Goal: Contribute content: Contribute content

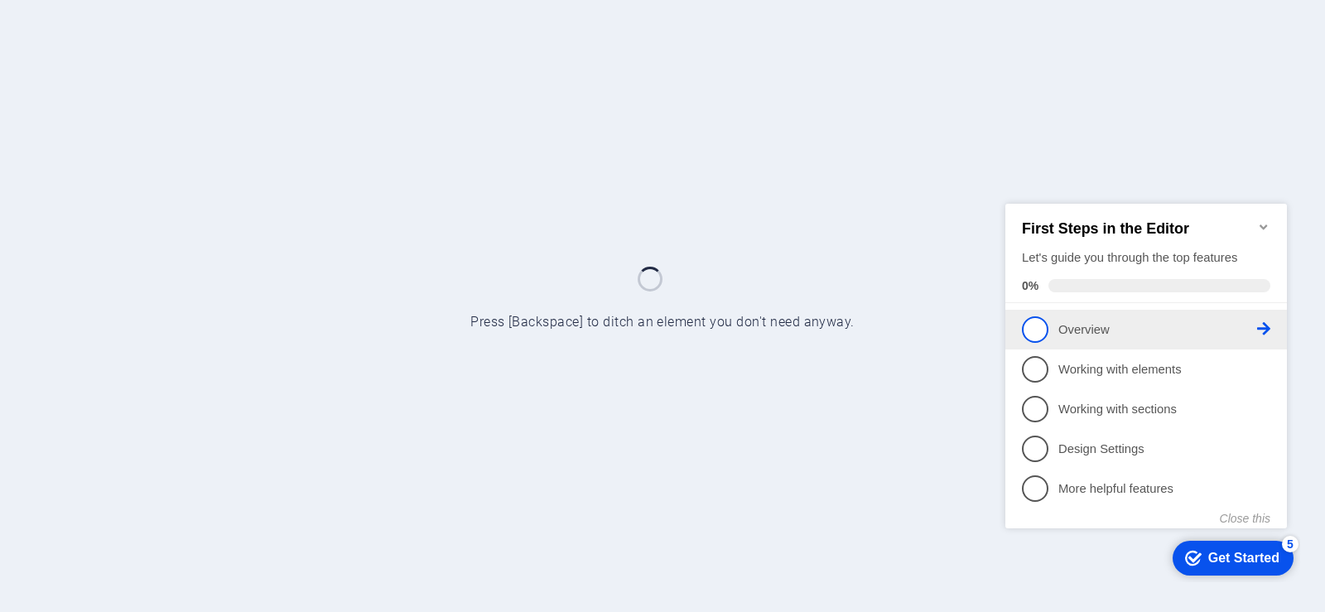
click at [1091, 325] on p "Overview - incomplete" at bounding box center [1157, 328] width 199 height 17
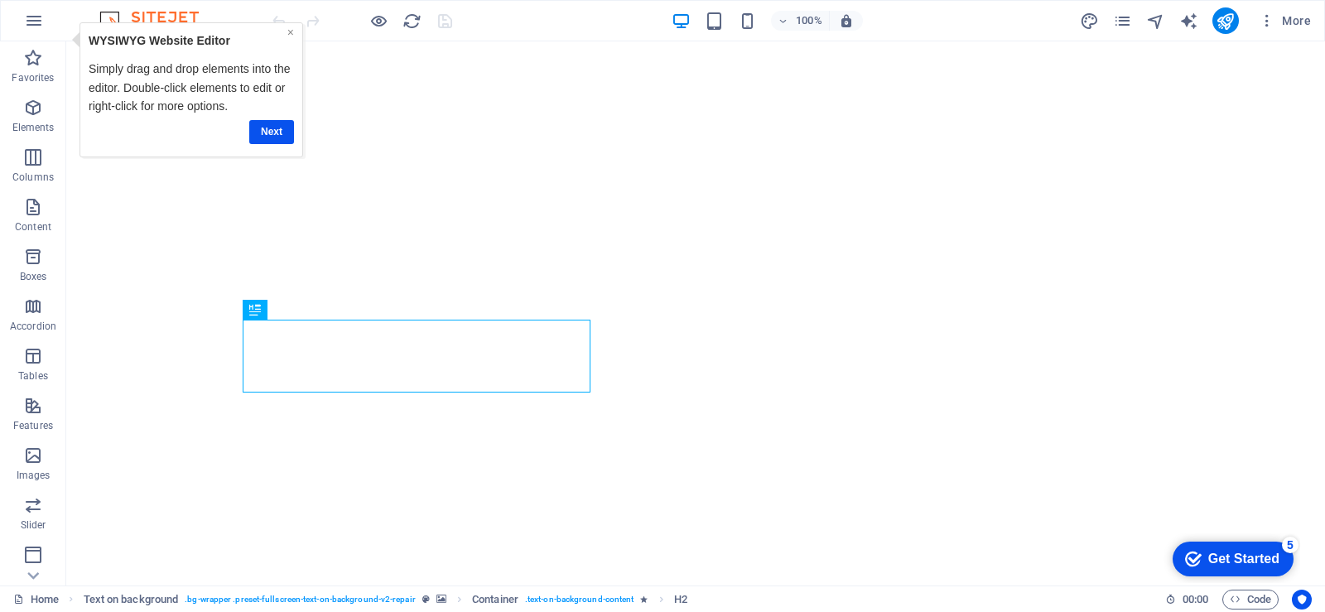
click at [288, 32] on link "×" at bounding box center [289, 32] width 7 height 13
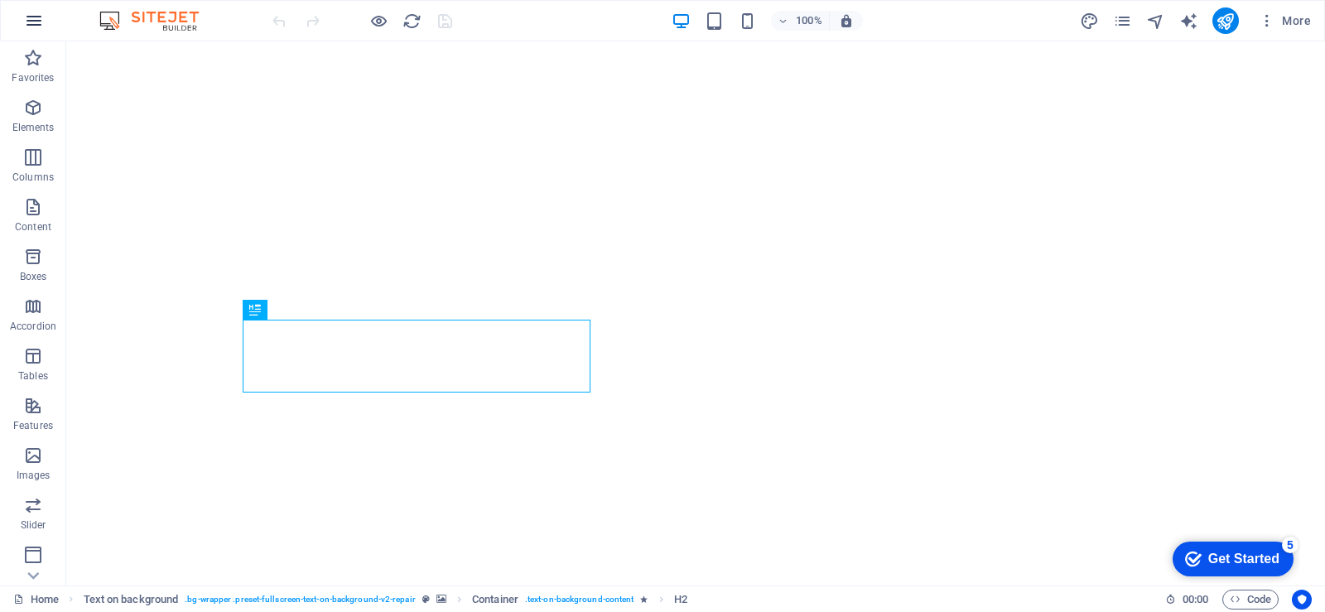
click at [29, 21] on icon "button" at bounding box center [34, 21] width 20 height 20
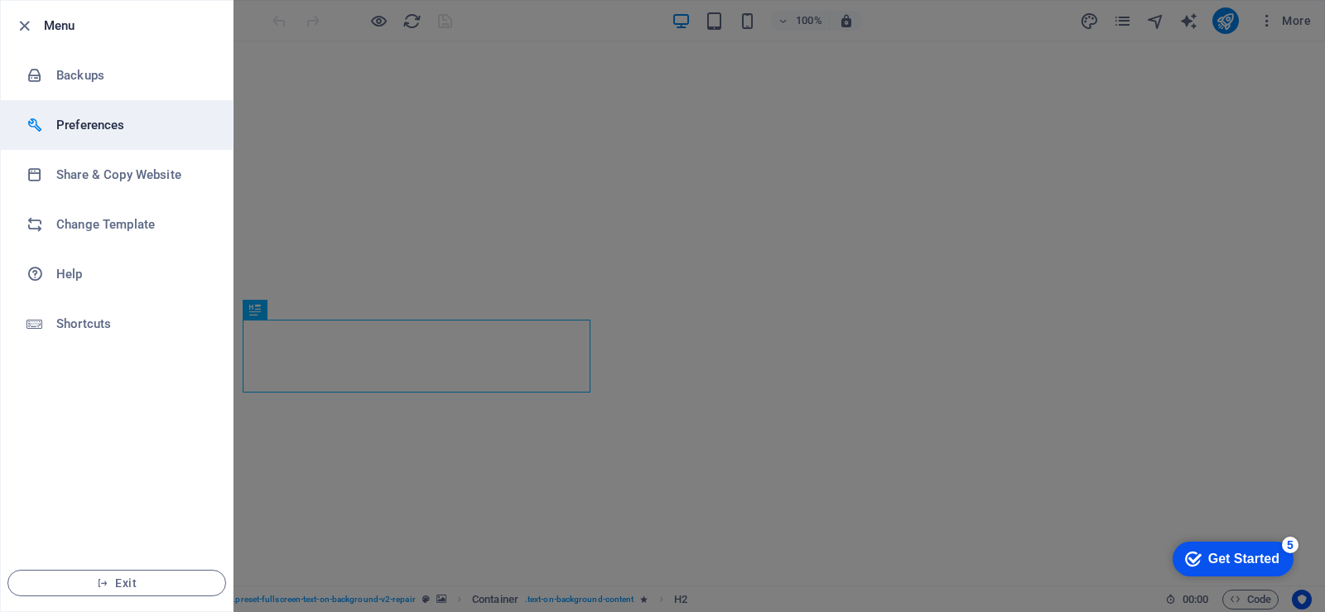
click at [111, 123] on h6 "Preferences" at bounding box center [132, 125] width 153 height 20
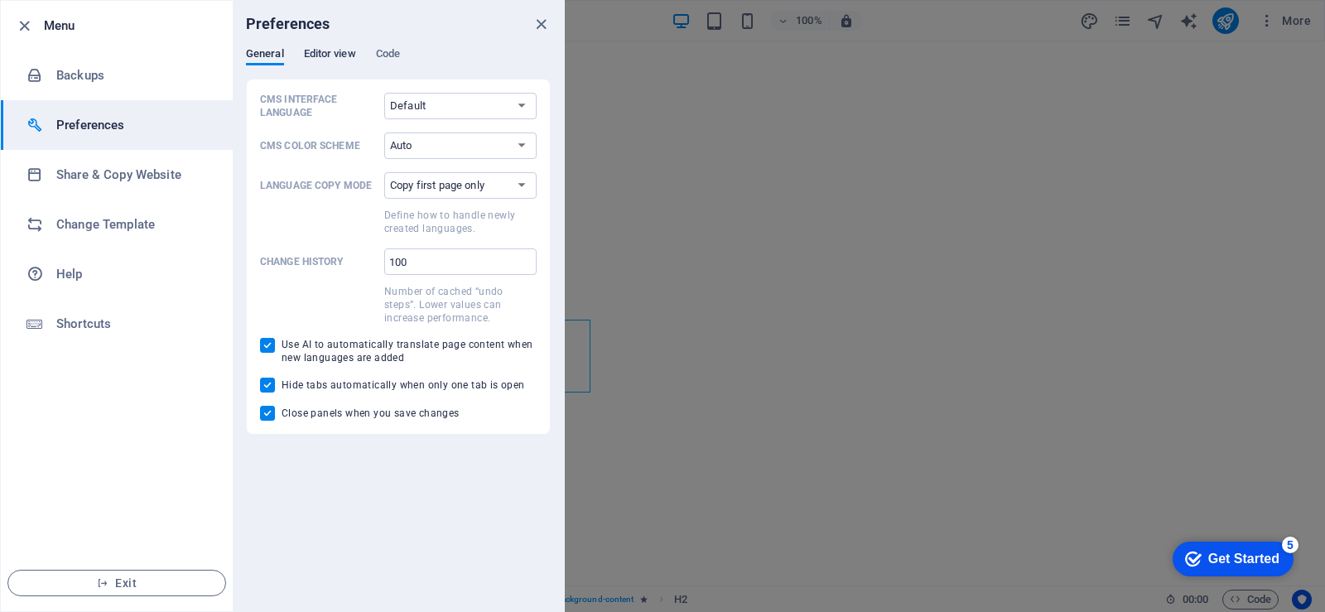
click at [328, 55] on span "Editor view" at bounding box center [330, 55] width 52 height 23
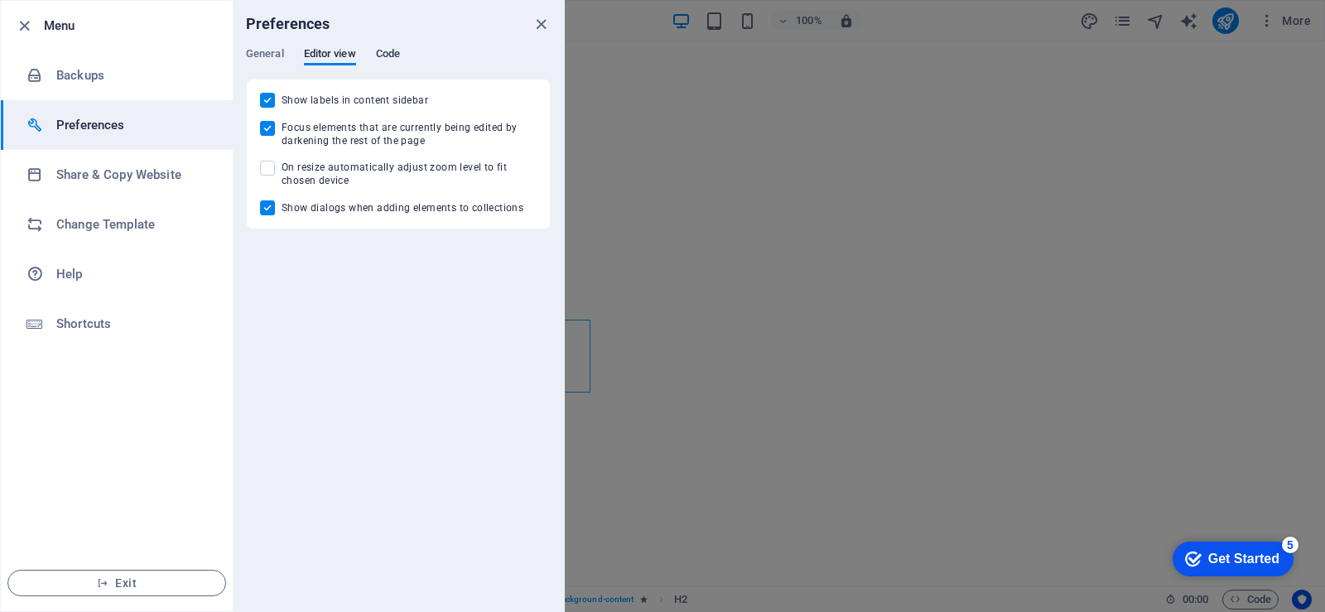
click at [394, 60] on span "Code" at bounding box center [388, 55] width 24 height 23
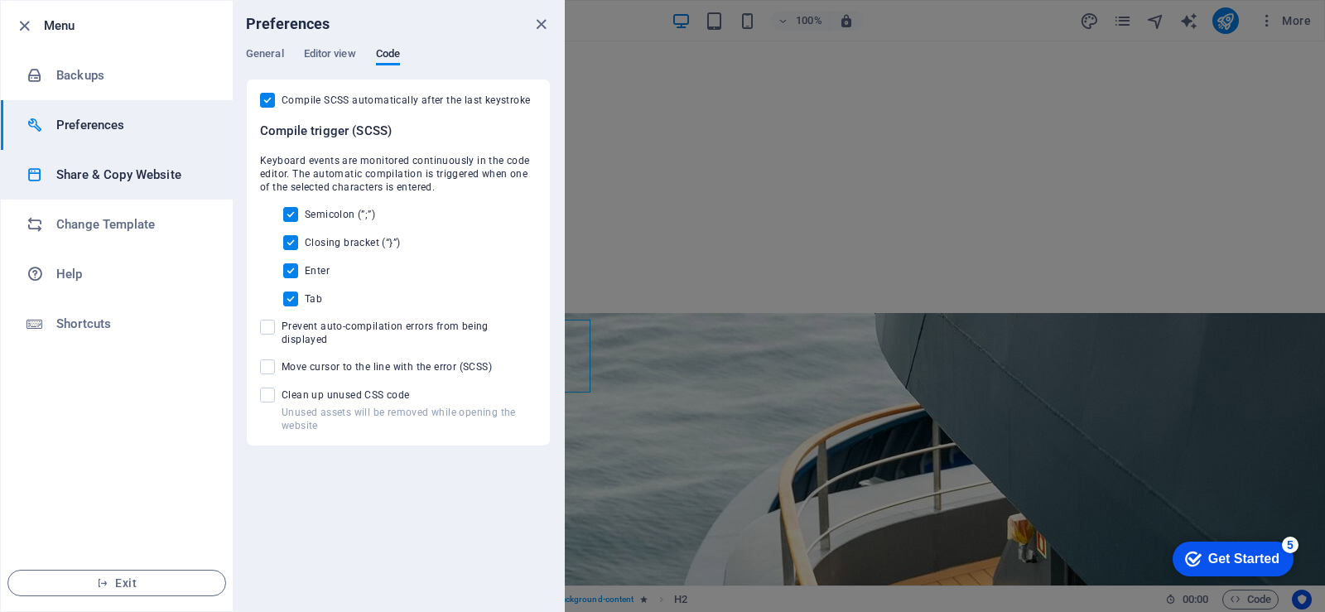
click at [99, 174] on h6 "Share & Copy Website" at bounding box center [132, 175] width 153 height 20
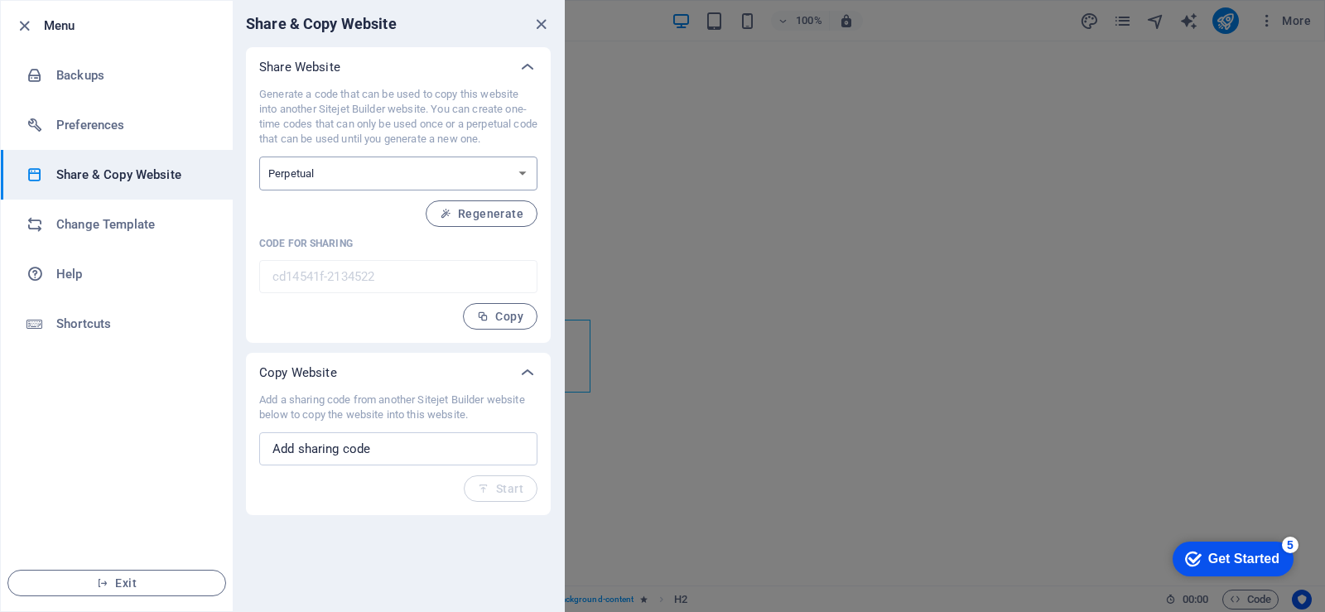
click at [525, 171] on select "One-time Perpetual" at bounding box center [398, 173] width 278 height 34
click at [526, 319] on button "Copy" at bounding box center [500, 316] width 75 height 26
click at [515, 315] on span "Copy" at bounding box center [500, 316] width 46 height 13
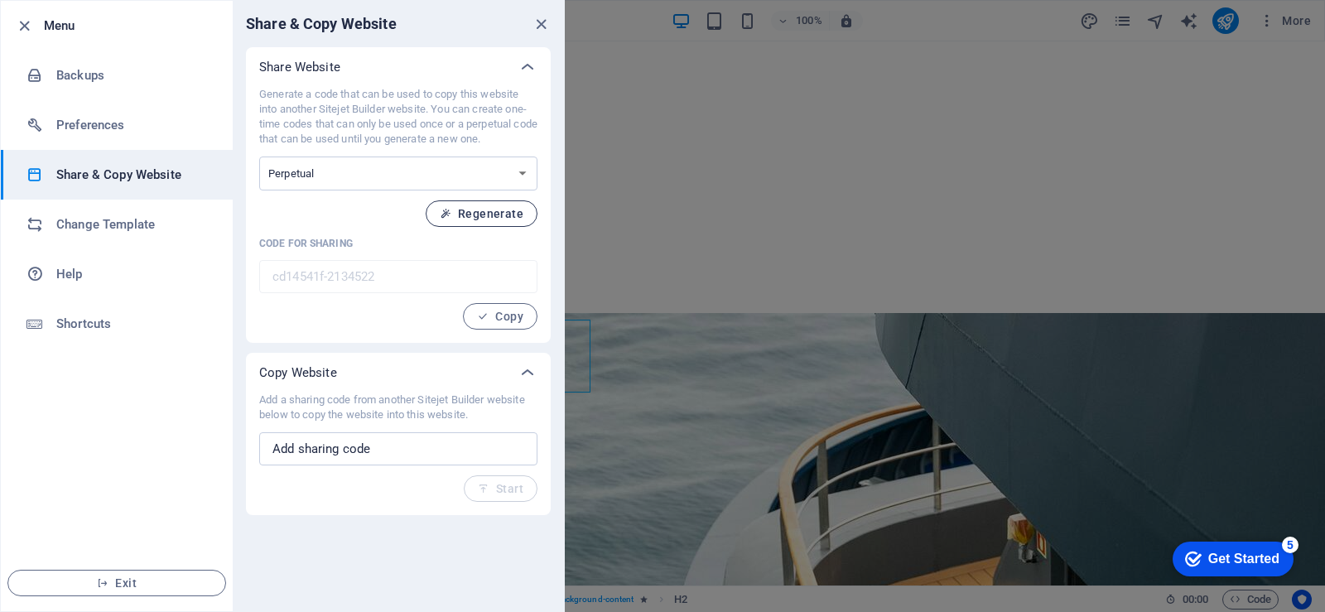
click at [489, 212] on span "Regenerate" at bounding box center [482, 213] width 84 height 13
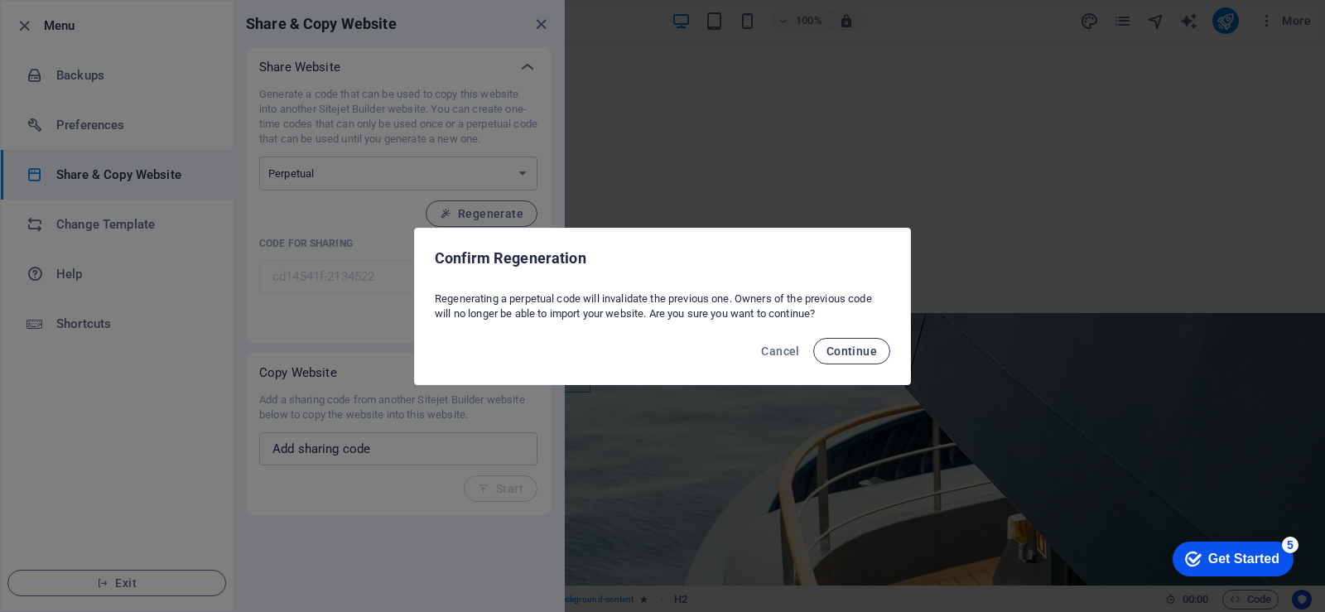
click at [844, 350] on span "Continue" at bounding box center [851, 350] width 51 height 13
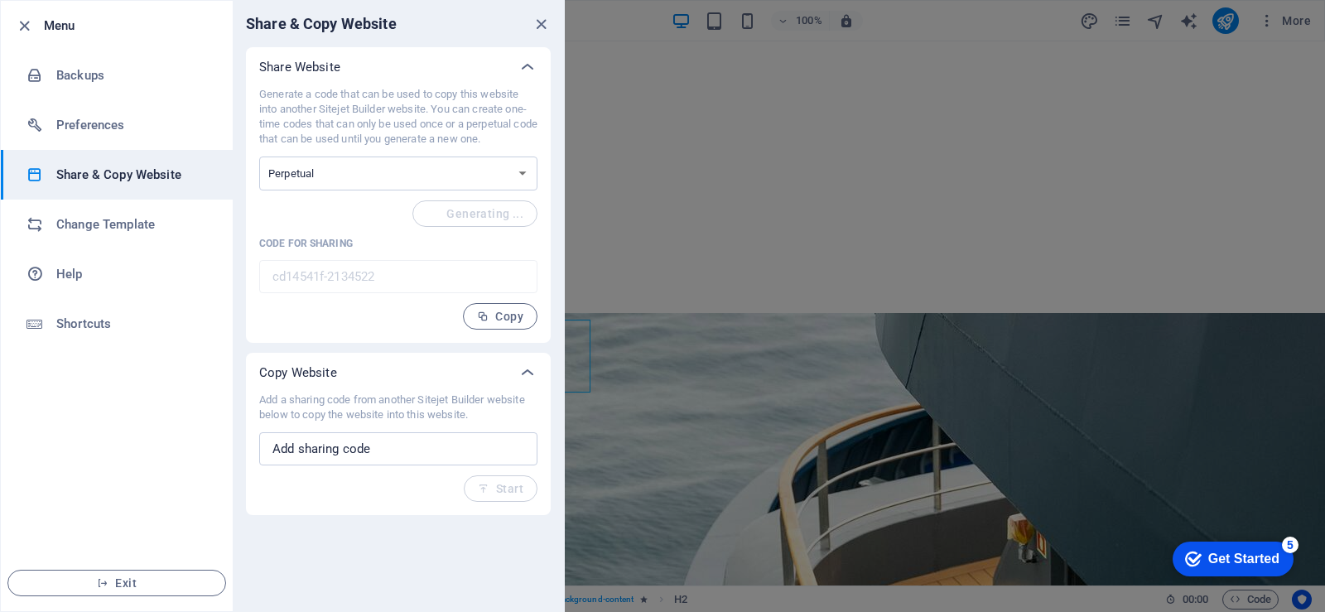
type input "ec38e423-2134522"
click at [502, 312] on span "Copy" at bounding box center [500, 316] width 46 height 13
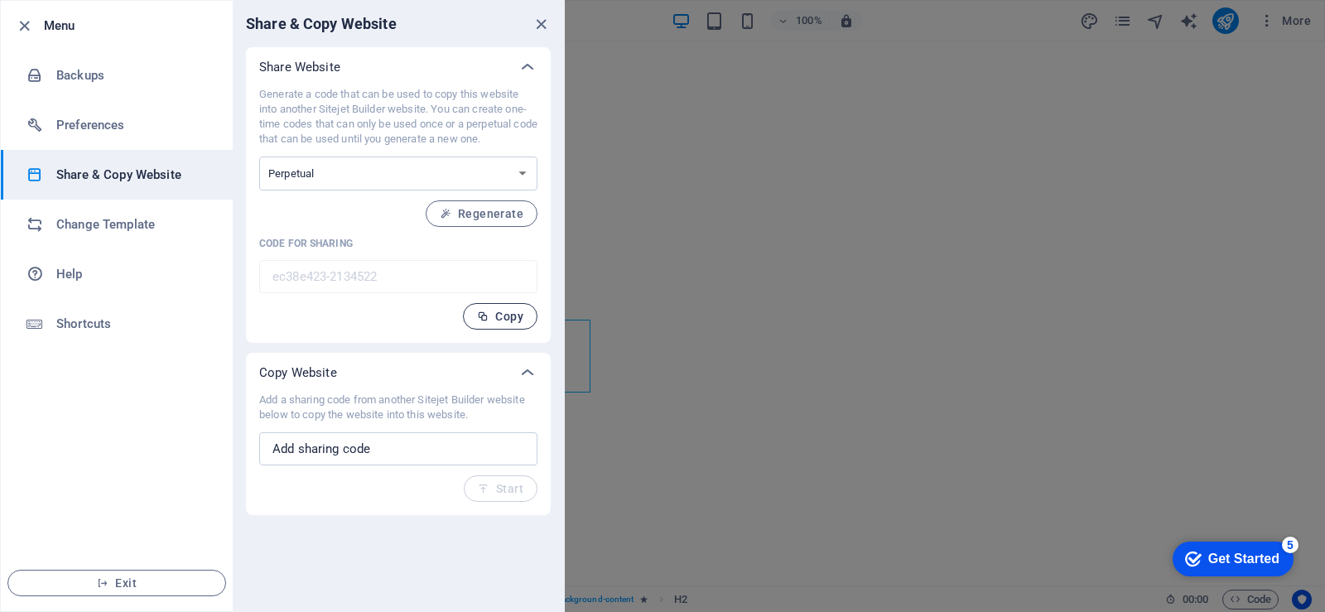
click at [502, 312] on span "Copy" at bounding box center [500, 316] width 46 height 13
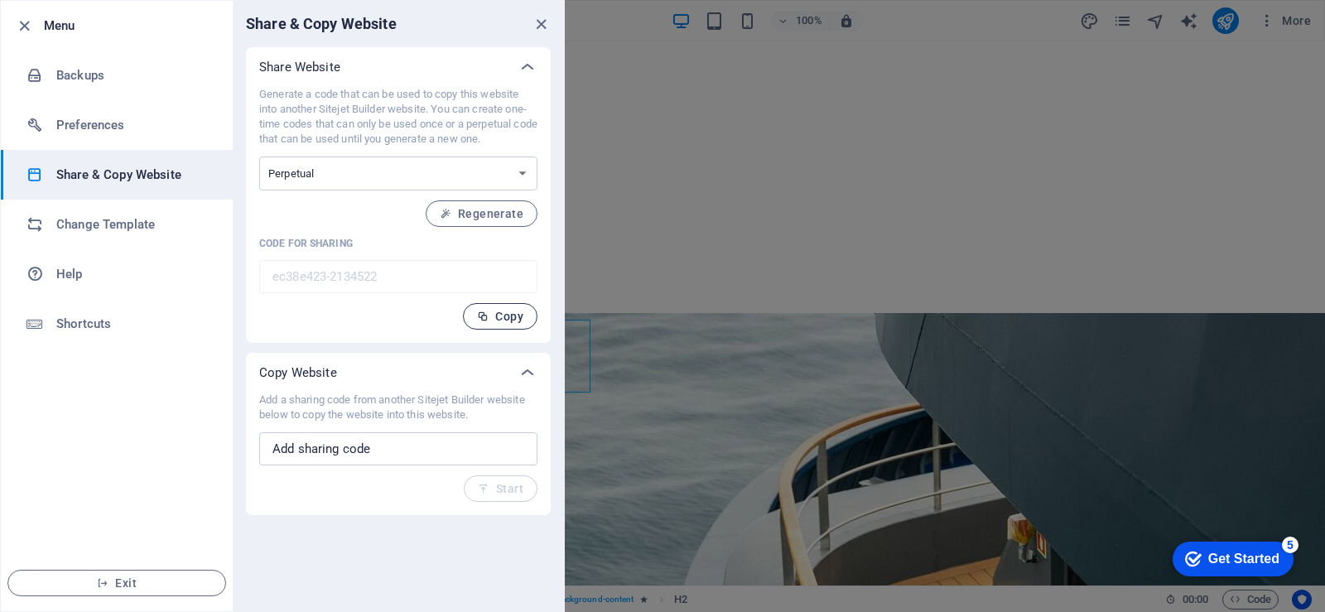
click at [508, 318] on span "Copy" at bounding box center [500, 316] width 46 height 13
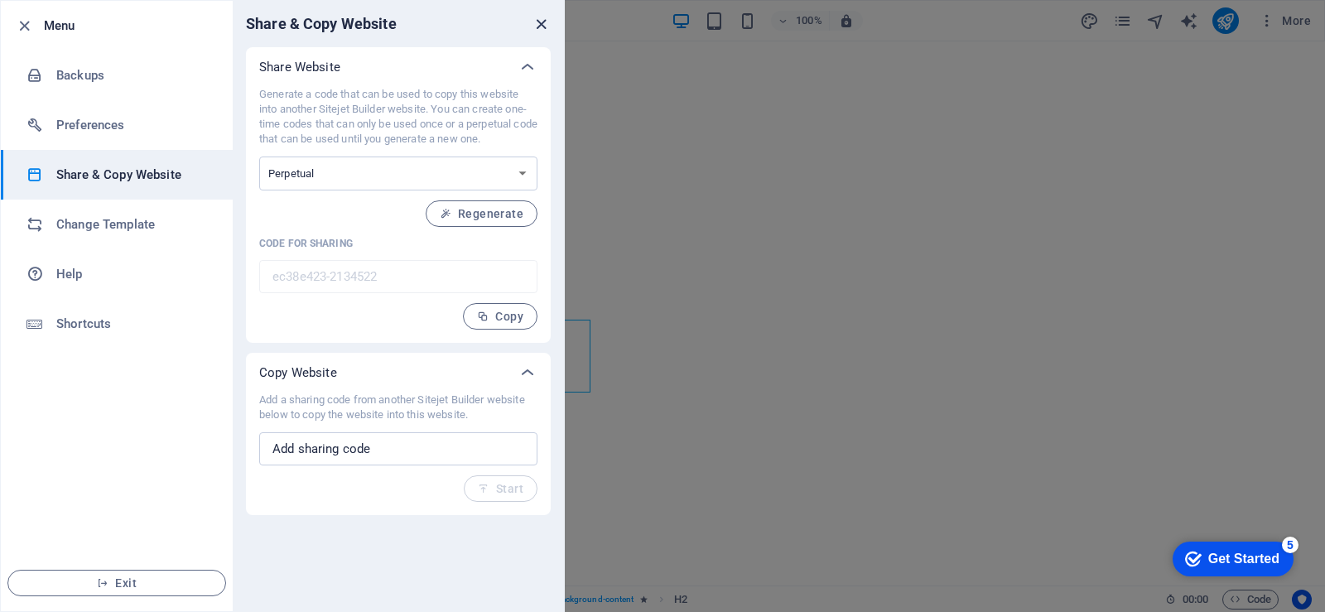
click at [533, 24] on icon "close" at bounding box center [541, 24] width 19 height 19
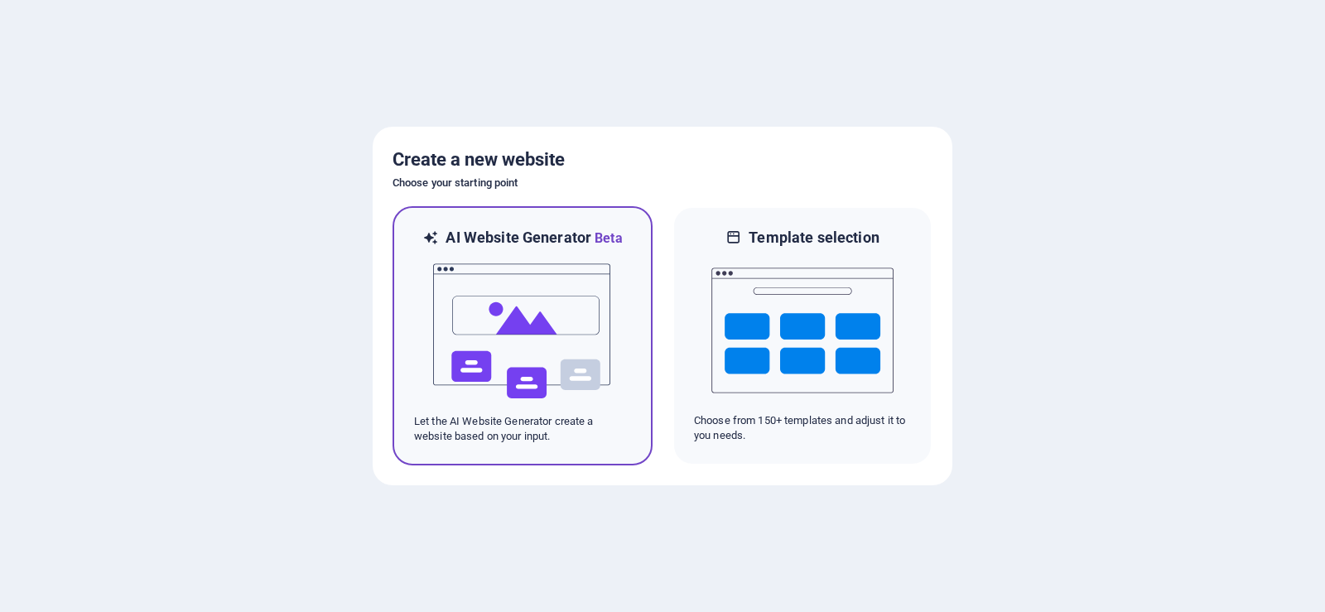
click at [548, 334] on img at bounding box center [522, 331] width 182 height 166
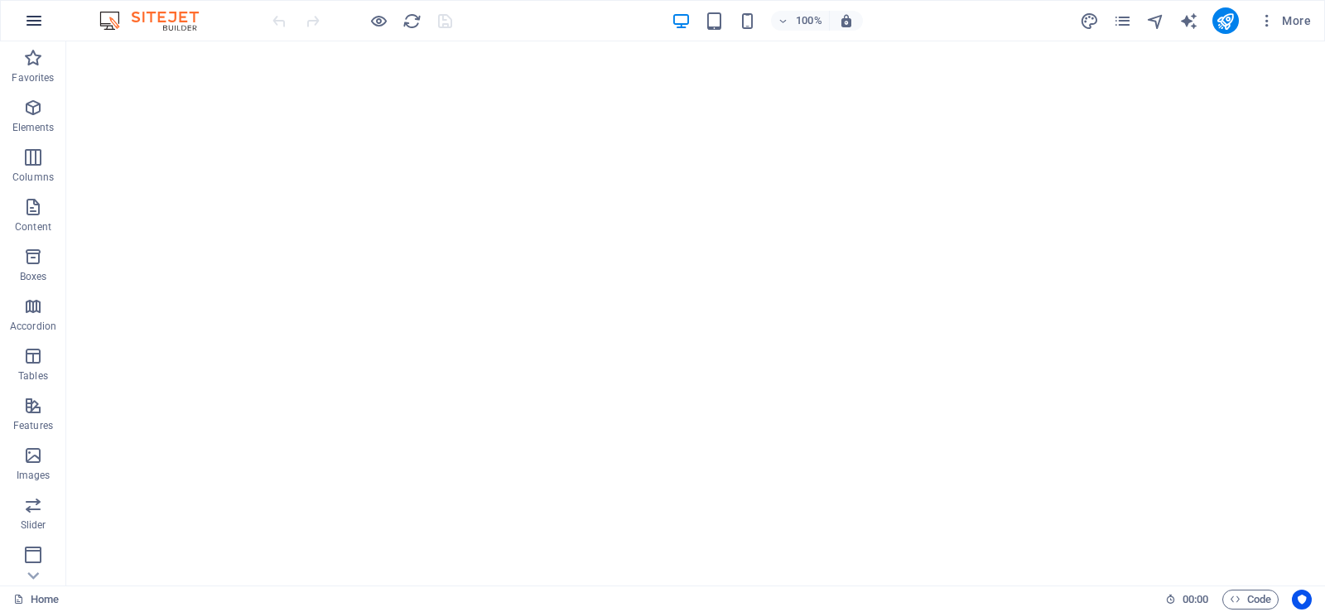
click at [31, 17] on icon "button" at bounding box center [34, 21] width 20 height 20
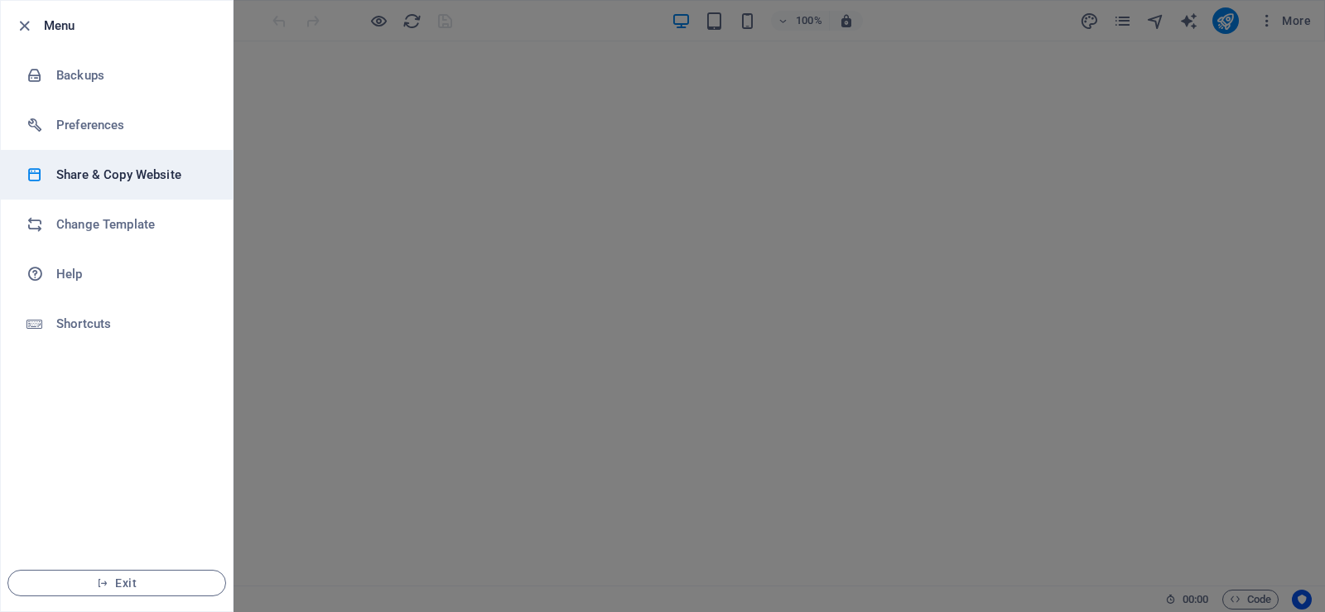
click at [106, 176] on h6 "Share & Copy Website" at bounding box center [132, 175] width 153 height 20
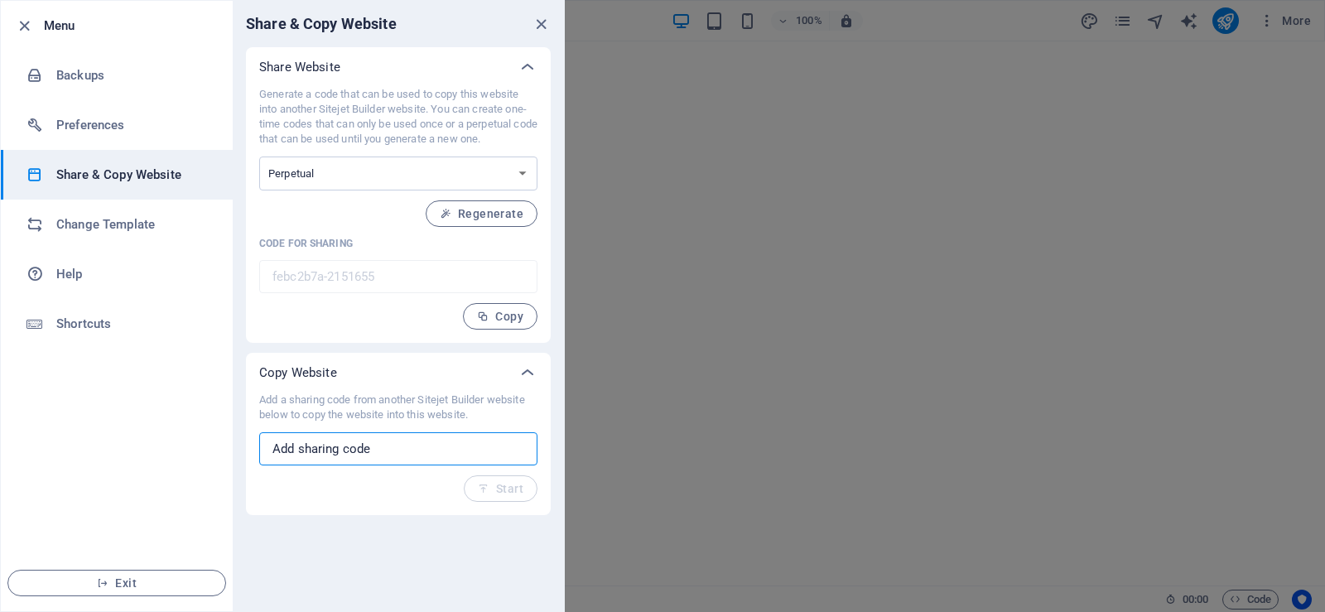
paste input "ec38e423-2134522"
type input "ec38e423-2134522"
click at [498, 488] on span "Start" at bounding box center [501, 488] width 46 height 13
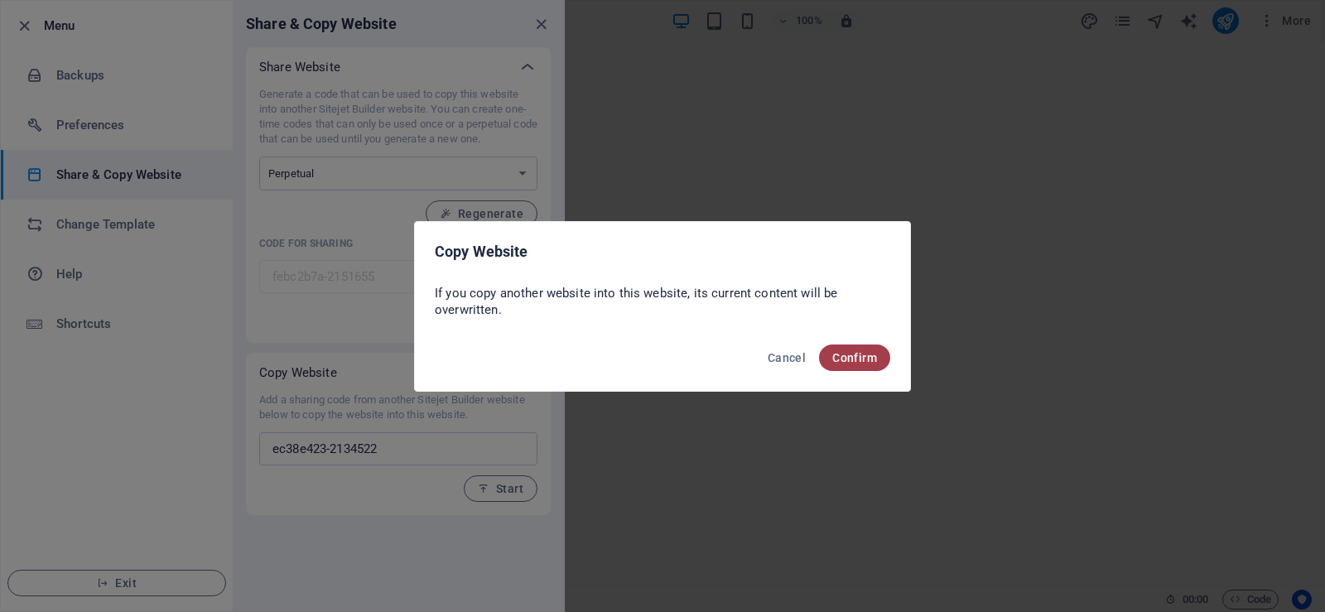
click at [857, 353] on span "Confirm" at bounding box center [854, 357] width 45 height 13
click at [859, 358] on span "Confirm" at bounding box center [844, 357] width 65 height 13
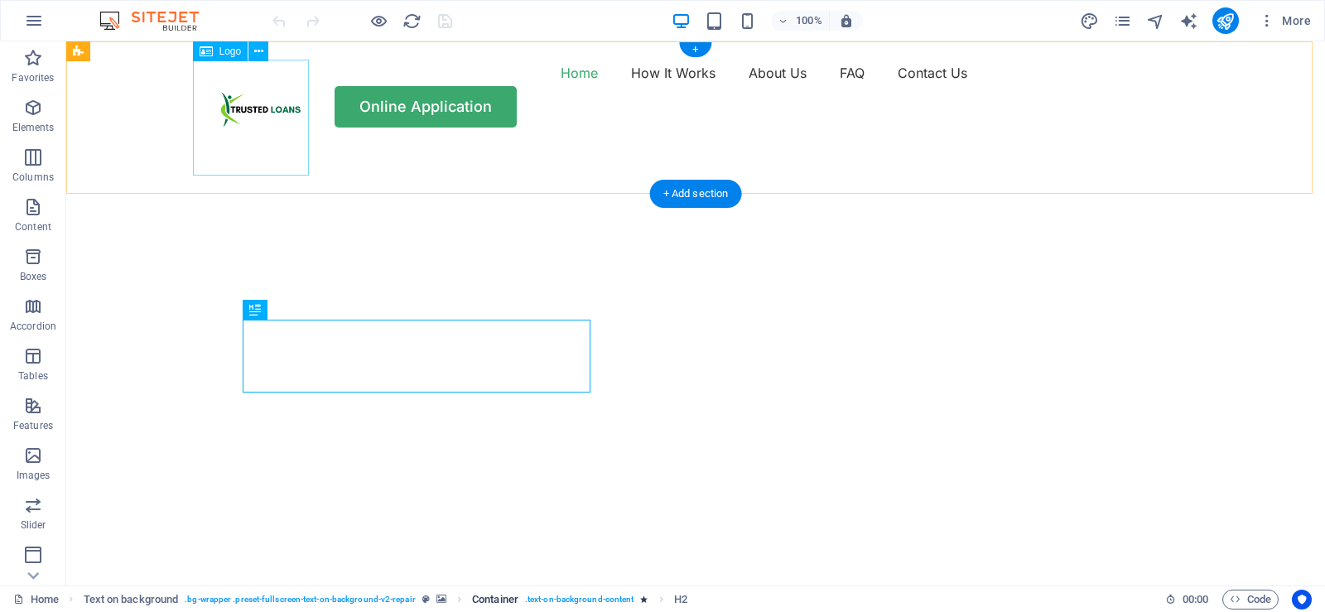
click at [282, 114] on div at bounding box center [257, 118] width 116 height 116
select select "px"
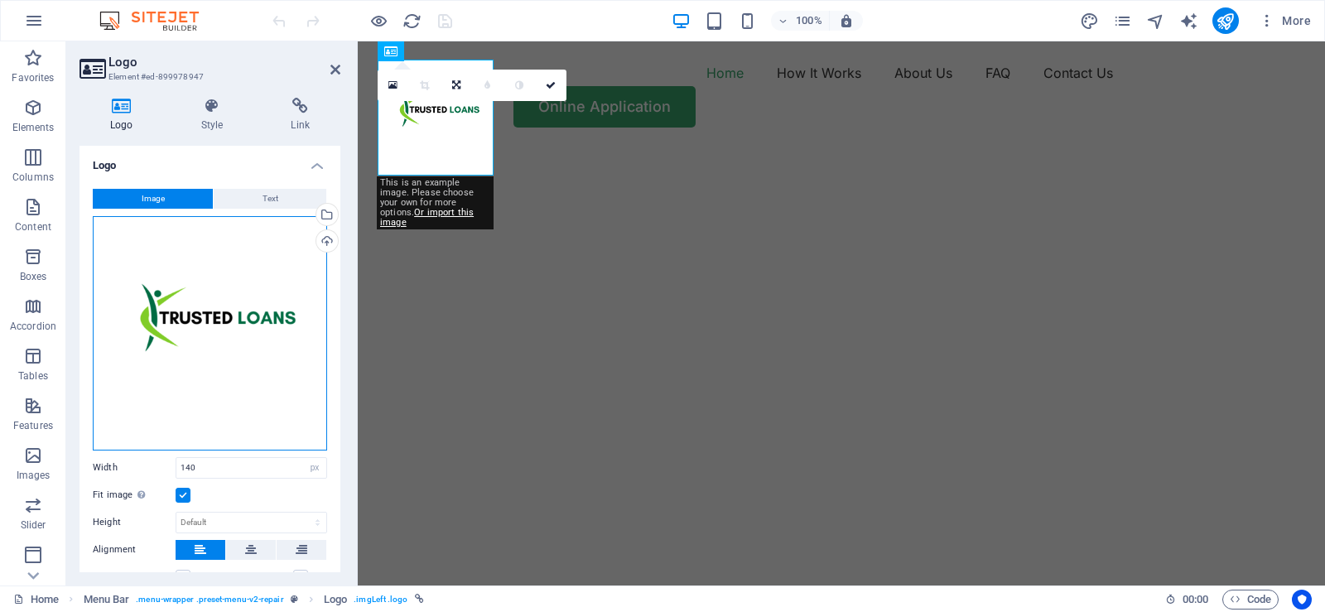
click at [246, 326] on div "Drag files here, click to choose files or select files from Files or our free s…" at bounding box center [210, 333] width 234 height 234
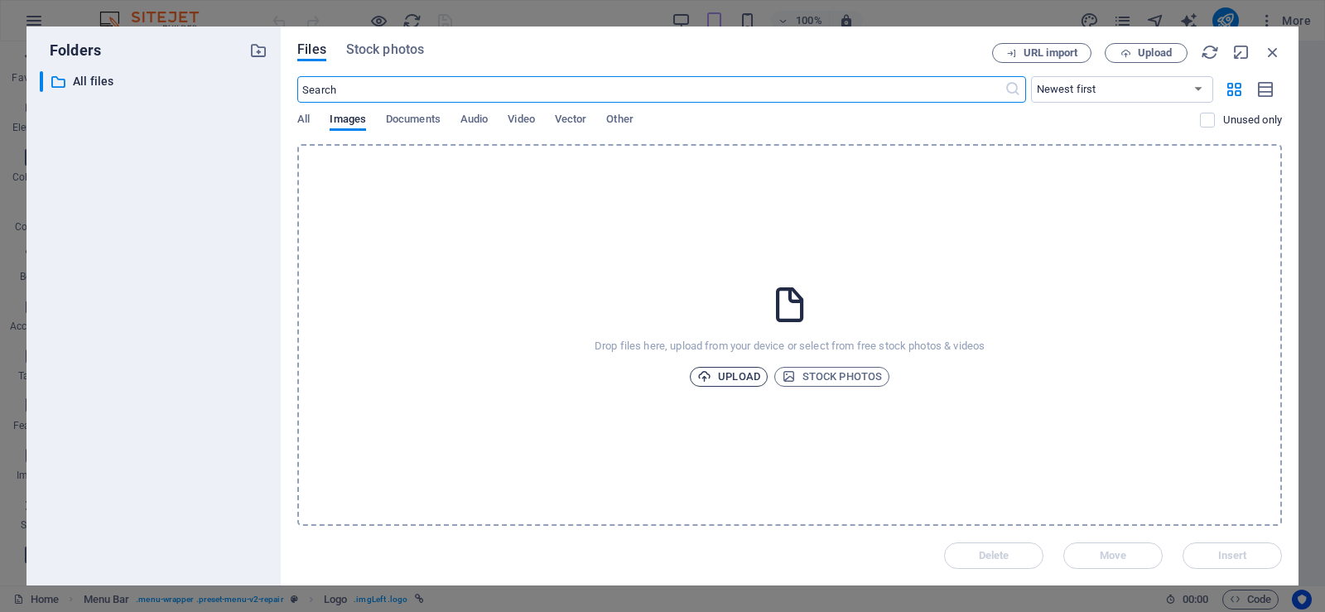
click at [746, 376] on span "Upload" at bounding box center [728, 377] width 63 height 20
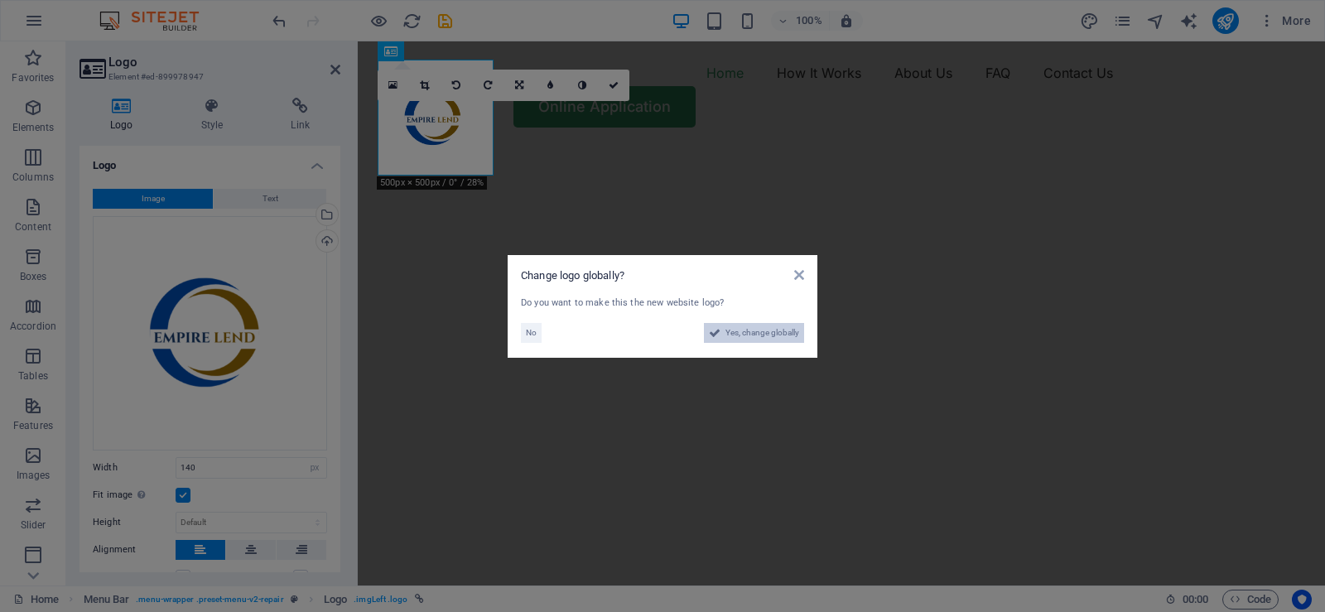
click at [750, 329] on span "Yes, change globally" at bounding box center [762, 333] width 74 height 20
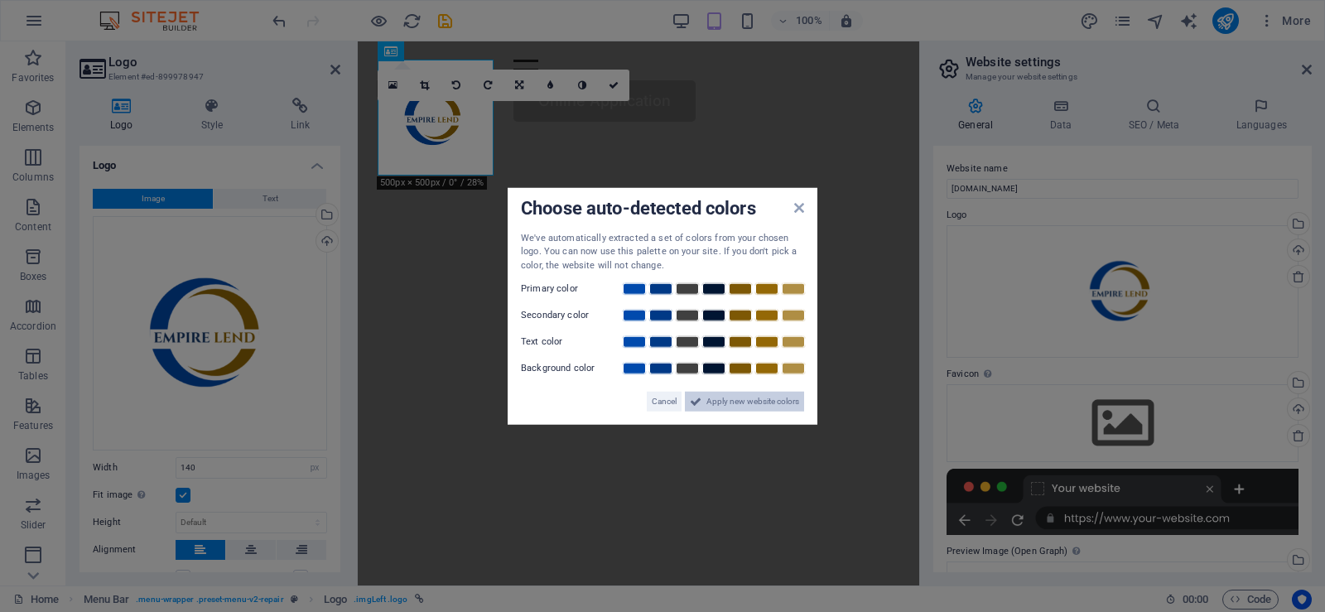
click at [762, 398] on span "Apply new website colors" at bounding box center [752, 402] width 93 height 20
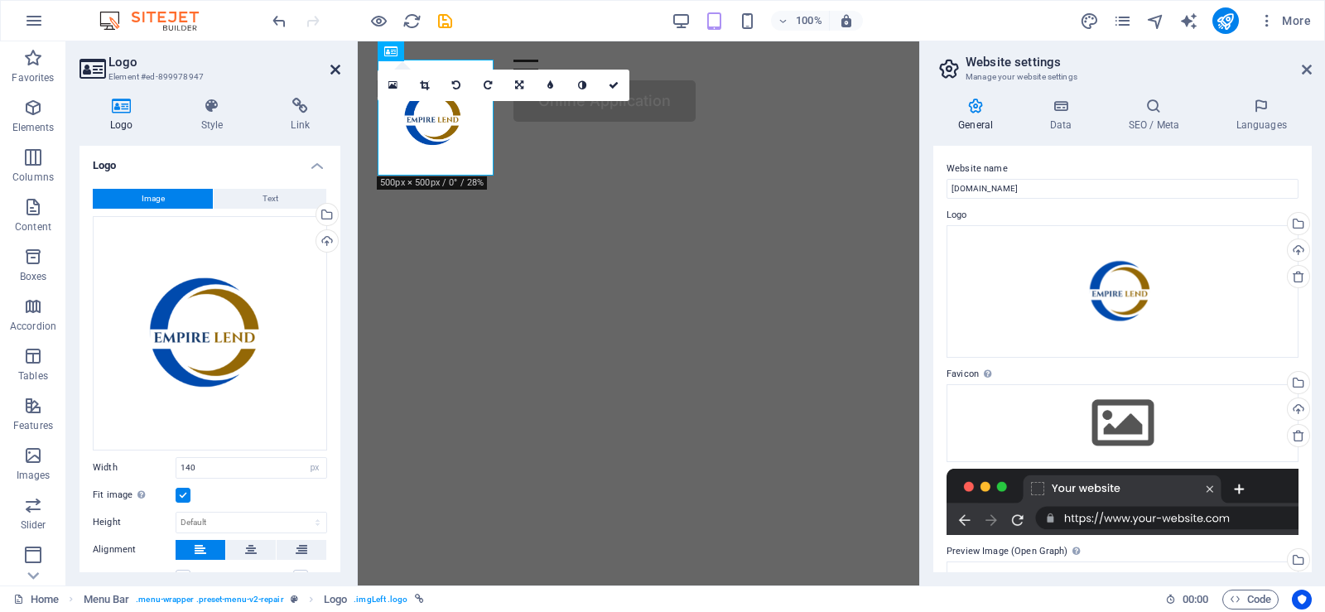
click at [337, 68] on icon at bounding box center [335, 69] width 10 height 13
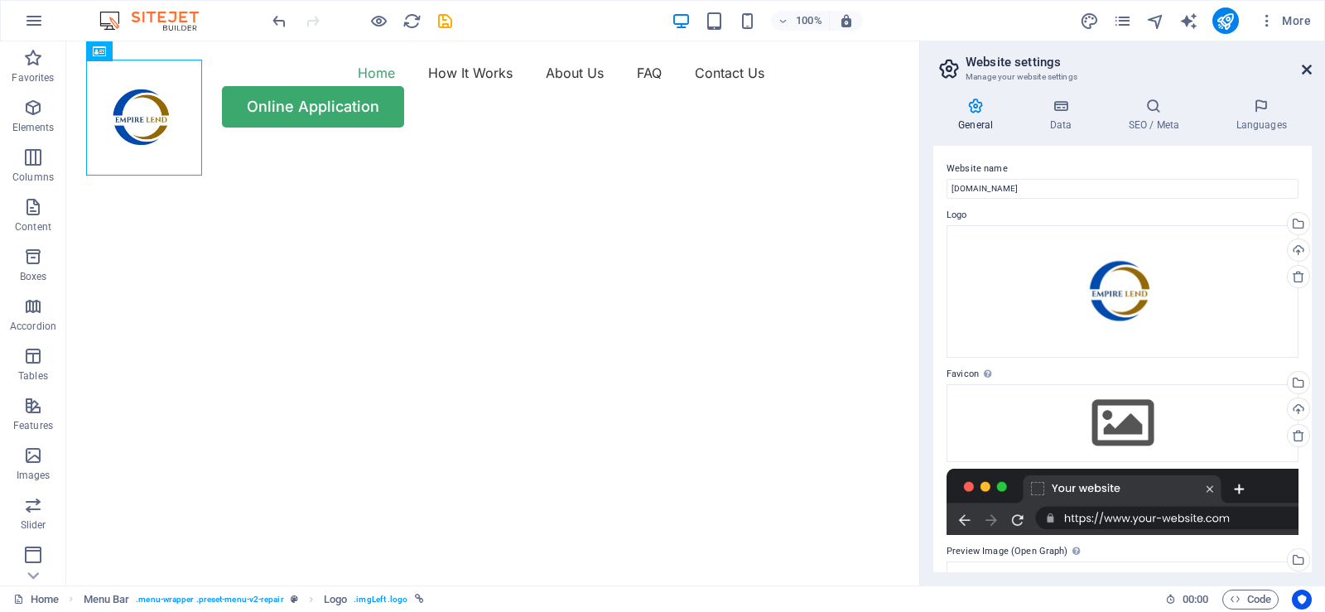
click at [1302, 72] on icon at bounding box center [1306, 69] width 10 height 13
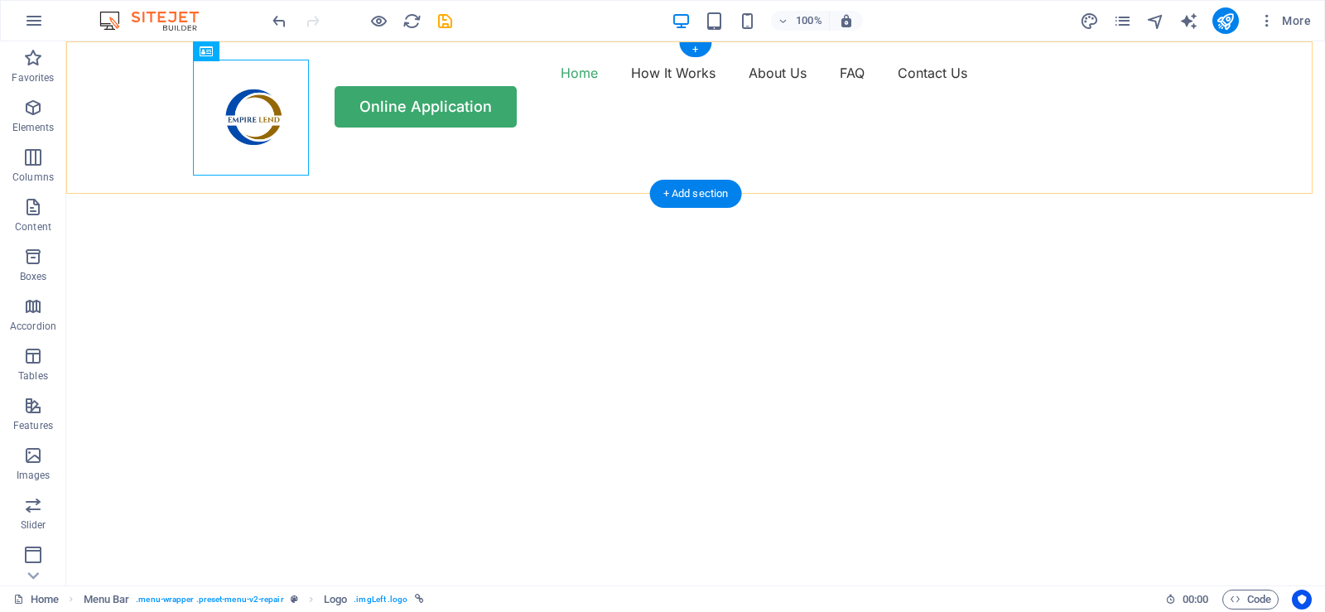
click at [1302, 72] on div "Home How It Works About Us FAQ Contact Us Online Application" at bounding box center [695, 93] width 1258 height 104
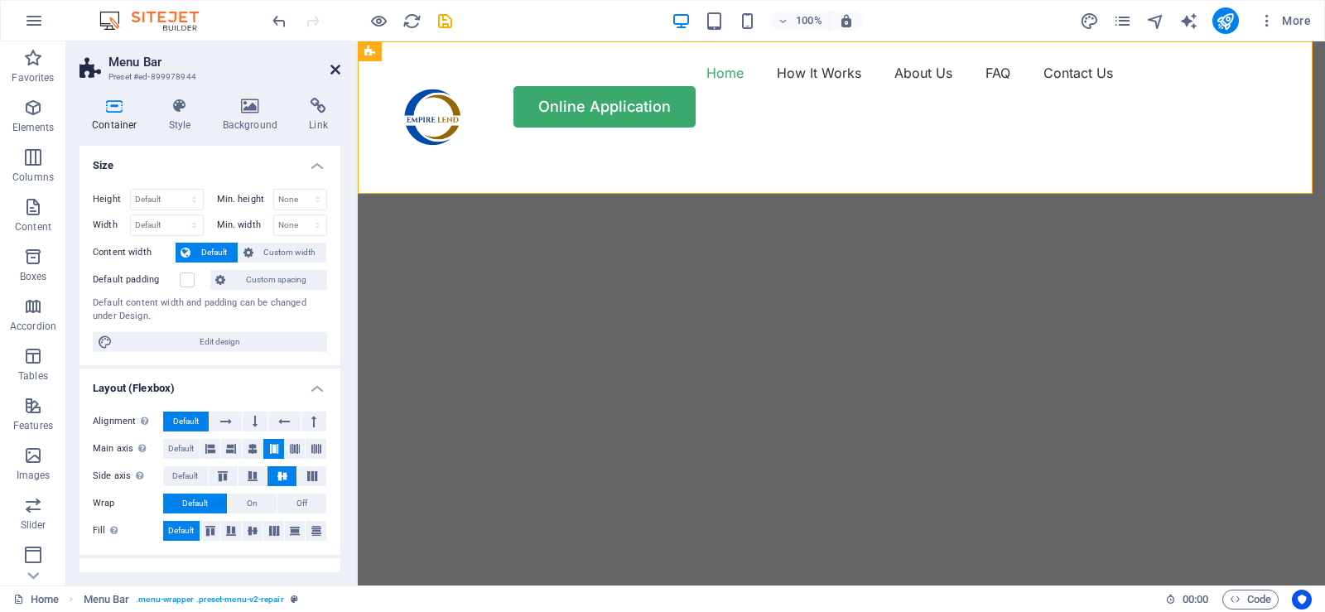
click at [339, 65] on icon at bounding box center [335, 69] width 10 height 13
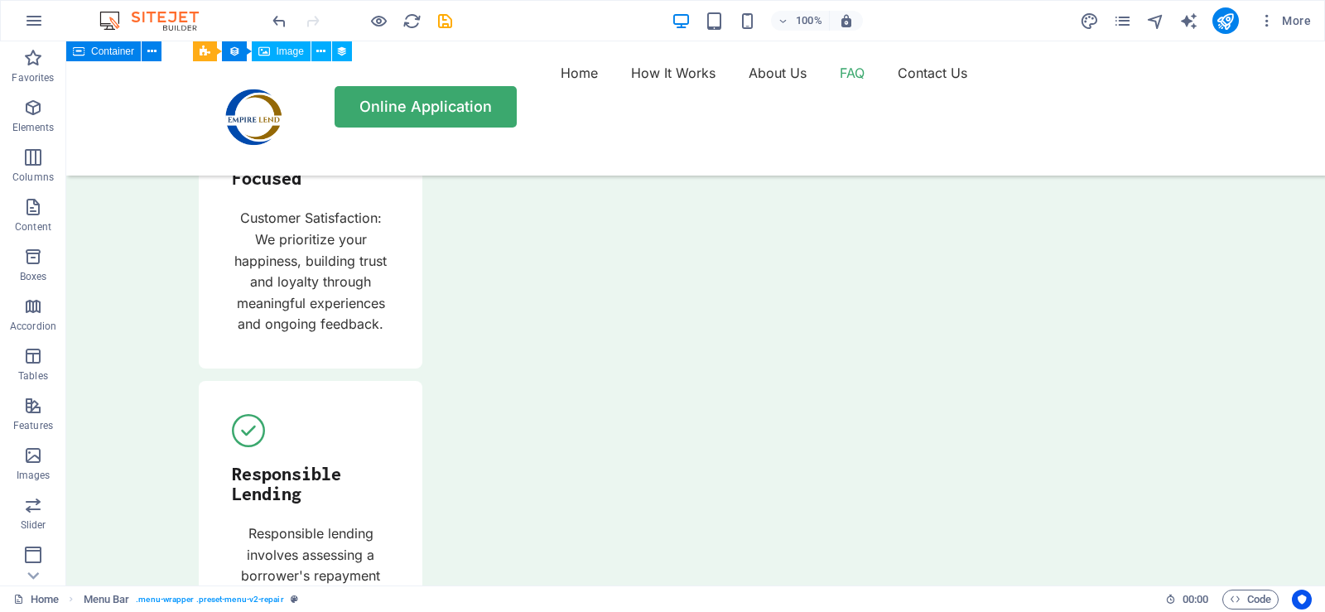
scroll to position [5547, 0]
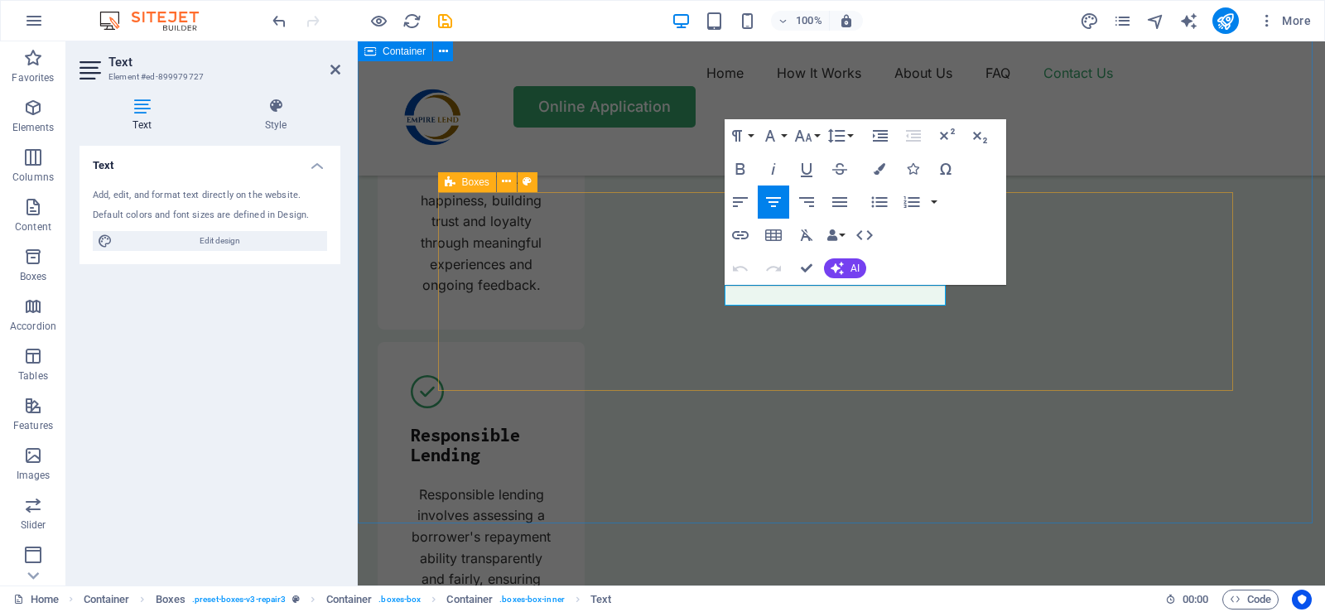
scroll to position [5590, 0]
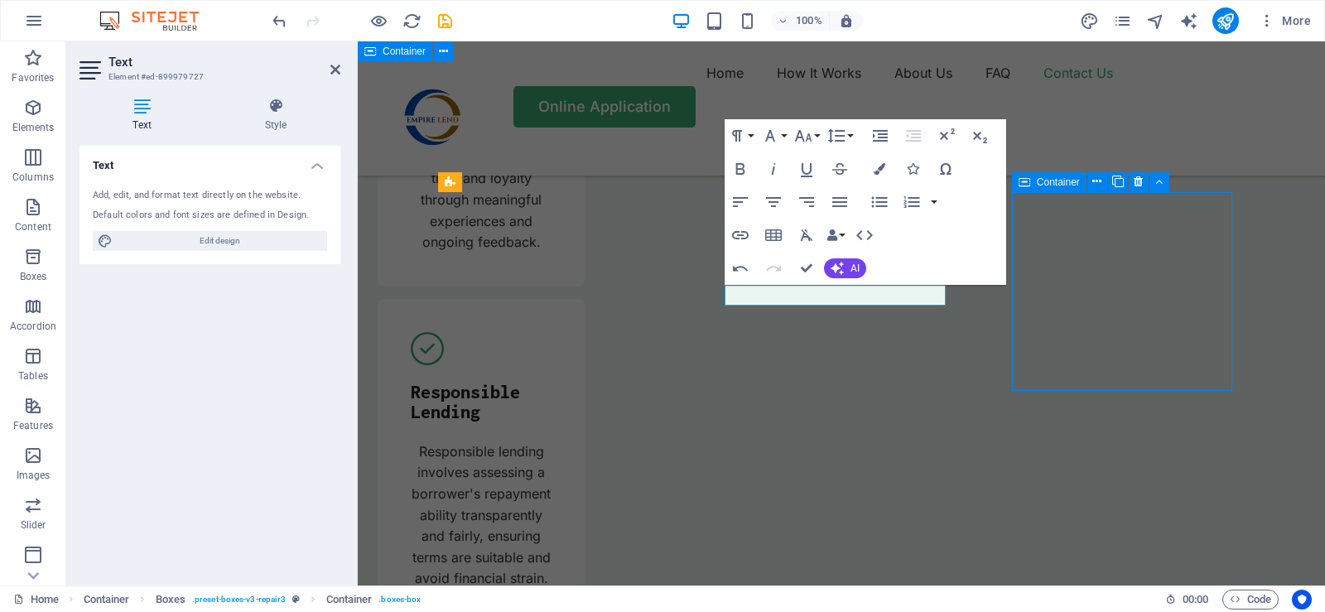
scroll to position [5547, 0]
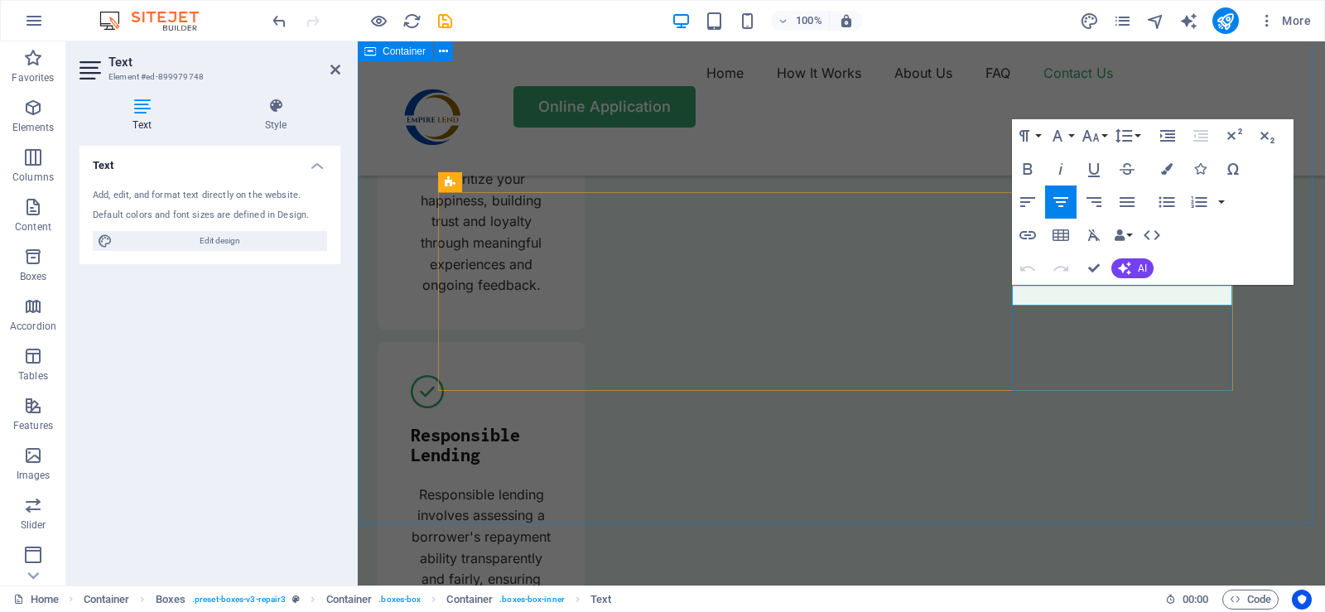
scroll to position [5590, 0]
drag, startPoint x: 1198, startPoint y: 294, endPoint x: 1047, endPoint y: 303, distance: 151.0
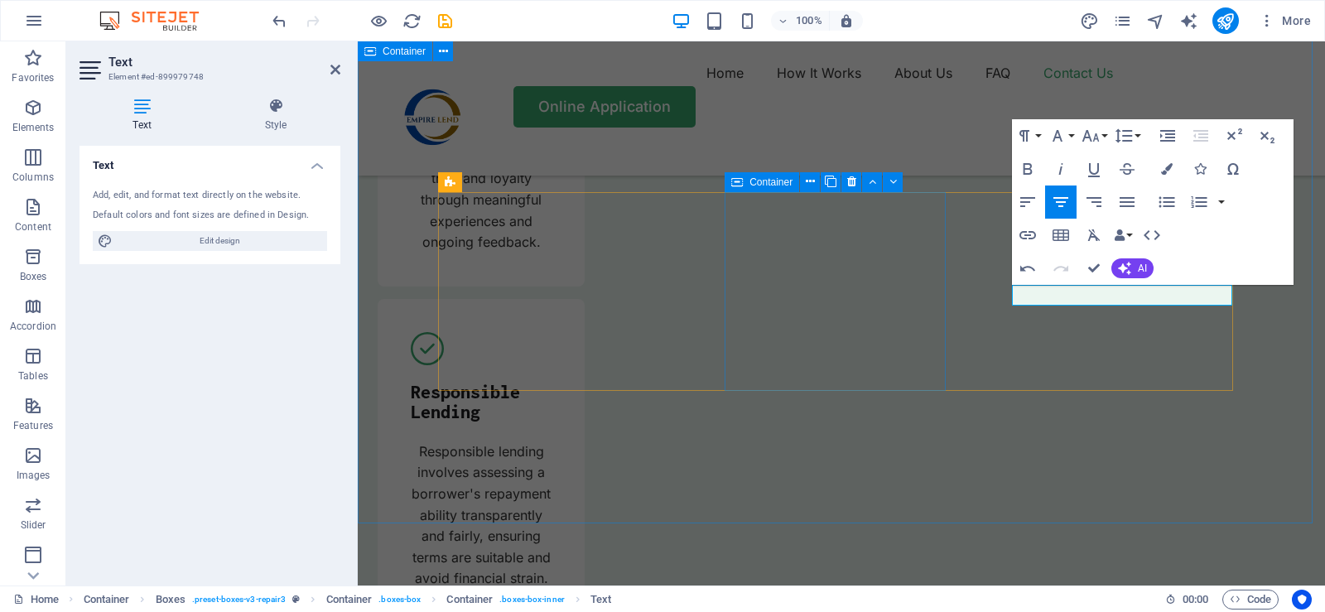
drag, startPoint x: 744, startPoint y: 361, endPoint x: 1038, endPoint y: 359, distance: 293.9
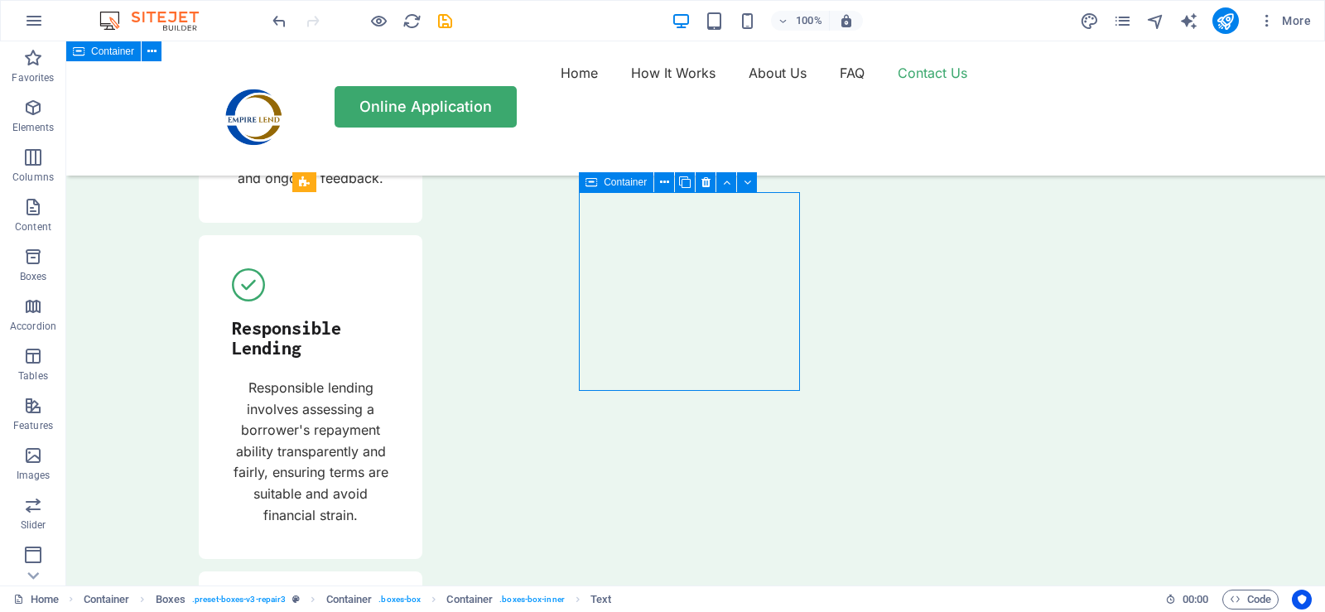
scroll to position [5547, 0]
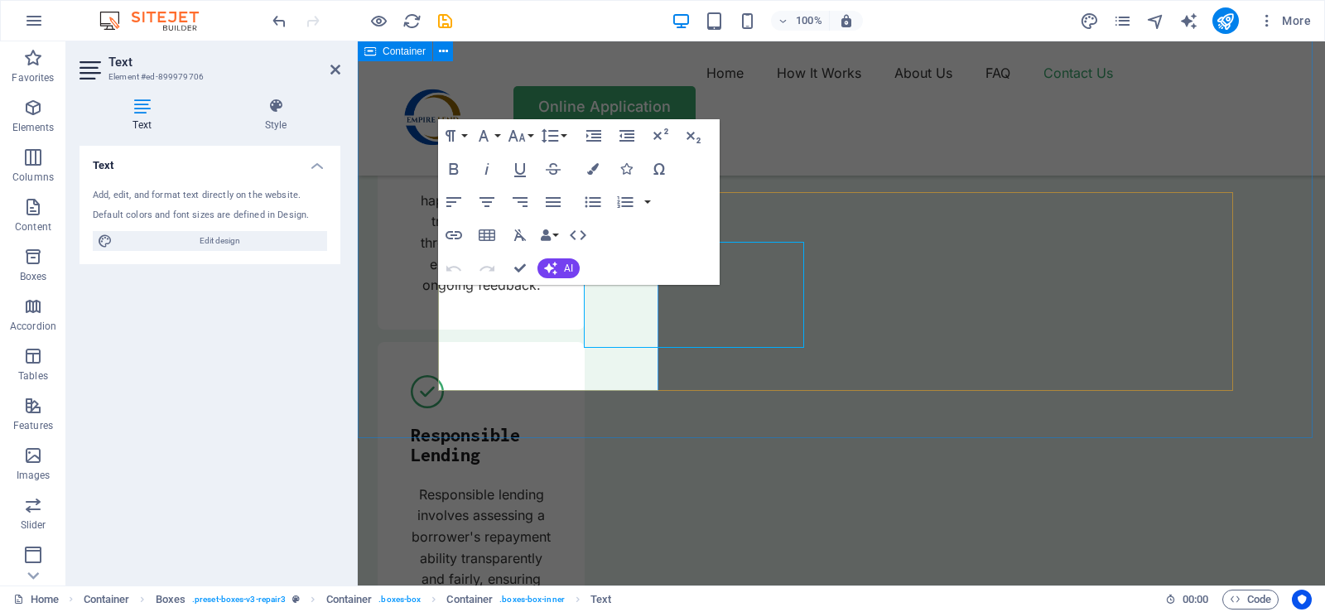
scroll to position [5590, 0]
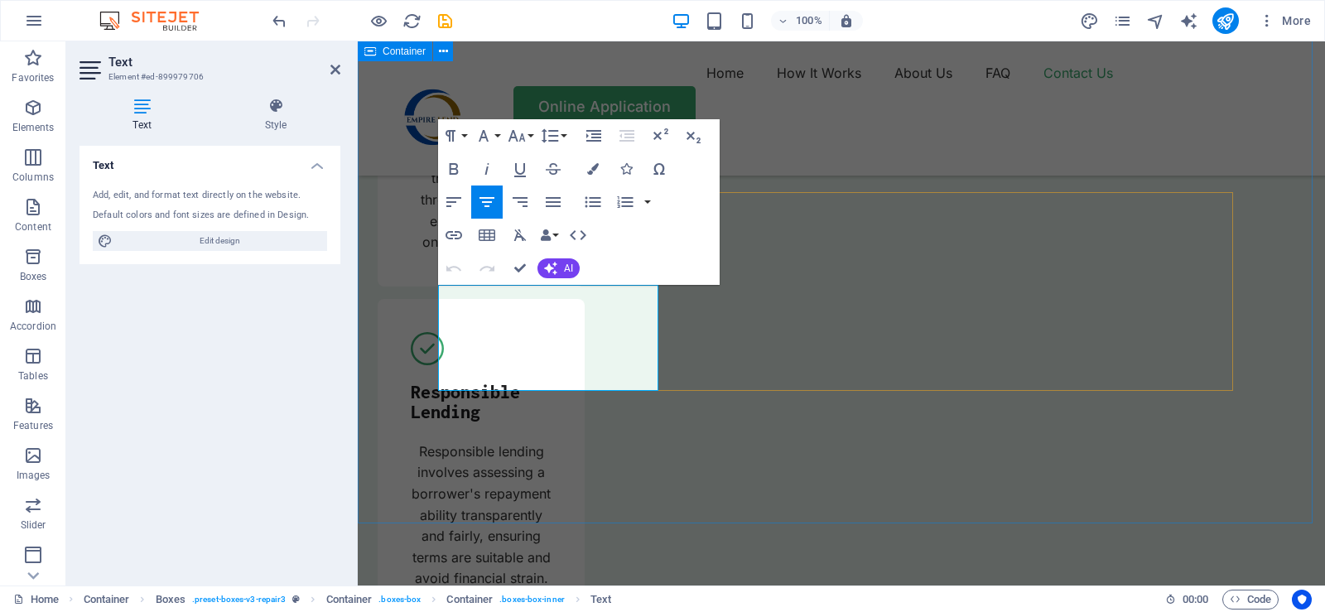
drag, startPoint x: 574, startPoint y: 382, endPoint x: 490, endPoint y: 316, distance: 106.2
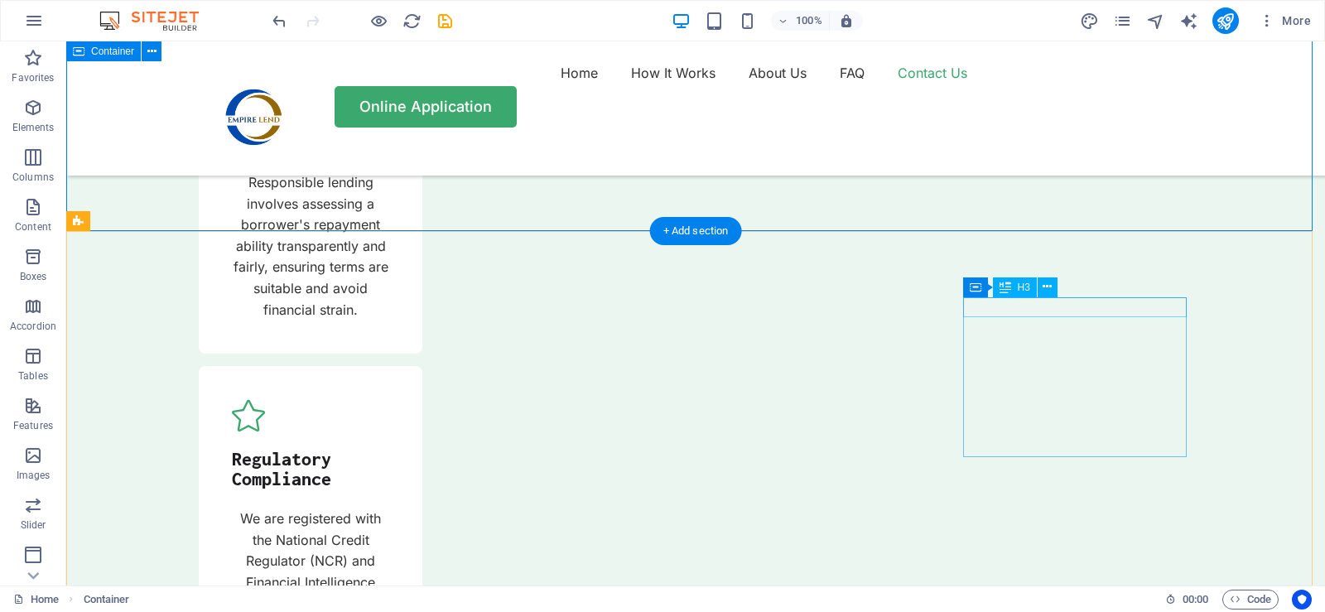
scroll to position [5878, 0]
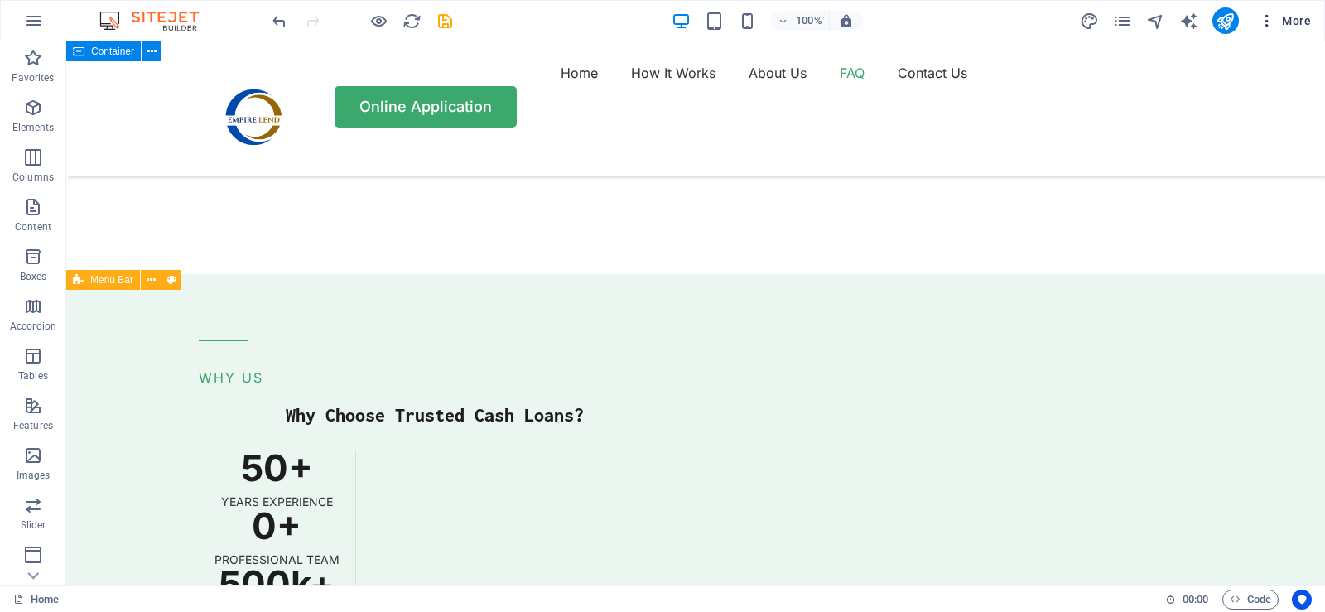
scroll to position [4223, 0]
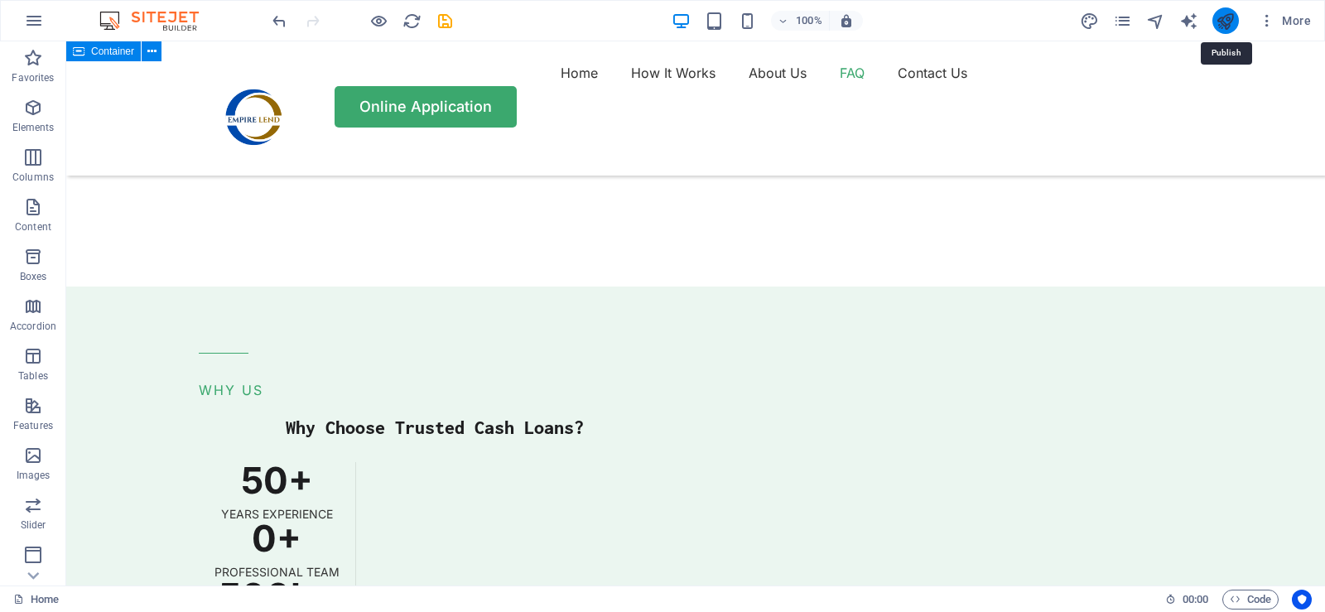
click at [1224, 22] on icon "publish" at bounding box center [1224, 21] width 19 height 19
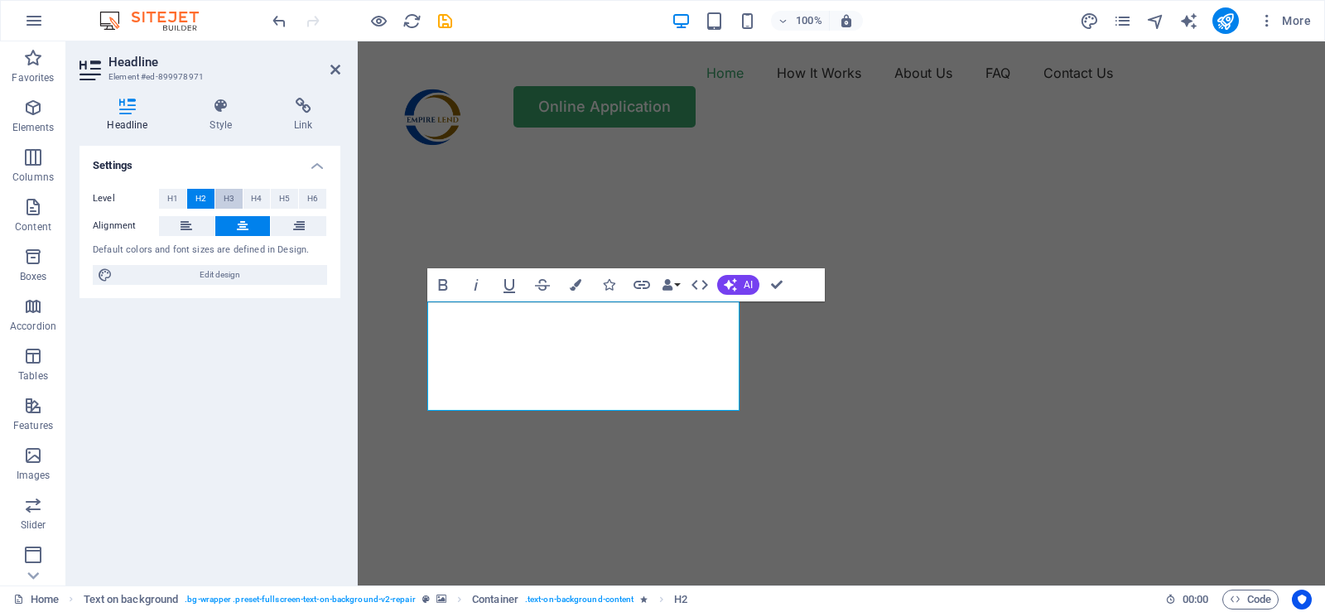
click at [225, 201] on span "H3" at bounding box center [229, 199] width 11 height 20
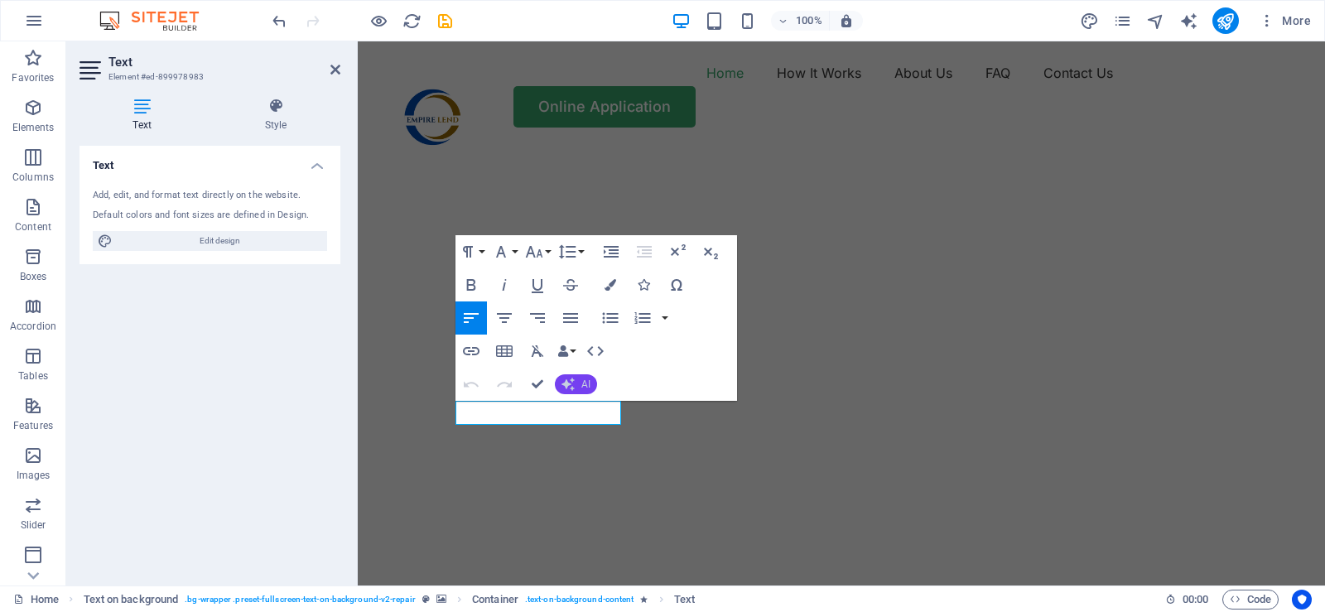
click at [586, 378] on button "AI" at bounding box center [576, 384] width 42 height 20
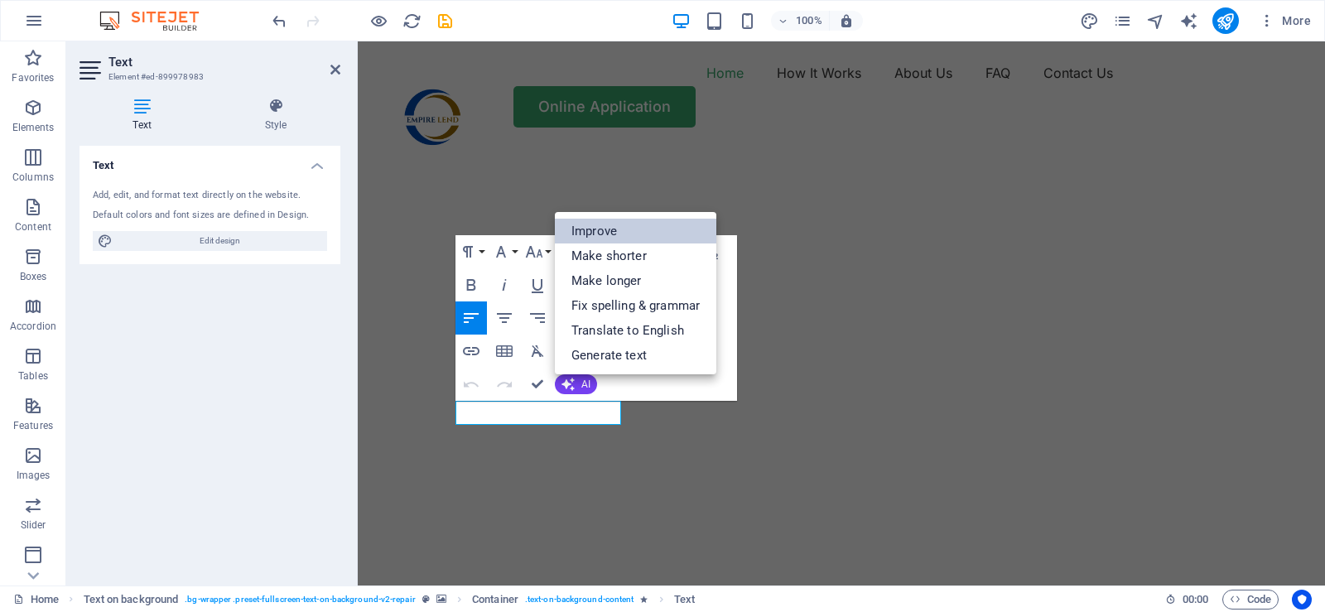
click at [612, 234] on link "Improve" at bounding box center [635, 231] width 161 height 25
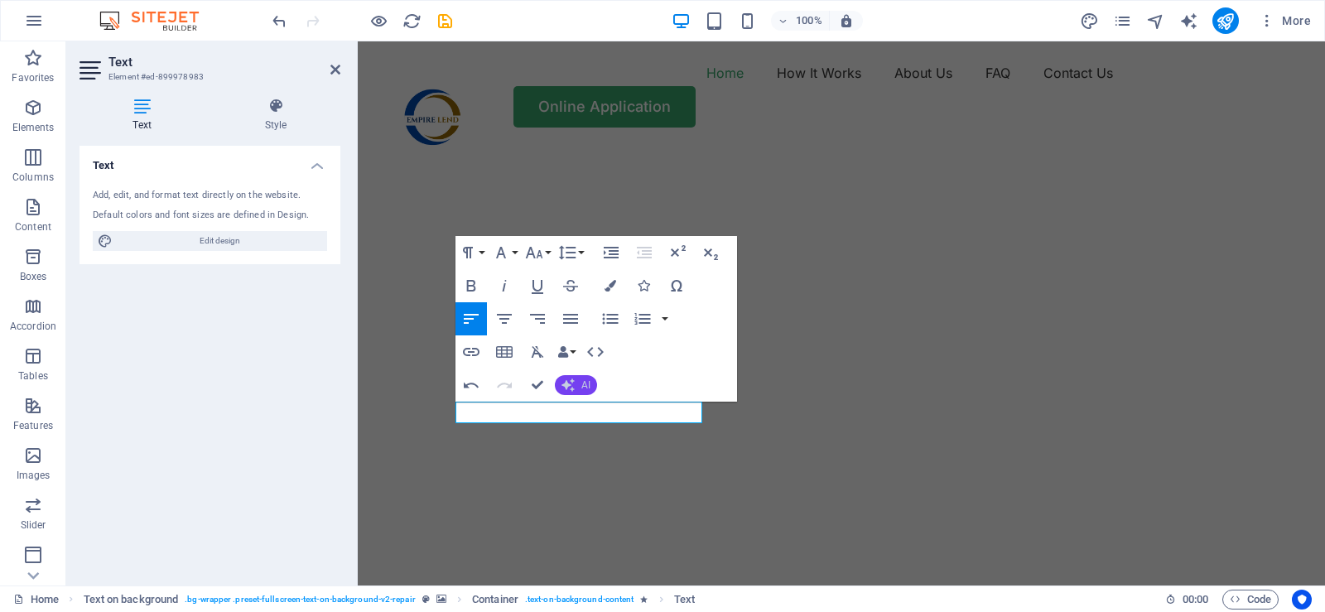
click at [581, 387] on span "AI" at bounding box center [585, 385] width 9 height 10
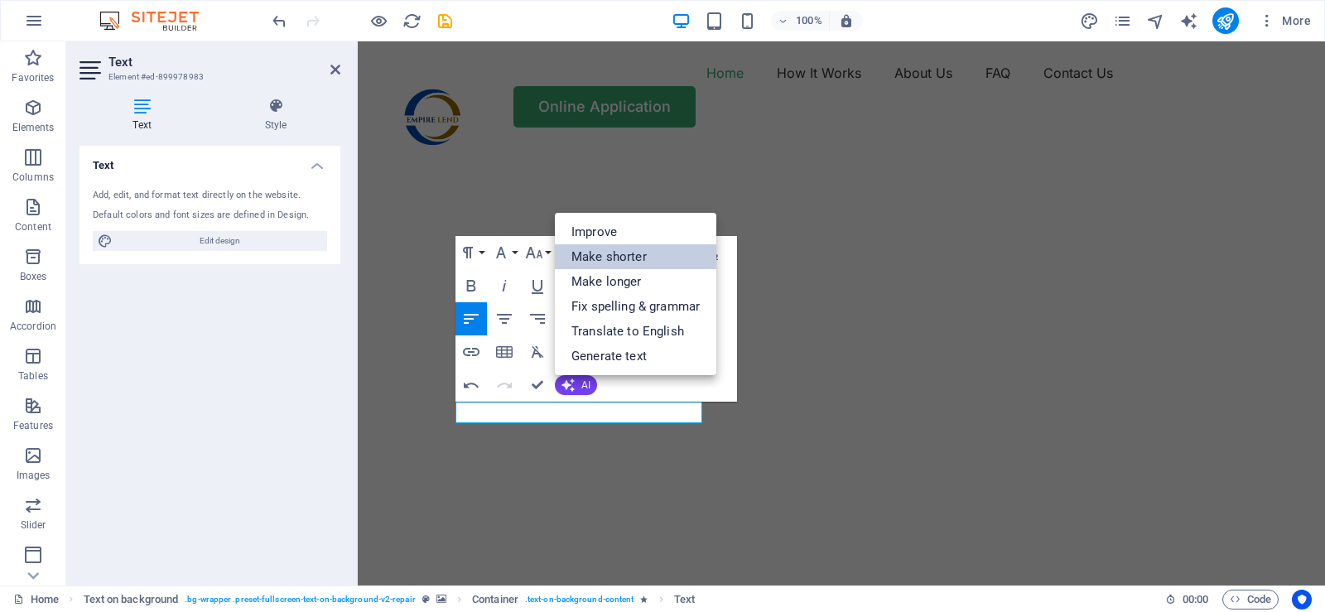
click at [612, 258] on link "Make shorter" at bounding box center [635, 256] width 161 height 25
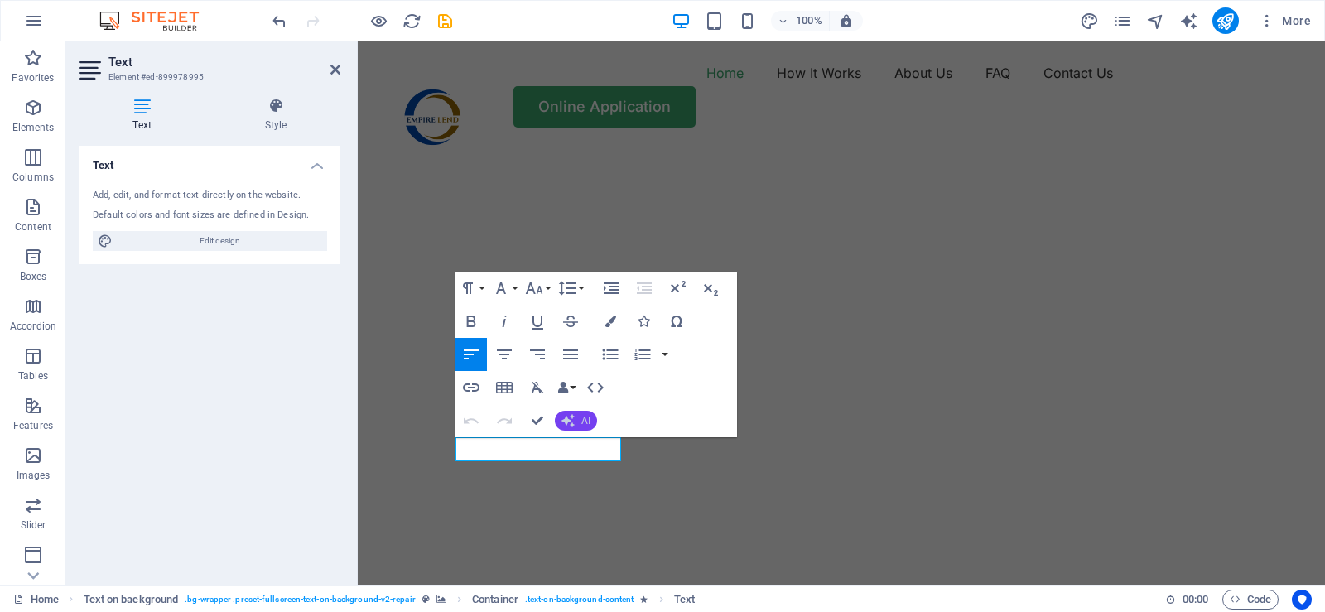
click at [593, 417] on button "AI" at bounding box center [576, 421] width 42 height 20
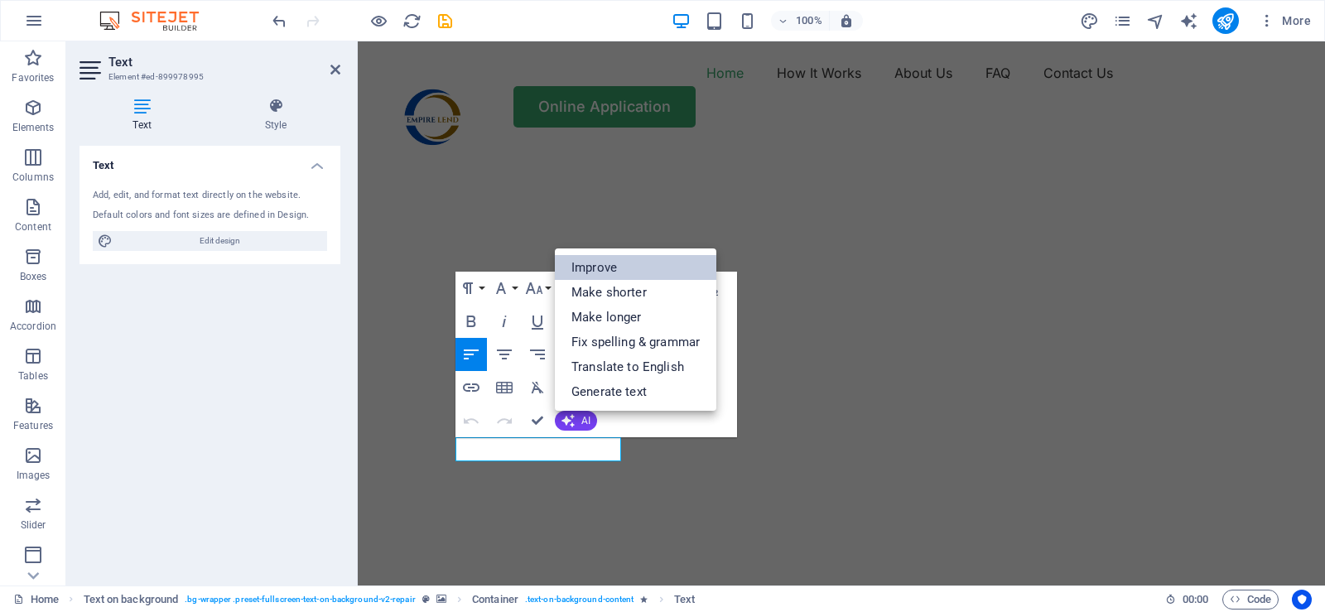
click at [604, 270] on link "Improve" at bounding box center [635, 267] width 161 height 25
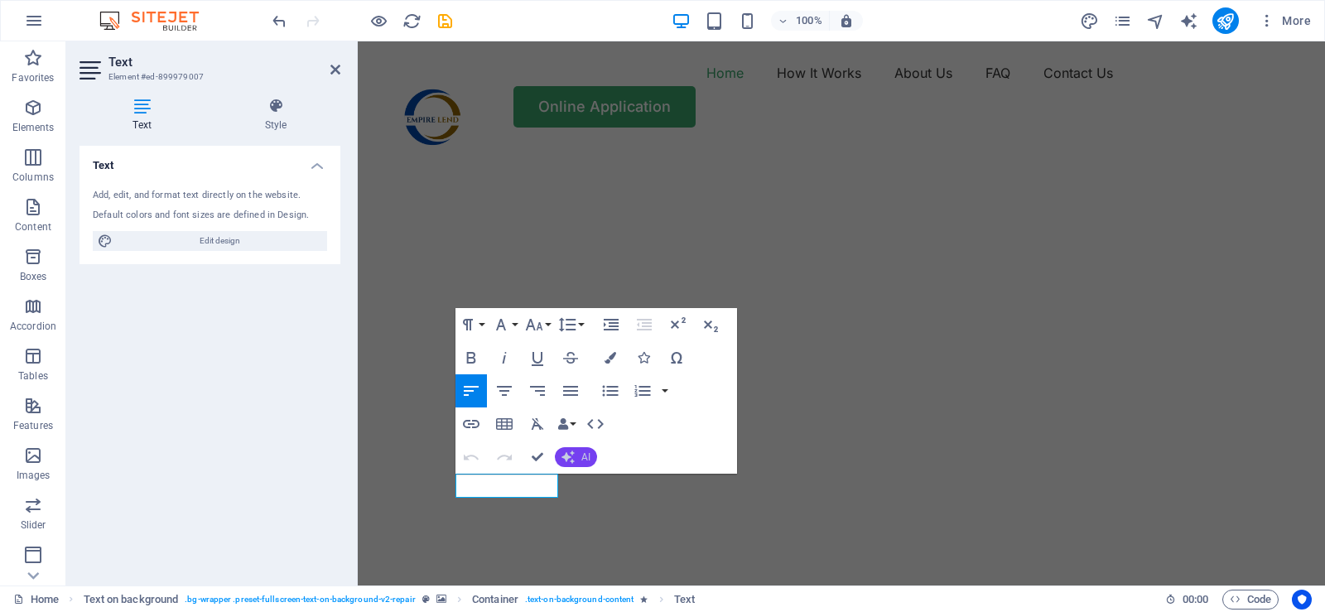
click at [584, 459] on span "AI" at bounding box center [585, 457] width 9 height 10
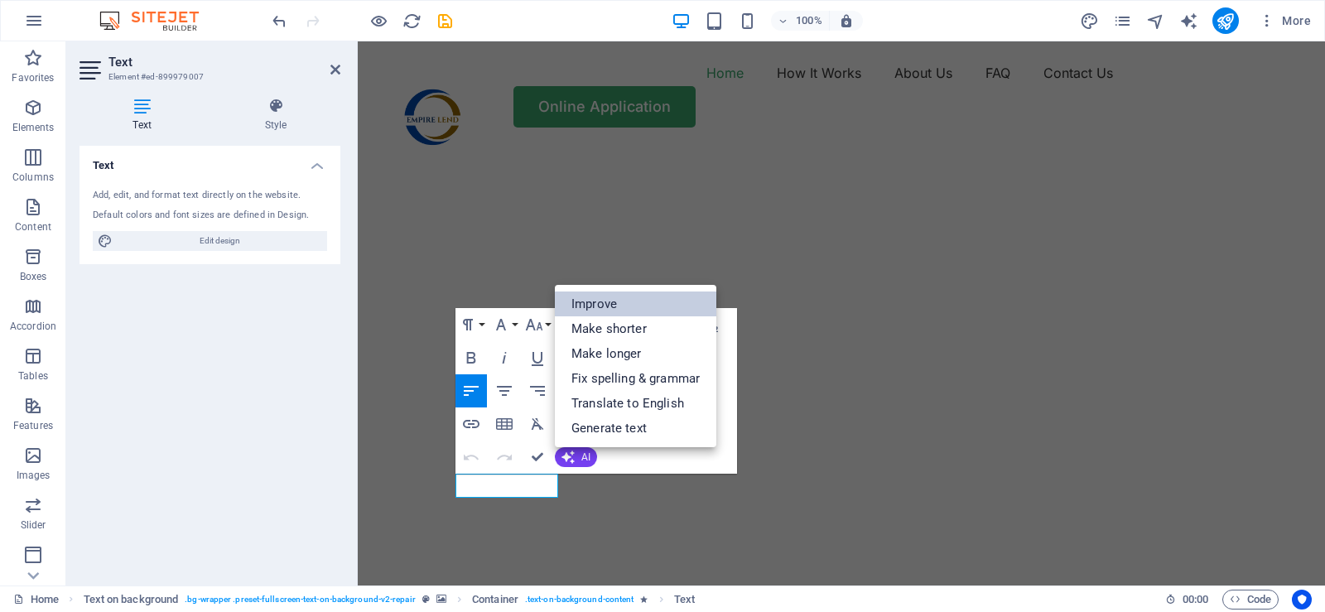
click at [608, 305] on link "Improve" at bounding box center [635, 303] width 161 height 25
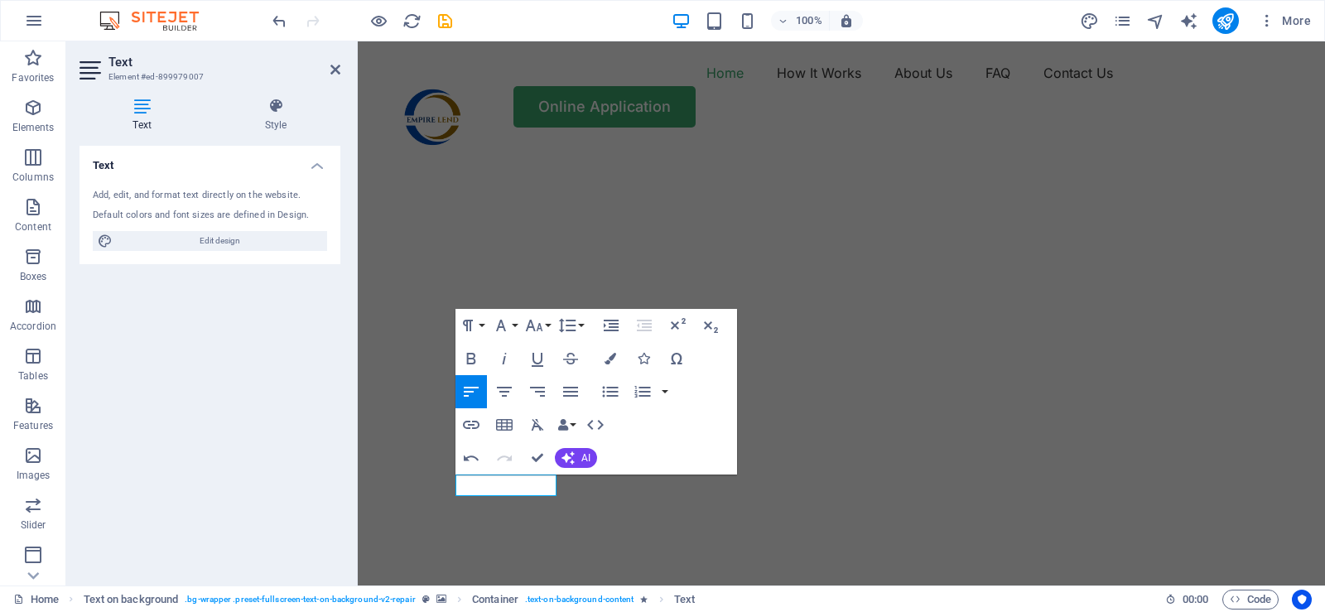
click at [967, 146] on img "1/2" at bounding box center [835, 146] width 955 height 0
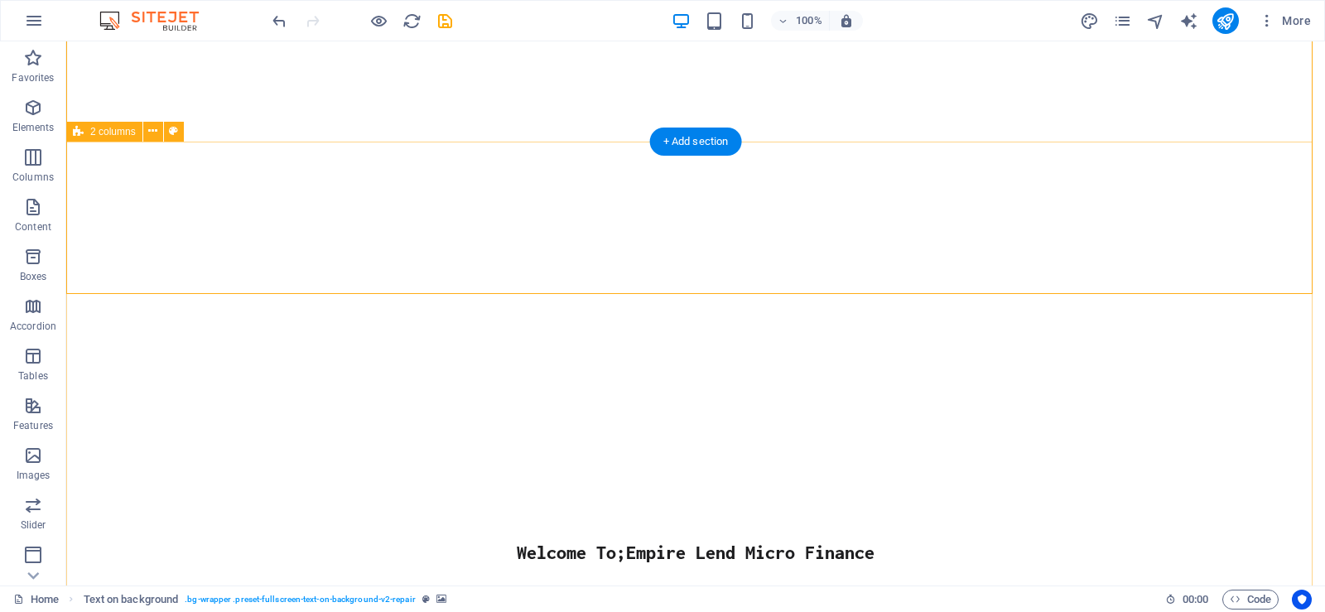
scroll to position [414, 0]
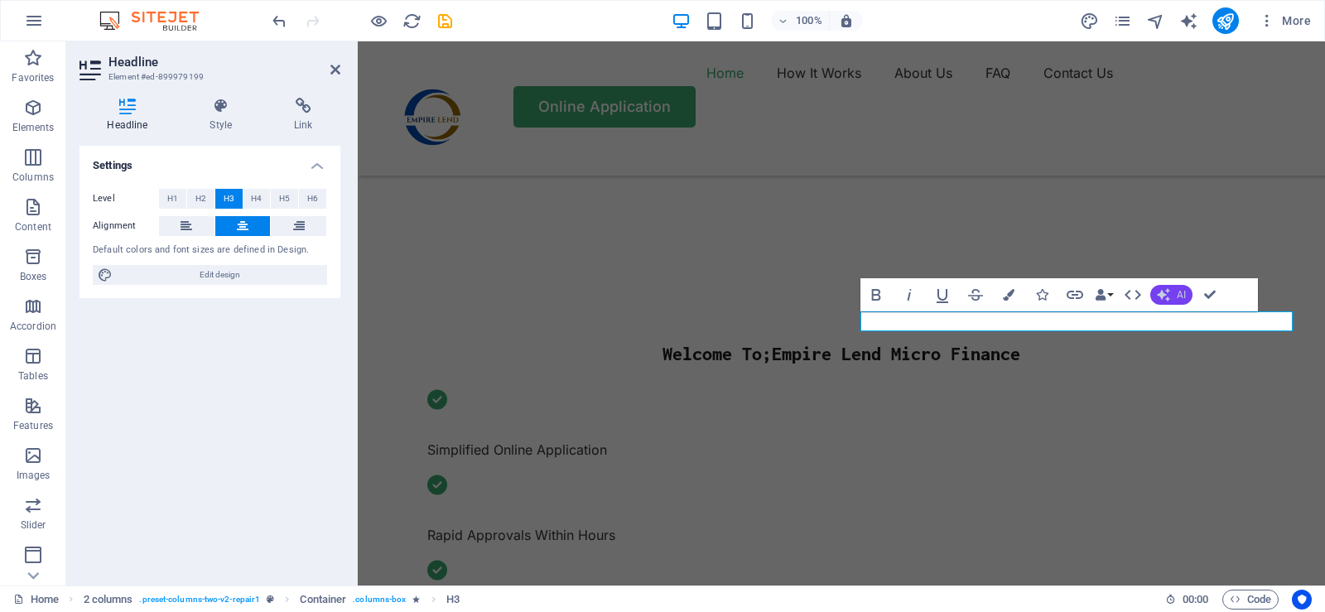
click at [1176, 296] on span "AI" at bounding box center [1180, 295] width 9 height 10
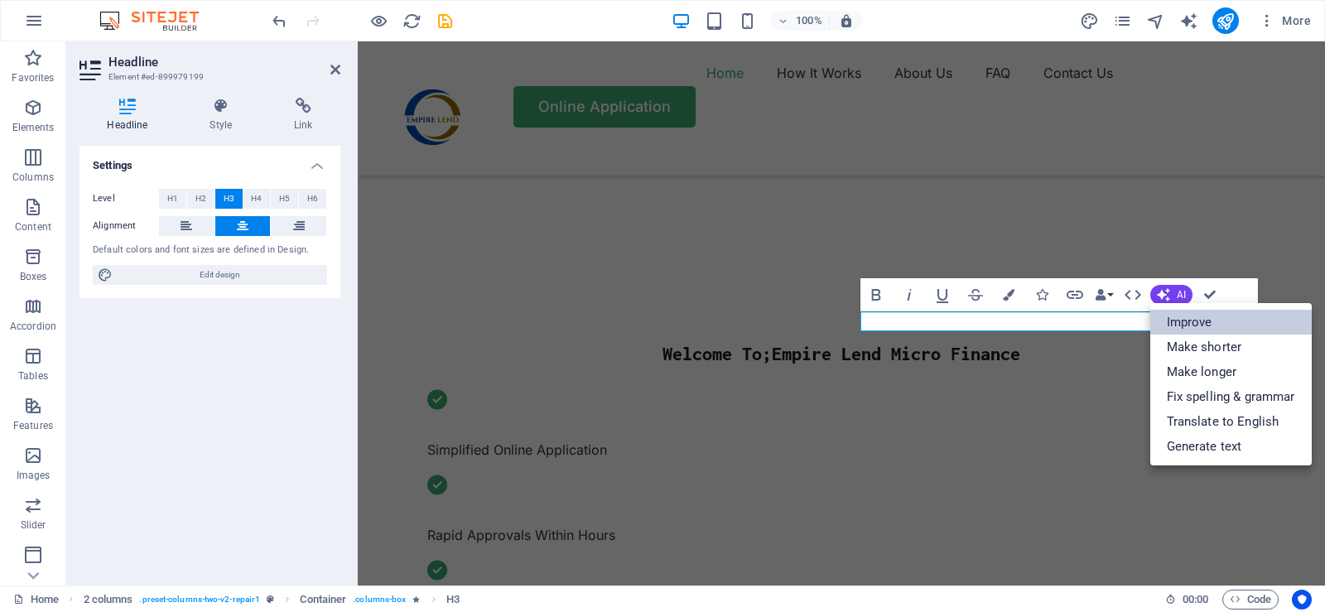
click at [1193, 327] on link "Improve" at bounding box center [1230, 322] width 161 height 25
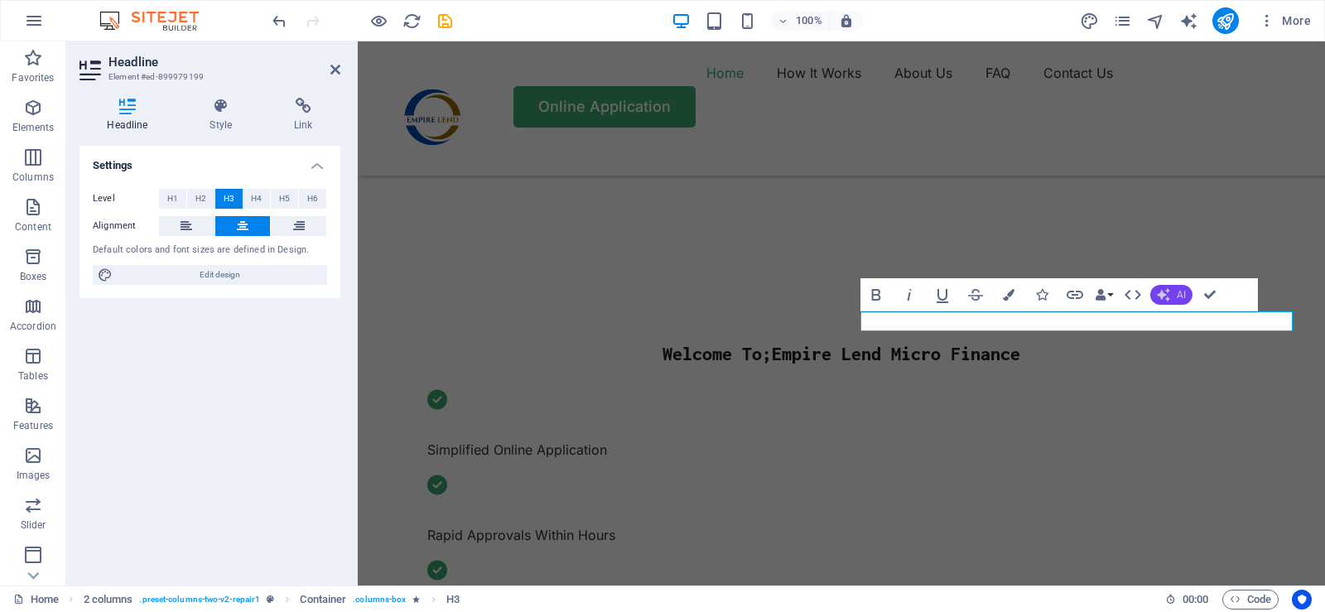
click at [1177, 297] on span "AI" at bounding box center [1180, 295] width 9 height 10
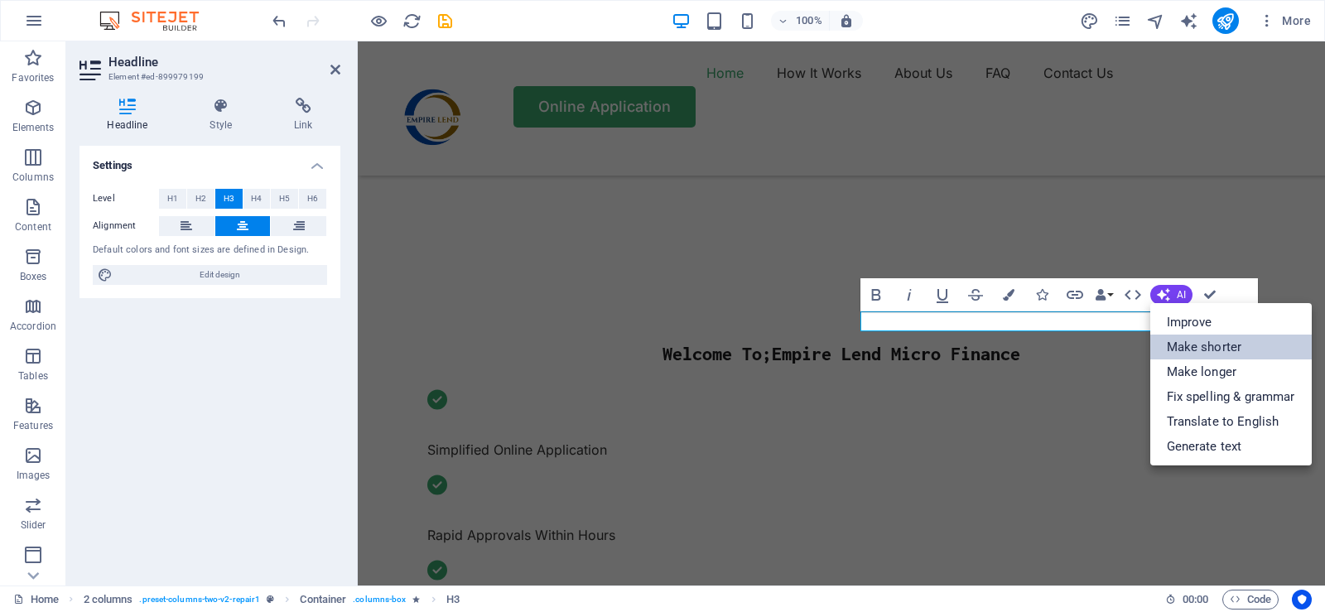
click at [1194, 349] on link "Make shorter" at bounding box center [1230, 346] width 161 height 25
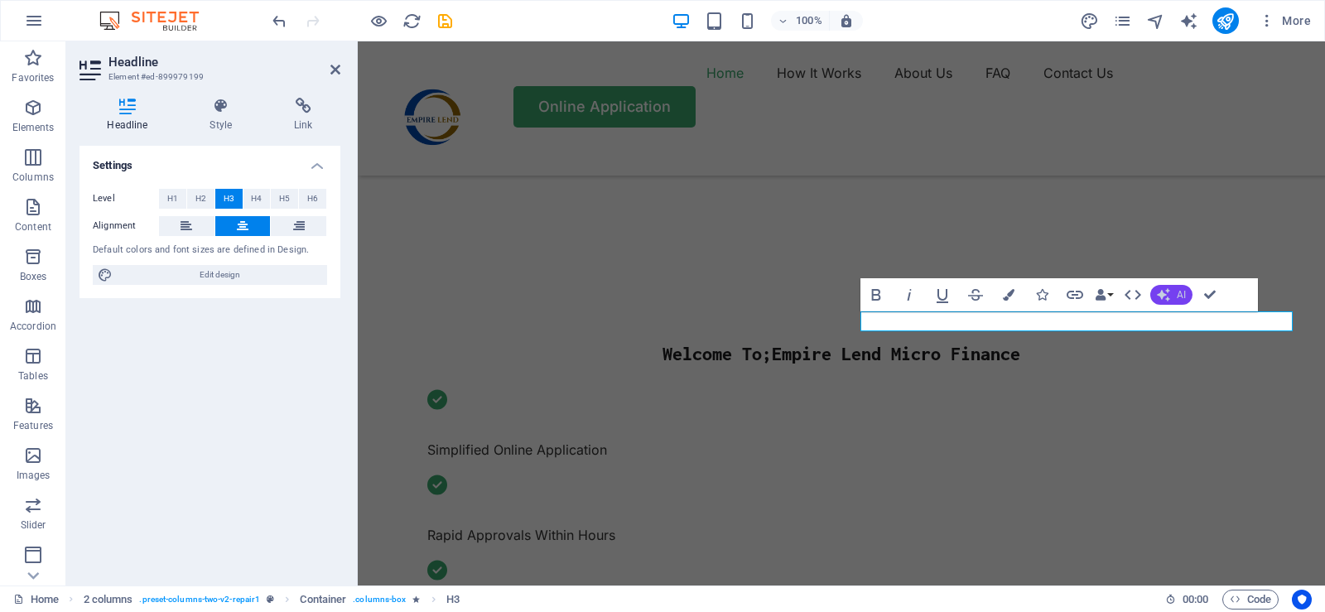
click at [1184, 297] on span "AI" at bounding box center [1180, 295] width 9 height 10
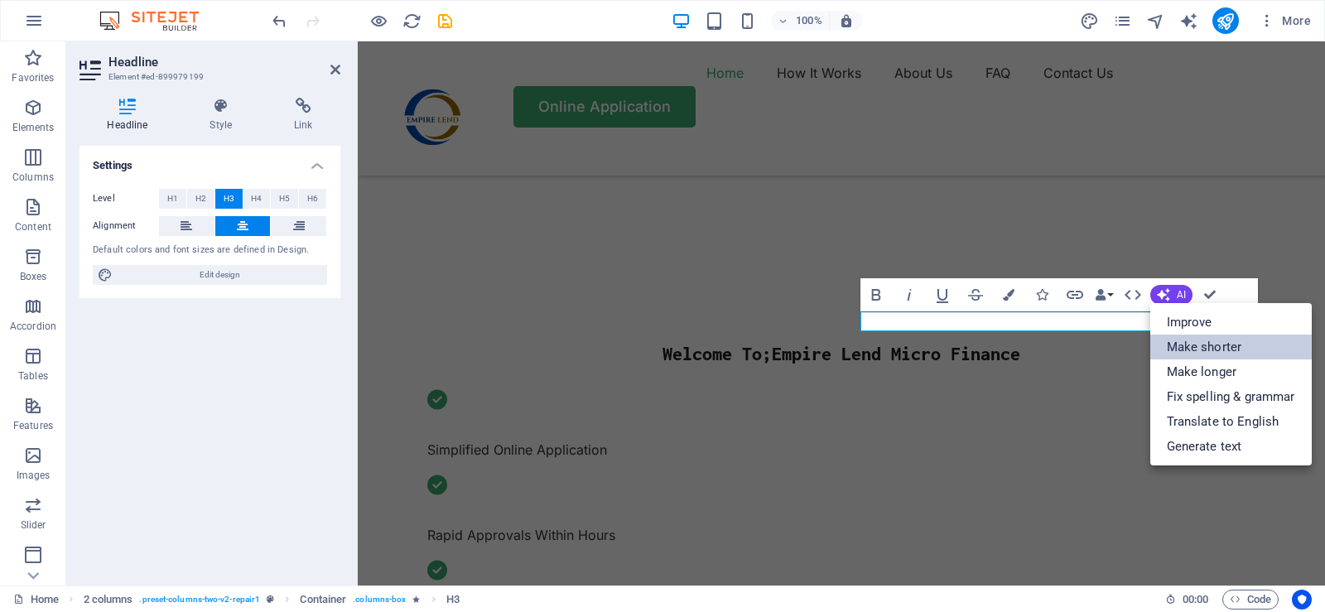
click at [1195, 345] on link "Make shorter" at bounding box center [1230, 346] width 161 height 25
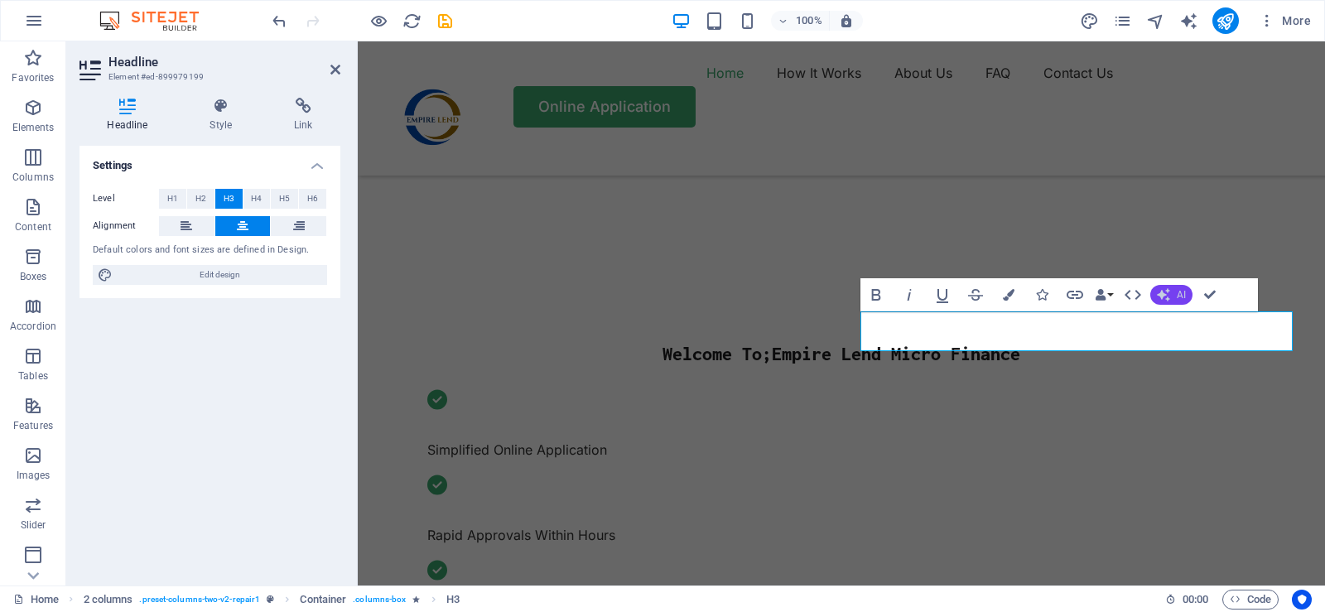
click at [1181, 296] on span "AI" at bounding box center [1180, 295] width 9 height 10
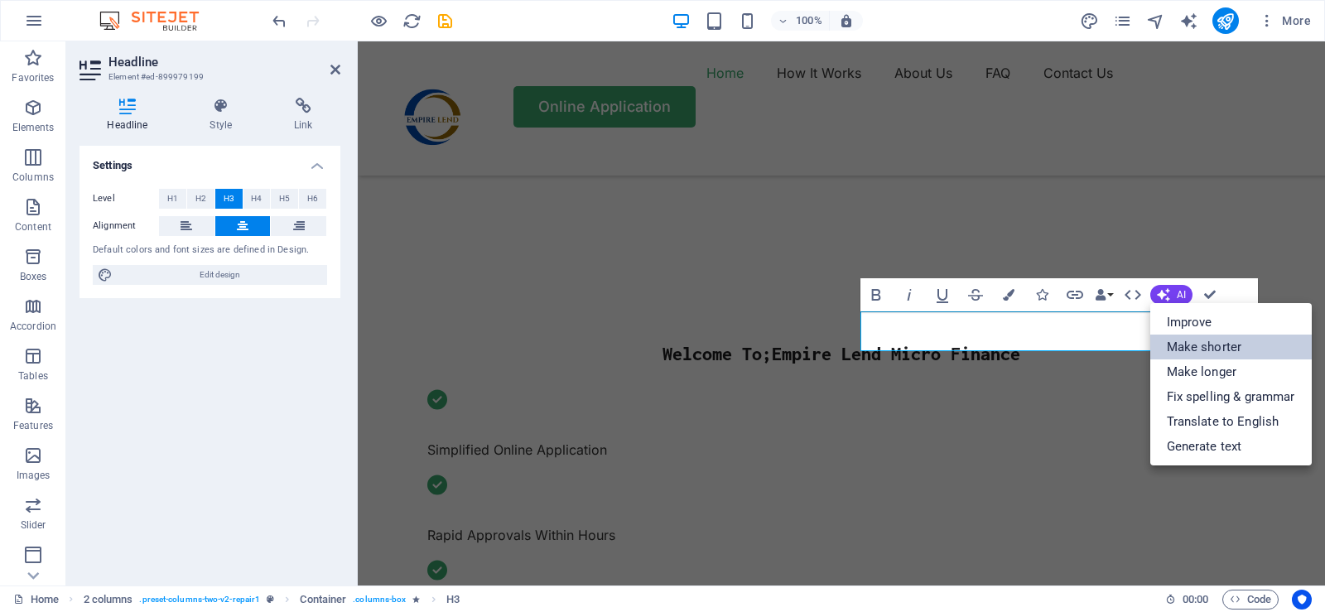
click at [1196, 349] on link "Make shorter" at bounding box center [1230, 346] width 161 height 25
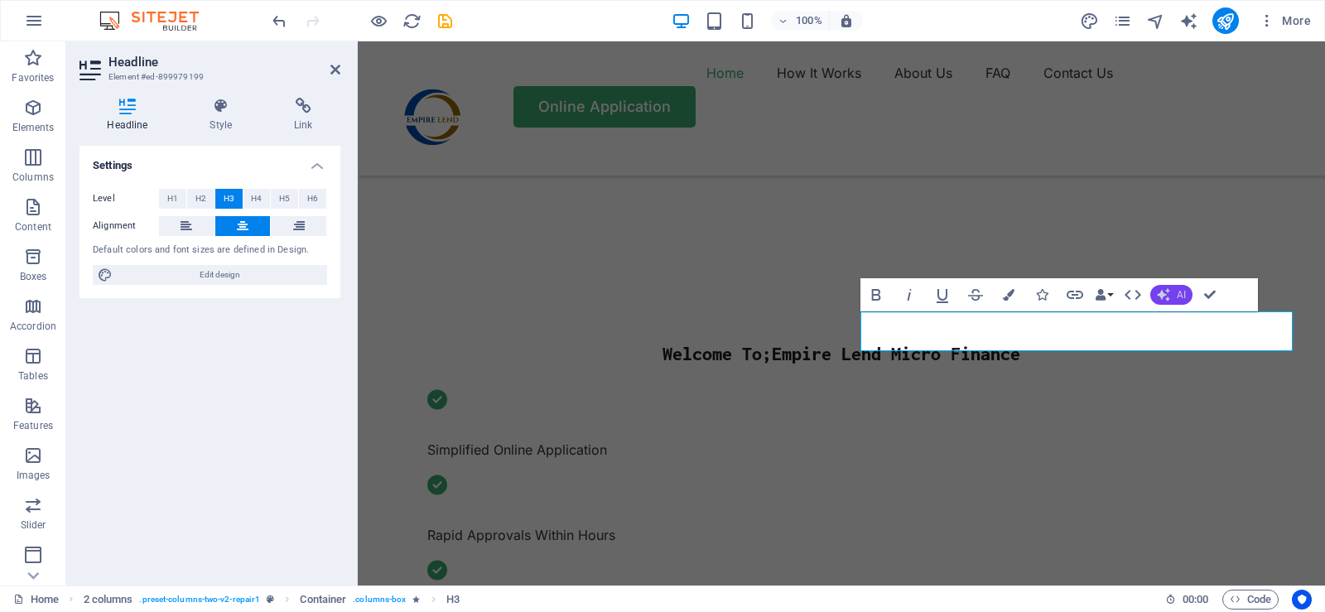
click at [1177, 296] on span "AI" at bounding box center [1180, 295] width 9 height 10
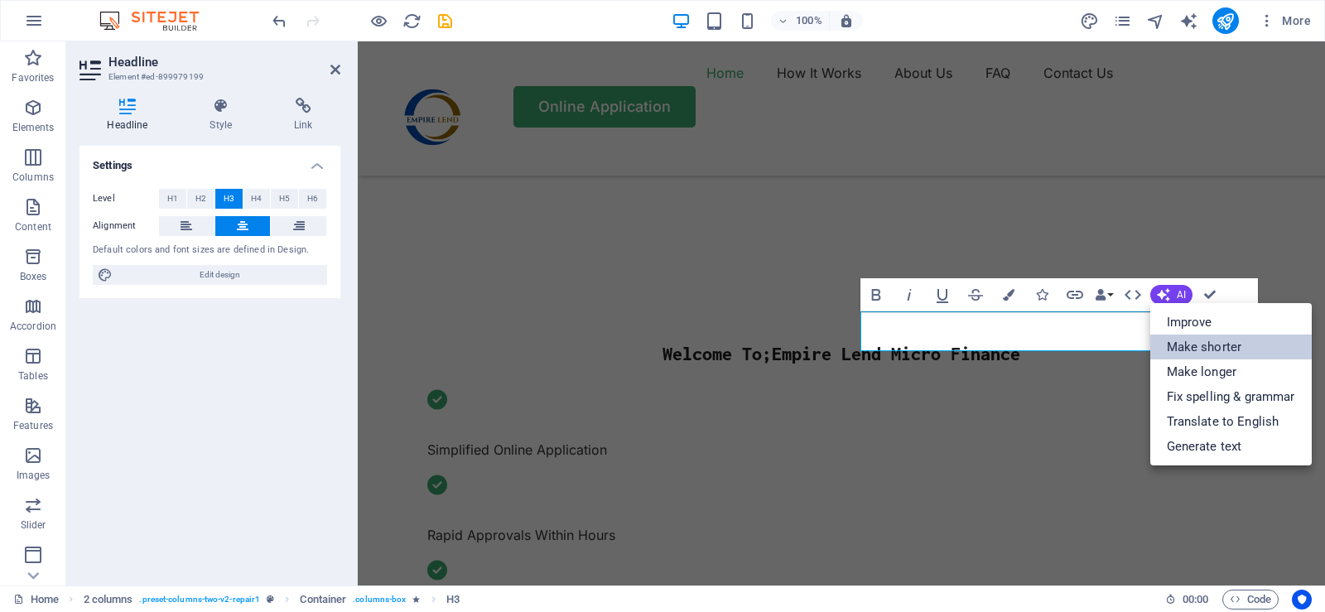
click at [1197, 350] on link "Make shorter" at bounding box center [1230, 346] width 161 height 25
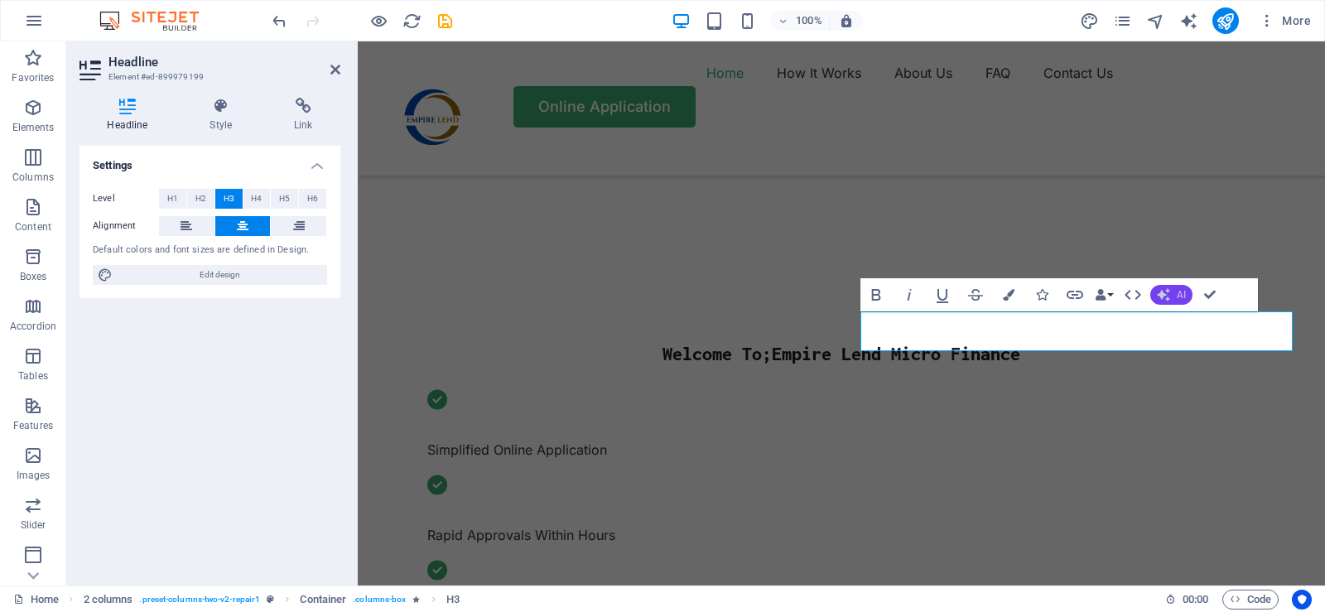
click at [1176, 296] on span "AI" at bounding box center [1180, 295] width 9 height 10
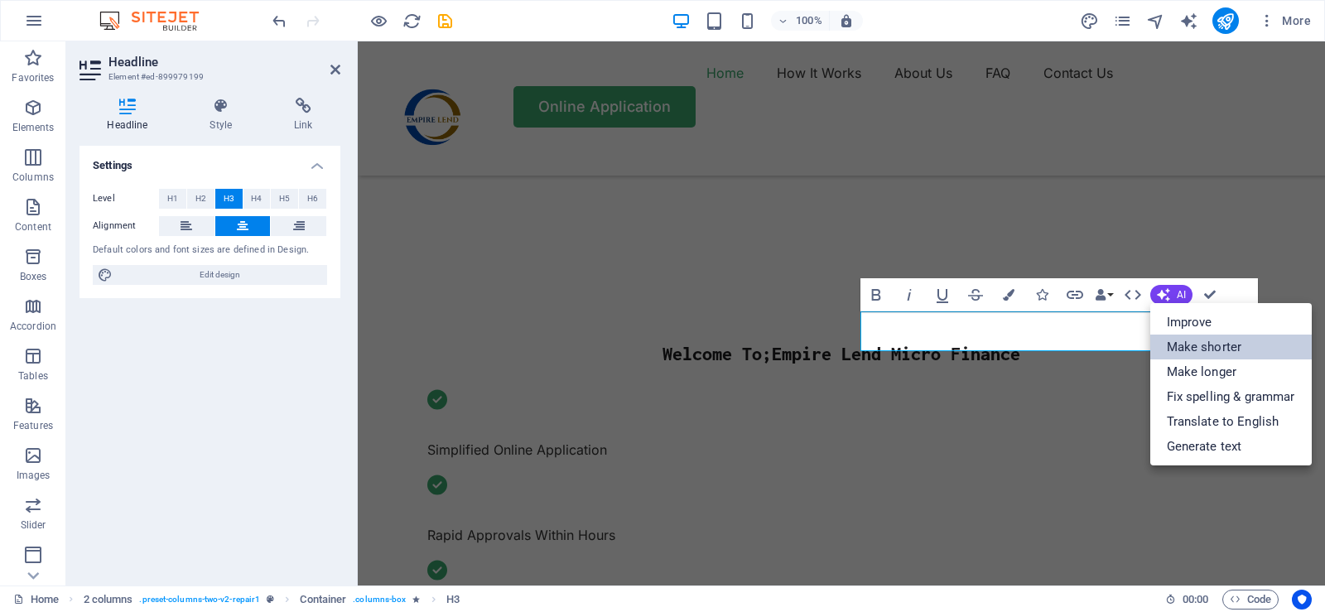
click at [1197, 350] on link "Make shorter" at bounding box center [1230, 346] width 161 height 25
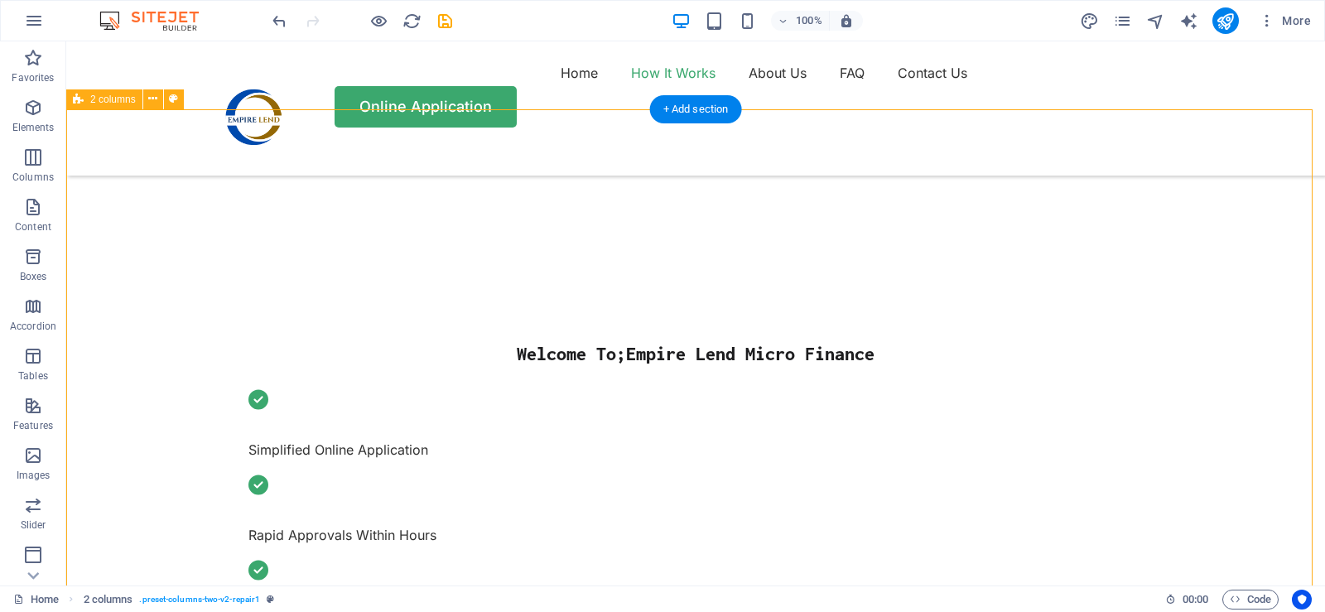
scroll to position [497, 0]
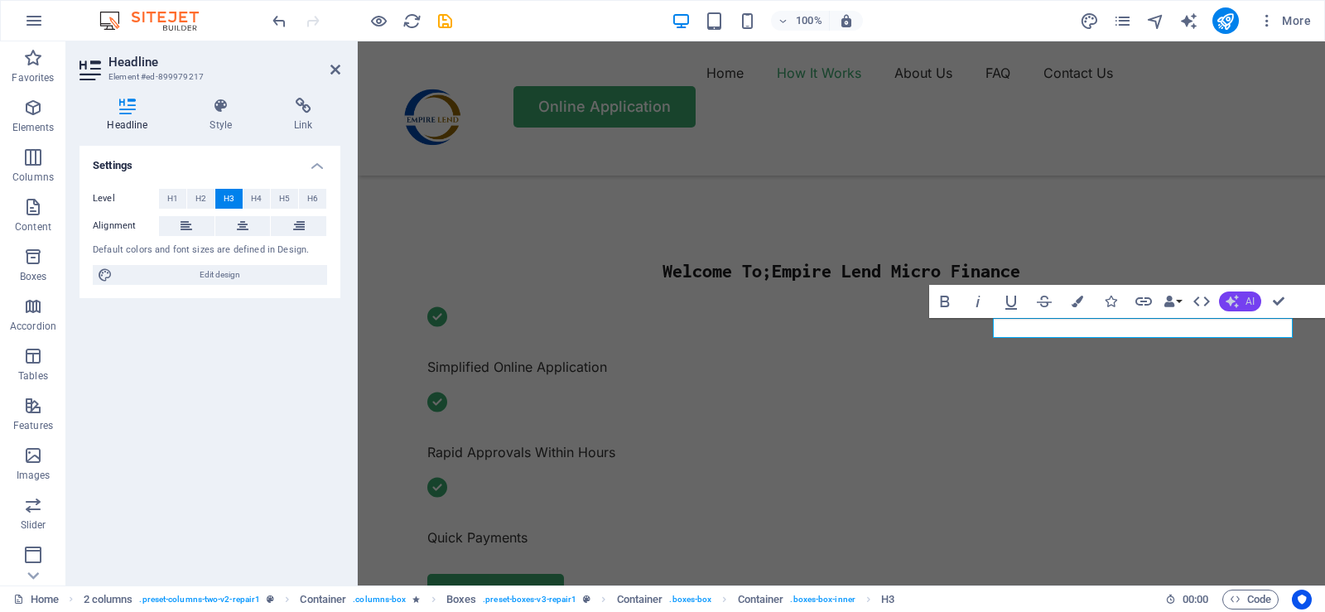
click at [1242, 302] on button "AI" at bounding box center [1240, 301] width 42 height 20
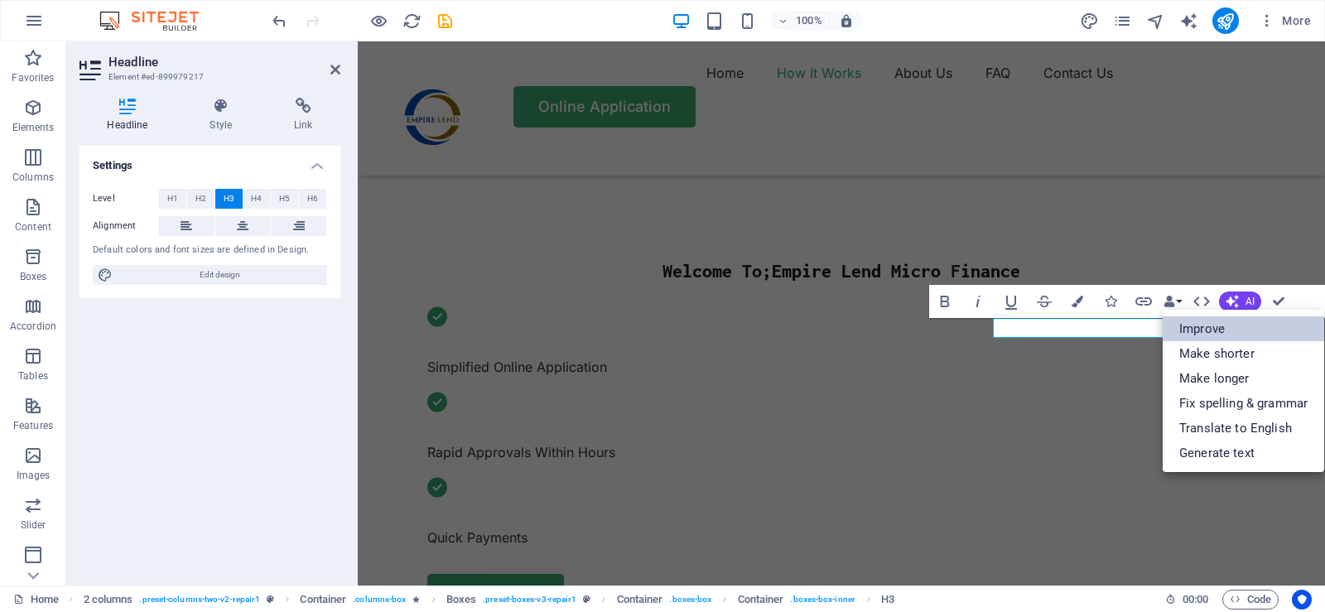
click at [1220, 328] on link "Improve" at bounding box center [1242, 328] width 161 height 25
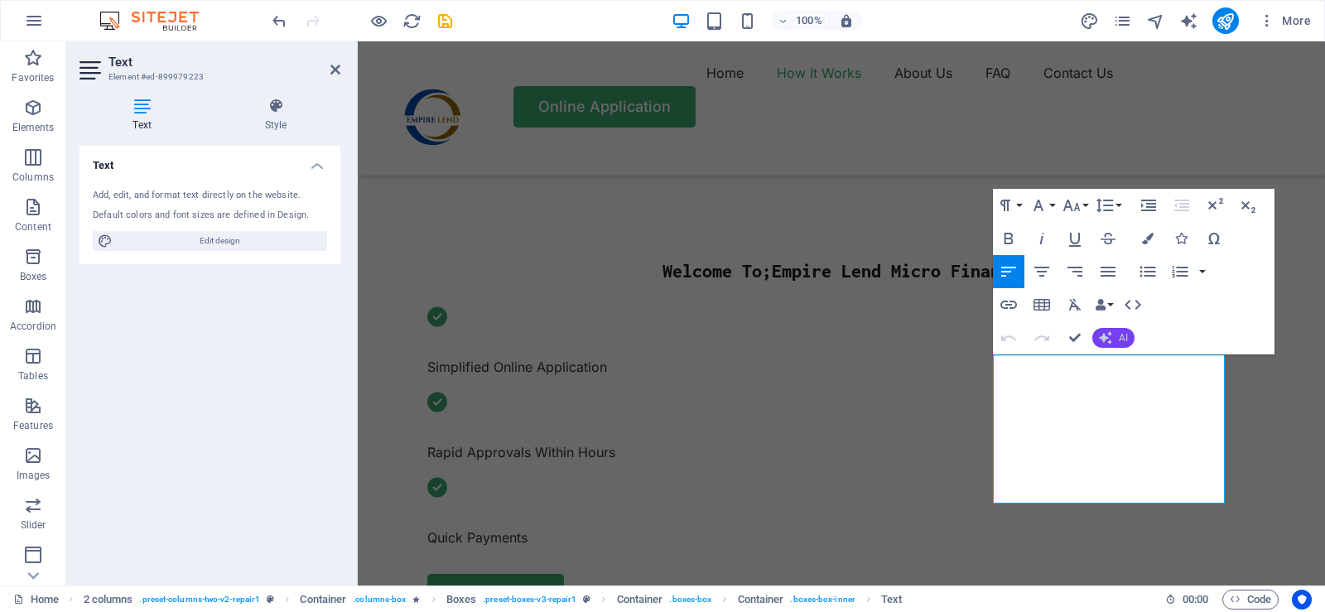
click at [1123, 334] on span "AI" at bounding box center [1122, 338] width 9 height 10
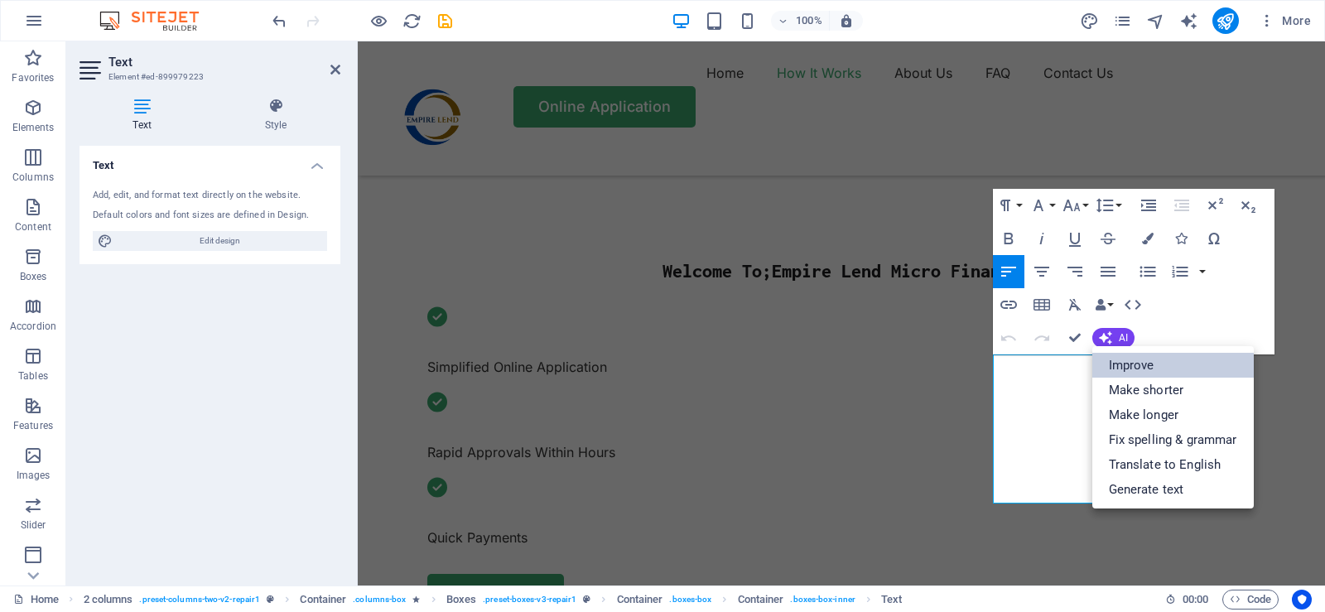
click at [1136, 369] on link "Improve" at bounding box center [1172, 365] width 161 height 25
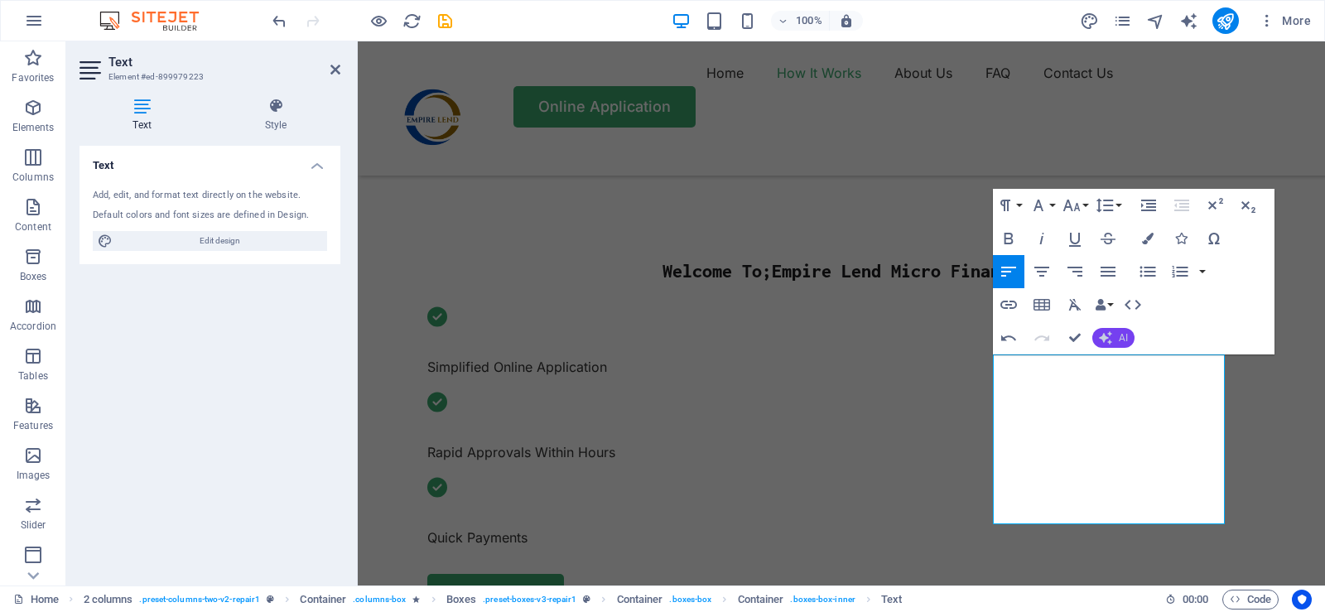
click at [1121, 338] on span "AI" at bounding box center [1122, 338] width 9 height 10
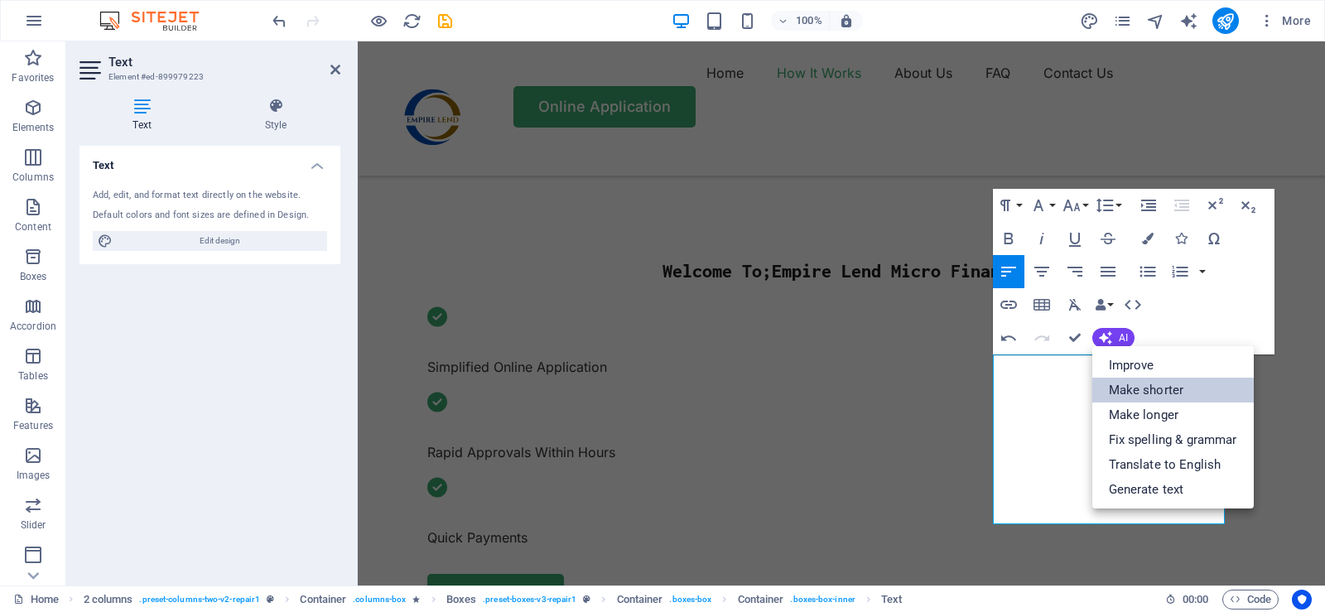
click at [1143, 389] on link "Make shorter" at bounding box center [1172, 390] width 161 height 25
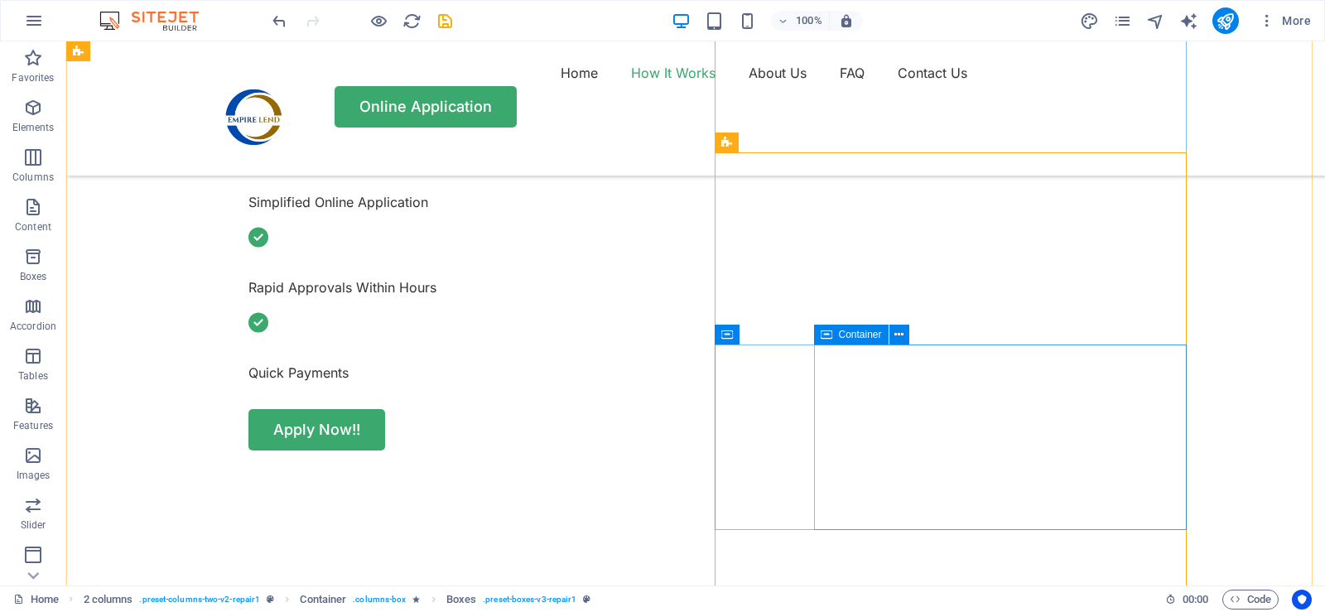
scroll to position [662, 0]
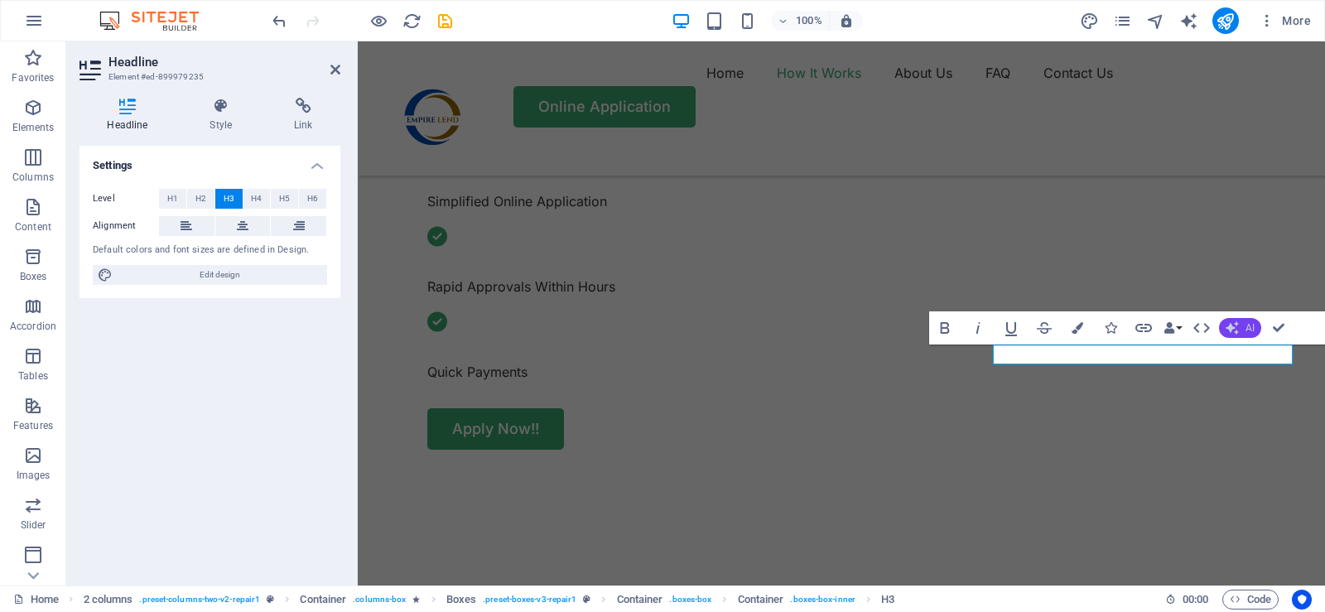
click at [1243, 330] on button "AI" at bounding box center [1240, 328] width 42 height 20
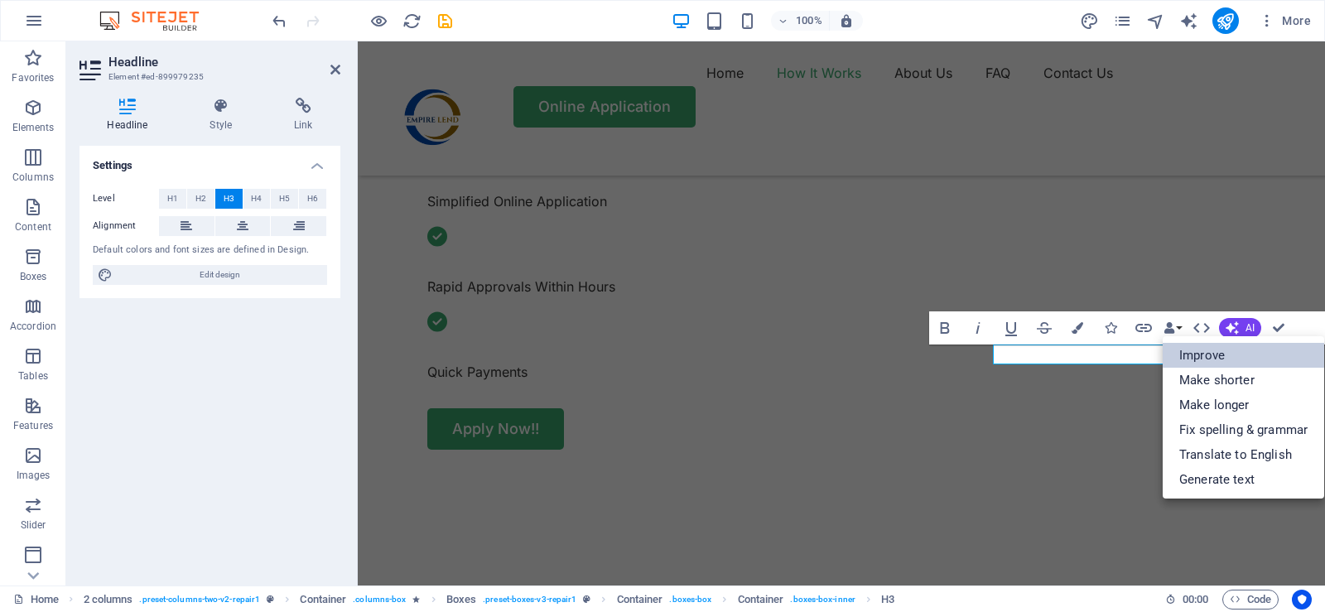
click at [1210, 355] on link "Improve" at bounding box center [1242, 355] width 161 height 25
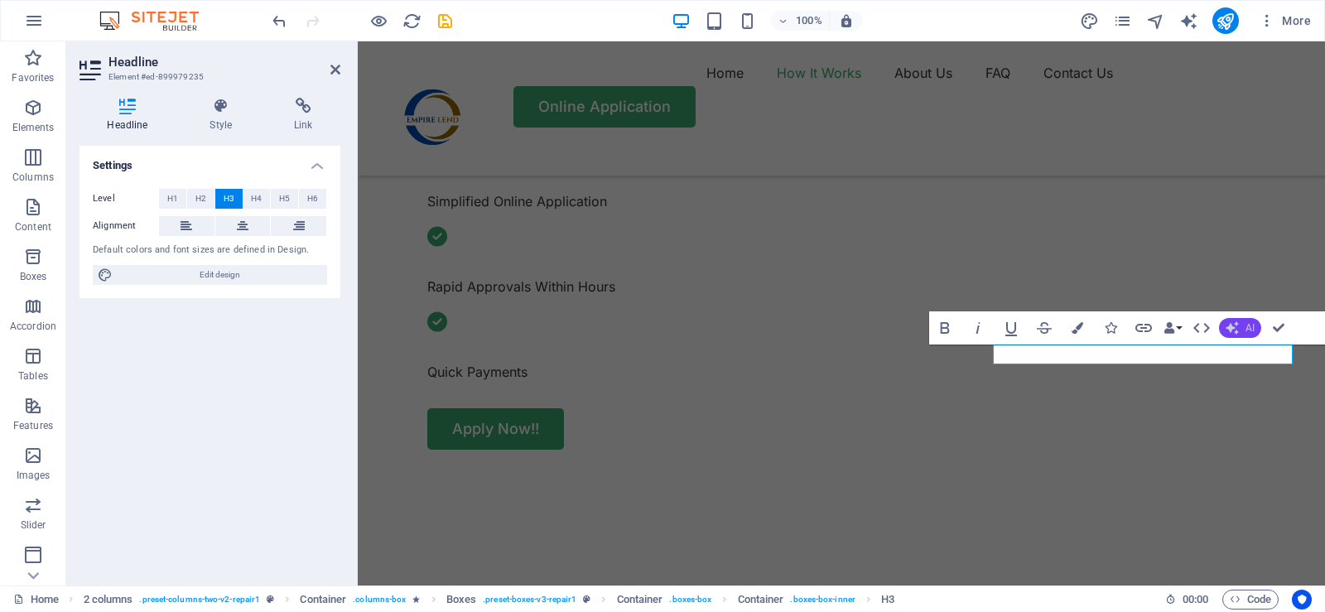
click at [1245, 332] on span "AI" at bounding box center [1249, 328] width 9 height 10
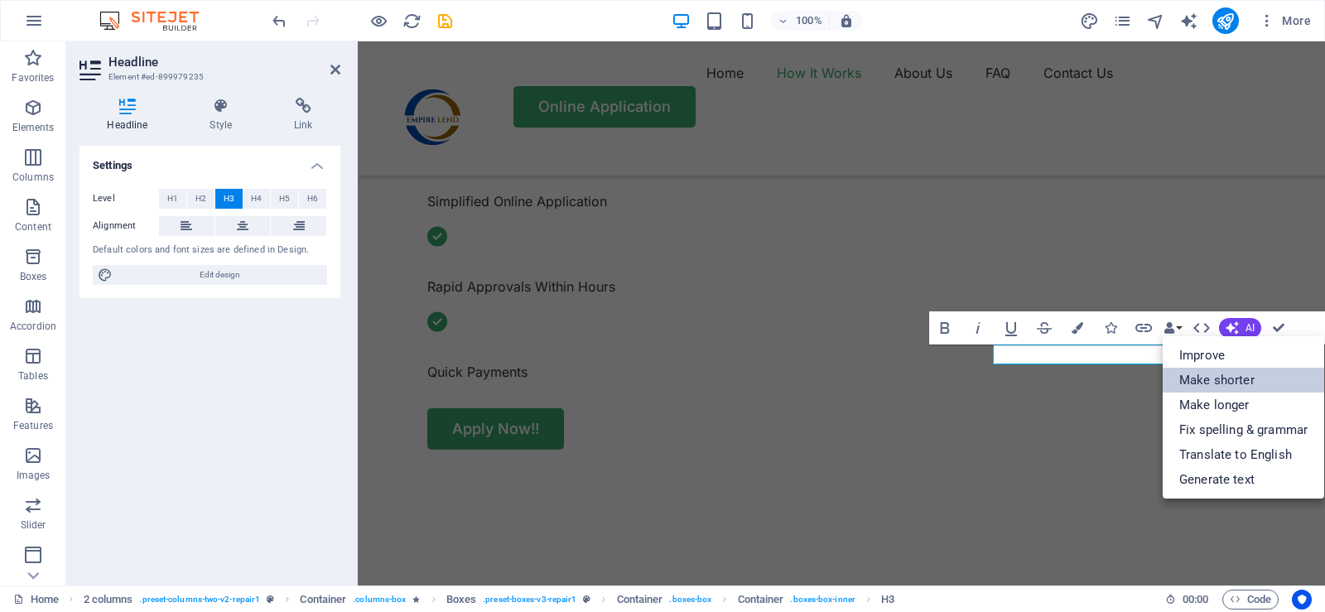
click at [1228, 378] on link "Make shorter" at bounding box center [1242, 380] width 161 height 25
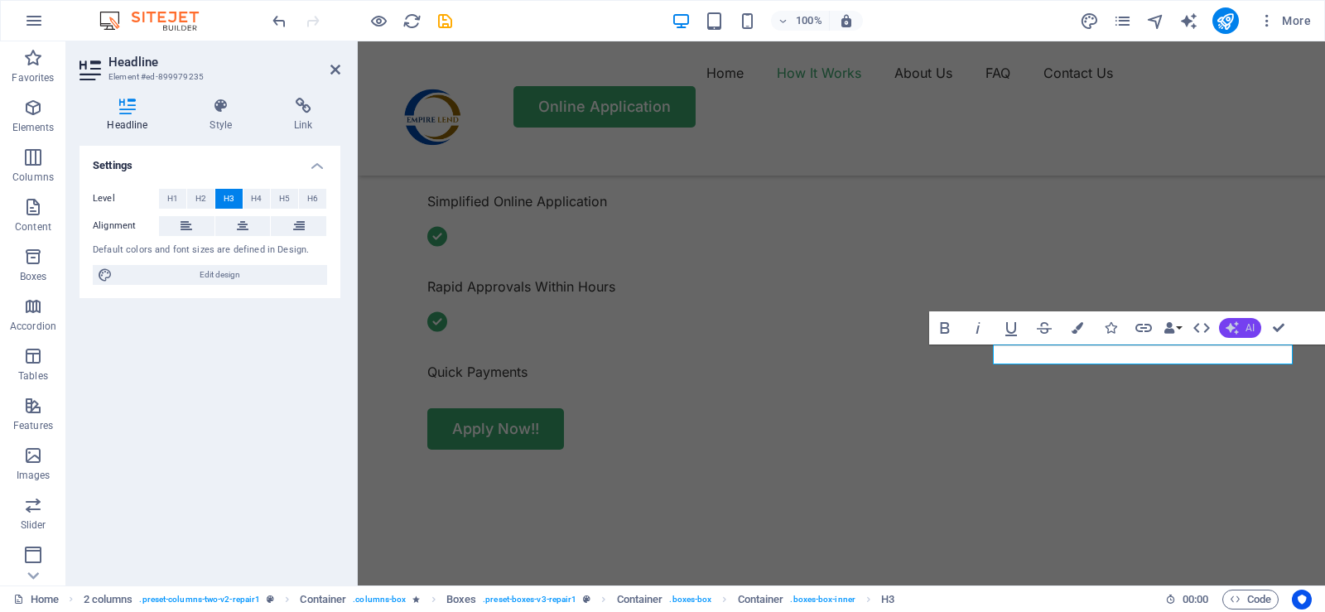
click at [1246, 329] on span "AI" at bounding box center [1249, 328] width 9 height 10
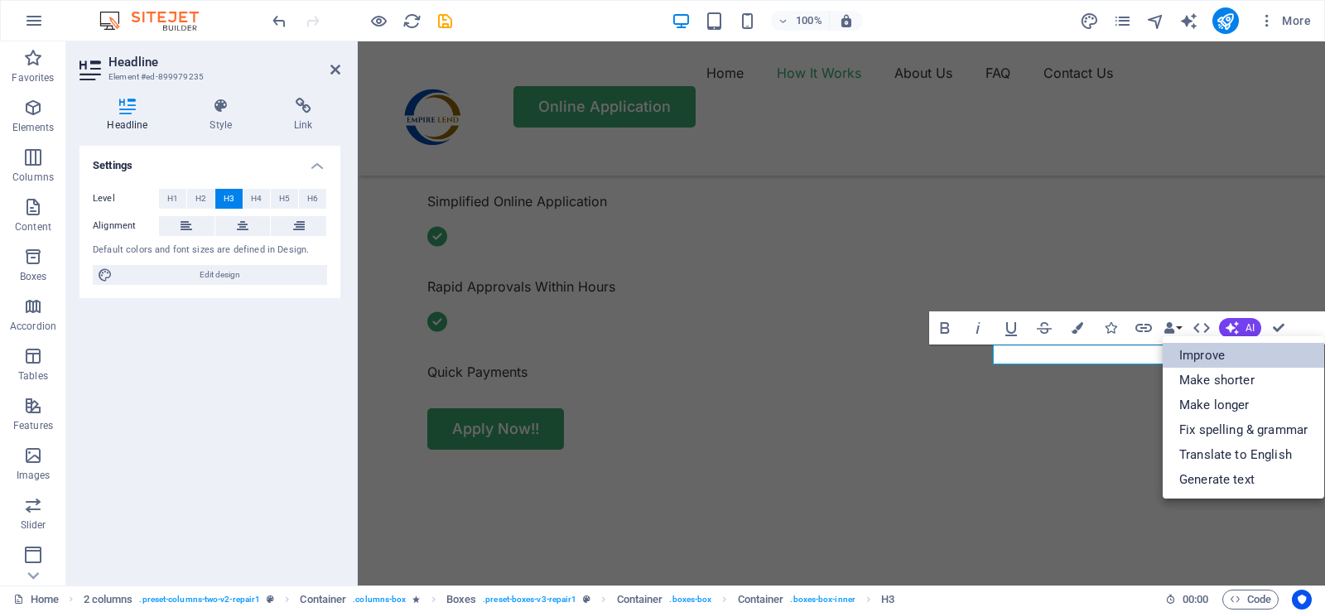
click at [1213, 354] on link "Improve" at bounding box center [1242, 355] width 161 height 25
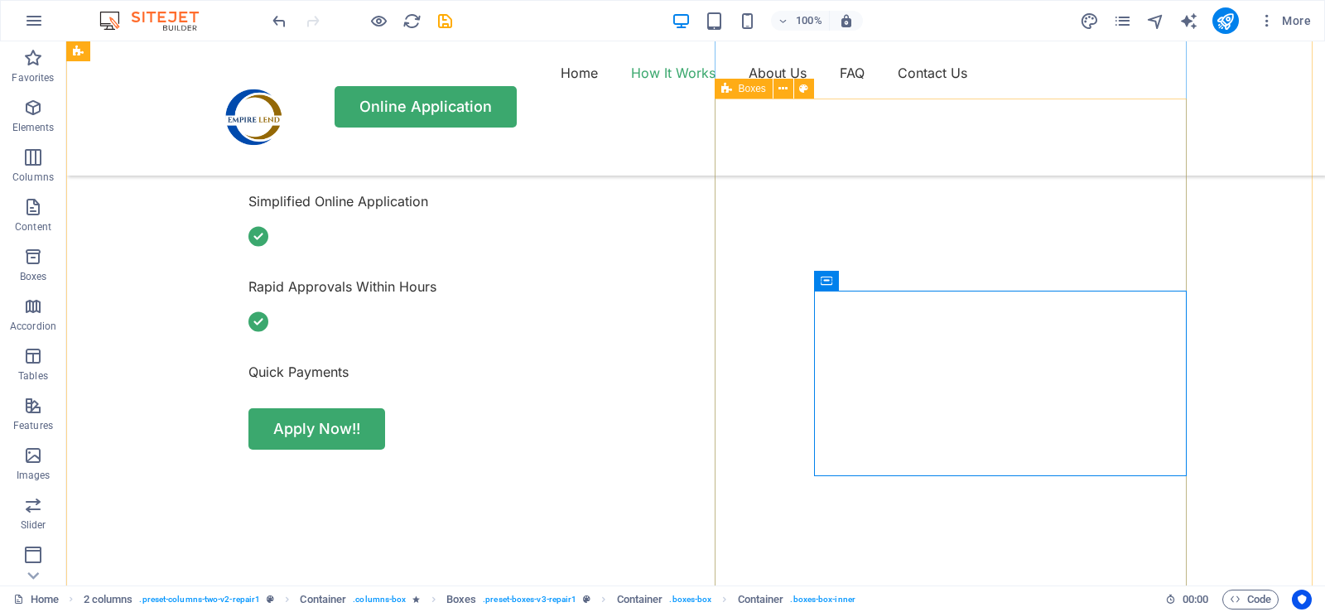
scroll to position [828, 0]
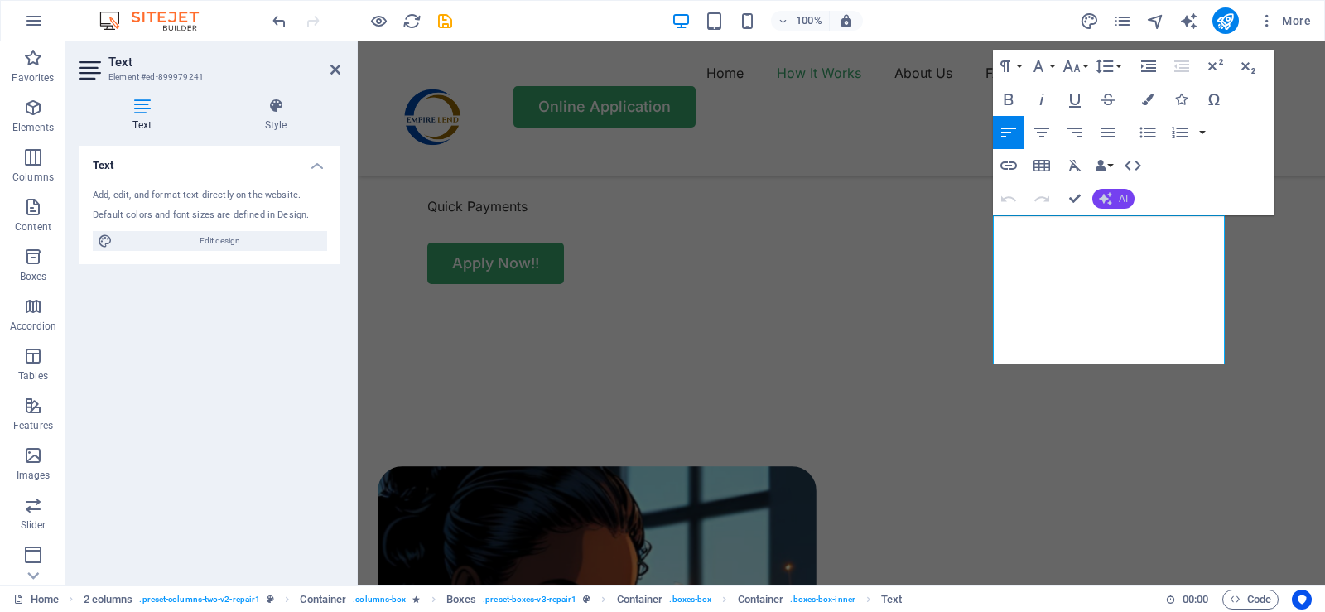
click at [1123, 200] on span "AI" at bounding box center [1122, 199] width 9 height 10
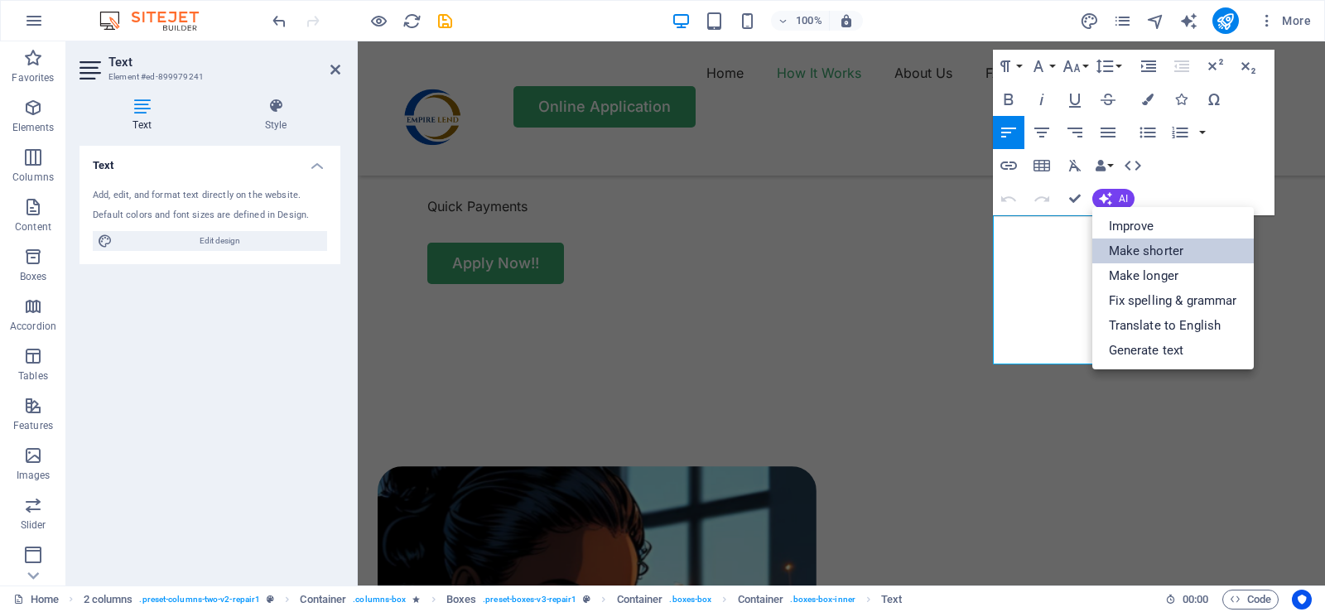
click at [1139, 254] on link "Make shorter" at bounding box center [1172, 250] width 161 height 25
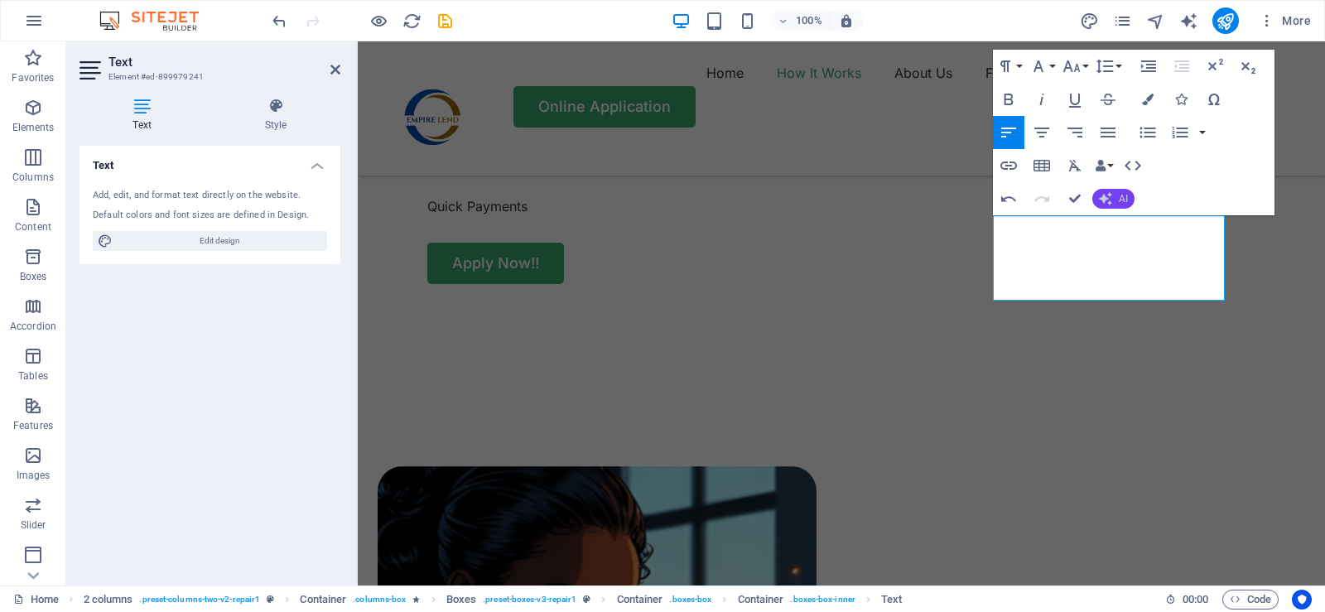
click at [1117, 195] on button "AI" at bounding box center [1113, 199] width 42 height 20
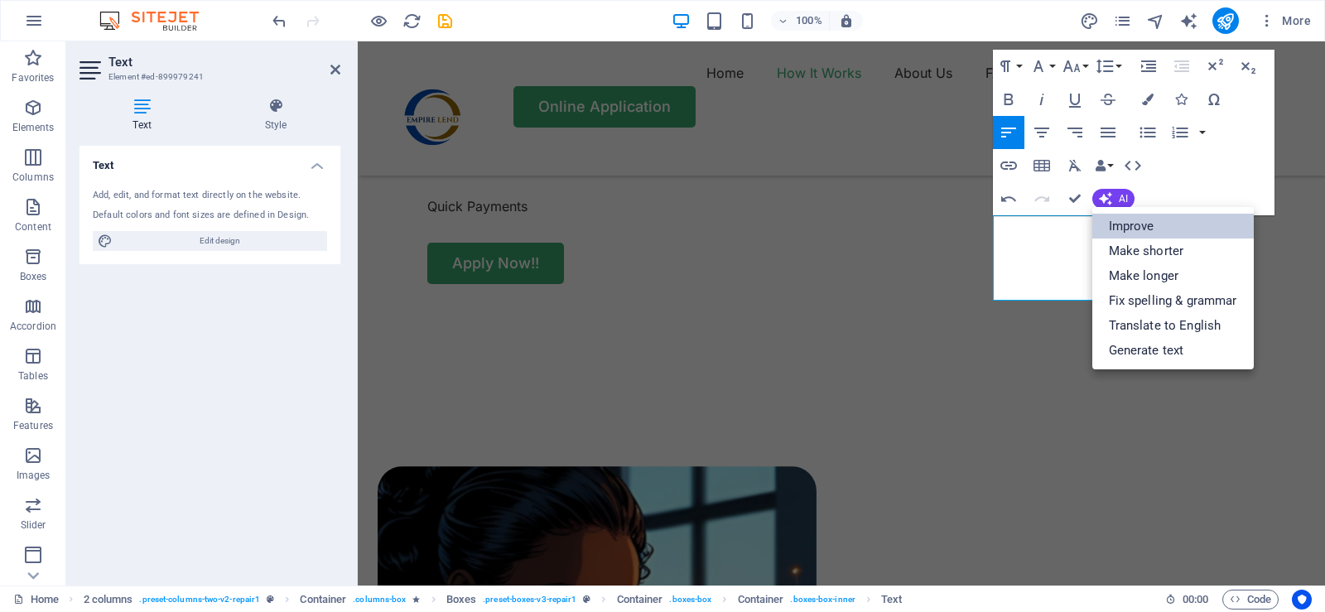
click at [1129, 230] on link "Improve" at bounding box center [1172, 226] width 161 height 25
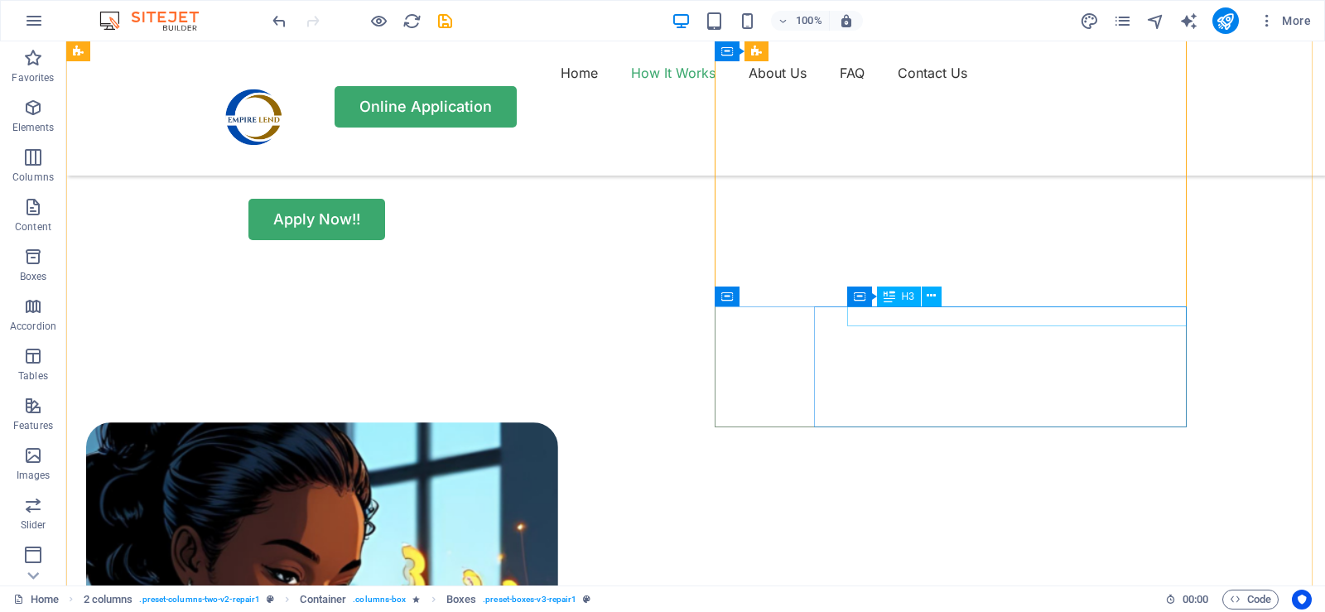
scroll to position [911, 0]
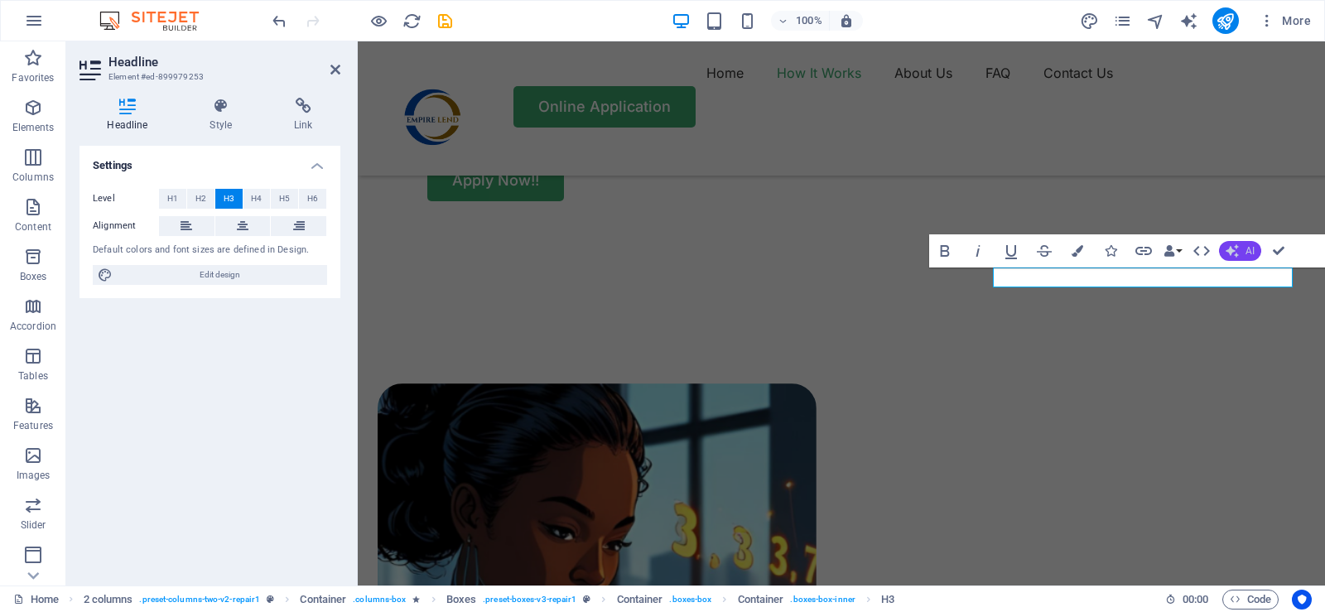
click at [1239, 252] on button "AI" at bounding box center [1240, 251] width 42 height 20
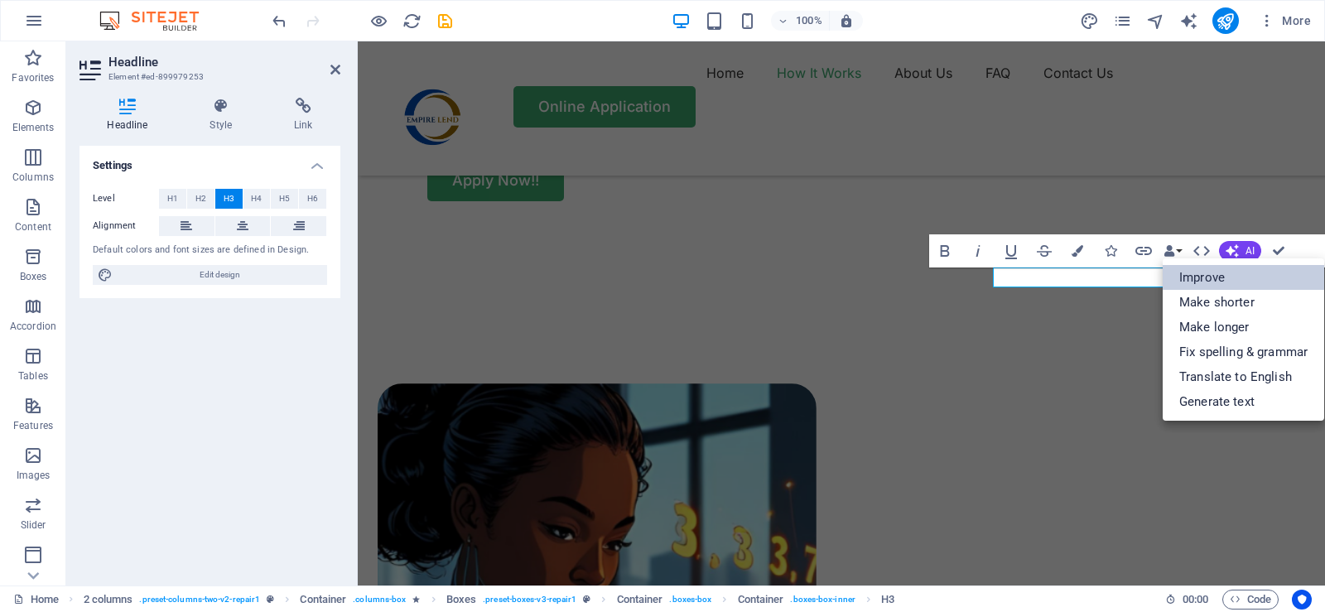
click at [1210, 278] on link "Improve" at bounding box center [1242, 277] width 161 height 25
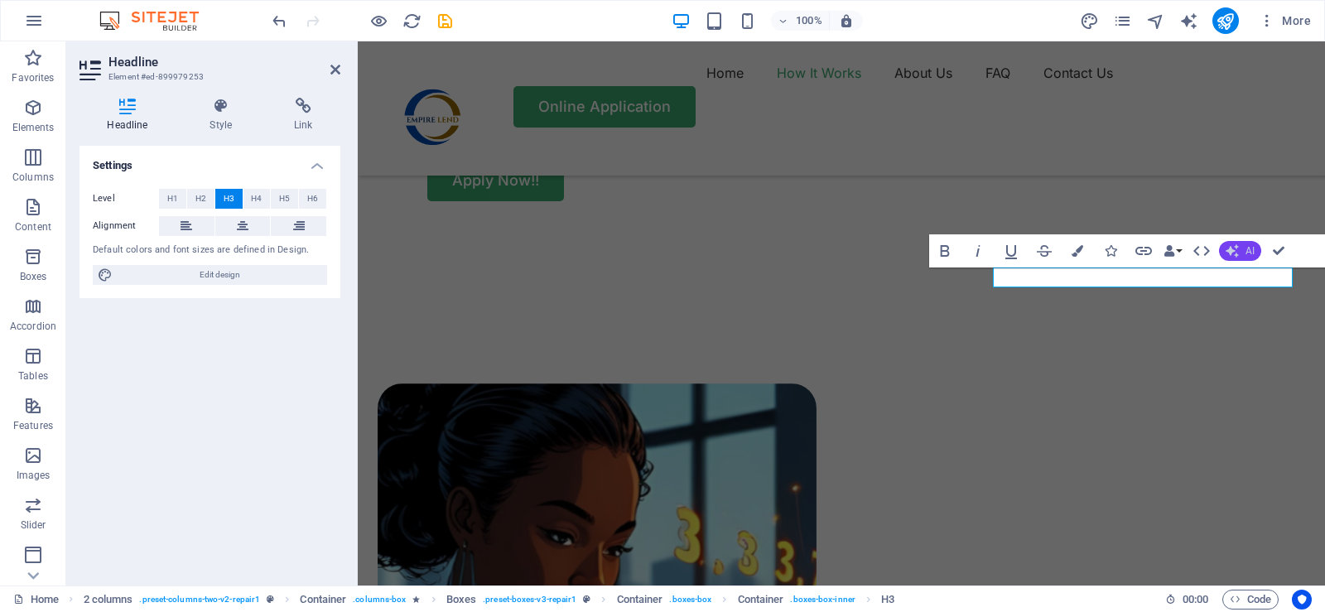
click at [1245, 253] on span "AI" at bounding box center [1249, 251] width 9 height 10
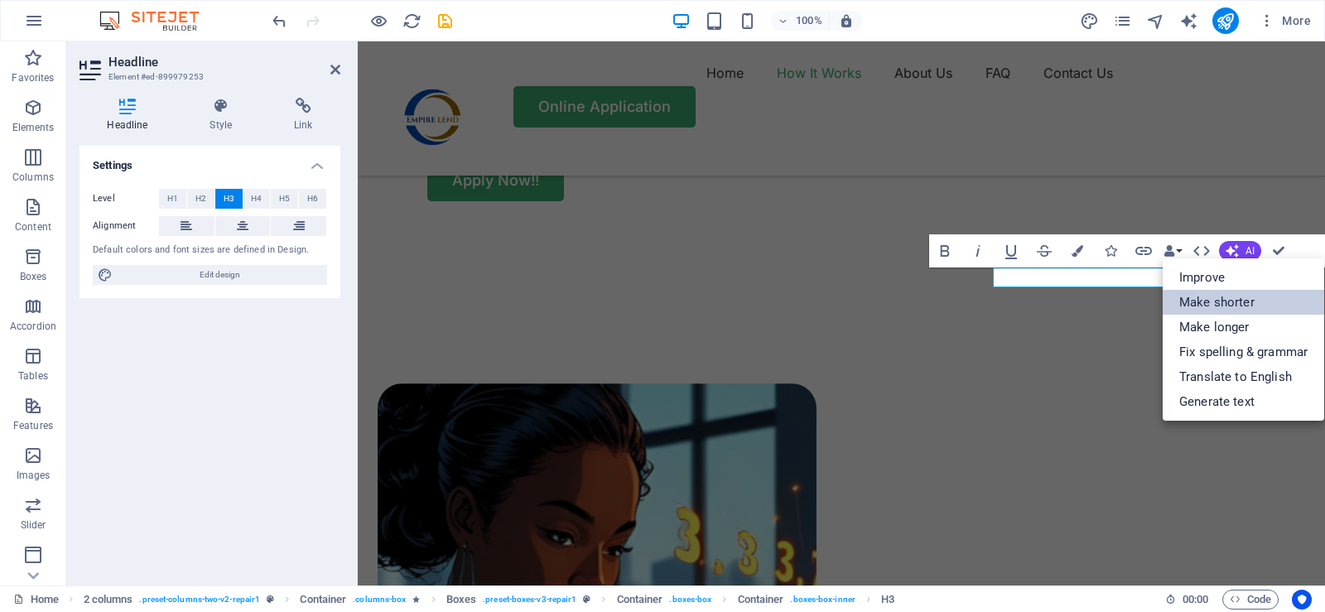
click at [1229, 301] on link "Make shorter" at bounding box center [1242, 302] width 161 height 25
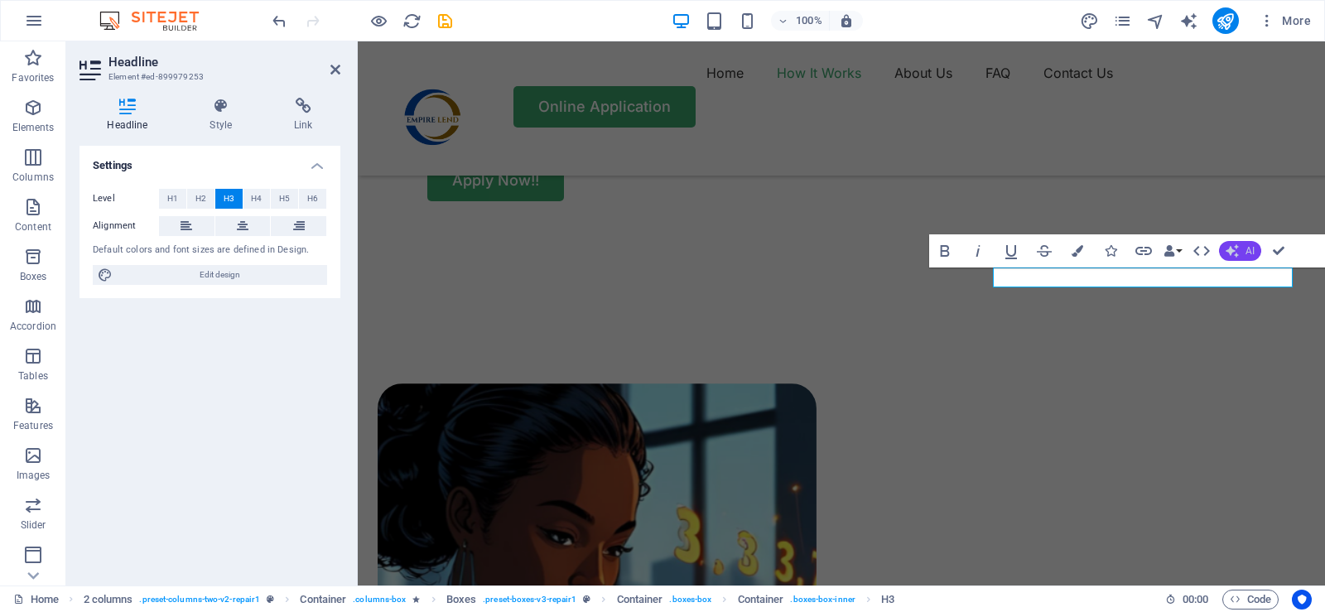
click at [1241, 253] on button "AI" at bounding box center [1240, 251] width 42 height 20
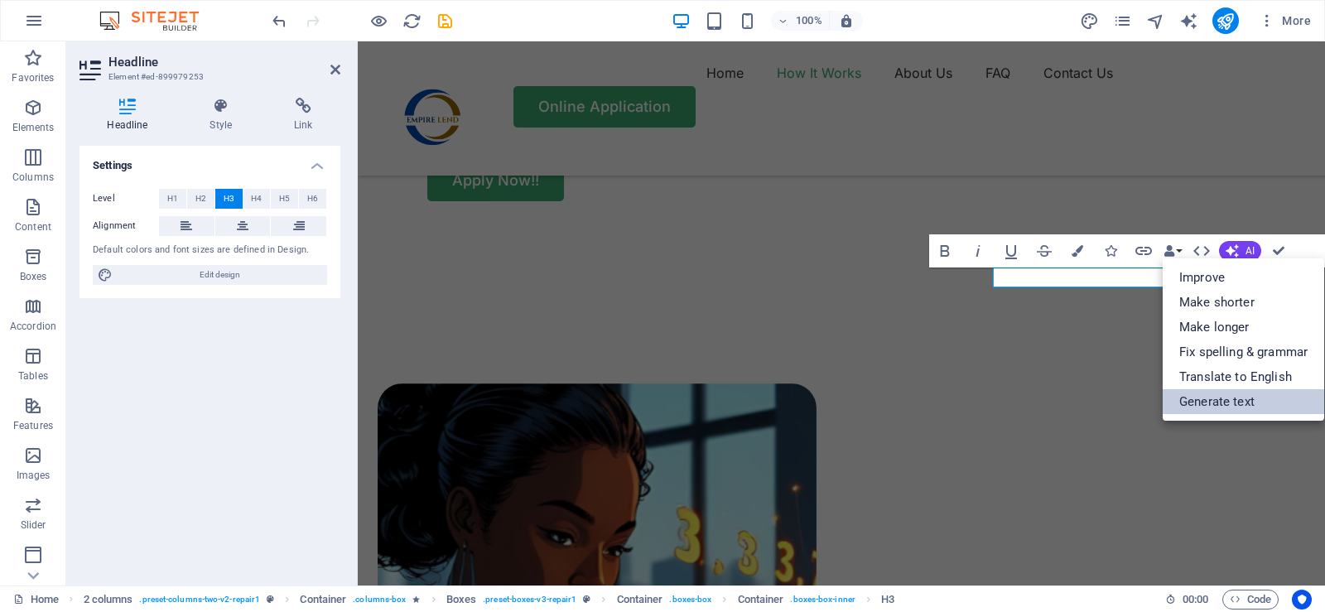
click at [1205, 406] on link "Generate text" at bounding box center [1242, 401] width 161 height 25
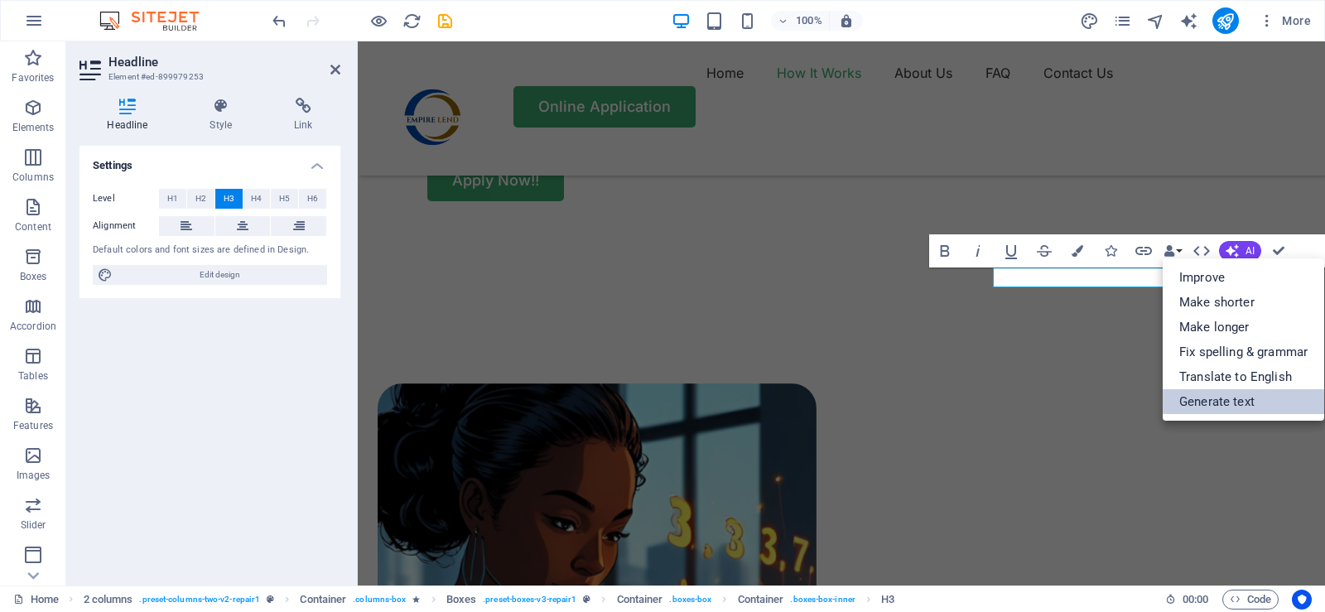
select select "English"
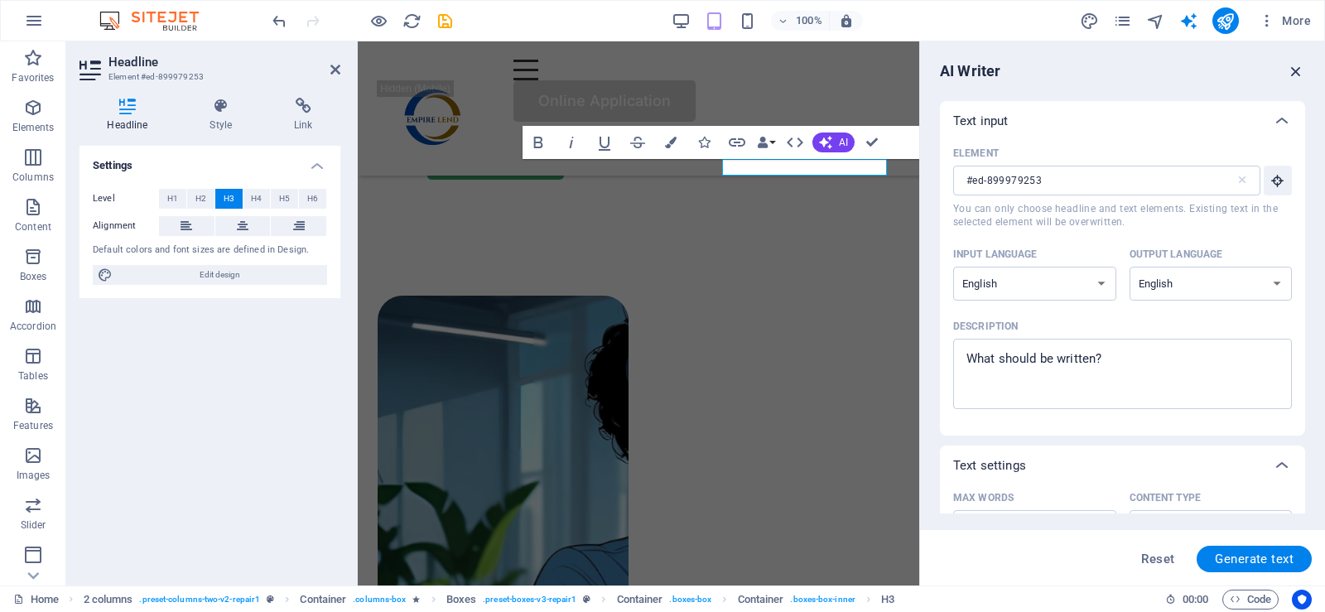
click at [1291, 71] on icon "button" at bounding box center [1296, 71] width 18 height 18
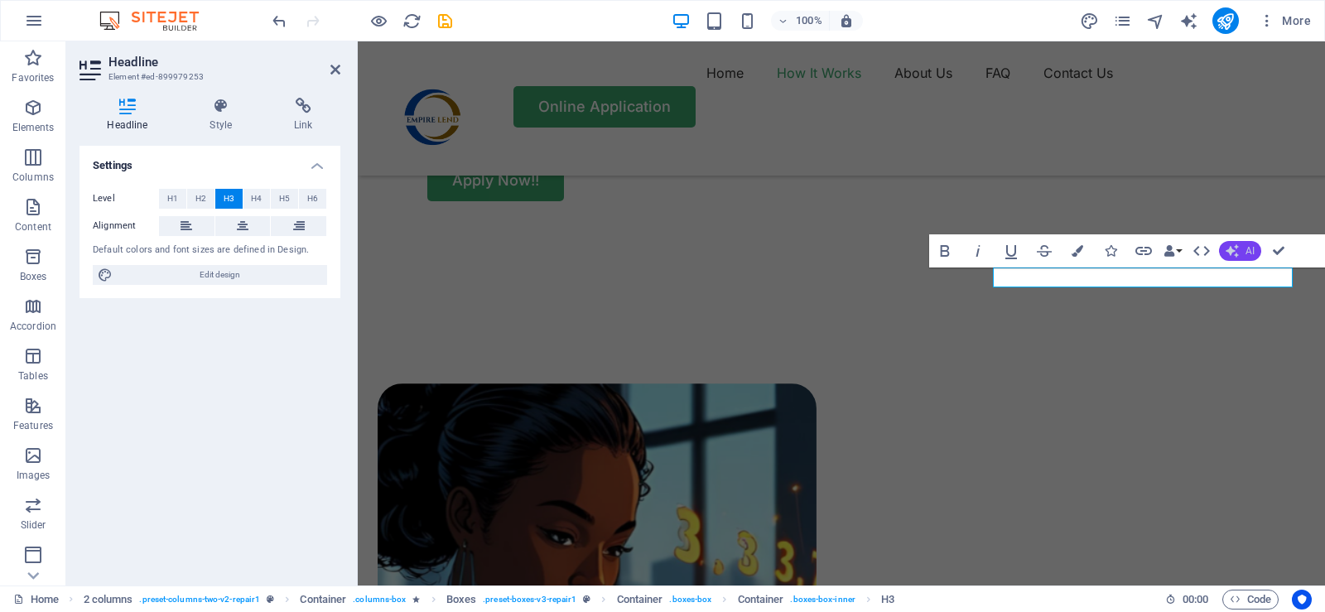
click at [1238, 248] on icon "button" at bounding box center [1231, 251] width 17 height 17
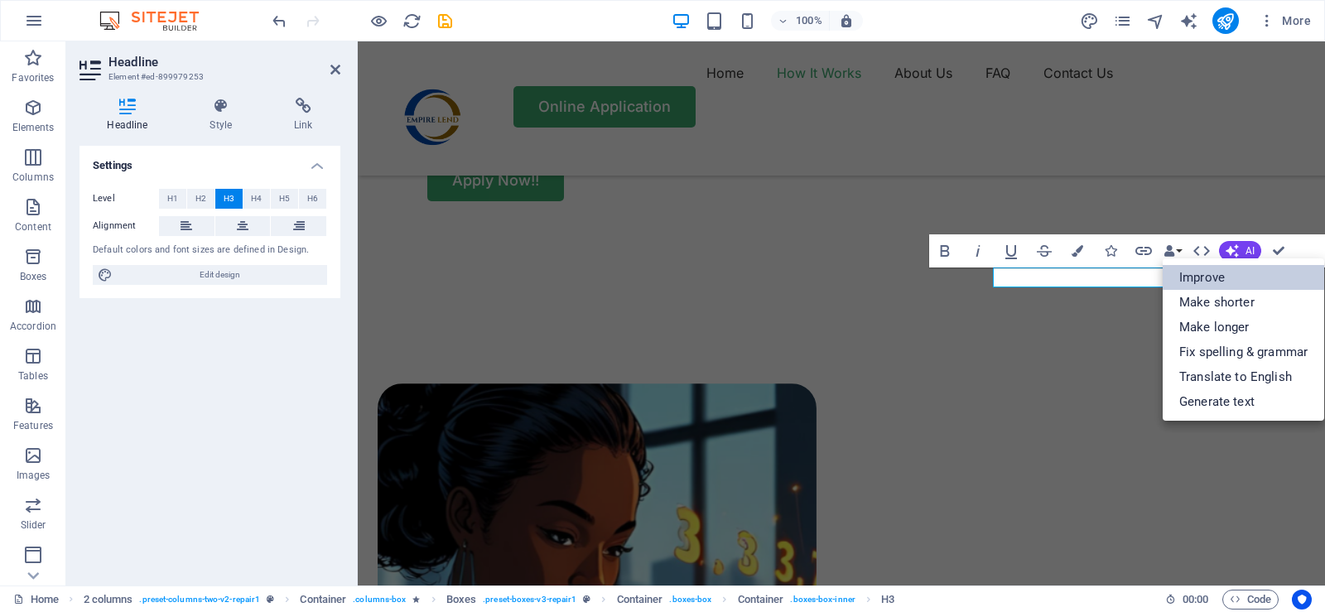
click at [1225, 277] on link "Improve" at bounding box center [1242, 277] width 161 height 25
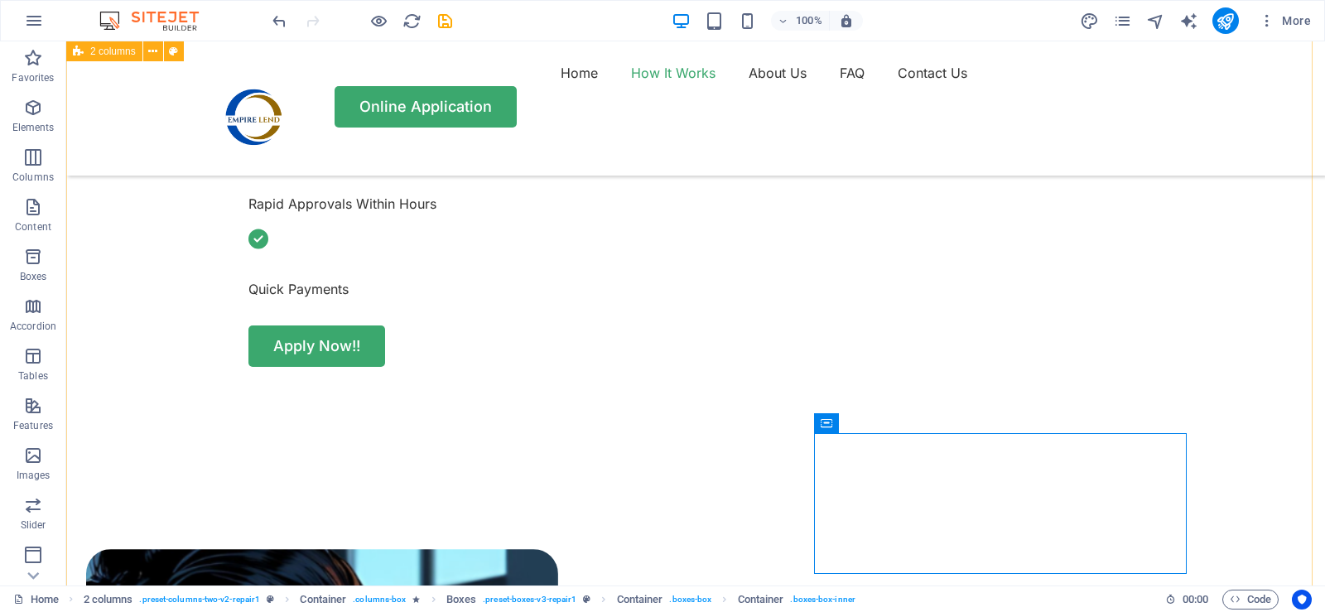
scroll to position [828, 0]
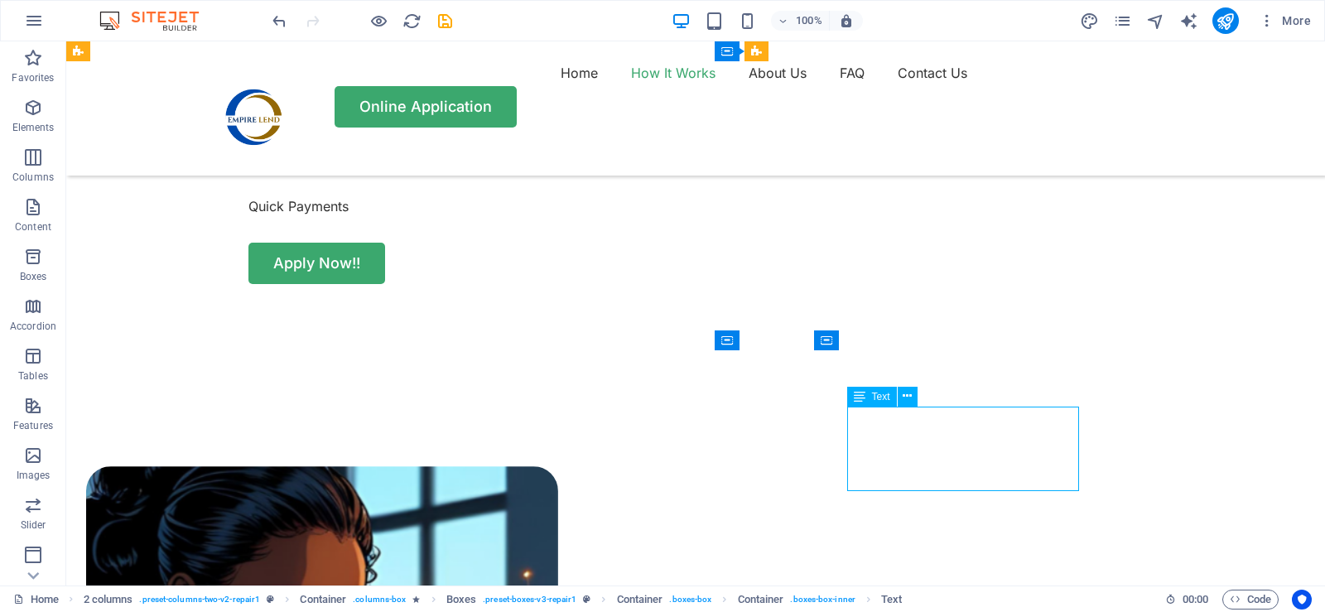
drag, startPoint x: 1040, startPoint y: 431, endPoint x: 748, endPoint y: 431, distance: 292.2
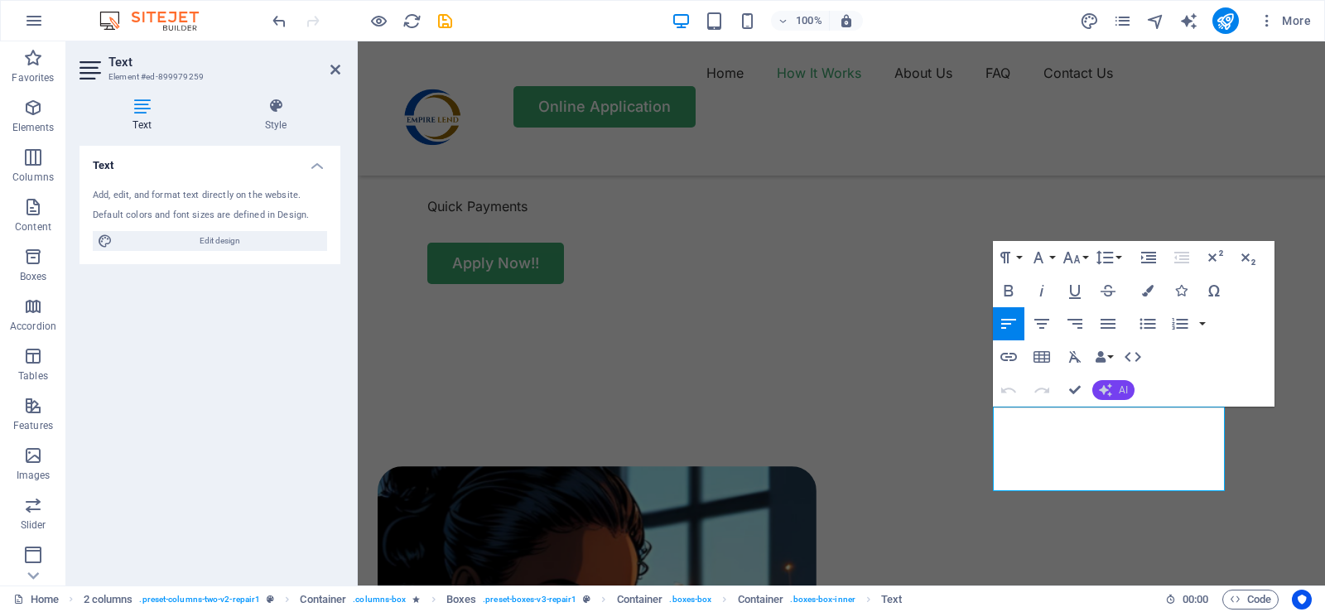
click at [1123, 387] on span "AI" at bounding box center [1122, 390] width 9 height 10
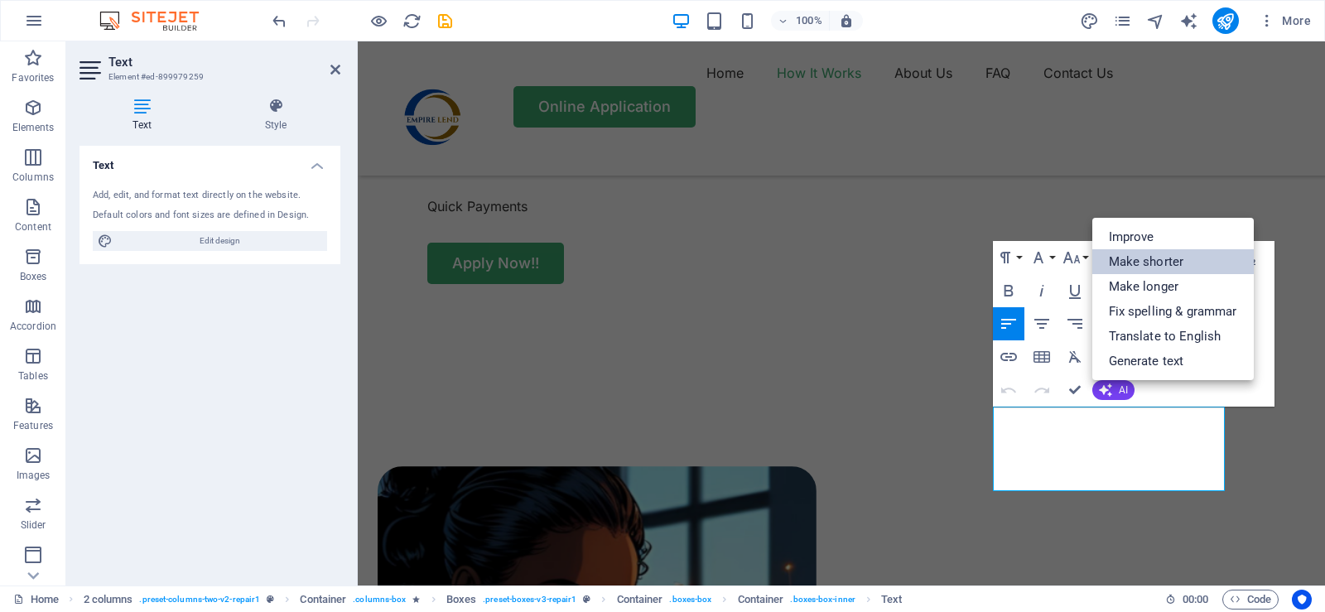
click at [1146, 257] on link "Make shorter" at bounding box center [1172, 261] width 161 height 25
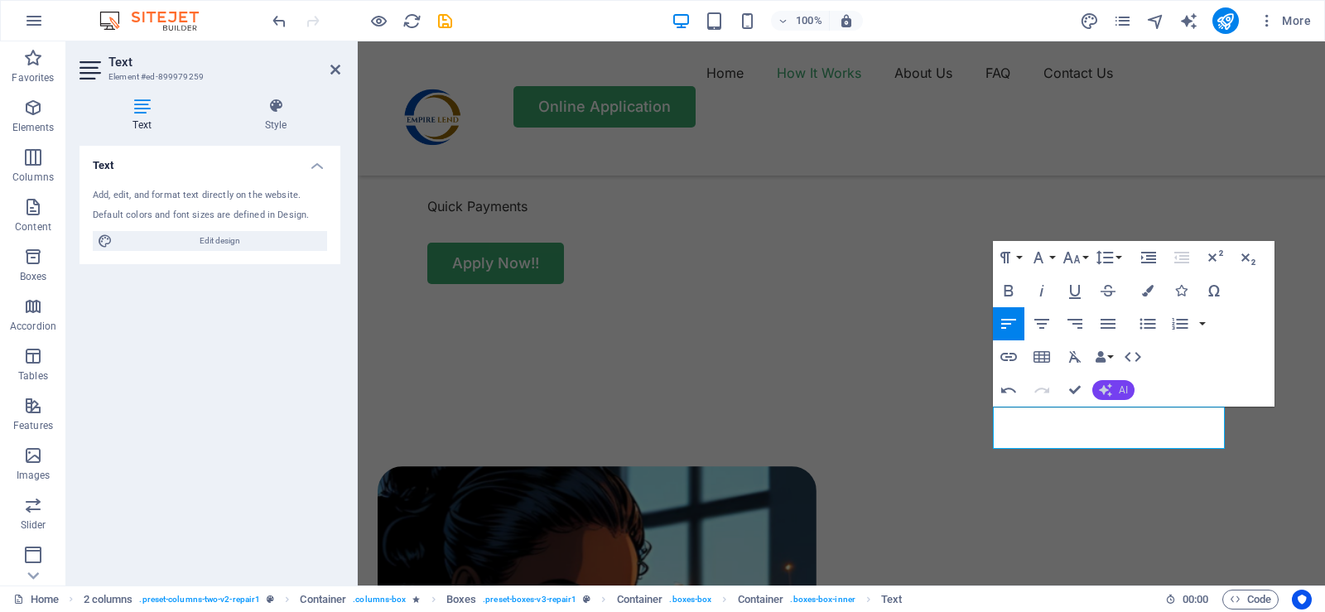
click at [1116, 391] on button "AI" at bounding box center [1113, 390] width 42 height 20
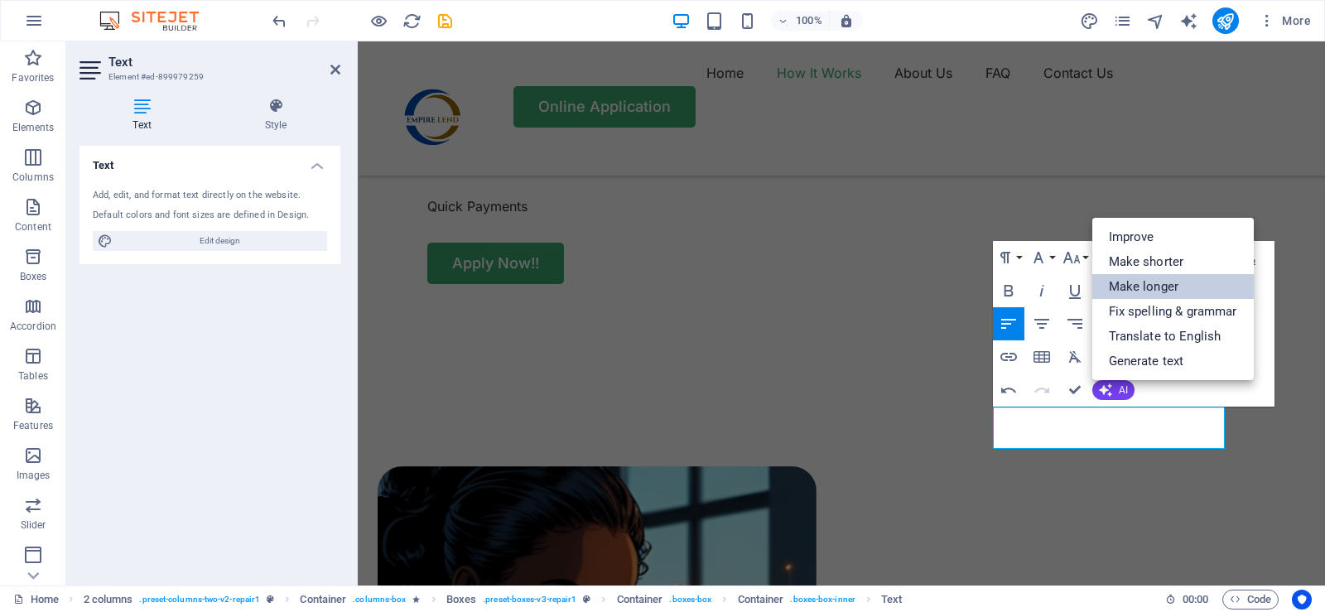
click at [1144, 285] on link "Make longer" at bounding box center [1172, 286] width 161 height 25
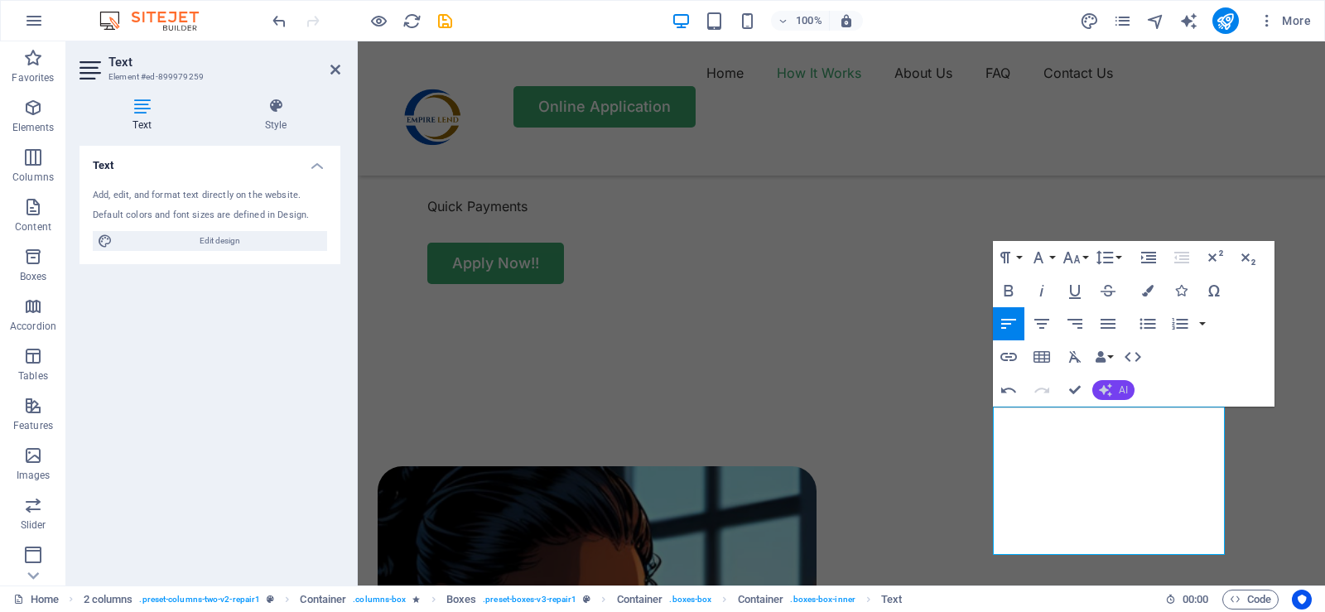
click at [1125, 387] on span "AI" at bounding box center [1122, 390] width 9 height 10
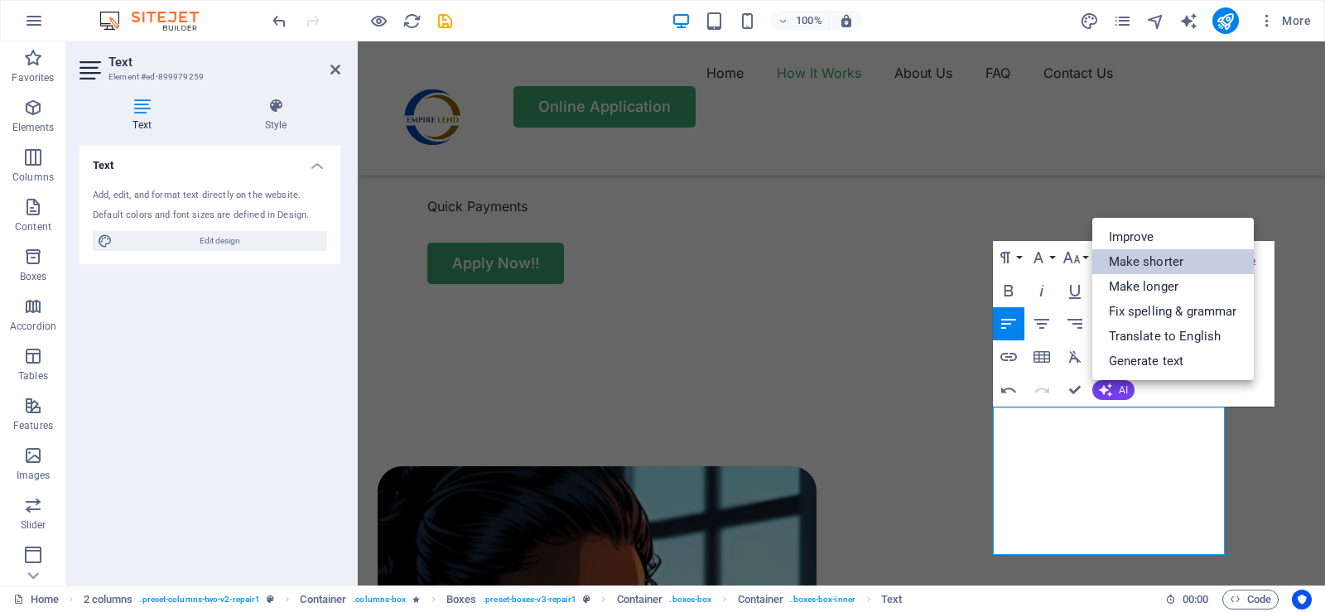
click at [1147, 269] on link "Make shorter" at bounding box center [1172, 261] width 161 height 25
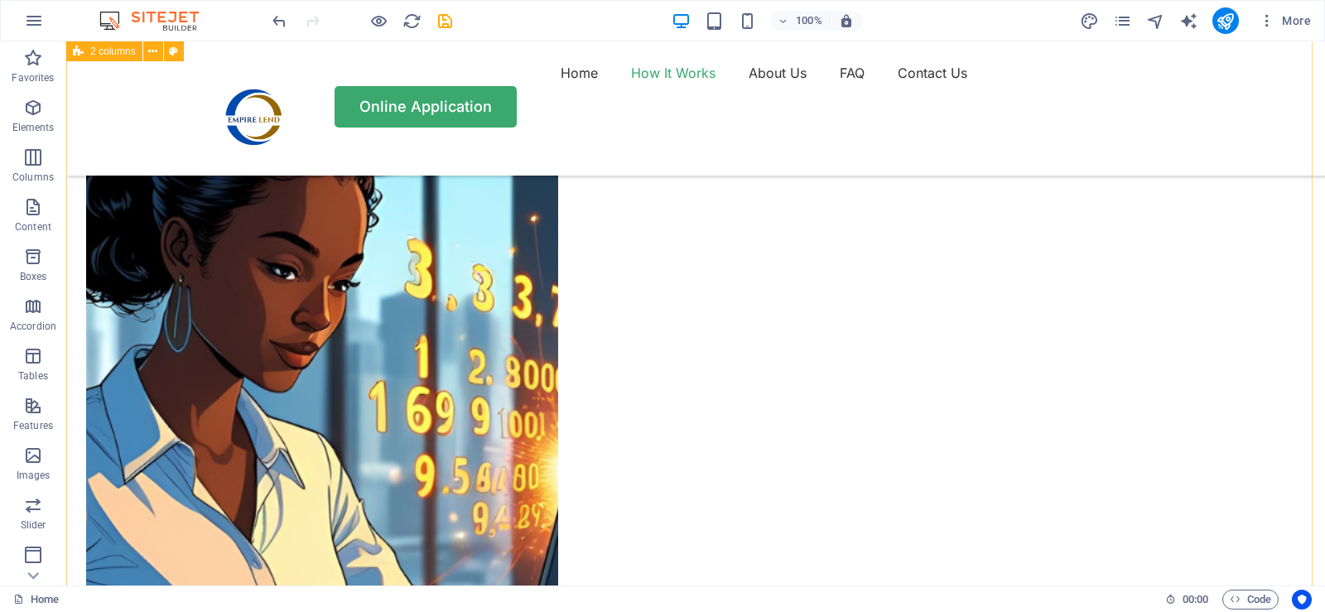
scroll to position [1159, 0]
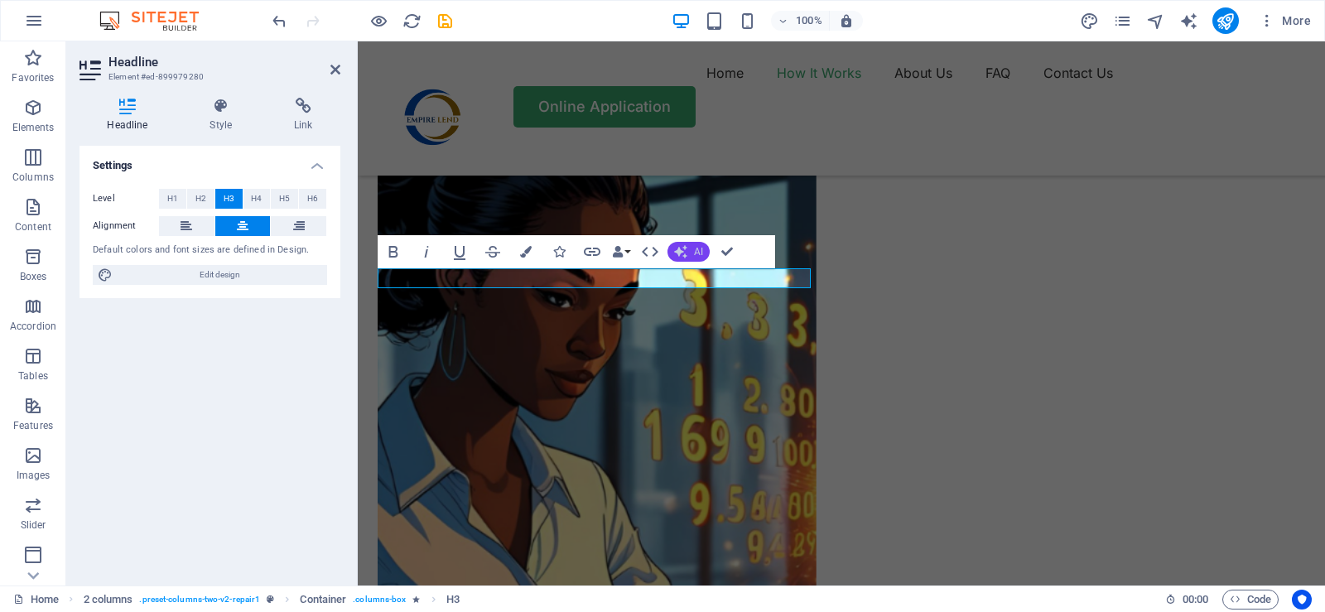
click at [703, 250] on span "AI" at bounding box center [698, 252] width 9 height 10
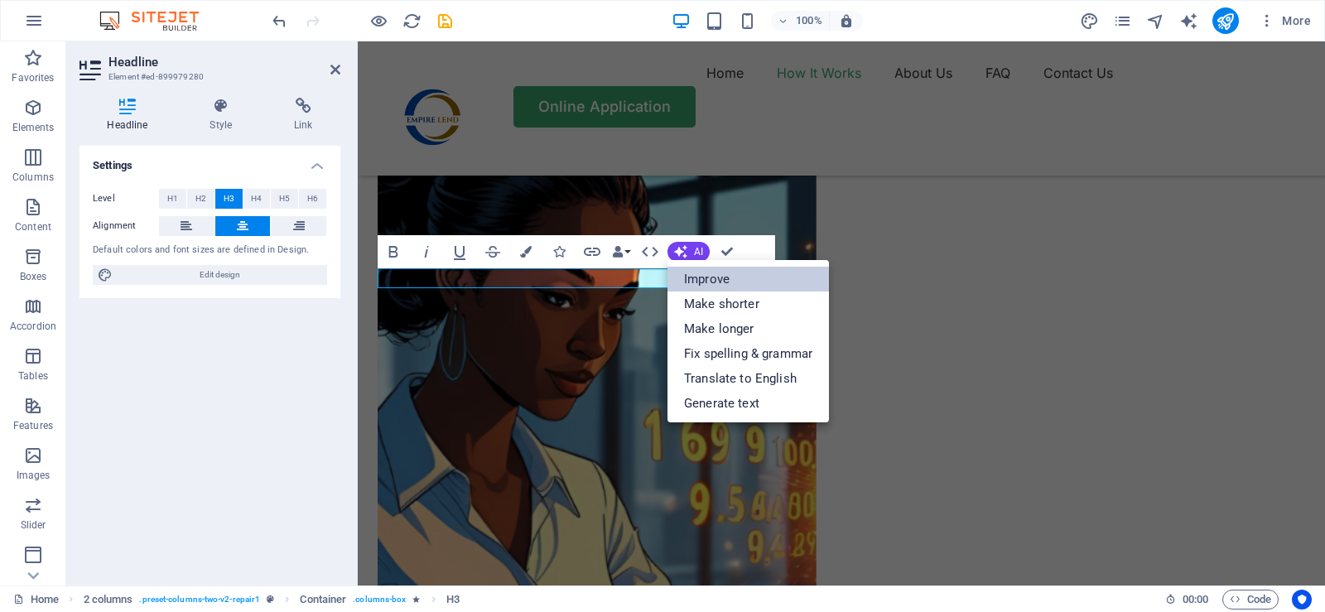
click at [715, 278] on link "Improve" at bounding box center [747, 279] width 161 height 25
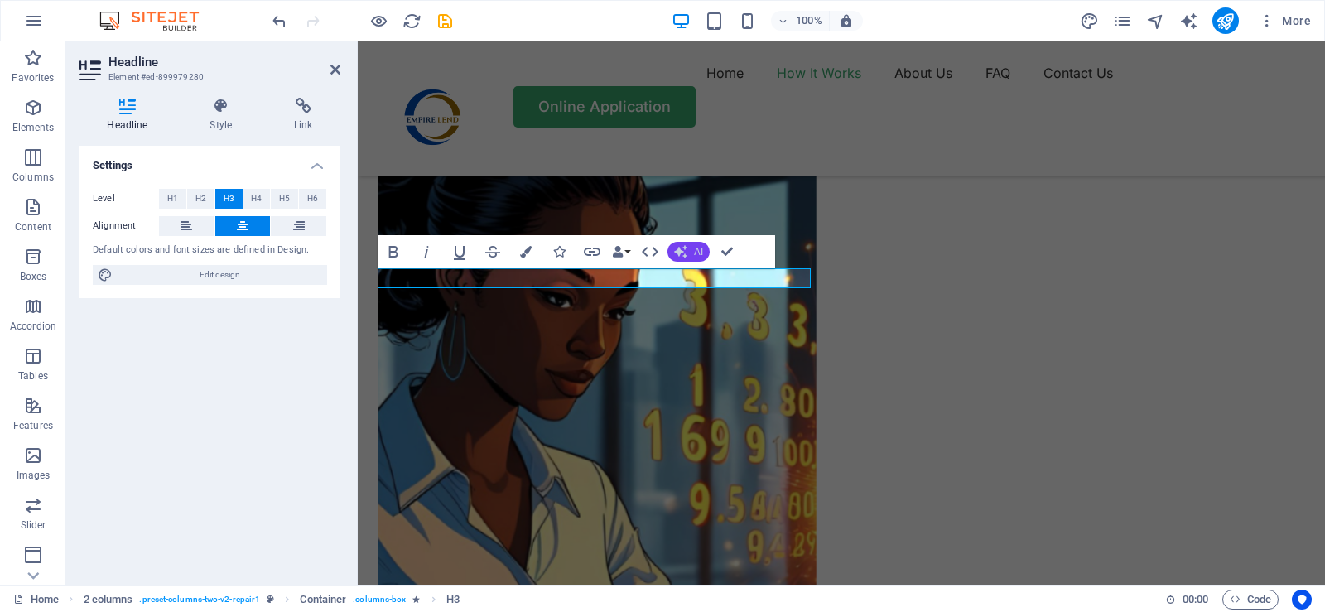
click at [697, 255] on span "AI" at bounding box center [698, 252] width 9 height 10
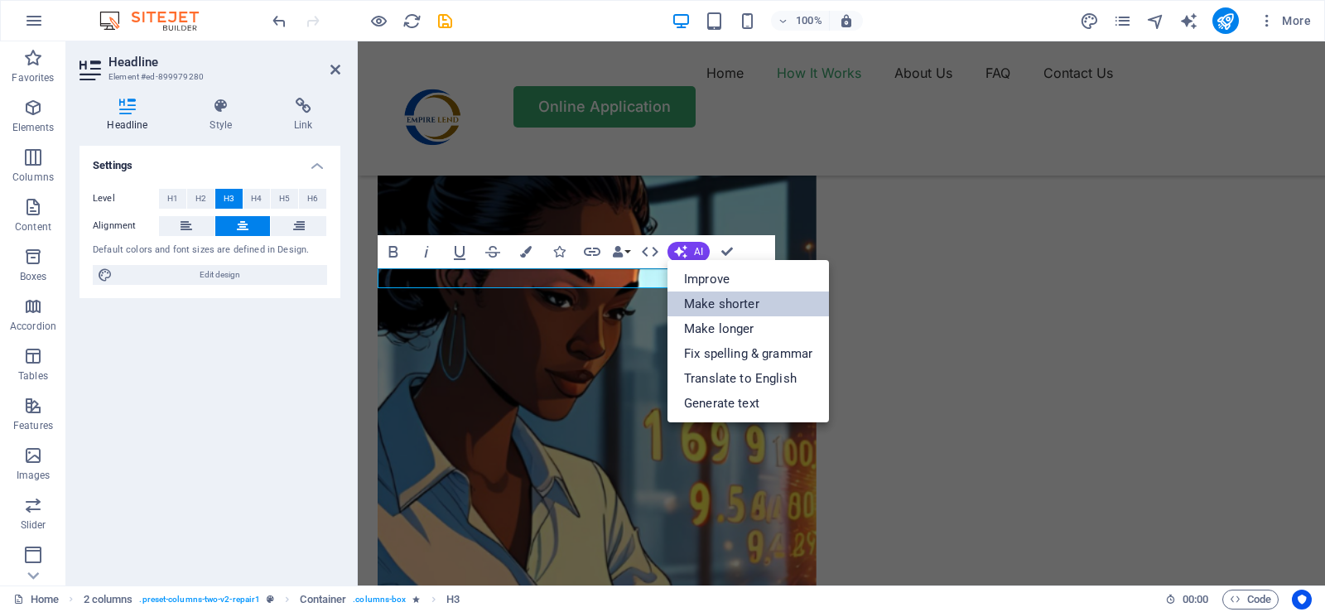
click at [718, 307] on link "Make shorter" at bounding box center [747, 303] width 161 height 25
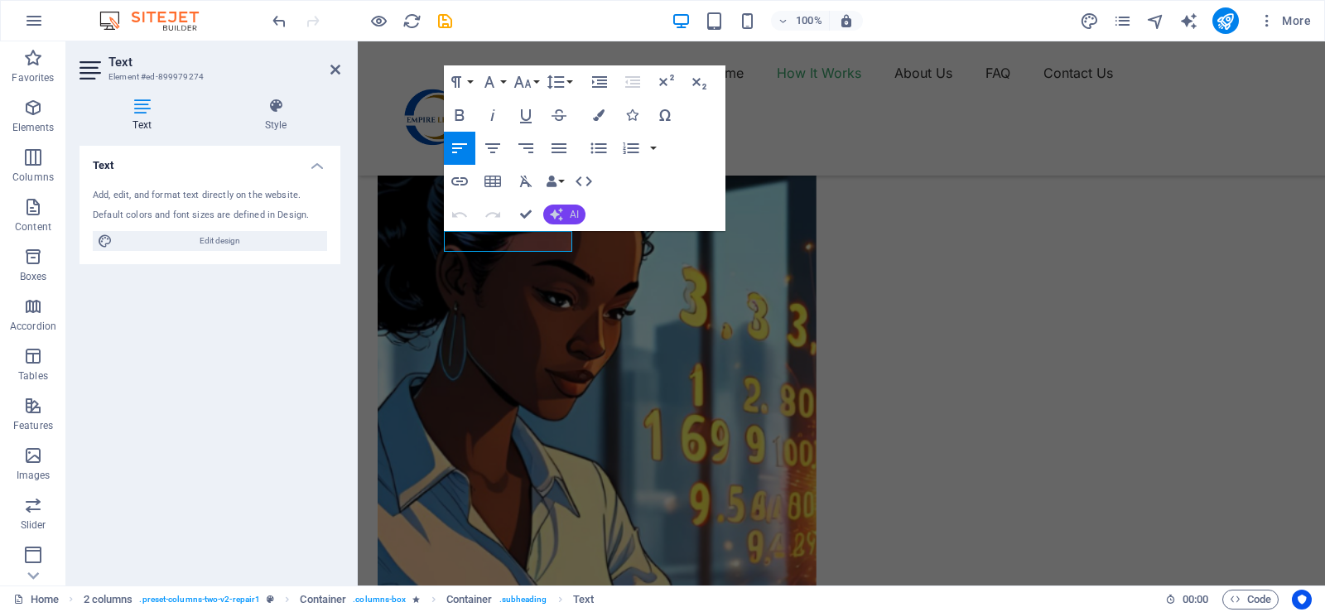
click at [570, 215] on span "AI" at bounding box center [574, 214] width 9 height 10
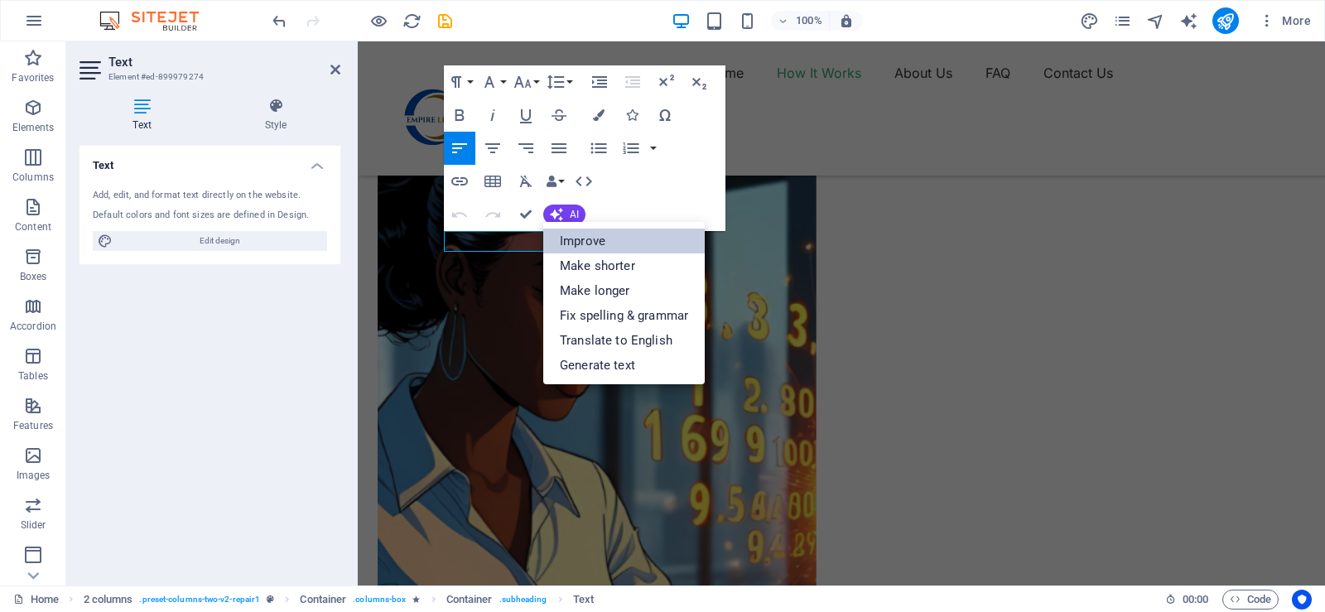
click at [584, 244] on link "Improve" at bounding box center [623, 240] width 161 height 25
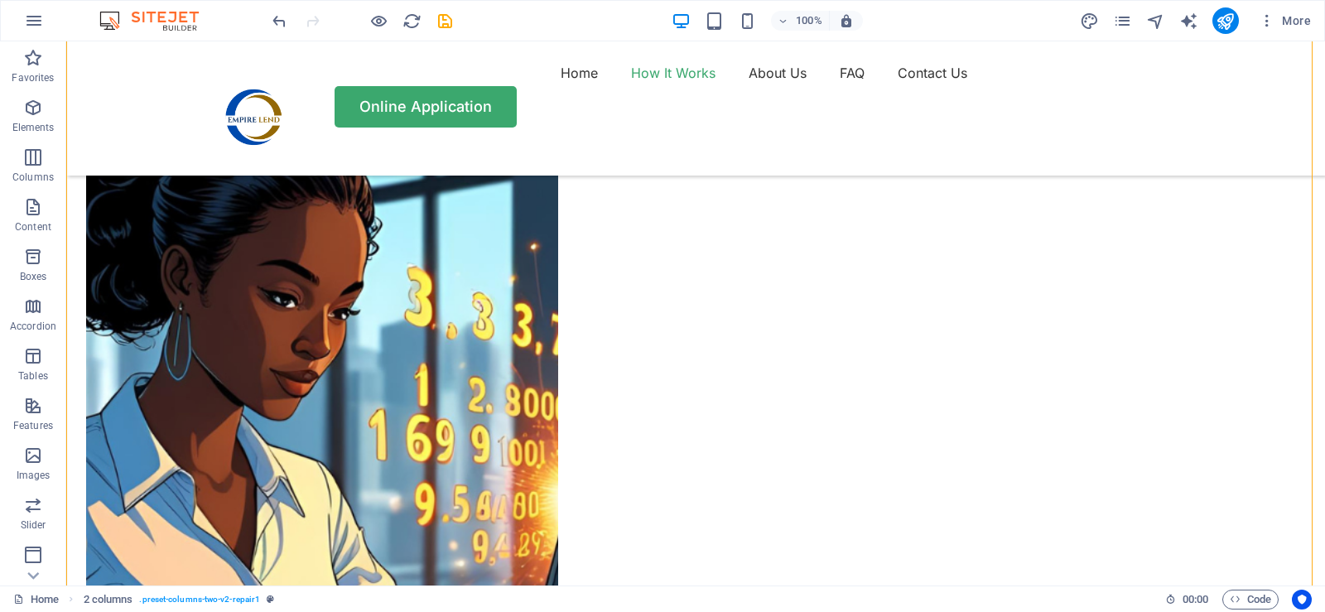
scroll to position [1242, 0]
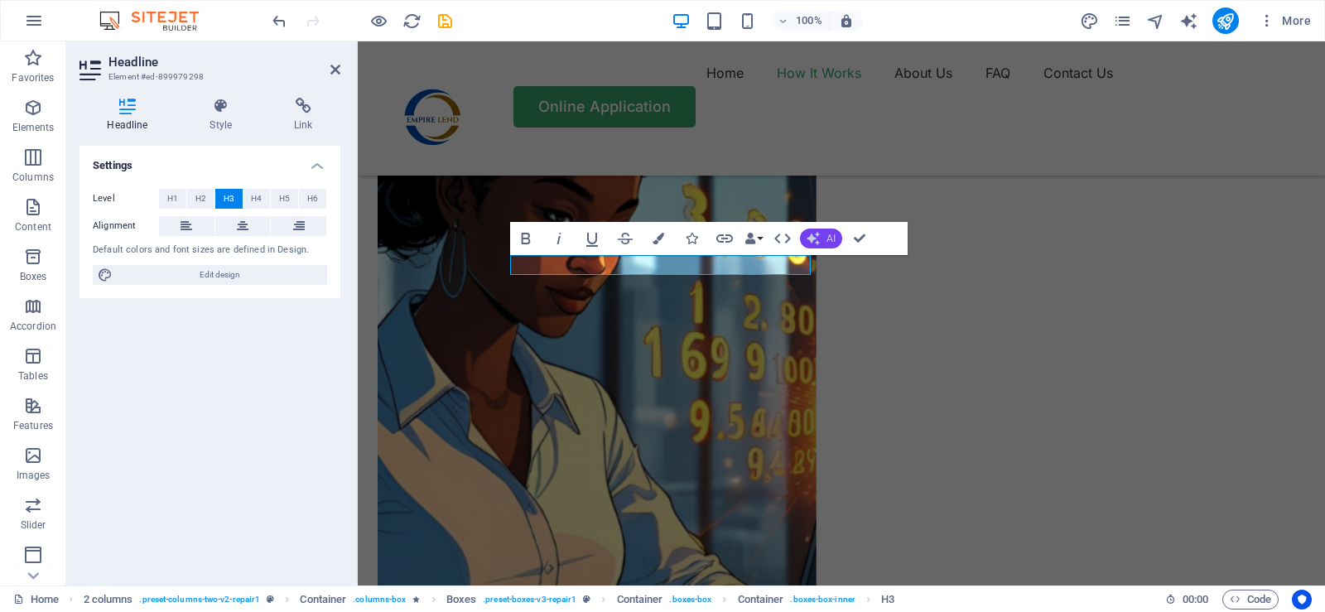
click at [828, 241] on span "AI" at bounding box center [830, 238] width 9 height 10
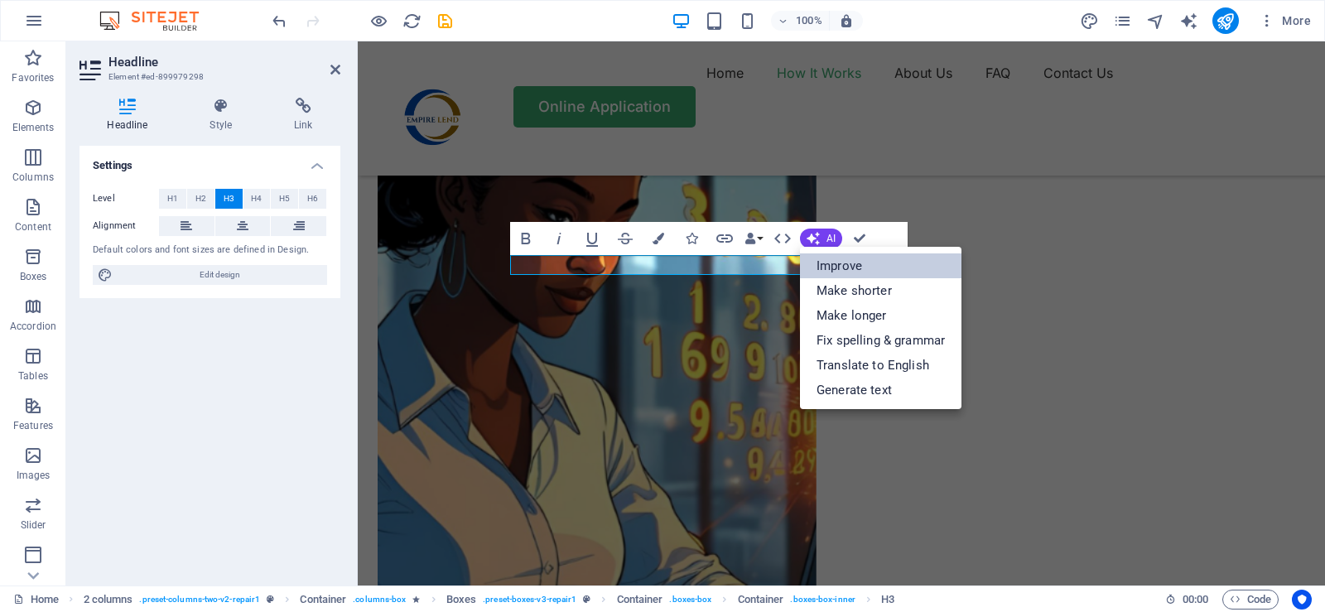
click at [839, 267] on link "Improve" at bounding box center [880, 265] width 161 height 25
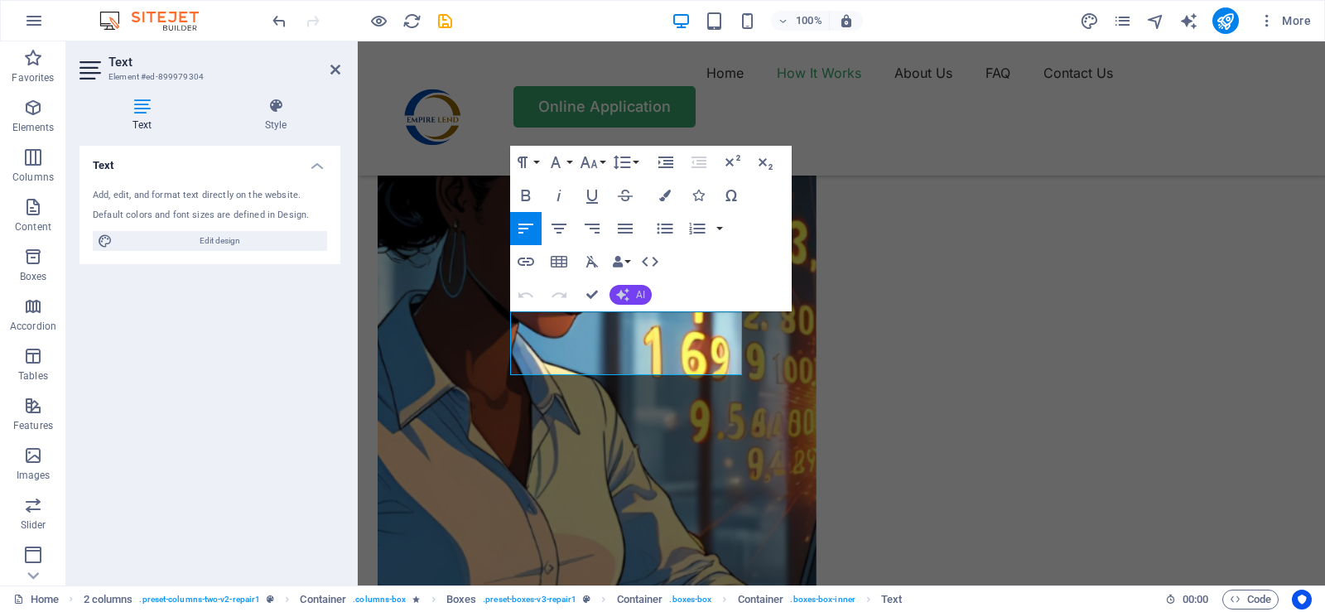
click at [645, 298] on span "AI" at bounding box center [640, 295] width 9 height 10
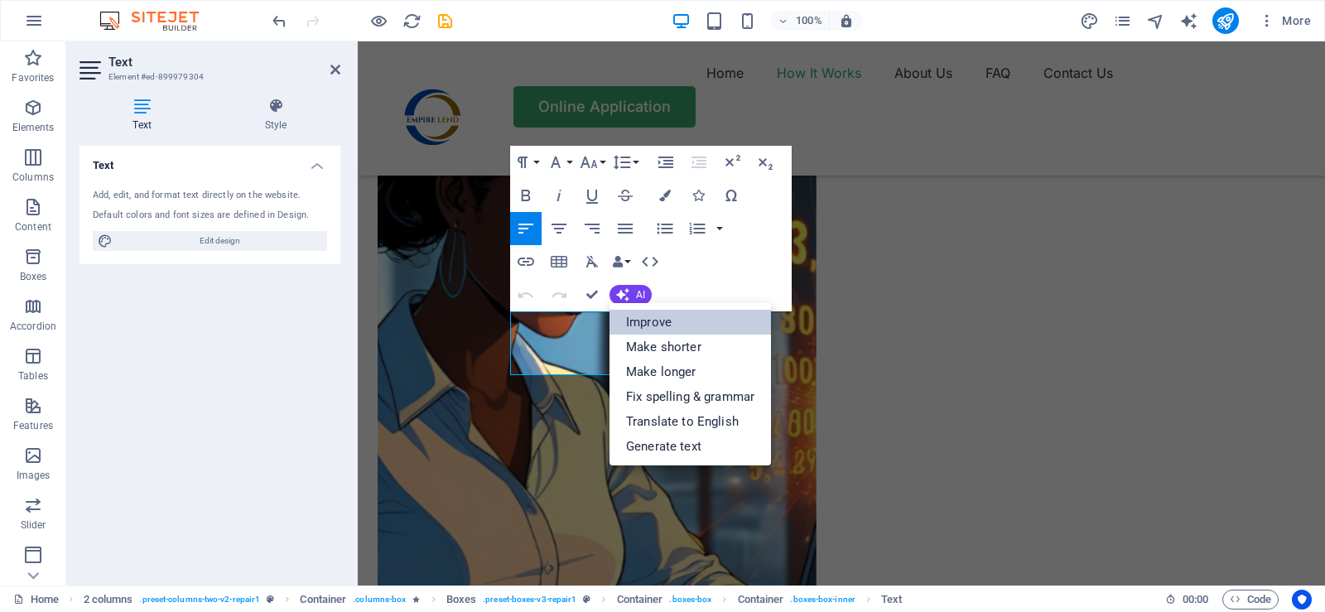
click at [657, 324] on link "Improve" at bounding box center [689, 322] width 161 height 25
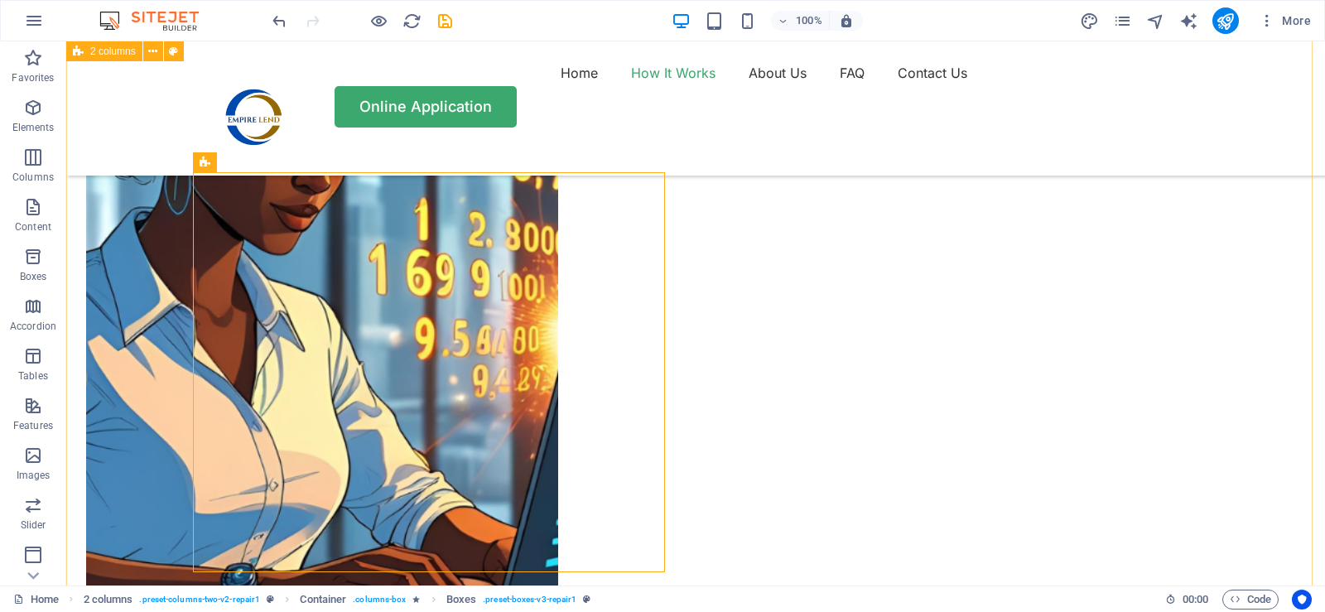
scroll to position [1407, 0]
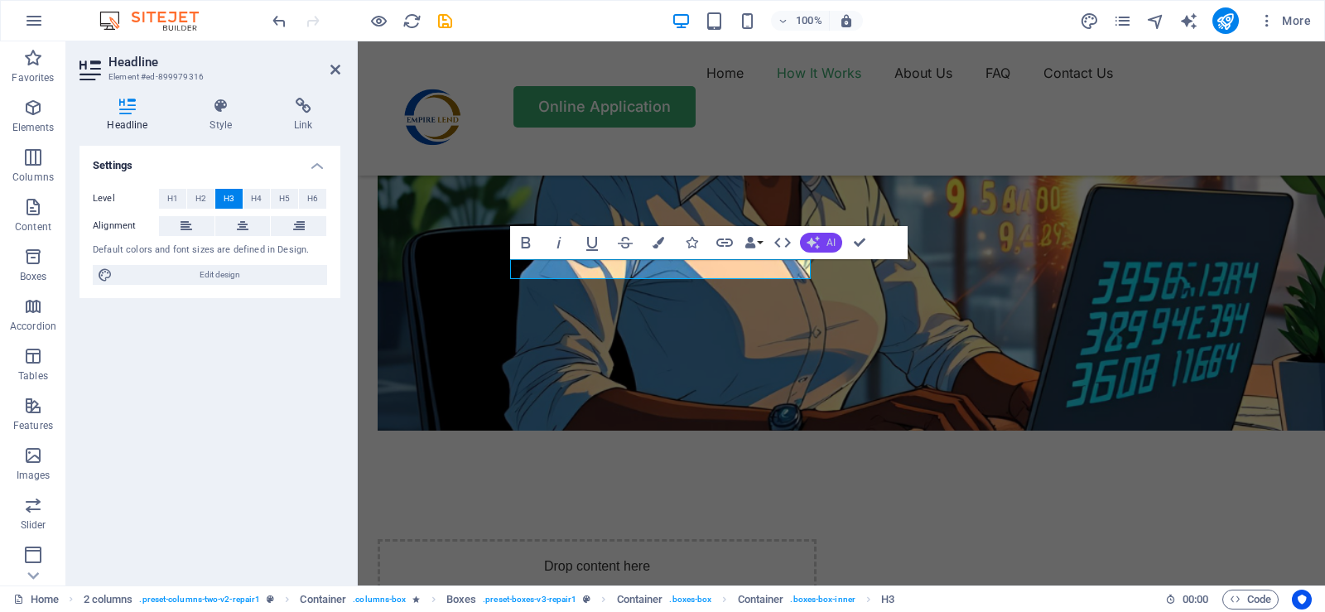
click at [824, 241] on button "AI" at bounding box center [821, 243] width 42 height 20
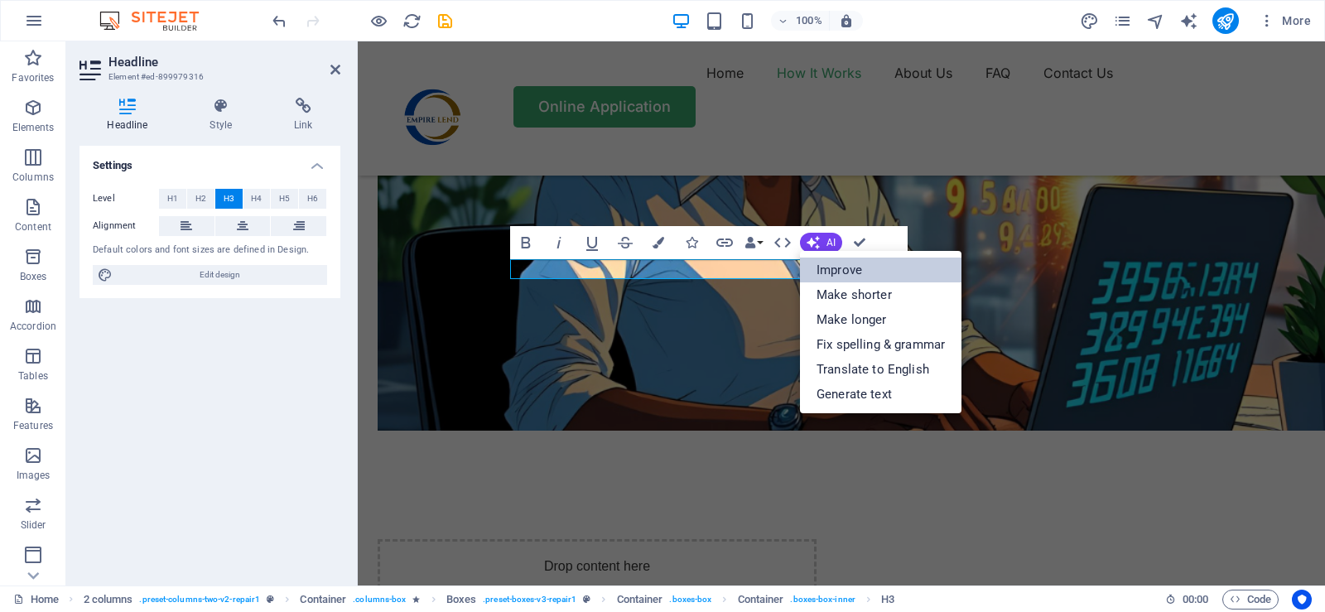
click at [839, 272] on link "Improve" at bounding box center [880, 269] width 161 height 25
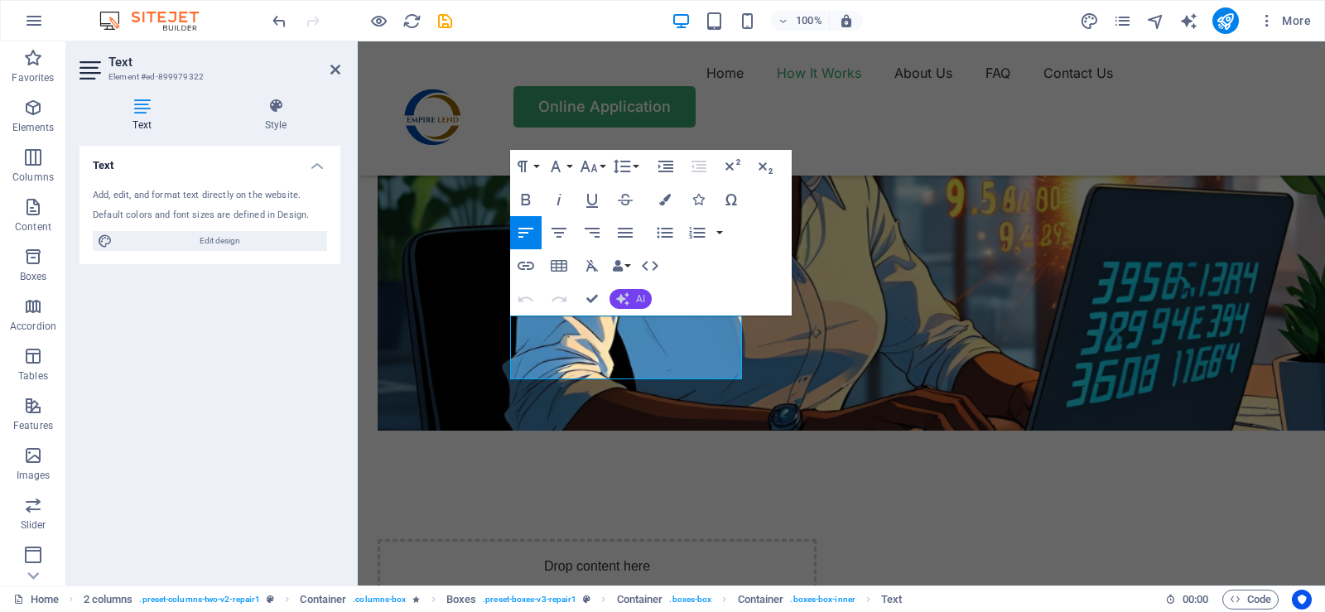
click at [632, 299] on button "AI" at bounding box center [630, 299] width 42 height 20
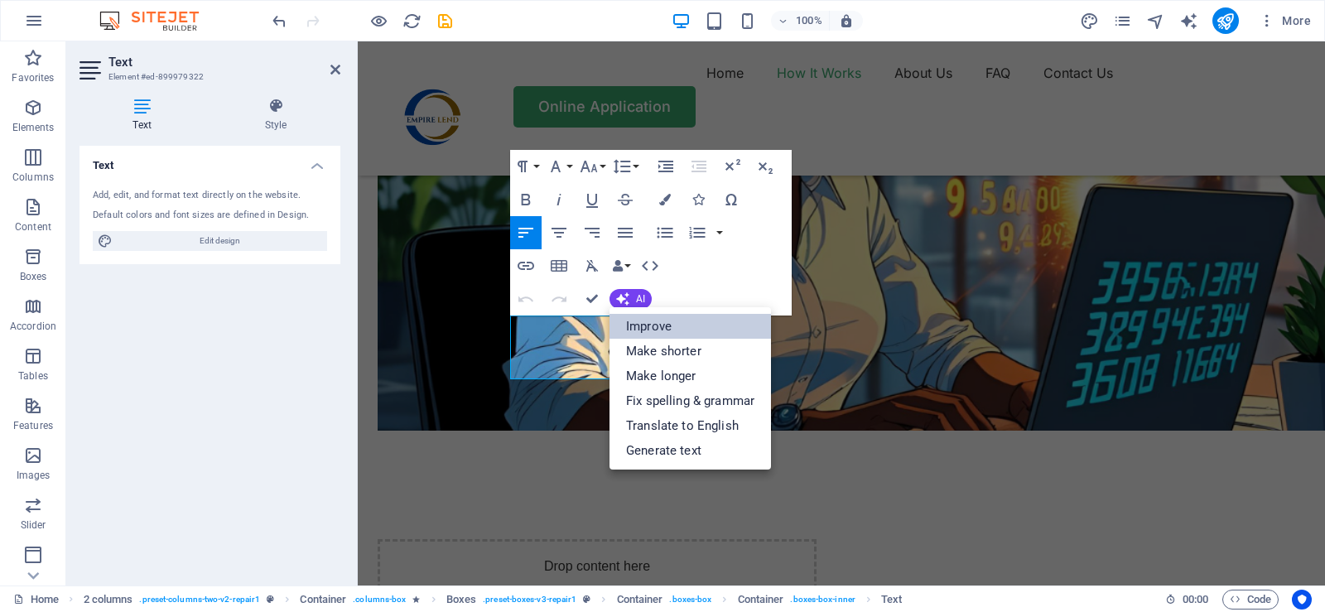
click at [664, 332] on link "Improve" at bounding box center [689, 326] width 161 height 25
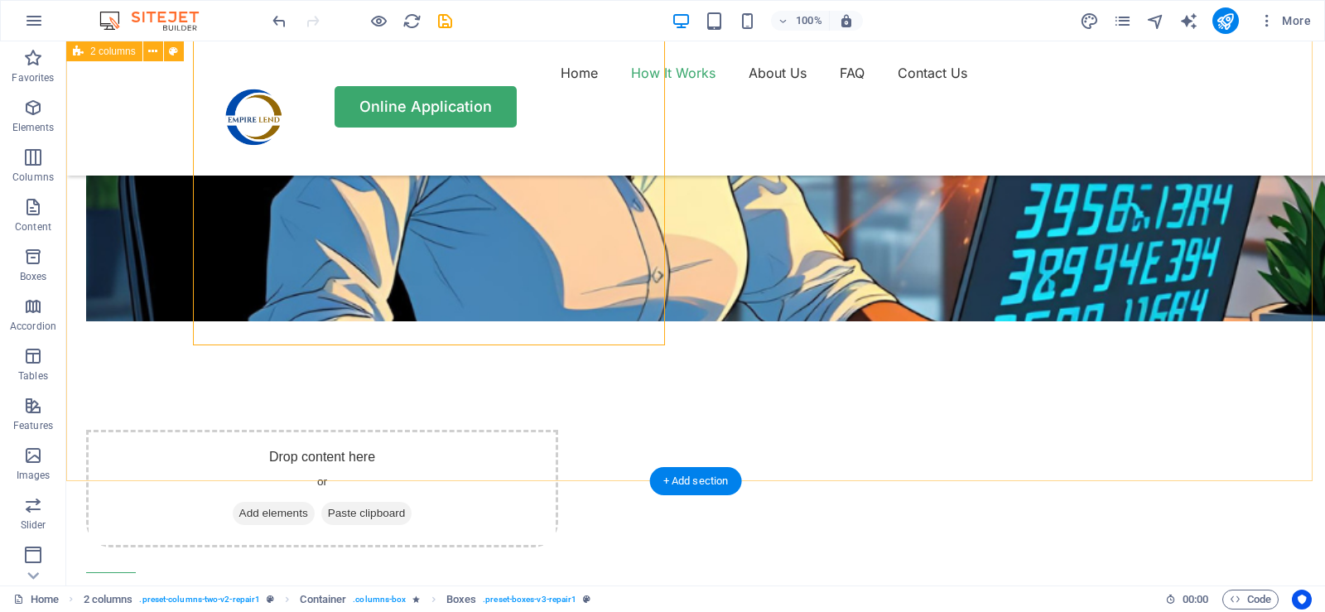
scroll to position [1573, 0]
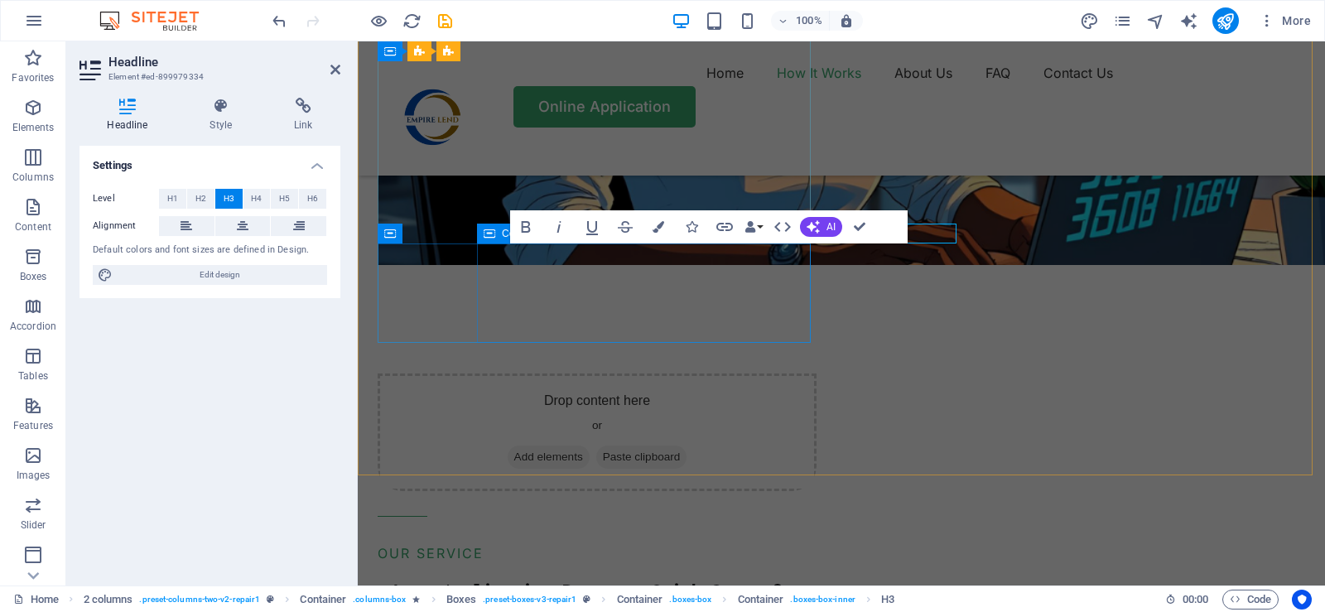
scroll to position [1593, 0]
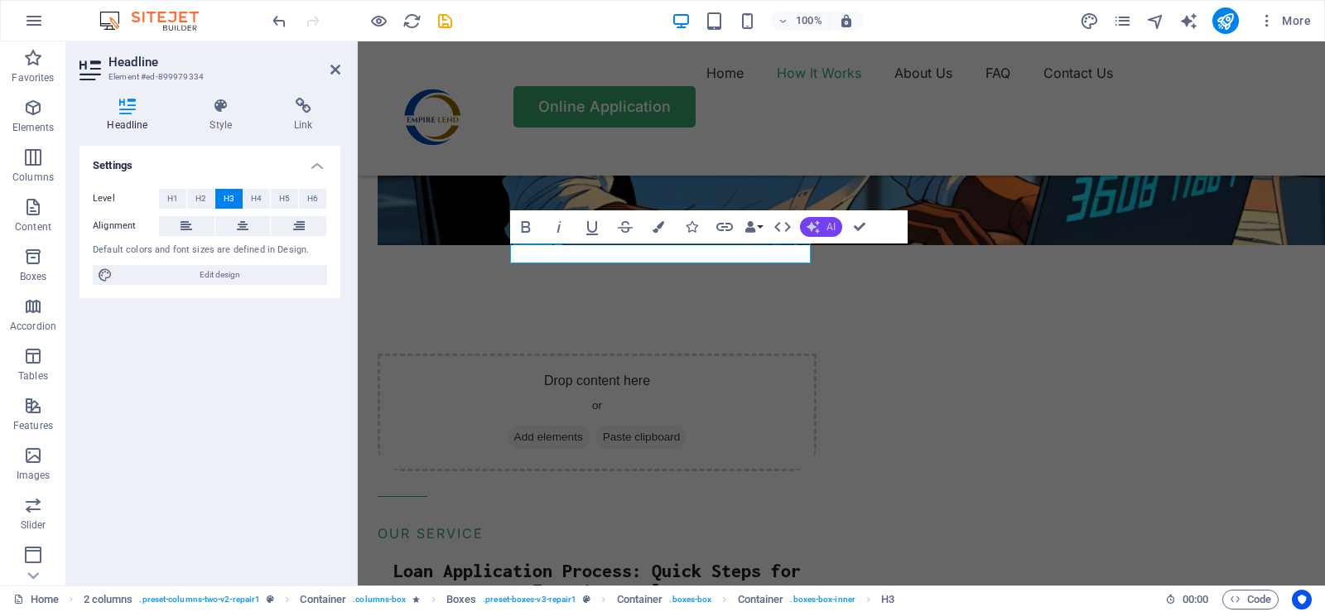
click at [825, 229] on button "AI" at bounding box center [821, 227] width 42 height 20
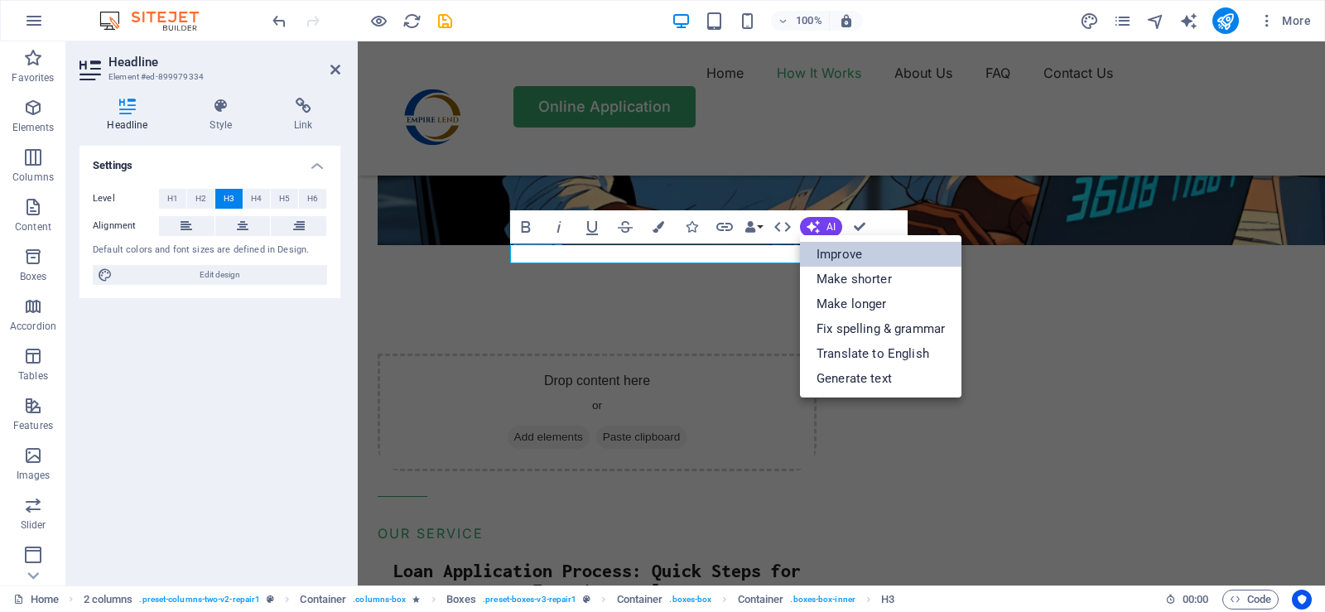
click at [838, 254] on link "Improve" at bounding box center [880, 254] width 161 height 25
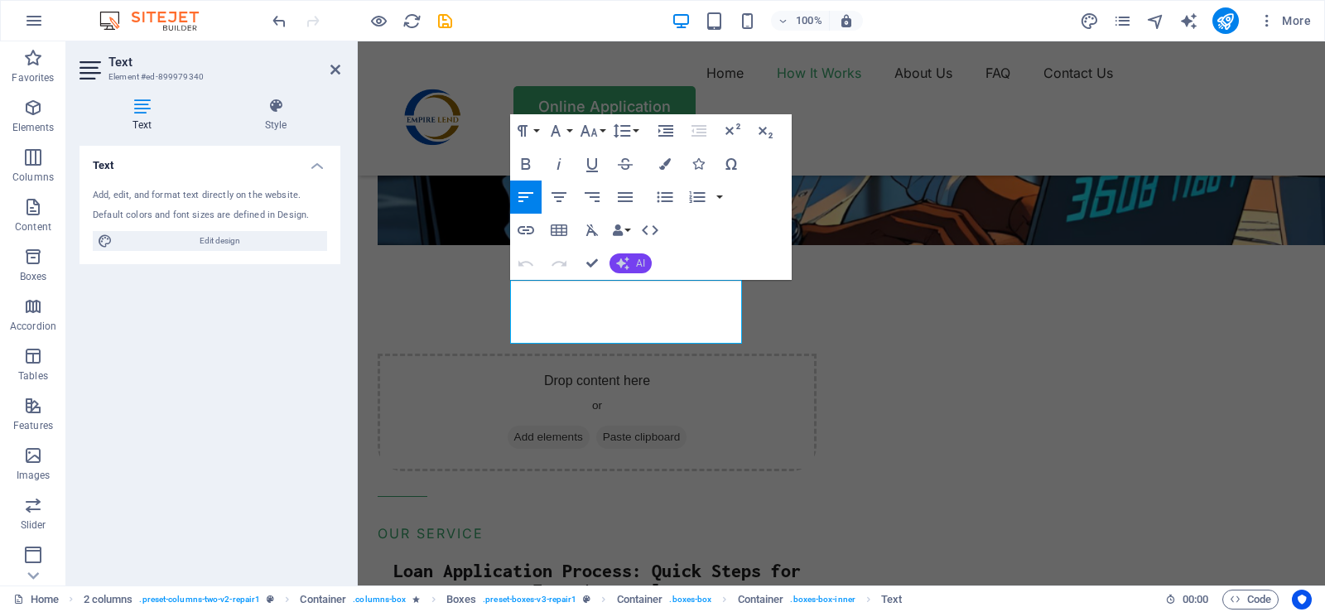
click at [637, 264] on span "AI" at bounding box center [640, 263] width 9 height 10
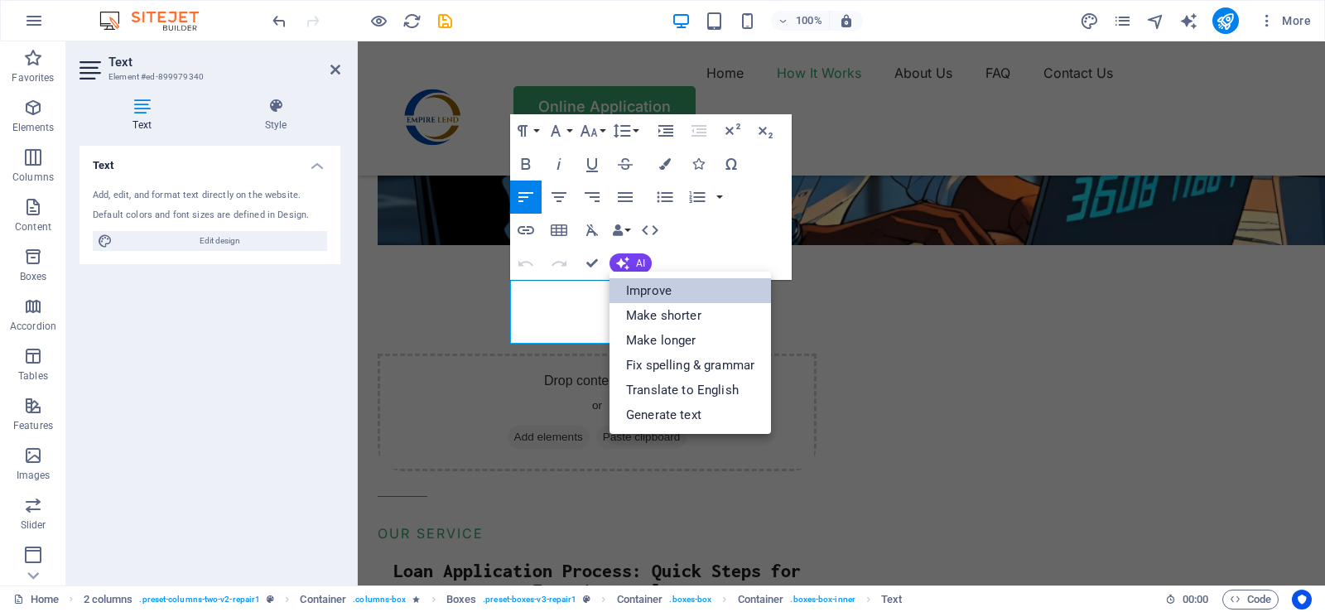
click at [655, 293] on link "Improve" at bounding box center [689, 290] width 161 height 25
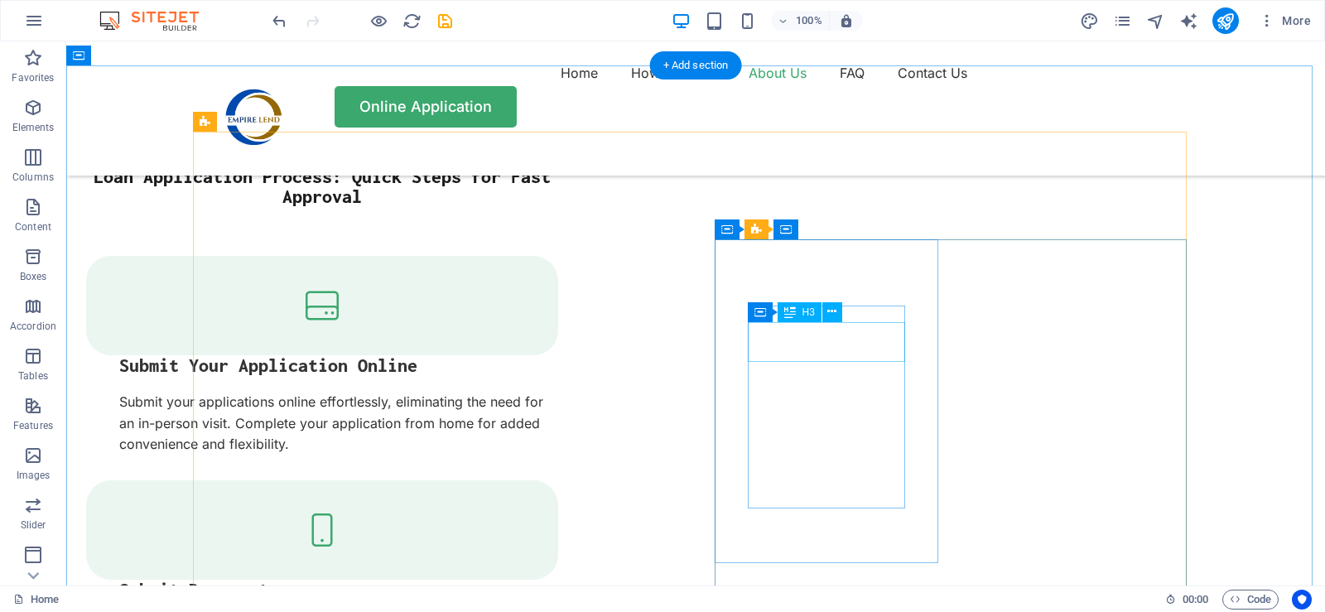
scroll to position [1821, 0]
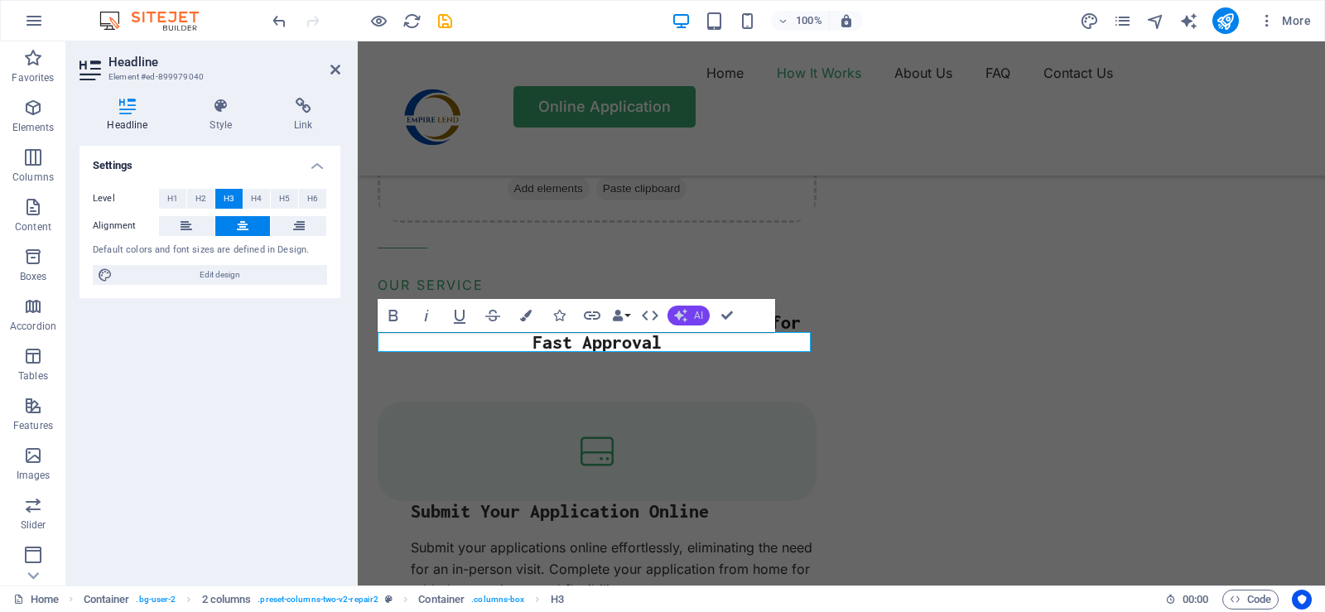
click at [695, 313] on span "AI" at bounding box center [698, 315] width 9 height 10
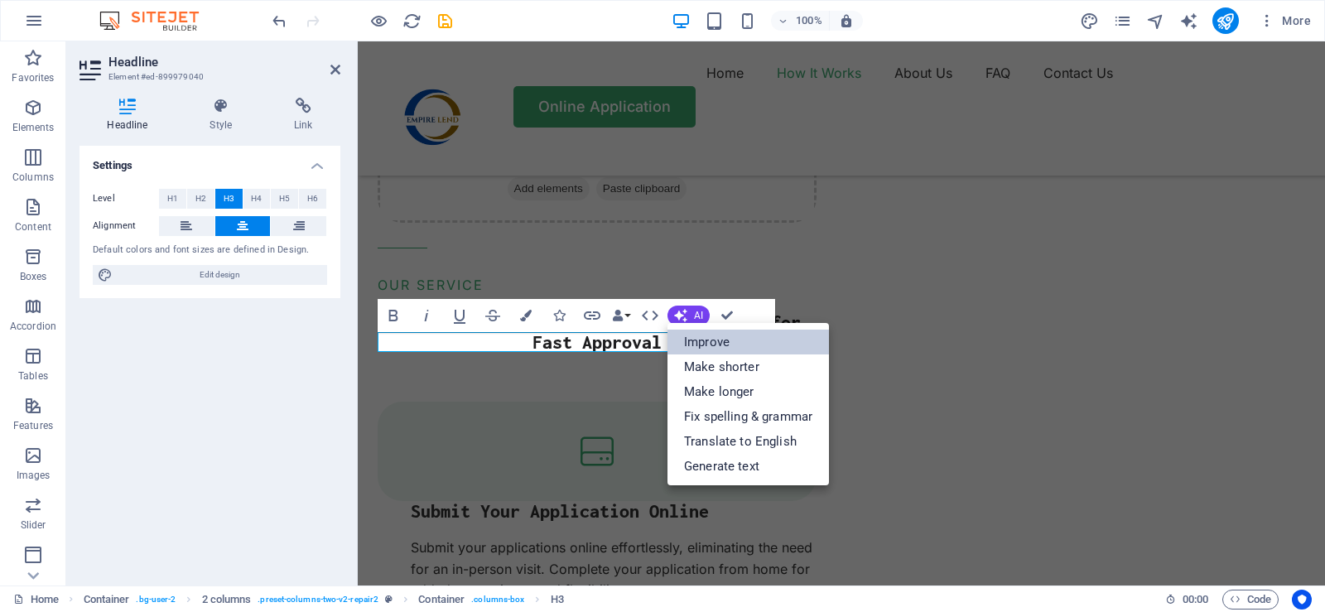
click at [709, 346] on link "Improve" at bounding box center [747, 341] width 161 height 25
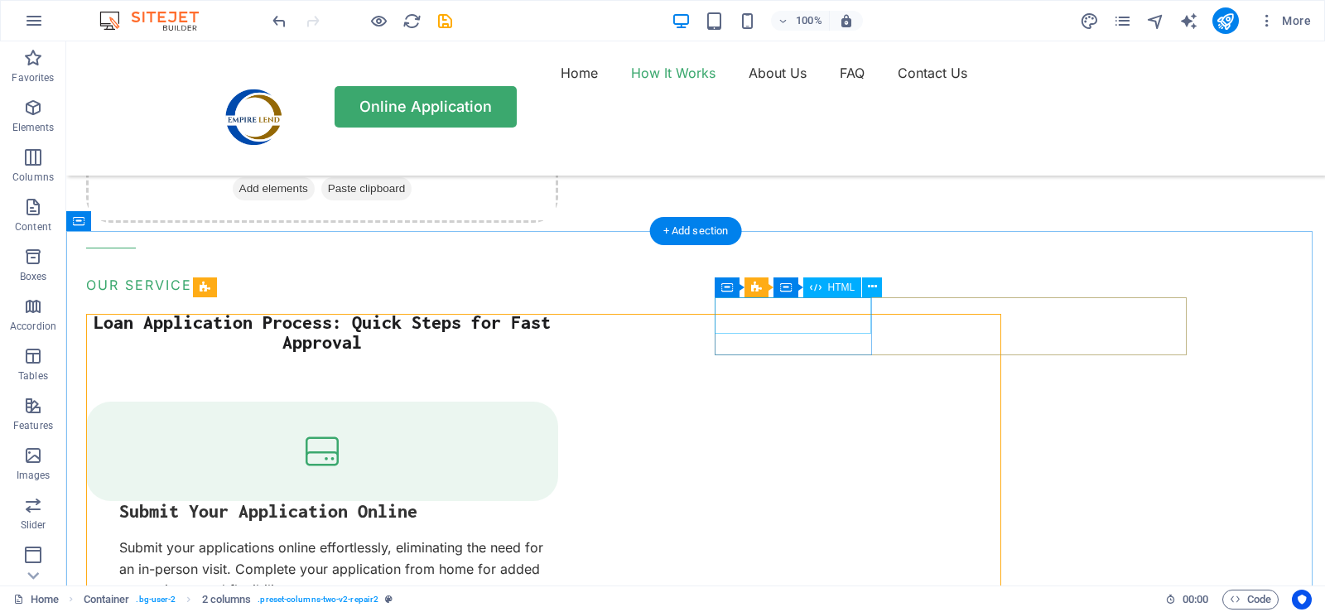
scroll to position [1821, 0]
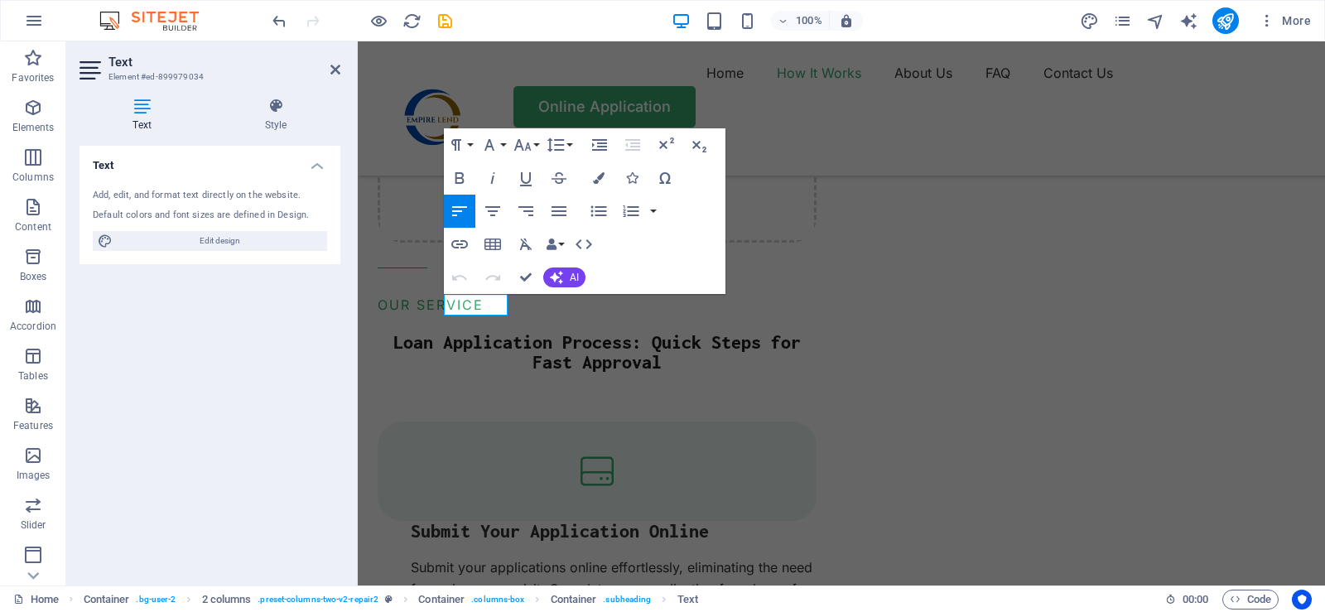
scroll to position [1841, 0]
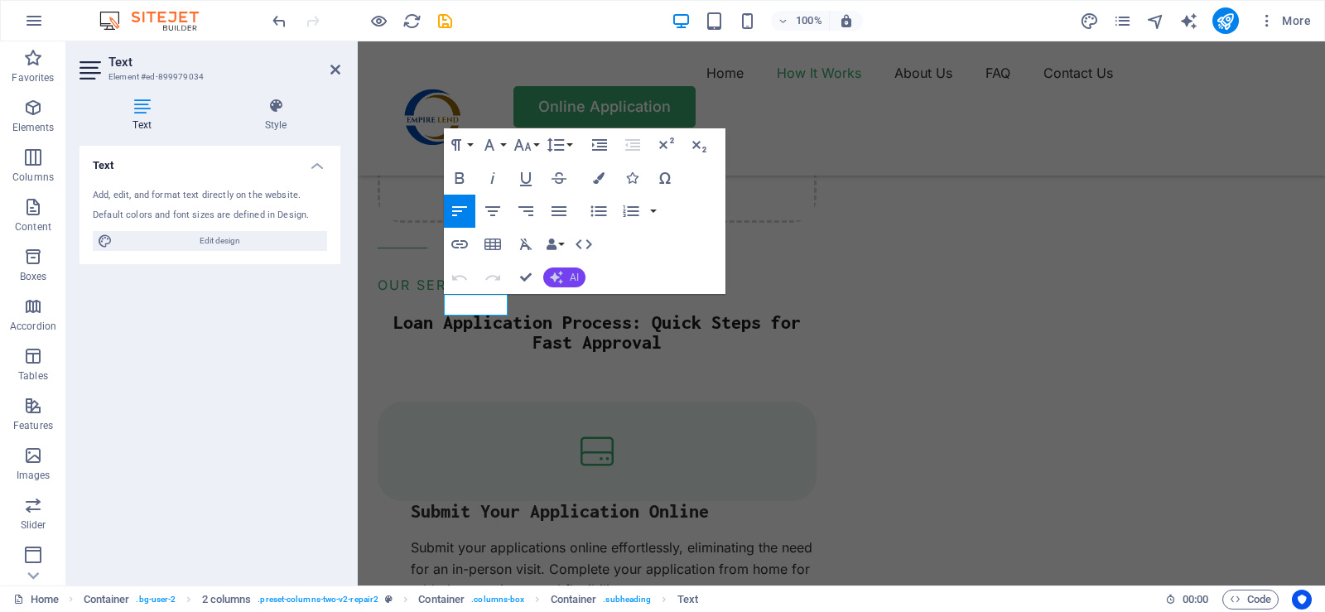
click at [566, 280] on button "AI" at bounding box center [564, 277] width 42 height 20
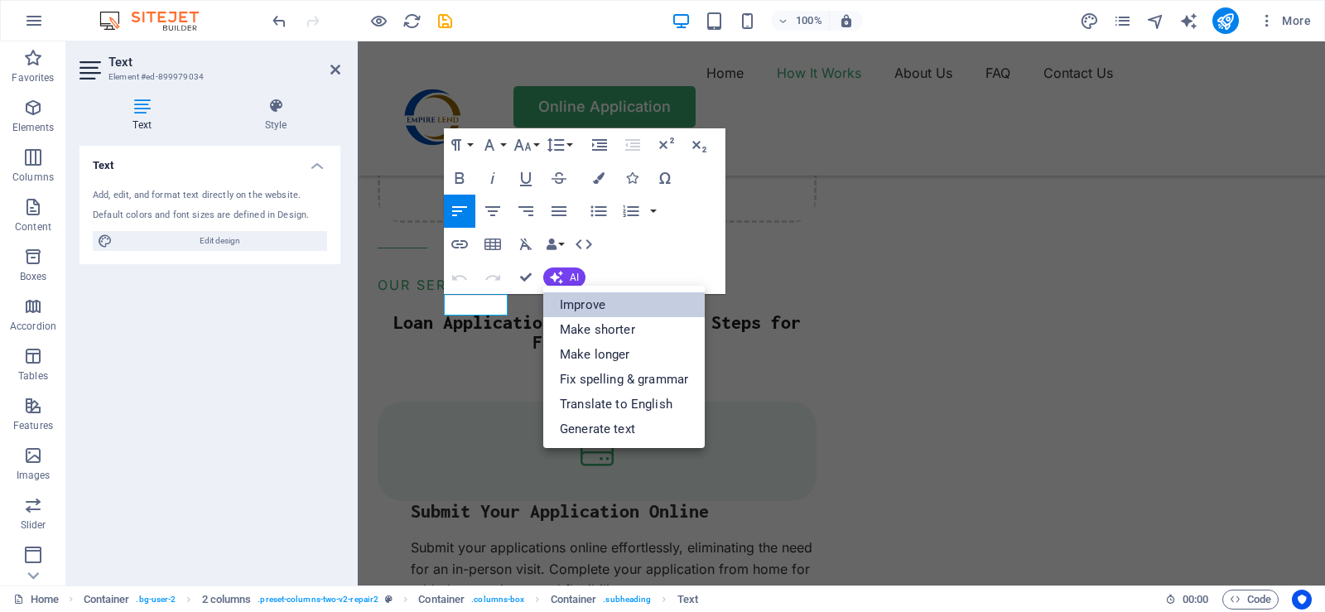
click at [600, 304] on link "Improve" at bounding box center [623, 304] width 161 height 25
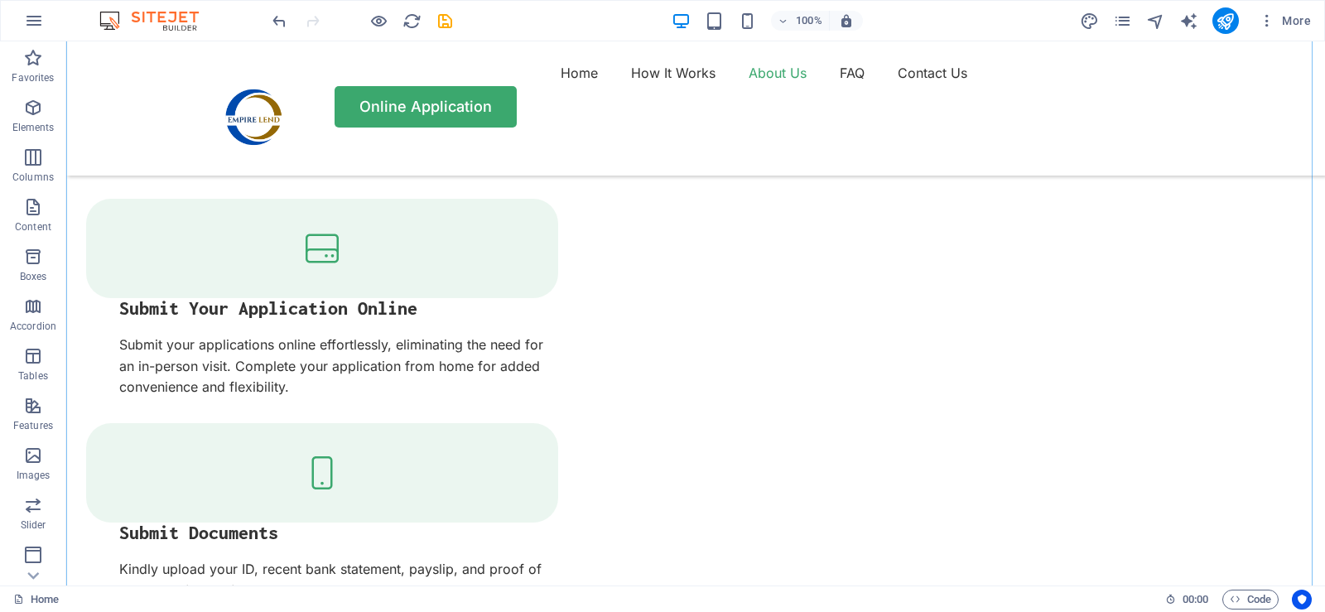
scroll to position [2070, 0]
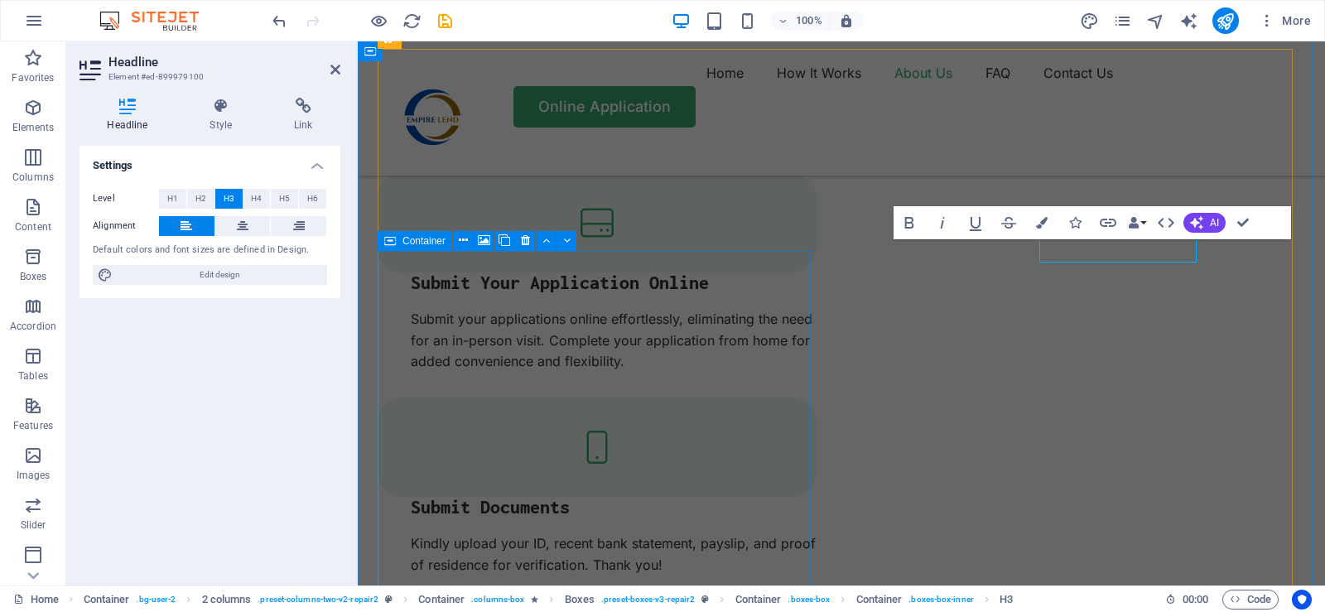
scroll to position [2086, 0]
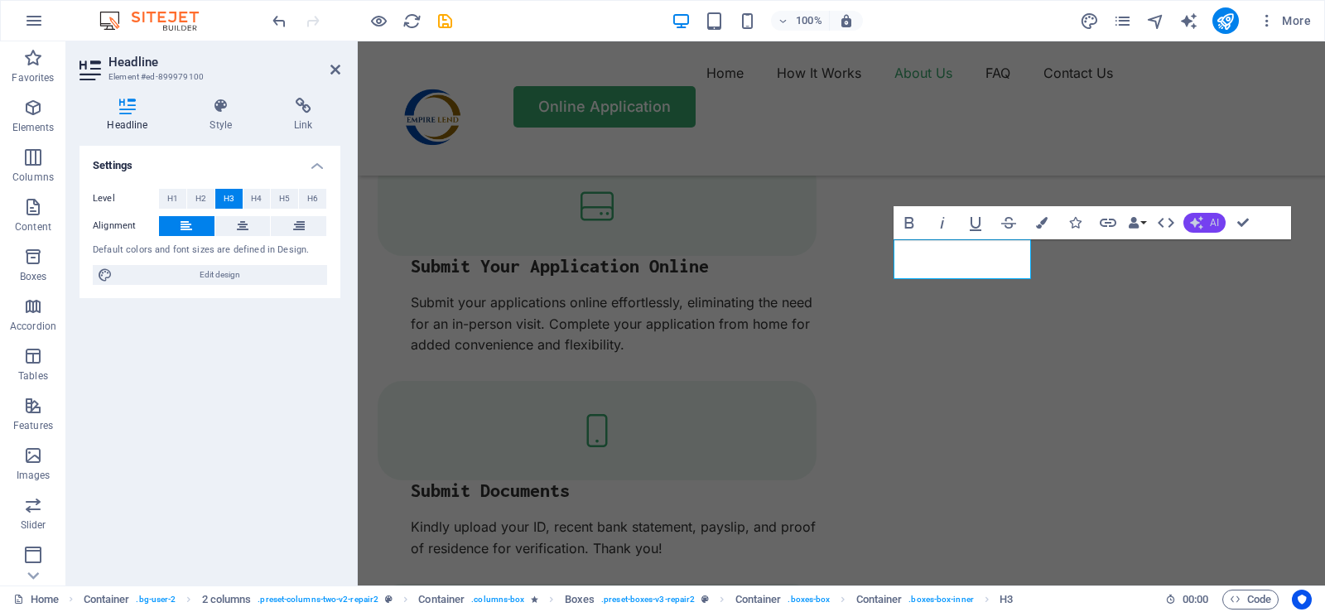
click at [1206, 224] on button "AI" at bounding box center [1204, 223] width 42 height 20
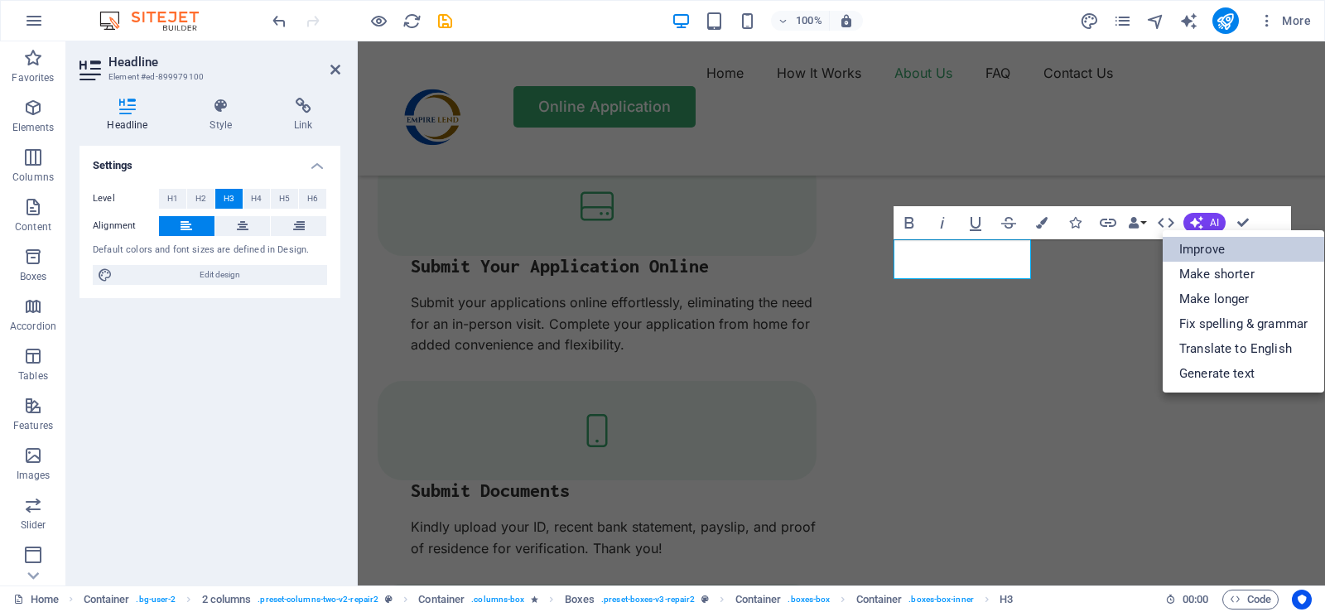
click at [1208, 253] on link "Improve" at bounding box center [1242, 249] width 161 height 25
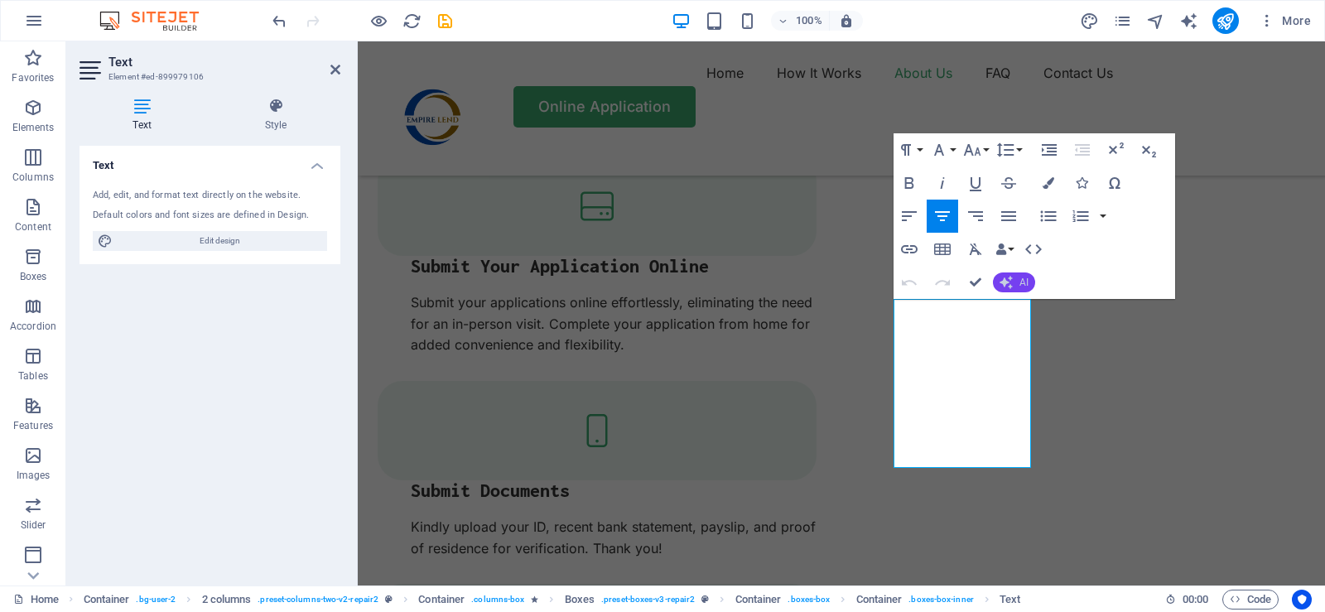
click at [1026, 284] on span "AI" at bounding box center [1023, 282] width 9 height 10
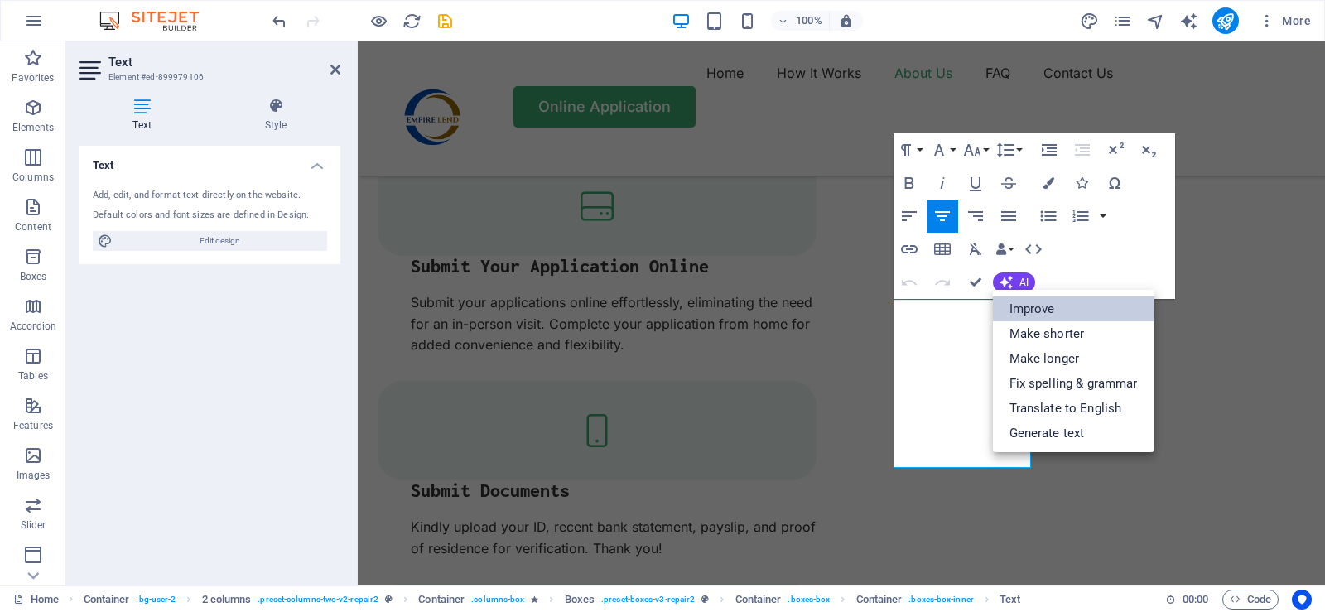
click at [1032, 312] on link "Improve" at bounding box center [1073, 308] width 161 height 25
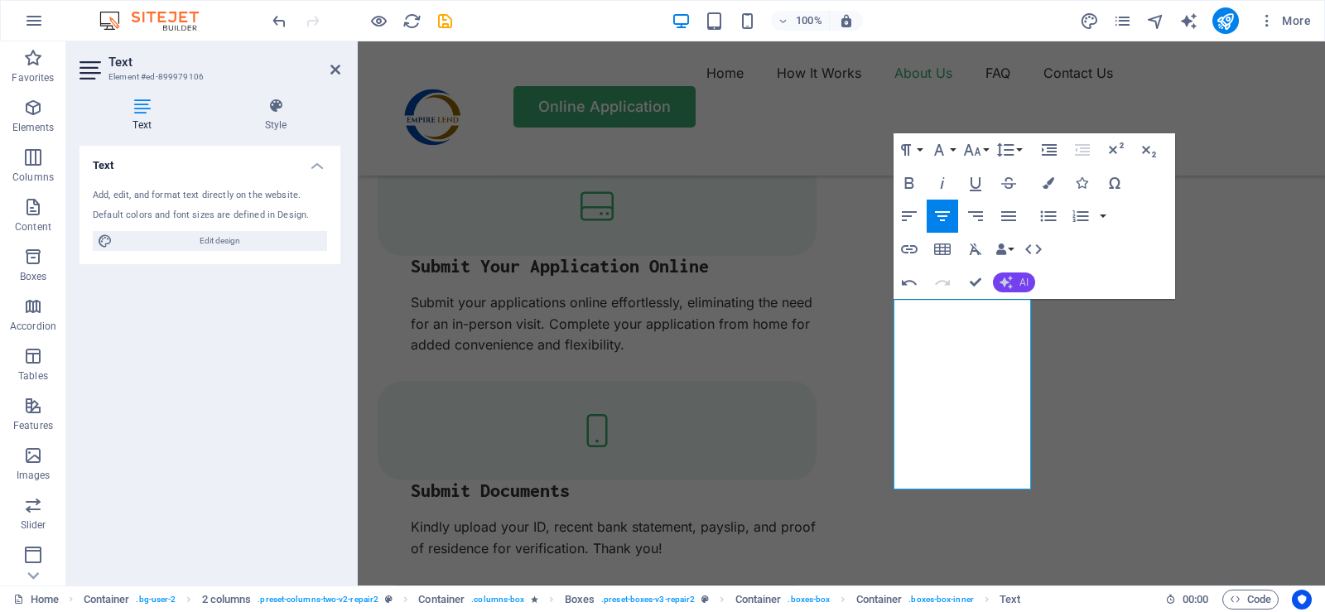
click at [1019, 283] on span "AI" at bounding box center [1023, 282] width 9 height 10
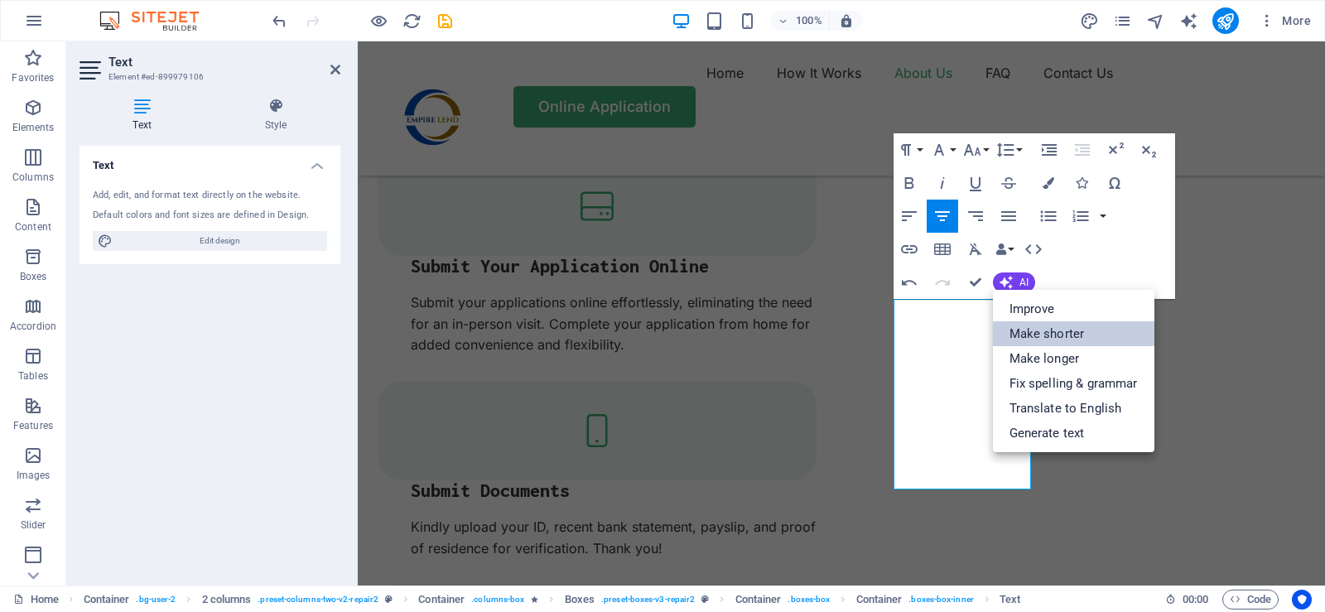
click at [1051, 334] on link "Make shorter" at bounding box center [1073, 333] width 161 height 25
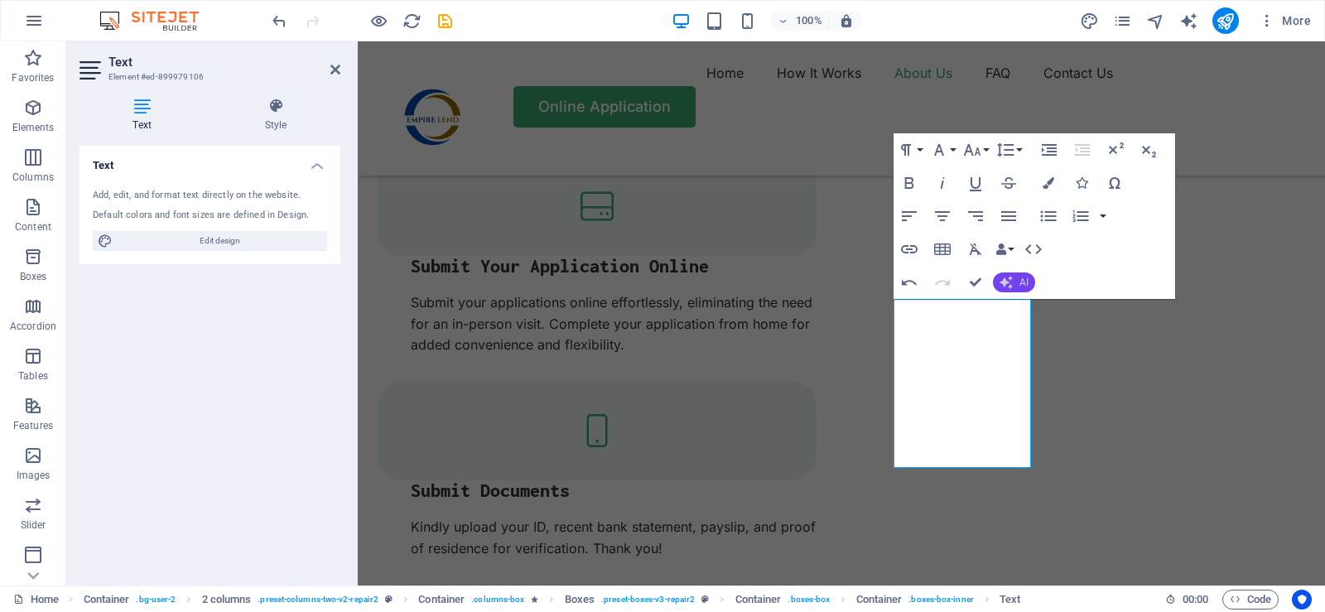
click at [1026, 283] on span "AI" at bounding box center [1023, 282] width 9 height 10
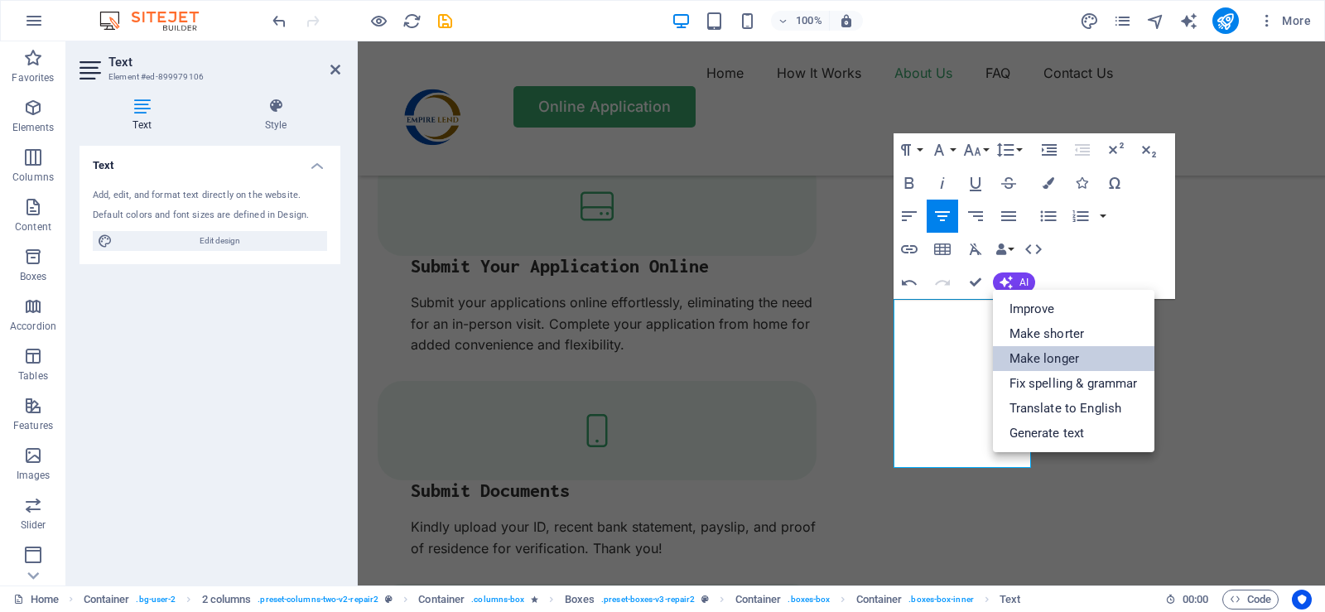
click at [1055, 362] on link "Make longer" at bounding box center [1073, 358] width 161 height 25
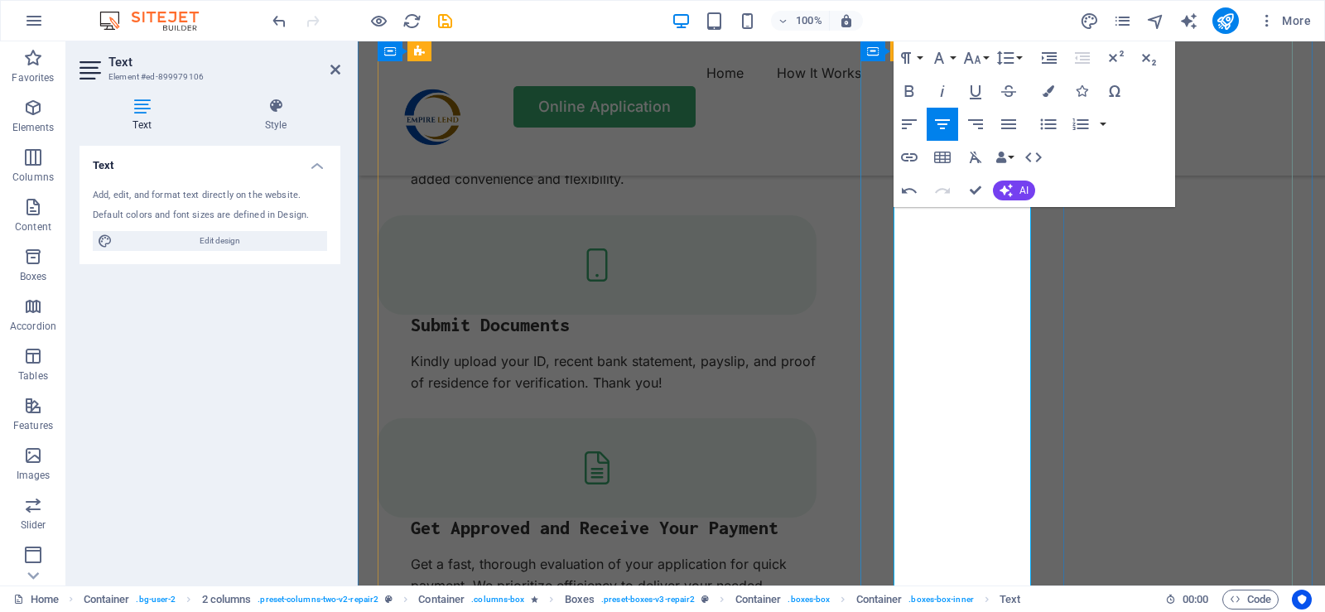
scroll to position [2169, 0]
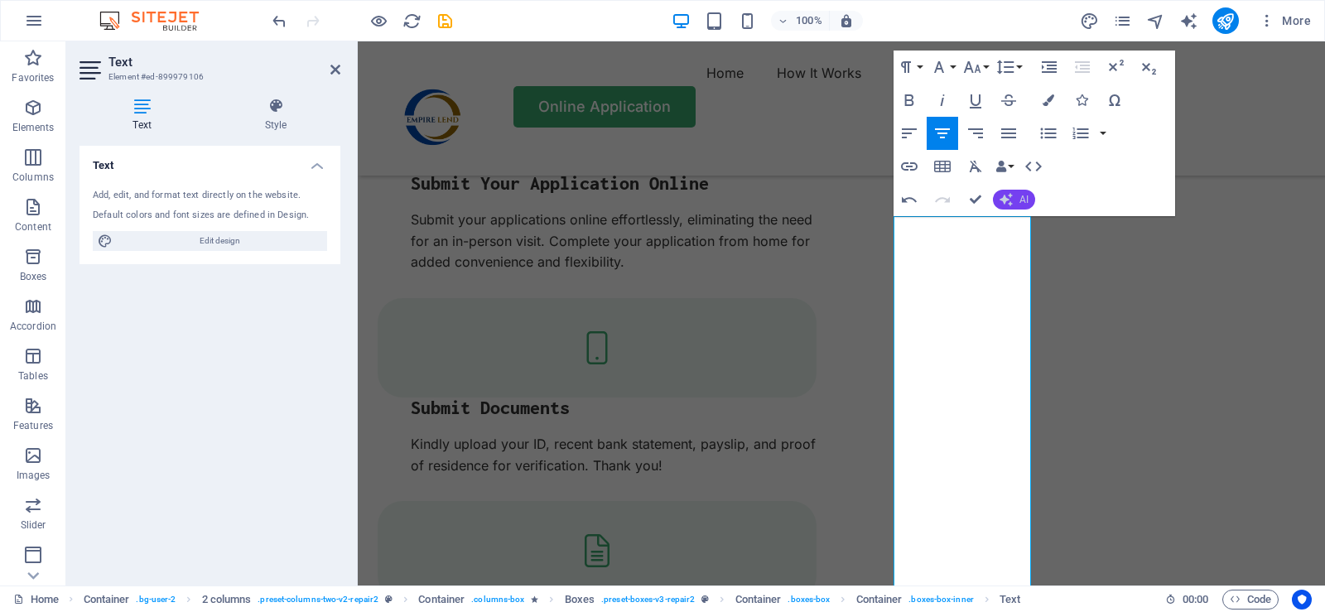
click at [1010, 200] on icon "button" at bounding box center [1005, 199] width 17 height 17
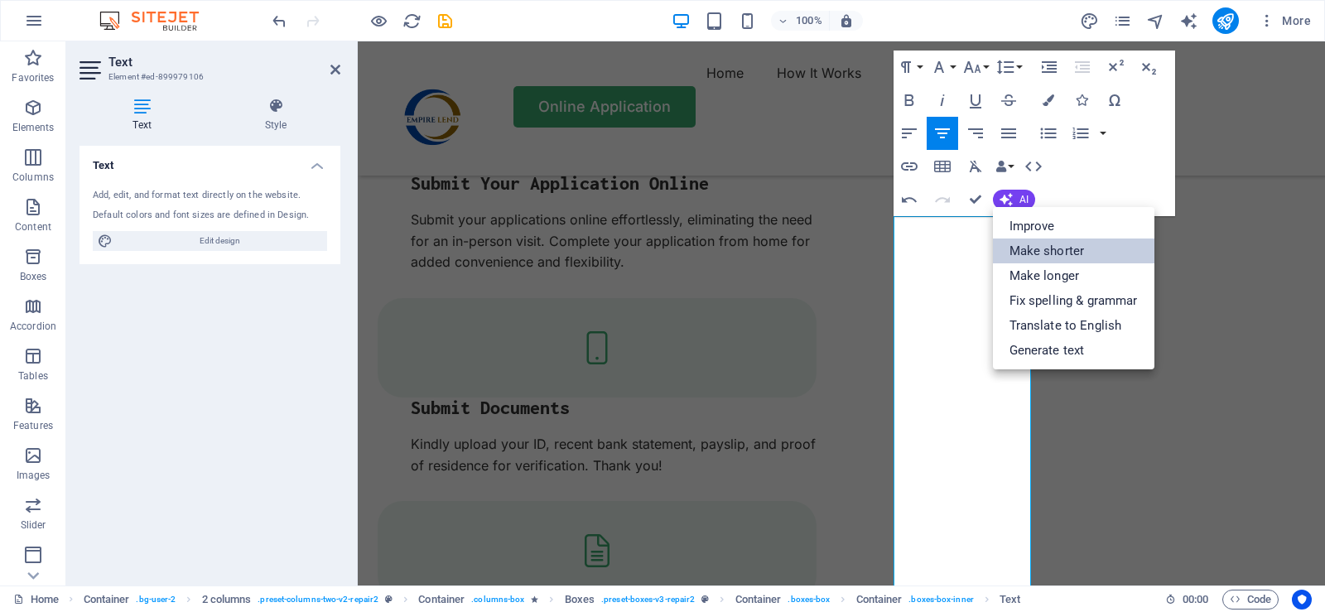
click at [1045, 256] on link "Make shorter" at bounding box center [1073, 250] width 161 height 25
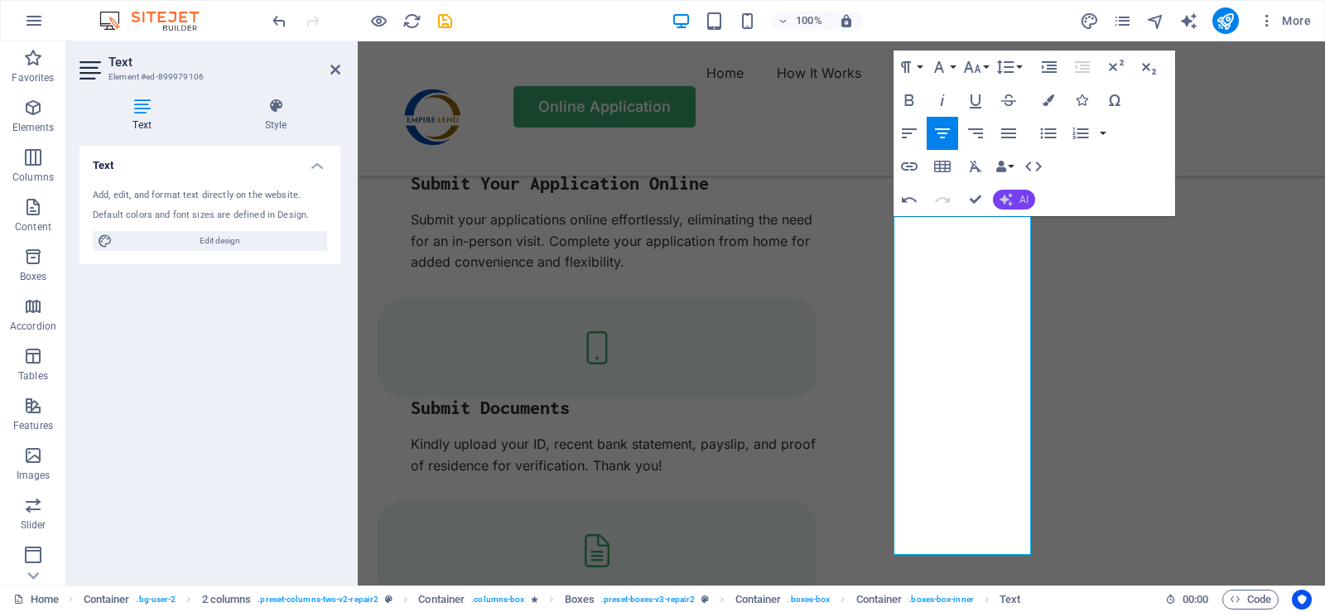
click at [1024, 202] on span "AI" at bounding box center [1023, 200] width 9 height 10
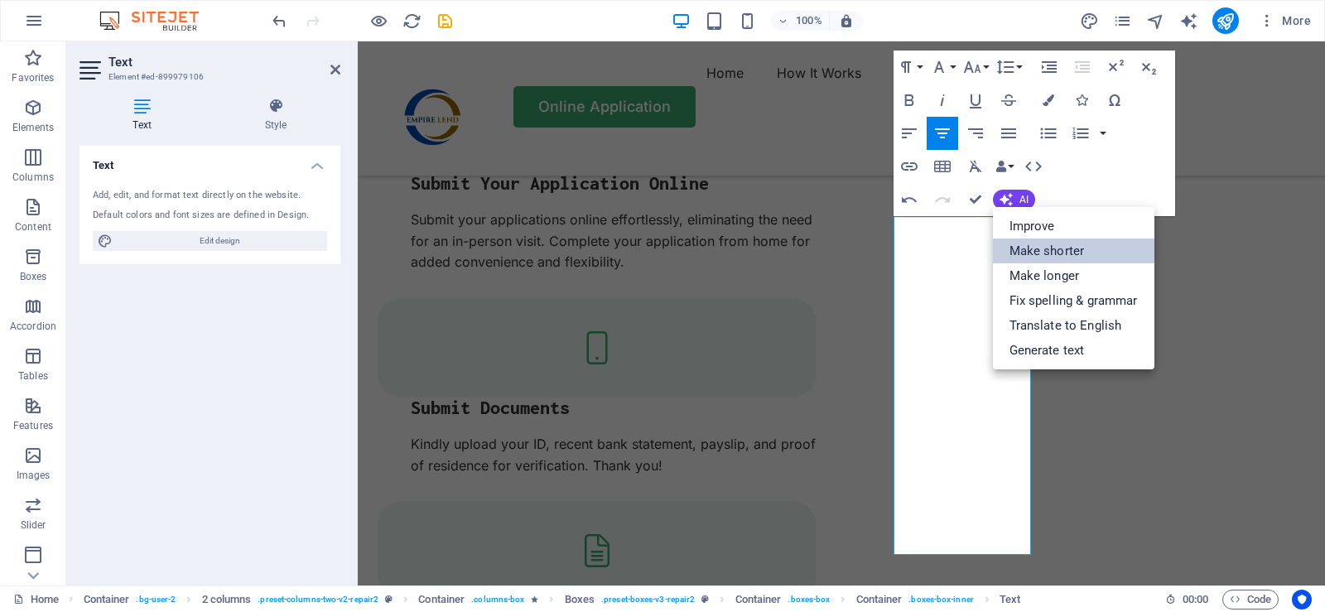
click at [1056, 254] on link "Make shorter" at bounding box center [1073, 250] width 161 height 25
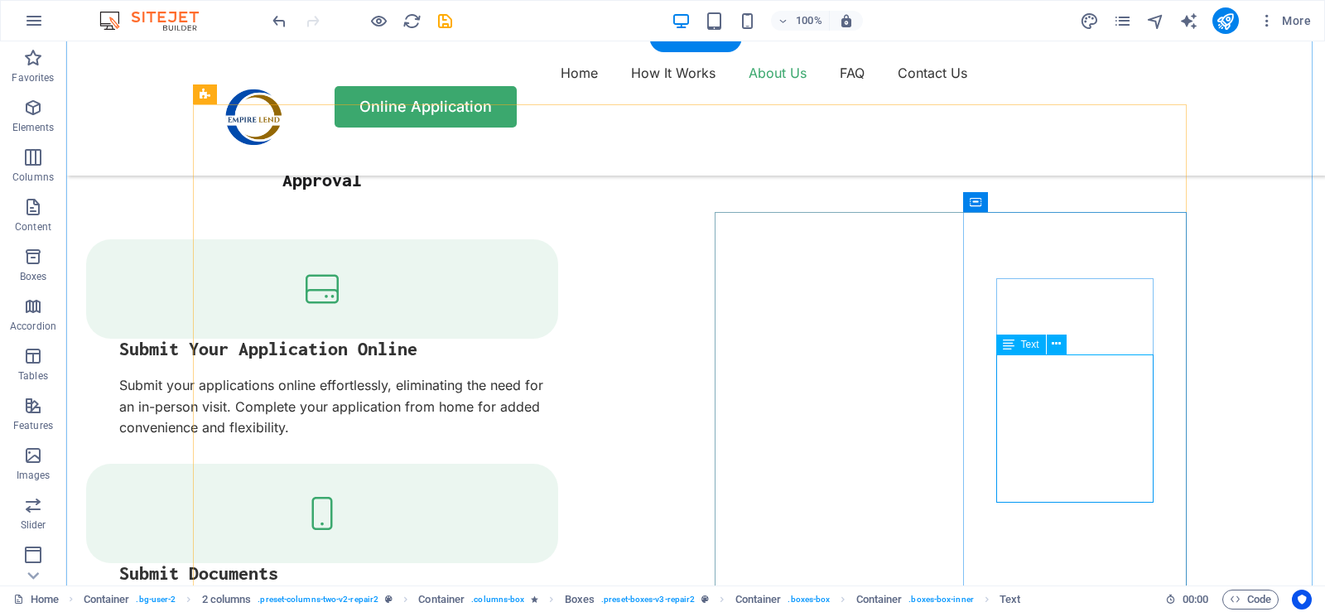
scroll to position [2086, 0]
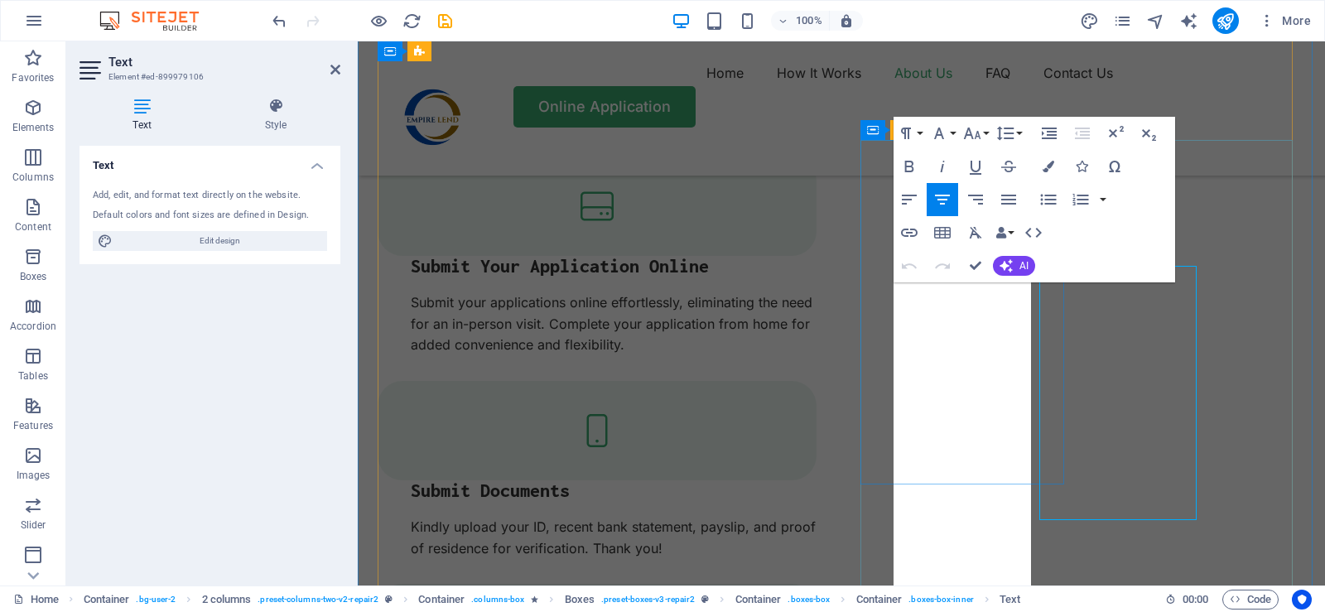
scroll to position [2103, 0]
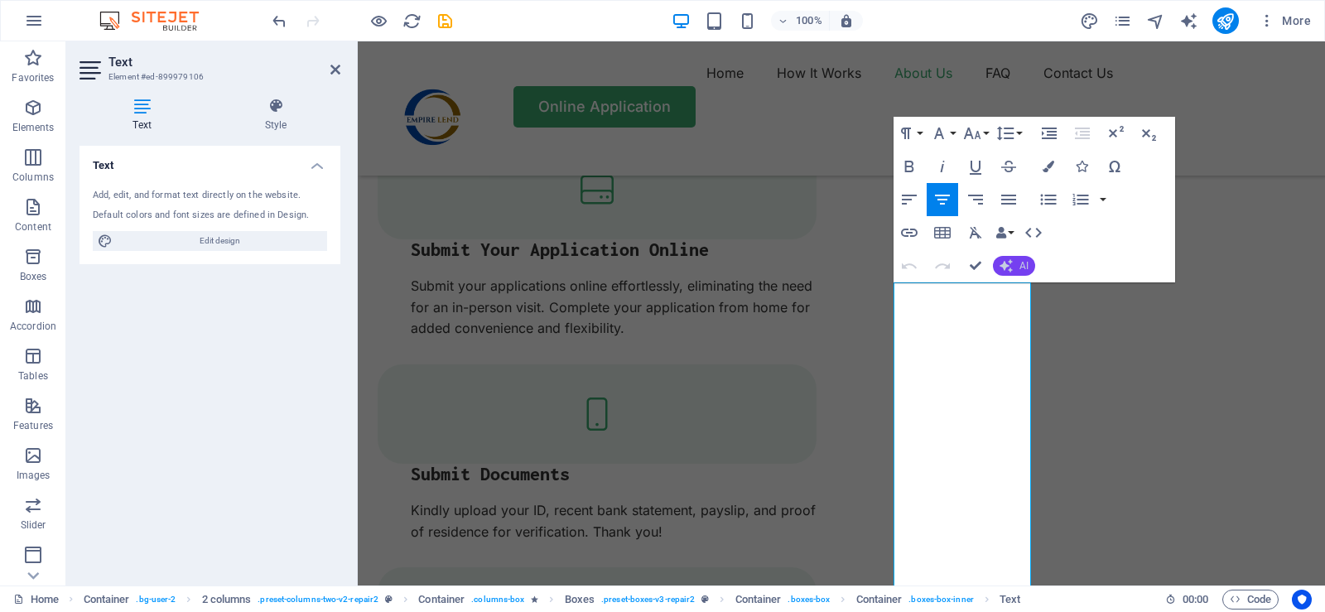
click at [1025, 268] on span "AI" at bounding box center [1023, 266] width 9 height 10
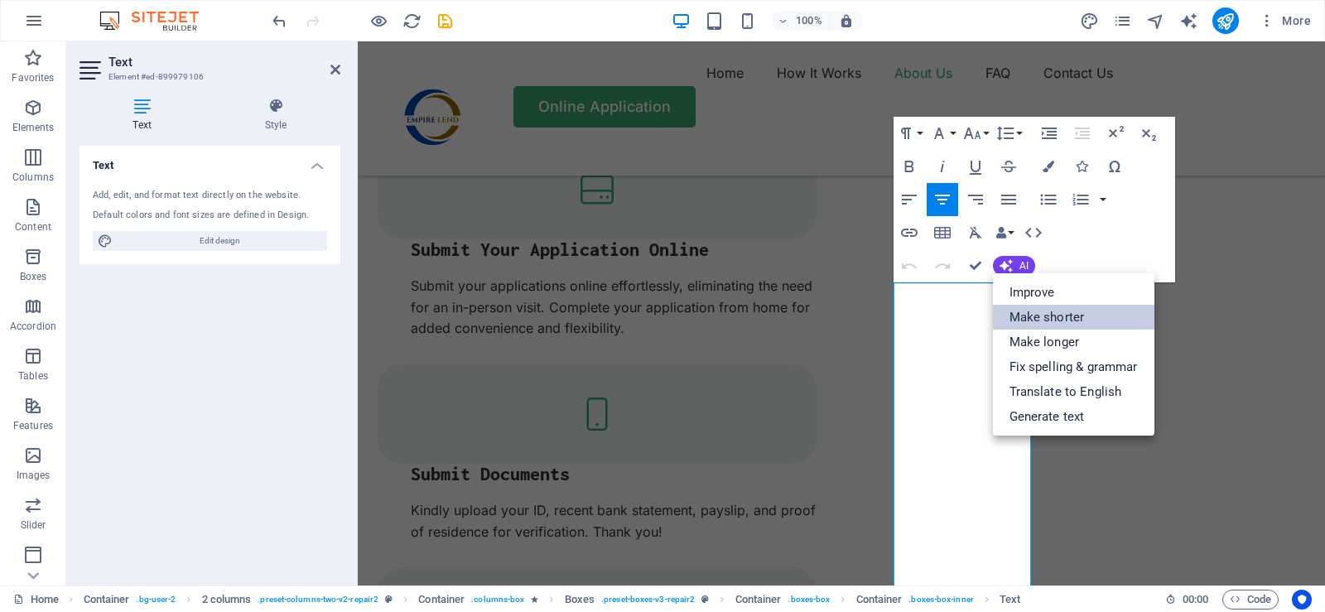
click at [1054, 315] on link "Make shorter" at bounding box center [1073, 317] width 161 height 25
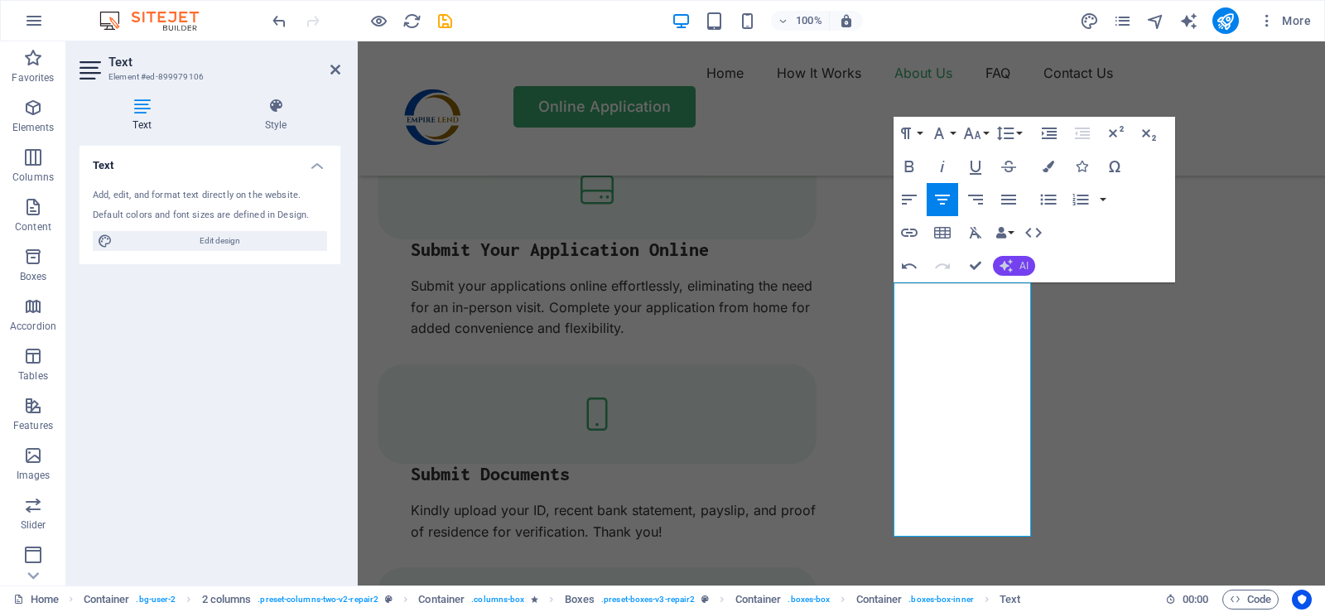
click at [1023, 264] on span "AI" at bounding box center [1023, 266] width 9 height 10
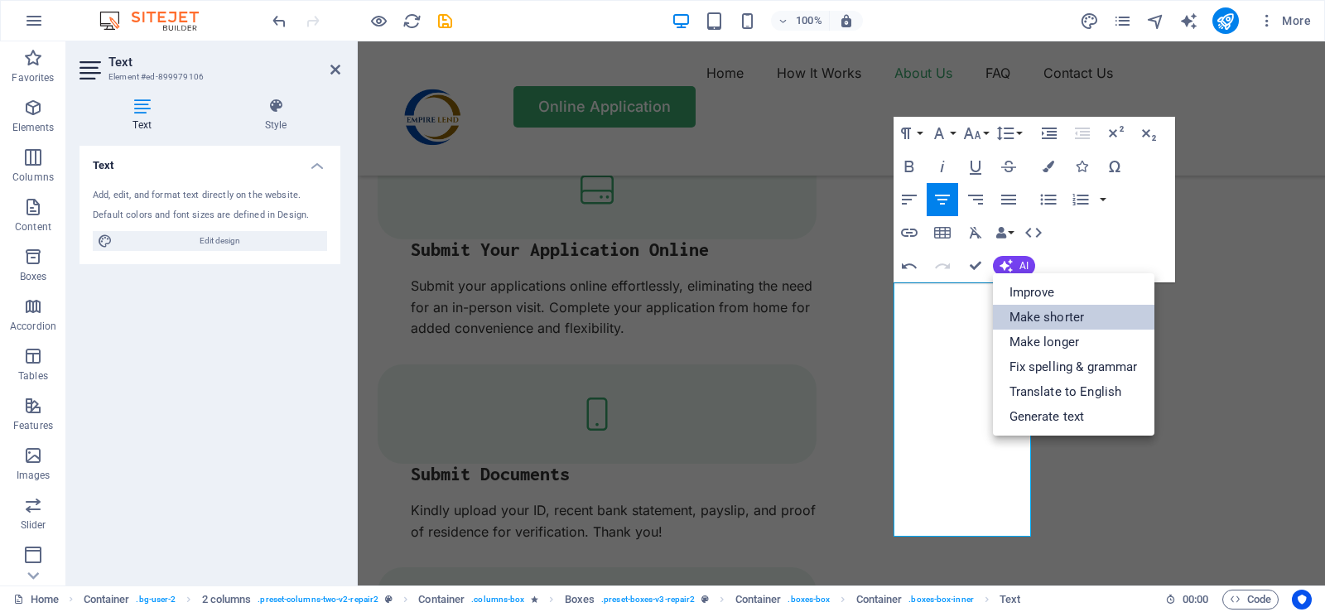
click at [1053, 317] on link "Make shorter" at bounding box center [1073, 317] width 161 height 25
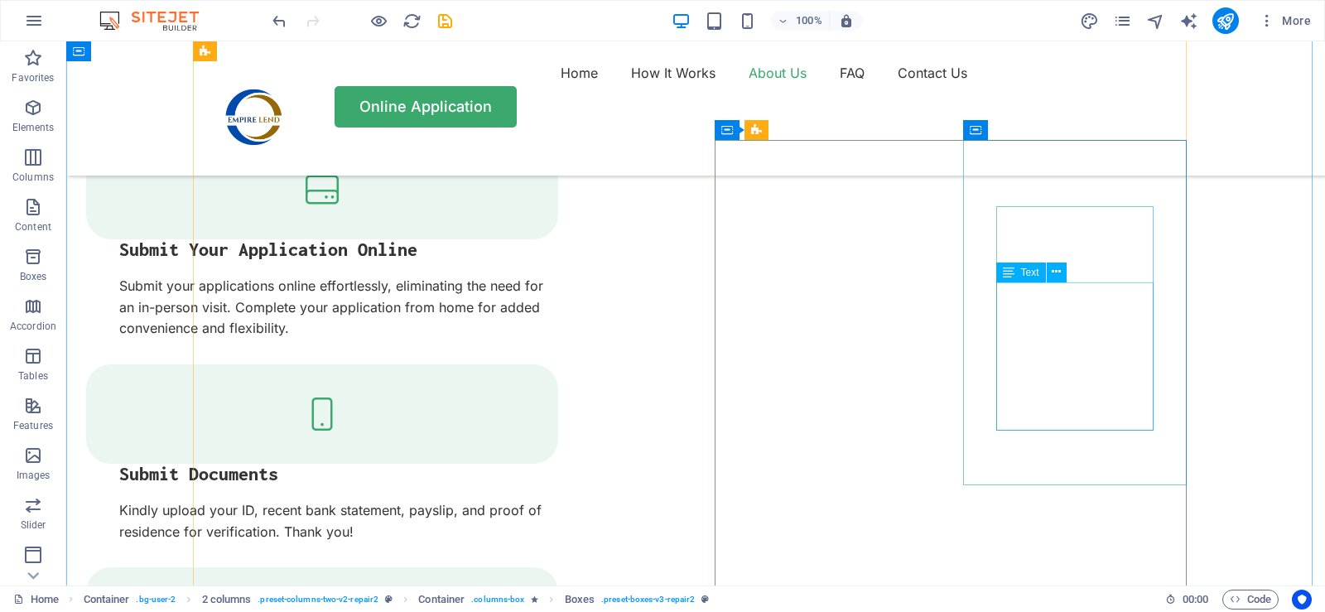
scroll to position [2086, 0]
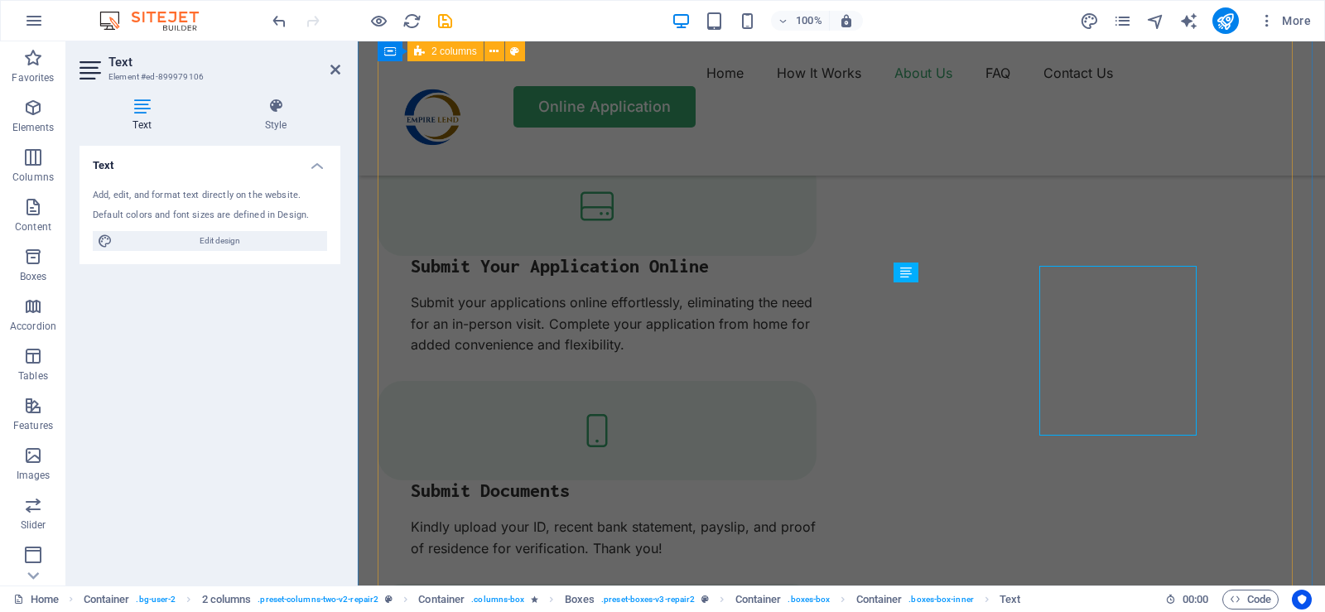
scroll to position [2103, 0]
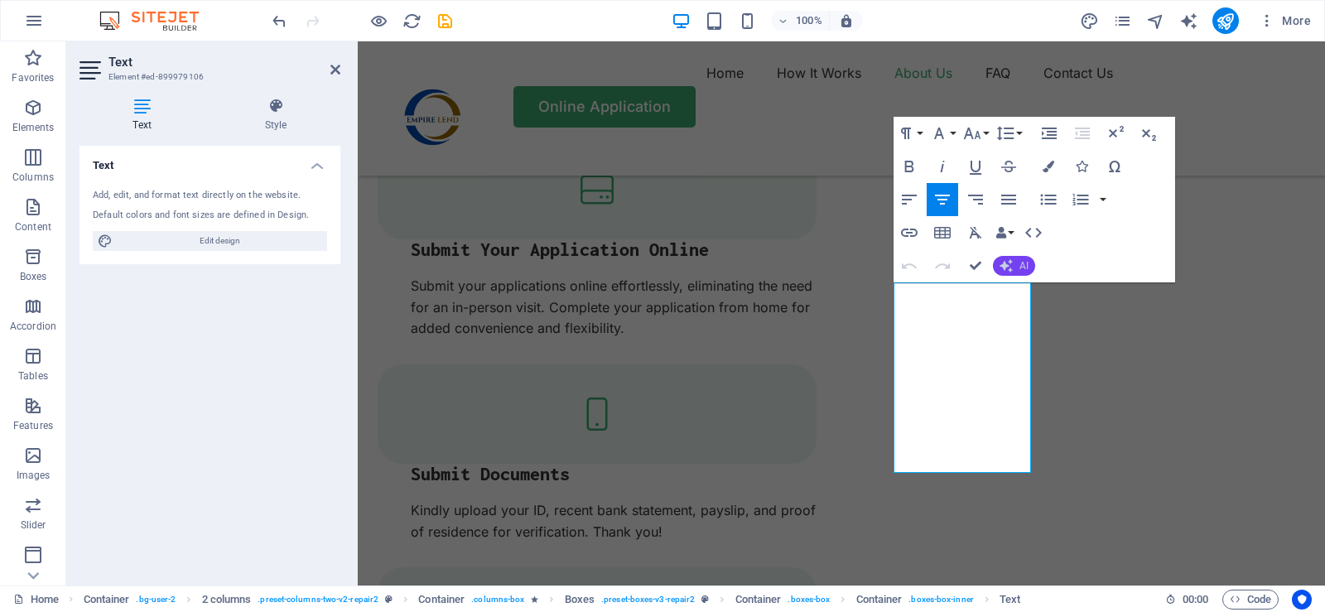
click at [1027, 258] on button "AI" at bounding box center [1014, 266] width 42 height 20
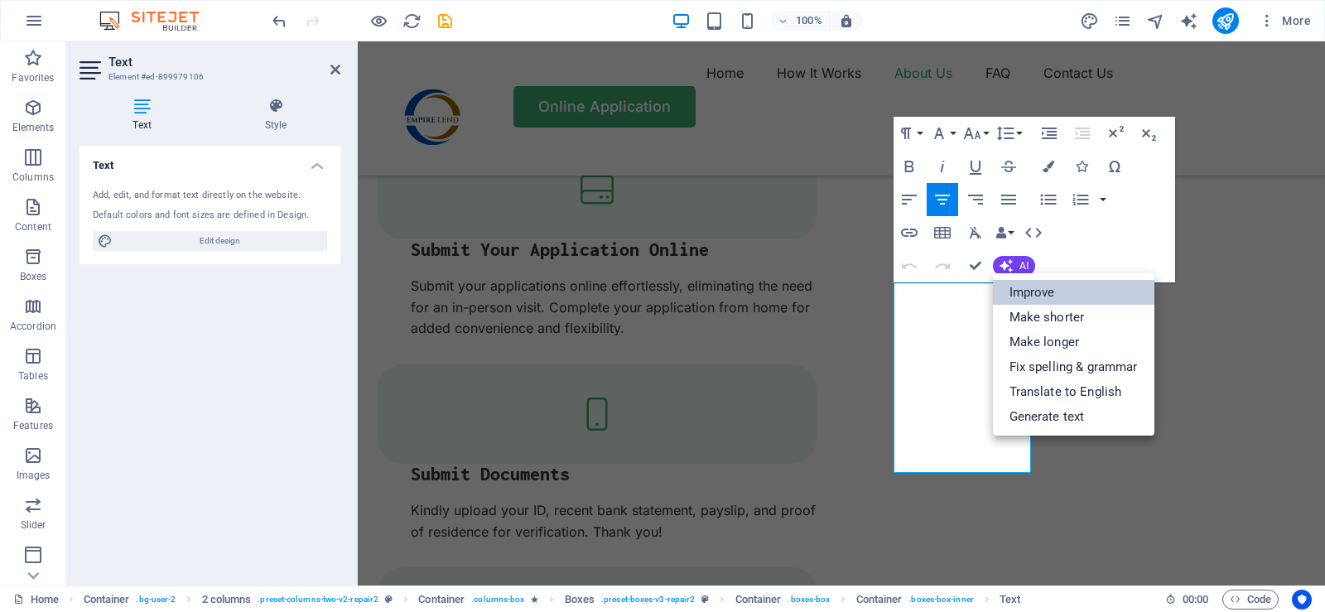
click at [1036, 290] on link "Improve" at bounding box center [1073, 292] width 161 height 25
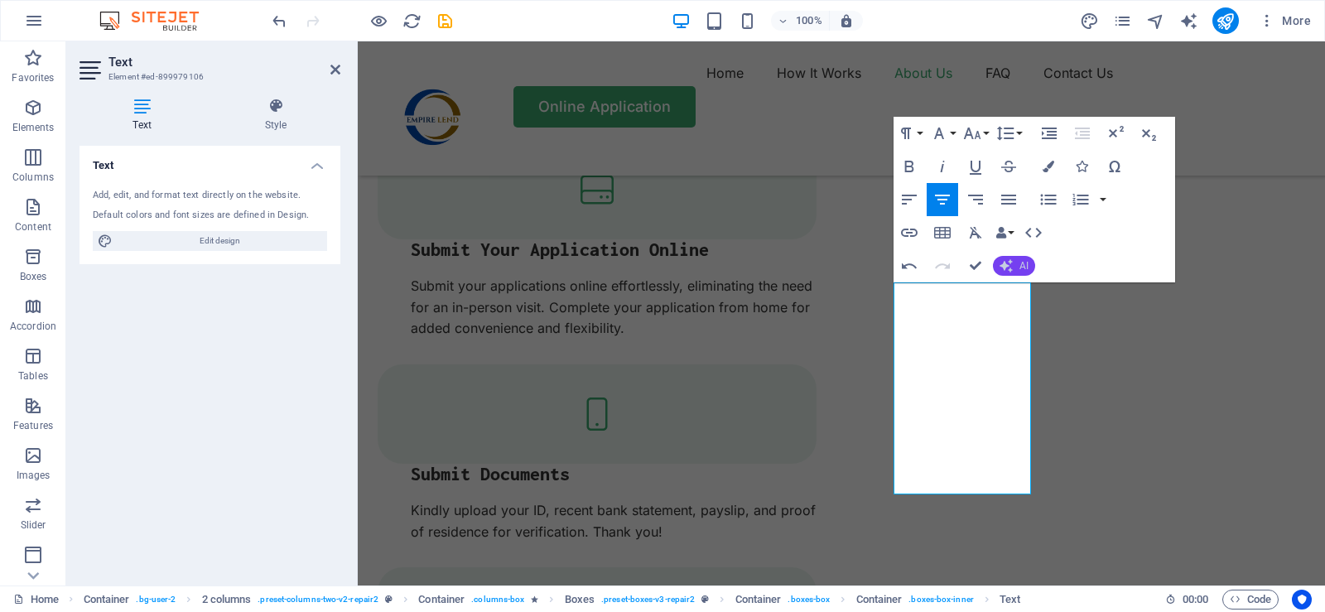
click at [1011, 266] on icon "button" at bounding box center [1005, 265] width 17 height 17
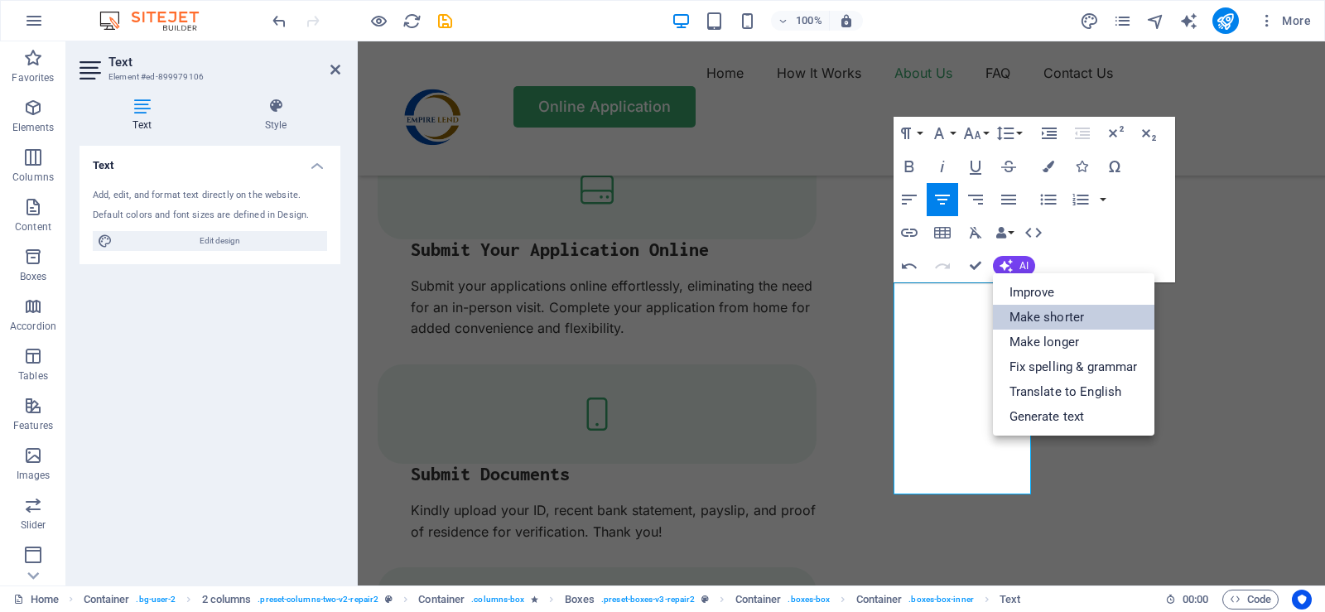
click at [1044, 316] on link "Make shorter" at bounding box center [1073, 317] width 161 height 25
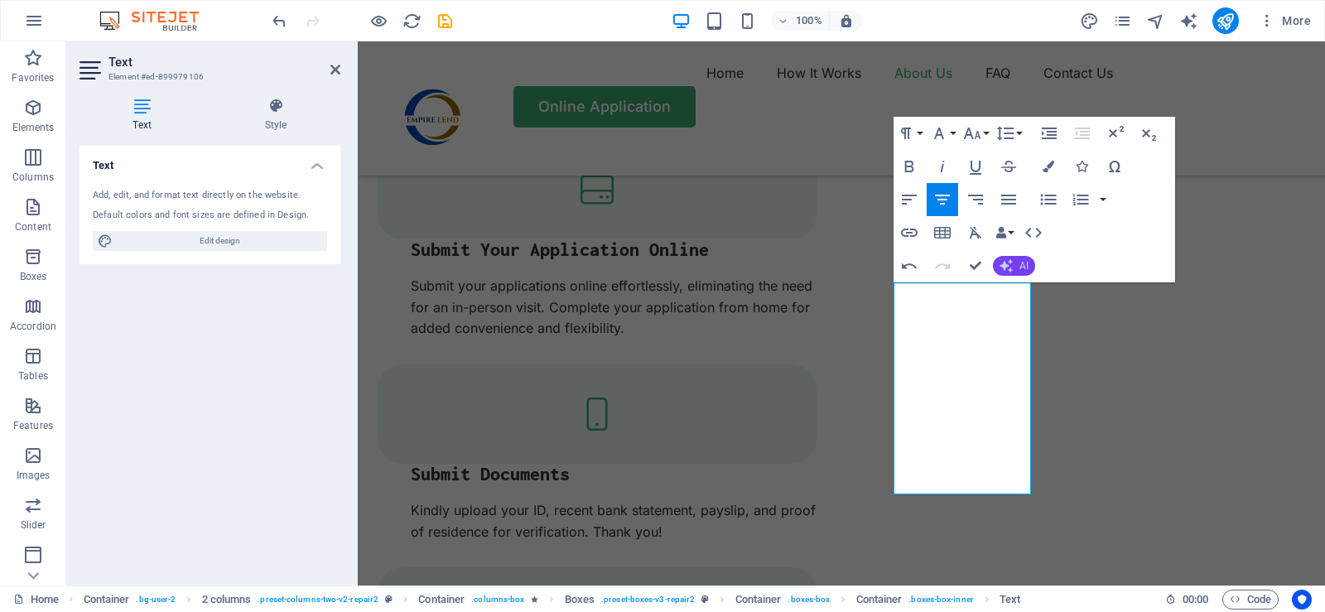
click at [1019, 268] on span "AI" at bounding box center [1023, 266] width 9 height 10
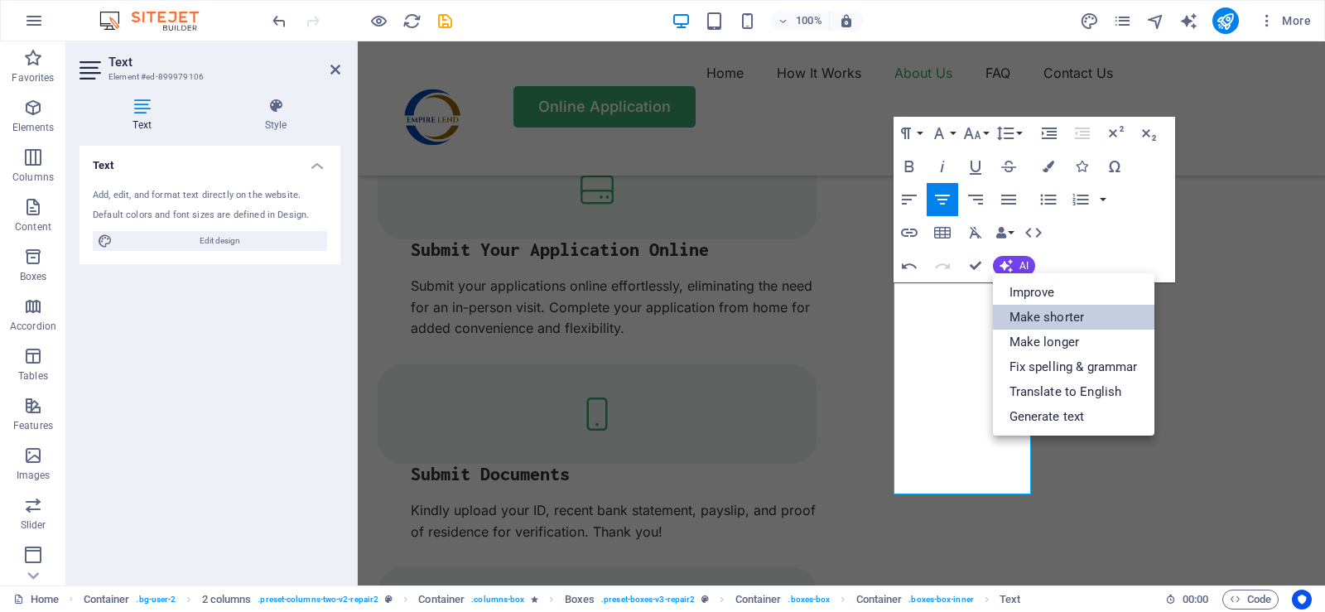
click at [1048, 317] on link "Make shorter" at bounding box center [1073, 317] width 161 height 25
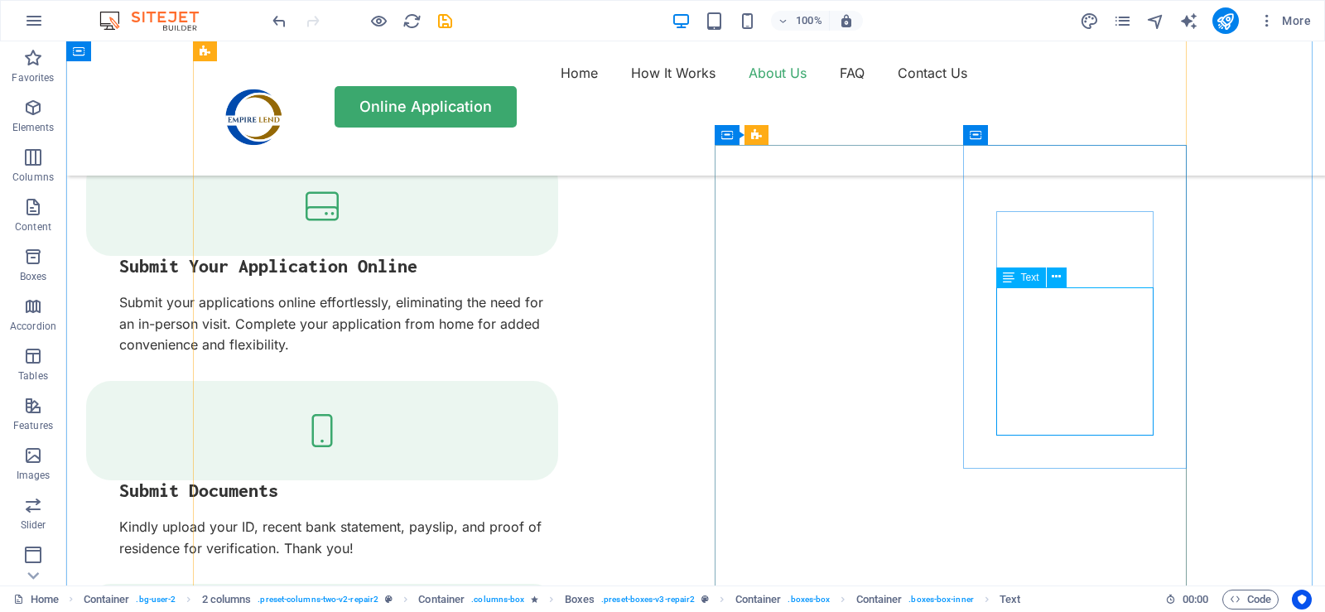
scroll to position [2003, 0]
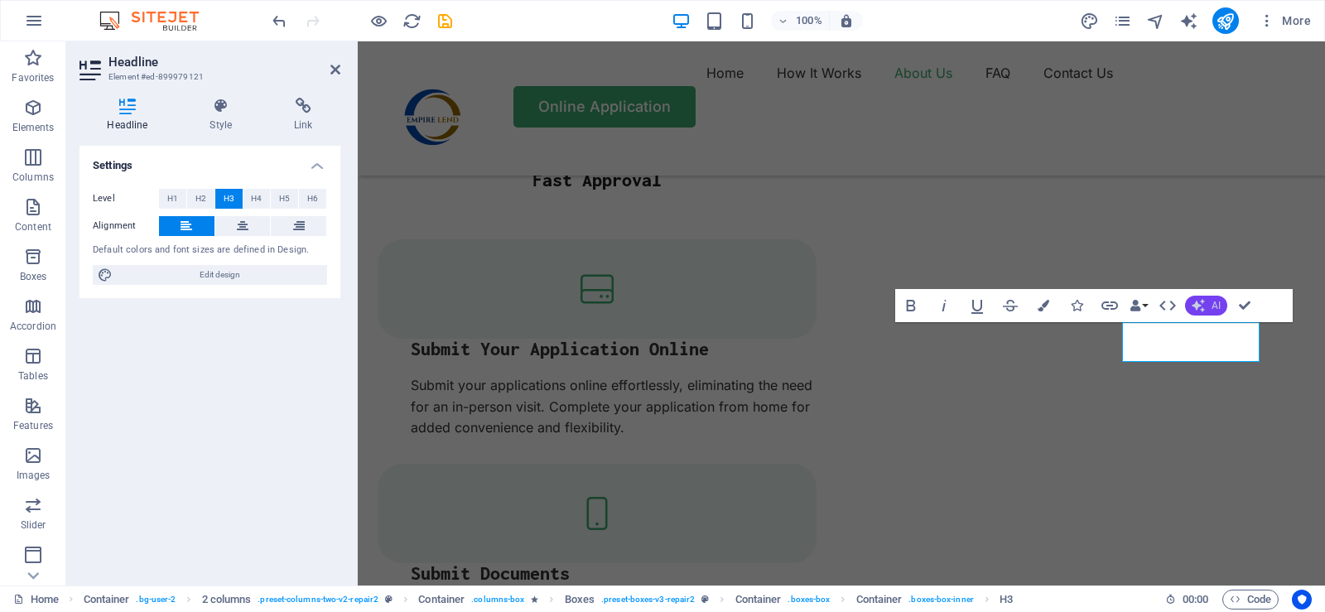
click at [1212, 305] on span "AI" at bounding box center [1215, 306] width 9 height 10
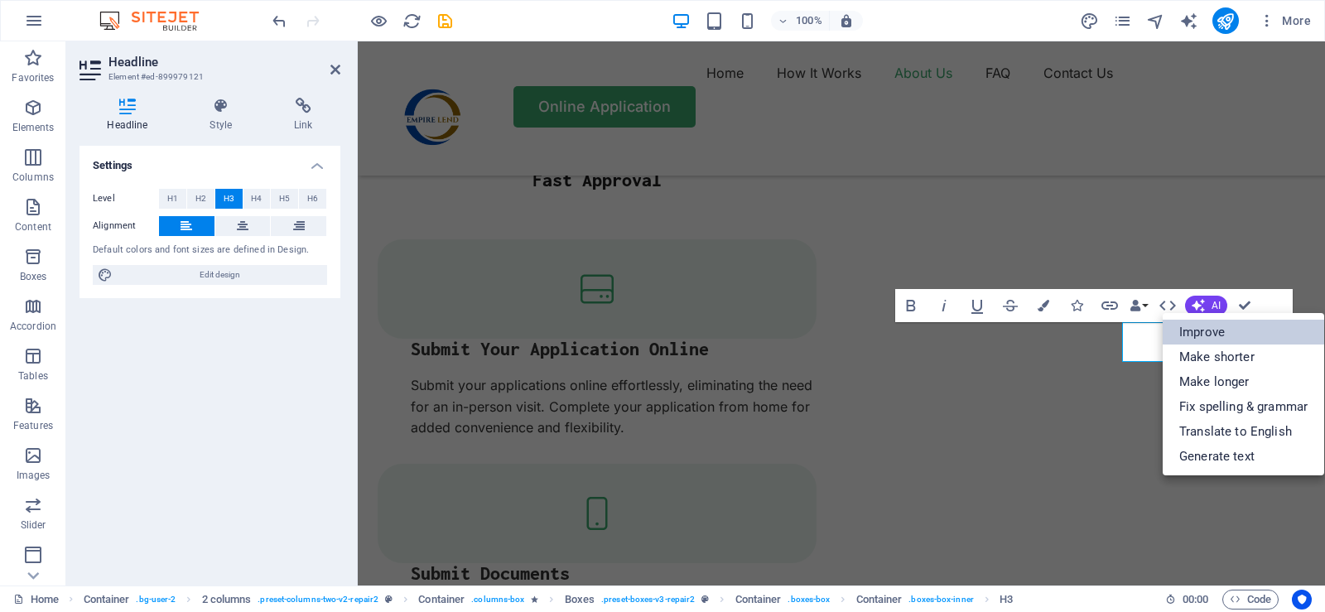
click at [1211, 334] on link "Improve" at bounding box center [1242, 332] width 161 height 25
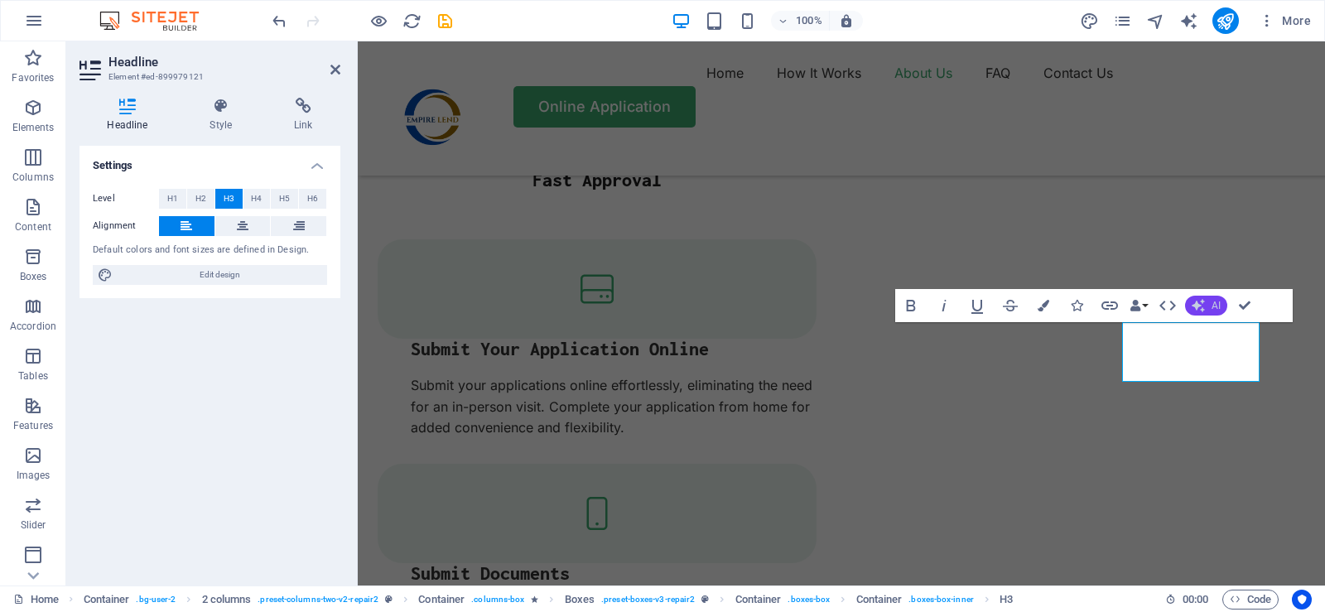
click at [1213, 307] on span "AI" at bounding box center [1215, 306] width 9 height 10
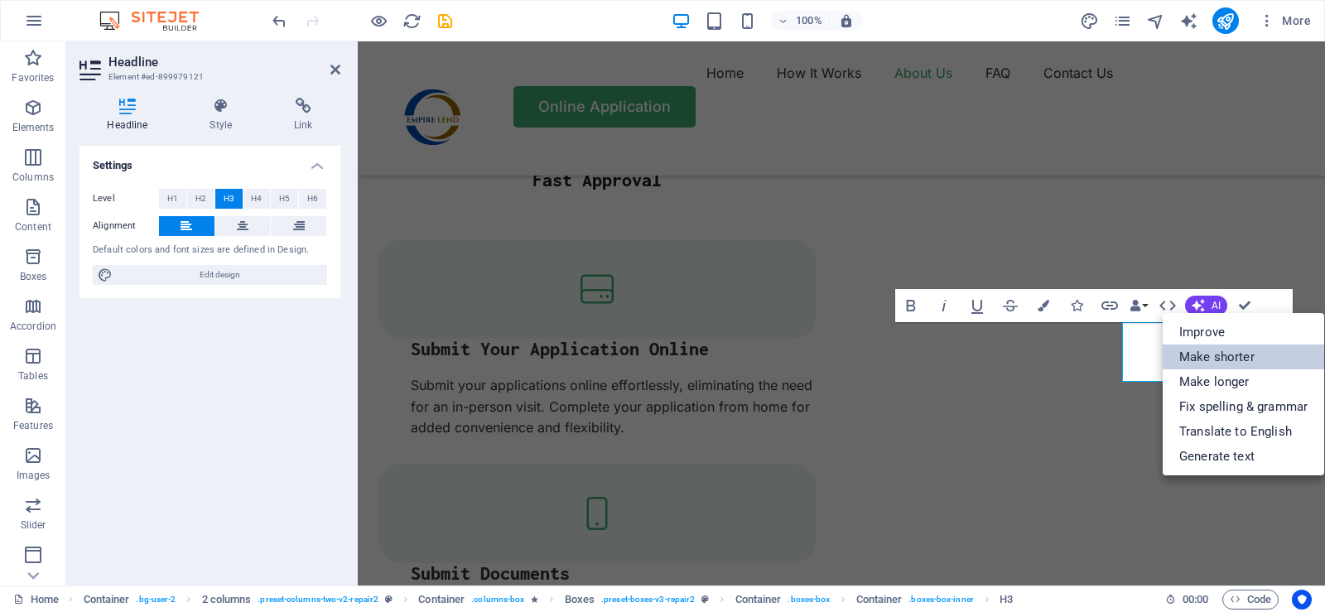
click at [1219, 356] on link "Make shorter" at bounding box center [1242, 356] width 161 height 25
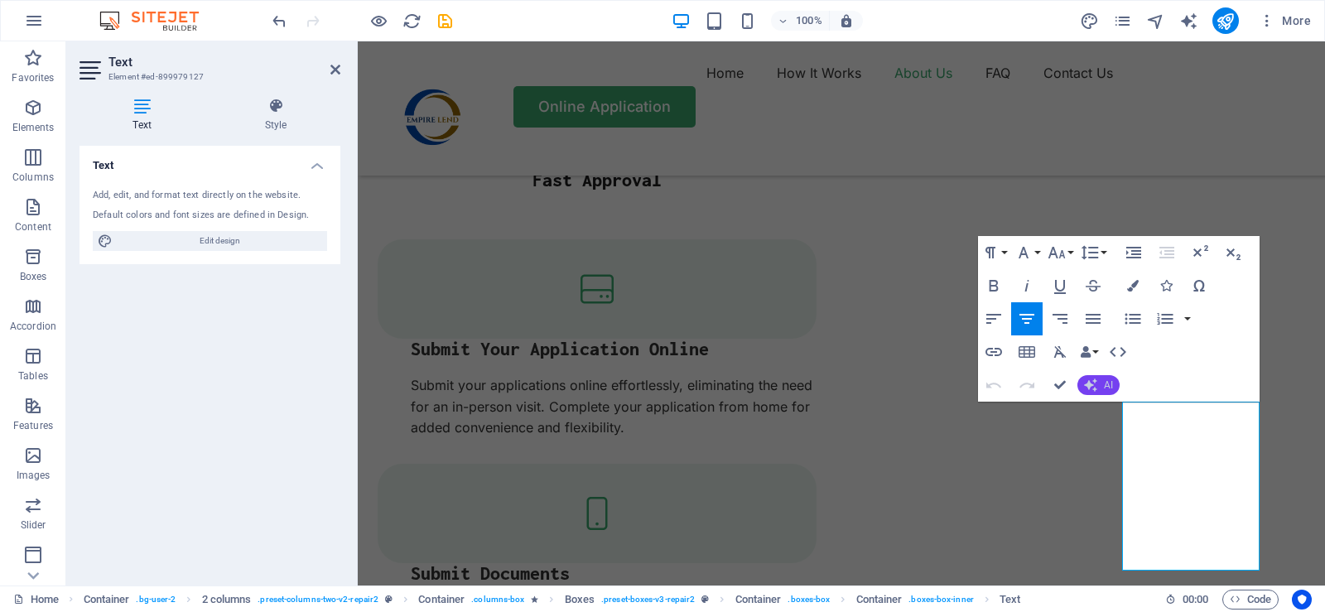
click at [1110, 382] on span "AI" at bounding box center [1108, 385] width 9 height 10
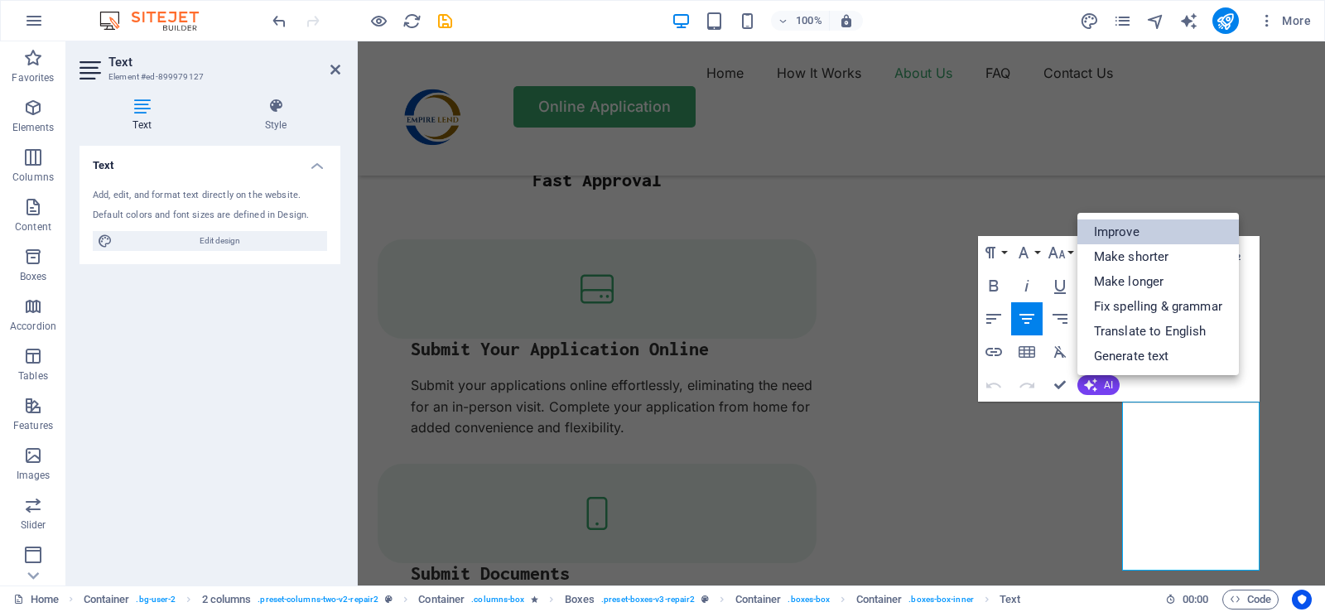
click at [1133, 230] on link "Improve" at bounding box center [1157, 231] width 161 height 25
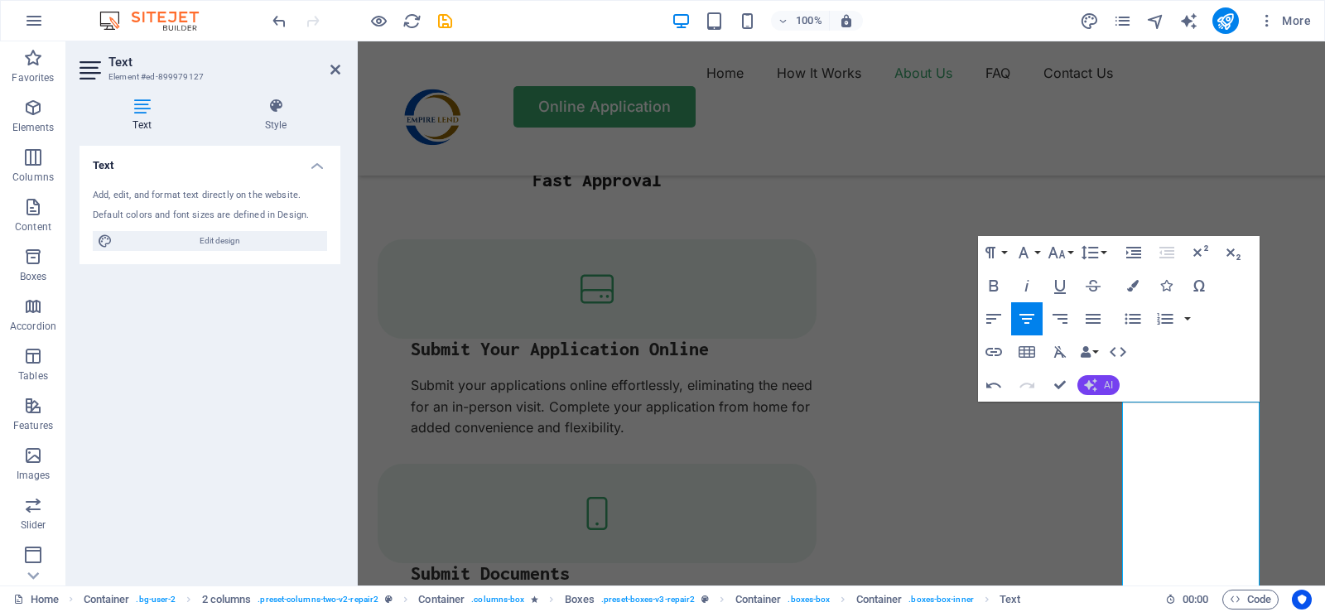
click at [1096, 380] on icon "button" at bounding box center [1090, 385] width 16 height 16
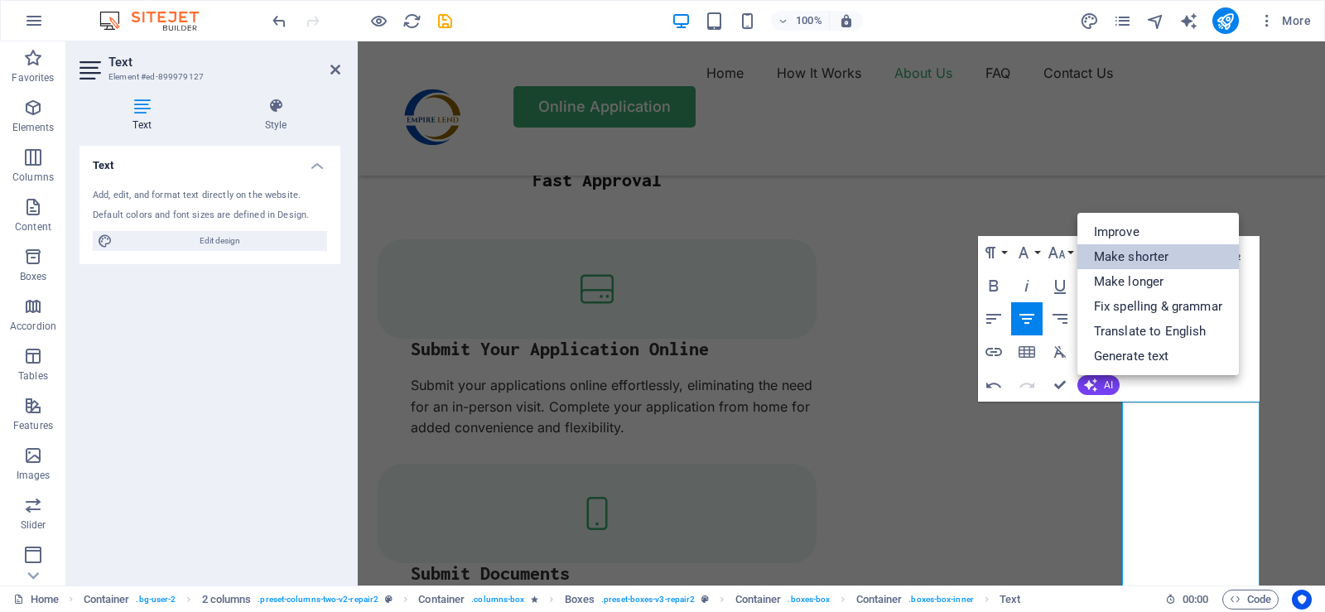
click at [1127, 262] on link "Make shorter" at bounding box center [1157, 256] width 161 height 25
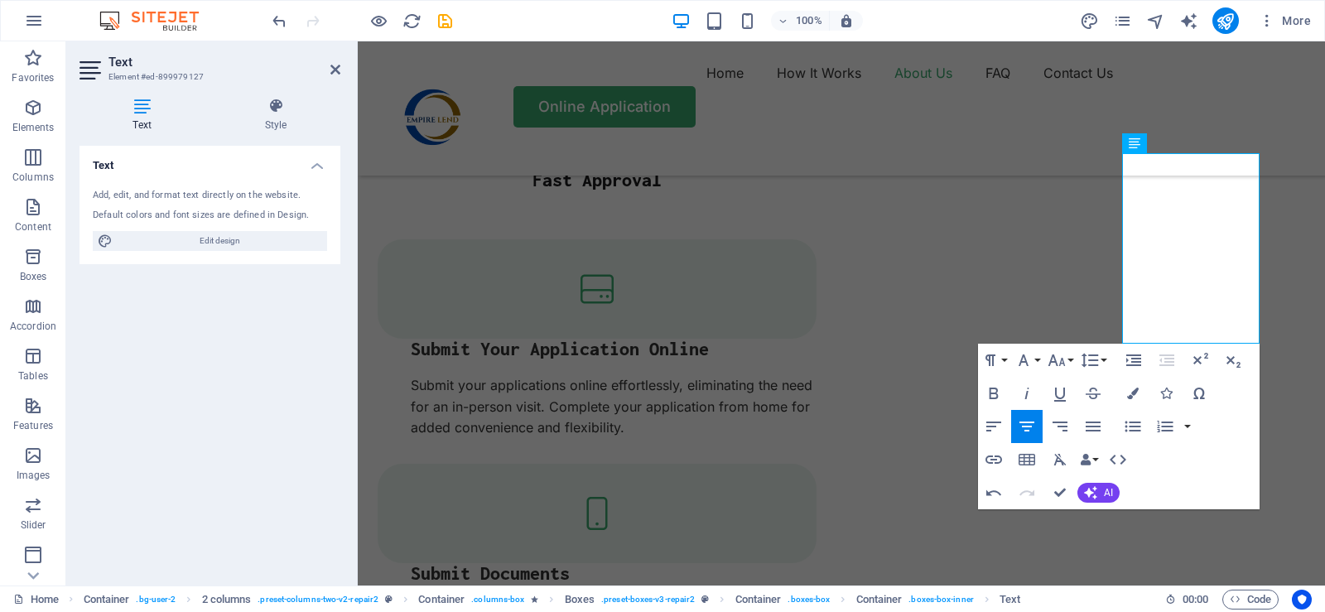
scroll to position [2252, 0]
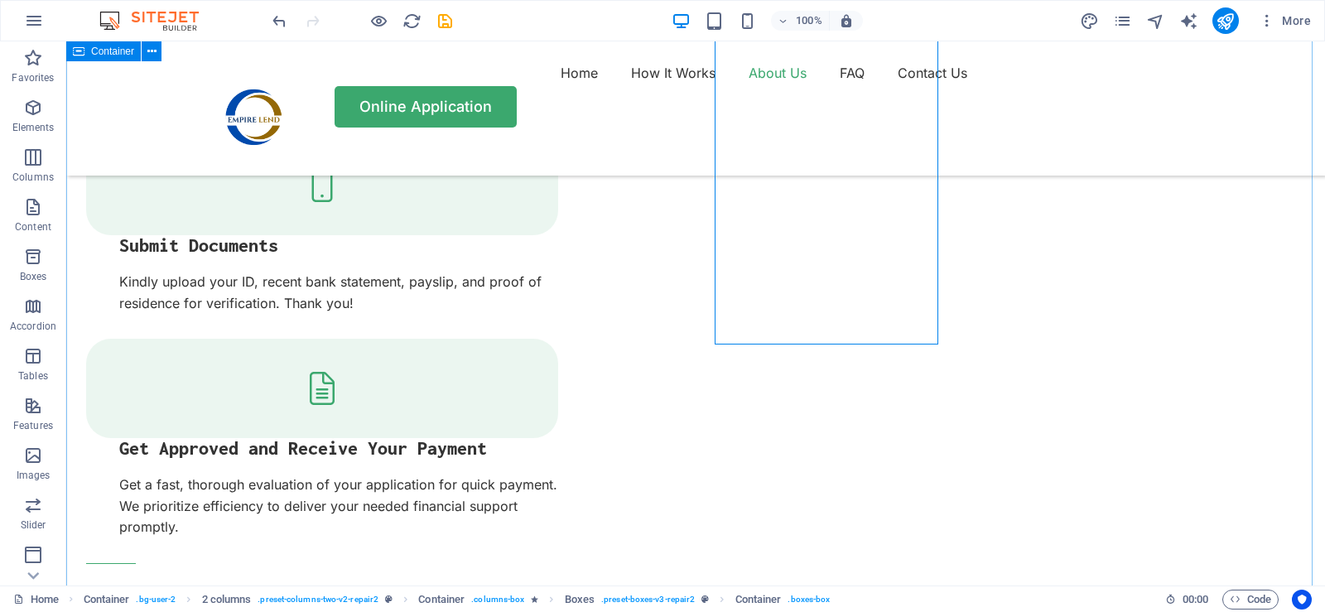
scroll to position [2335, 0]
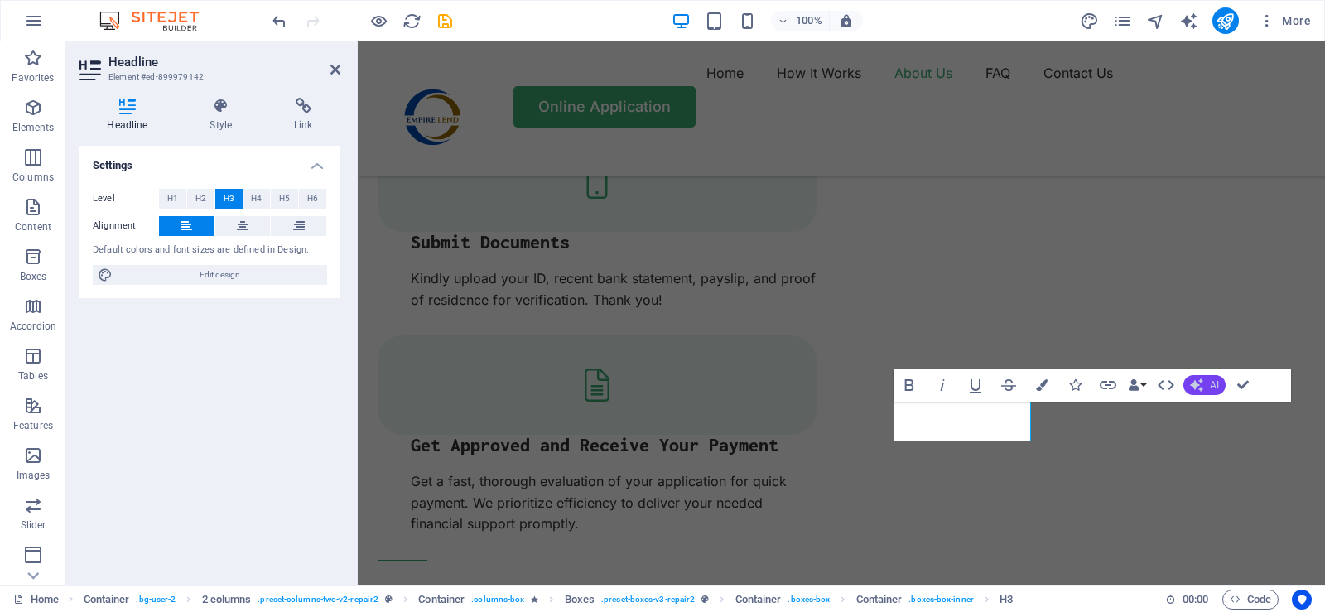
click at [1214, 386] on span "AI" at bounding box center [1214, 385] width 9 height 10
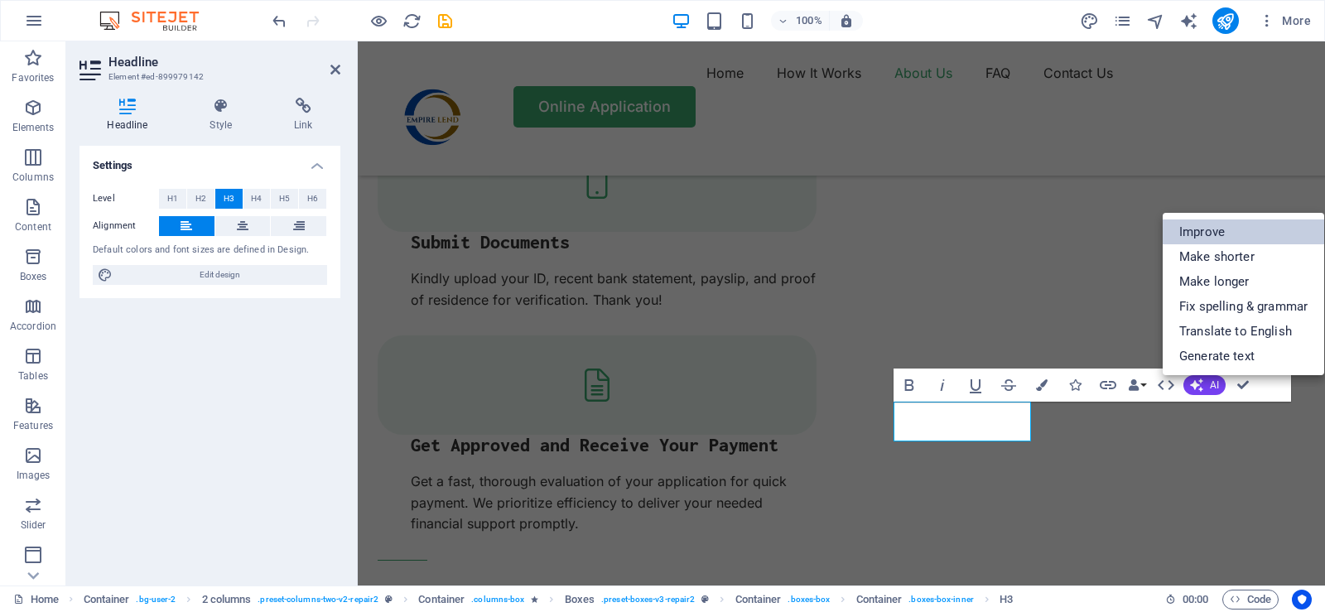
click at [1207, 232] on link "Improve" at bounding box center [1242, 231] width 161 height 25
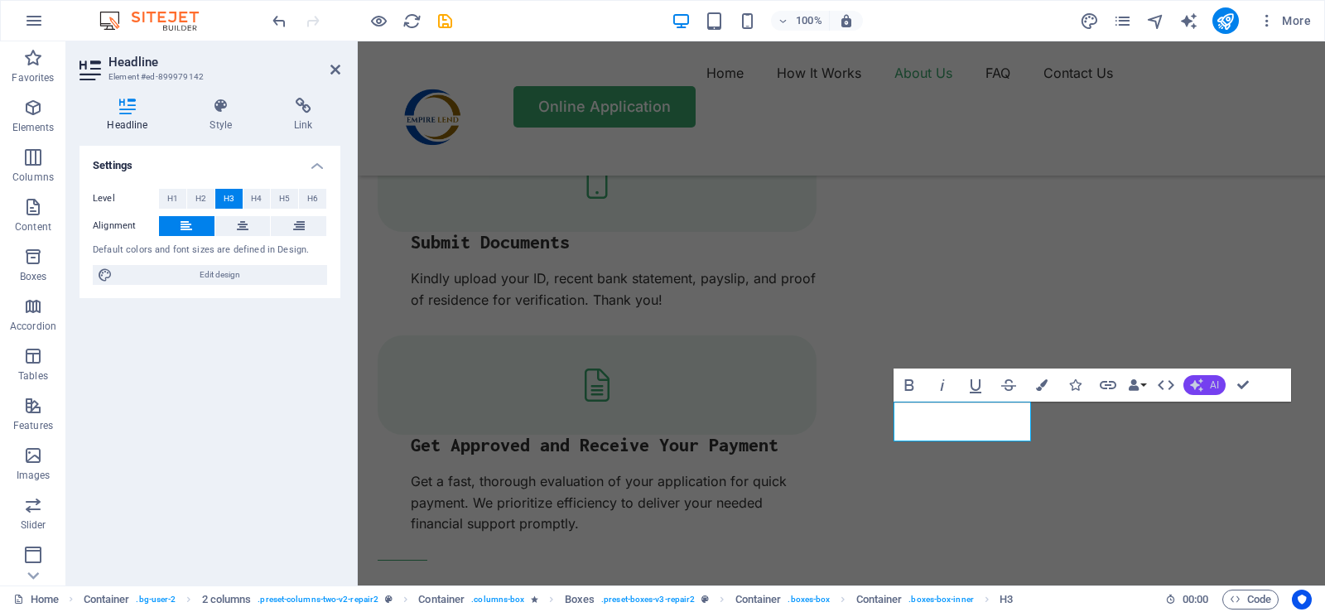
click at [1206, 387] on button "AI" at bounding box center [1204, 385] width 42 height 20
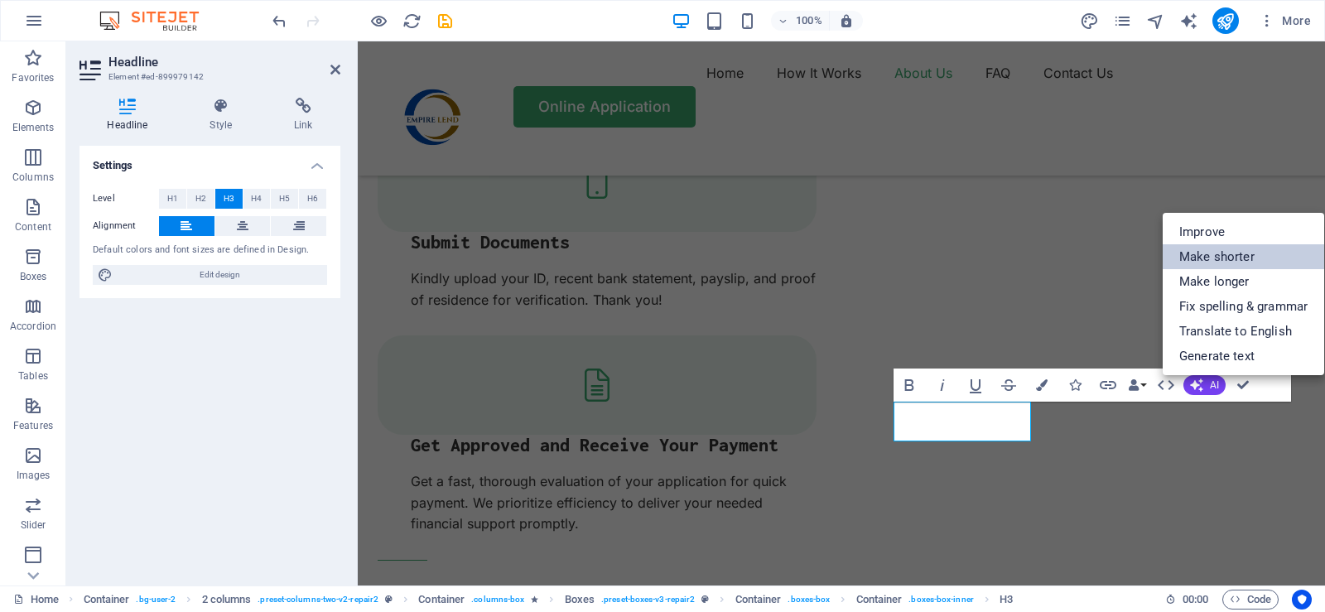
click at [1218, 257] on link "Make shorter" at bounding box center [1242, 256] width 161 height 25
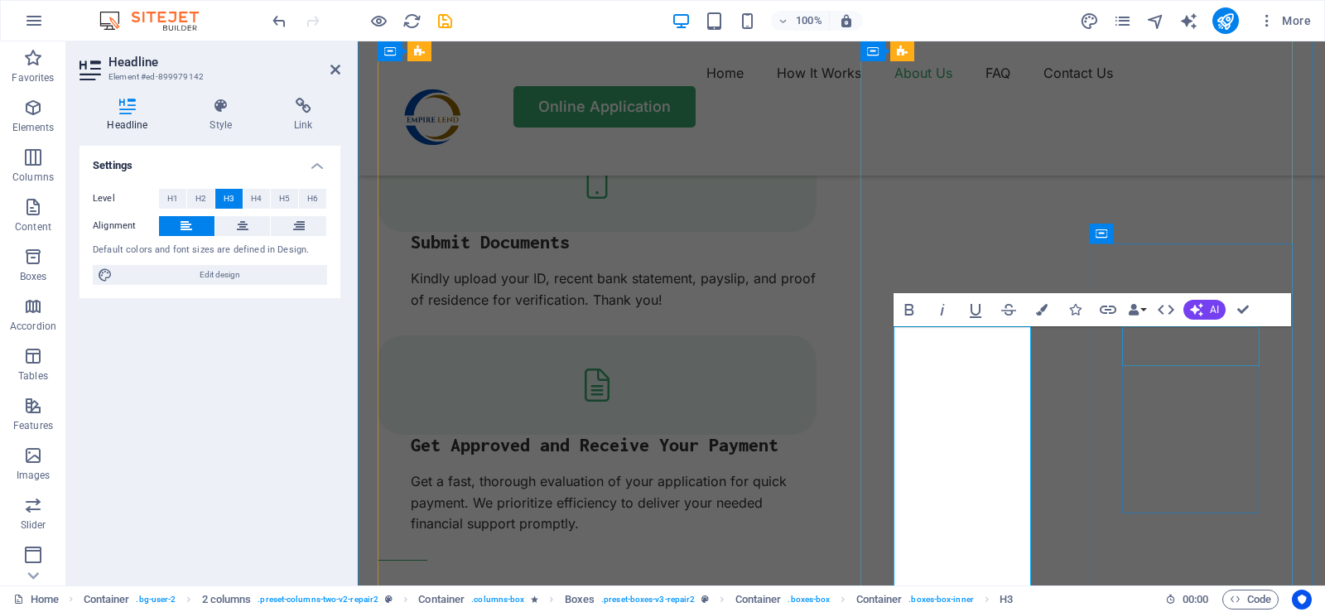
scroll to position [2417, 0]
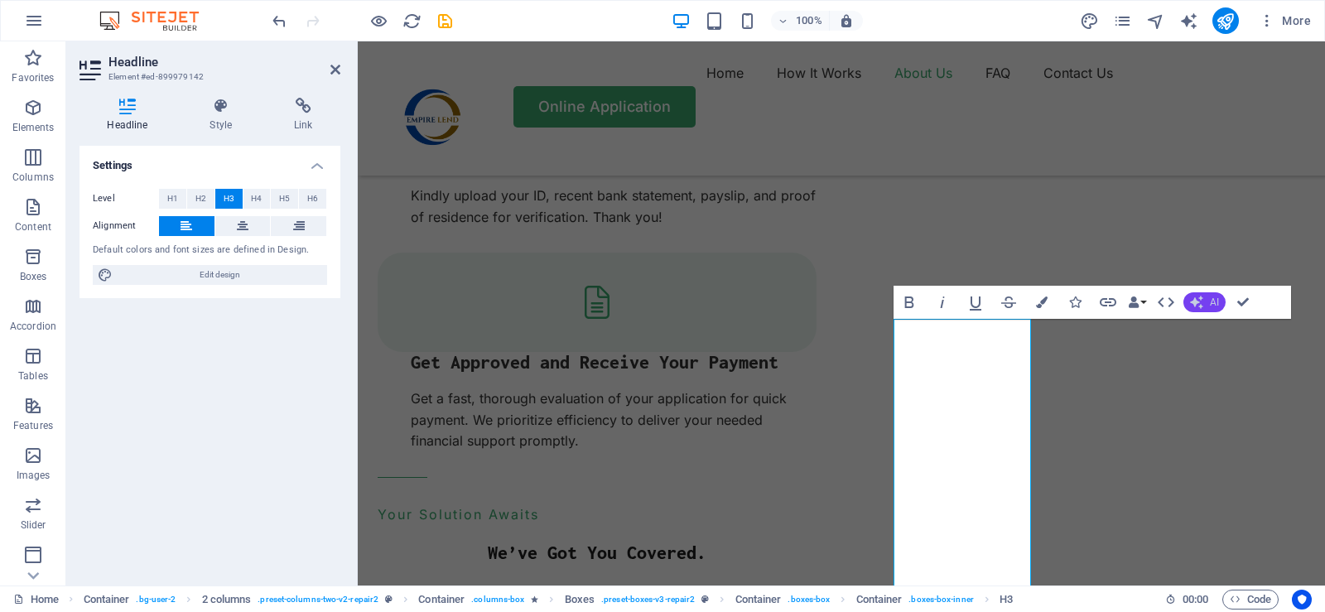
click at [1210, 305] on span "AI" at bounding box center [1214, 302] width 9 height 10
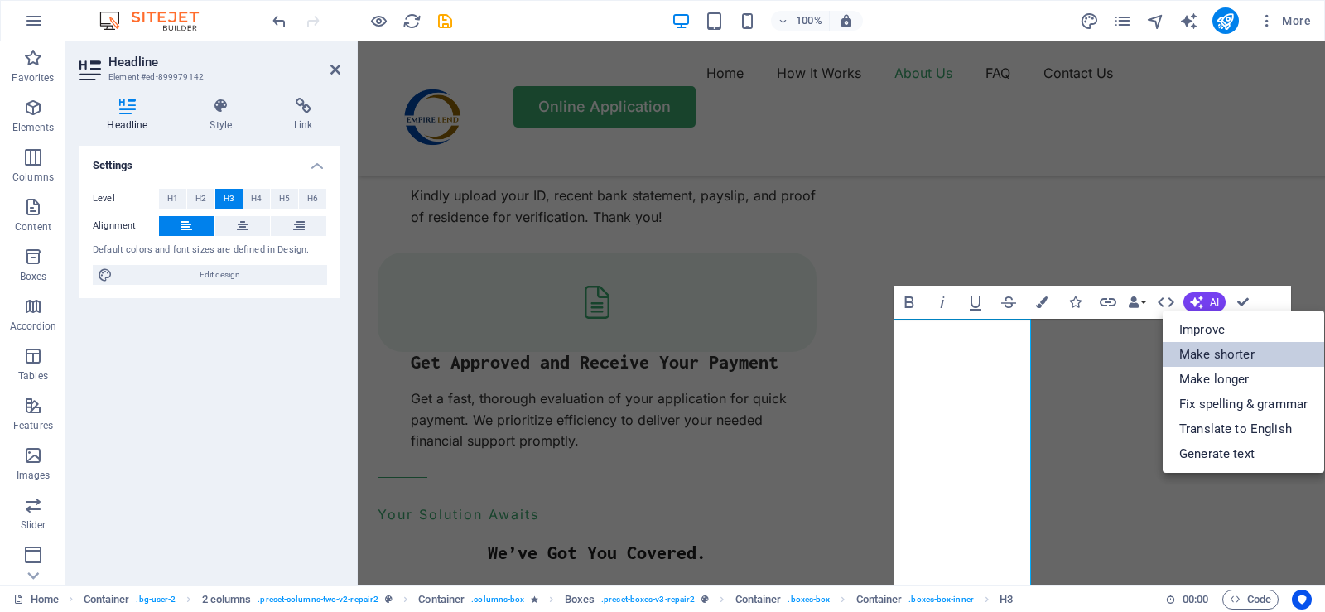
click at [1211, 351] on link "Make shorter" at bounding box center [1242, 354] width 161 height 25
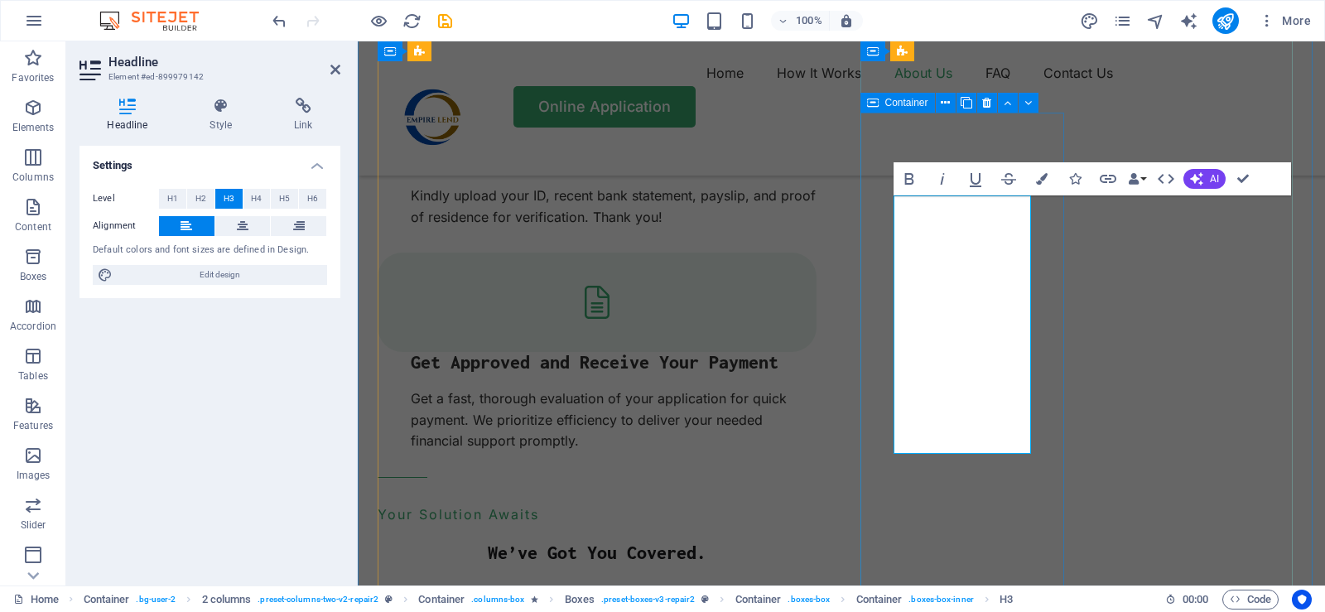
scroll to position [2583, 0]
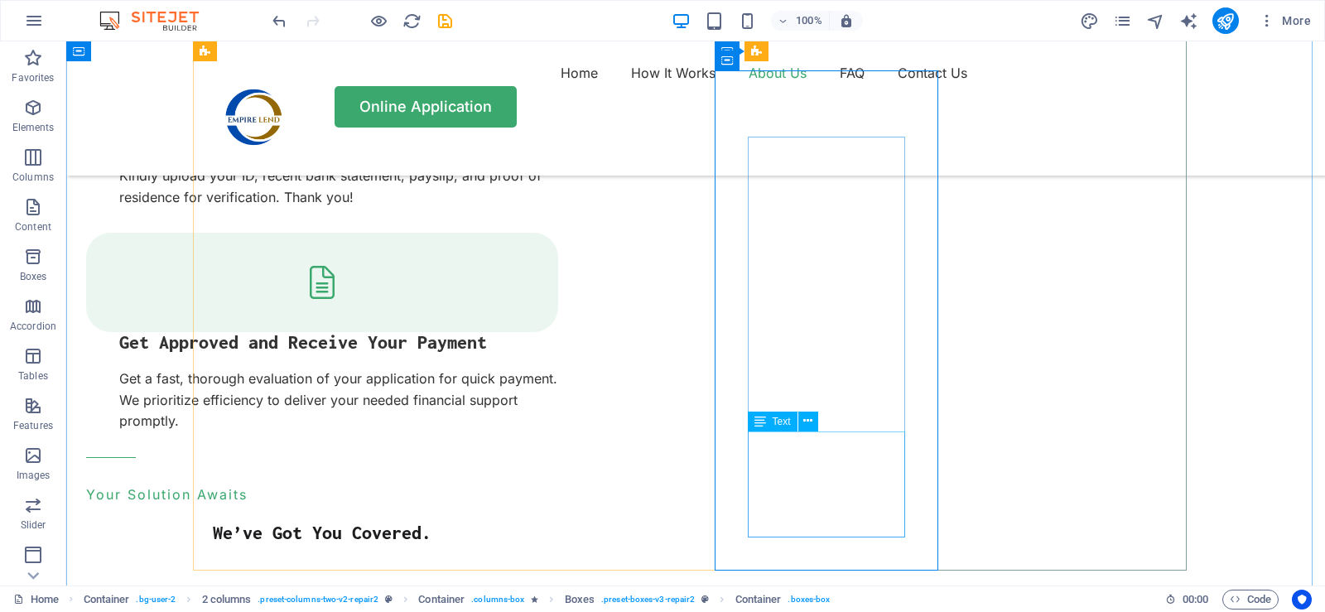
scroll to position [2504, 0]
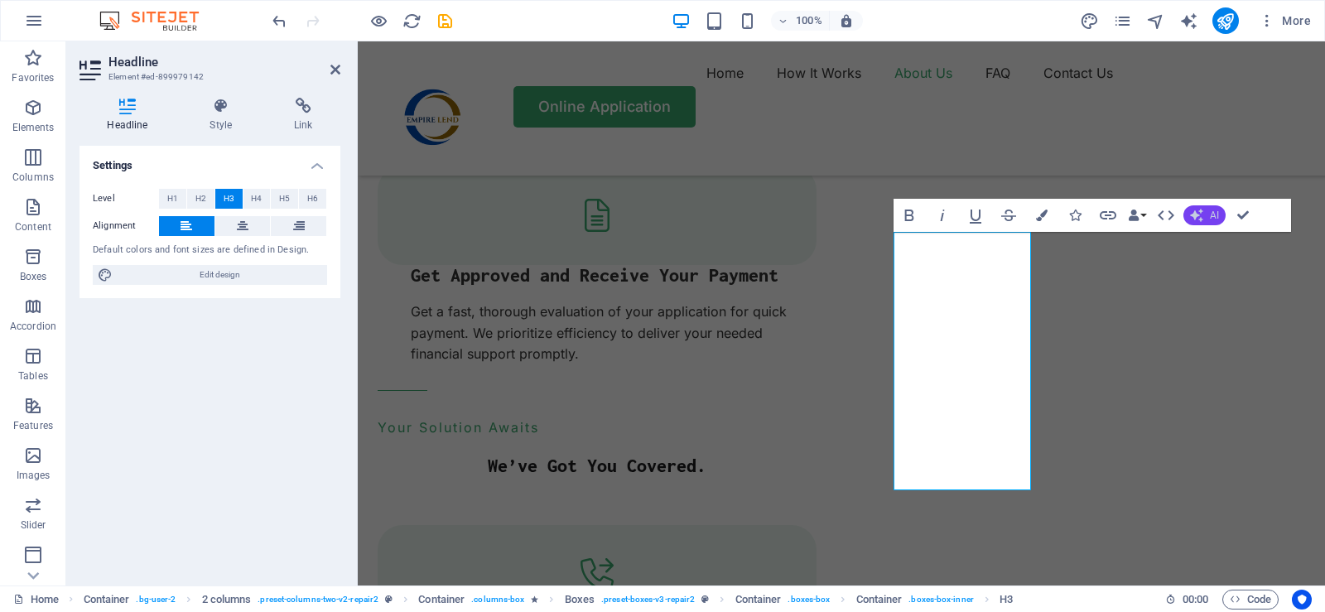
click at [1214, 219] on span "AI" at bounding box center [1214, 215] width 9 height 10
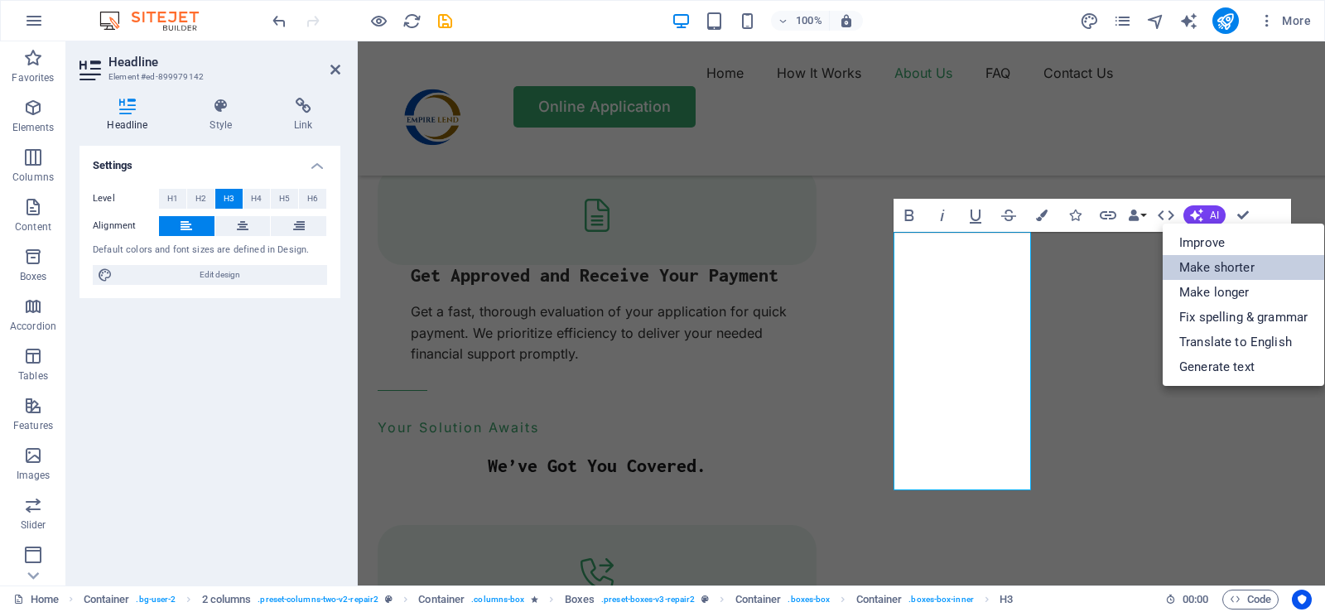
click at [1217, 268] on link "Make shorter" at bounding box center [1242, 267] width 161 height 25
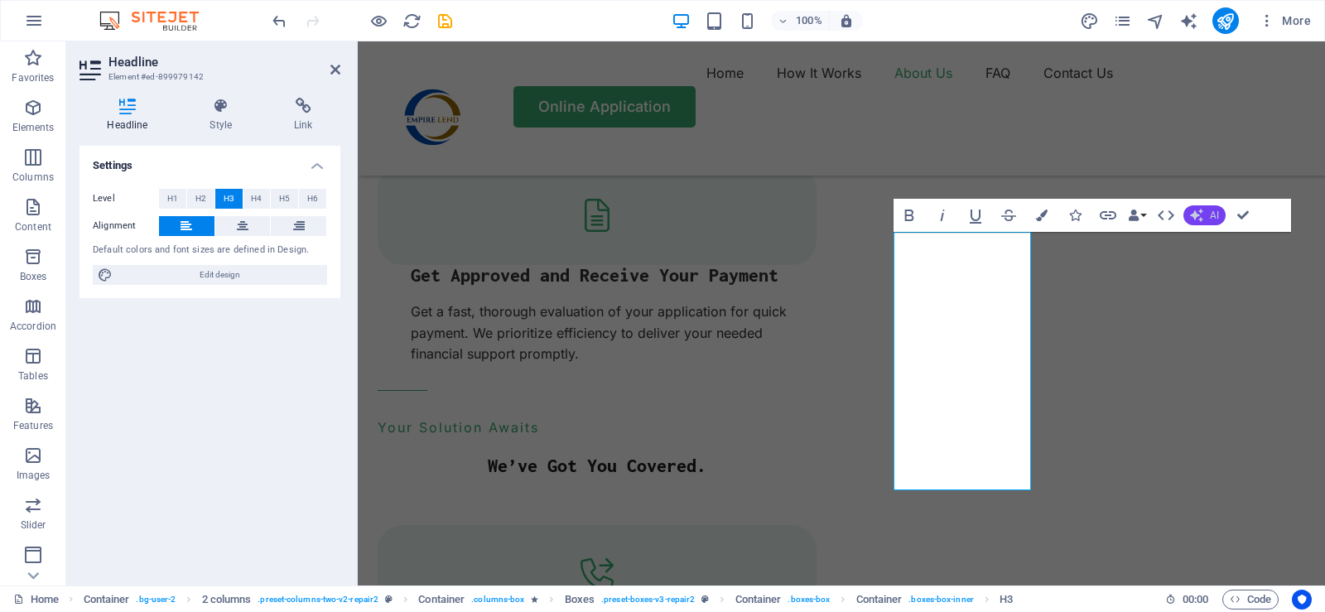
click at [1210, 219] on span "AI" at bounding box center [1214, 215] width 9 height 10
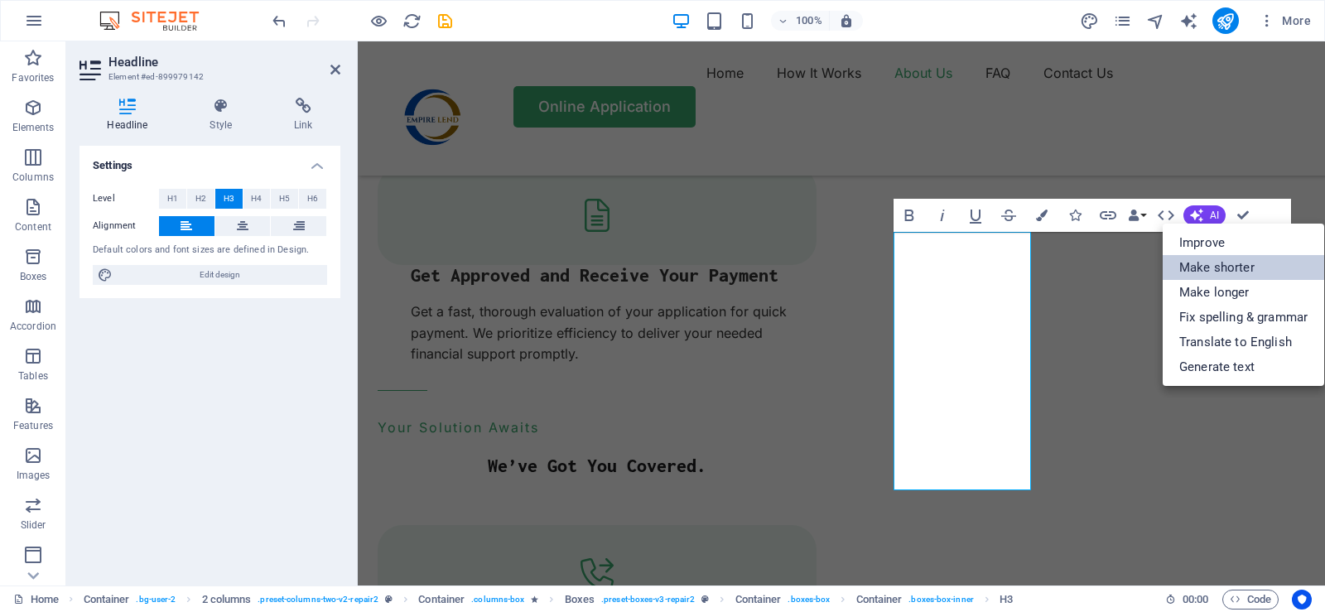
click at [1210, 268] on link "Make shorter" at bounding box center [1242, 267] width 161 height 25
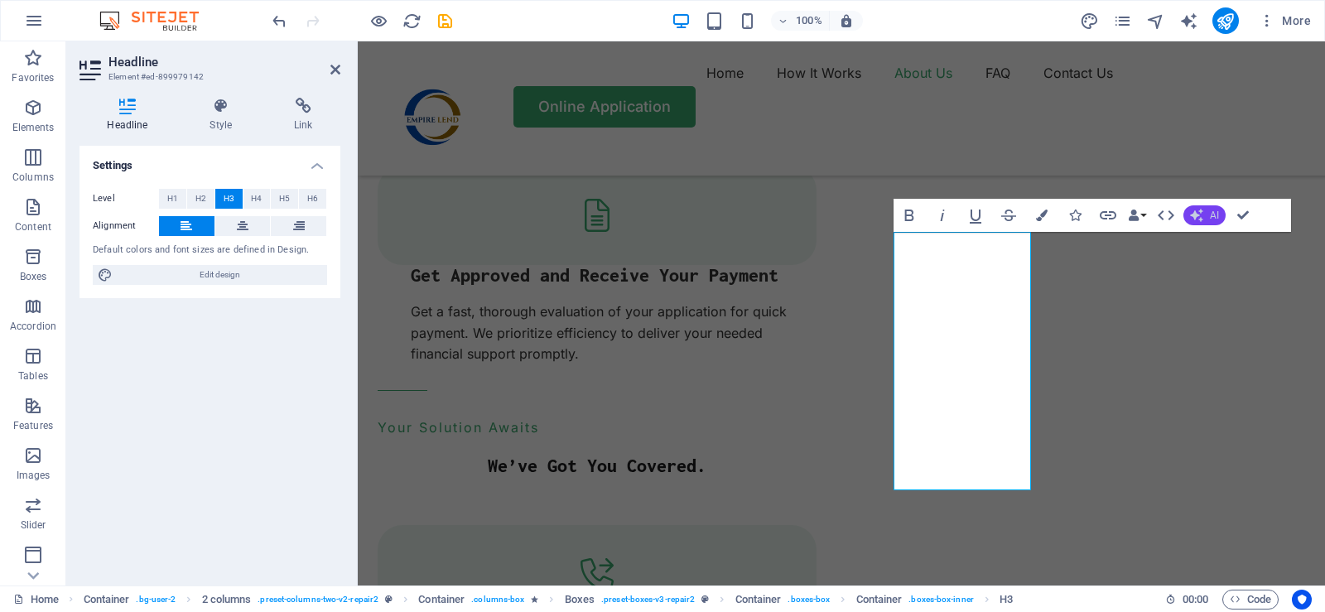
click at [1212, 217] on span "AI" at bounding box center [1214, 215] width 9 height 10
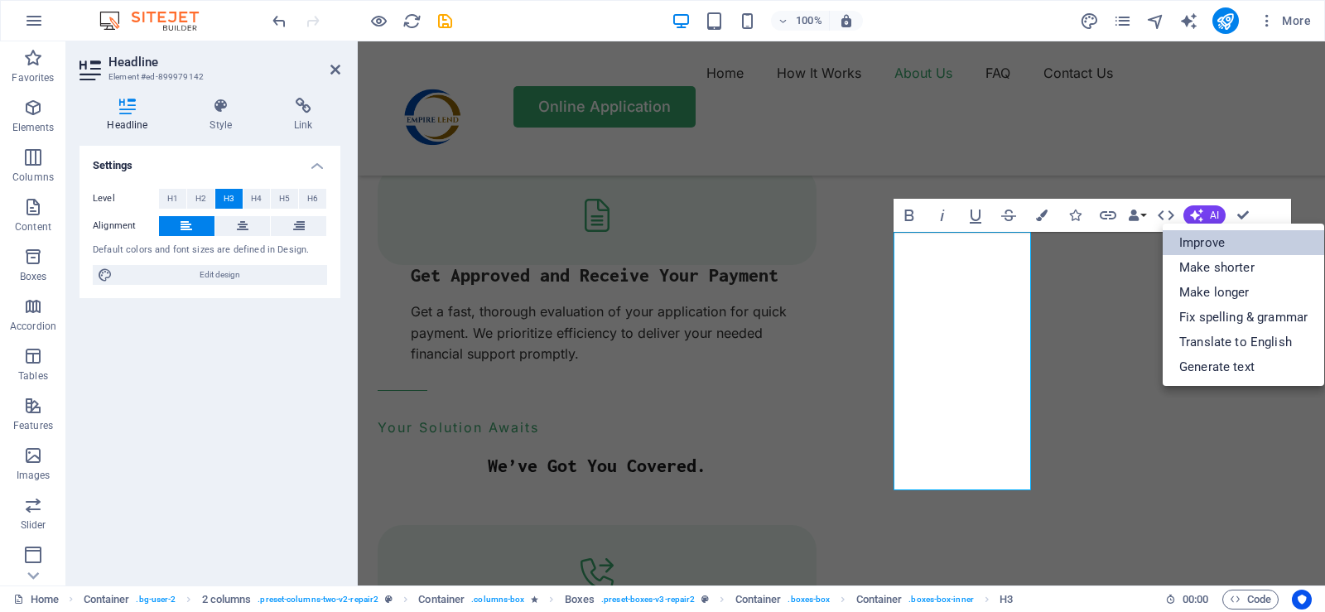
click at [1207, 241] on link "Improve" at bounding box center [1242, 242] width 161 height 25
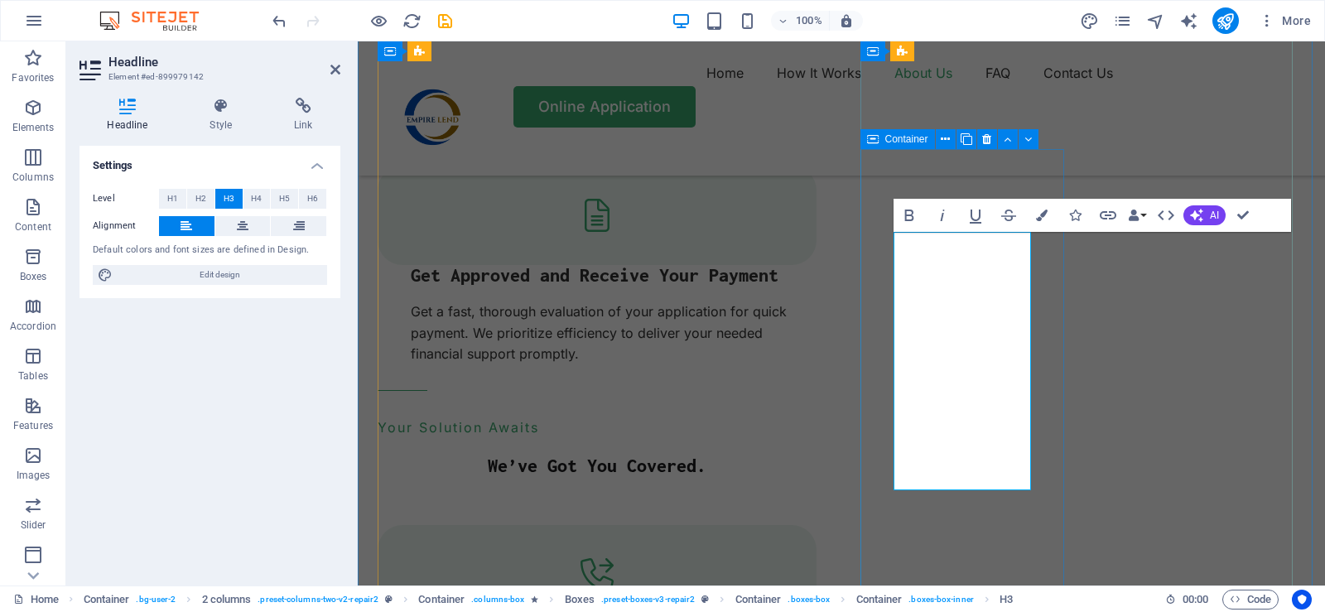
drag, startPoint x: 992, startPoint y: 485, endPoint x: 888, endPoint y: 288, distance: 222.6
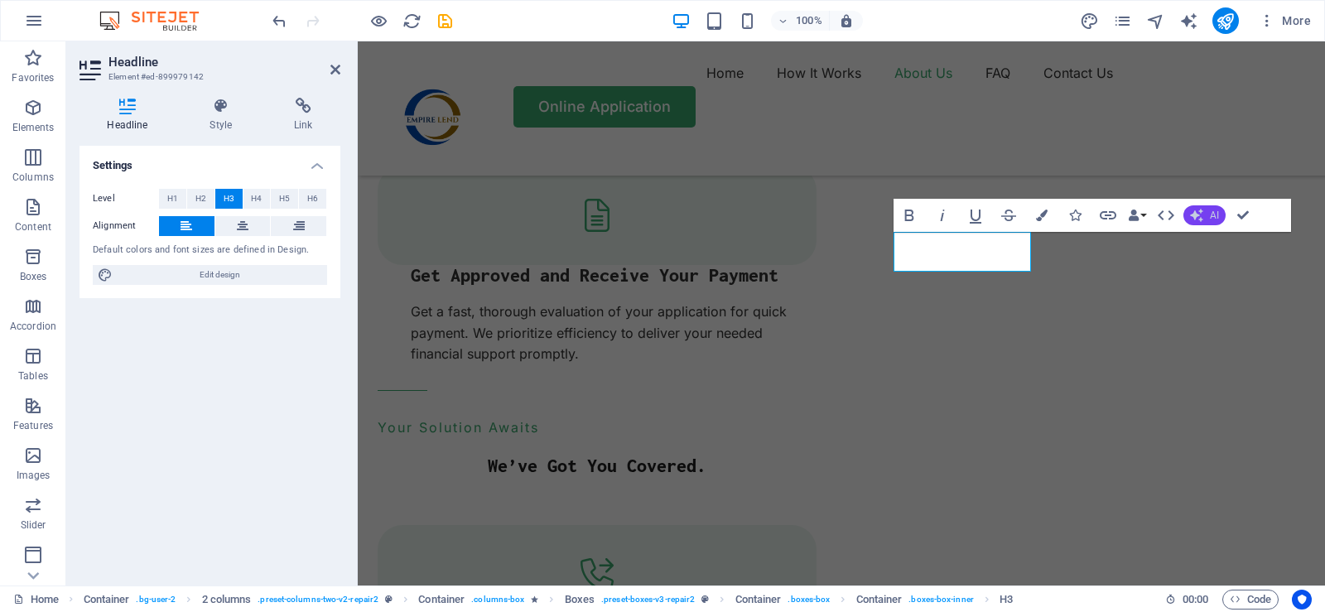
click at [1210, 214] on span "AI" at bounding box center [1214, 215] width 9 height 10
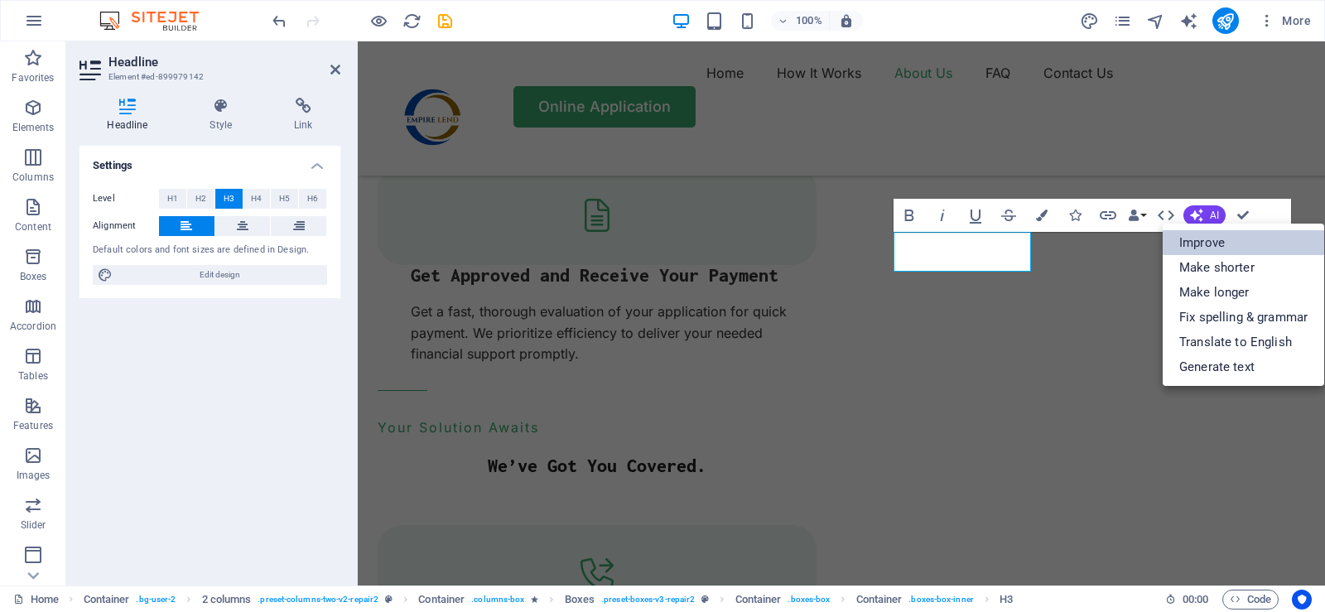
click at [1211, 243] on link "Improve" at bounding box center [1242, 242] width 161 height 25
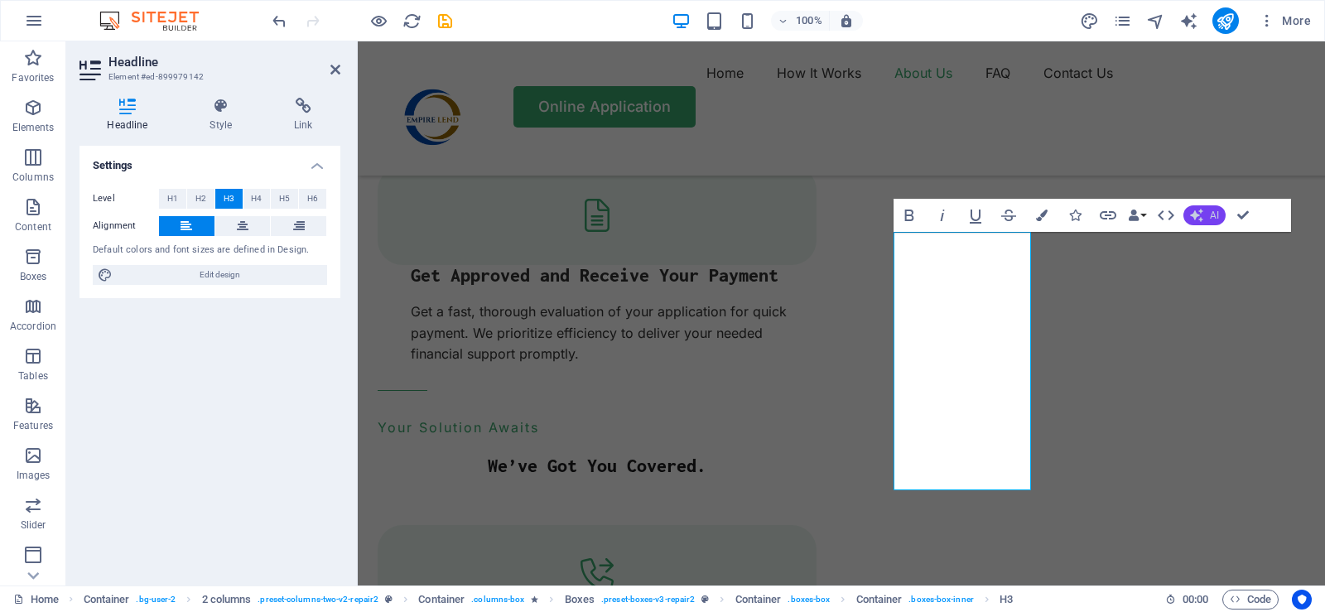
click at [1210, 217] on span "AI" at bounding box center [1214, 215] width 9 height 10
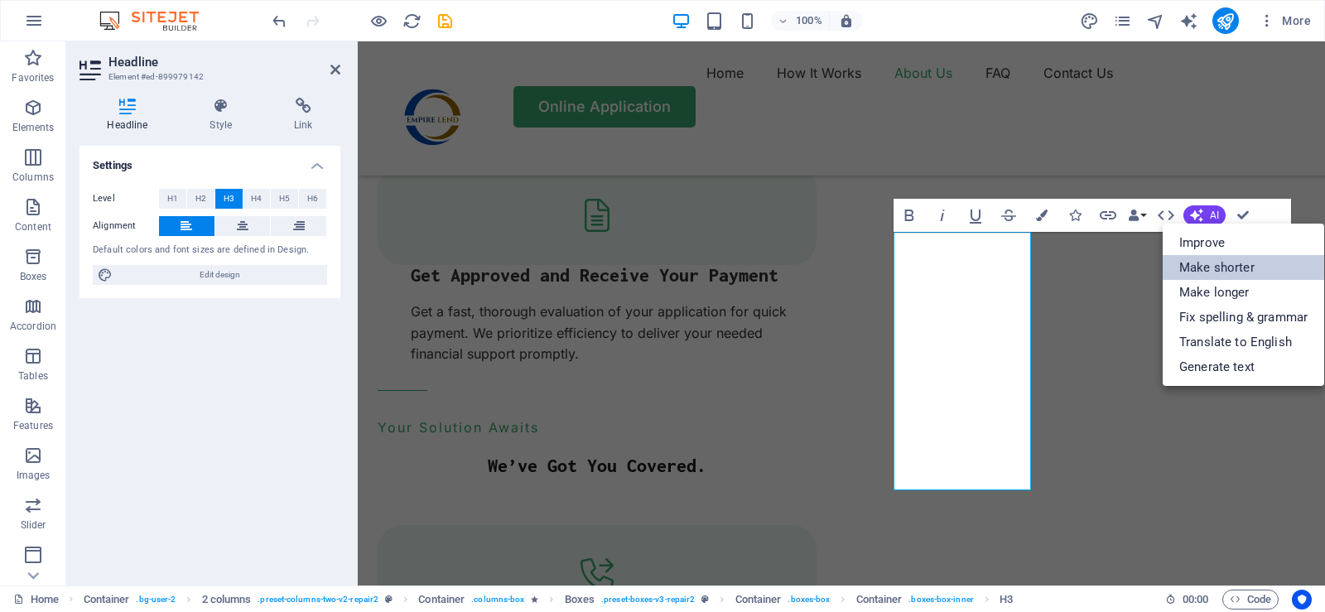
click at [1205, 267] on link "Make shorter" at bounding box center [1242, 267] width 161 height 25
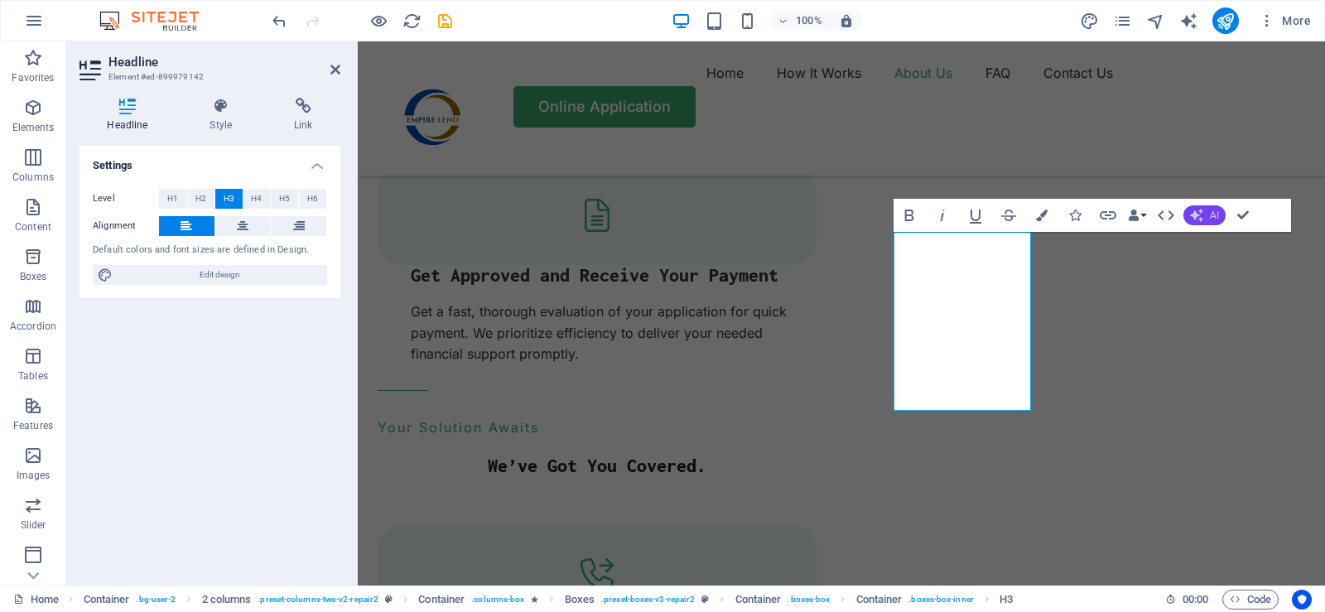
click at [1213, 211] on span "AI" at bounding box center [1214, 215] width 9 height 10
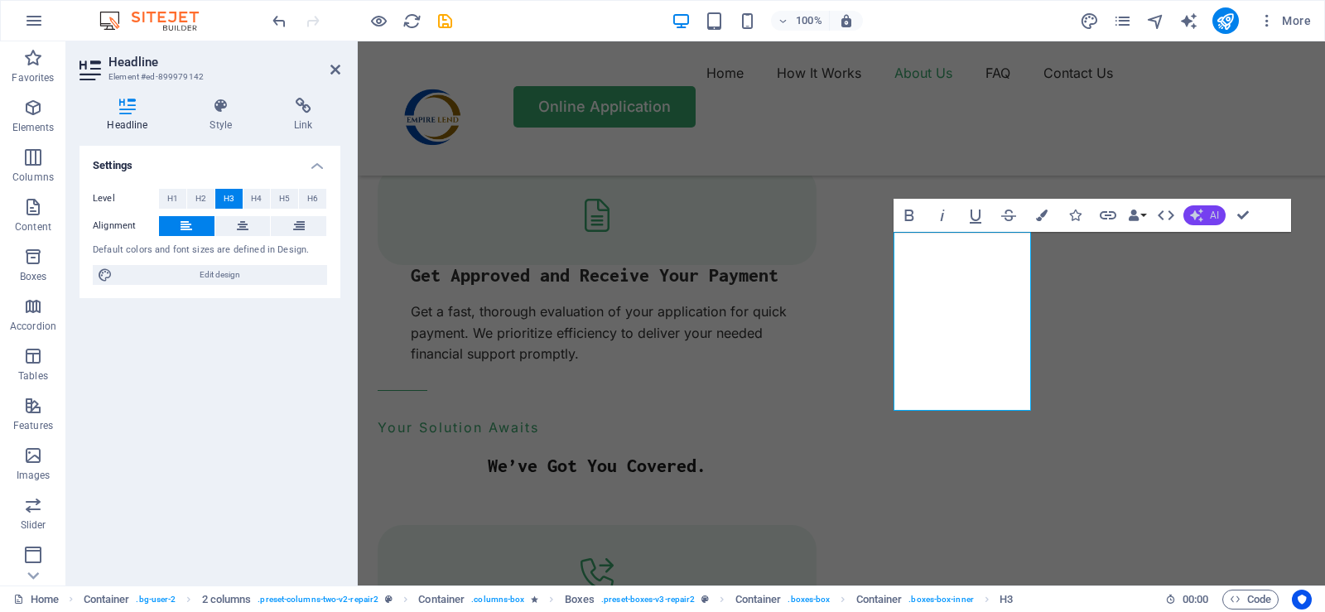
click at [1213, 215] on span "AI" at bounding box center [1214, 215] width 9 height 10
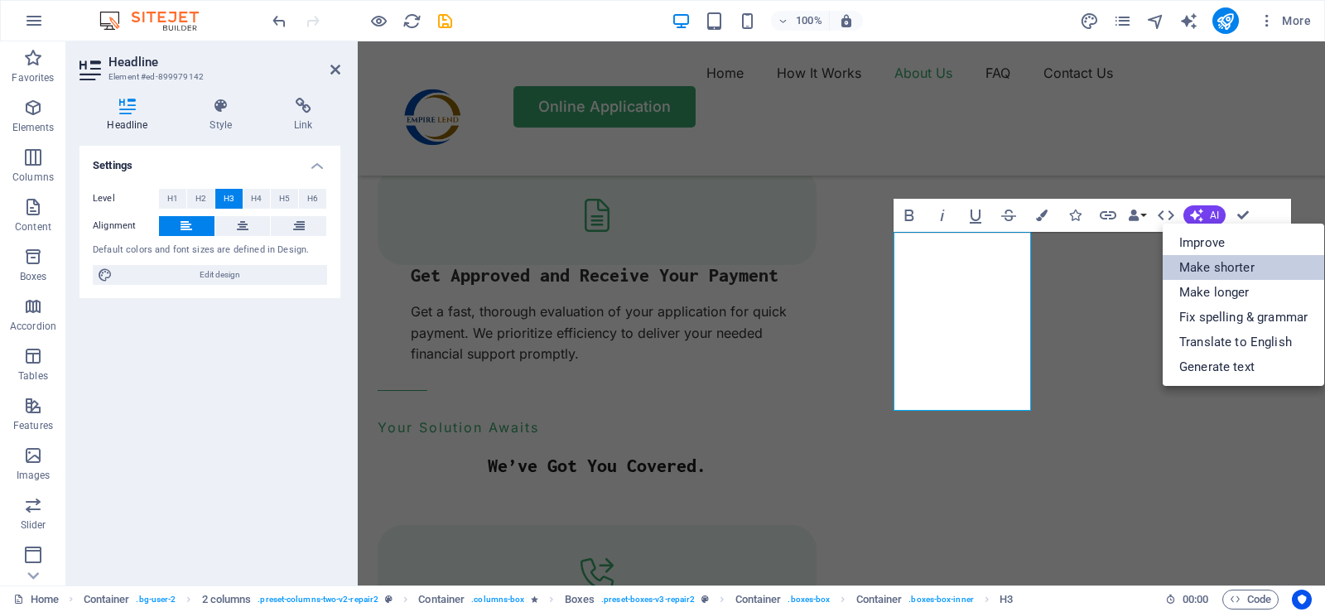
click at [1219, 267] on link "Make shorter" at bounding box center [1242, 267] width 161 height 25
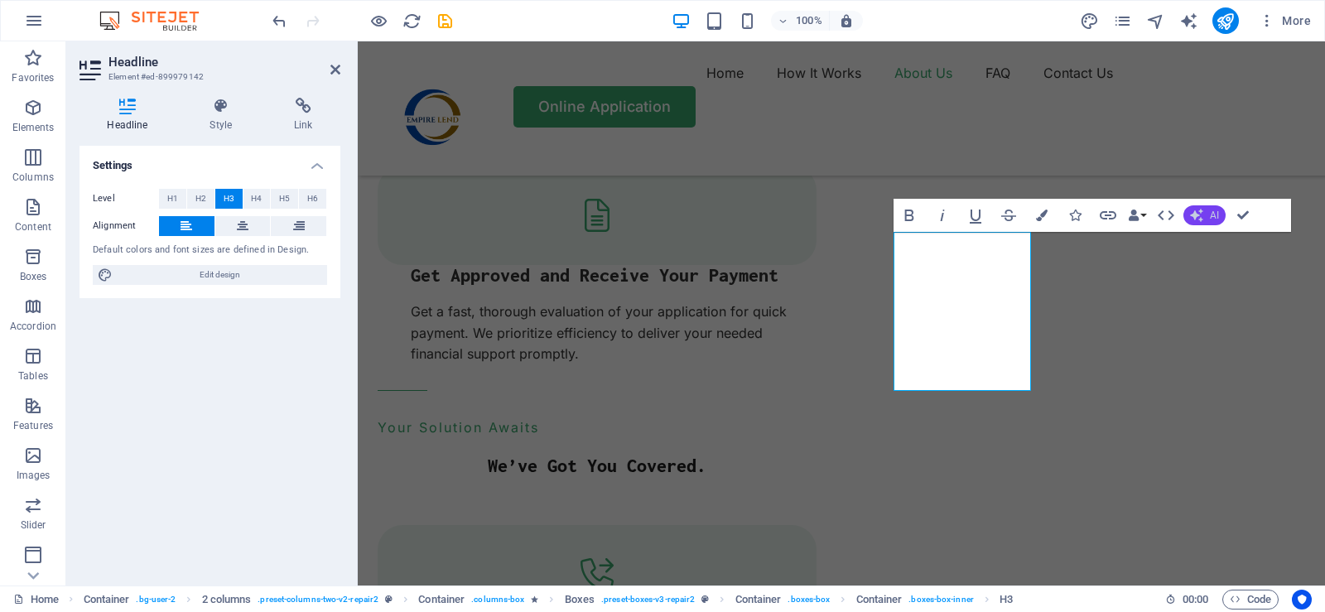
click at [1210, 219] on span "AI" at bounding box center [1214, 215] width 9 height 10
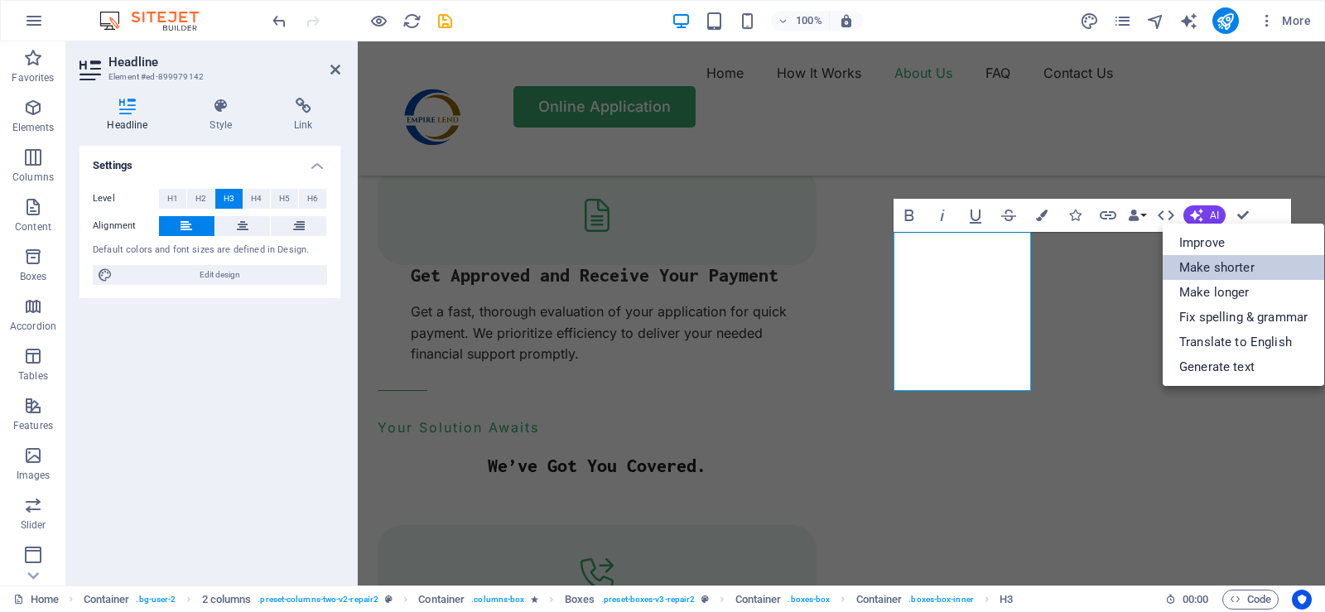
click at [1213, 267] on link "Make shorter" at bounding box center [1242, 267] width 161 height 25
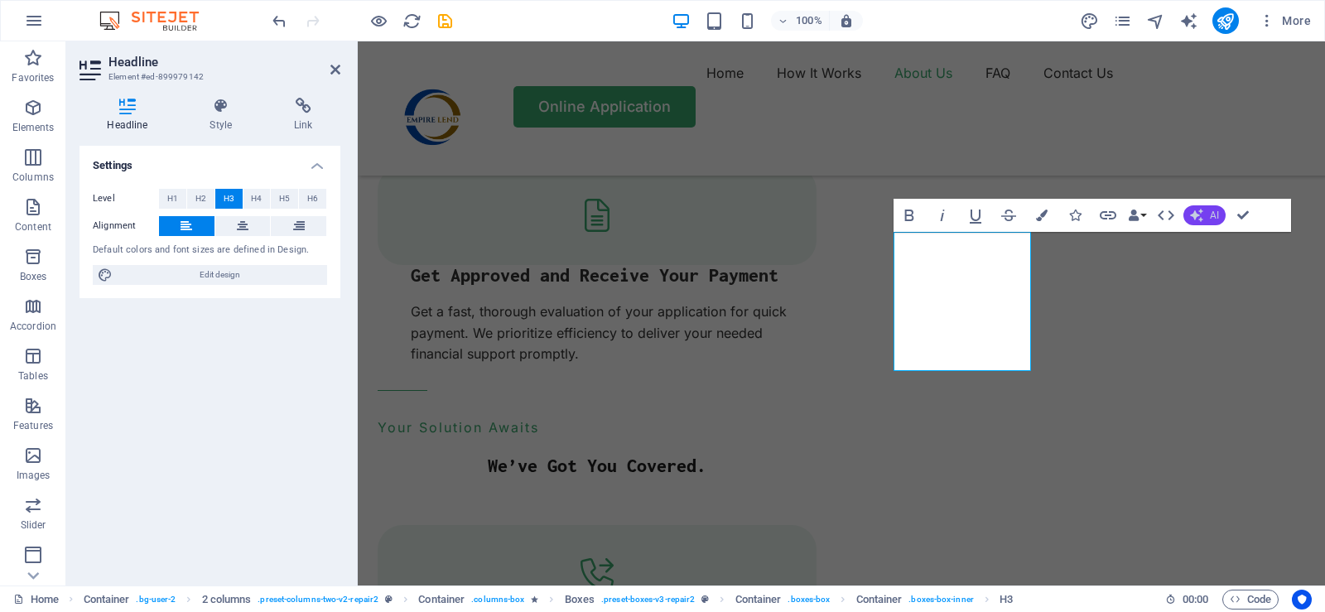
click at [1210, 214] on span "AI" at bounding box center [1214, 215] width 9 height 10
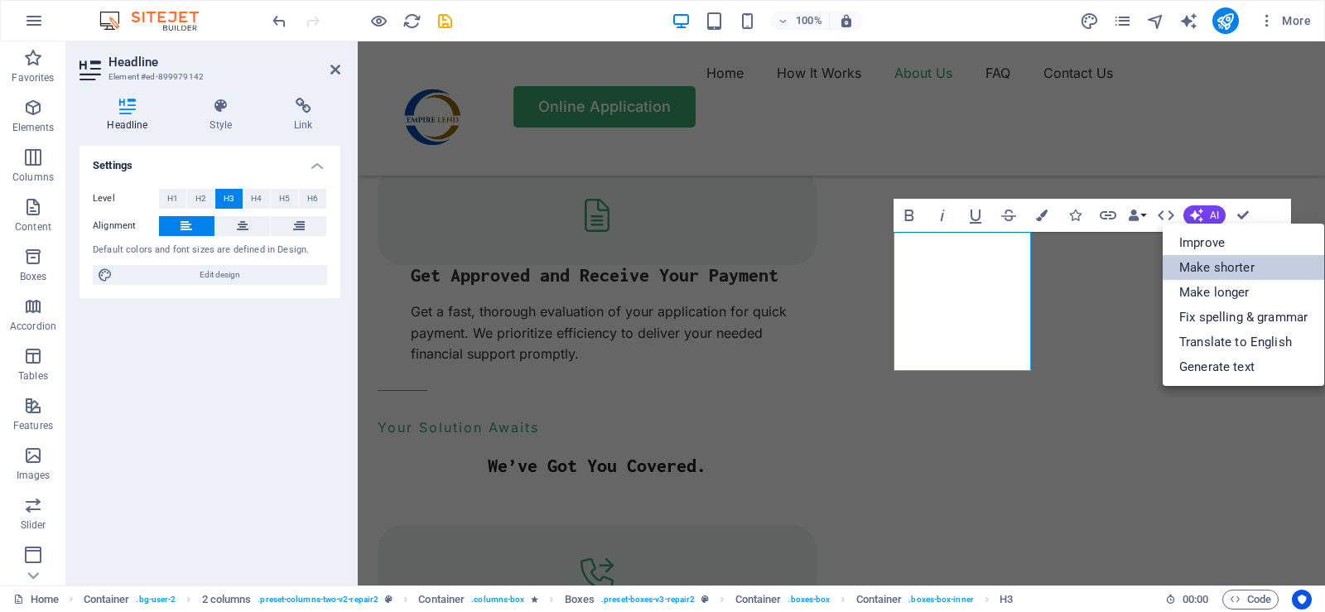
click at [1222, 266] on link "Make shorter" at bounding box center [1242, 267] width 161 height 25
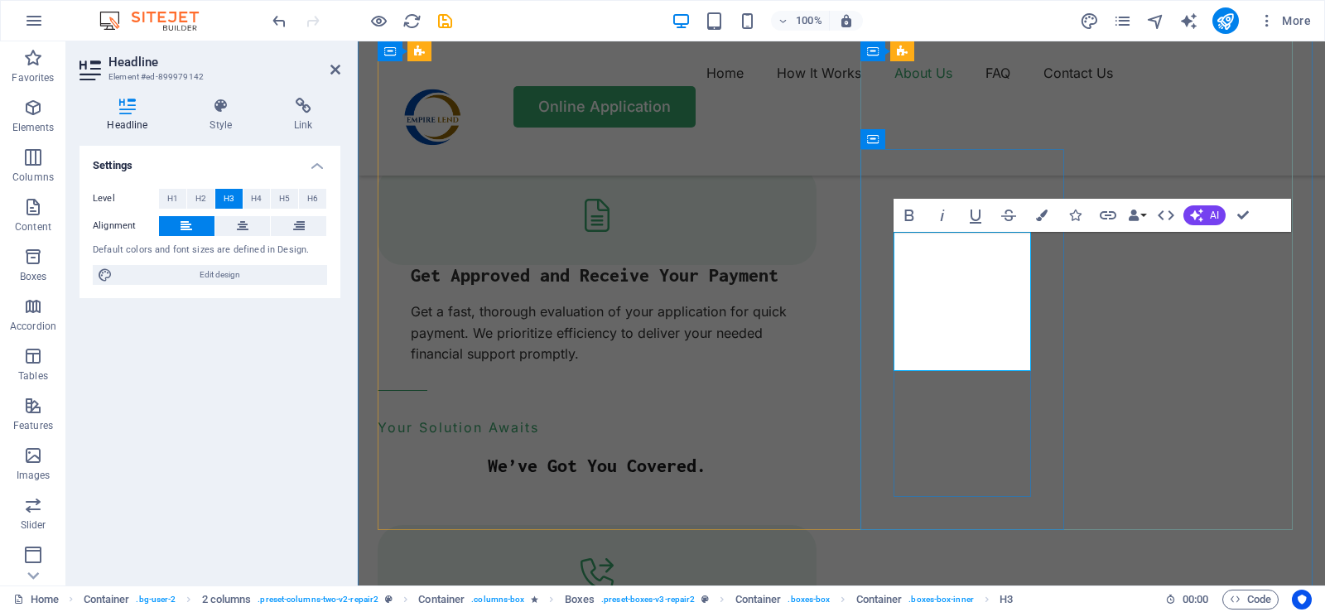
drag, startPoint x: 1004, startPoint y: 358, endPoint x: 897, endPoint y: 281, distance: 131.7
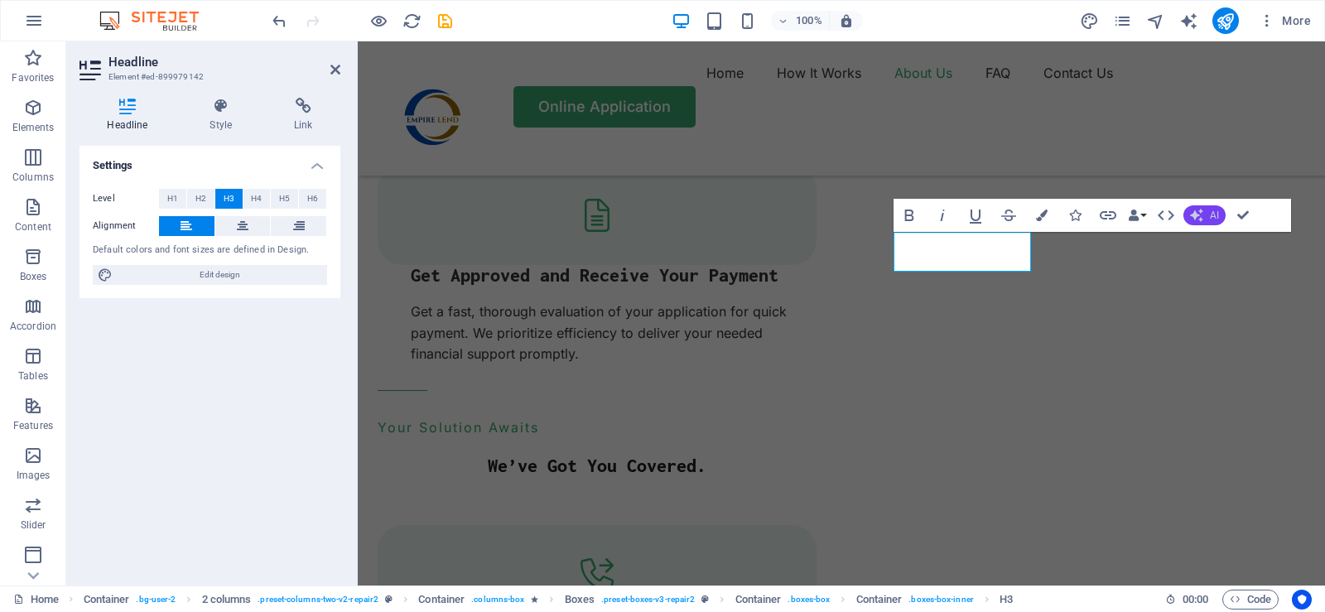
click at [1210, 214] on span "AI" at bounding box center [1214, 215] width 9 height 10
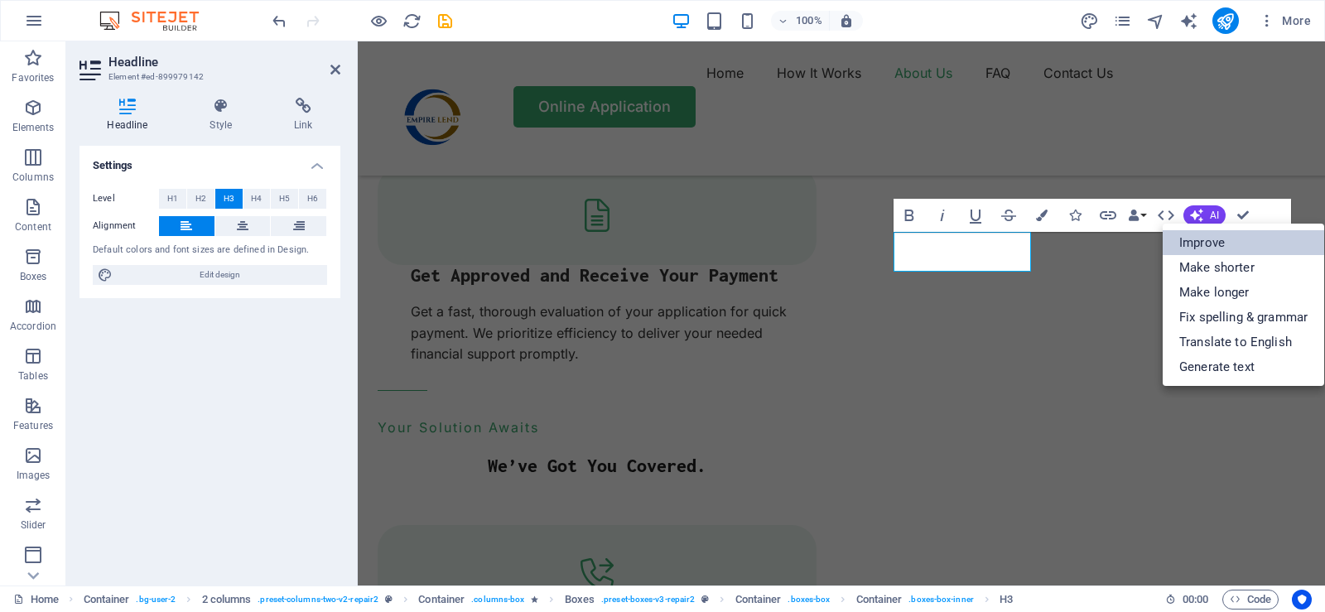
click at [1210, 245] on link "Improve" at bounding box center [1242, 242] width 161 height 25
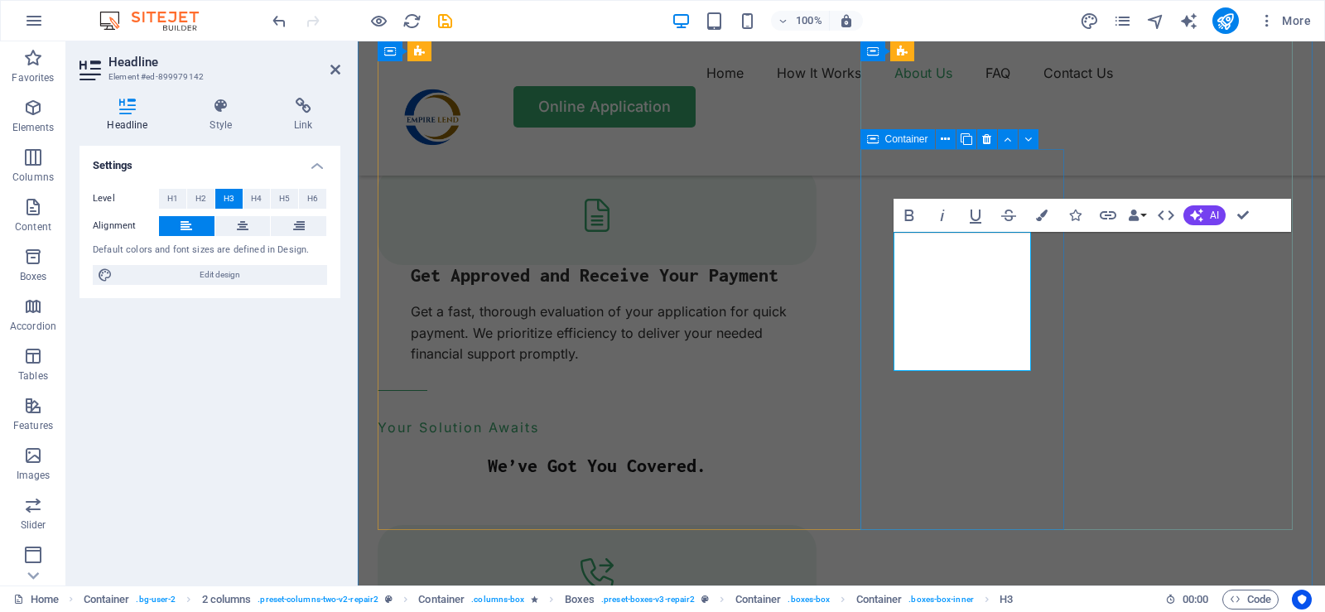
drag, startPoint x: 995, startPoint y: 363, endPoint x: 876, endPoint y: 286, distance: 141.5
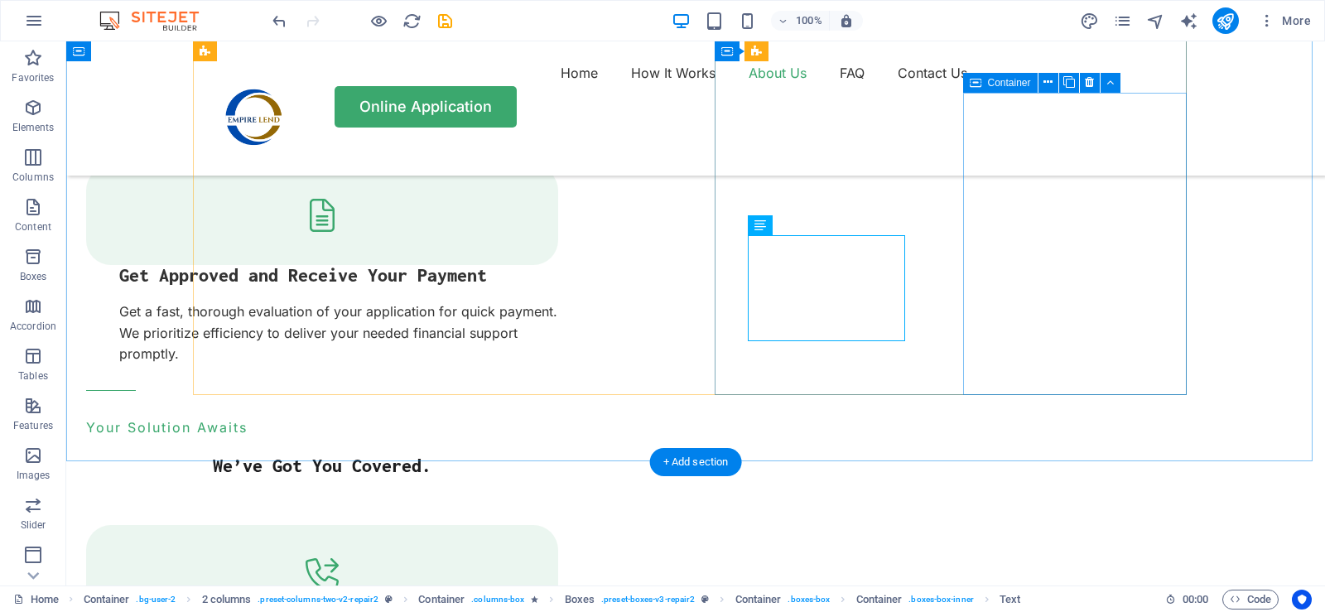
scroll to position [2339, 0]
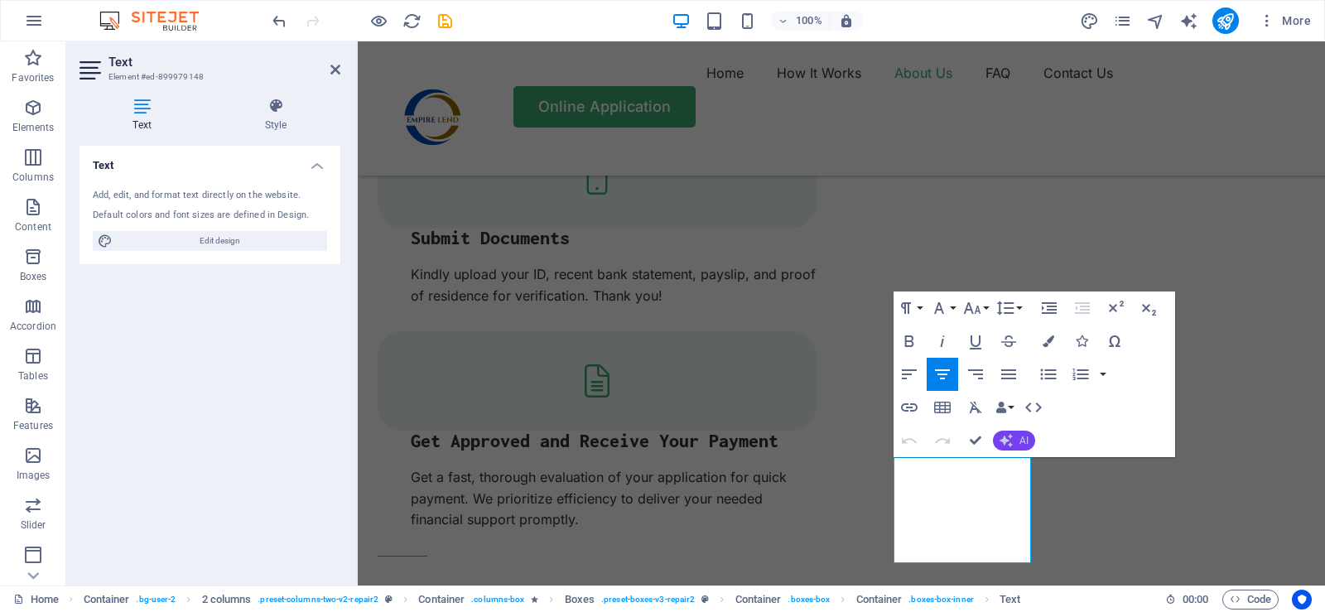
click at [1020, 442] on span "AI" at bounding box center [1023, 440] width 9 height 10
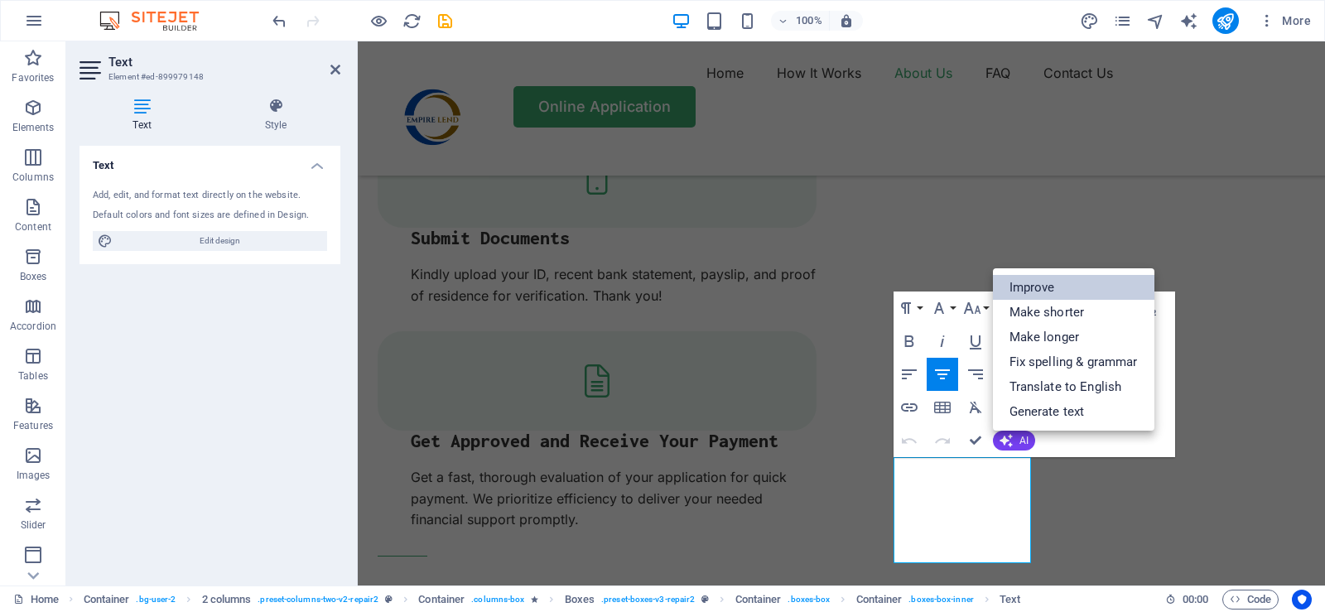
click at [1041, 284] on link "Improve" at bounding box center [1073, 287] width 161 height 25
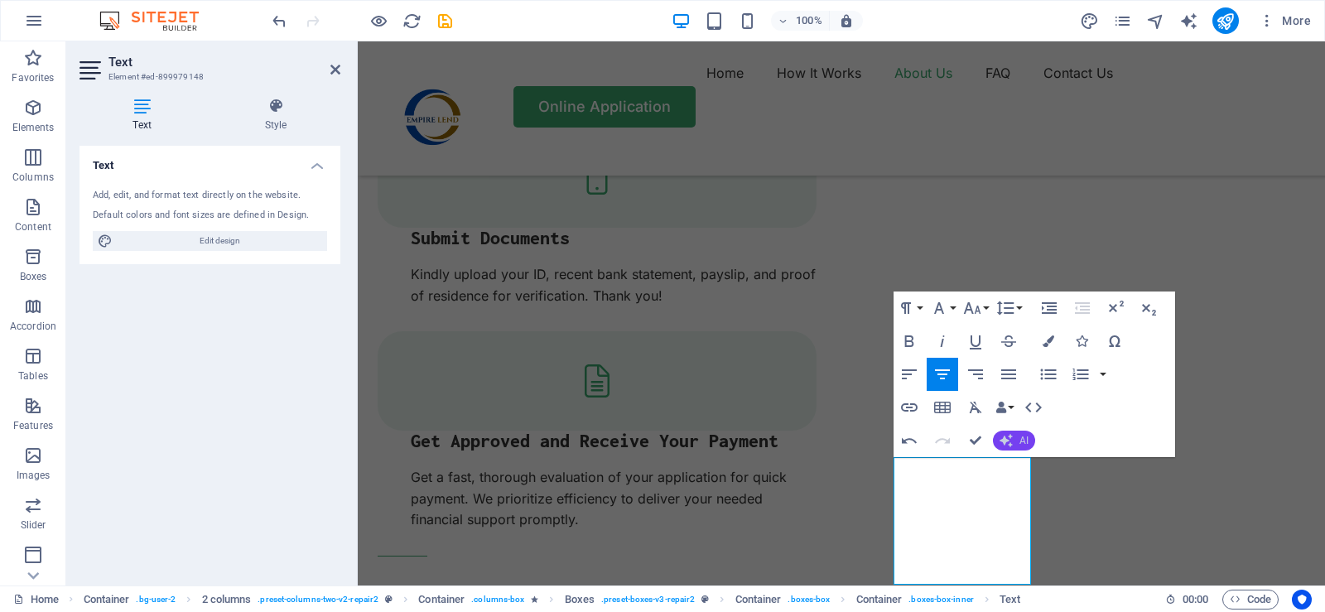
click at [1019, 440] on span "AI" at bounding box center [1023, 440] width 9 height 10
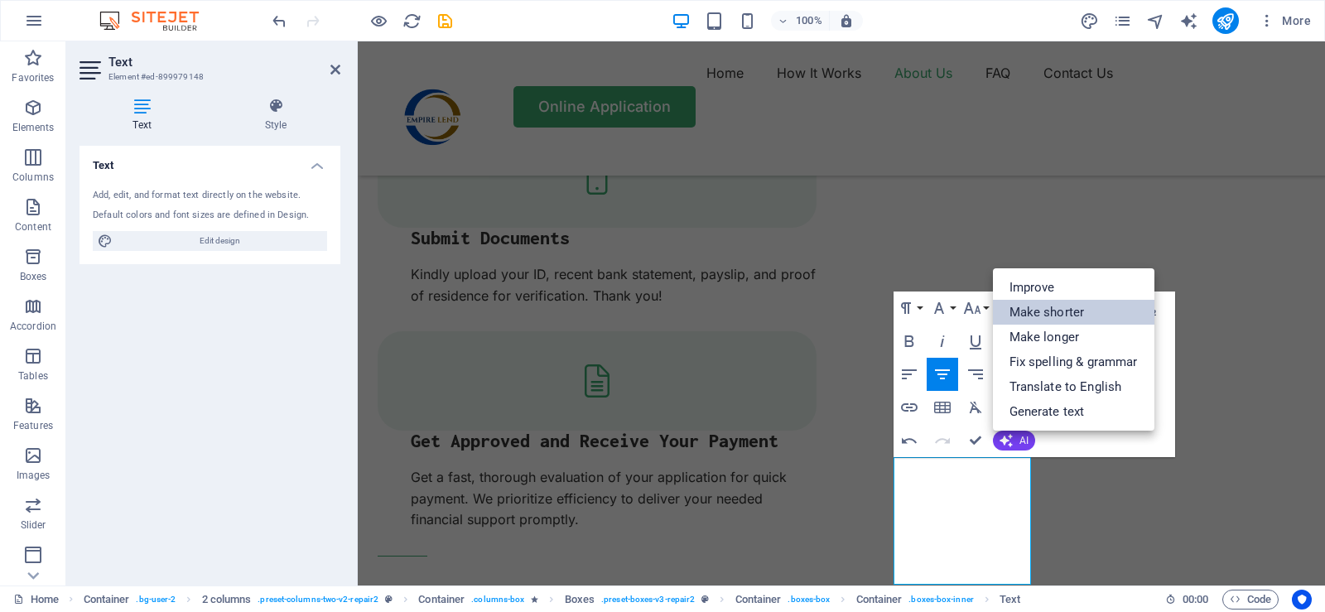
click at [1044, 315] on link "Make shorter" at bounding box center [1073, 312] width 161 height 25
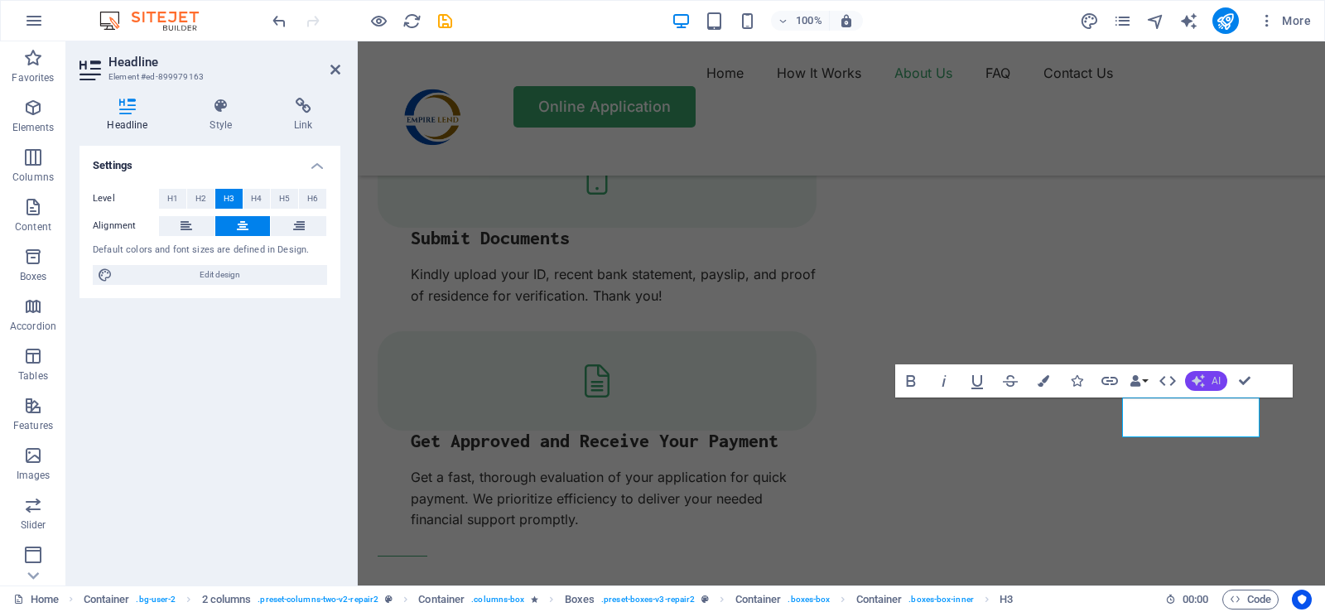
click at [1218, 383] on span "AI" at bounding box center [1215, 381] width 9 height 10
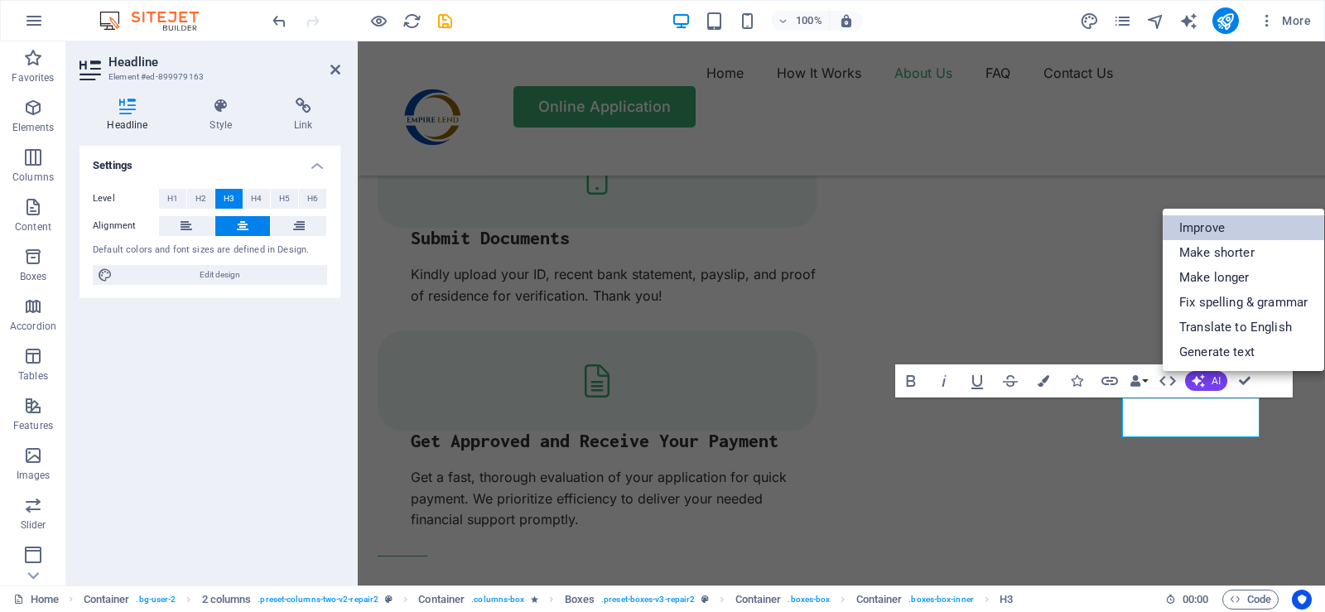
click at [1208, 230] on link "Improve" at bounding box center [1242, 227] width 161 height 25
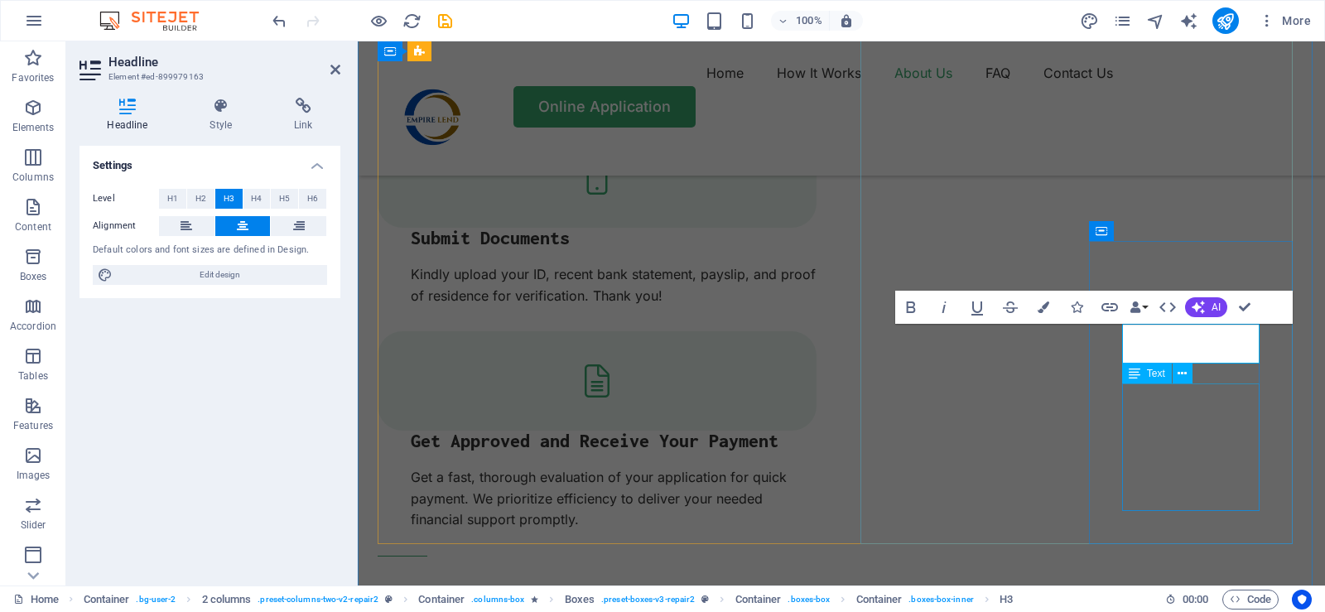
scroll to position [2422, 0]
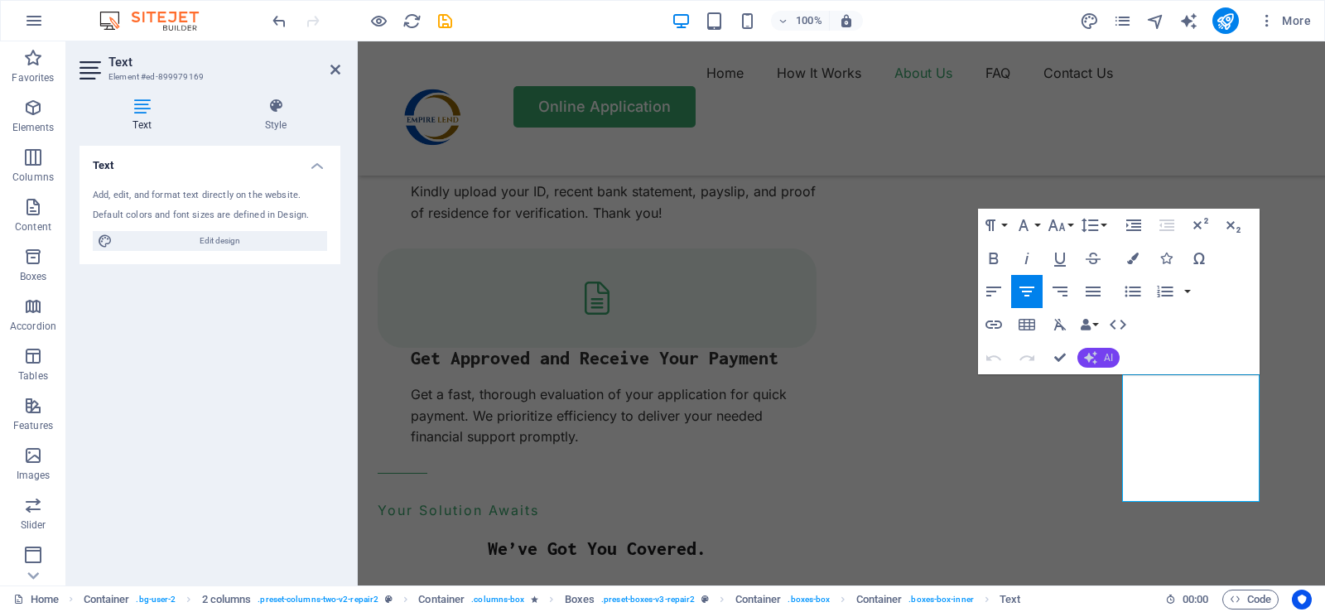
click at [1114, 356] on button "AI" at bounding box center [1098, 358] width 42 height 20
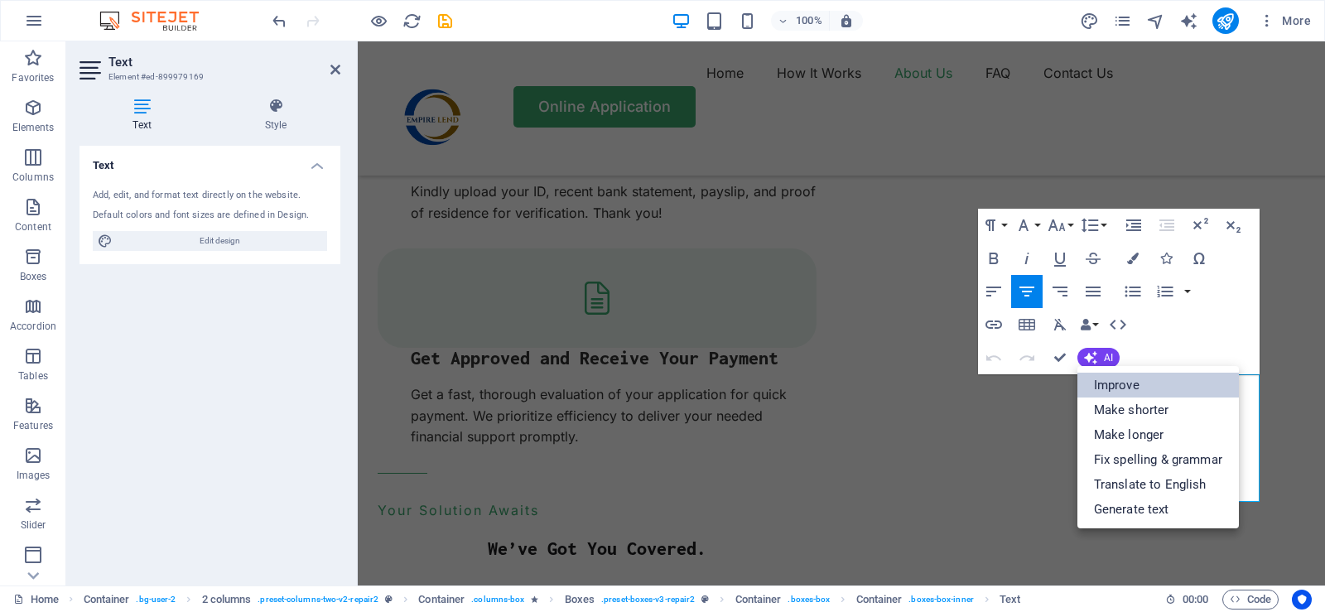
click at [1125, 389] on link "Improve" at bounding box center [1157, 385] width 161 height 25
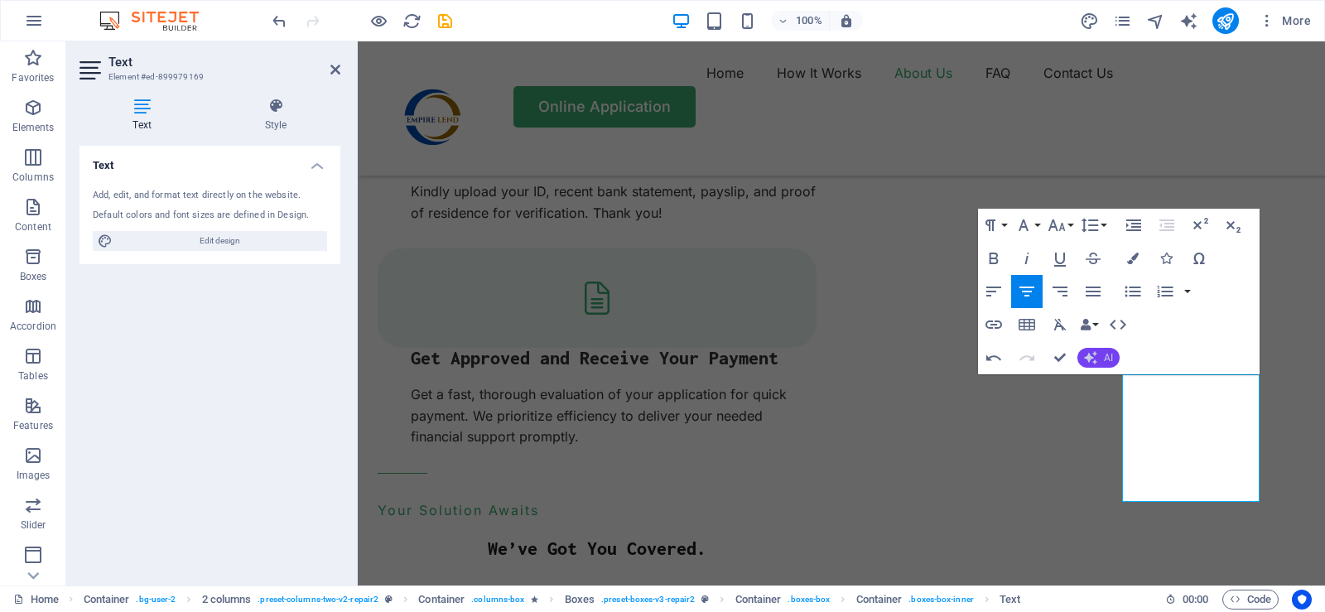
click at [1107, 356] on span "AI" at bounding box center [1108, 358] width 9 height 10
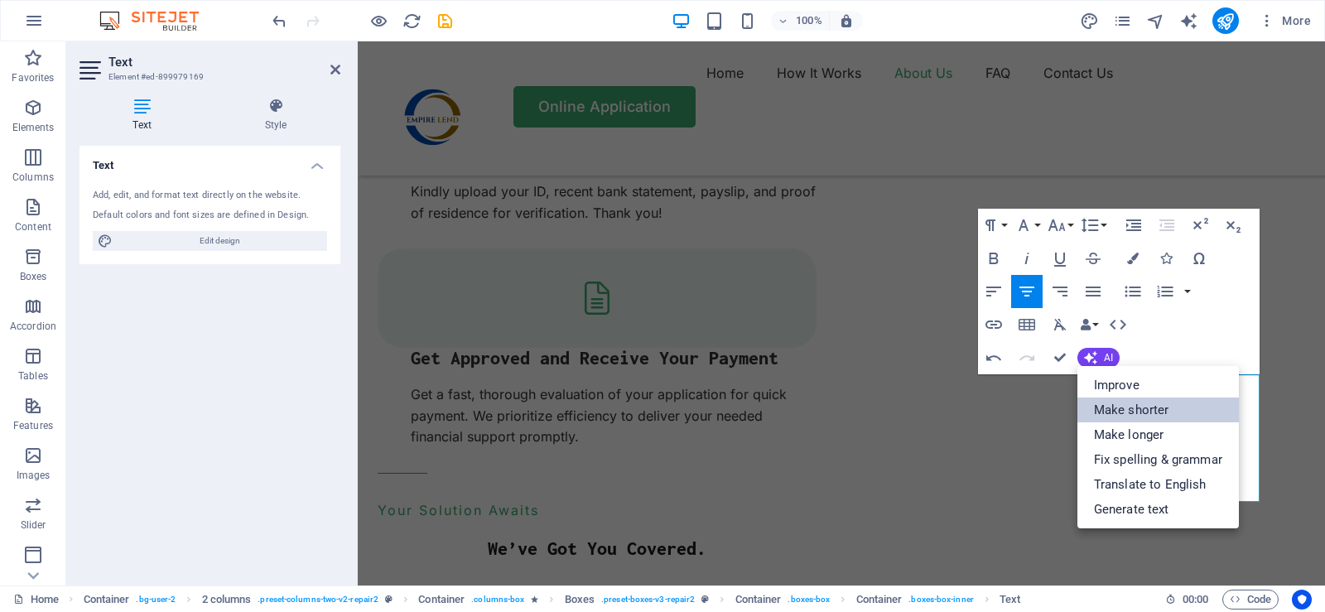
click at [1138, 415] on link "Make shorter" at bounding box center [1157, 409] width 161 height 25
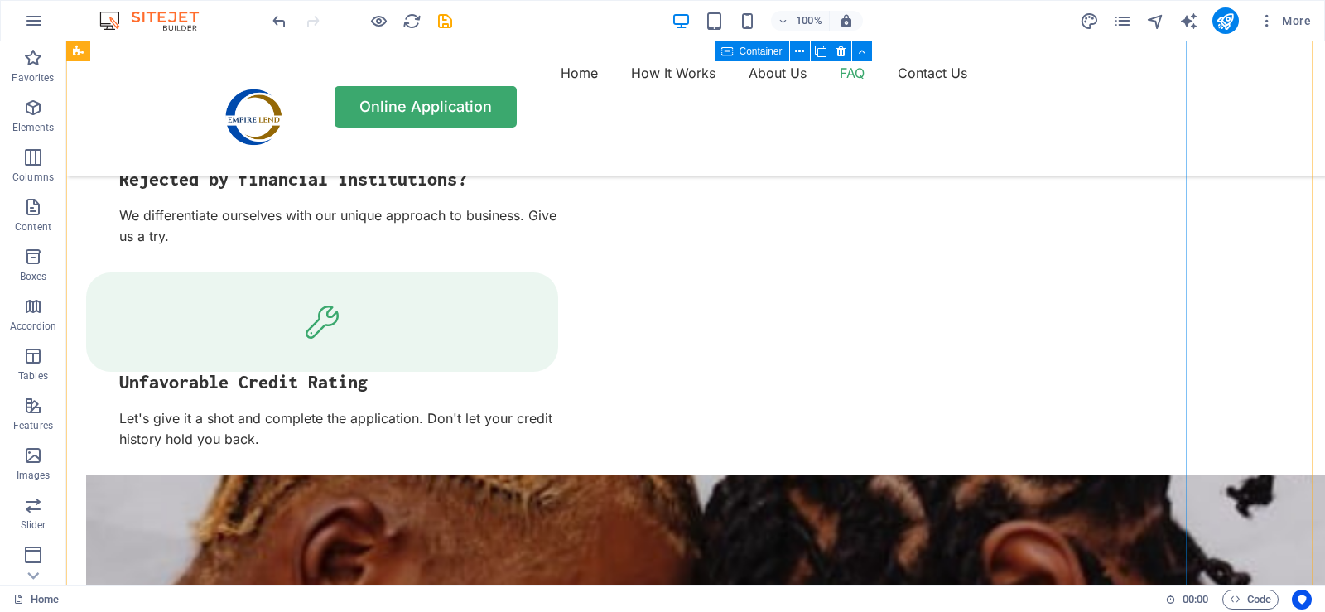
scroll to position [3167, 0]
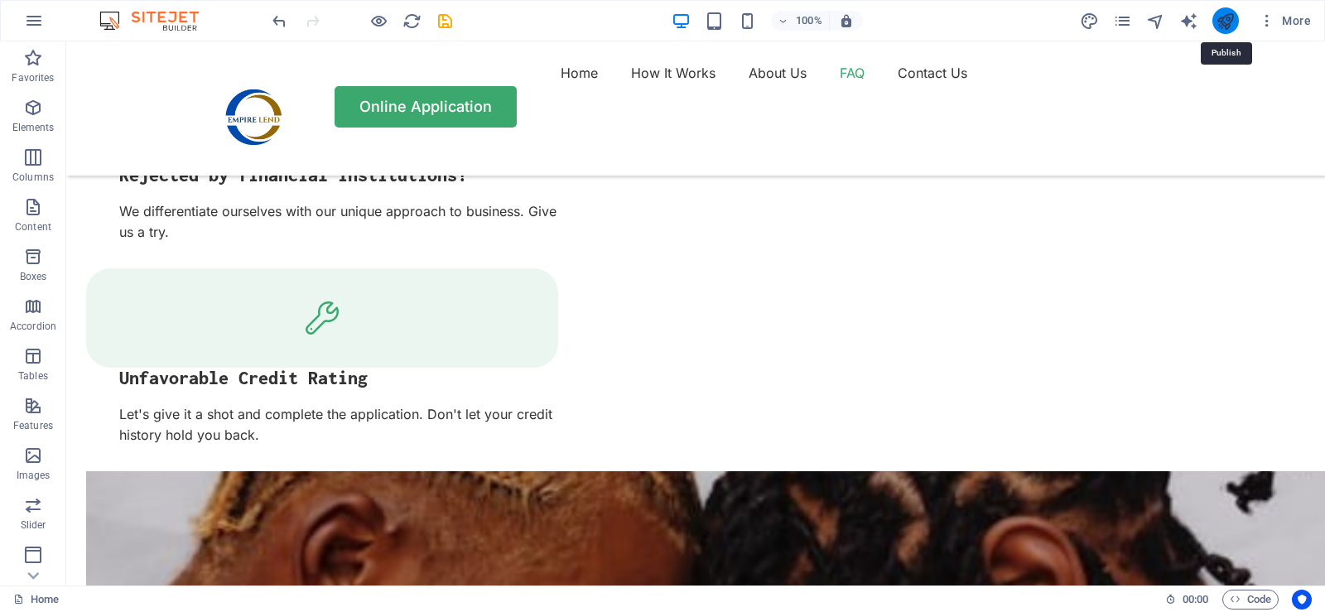
click at [1228, 21] on icon "publish" at bounding box center [1224, 21] width 19 height 19
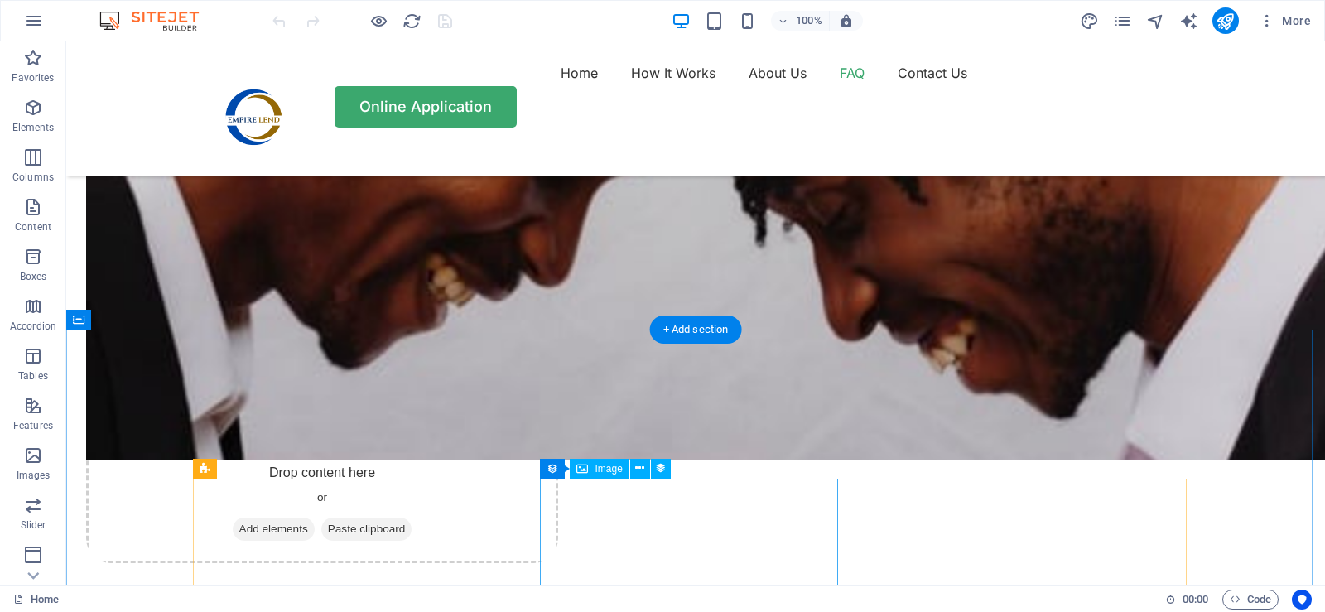
scroll to position [3725, 0]
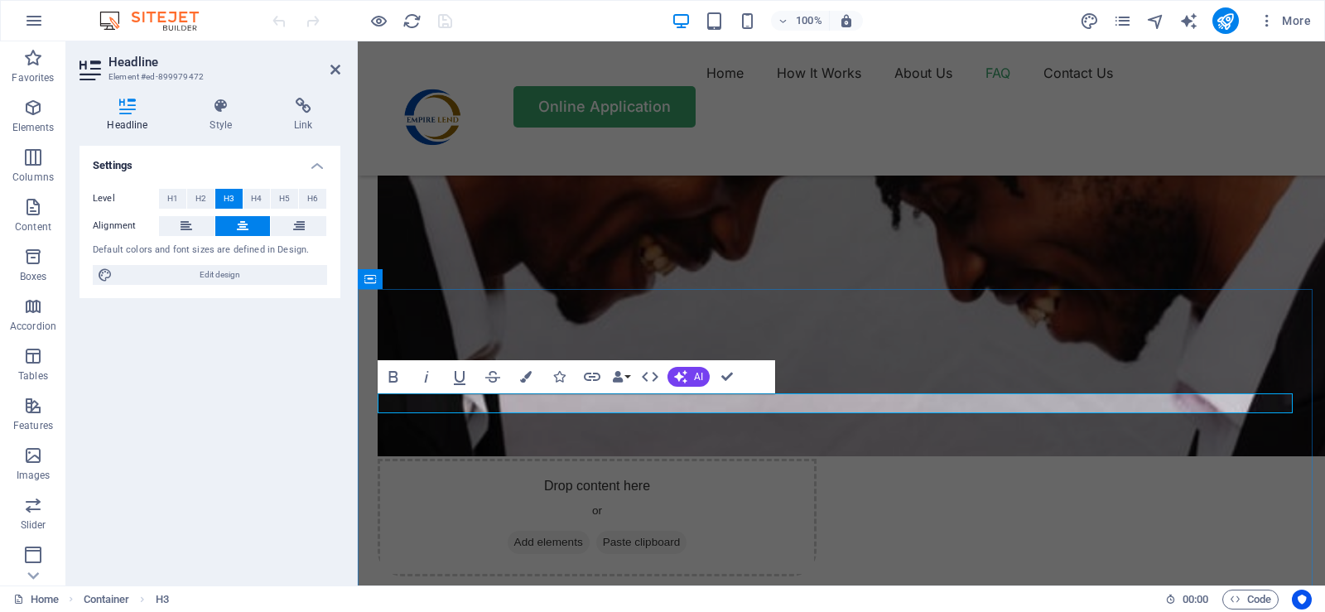
scroll to position [3826, 0]
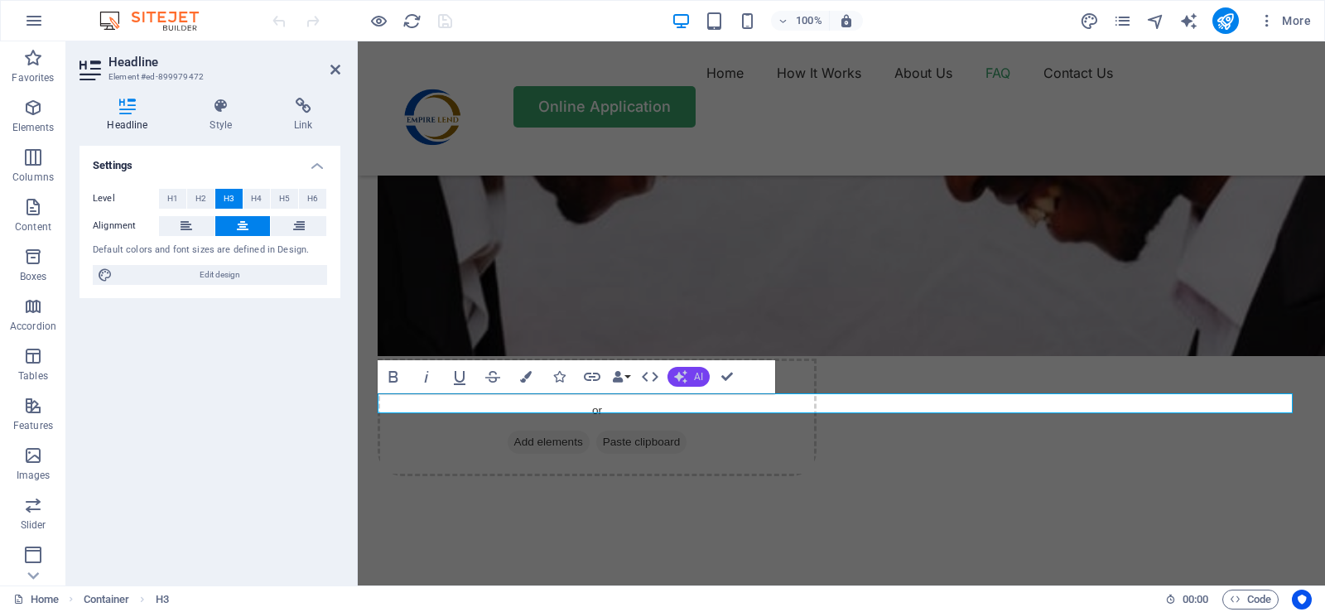
click at [696, 372] on span "AI" at bounding box center [698, 377] width 9 height 10
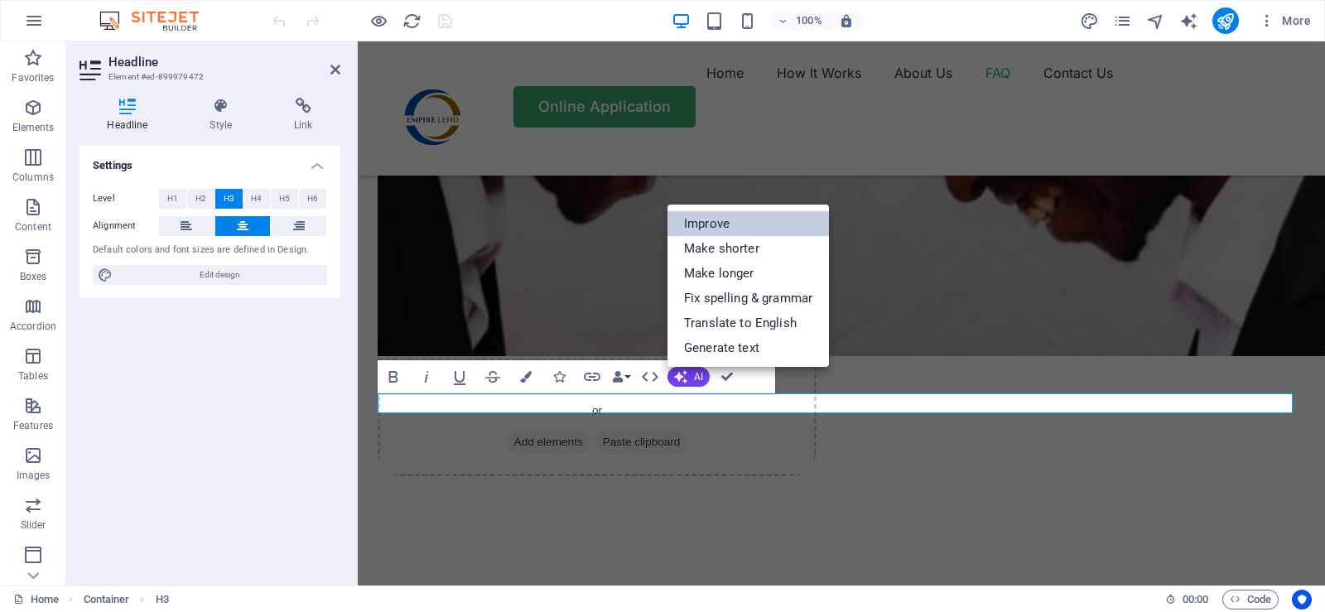
click at [723, 226] on link "Improve" at bounding box center [747, 223] width 161 height 25
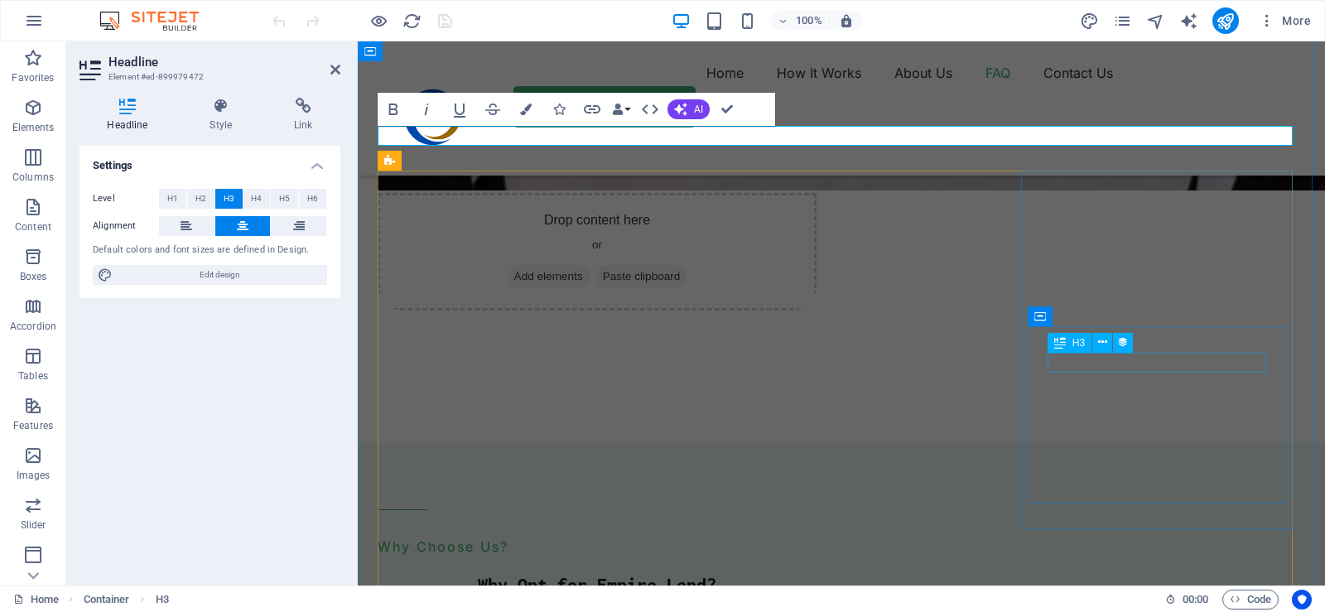
scroll to position [4157, 0]
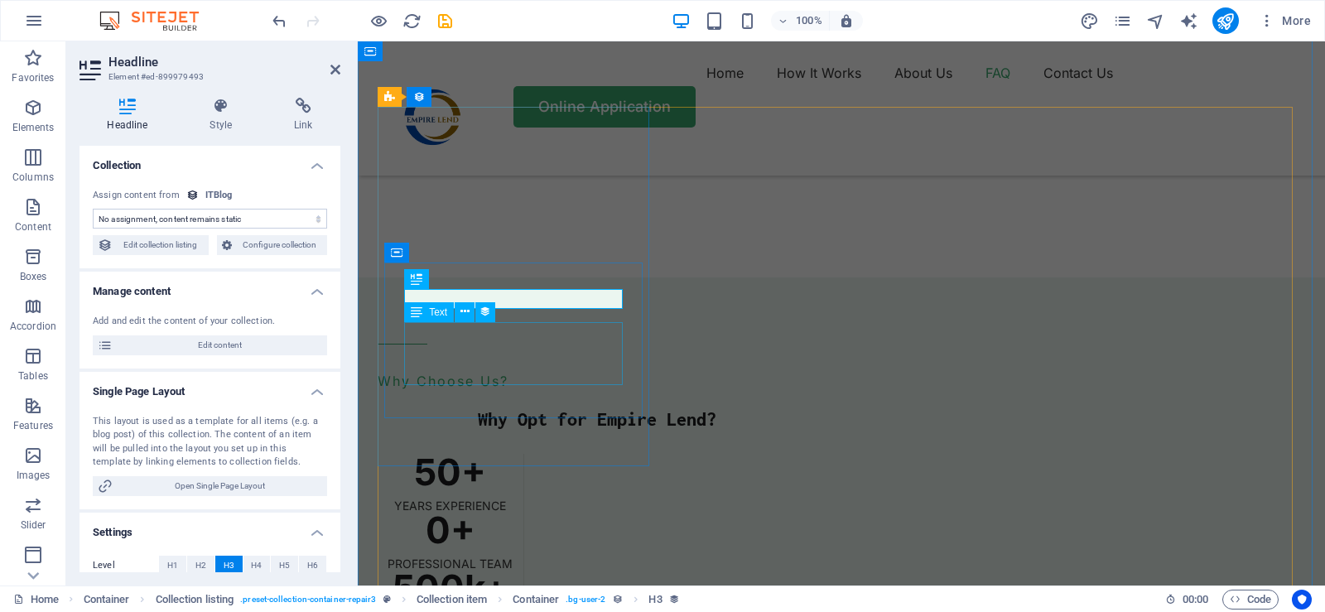
select select "name"
click at [338, 70] on icon at bounding box center [335, 69] width 10 height 13
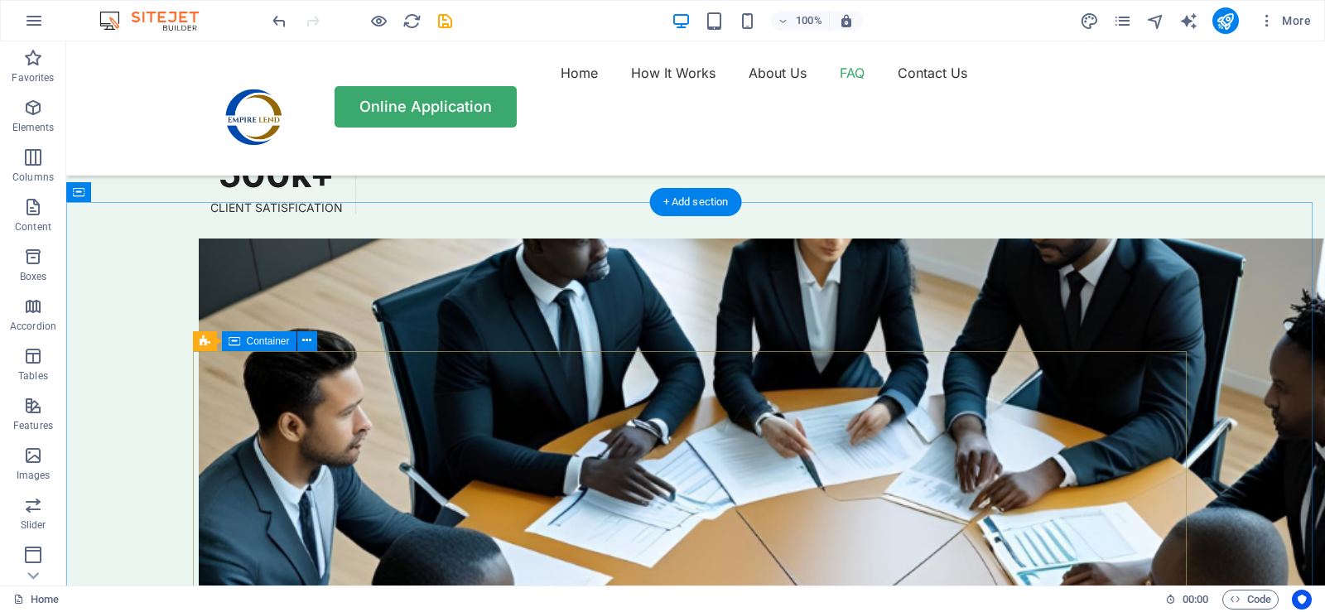
scroll to position [4637, 0]
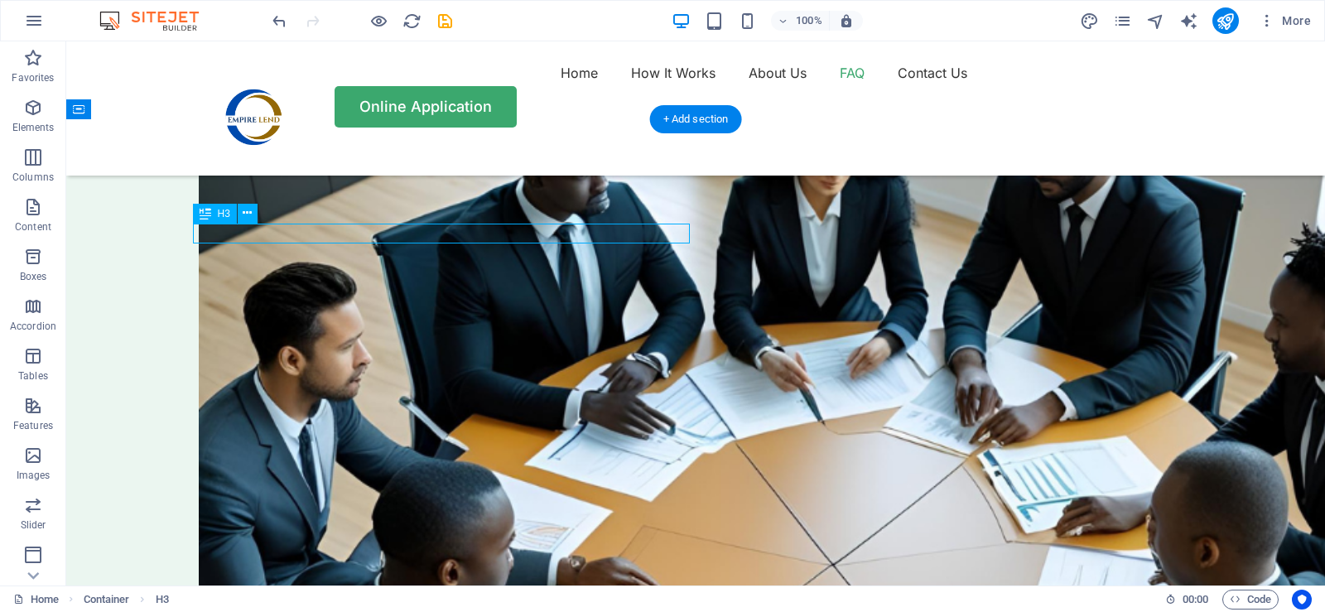
scroll to position [4737, 0]
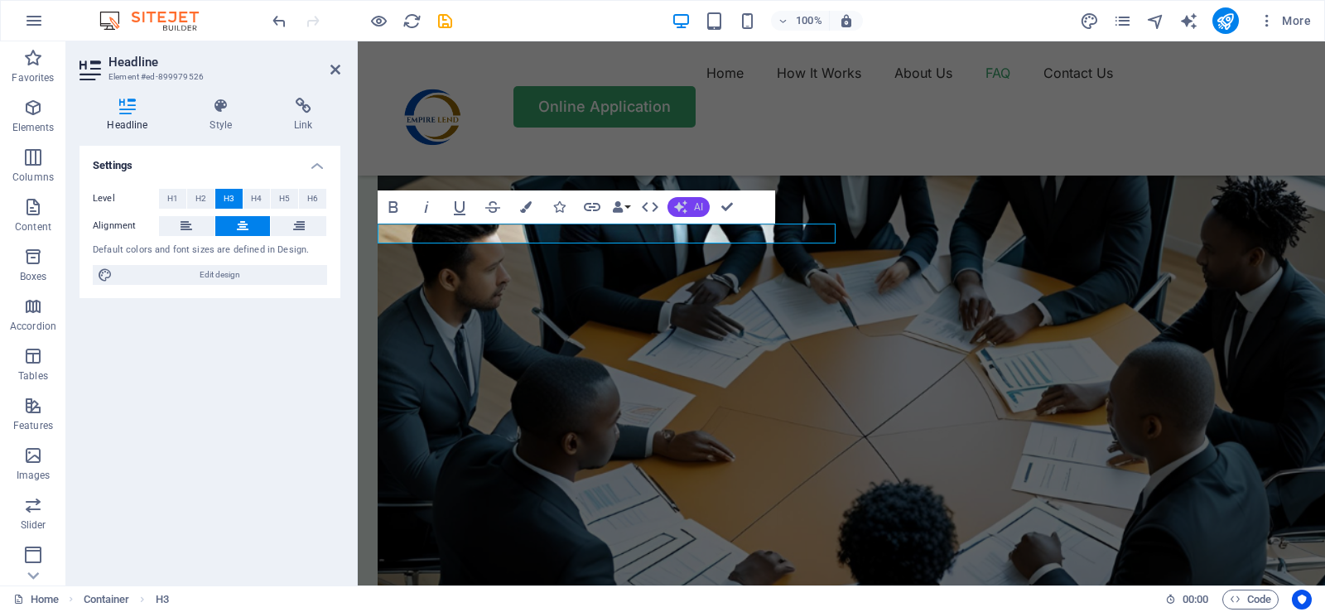
click at [704, 206] on button "AI" at bounding box center [688, 207] width 42 height 20
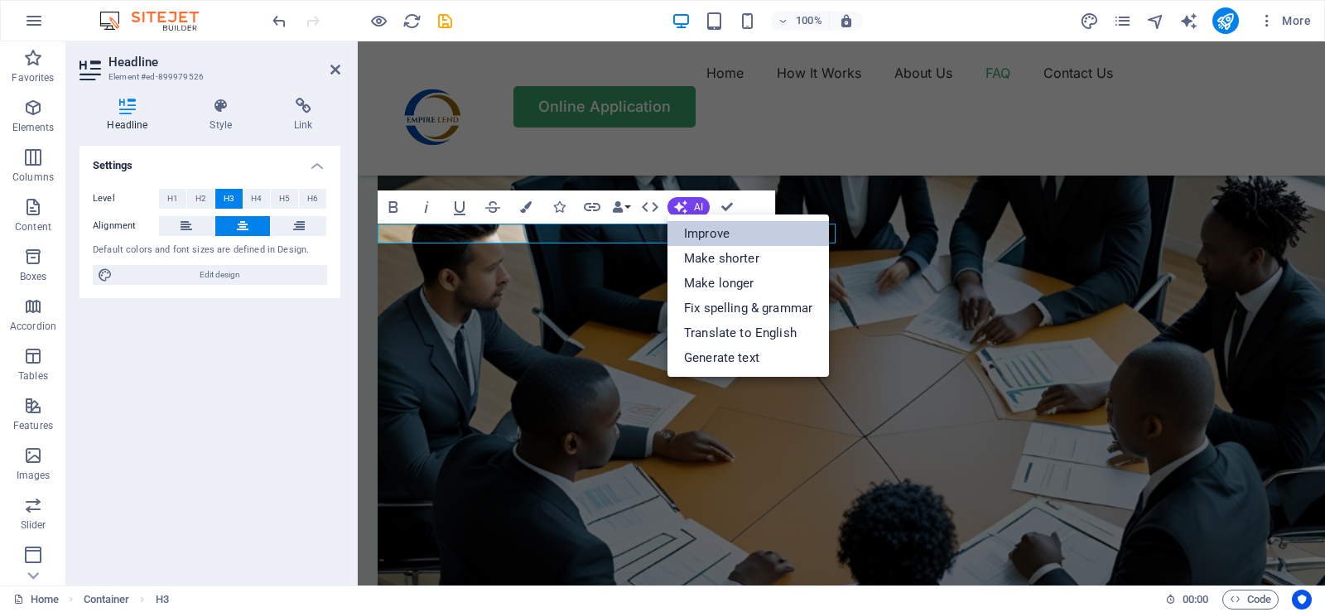
click at [713, 232] on link "Improve" at bounding box center [747, 233] width 161 height 25
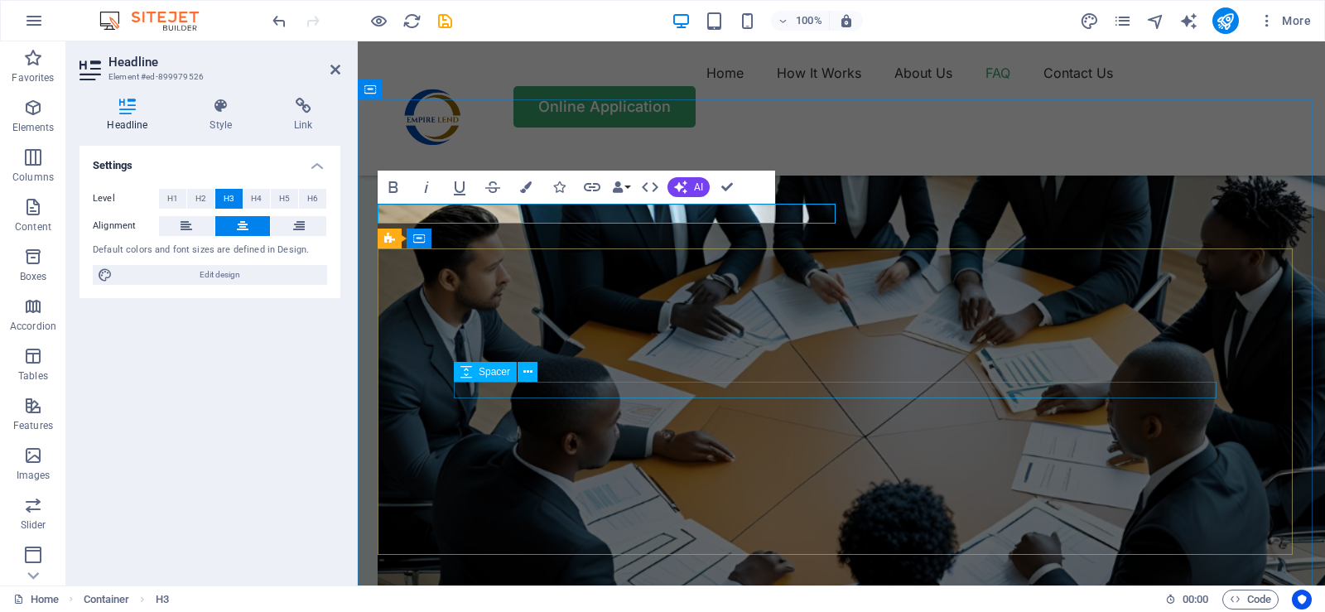
scroll to position [4820, 0]
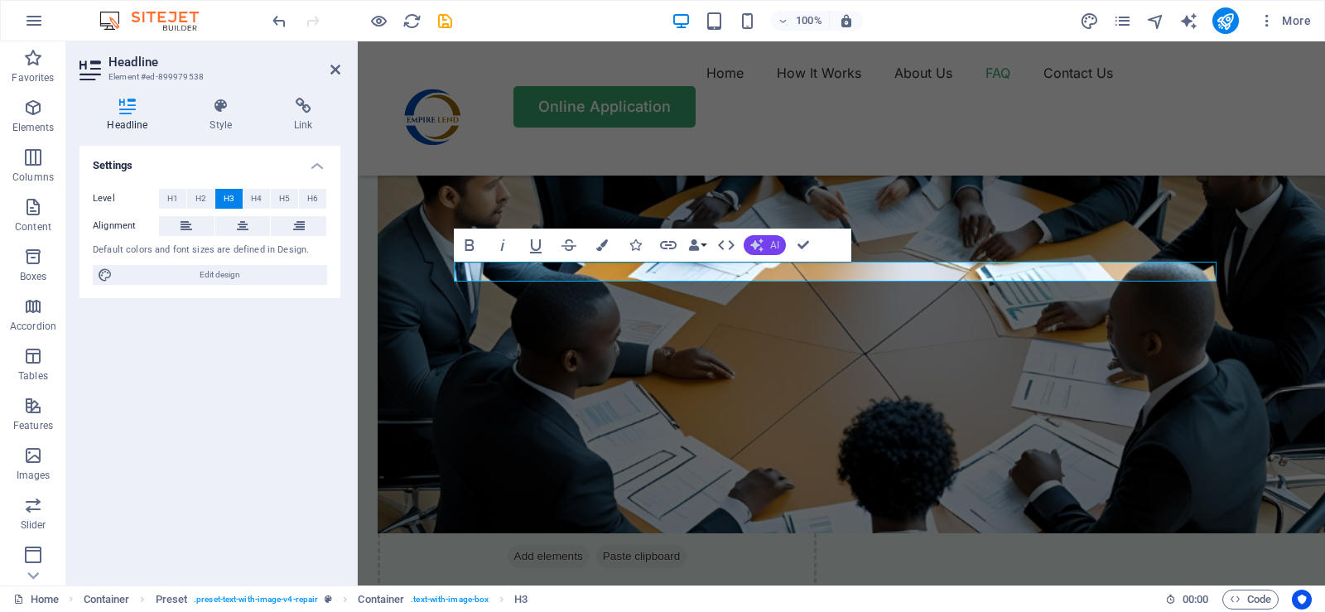
click at [773, 246] on span "AI" at bounding box center [774, 245] width 9 height 10
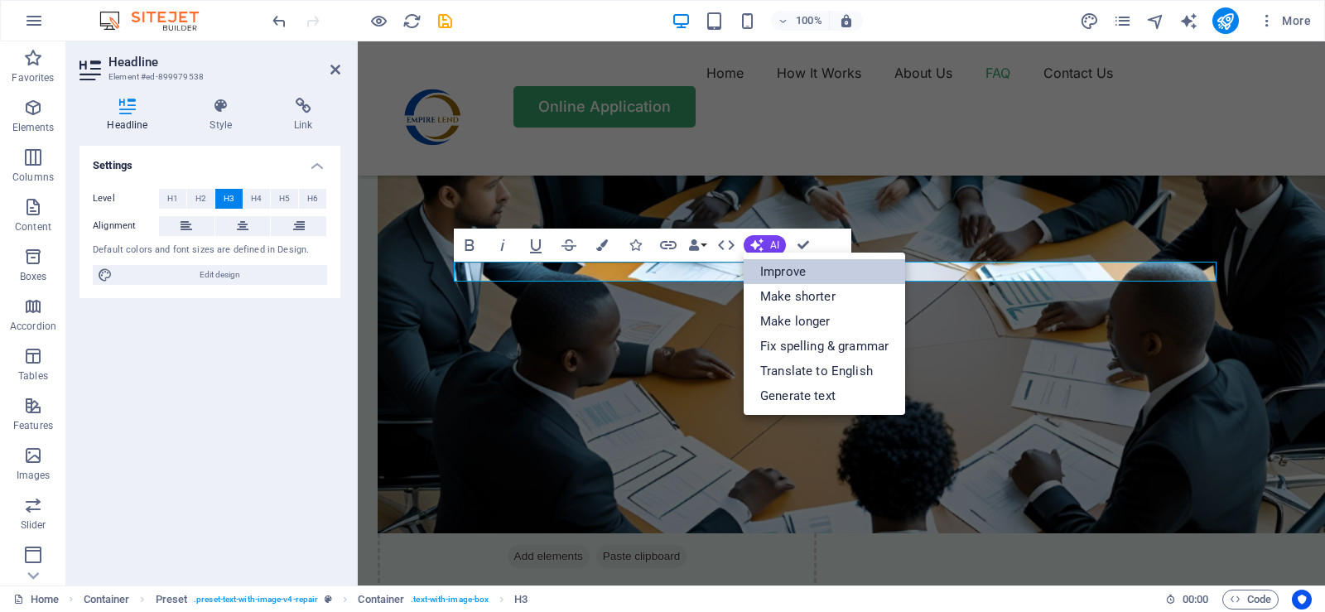
click at [780, 271] on link "Improve" at bounding box center [823, 271] width 161 height 25
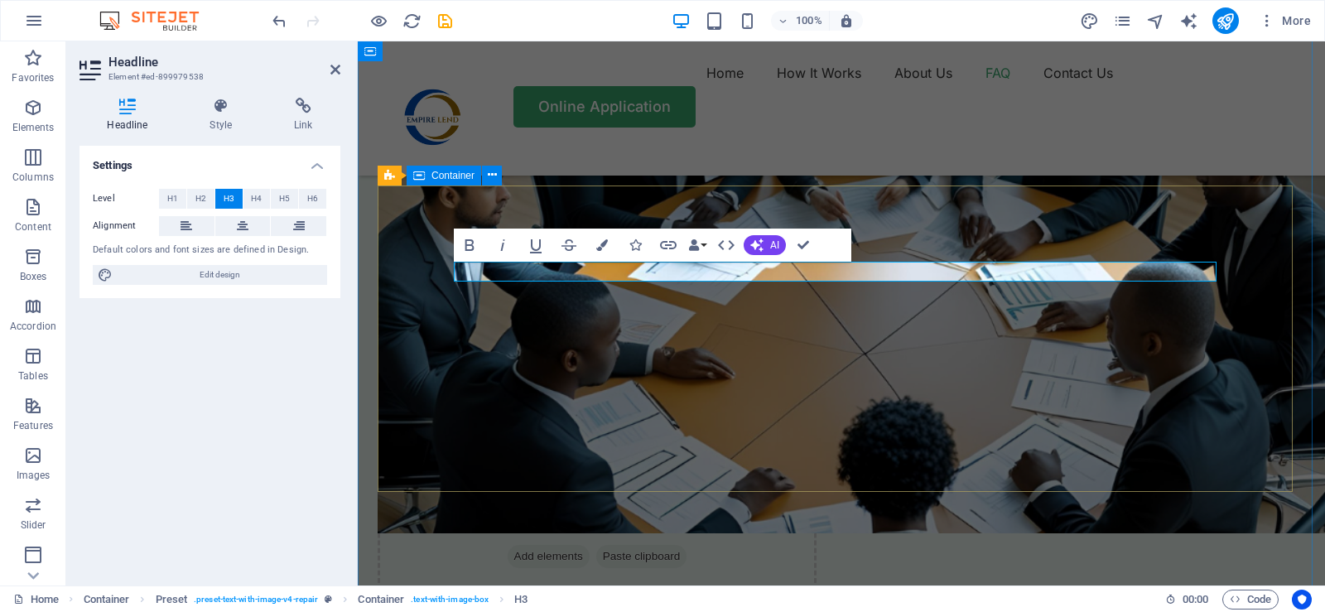
drag, startPoint x: 596, startPoint y: 275, endPoint x: 433, endPoint y: 273, distance: 163.1
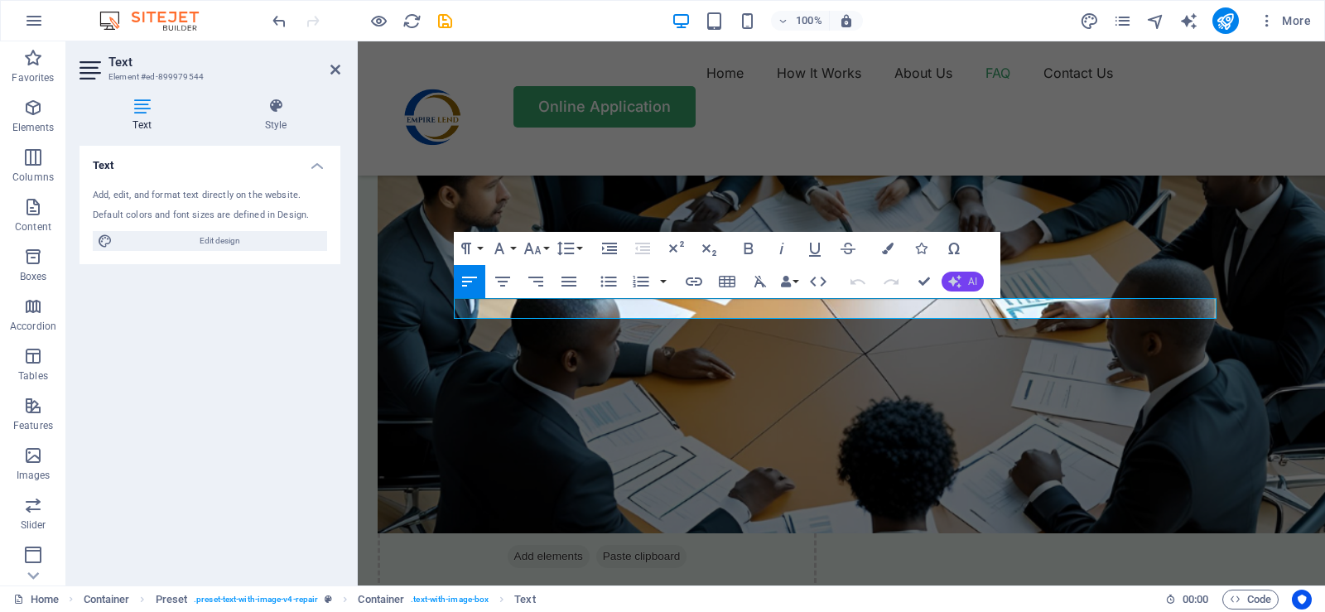
click at [963, 284] on button "AI" at bounding box center [962, 282] width 42 height 20
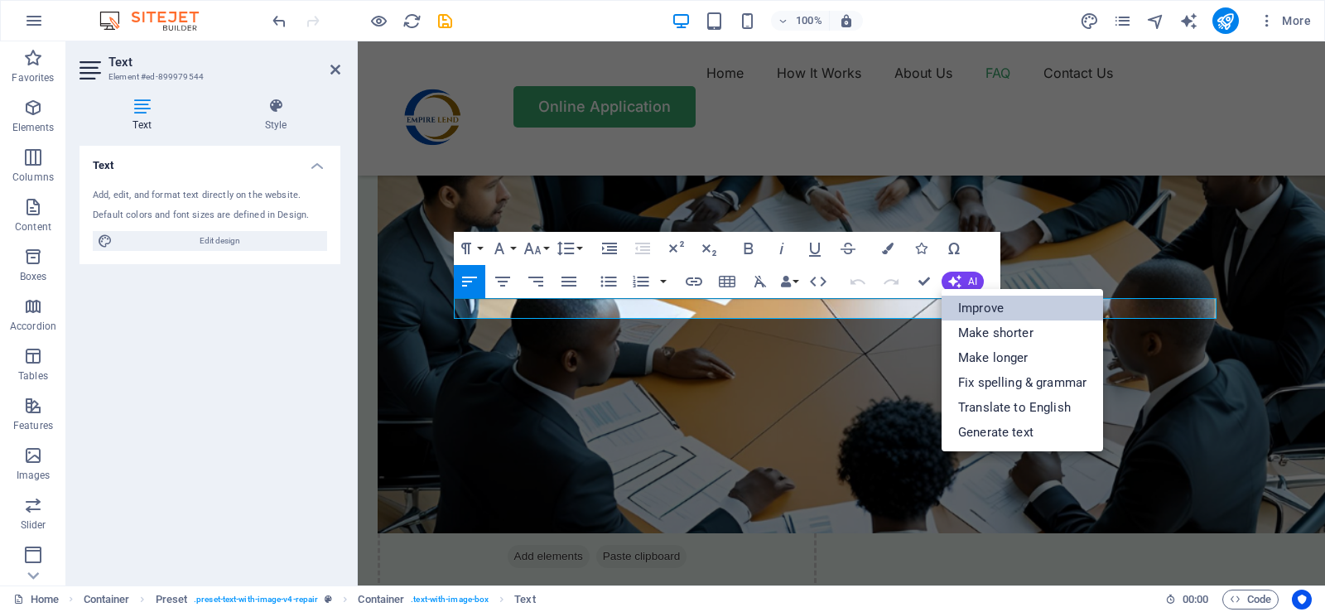
click at [1000, 313] on link "Improve" at bounding box center [1021, 308] width 161 height 25
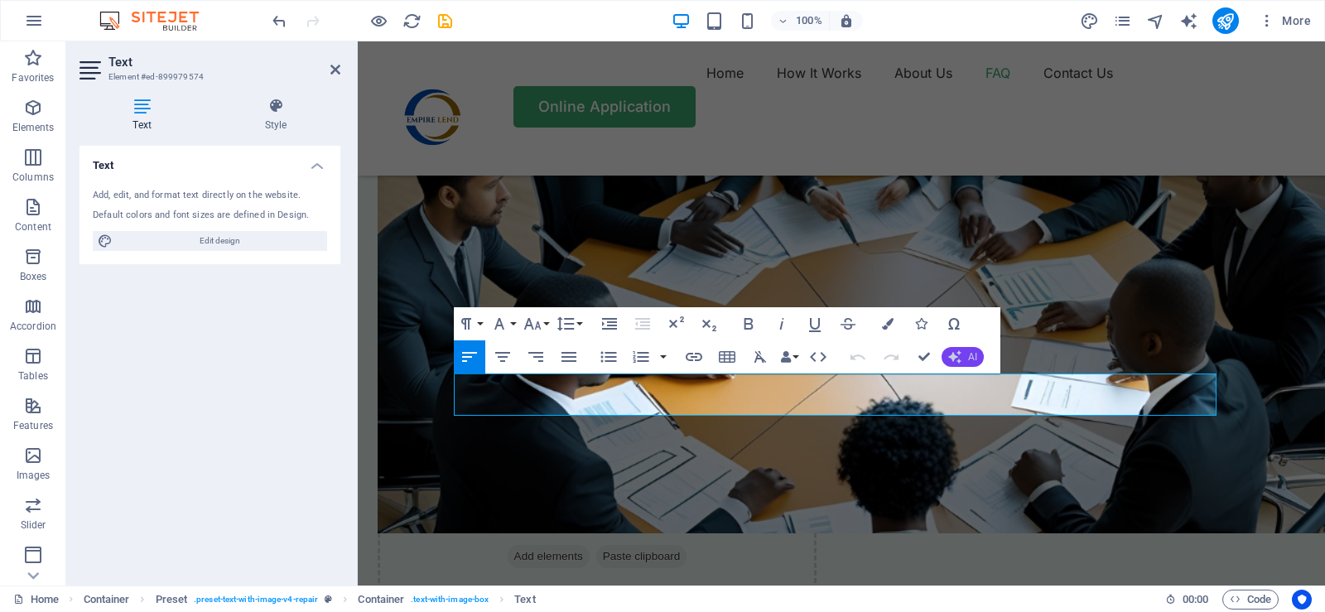
click at [964, 350] on button "AI" at bounding box center [962, 357] width 42 height 20
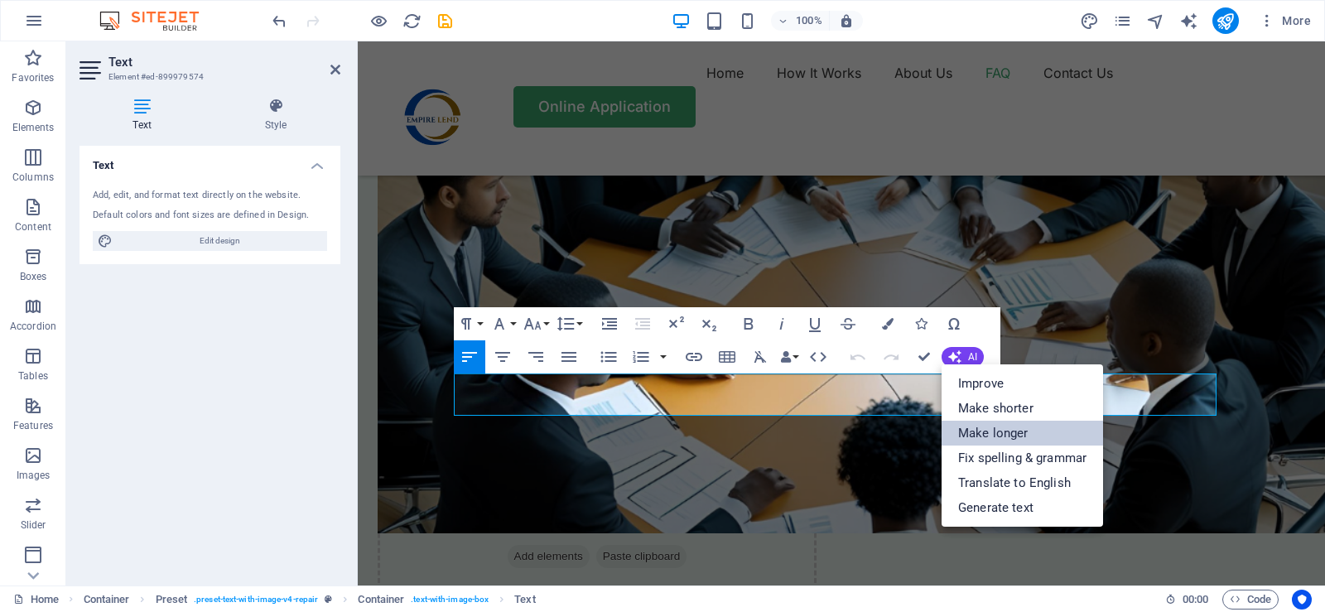
click at [990, 436] on link "Make longer" at bounding box center [1021, 433] width 161 height 25
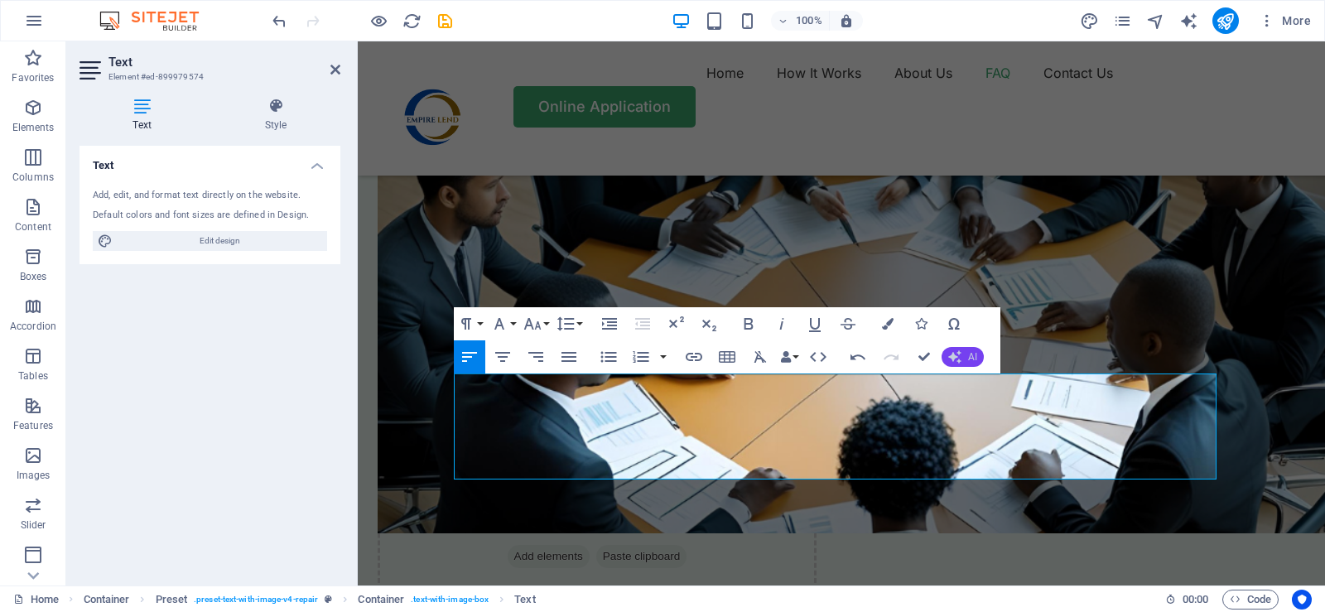
click at [969, 358] on span "AI" at bounding box center [972, 357] width 9 height 10
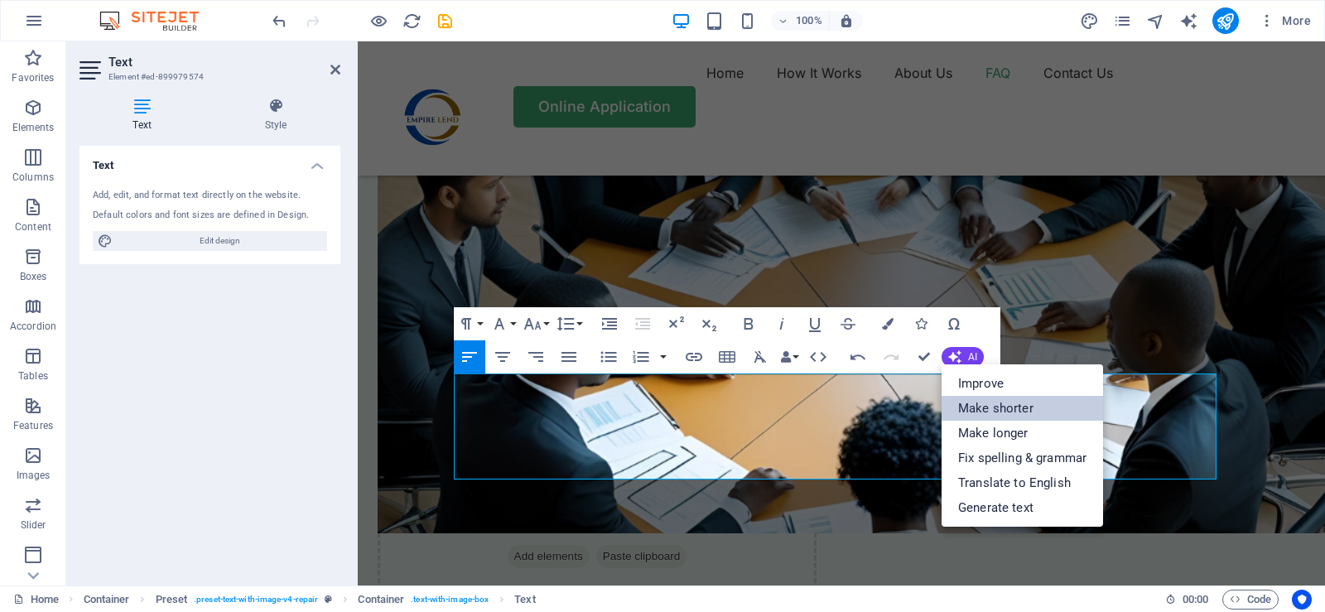
click at [993, 410] on link "Make shorter" at bounding box center [1021, 408] width 161 height 25
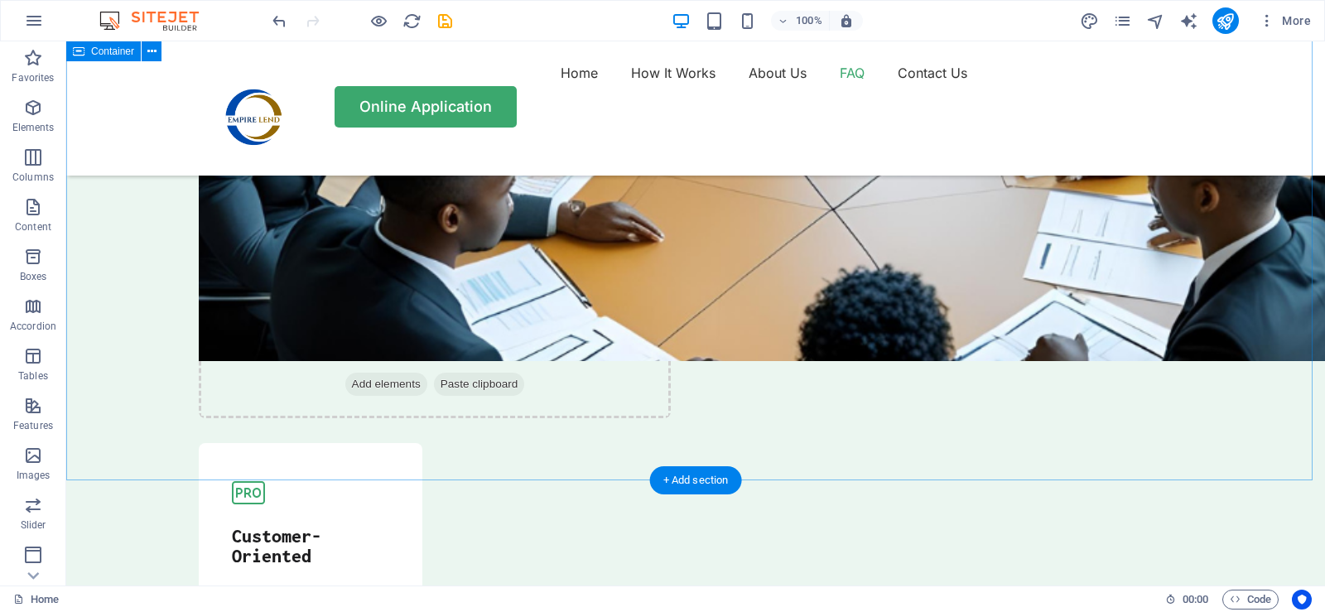
scroll to position [4968, 0]
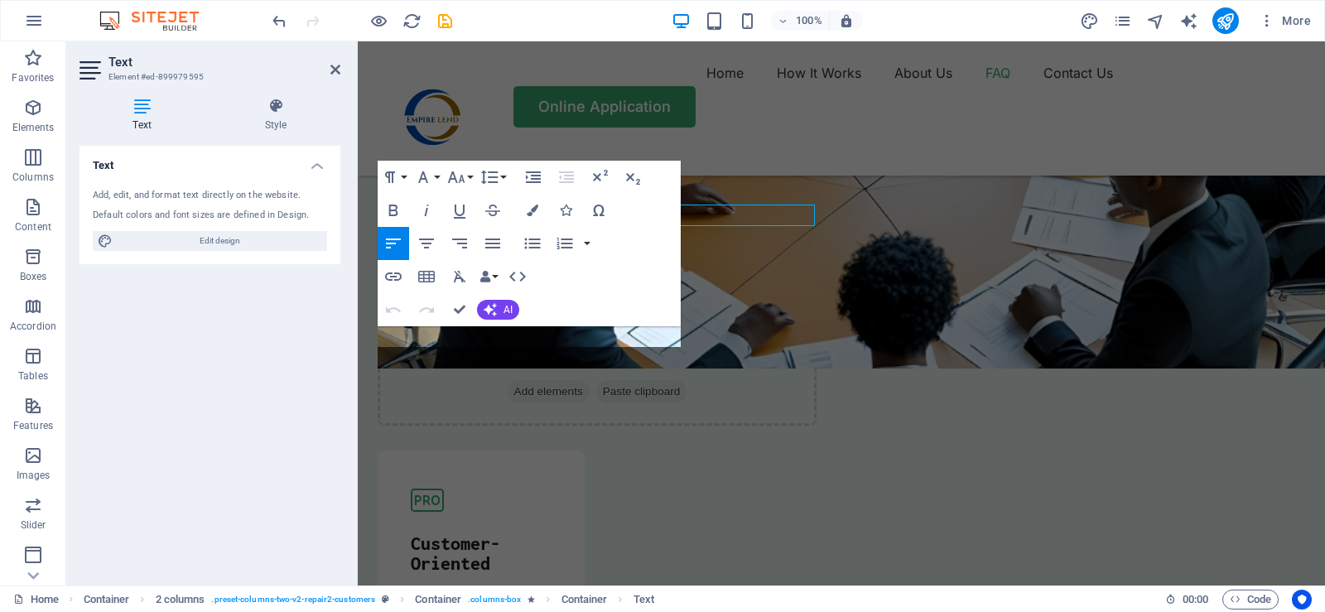
scroll to position [5068, 0]
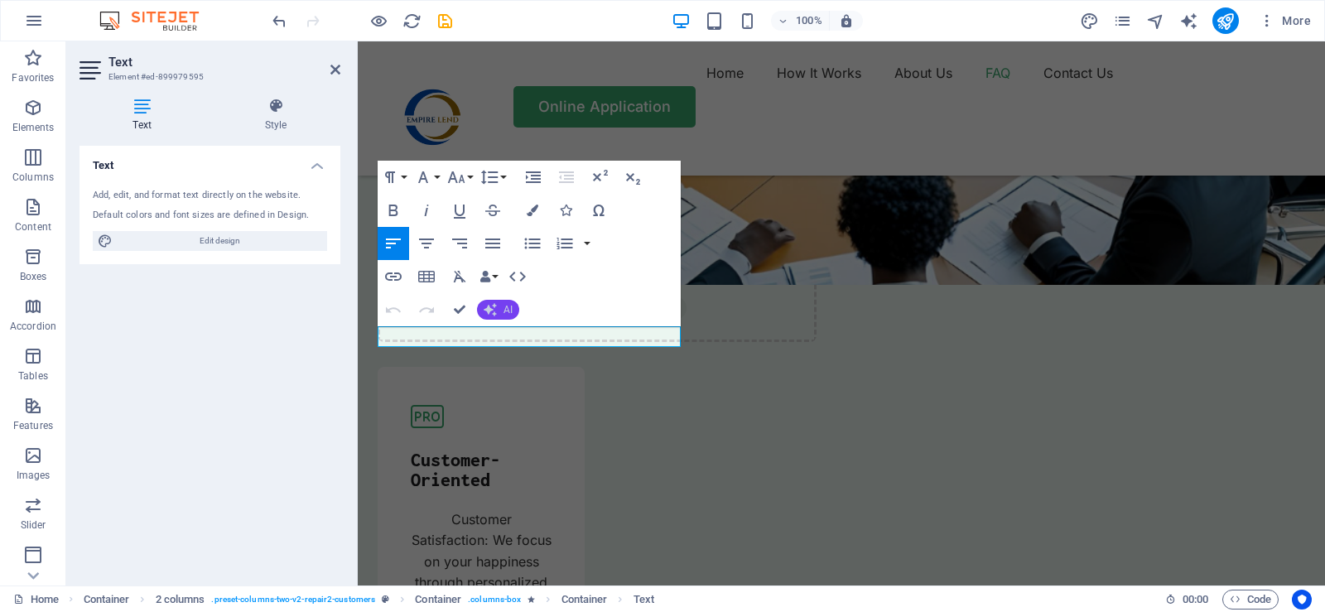
click at [499, 311] on button "AI" at bounding box center [498, 310] width 42 height 20
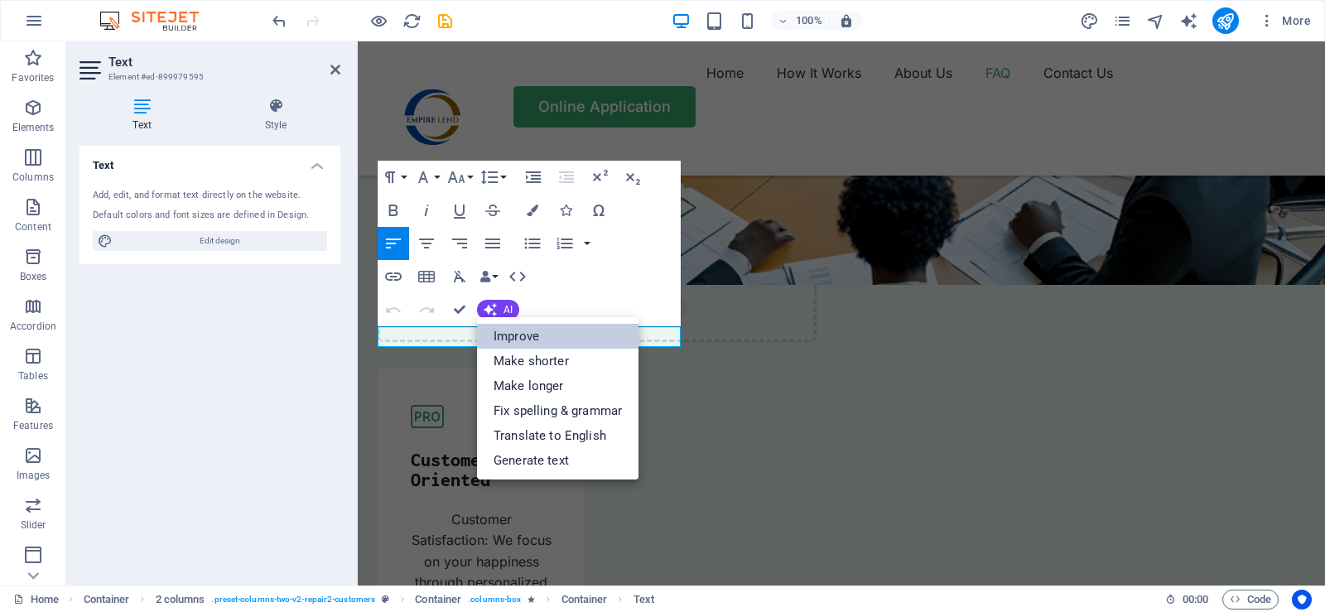
click at [511, 333] on link "Improve" at bounding box center [557, 336] width 161 height 25
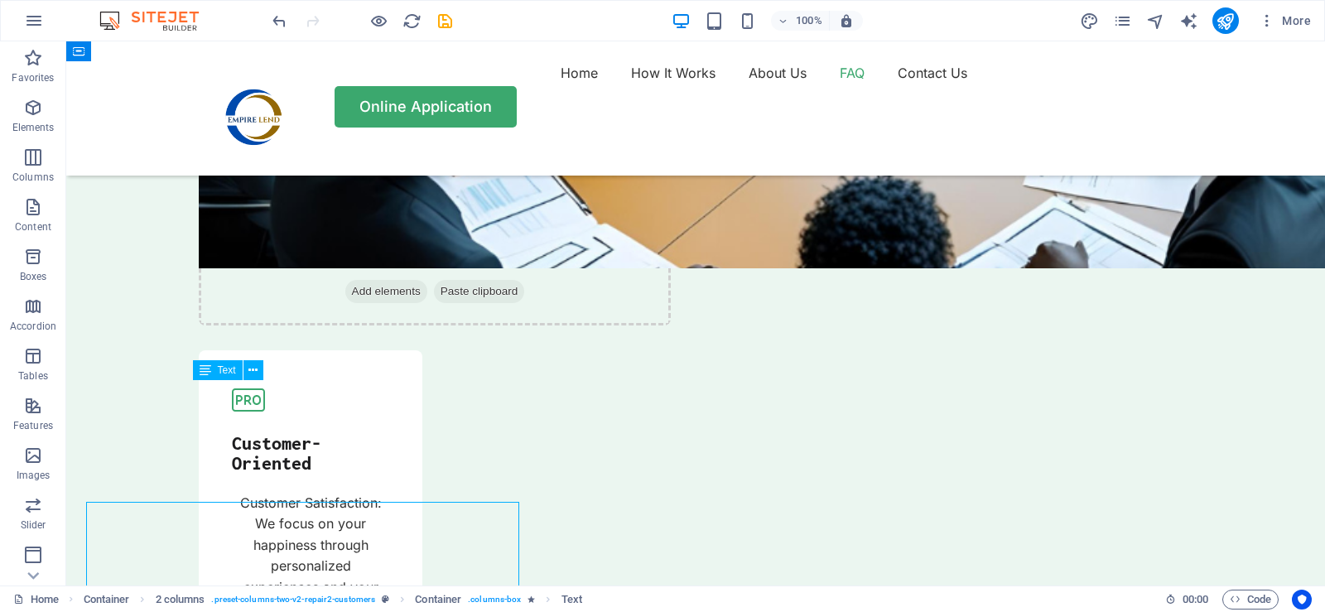
scroll to position [4968, 0]
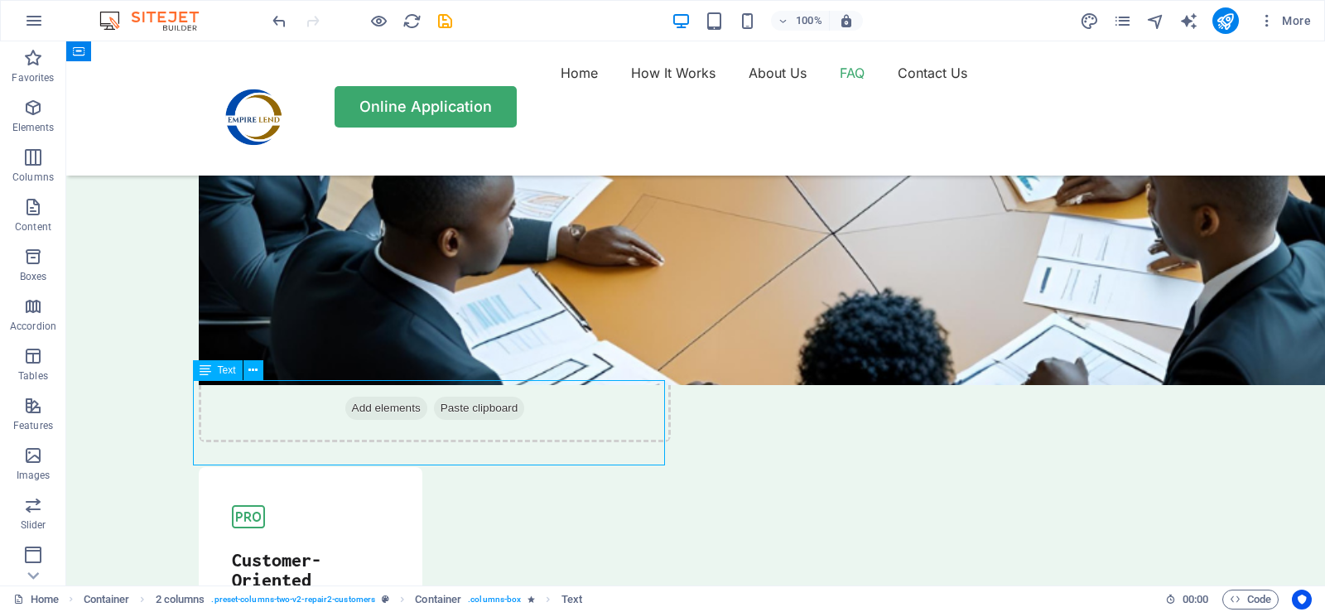
scroll to position [5068, 0]
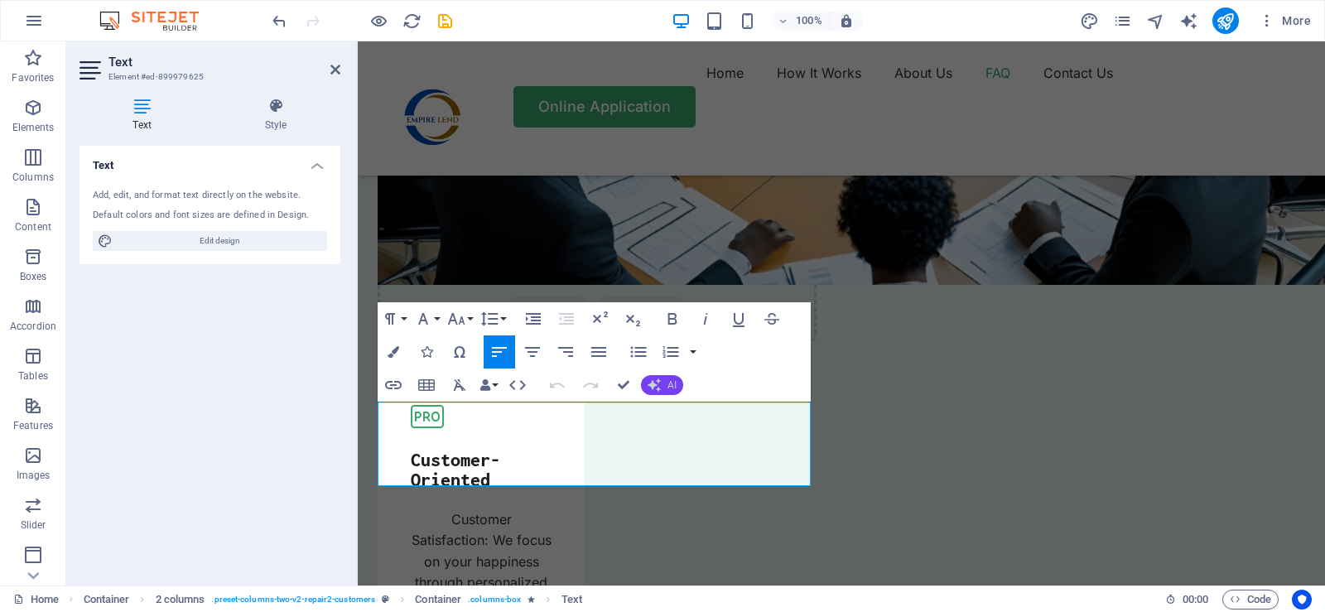
click at [669, 383] on span "AI" at bounding box center [671, 385] width 9 height 10
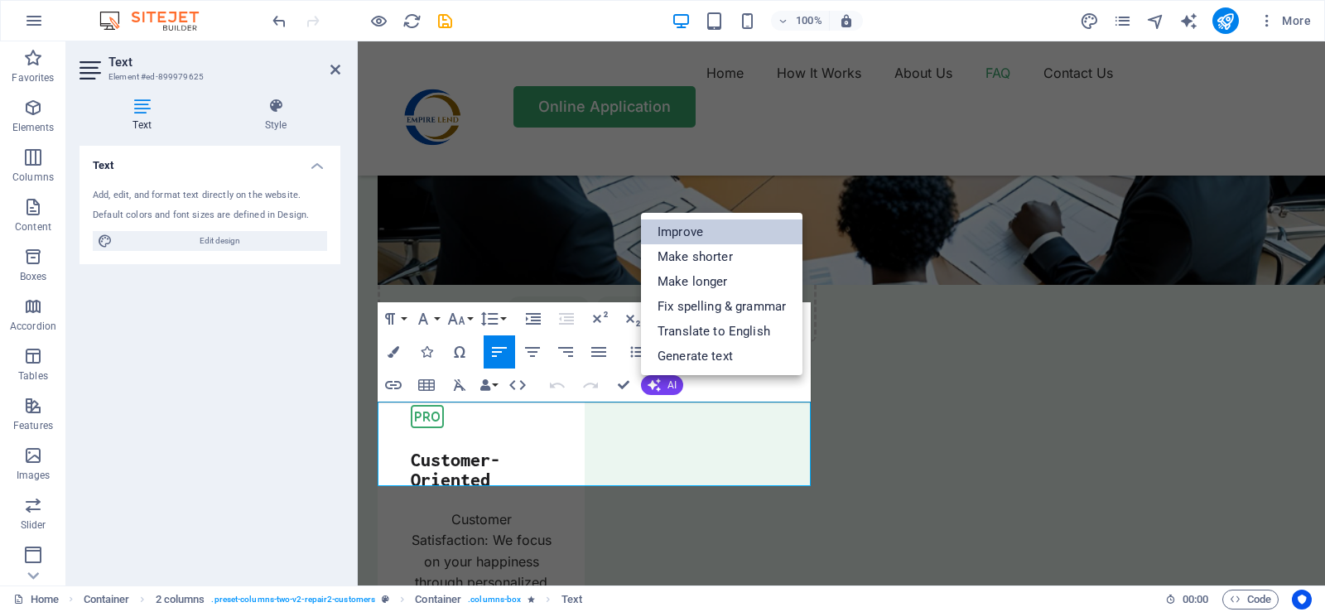
click at [686, 234] on link "Improve" at bounding box center [721, 231] width 161 height 25
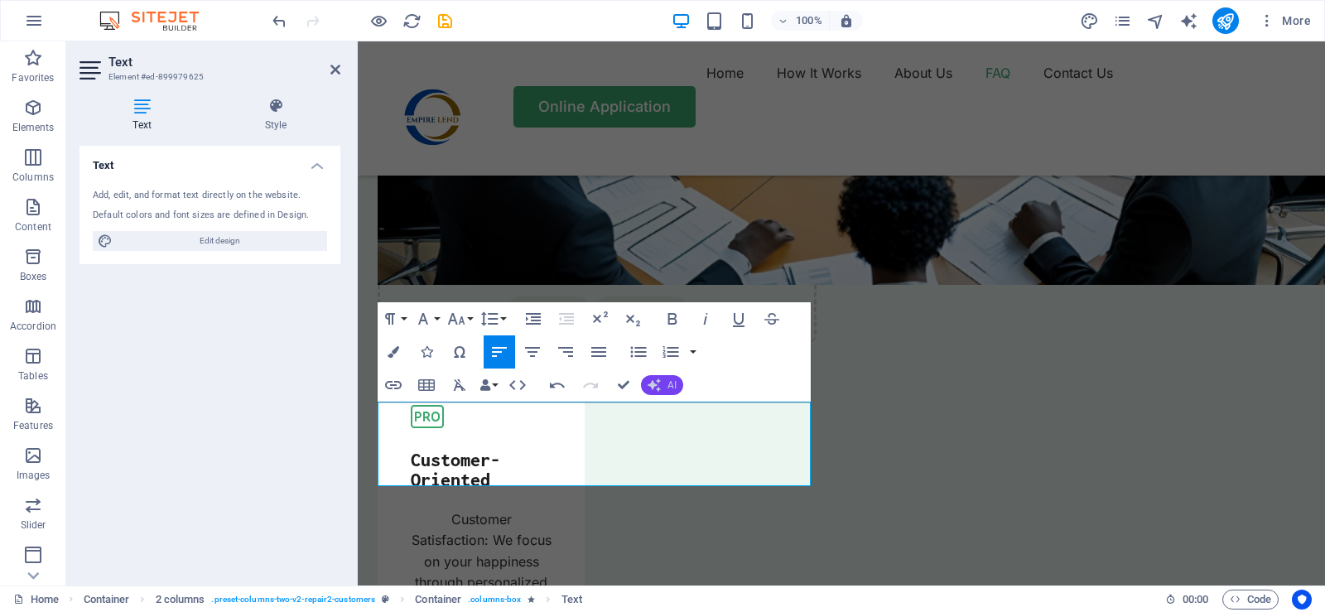
click at [675, 389] on span "AI" at bounding box center [671, 385] width 9 height 10
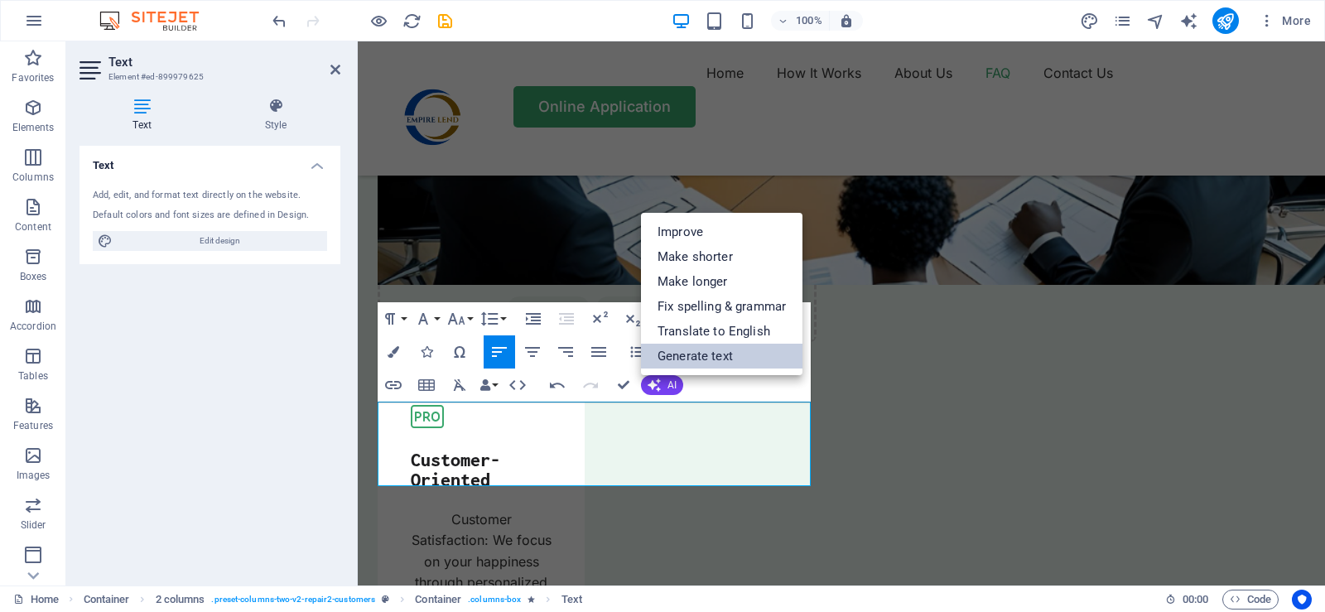
click at [704, 356] on link "Generate text" at bounding box center [721, 356] width 161 height 25
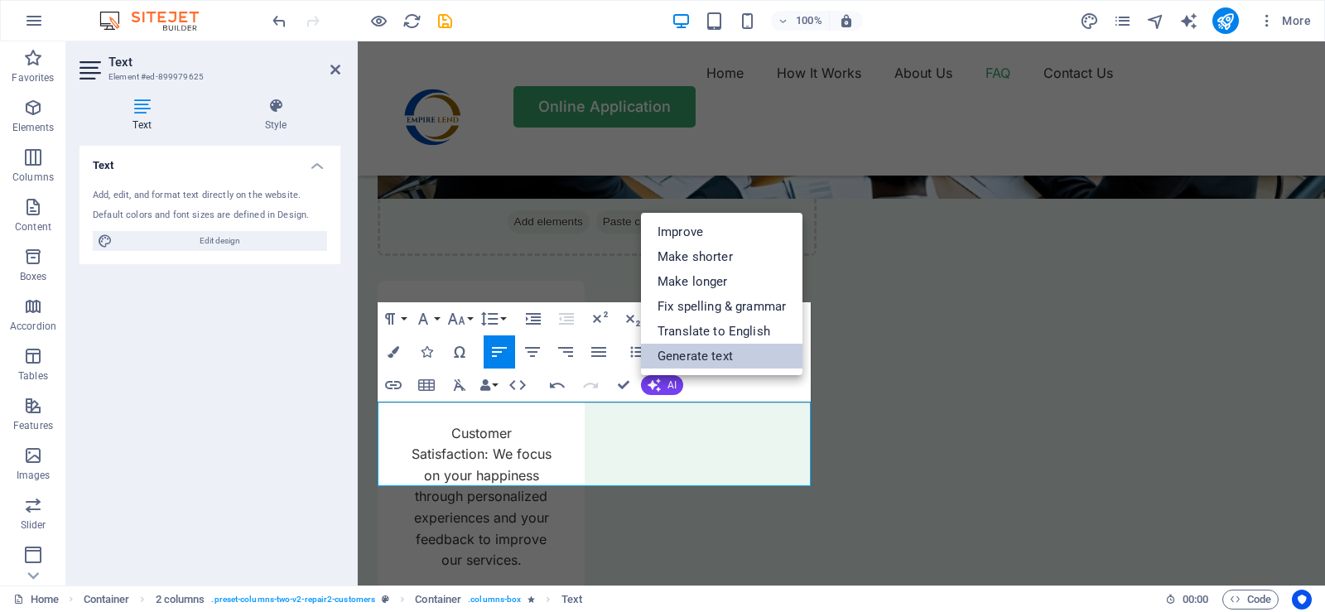
select select "English"
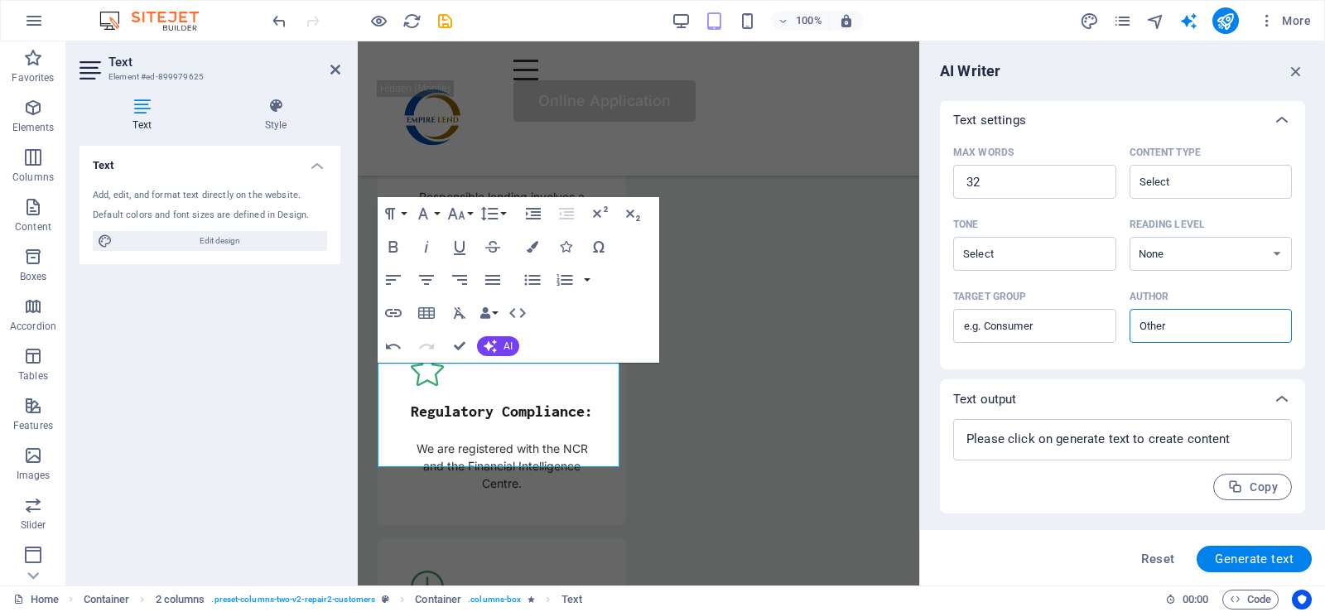
scroll to position [14, 0]
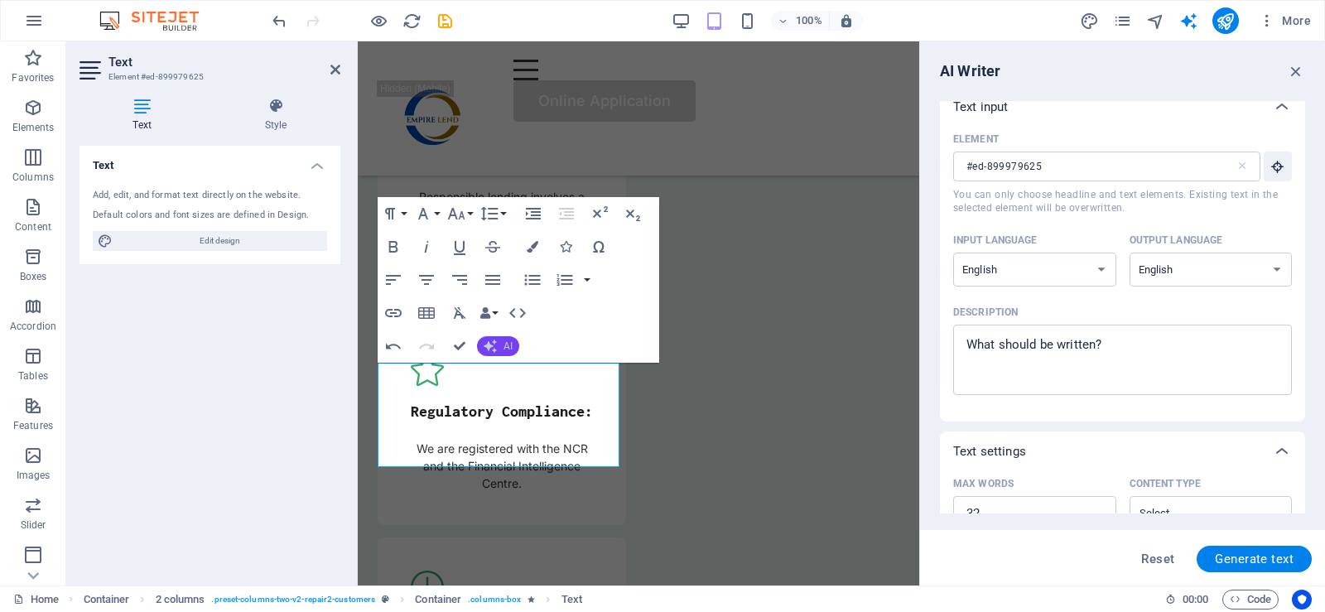
click at [510, 349] on span "AI" at bounding box center [507, 346] width 9 height 10
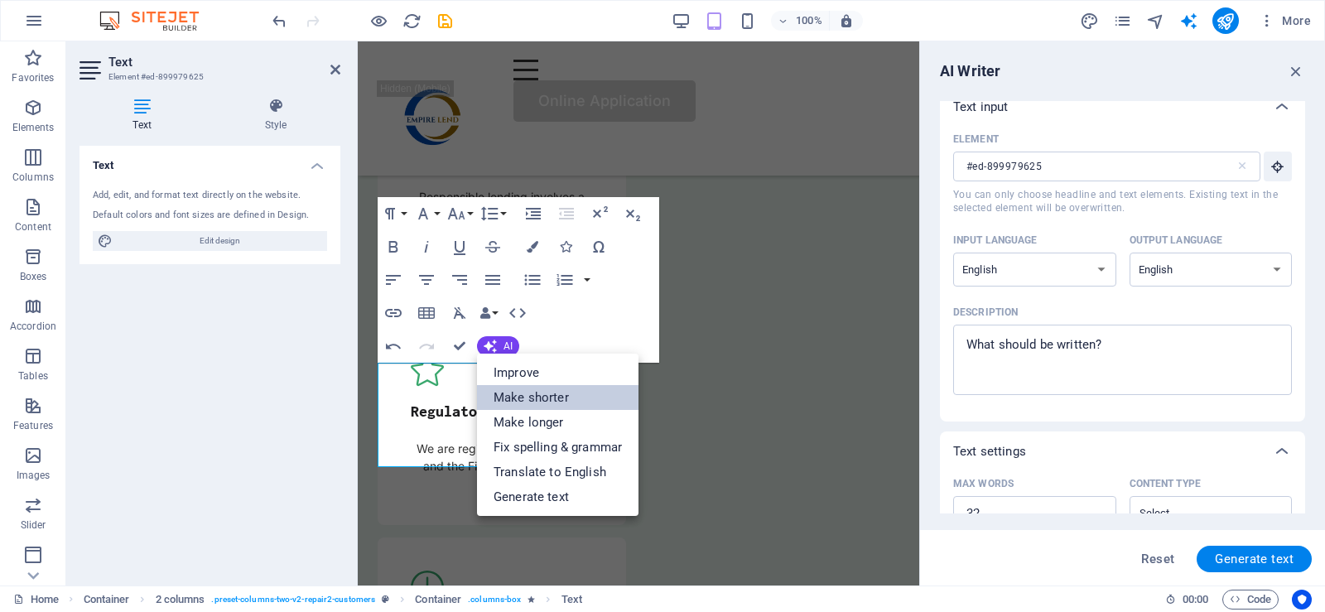
click at [522, 402] on link "Make shorter" at bounding box center [557, 397] width 161 height 25
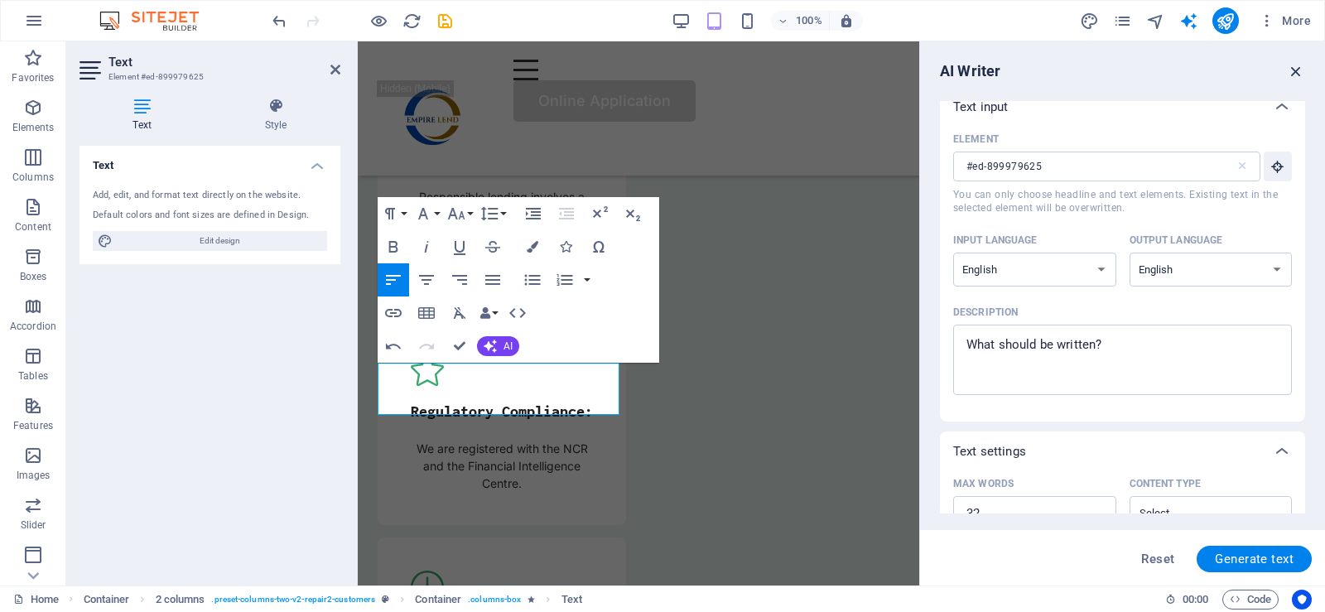
click at [1290, 66] on icon "button" at bounding box center [1296, 71] width 18 height 18
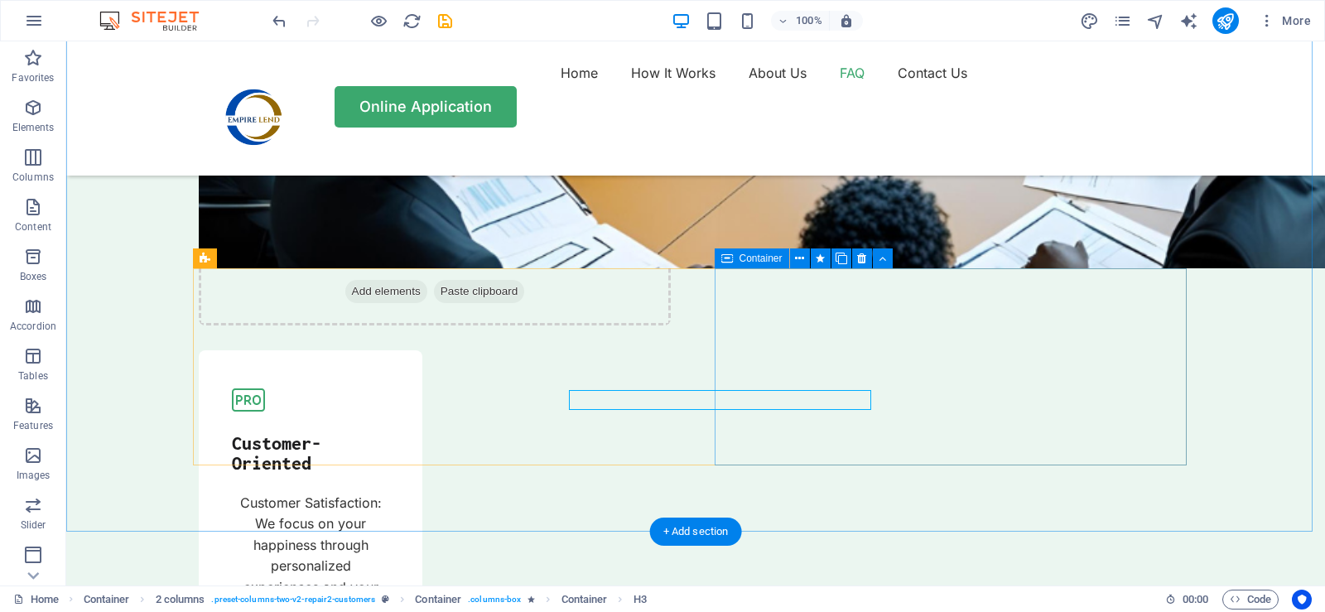
scroll to position [4968, 0]
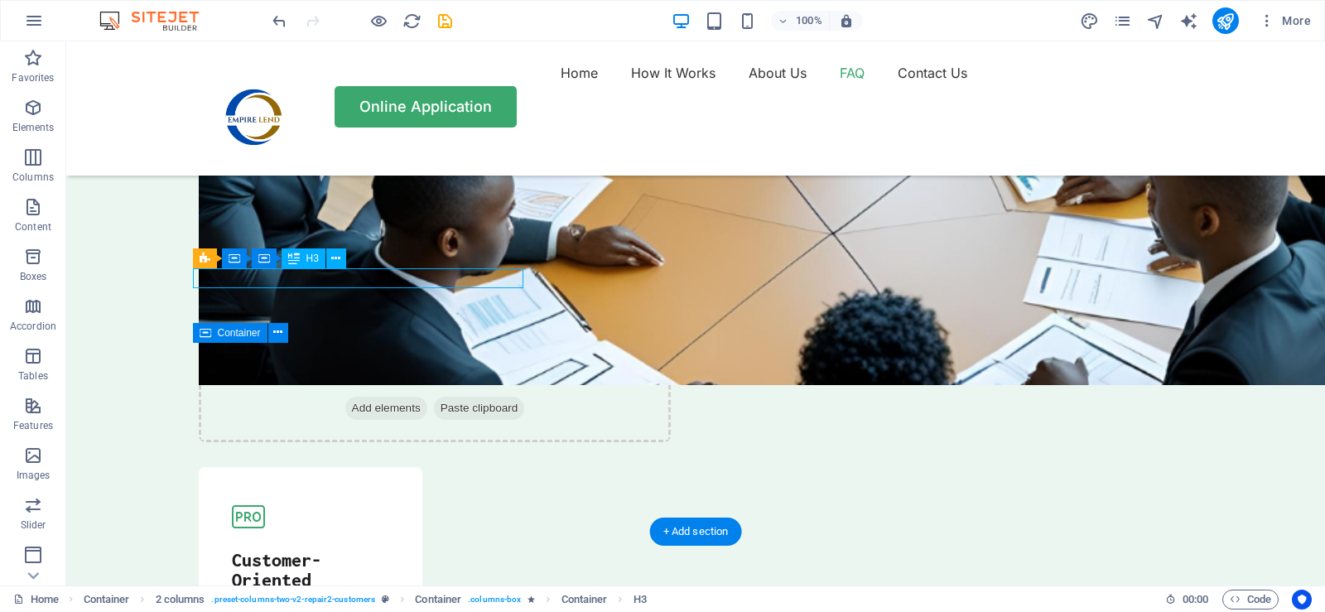
scroll to position [5068, 0]
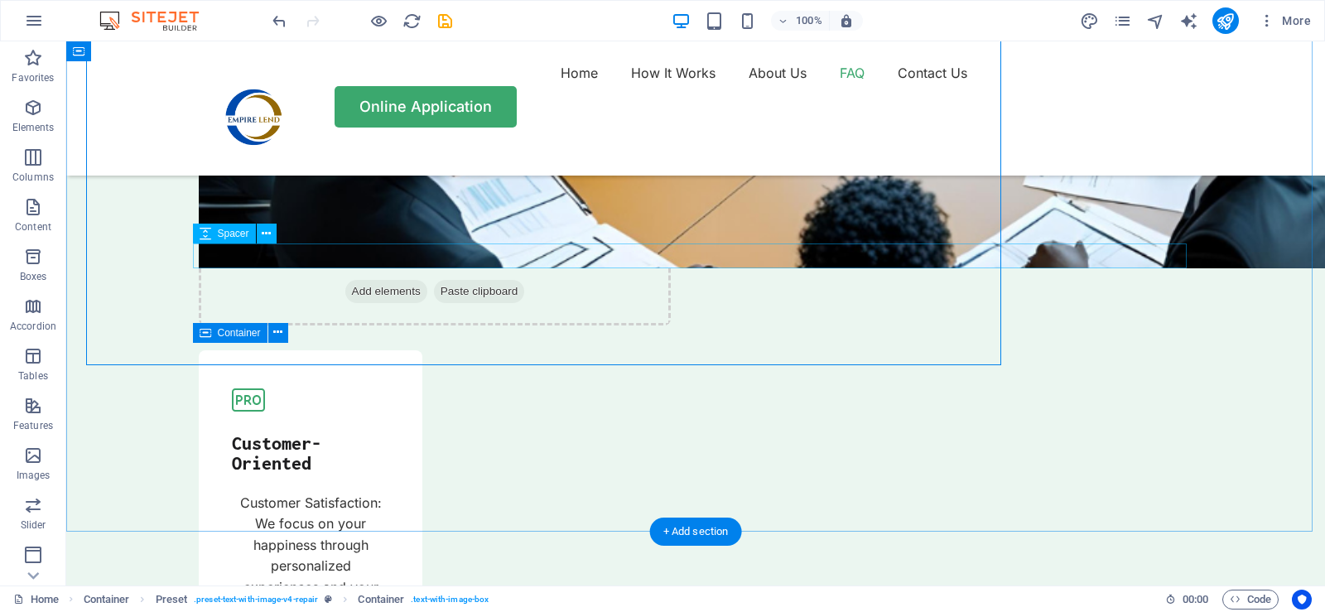
scroll to position [4968, 0]
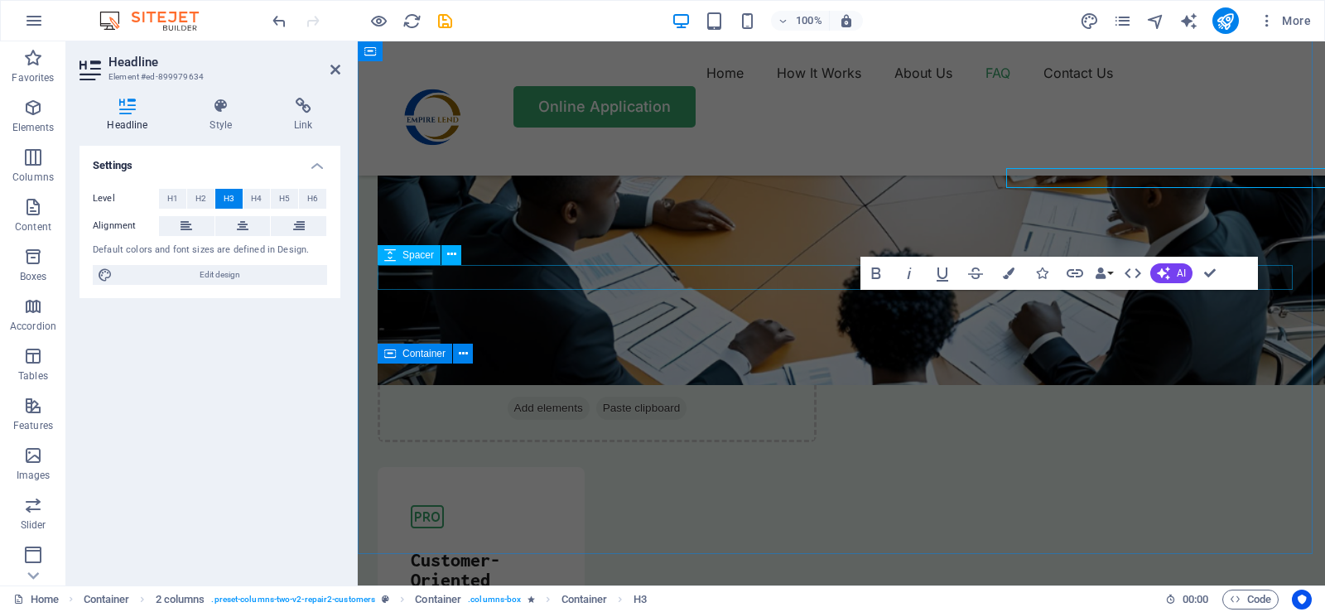
scroll to position [5068, 0]
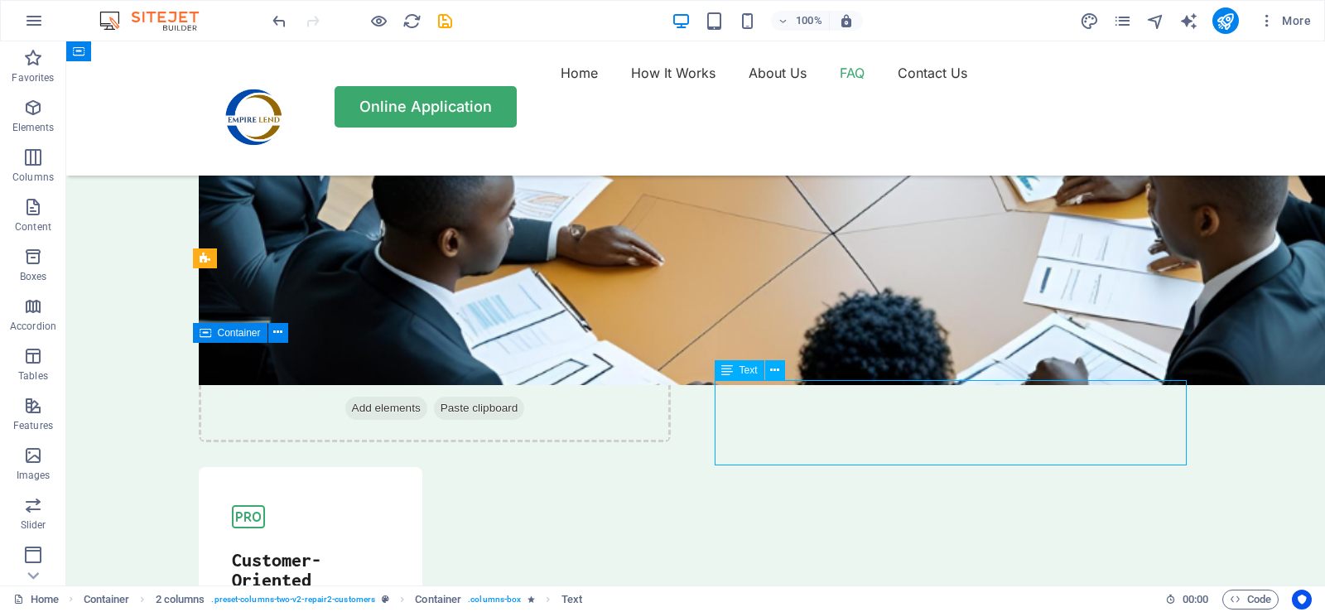
scroll to position [5068, 0]
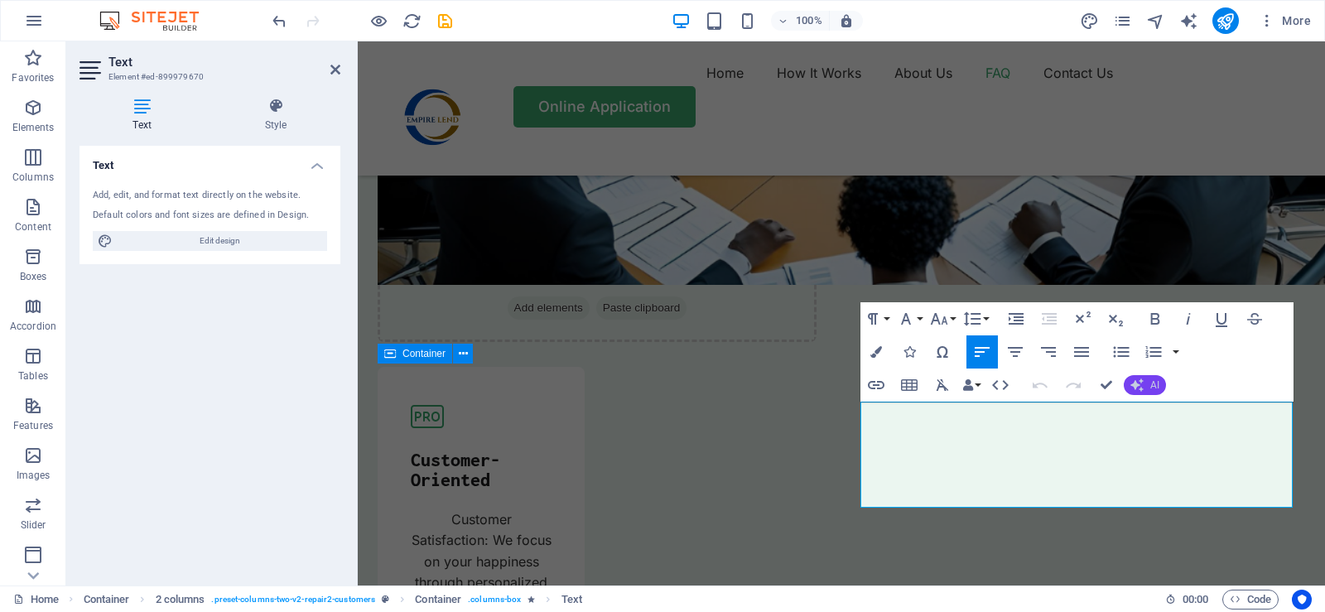
click at [1150, 381] on span "AI" at bounding box center [1154, 385] width 9 height 10
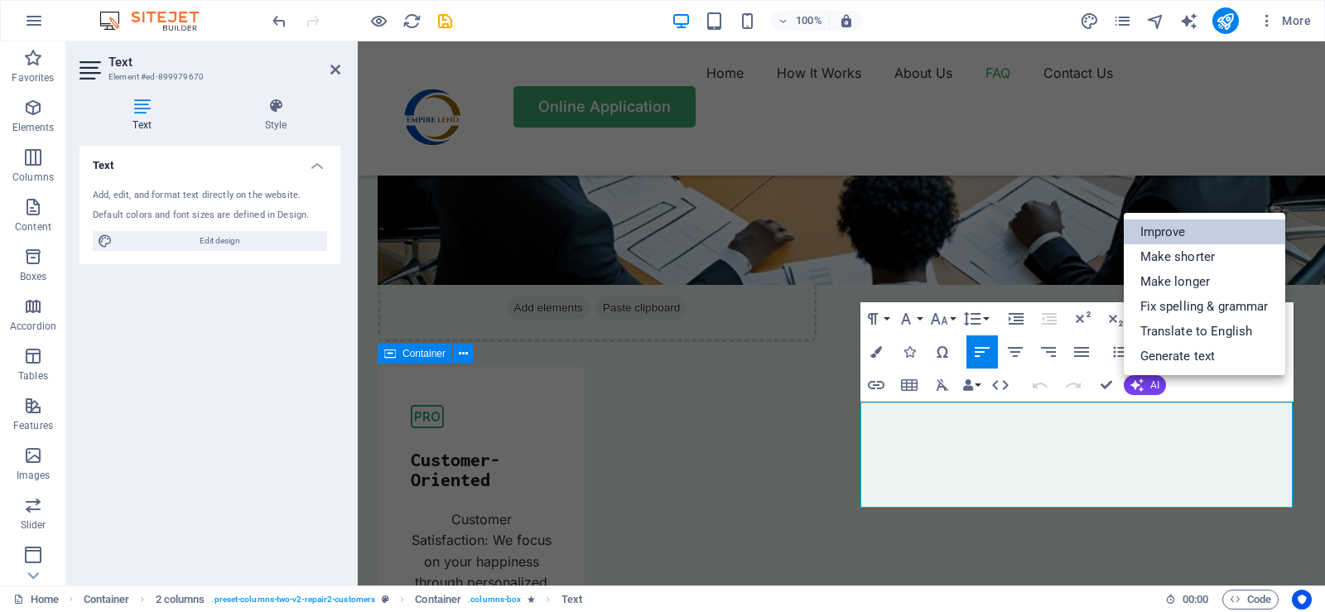
click at [1166, 233] on link "Improve" at bounding box center [1203, 231] width 161 height 25
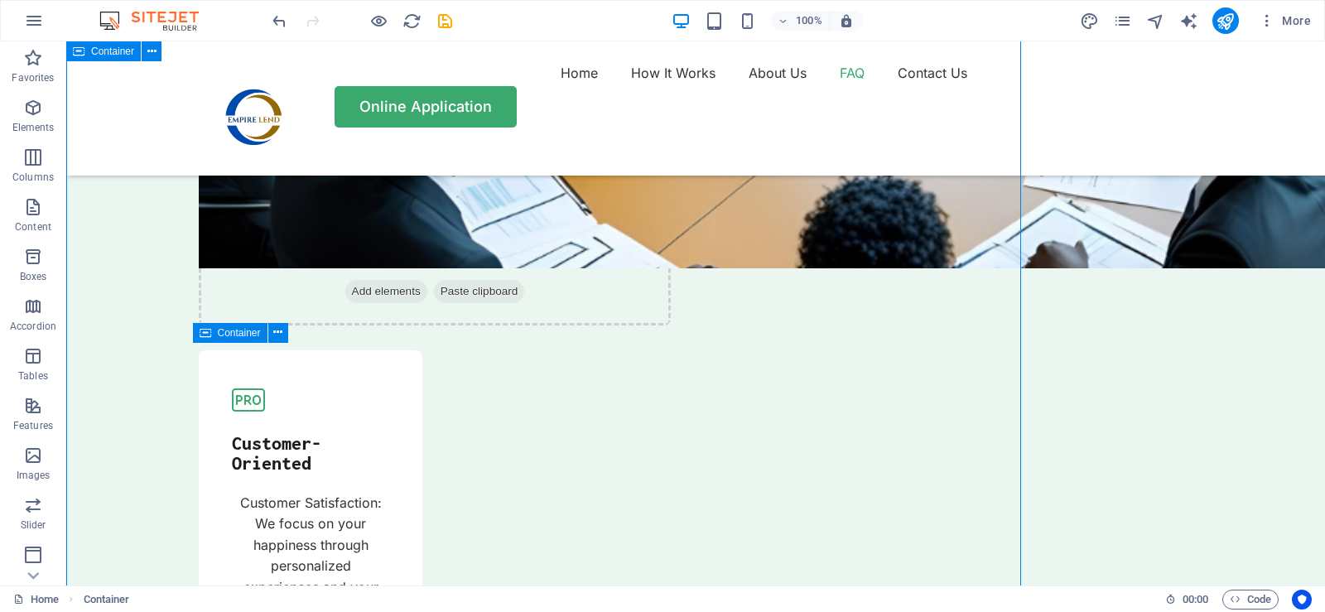
scroll to position [4968, 0]
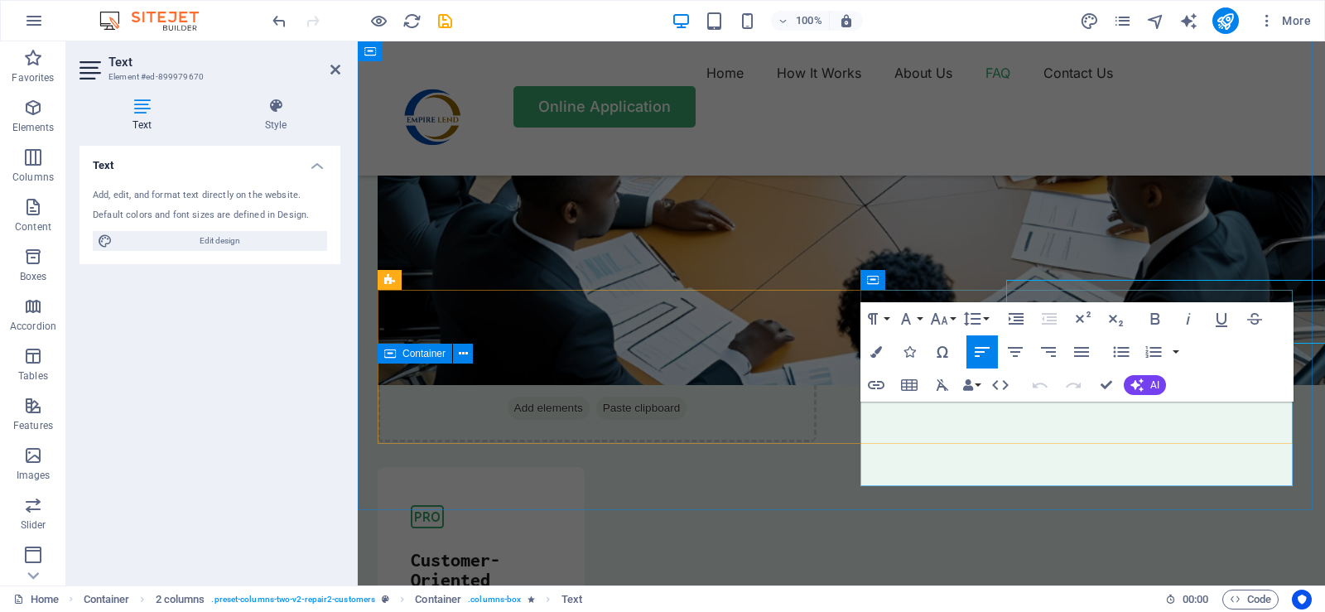
scroll to position [5068, 0]
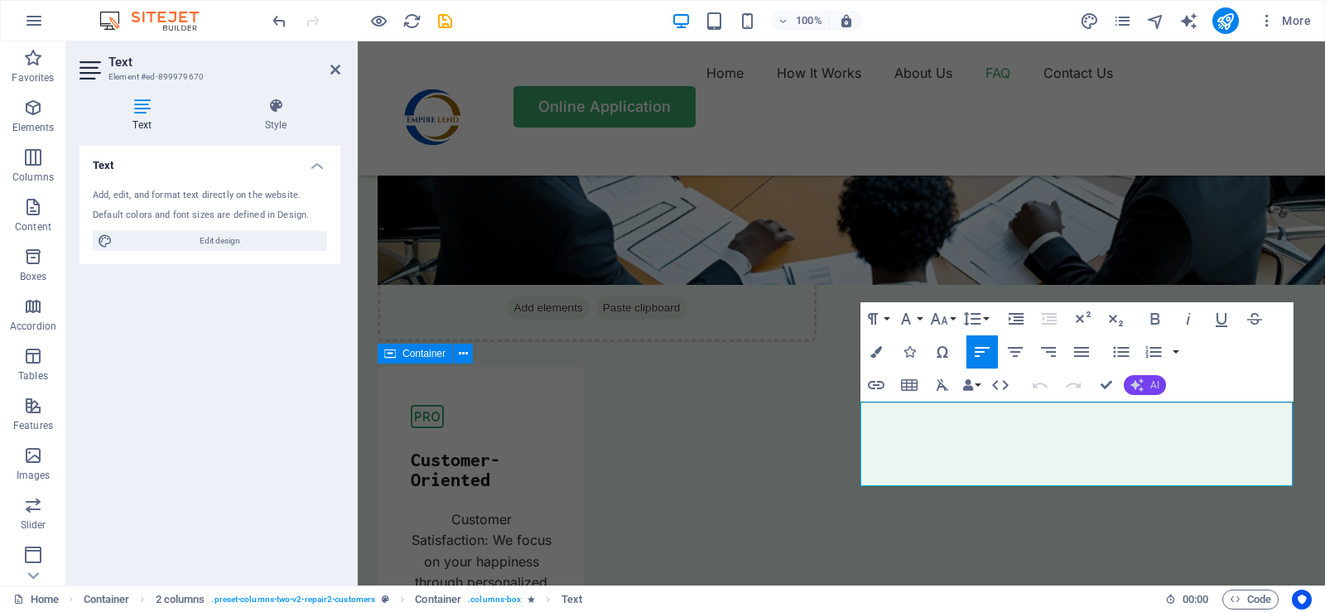
click at [1150, 382] on span "AI" at bounding box center [1154, 385] width 9 height 10
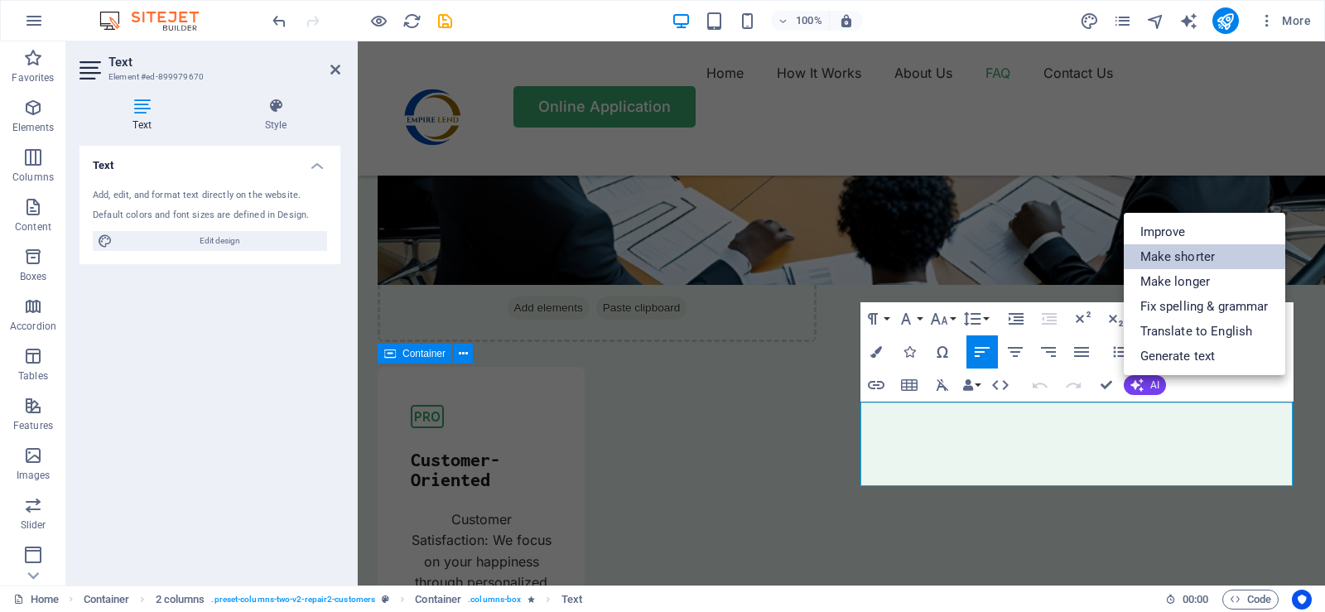
click at [1176, 254] on link "Make shorter" at bounding box center [1203, 256] width 161 height 25
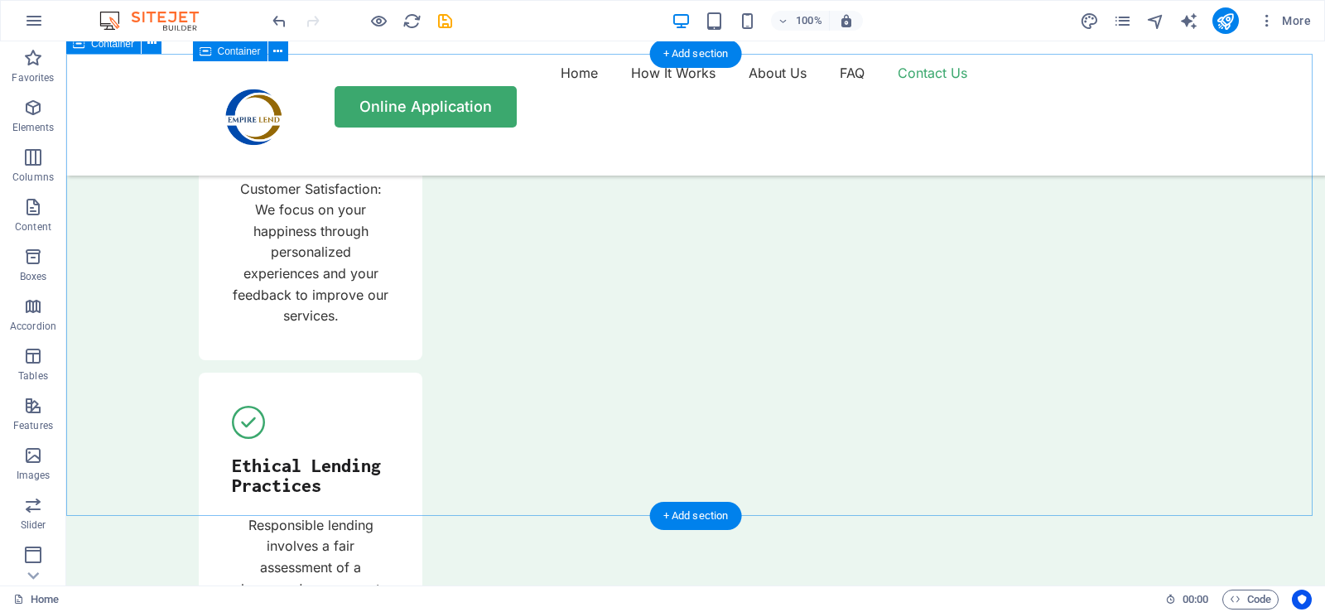
scroll to position [5713, 0]
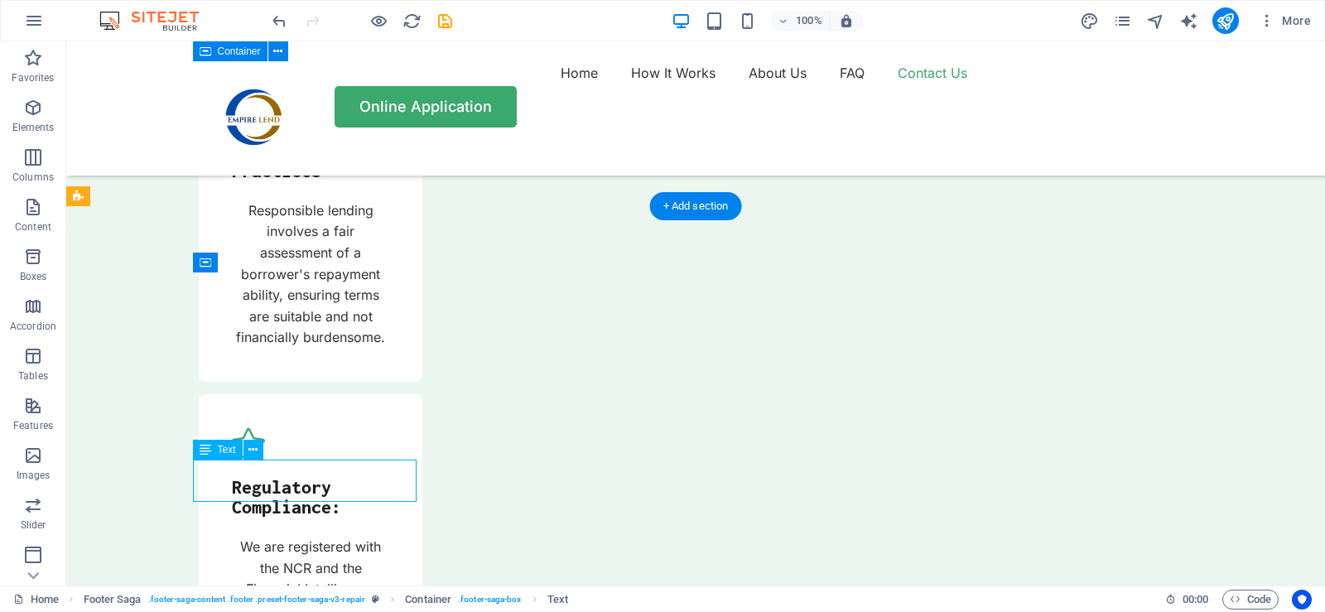
scroll to position [5834, 0]
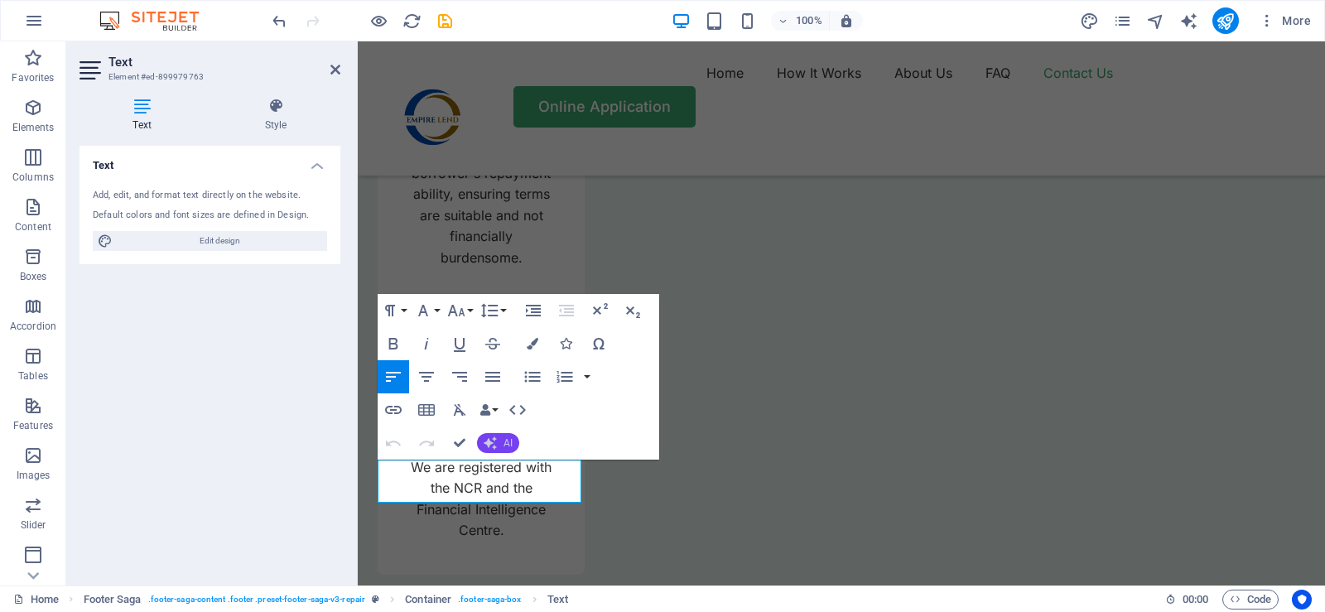
click at [503, 443] on button "AI" at bounding box center [498, 443] width 42 height 20
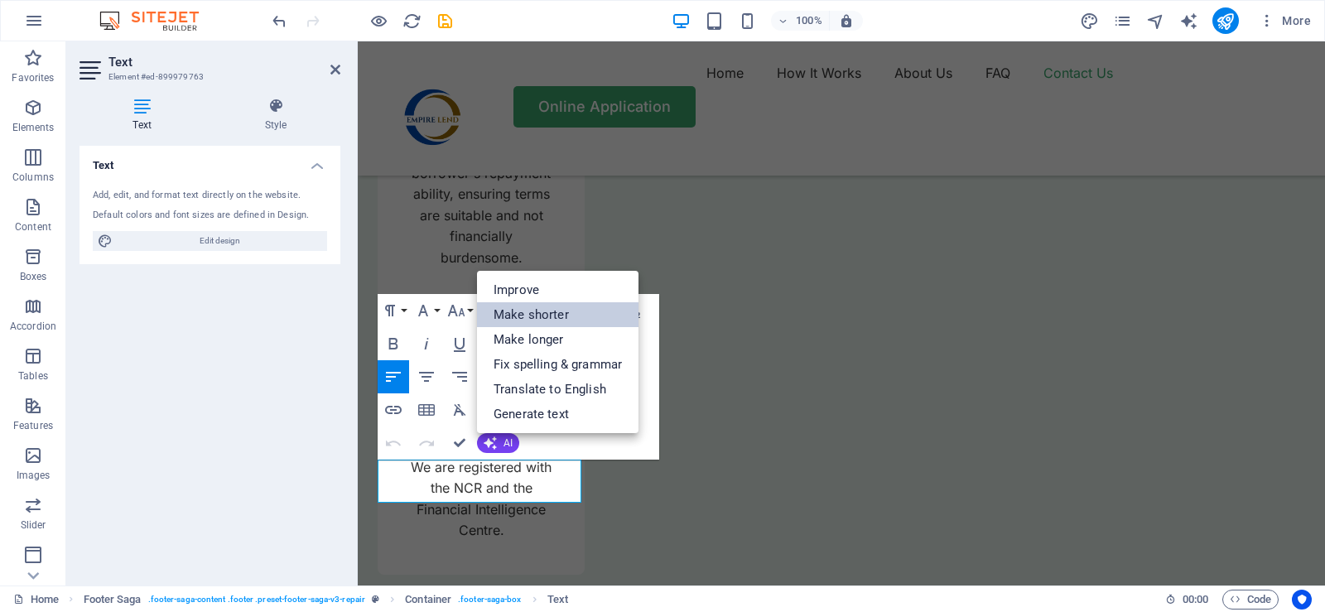
click at [541, 311] on link "Make shorter" at bounding box center [557, 314] width 161 height 25
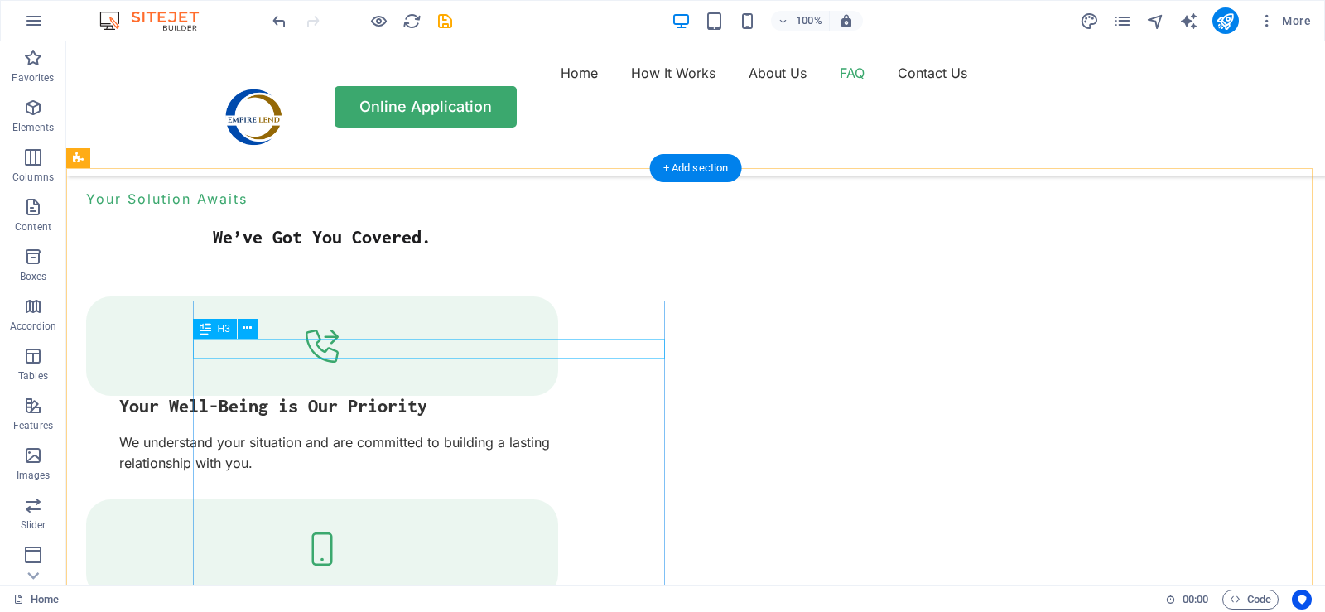
scroll to position [2816, 0]
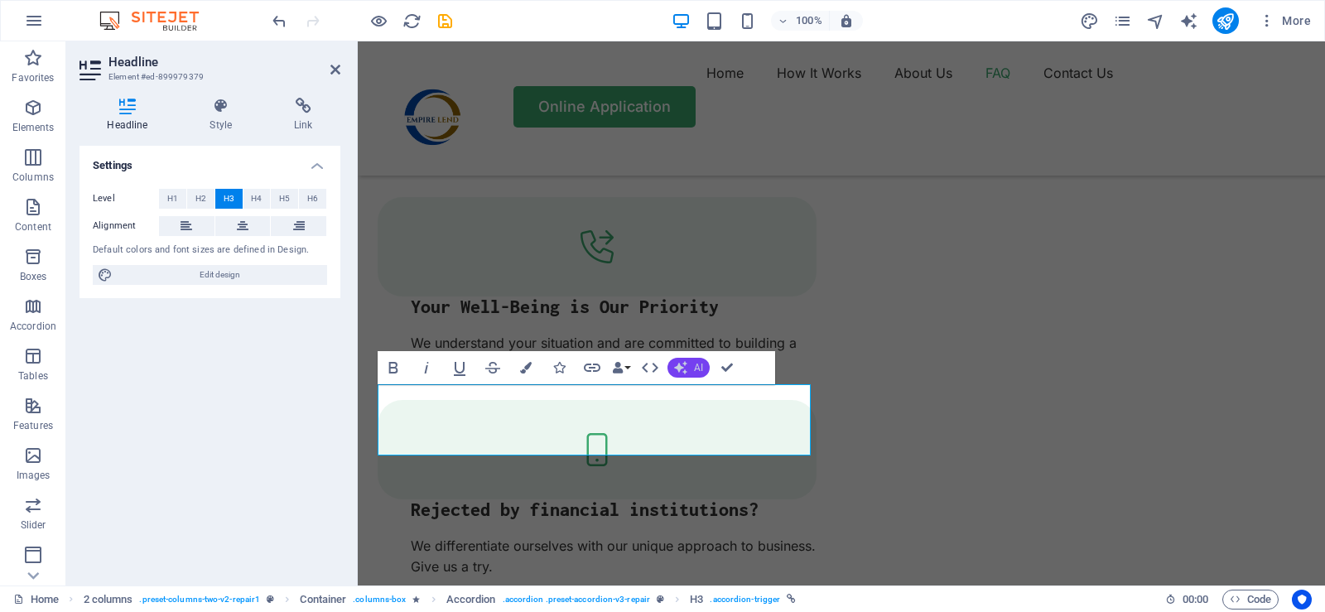
click at [697, 372] on span "AI" at bounding box center [698, 368] width 9 height 10
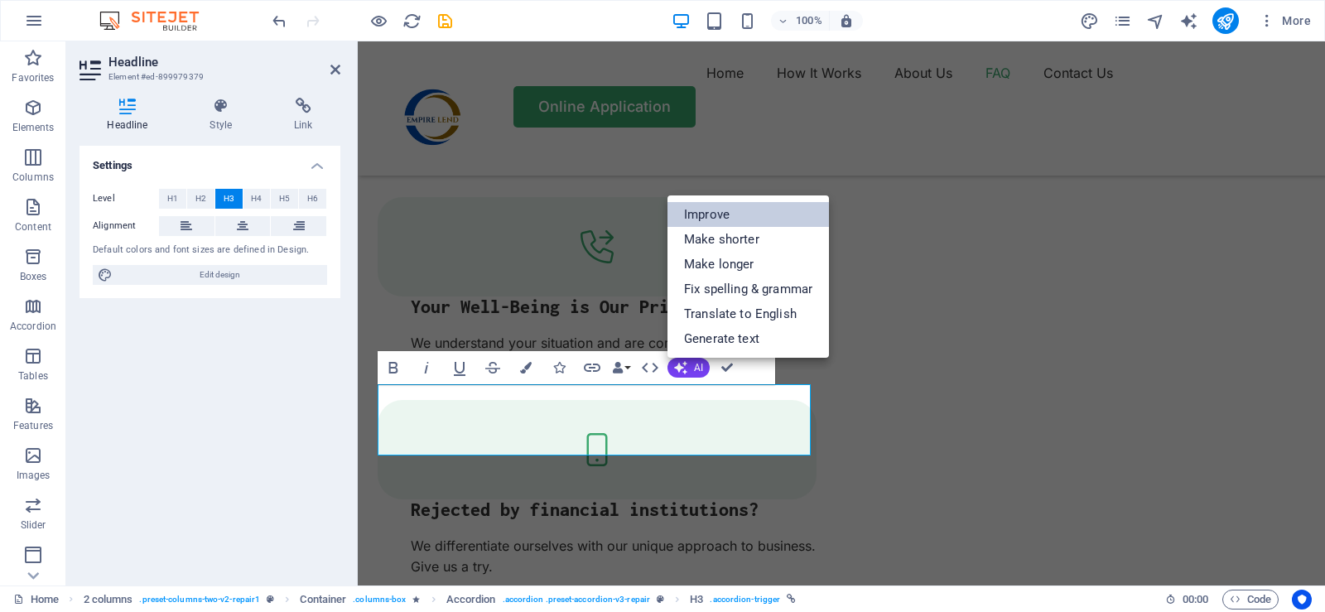
click at [716, 214] on link "Improve" at bounding box center [747, 214] width 161 height 25
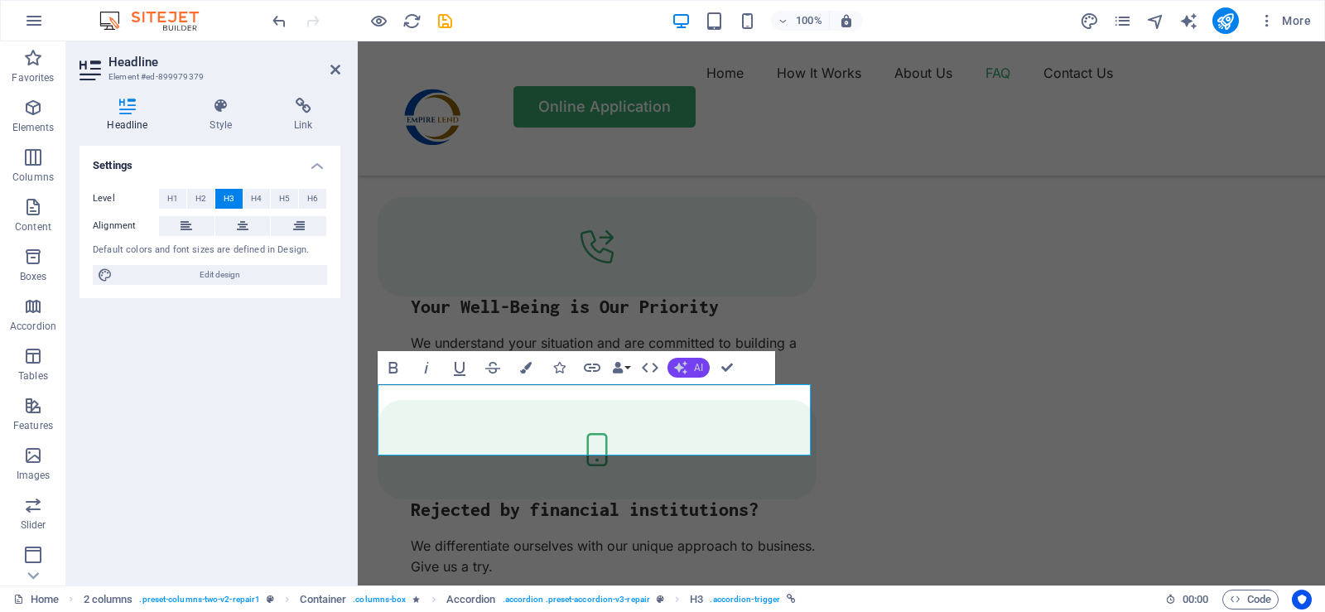
click at [697, 371] on span "AI" at bounding box center [698, 368] width 9 height 10
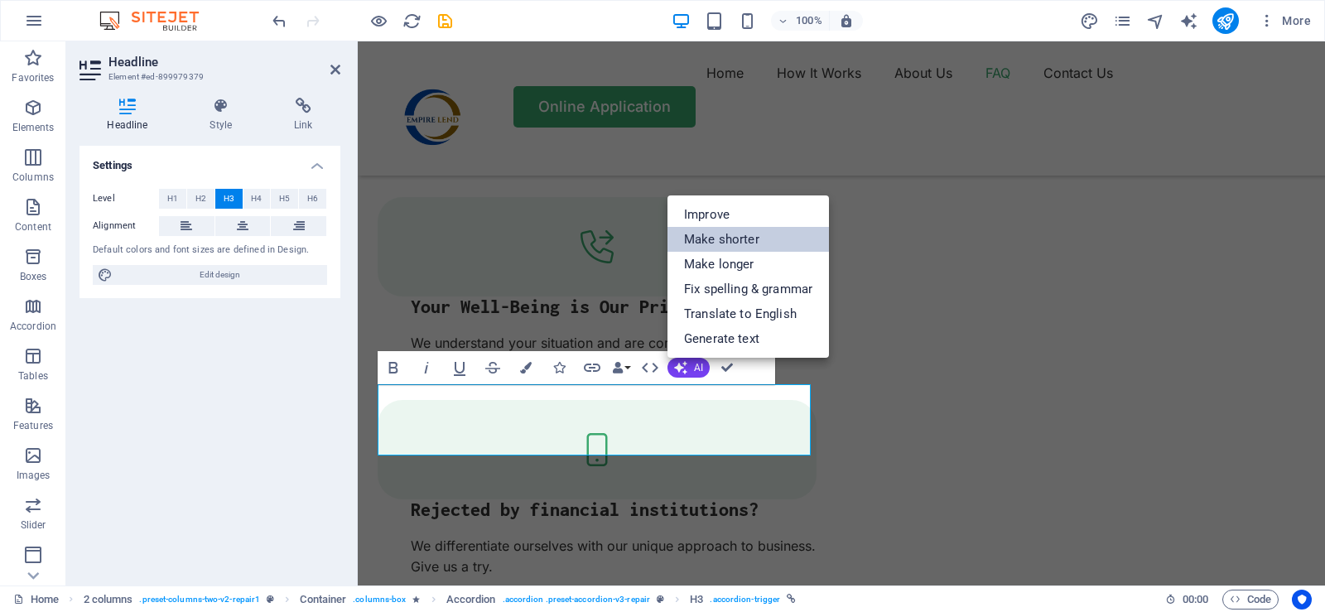
click at [744, 245] on link "Make shorter" at bounding box center [747, 239] width 161 height 25
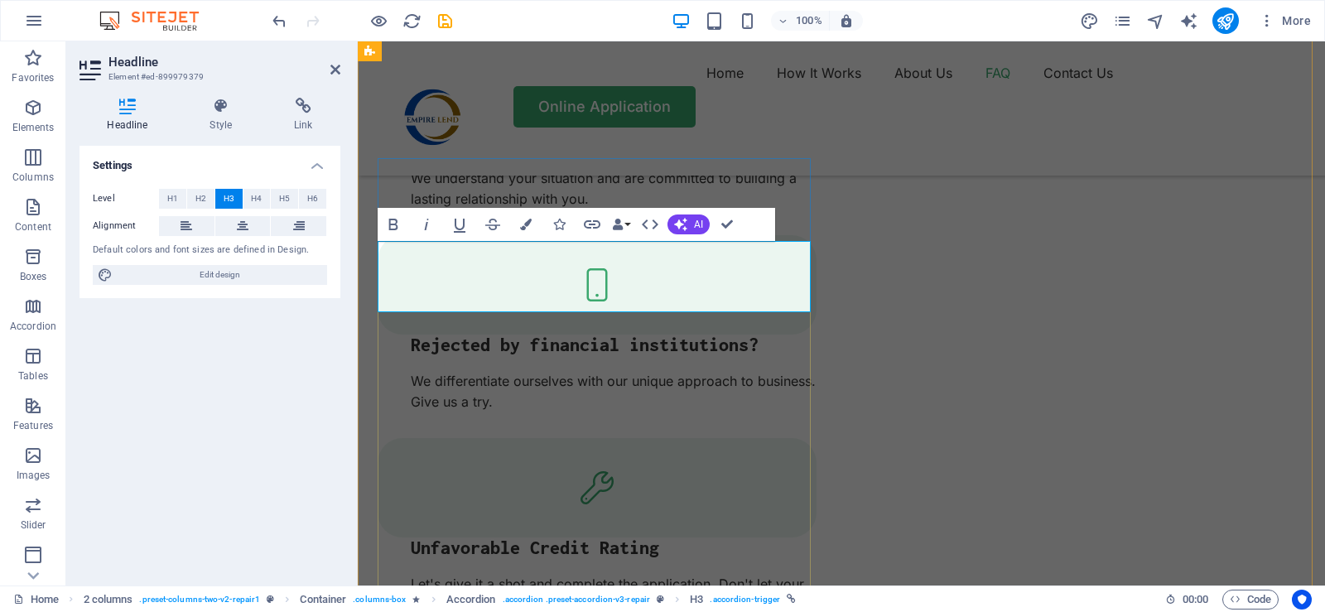
scroll to position [2998, 0]
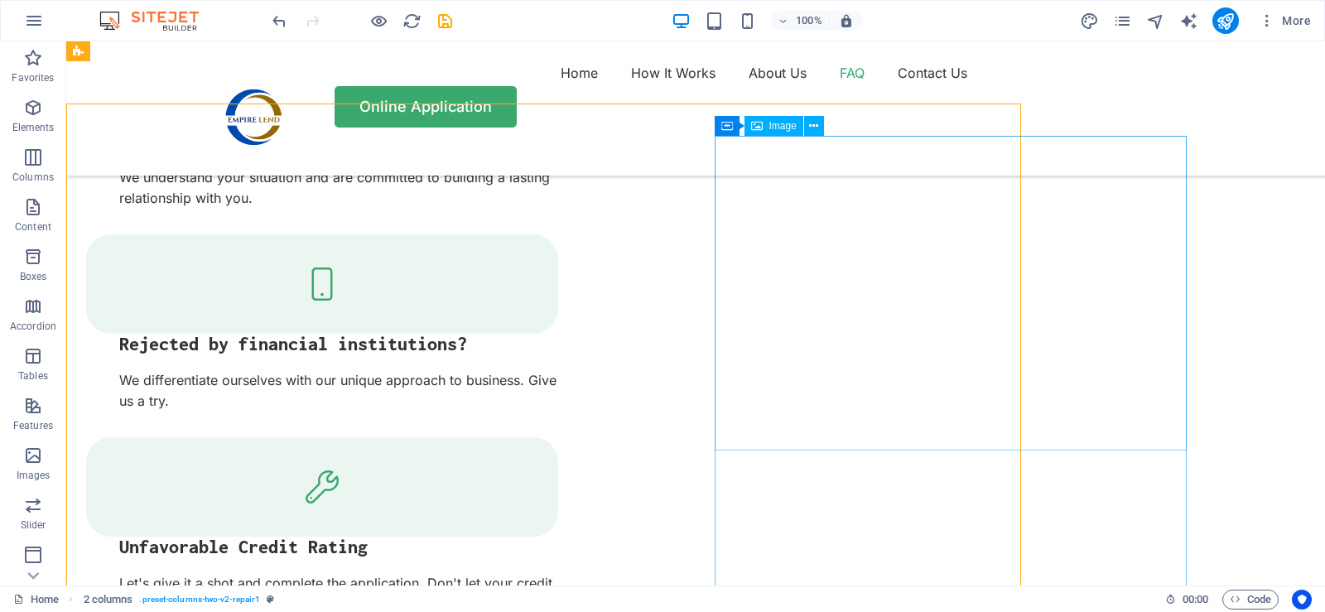
scroll to position [2898, 0]
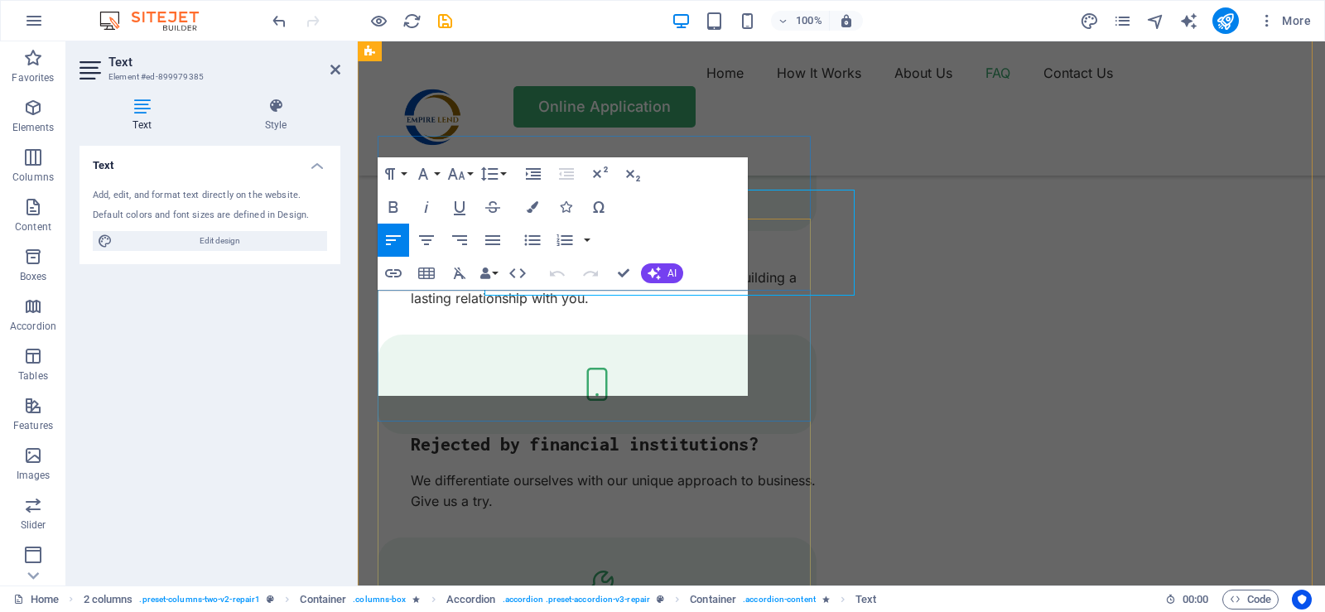
scroll to position [2998, 0]
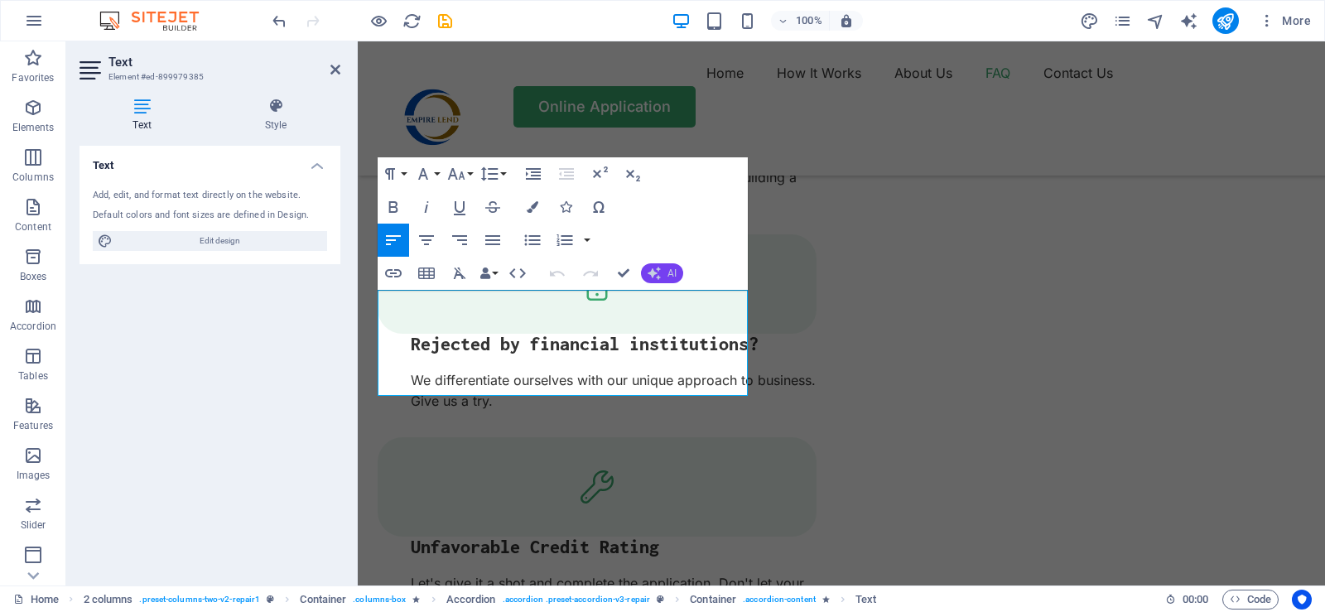
click at [666, 277] on button "AI" at bounding box center [662, 273] width 42 height 20
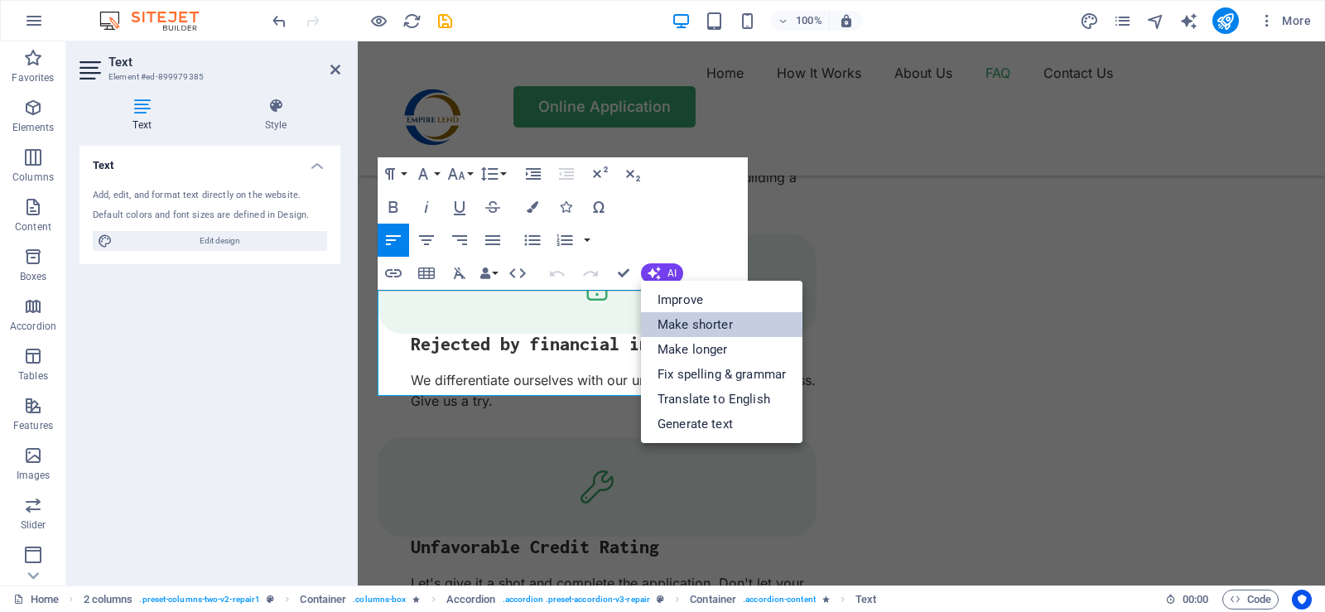
click at [678, 329] on link "Make shorter" at bounding box center [721, 324] width 161 height 25
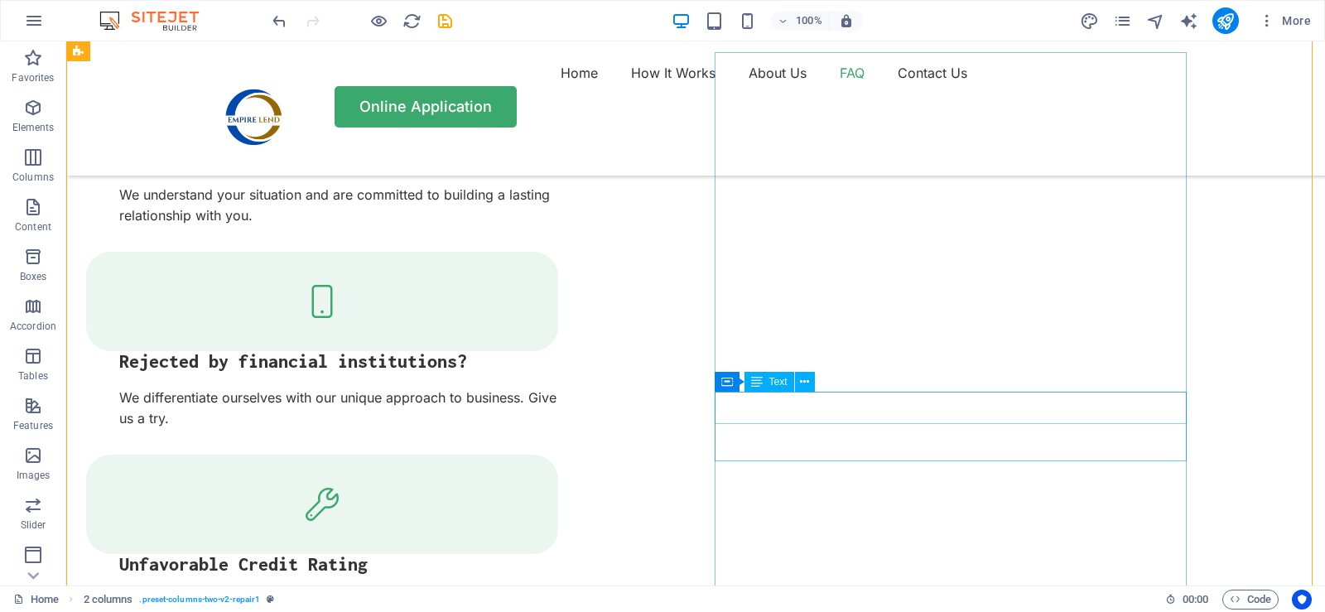
scroll to position [3063, 0]
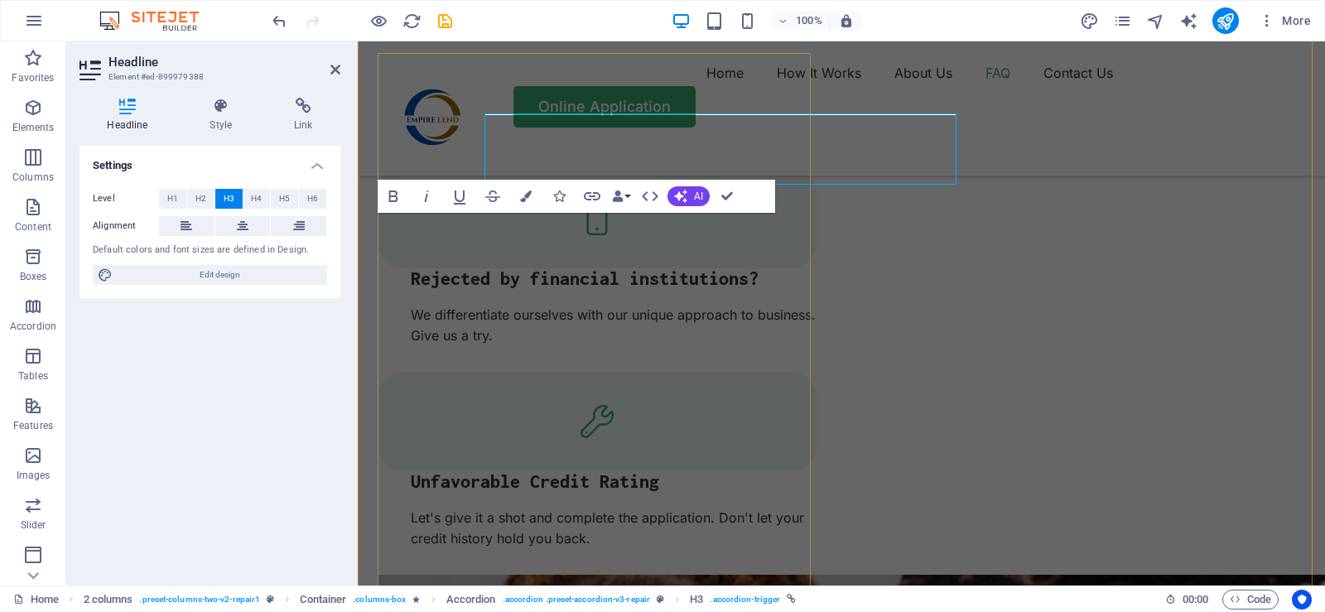
scroll to position [3163, 0]
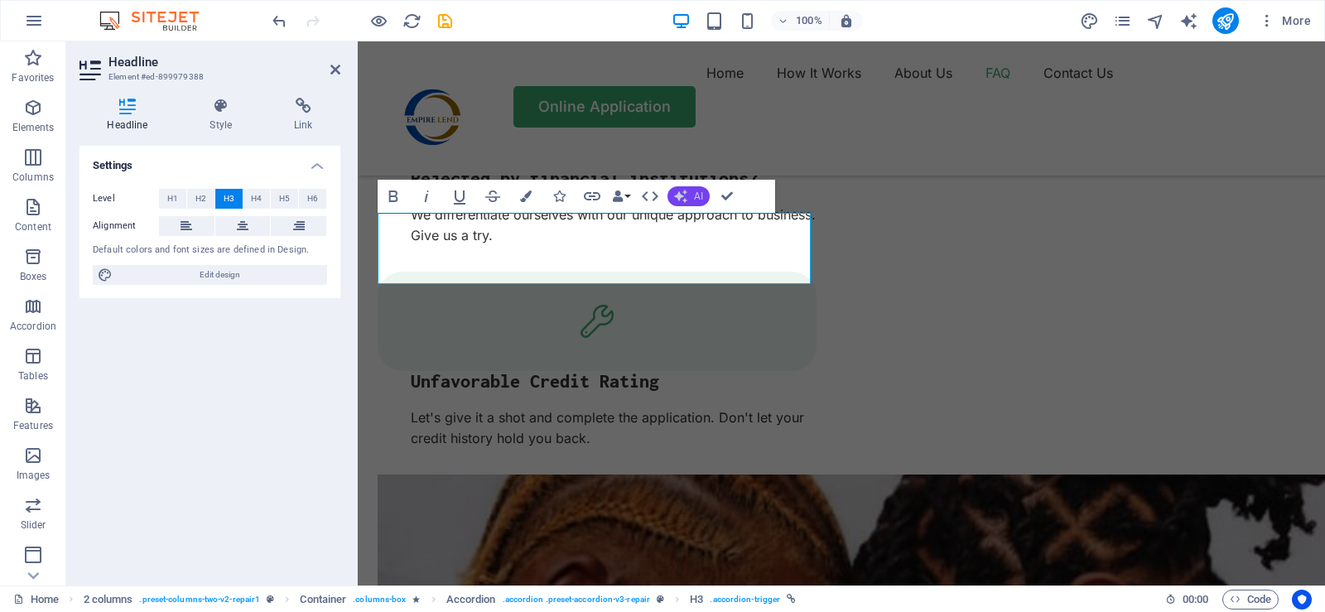
click at [700, 195] on span "AI" at bounding box center [698, 196] width 9 height 10
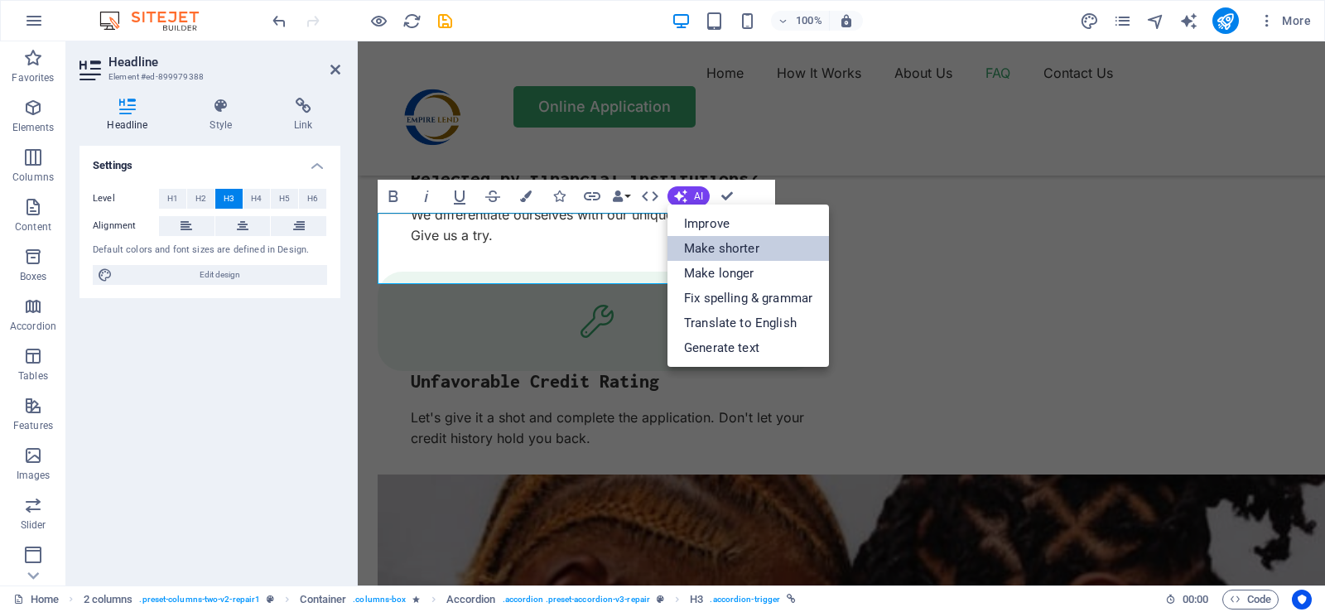
click at [714, 247] on link "Make shorter" at bounding box center [747, 248] width 161 height 25
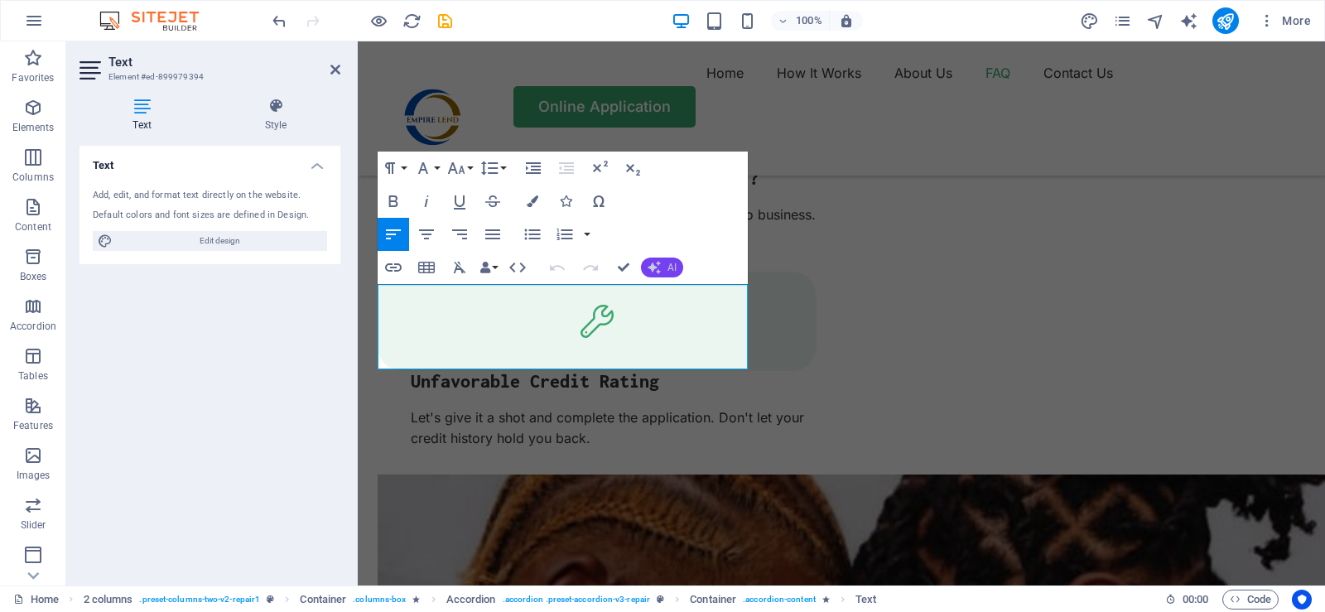
click at [671, 265] on span "AI" at bounding box center [671, 267] width 9 height 10
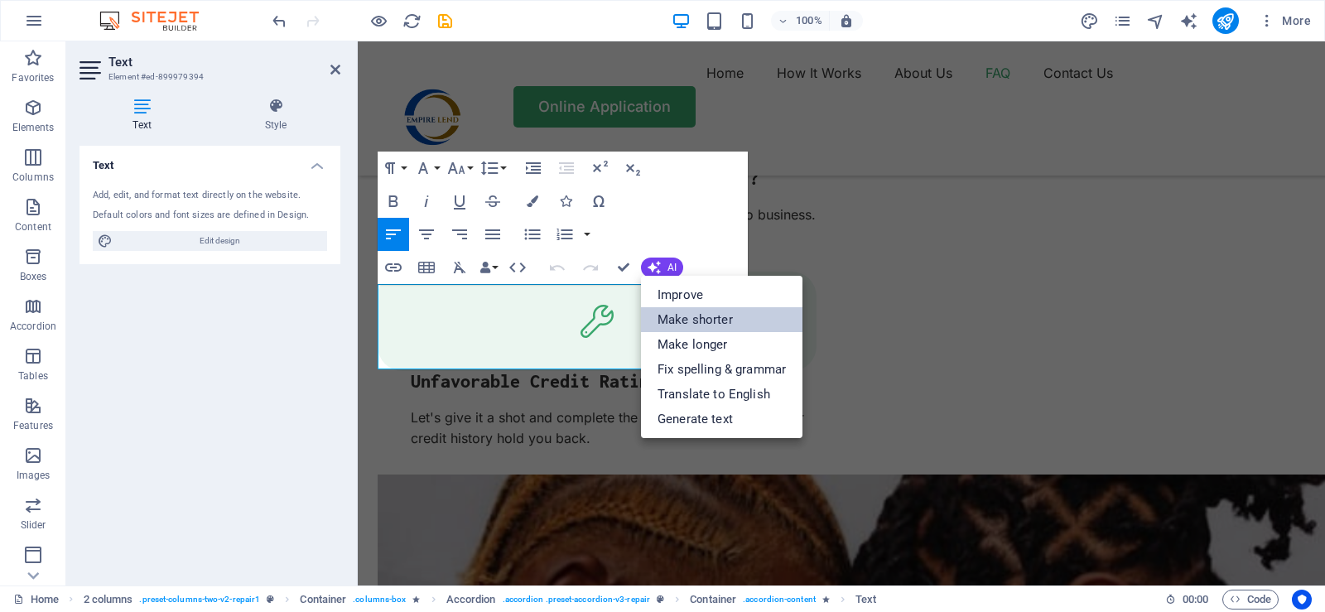
click at [688, 320] on link "Make shorter" at bounding box center [721, 319] width 161 height 25
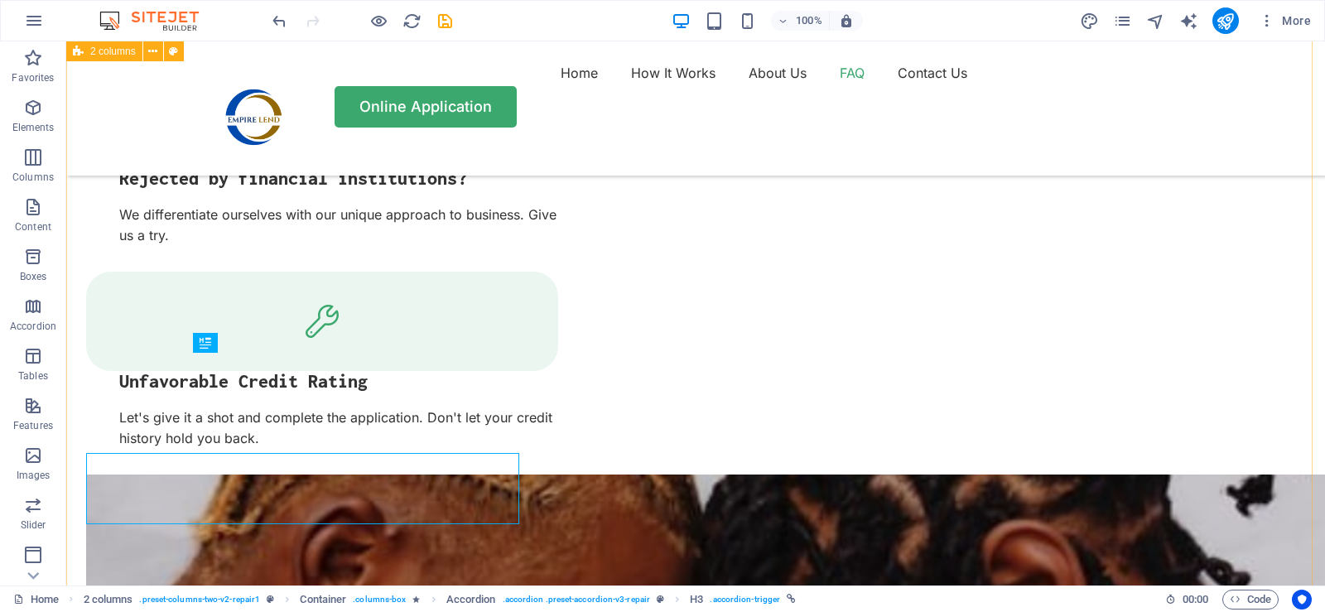
scroll to position [3063, 0]
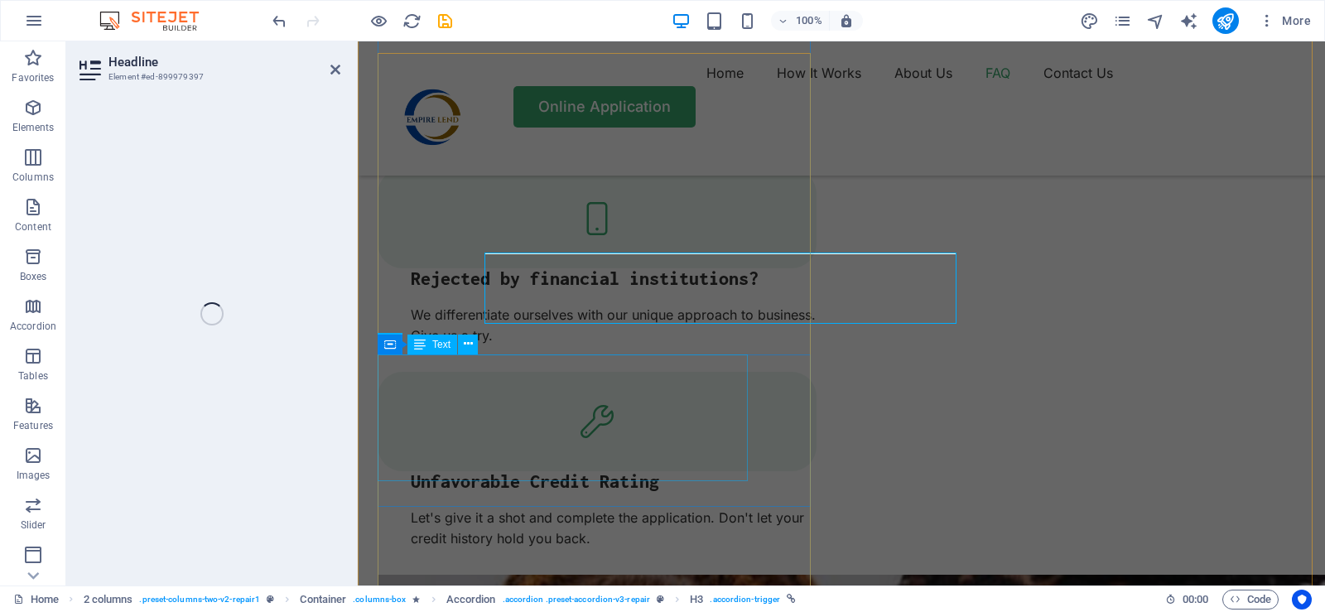
scroll to position [3163, 0]
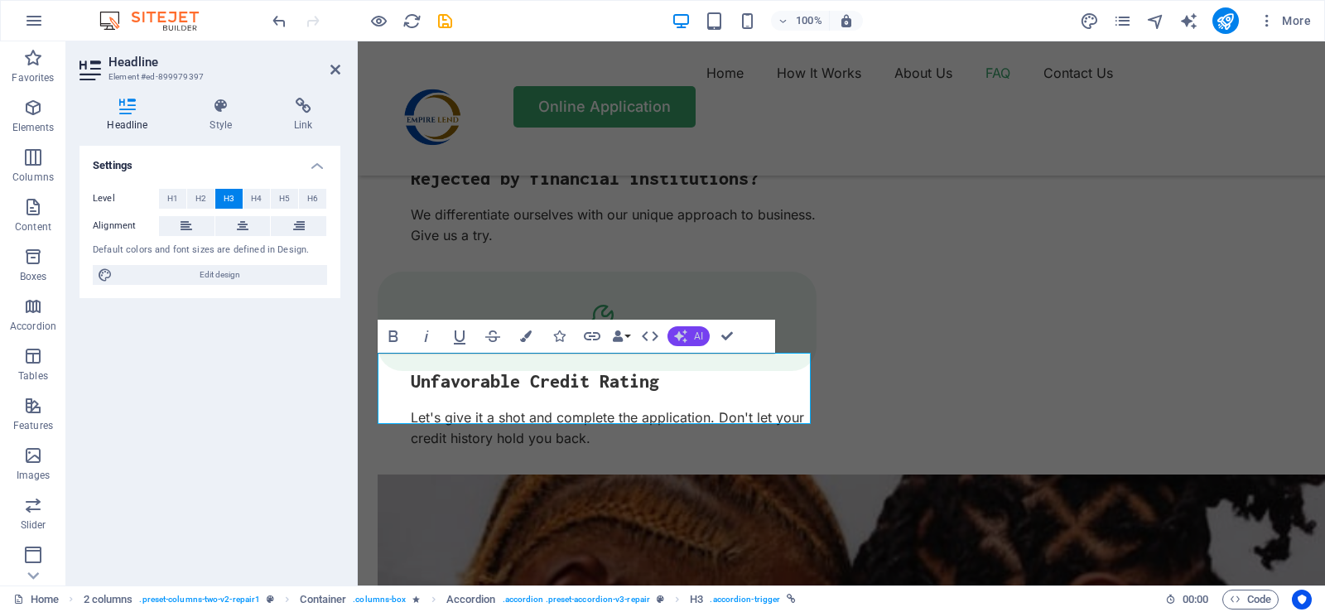
click at [690, 336] on button "AI" at bounding box center [688, 336] width 42 height 20
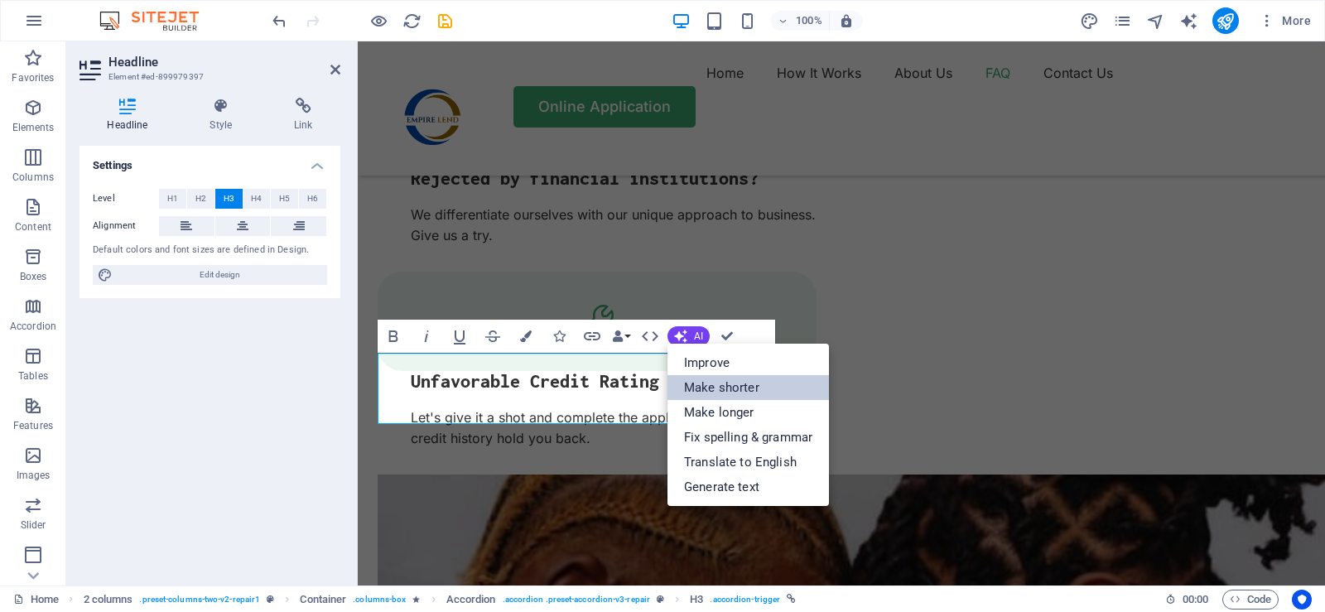
click at [719, 385] on link "Make shorter" at bounding box center [747, 387] width 161 height 25
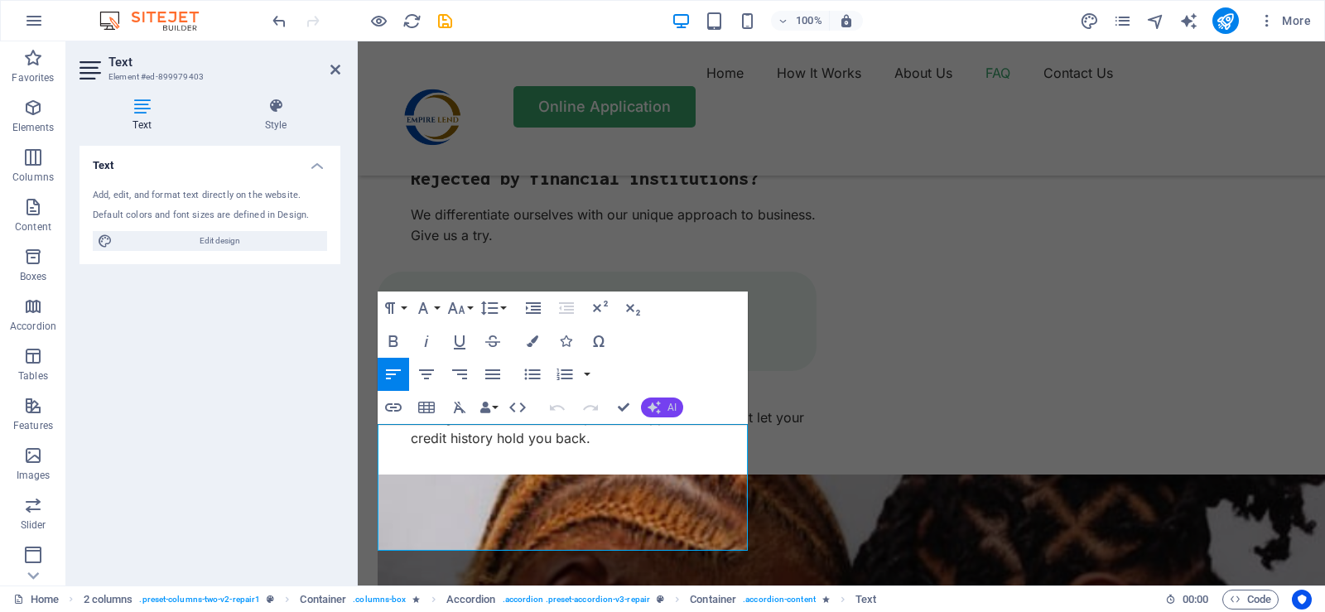
click at [673, 408] on span "AI" at bounding box center [671, 407] width 9 height 10
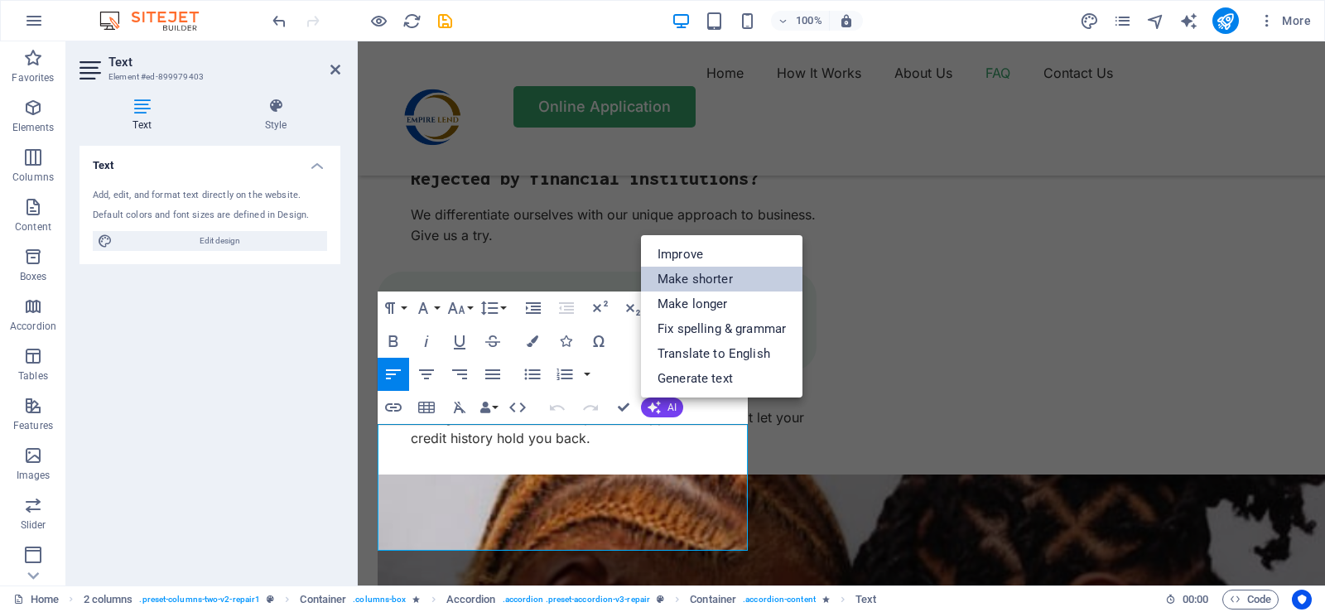
click at [714, 279] on link "Make shorter" at bounding box center [721, 279] width 161 height 25
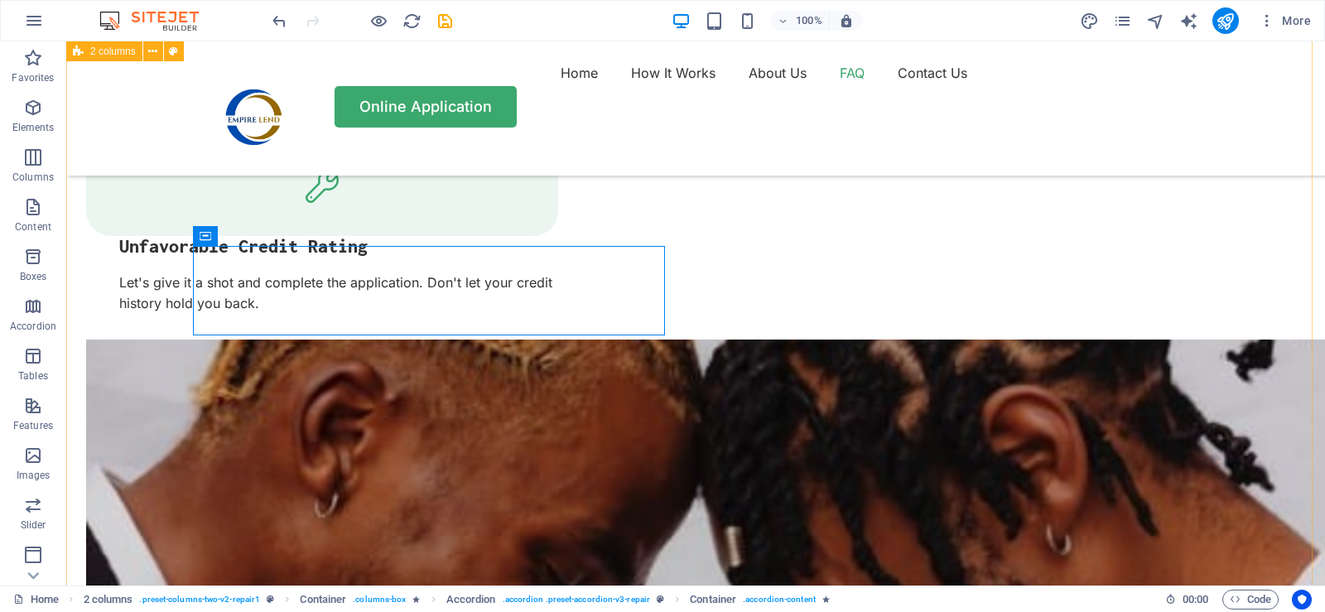
scroll to position [3312, 0]
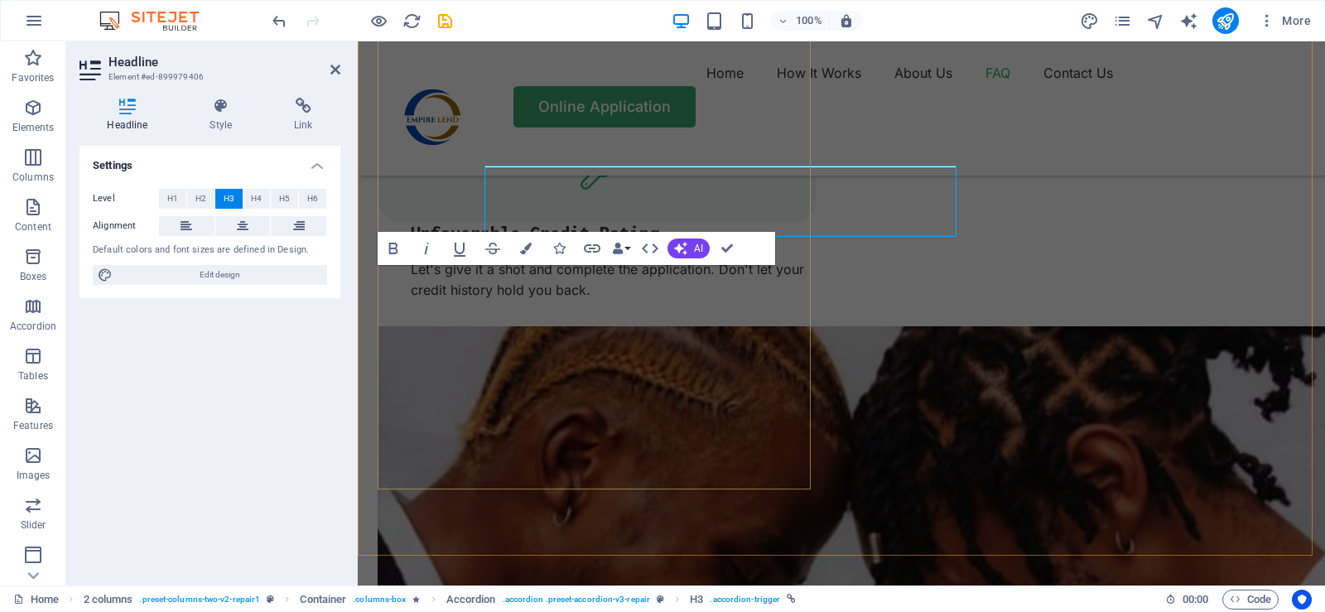
scroll to position [3411, 0]
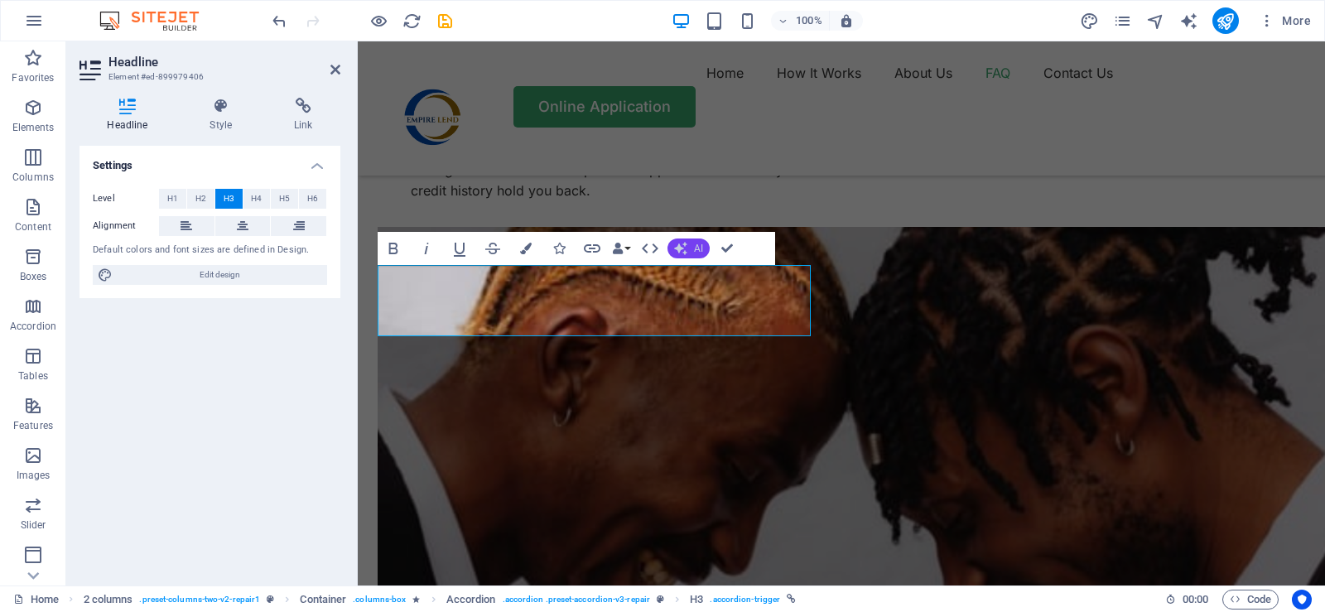
click at [695, 244] on span "AI" at bounding box center [698, 248] width 9 height 10
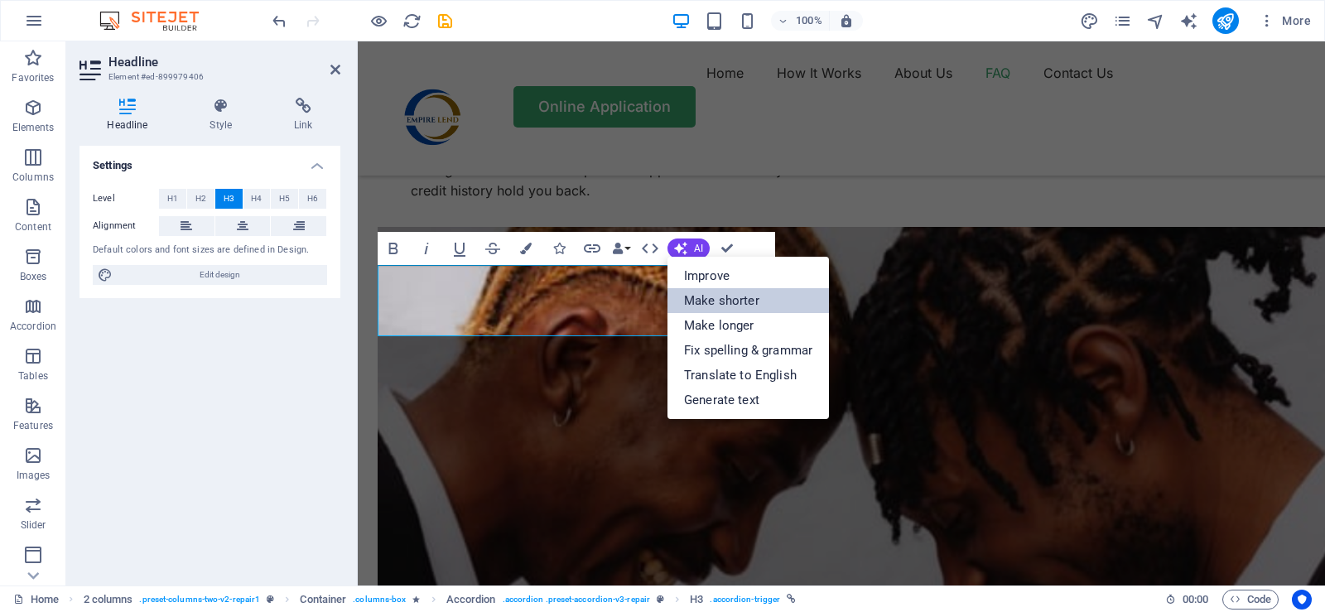
click at [725, 305] on link "Make shorter" at bounding box center [747, 300] width 161 height 25
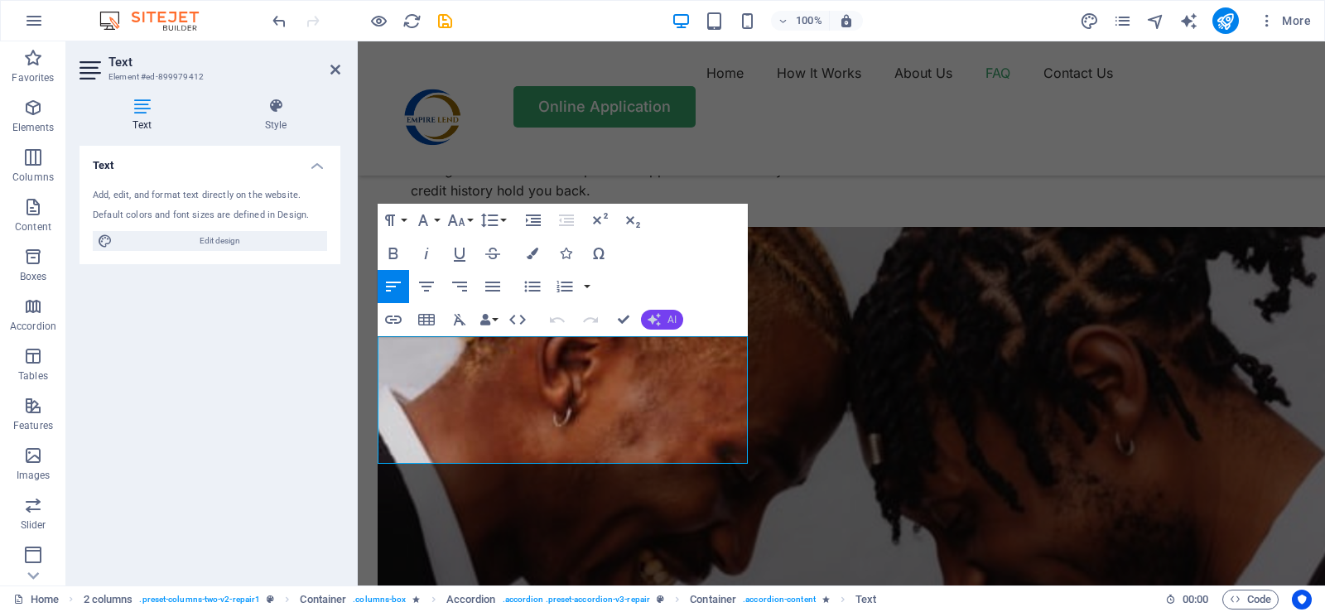
click at [674, 327] on button "AI" at bounding box center [662, 320] width 42 height 20
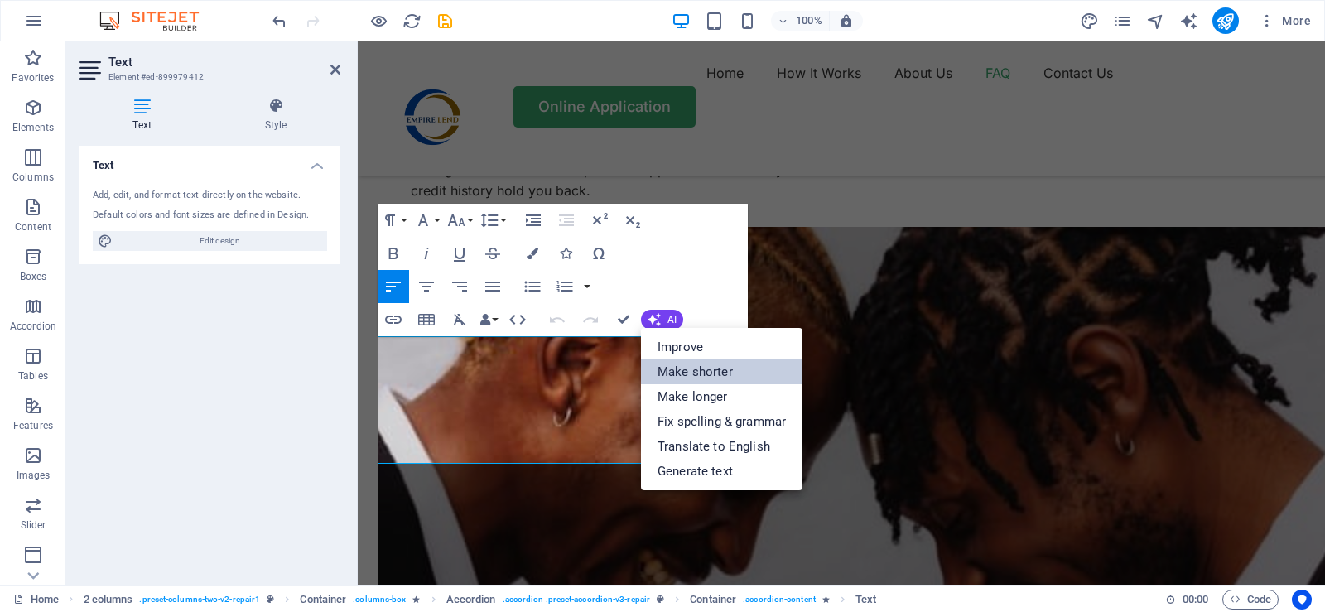
click at [681, 369] on link "Make shorter" at bounding box center [721, 371] width 161 height 25
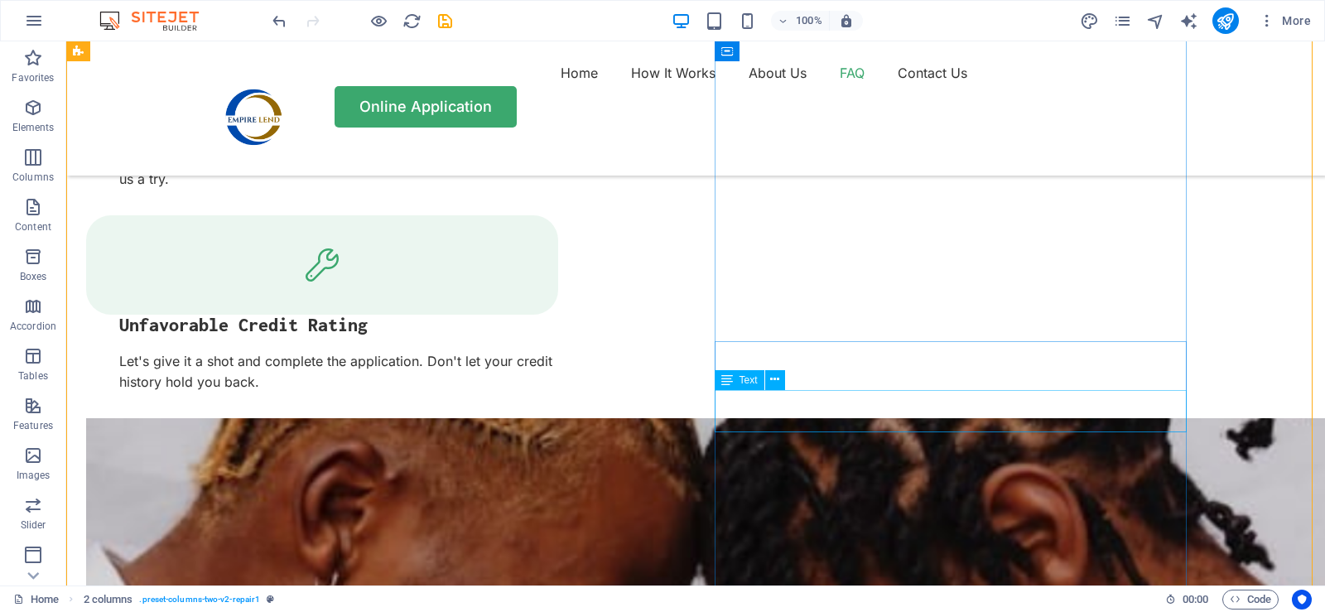
scroll to position [3063, 0]
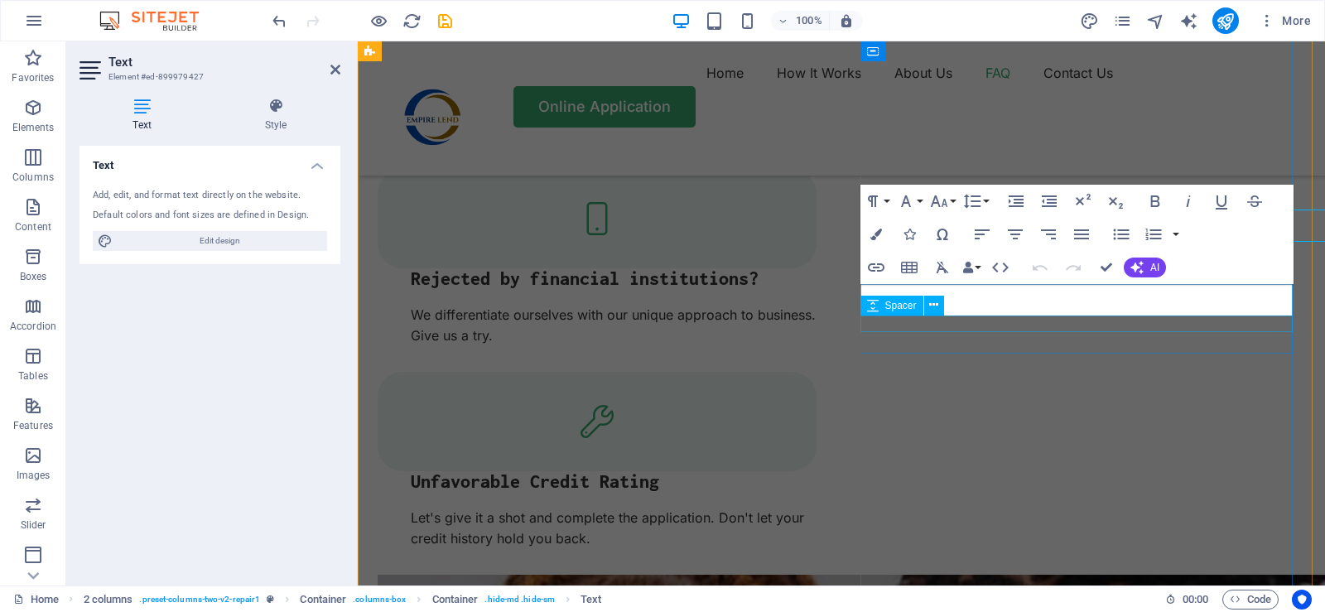
scroll to position [3163, 0]
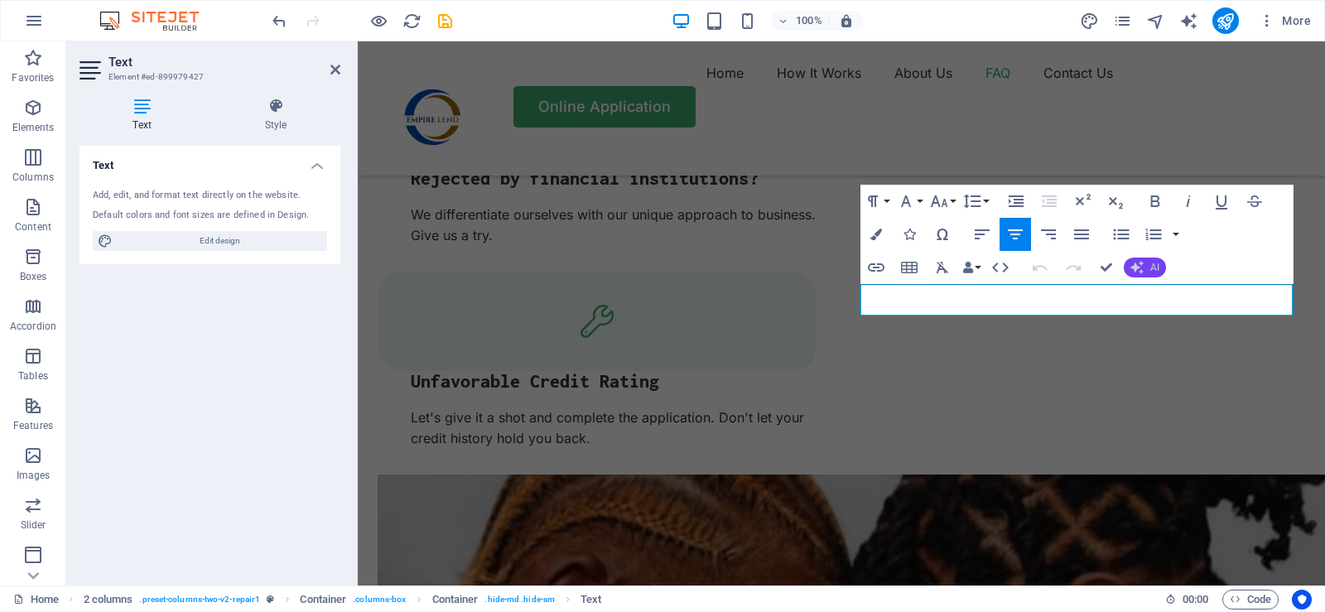
click at [1157, 272] on span "AI" at bounding box center [1154, 267] width 9 height 10
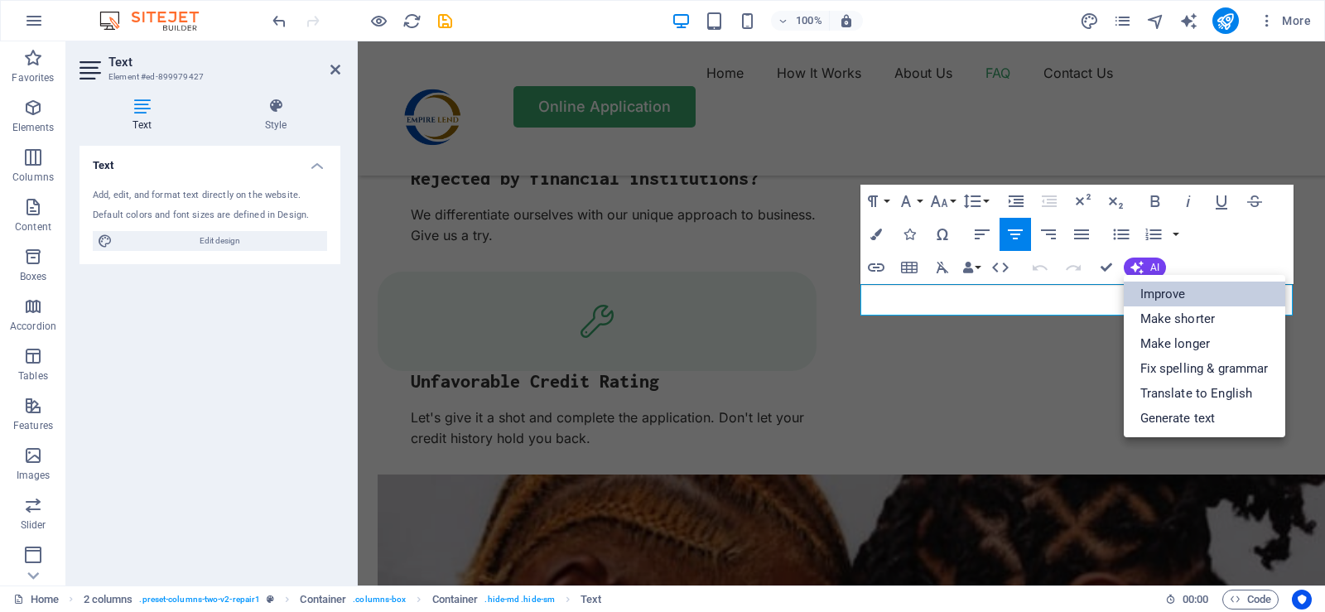
click at [1160, 288] on link "Improve" at bounding box center [1203, 293] width 161 height 25
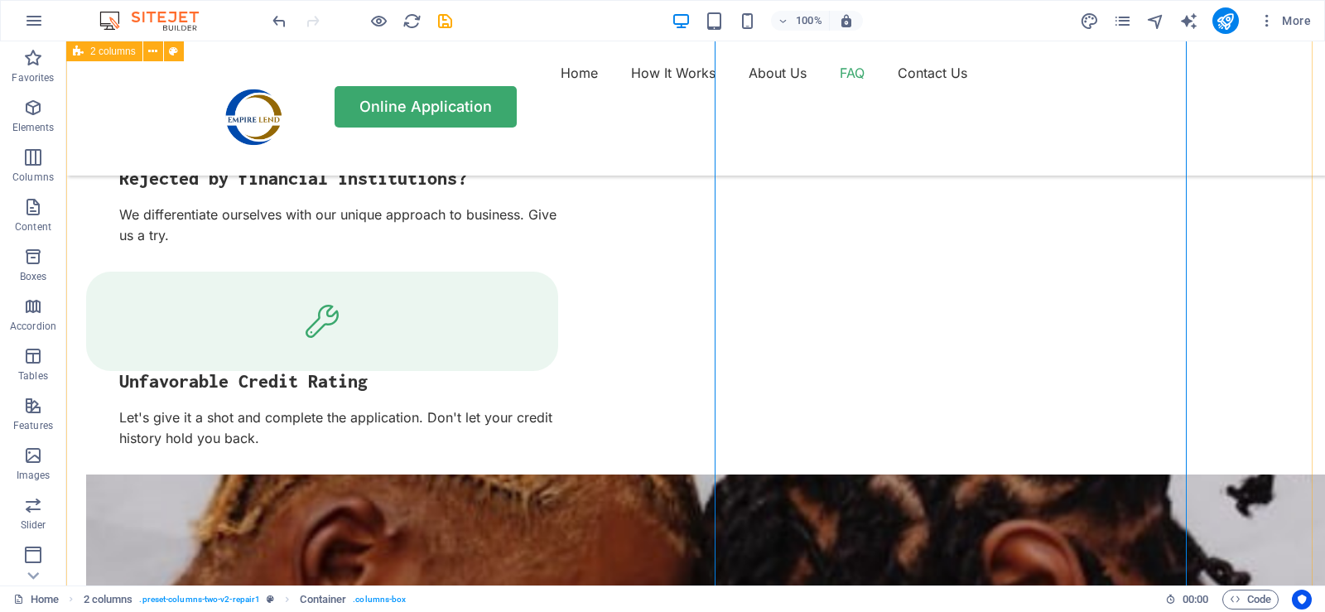
scroll to position [3063, 0]
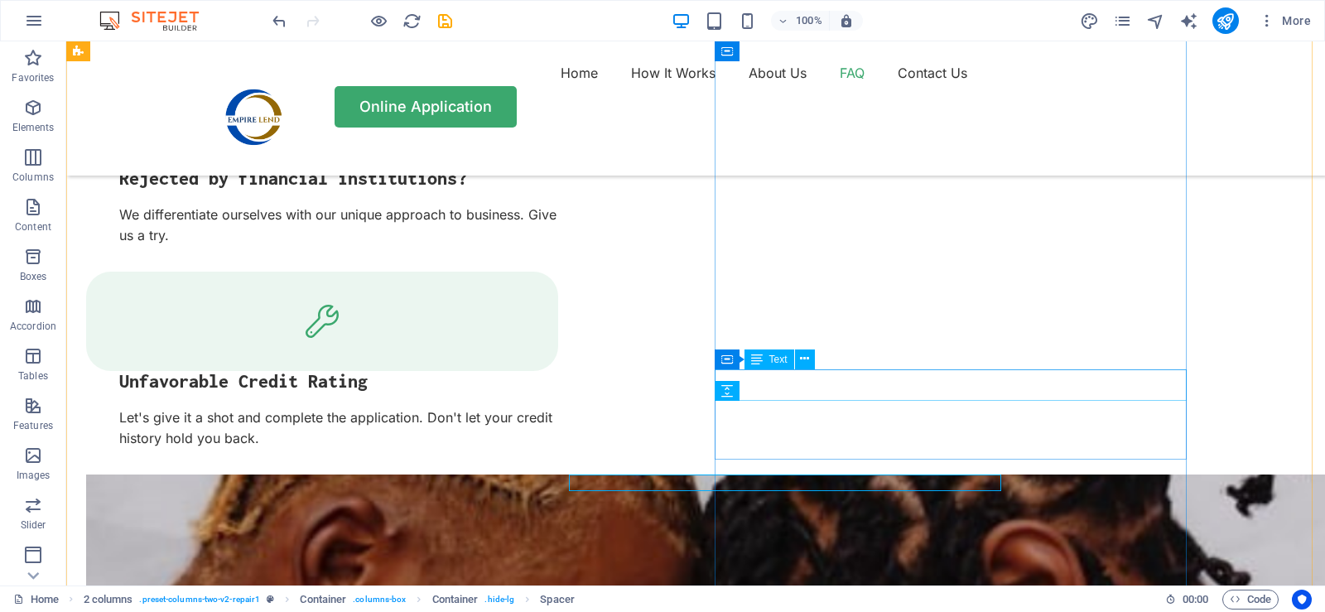
scroll to position [3063, 0]
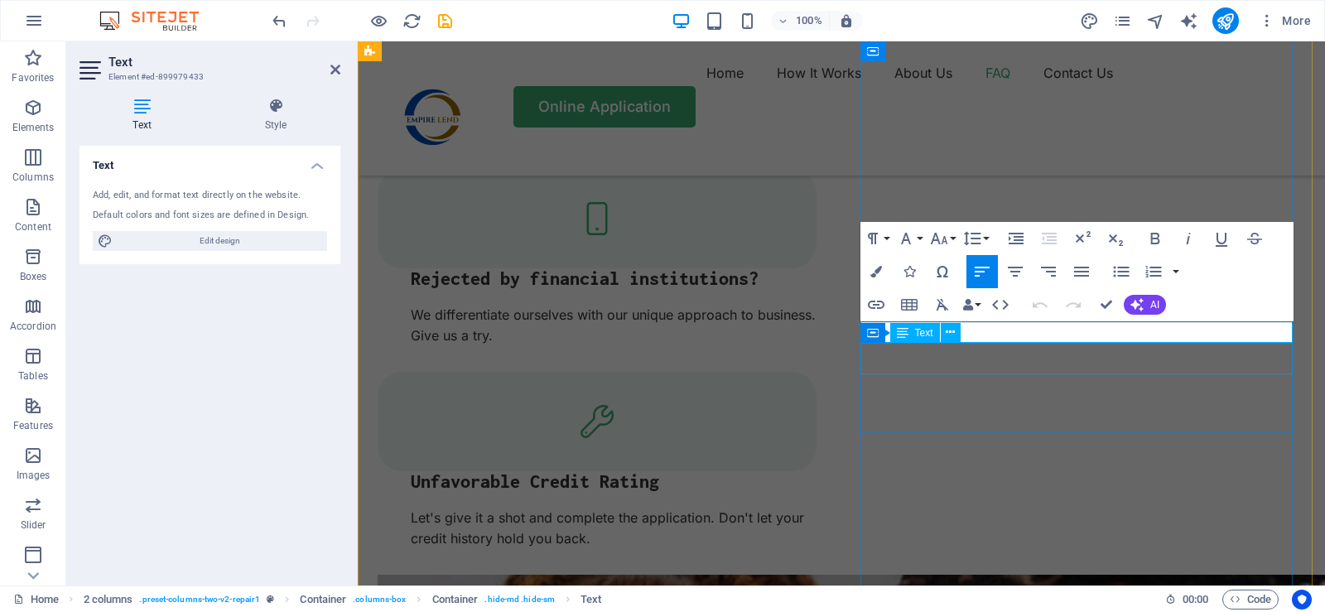
scroll to position [3163, 0]
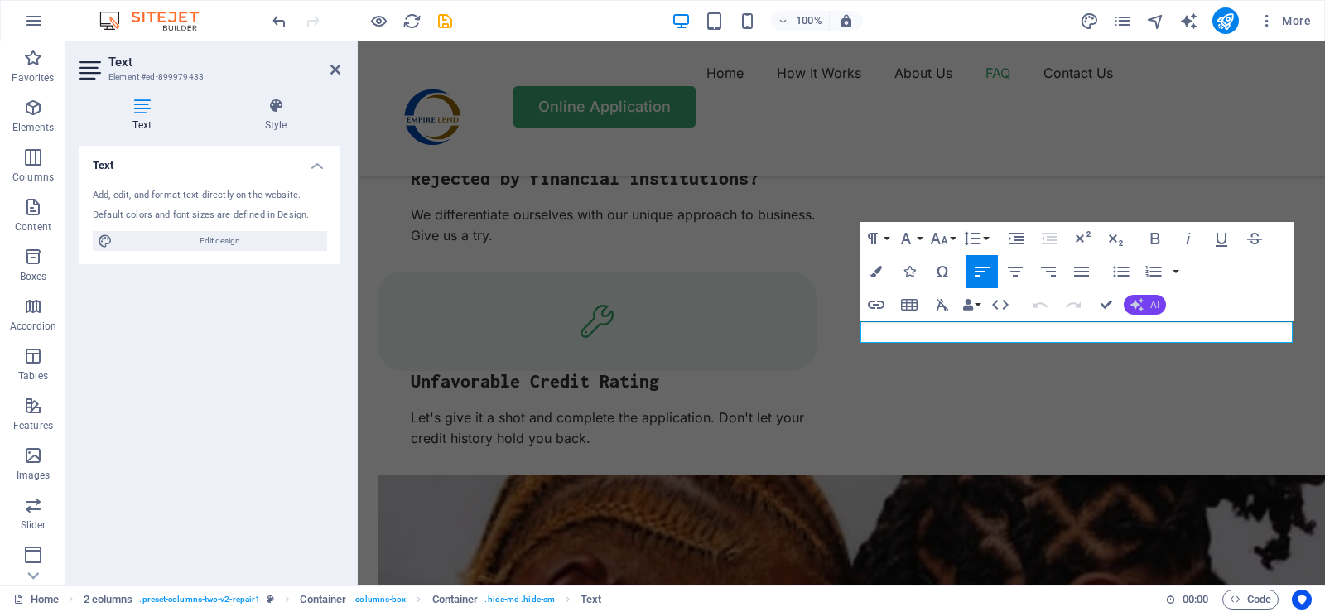
click at [1144, 311] on button "AI" at bounding box center [1144, 305] width 42 height 20
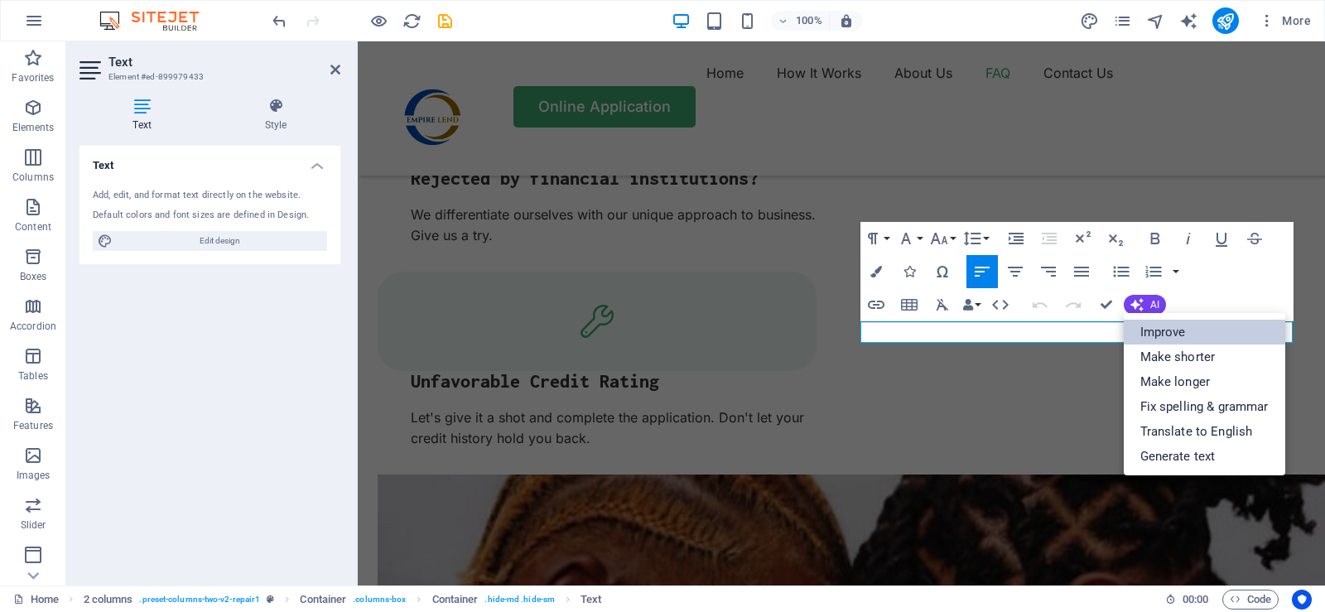
click at [1159, 327] on link "Improve" at bounding box center [1203, 332] width 161 height 25
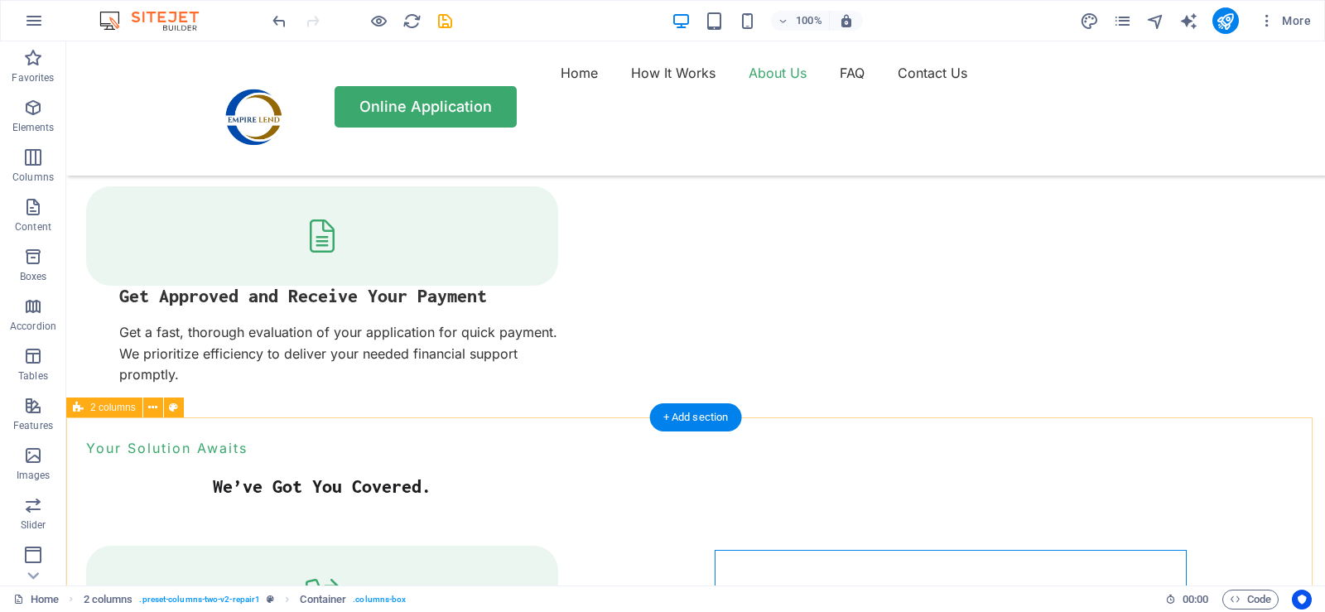
scroll to position [2815, 0]
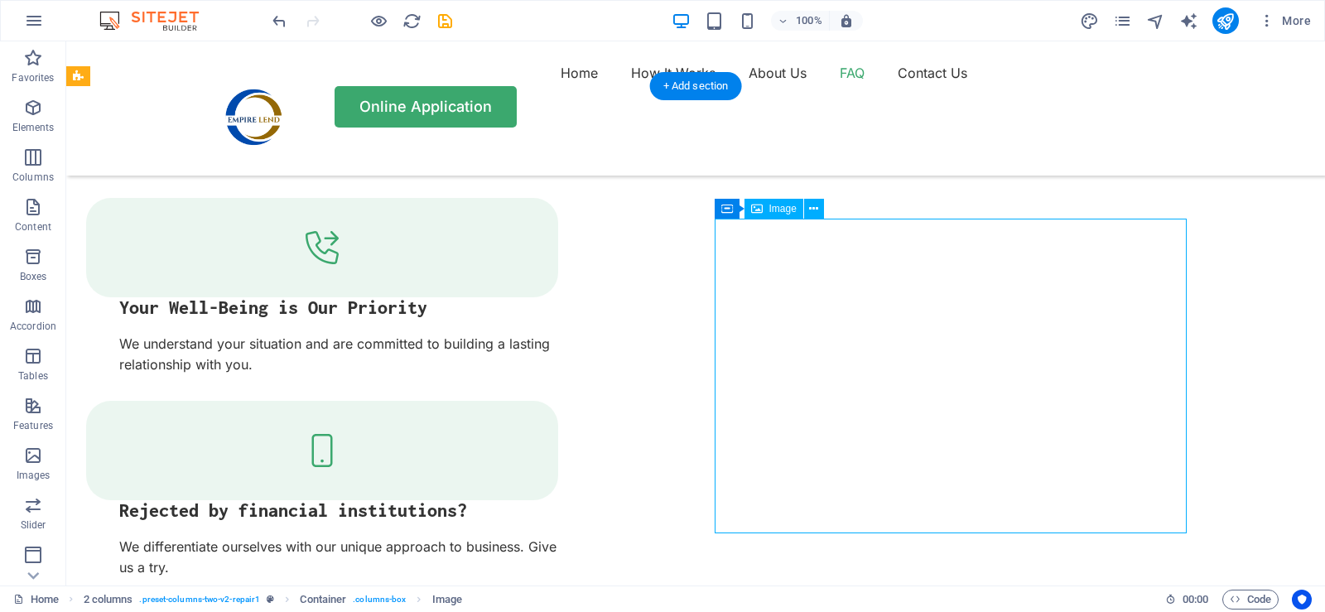
select select "%"
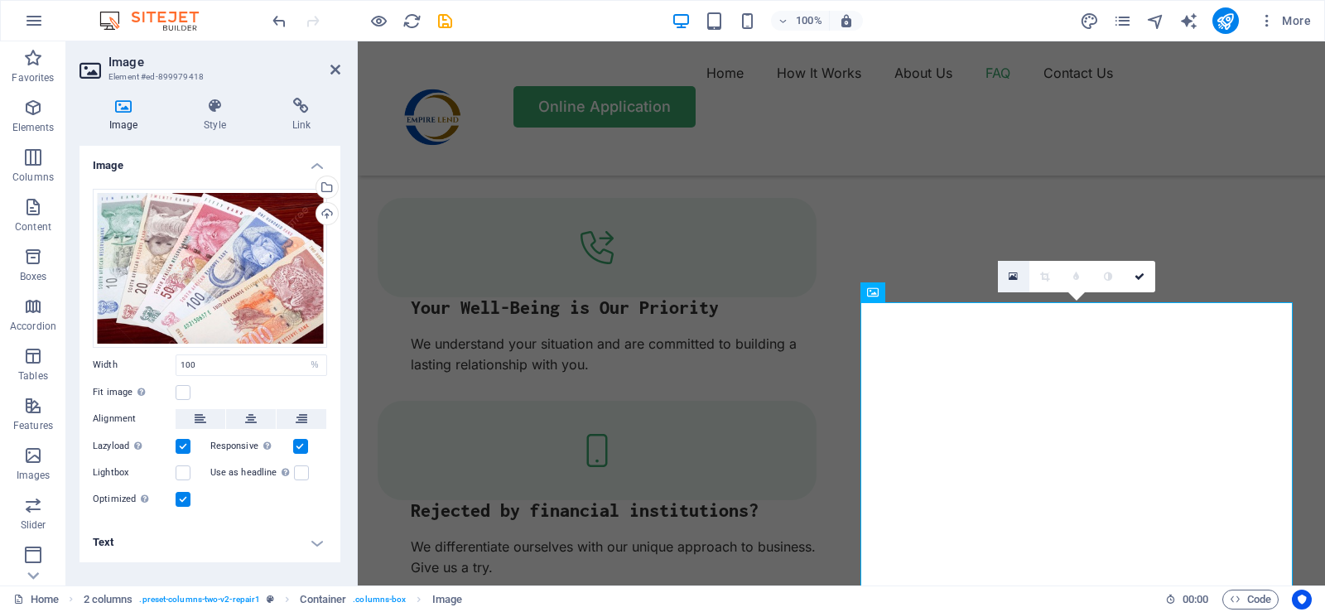
click at [1012, 275] on icon at bounding box center [1012, 277] width 9 height 12
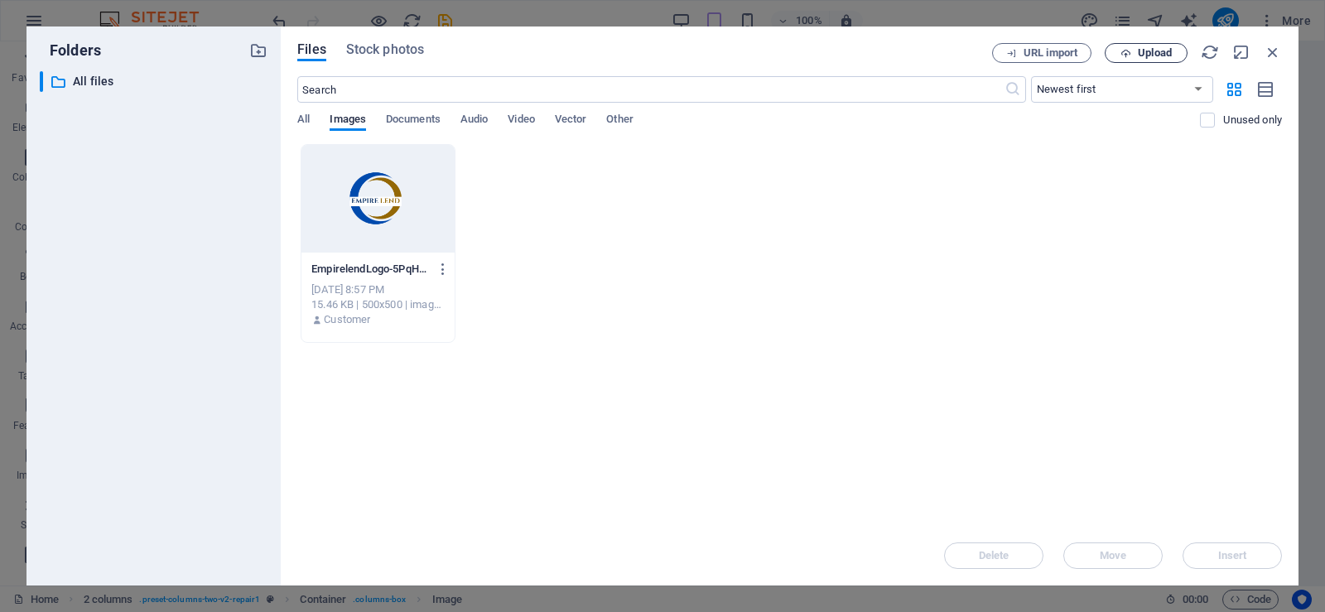
click at [1142, 48] on span "Upload" at bounding box center [1155, 53] width 34 height 10
click at [1272, 51] on icon "button" at bounding box center [1272, 52] width 18 height 18
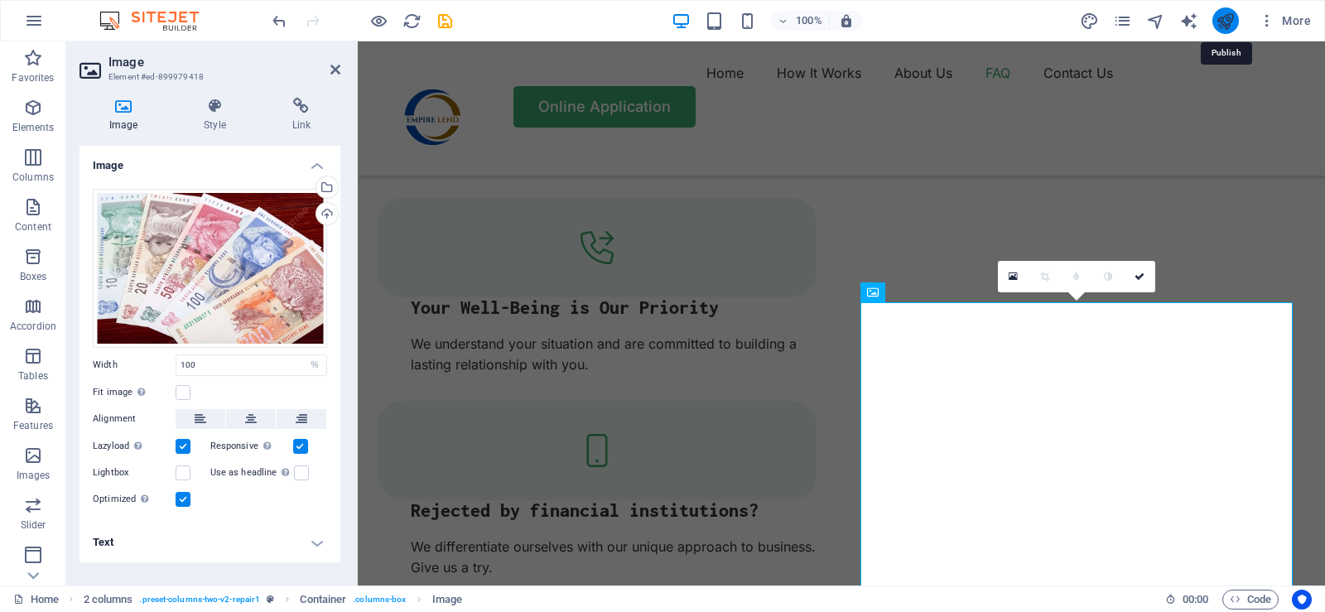
click at [1225, 28] on icon "publish" at bounding box center [1224, 21] width 19 height 19
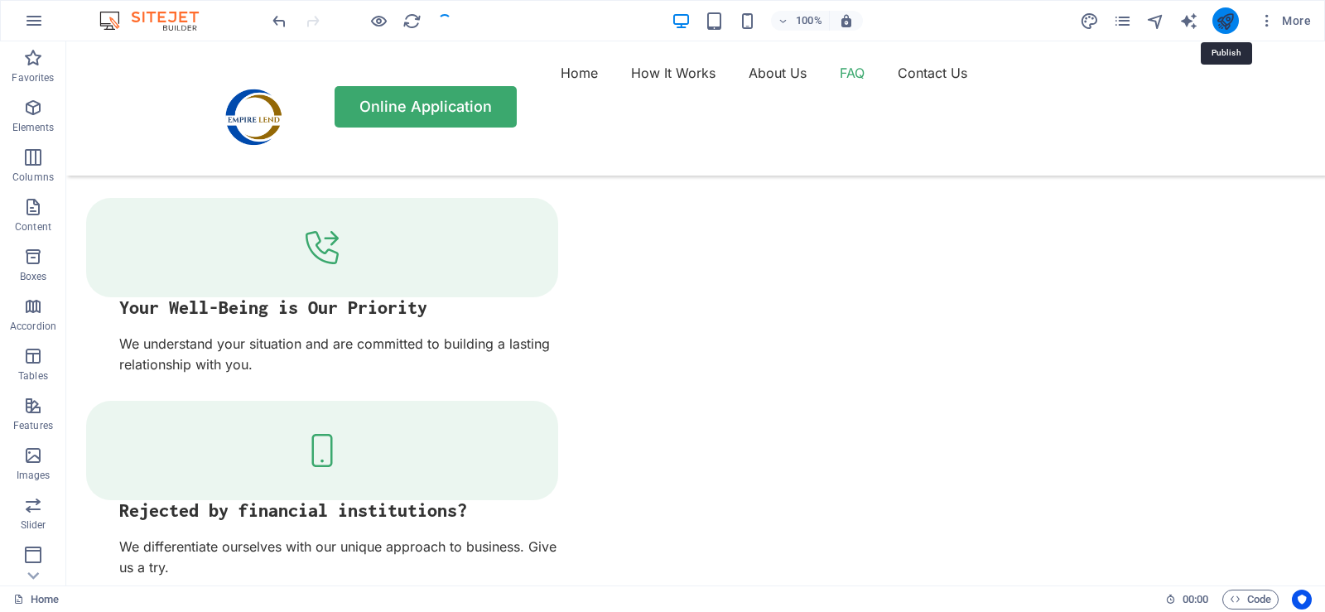
scroll to position [2753, 0]
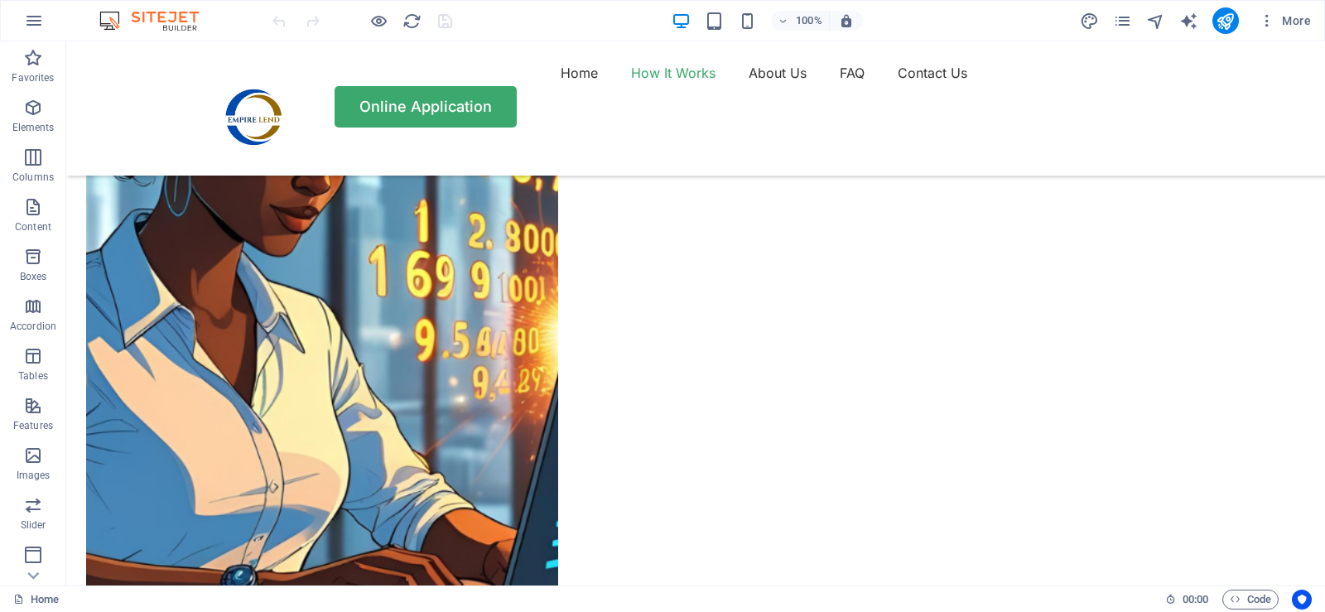
scroll to position [1325, 0]
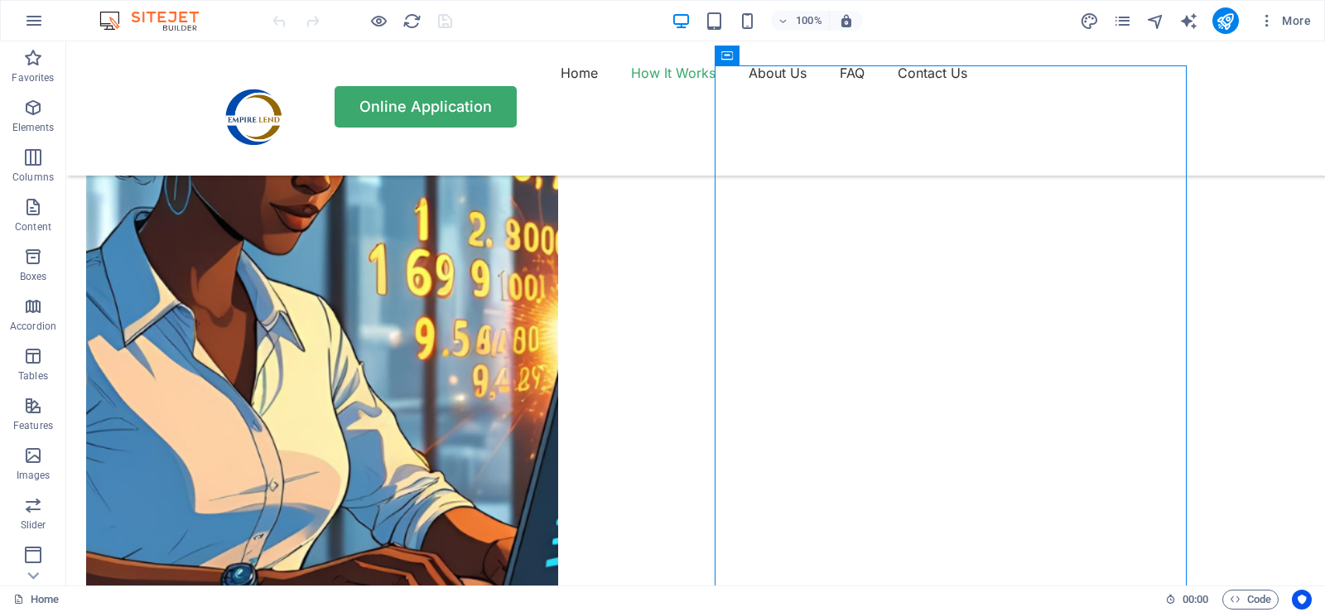
select select "px"
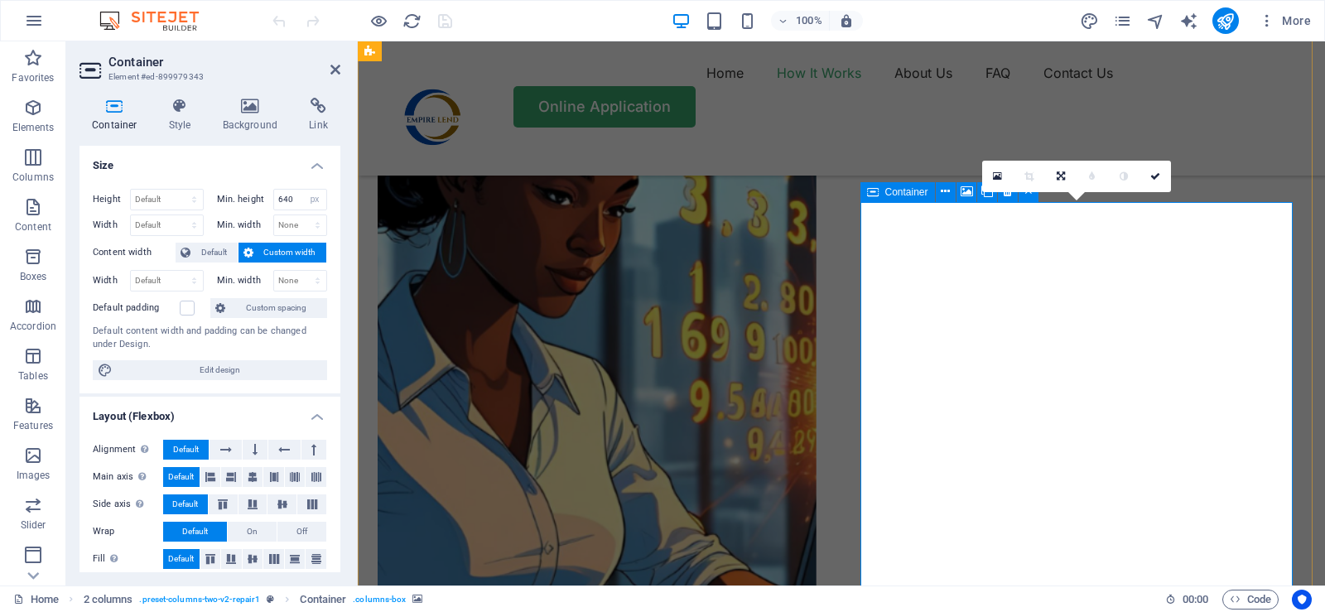
scroll to position [1159, 0]
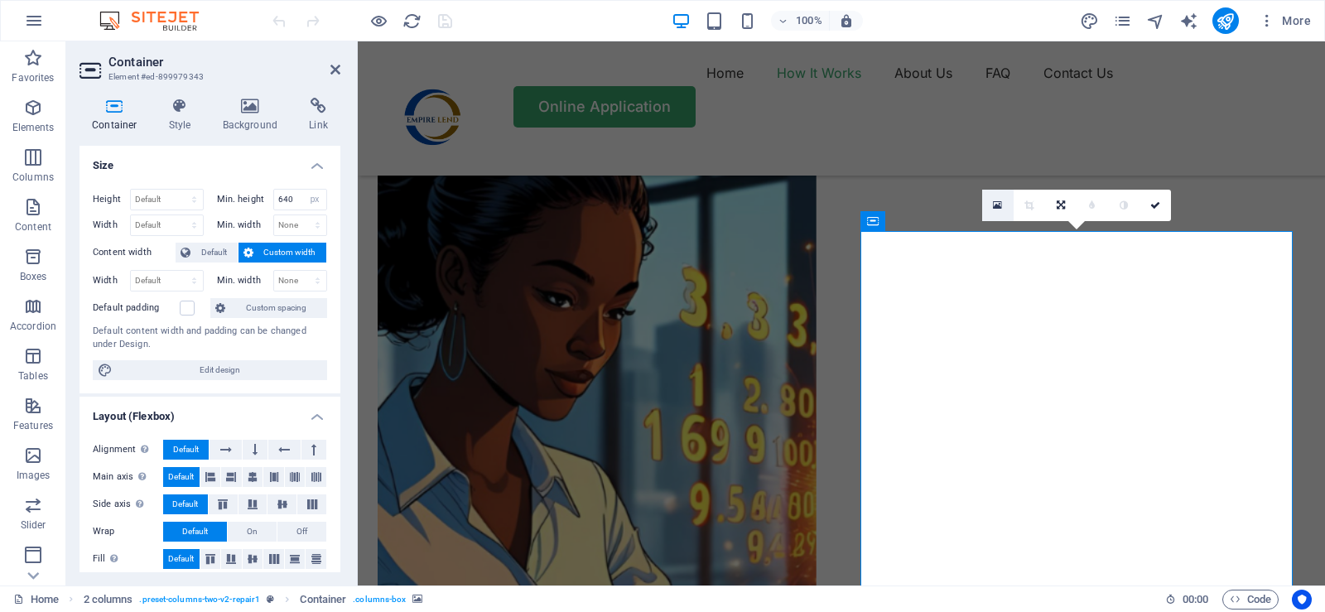
click at [997, 205] on icon at bounding box center [997, 206] width 9 height 12
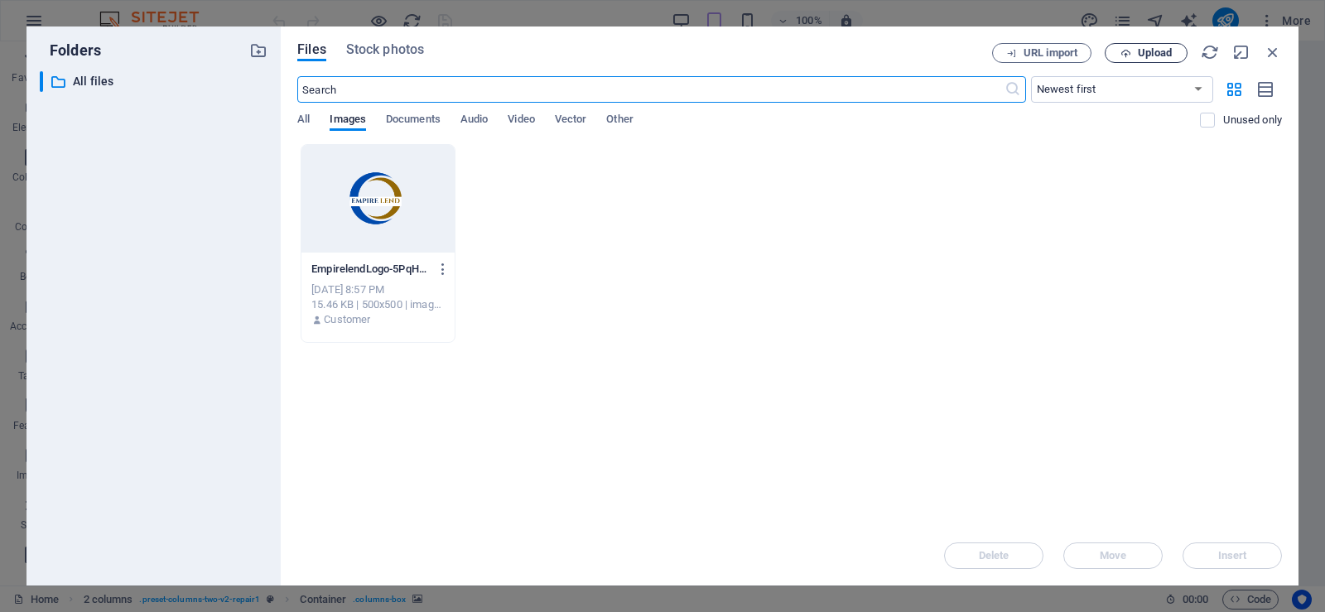
click at [1155, 48] on span "Upload" at bounding box center [1155, 53] width 34 height 10
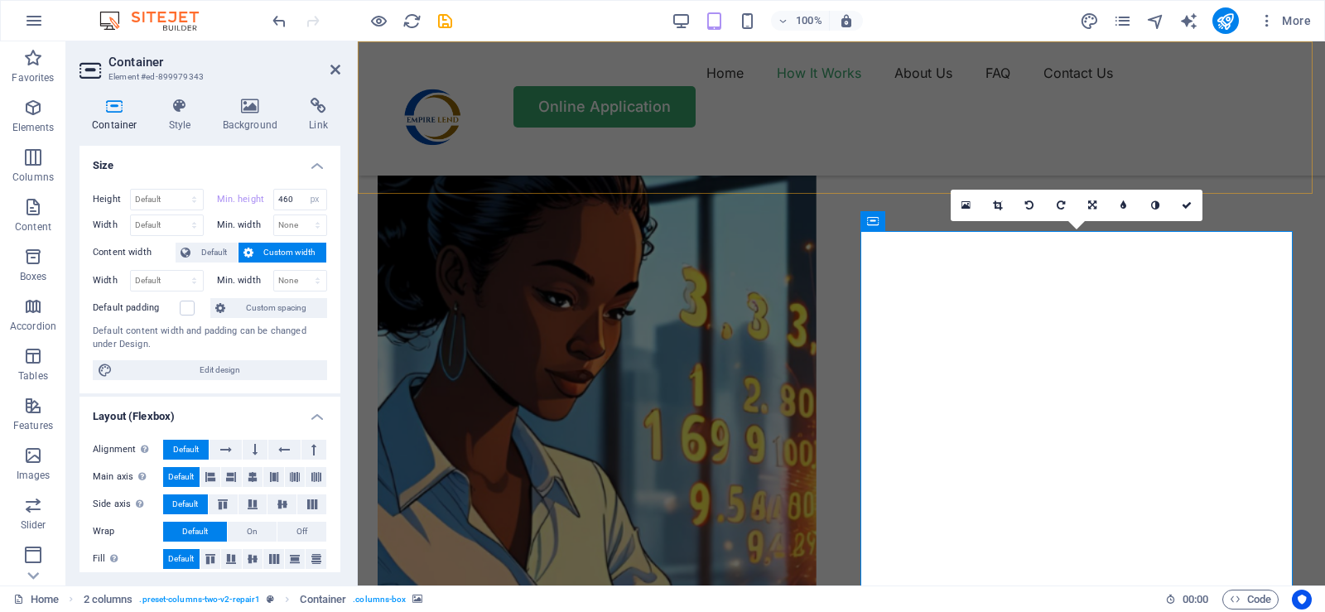
type input "640"
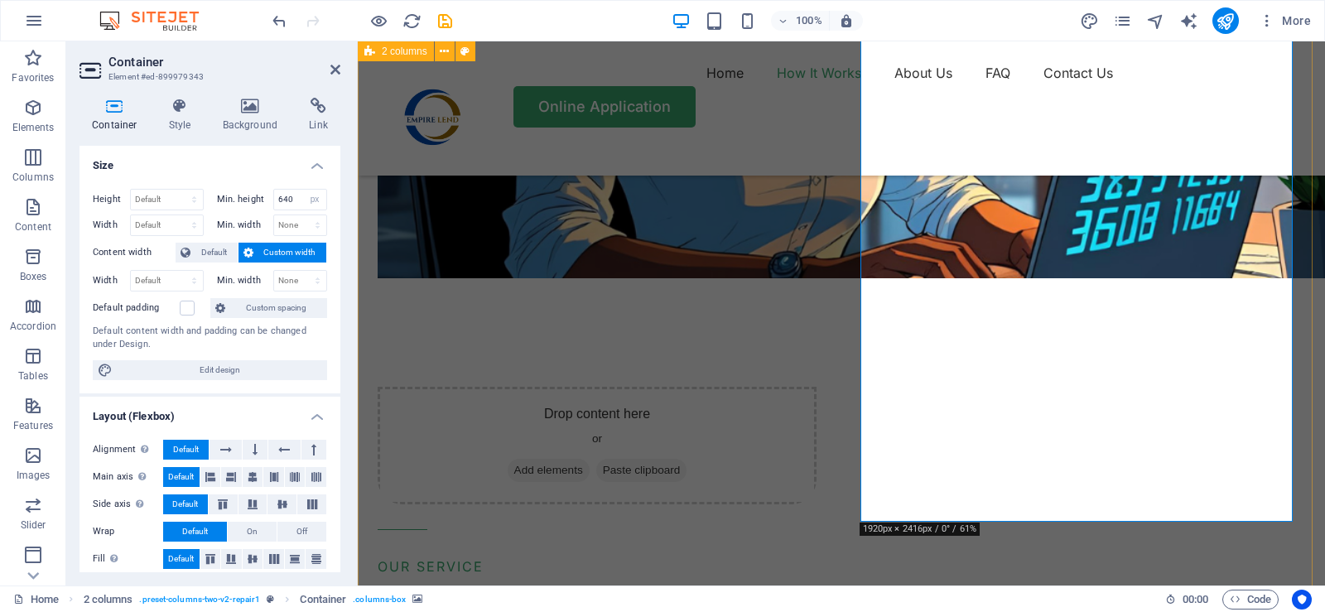
scroll to position [1407, 0]
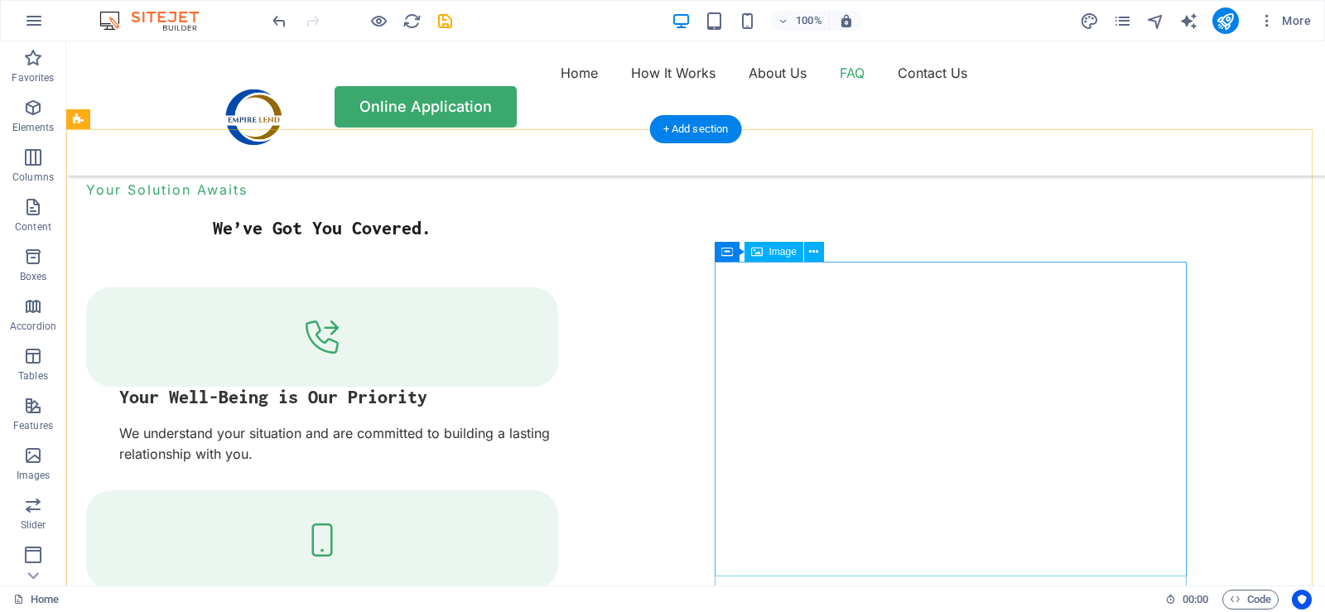
scroll to position [2815, 0]
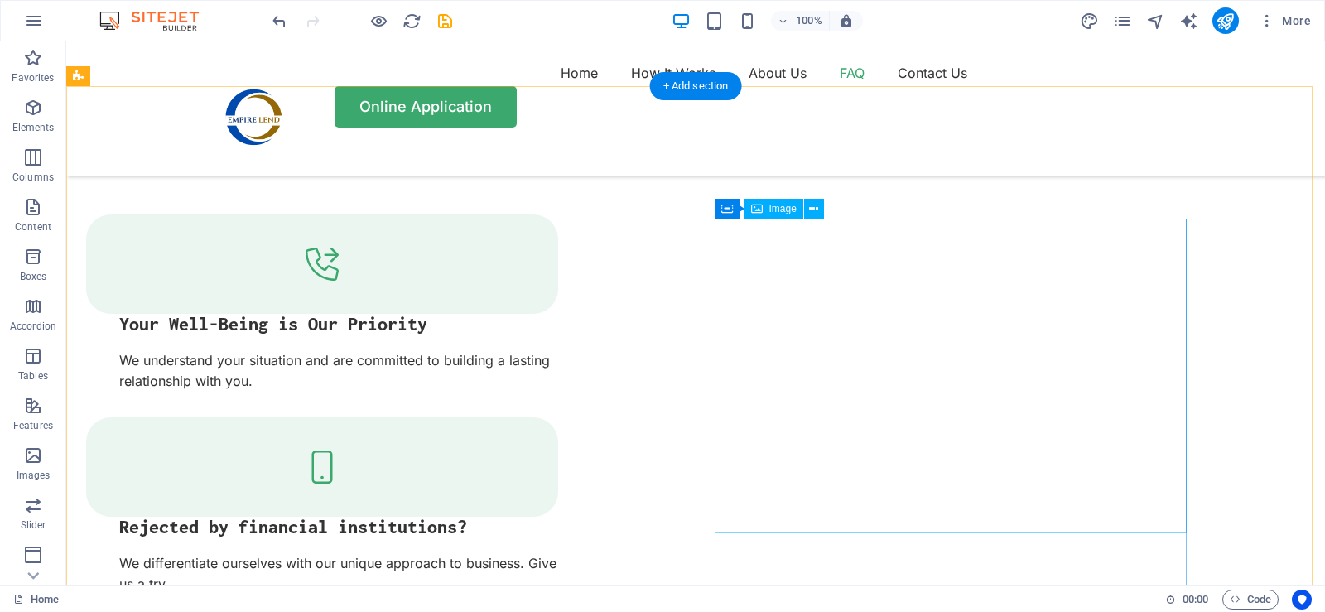
select select "%"
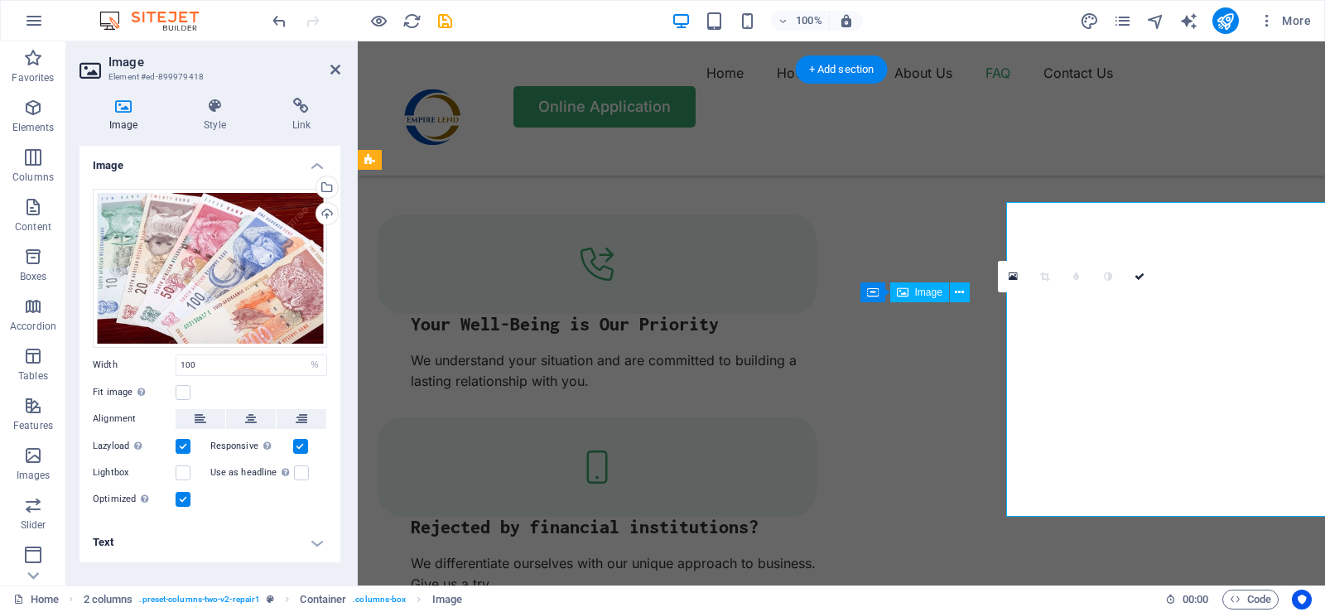
scroll to position [2831, 0]
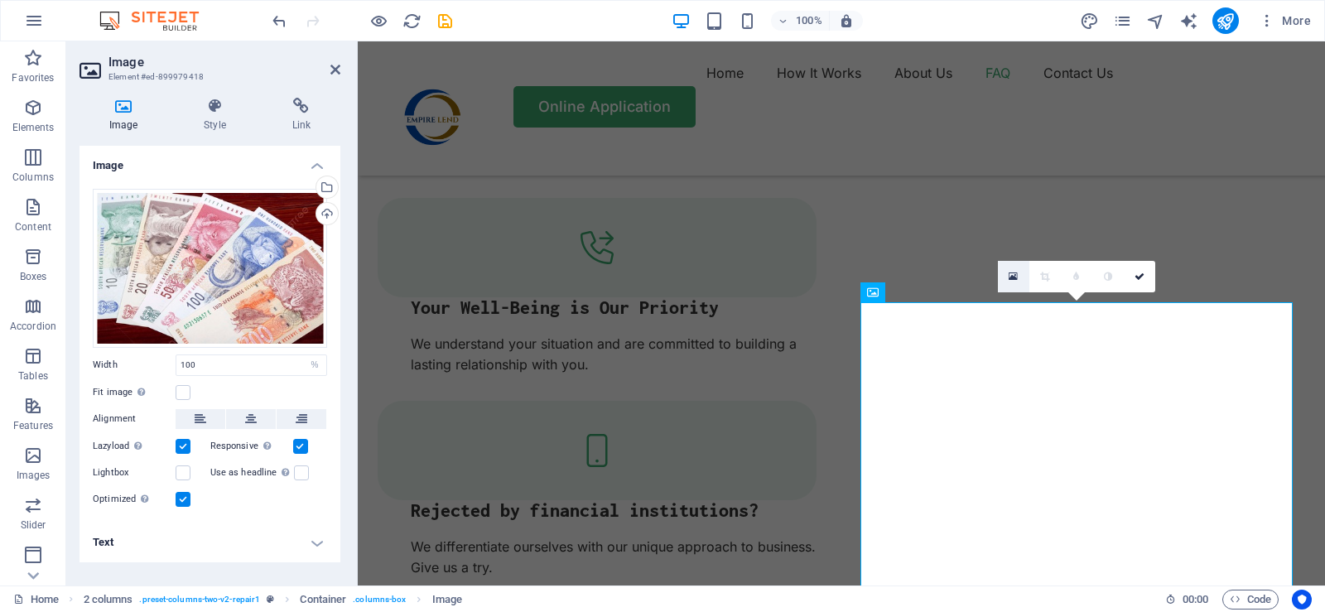
click at [1011, 276] on icon at bounding box center [1012, 277] width 9 height 12
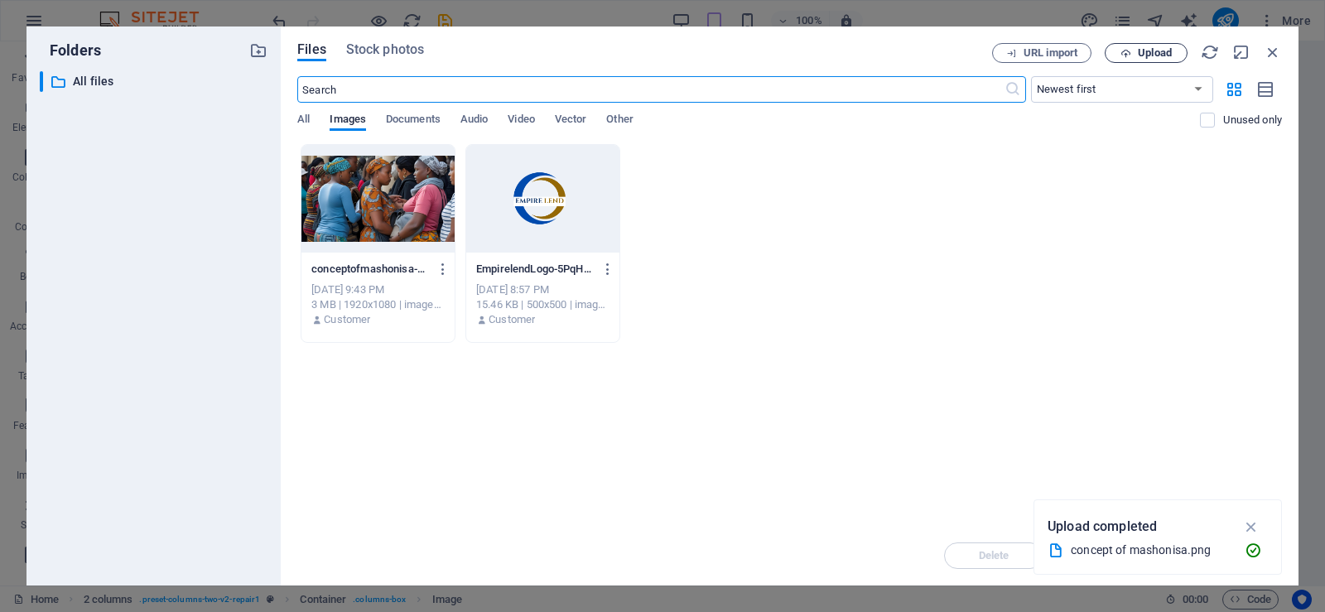
click at [1147, 48] on span "Upload" at bounding box center [1155, 53] width 34 height 10
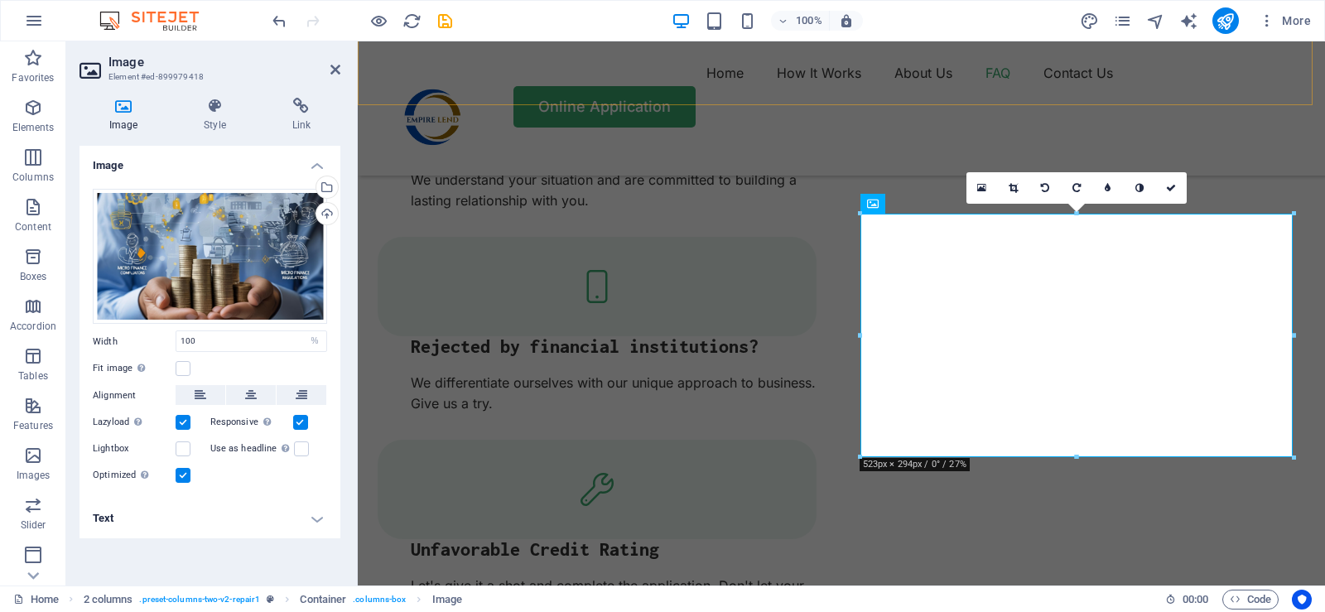
scroll to position [2997, 0]
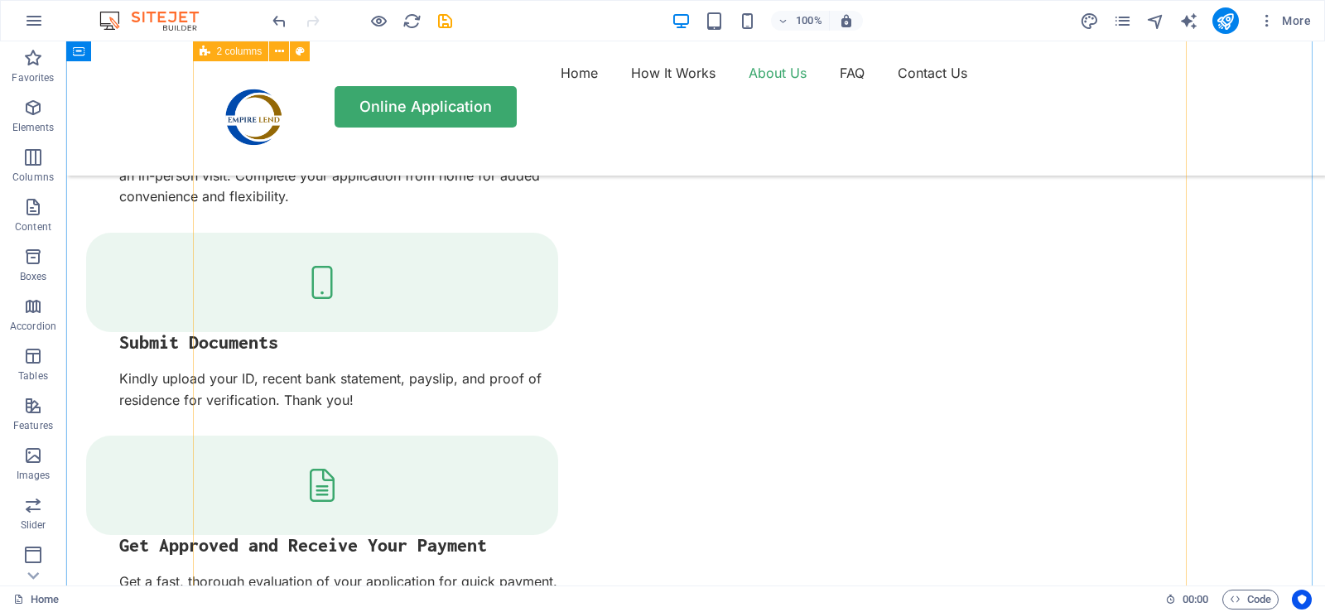
scroll to position [2152, 0]
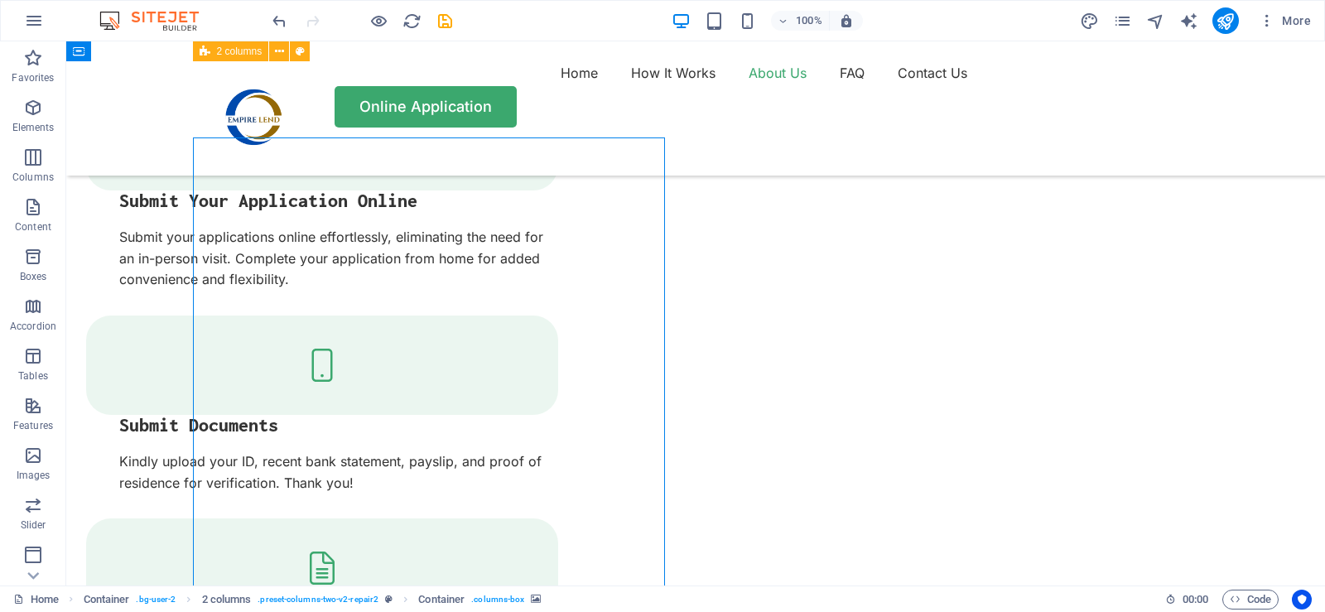
select select "px"
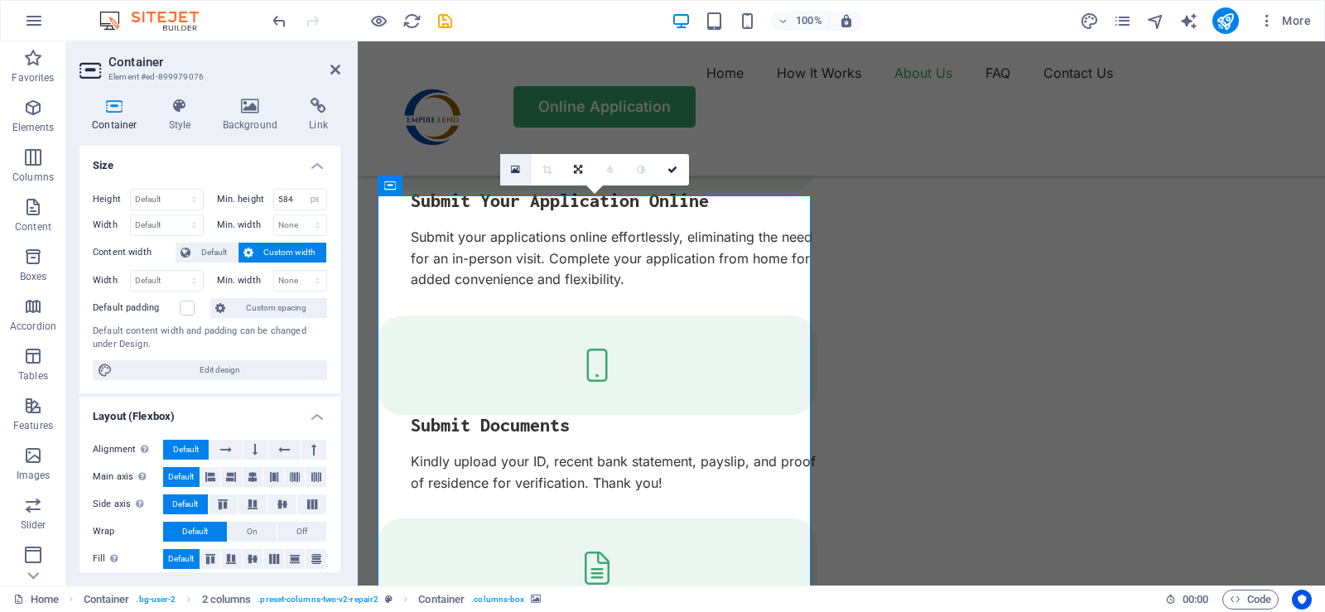
click at [512, 169] on icon at bounding box center [515, 170] width 9 height 12
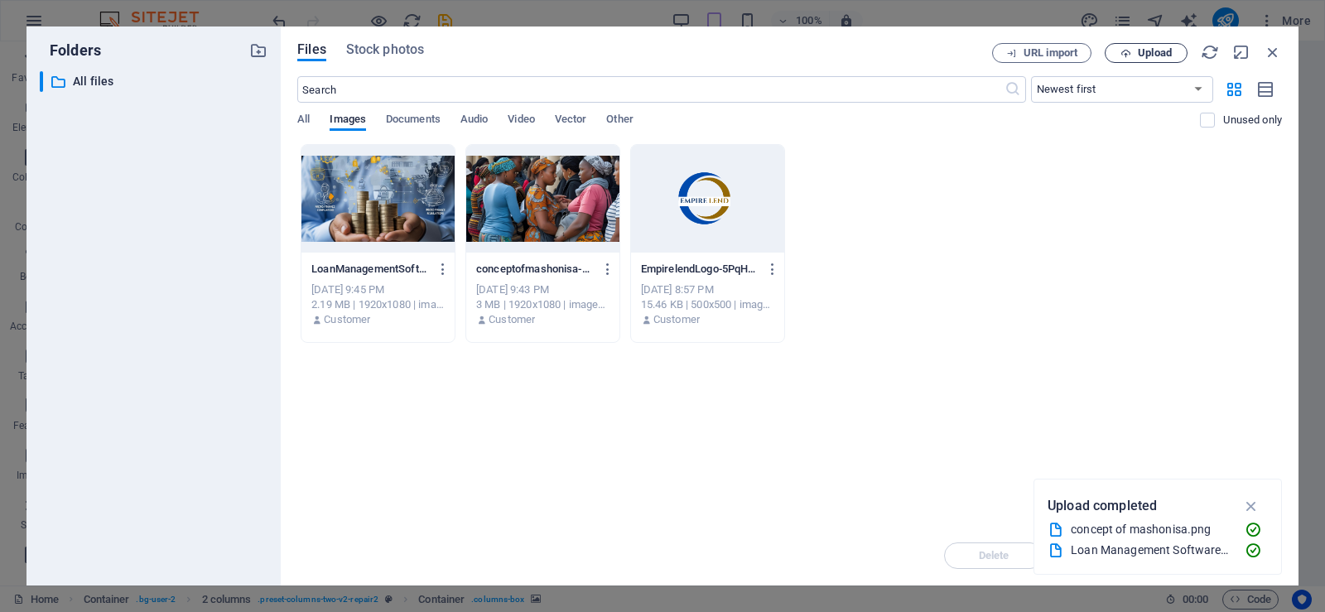
click at [1150, 55] on span "Upload" at bounding box center [1155, 53] width 34 height 10
click at [1274, 52] on icon "button" at bounding box center [1272, 52] width 18 height 18
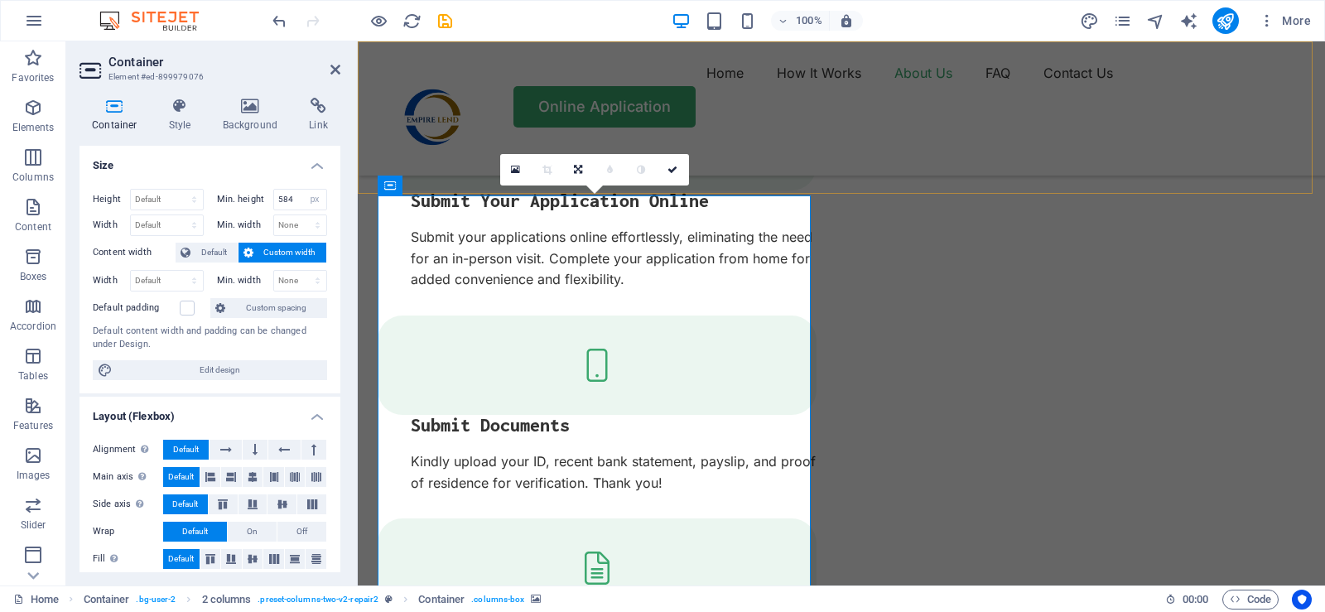
click at [1263, 58] on div "Home How It Works About Us FAQ Contact Us Online Application" at bounding box center [841, 108] width 967 height 134
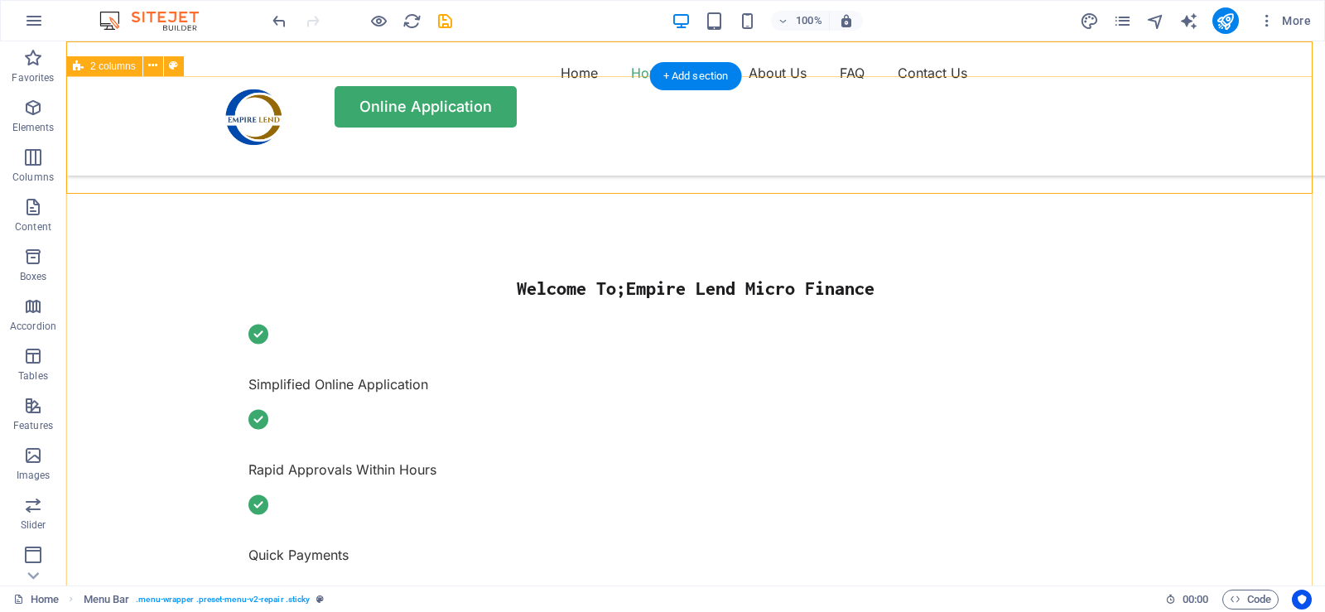
scroll to position [645, 0]
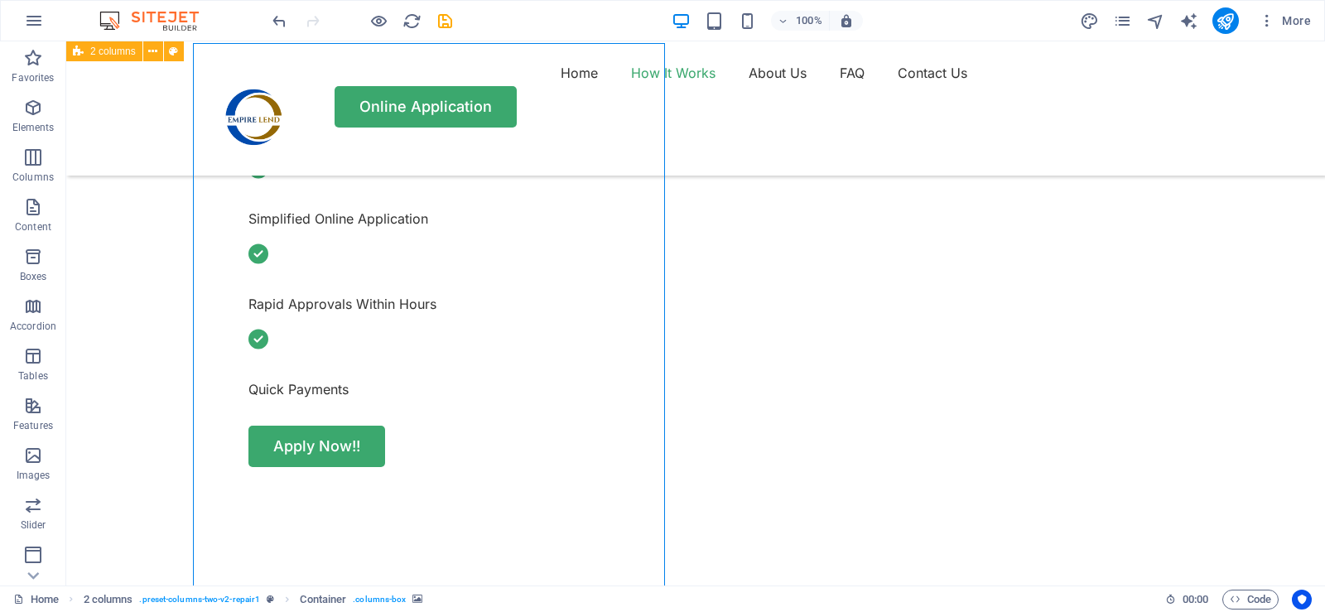
select select "px"
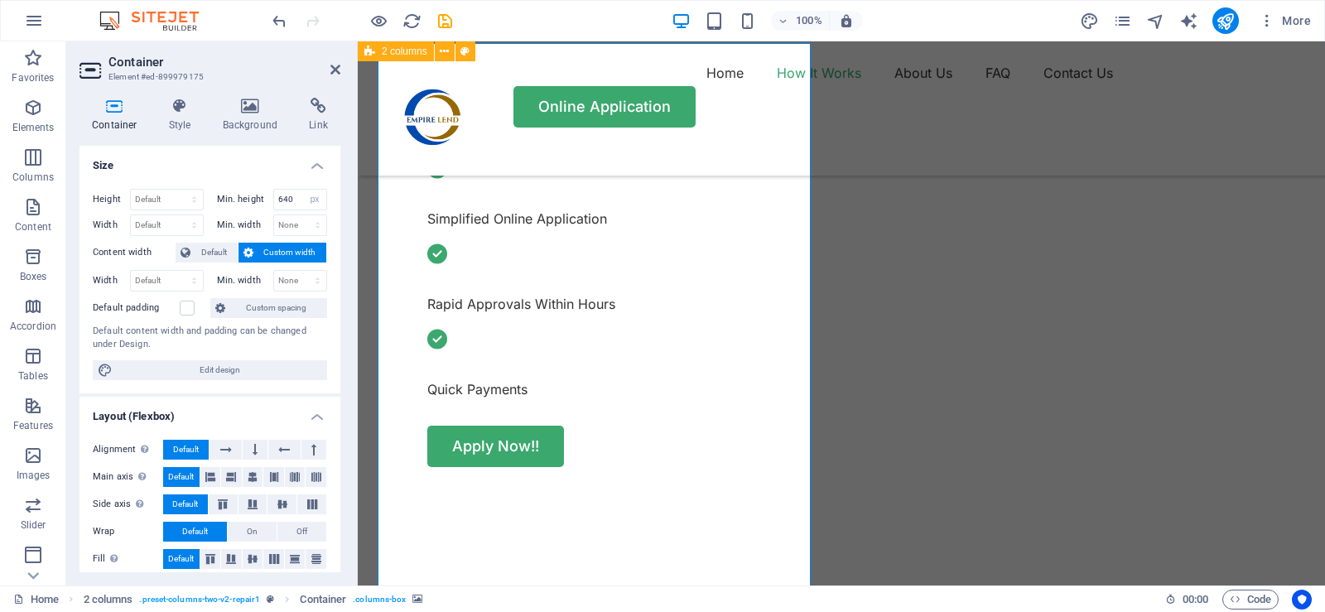
click at [337, 69] on icon at bounding box center [335, 69] width 10 height 13
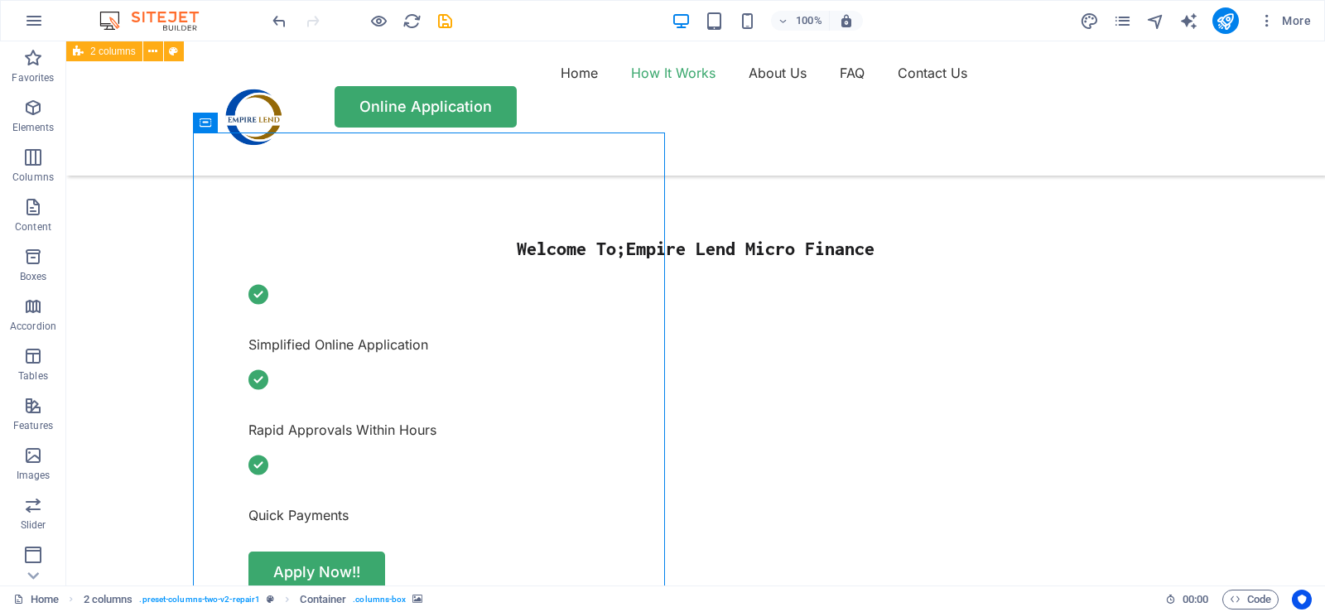
scroll to position [397, 0]
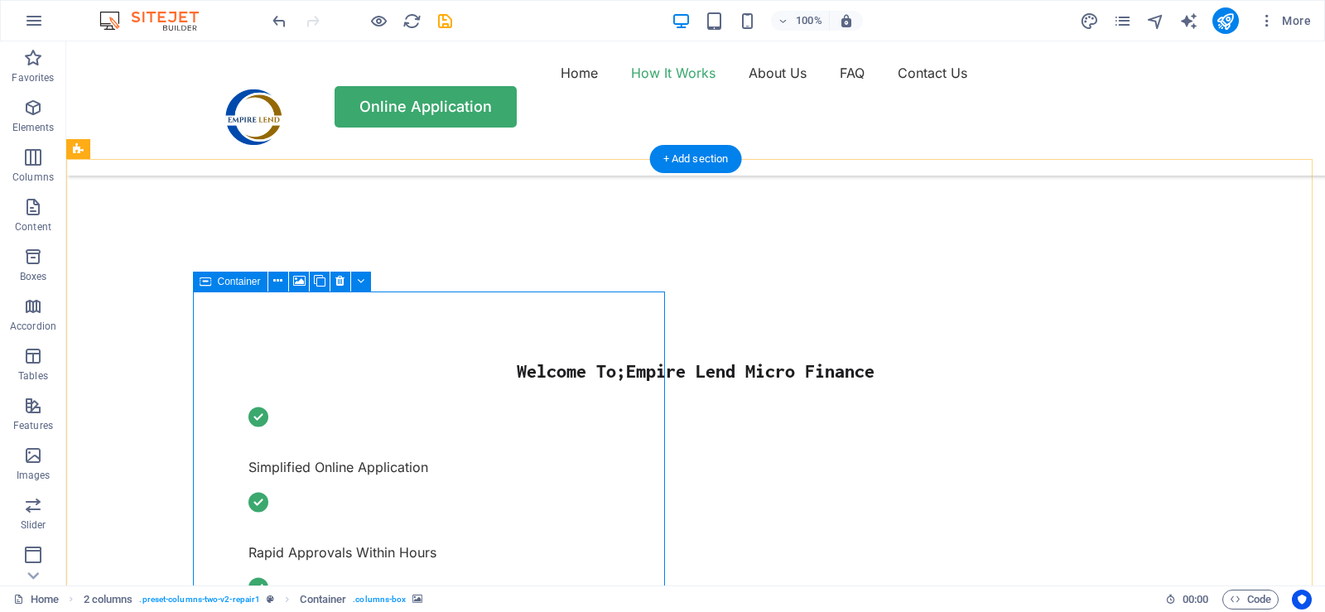
select select "px"
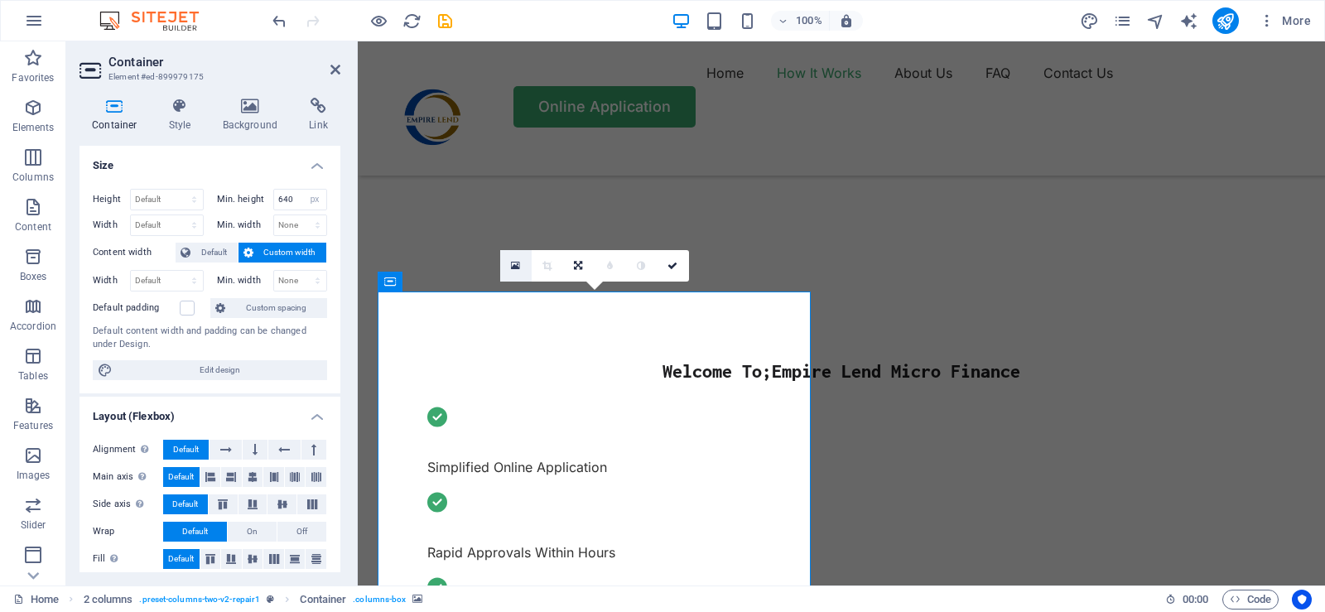
click at [510, 259] on link at bounding box center [515, 265] width 31 height 31
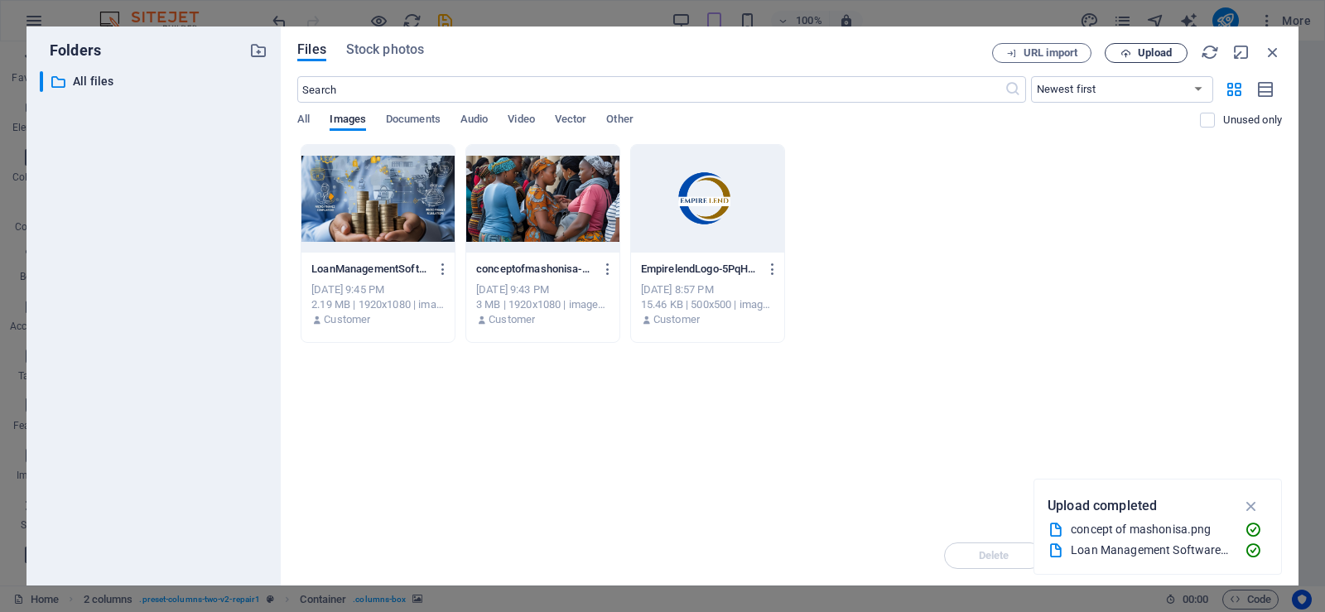
click at [1141, 52] on span "Upload" at bounding box center [1155, 53] width 34 height 10
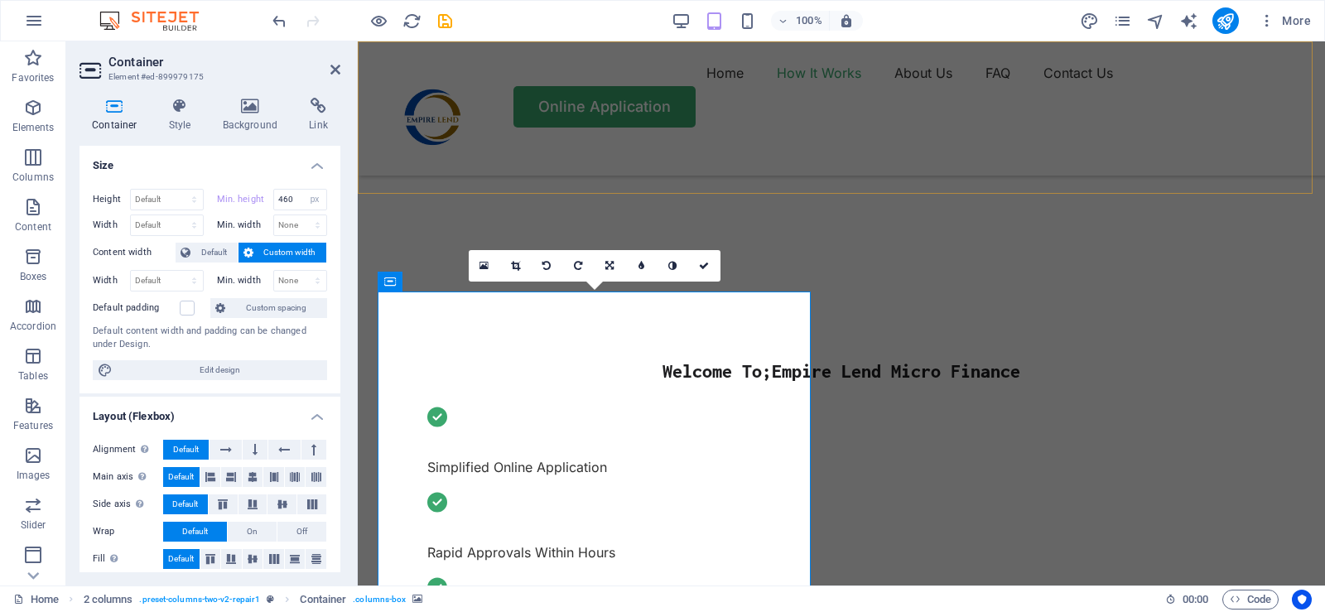
type input "640"
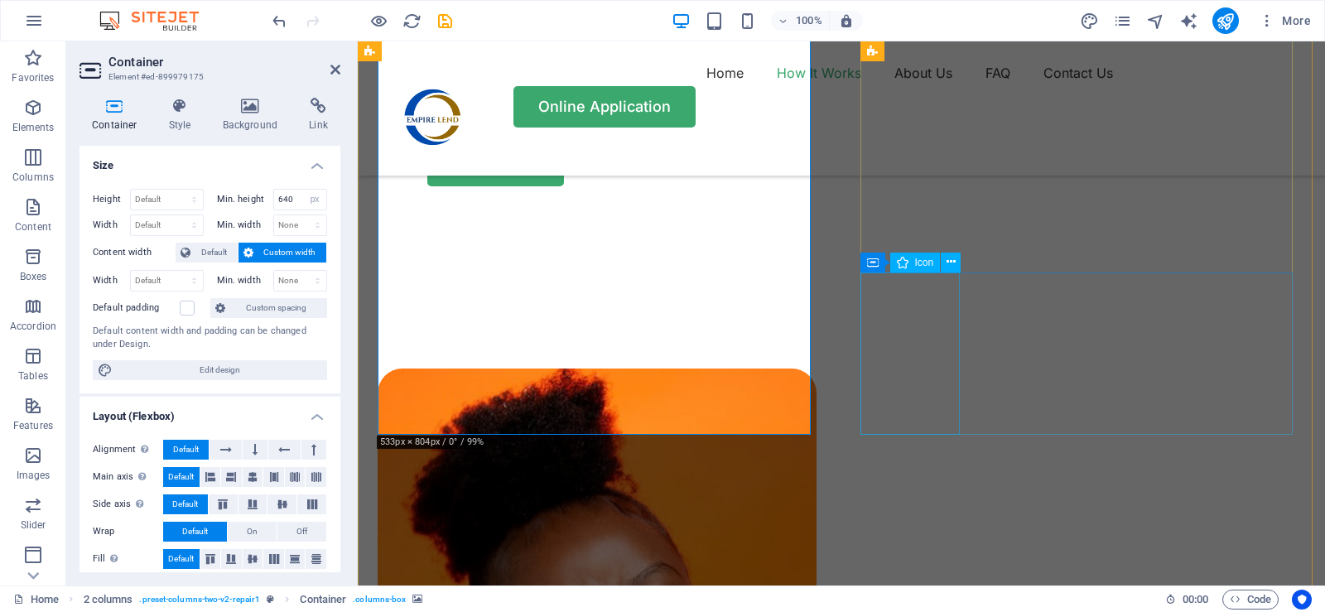
scroll to position [893, 0]
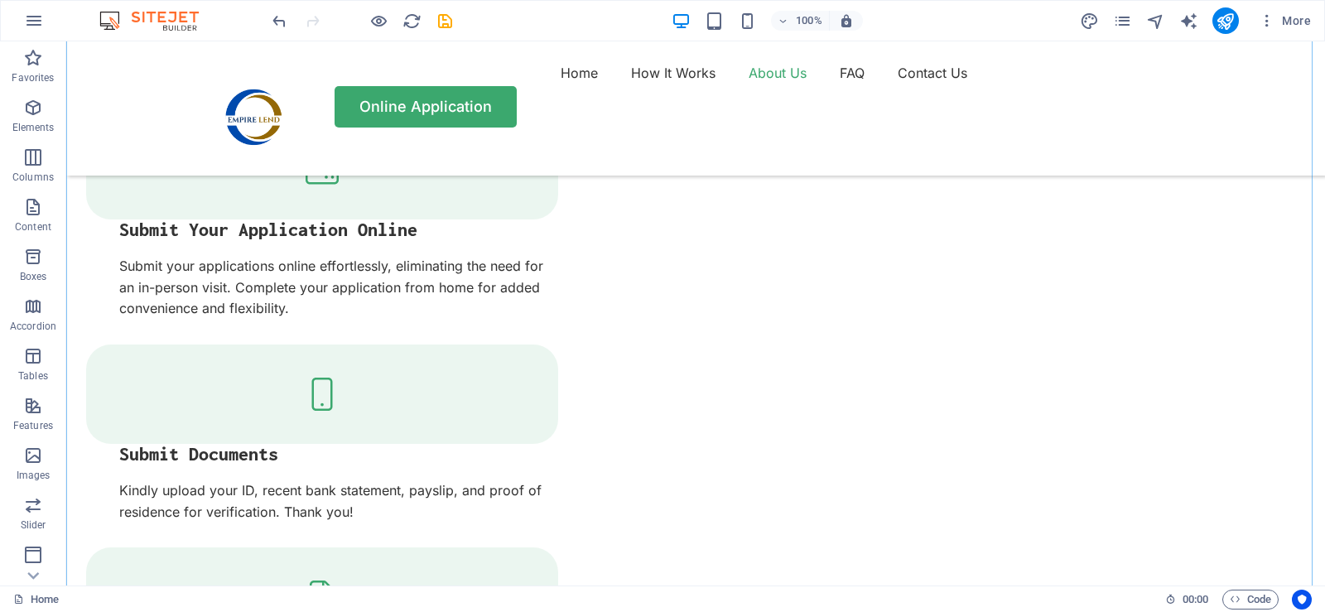
scroll to position [2135, 0]
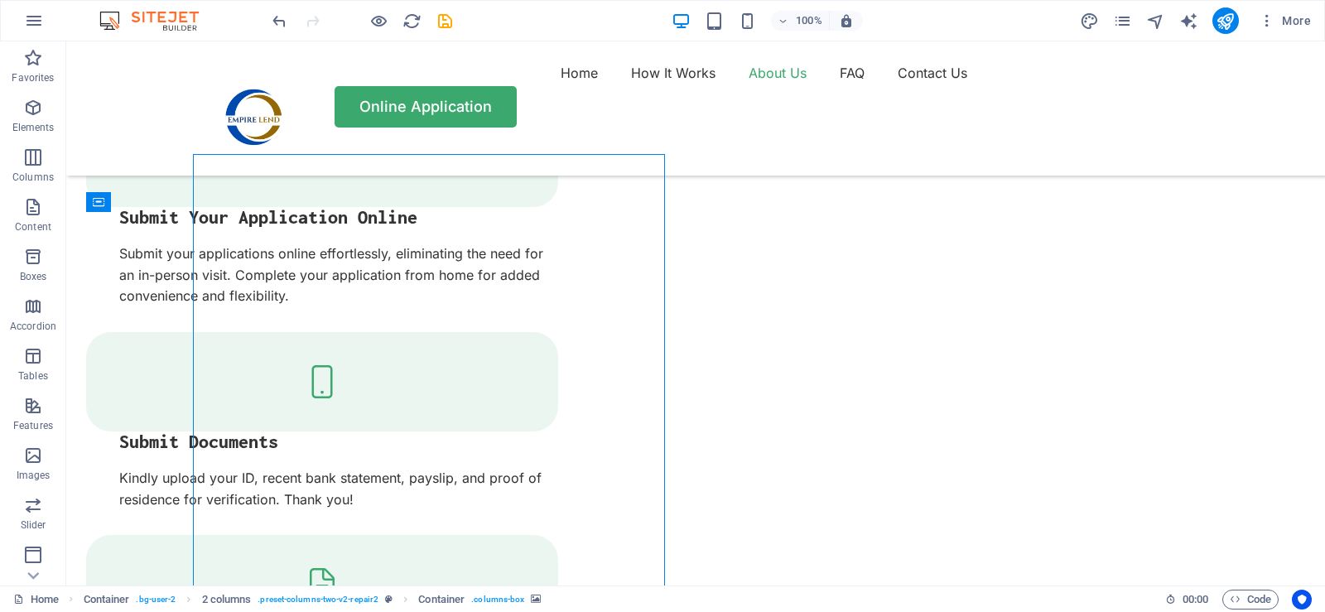
select select "px"
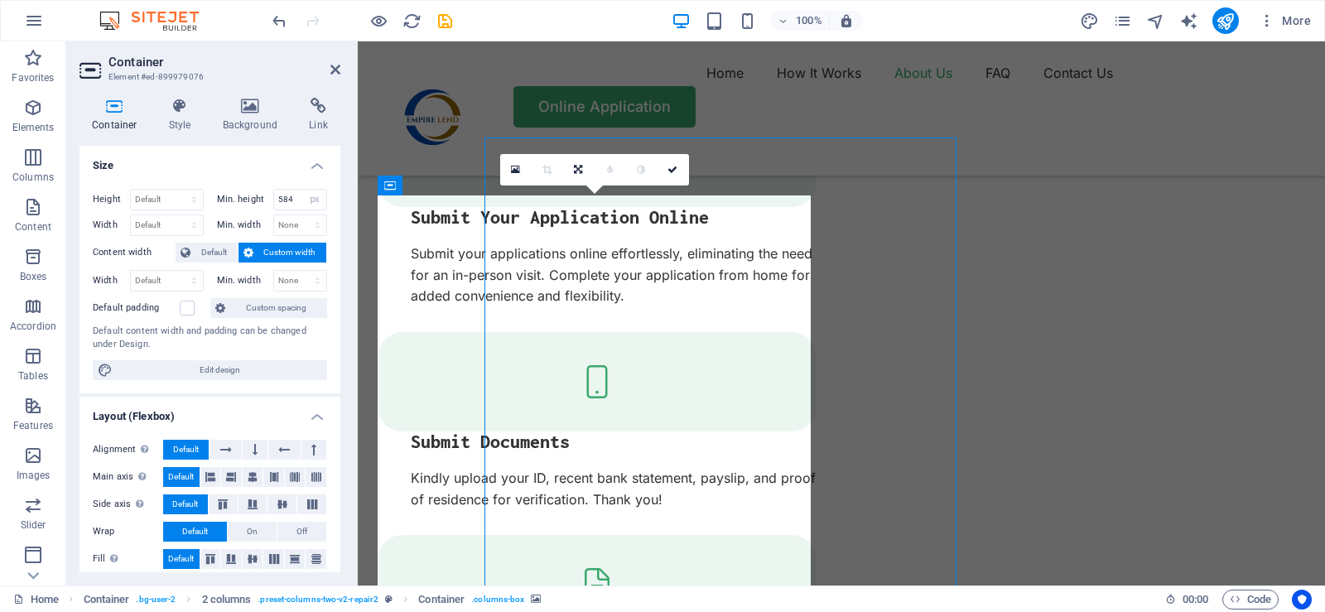
scroll to position [2152, 0]
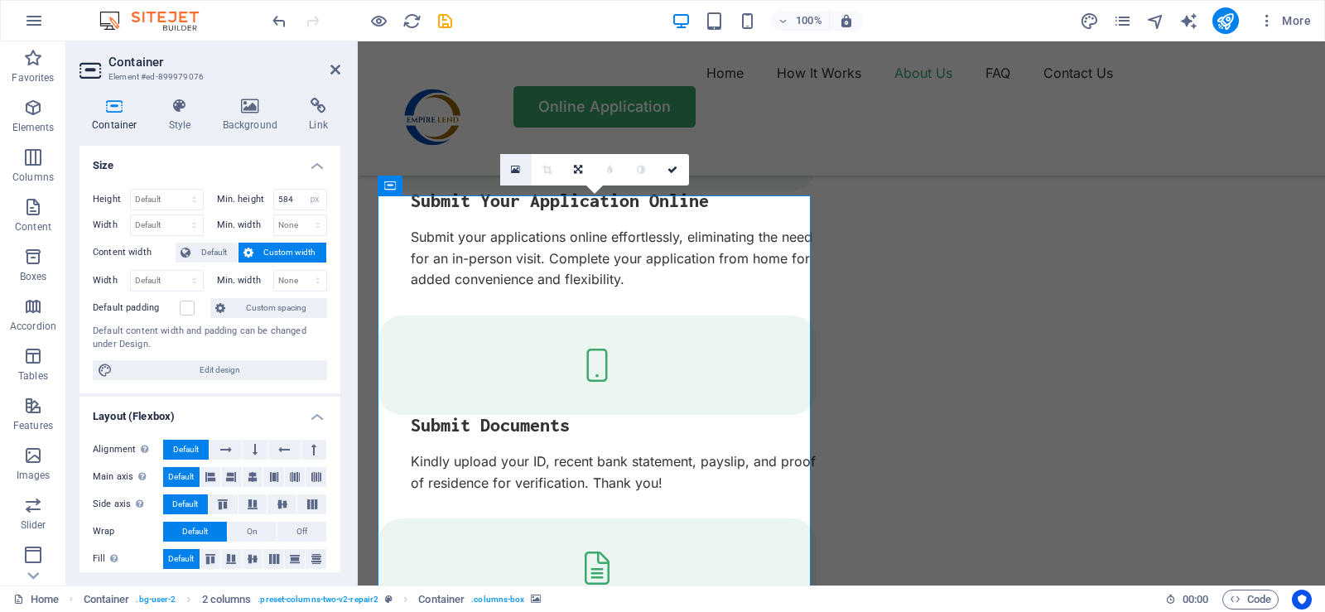
click at [512, 169] on icon at bounding box center [515, 170] width 9 height 12
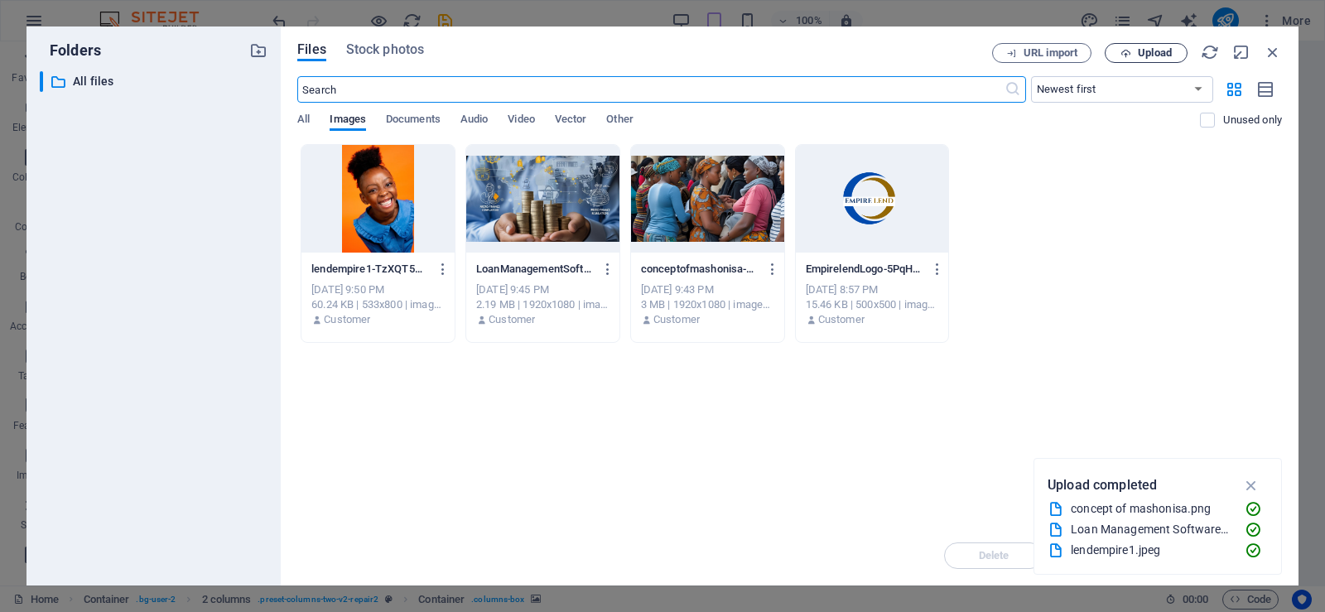
click at [1158, 51] on span "Upload" at bounding box center [1155, 53] width 34 height 10
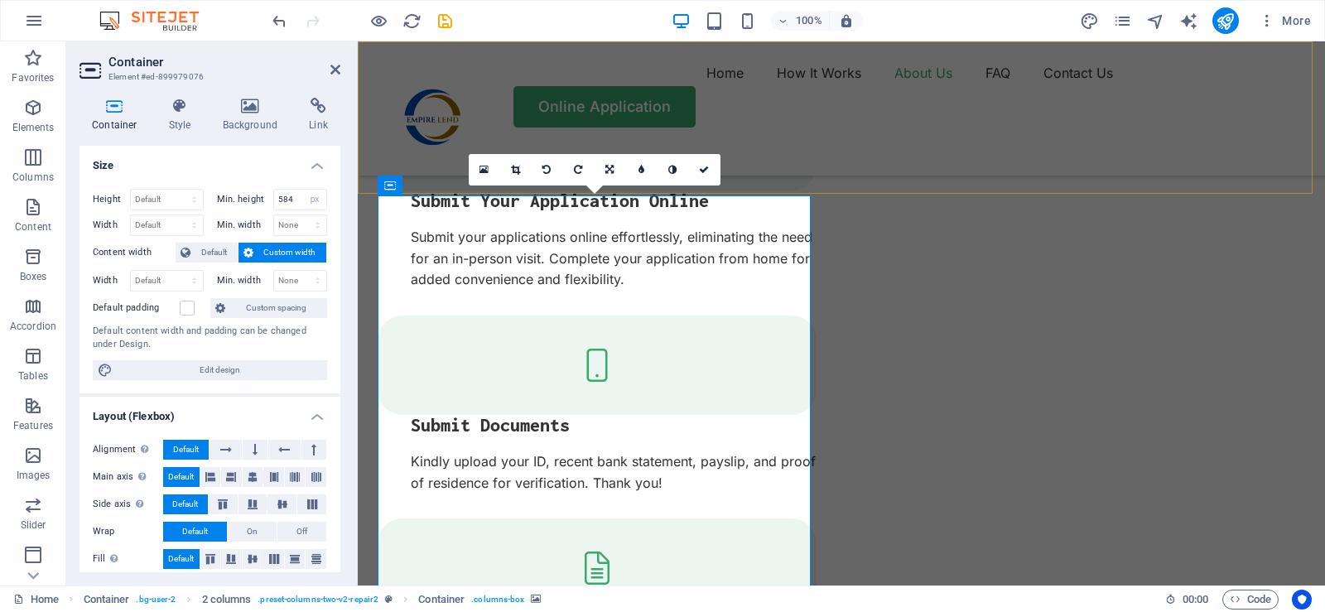
scroll to position [2317, 0]
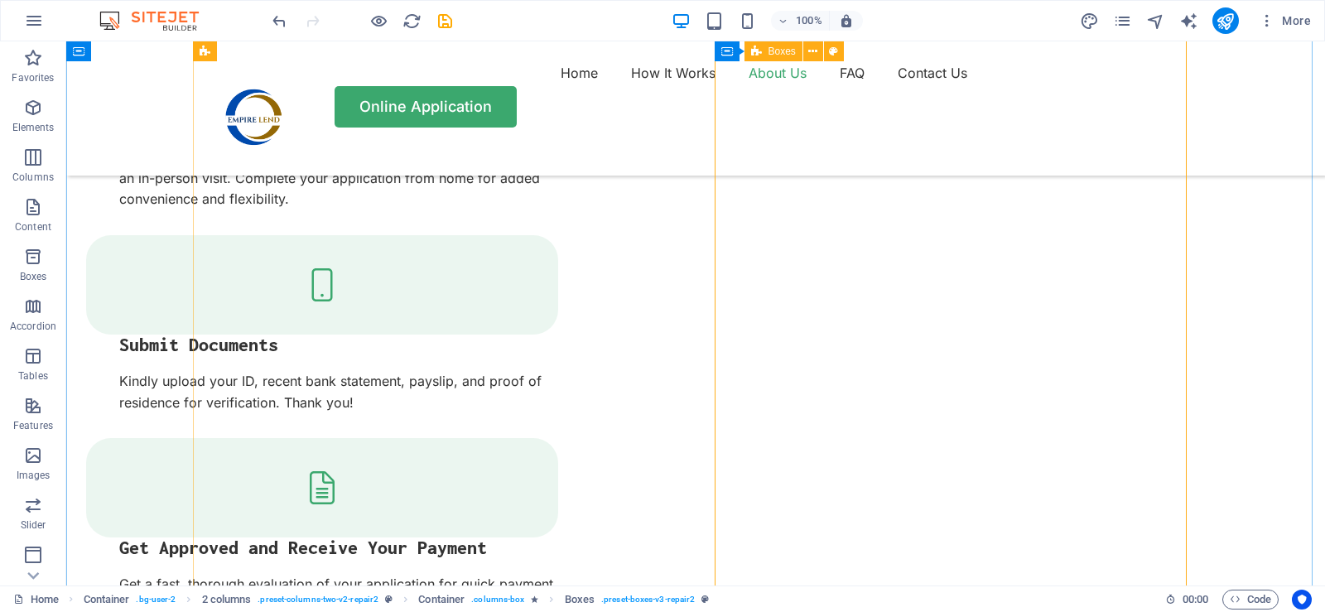
scroll to position [2152, 0]
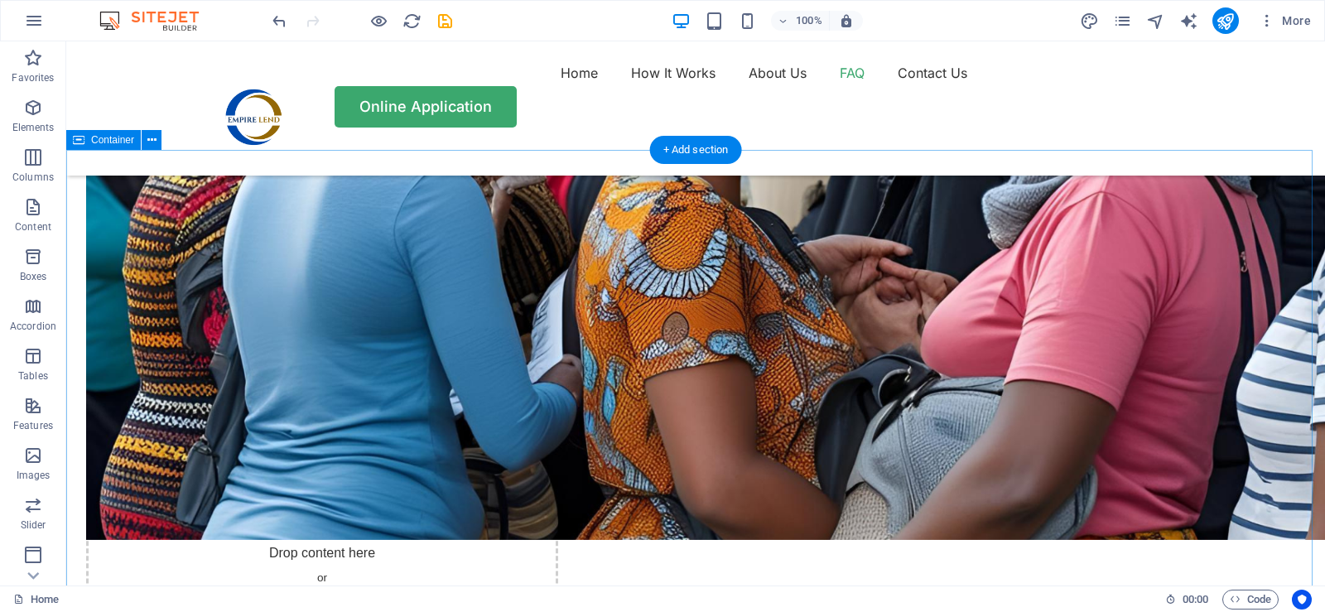
scroll to position [3725, 0]
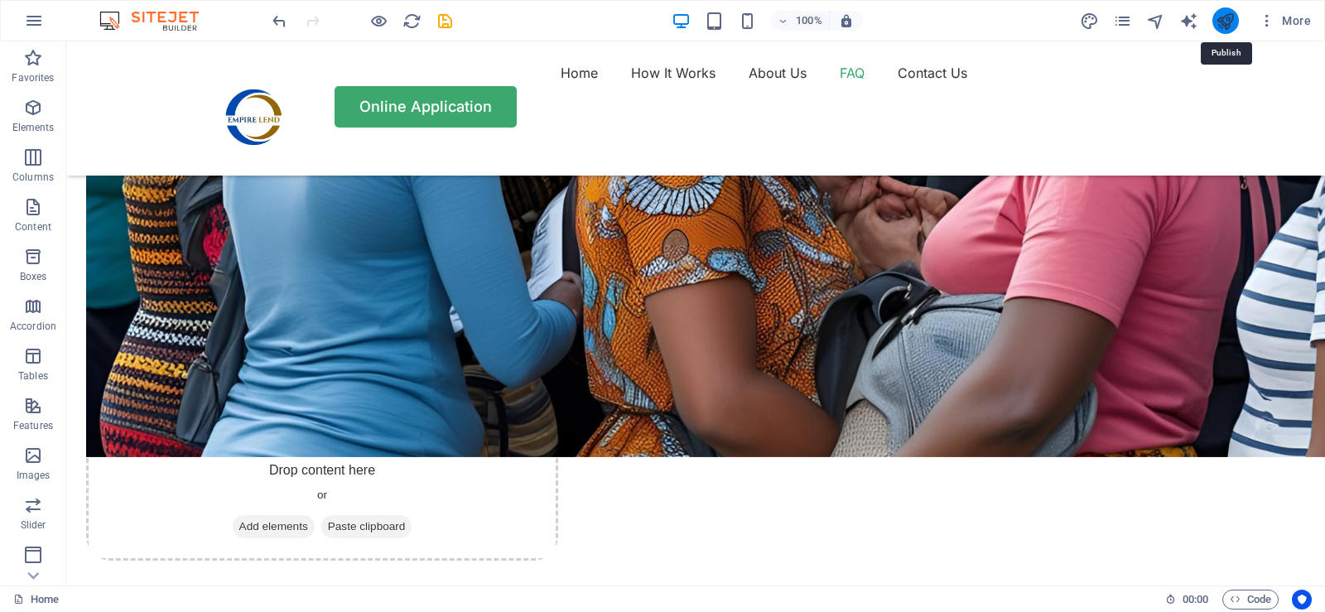
click at [1219, 27] on icon "publish" at bounding box center [1224, 21] width 19 height 19
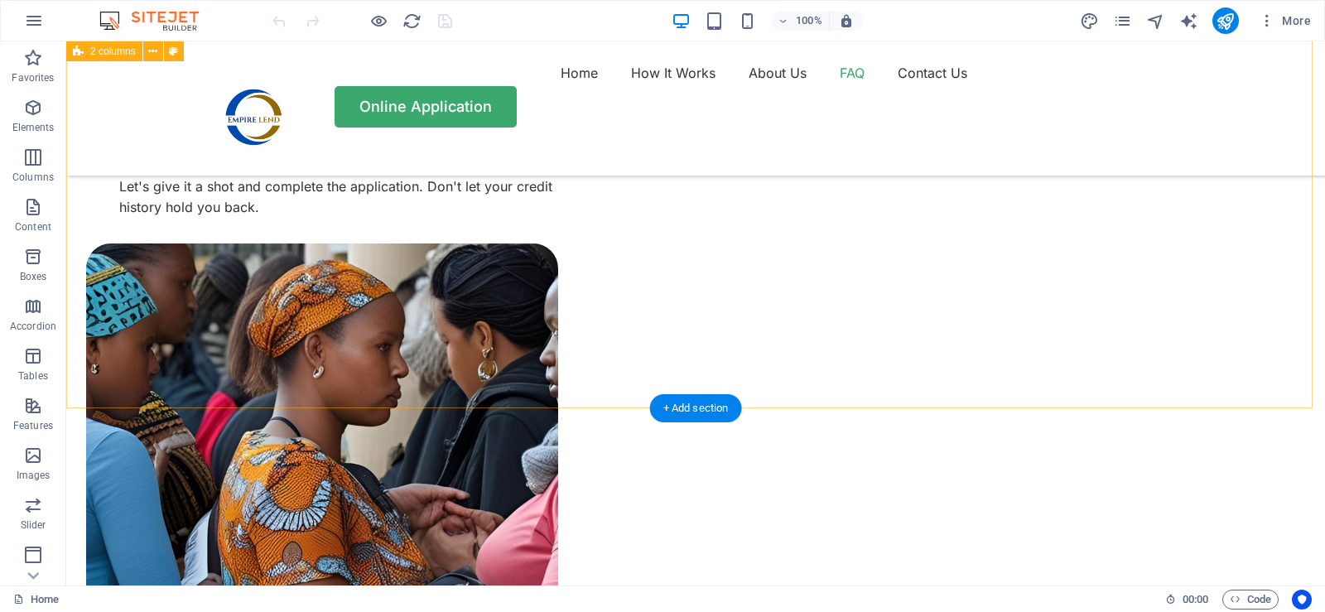
scroll to position [3643, 0]
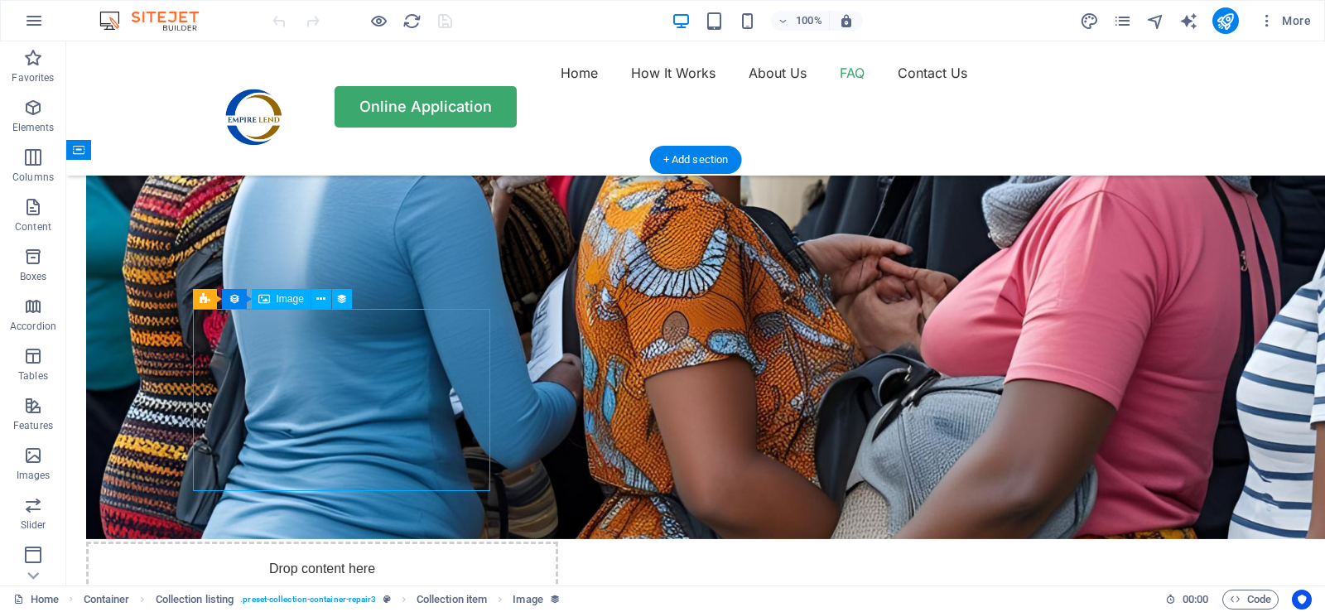
select select "vw"
select select "px"
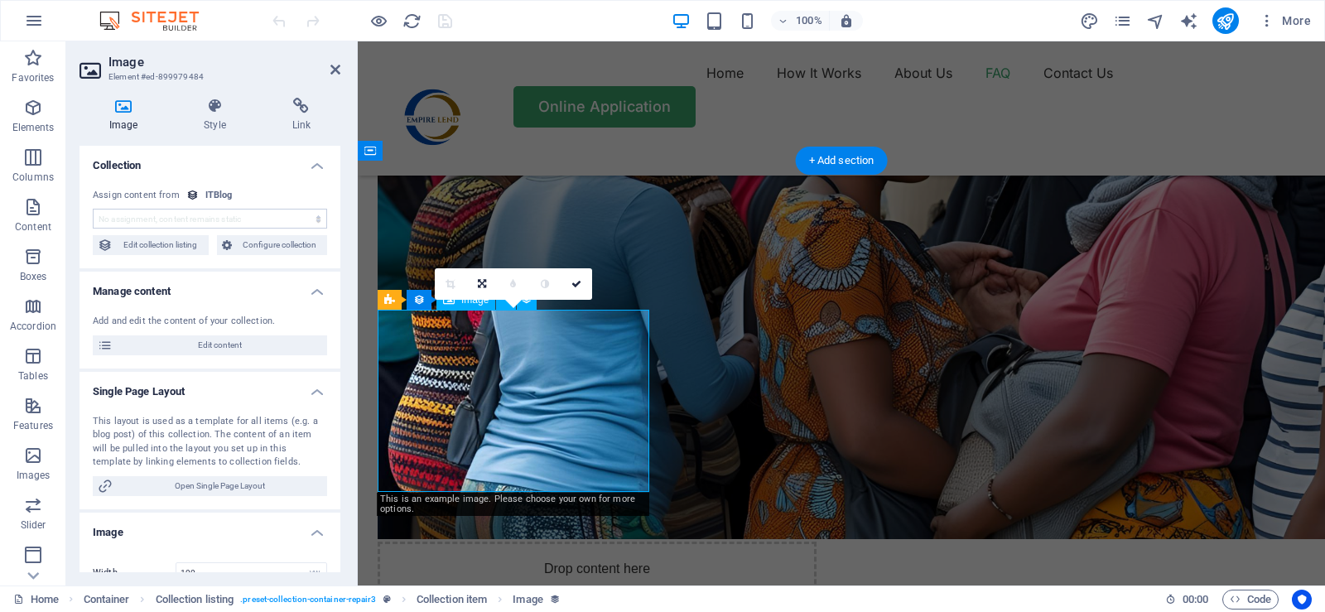
scroll to position [3742, 0]
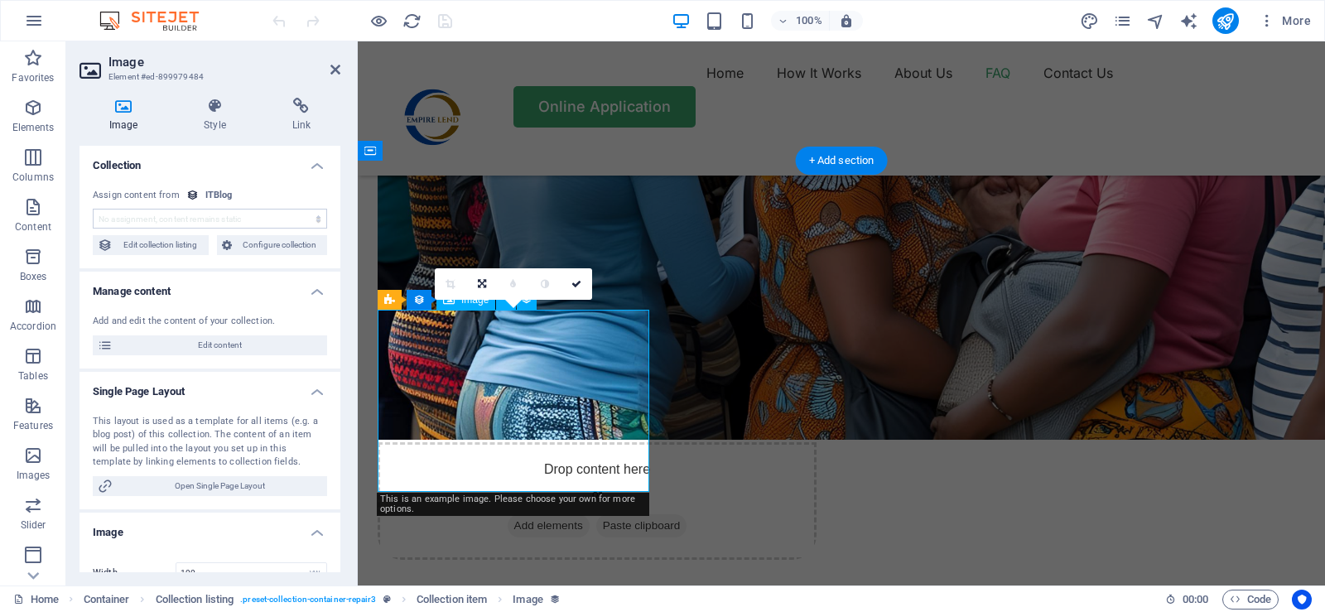
select select "itblog-image"
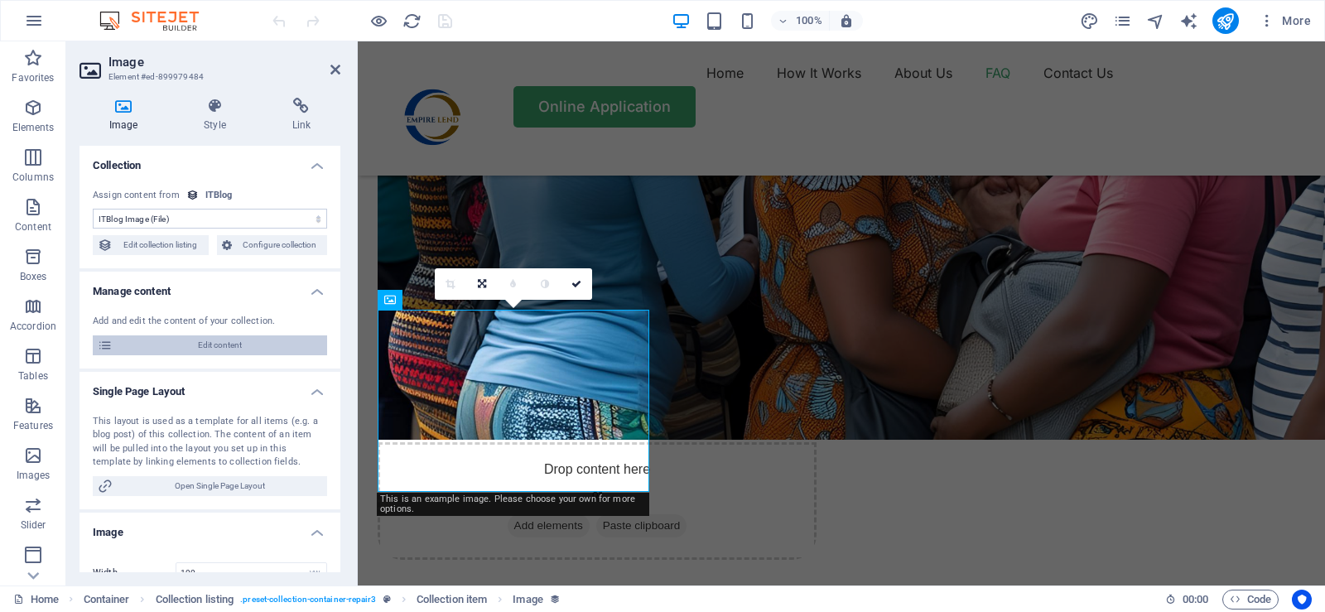
click at [202, 346] on span "Edit content" at bounding box center [220, 345] width 204 height 20
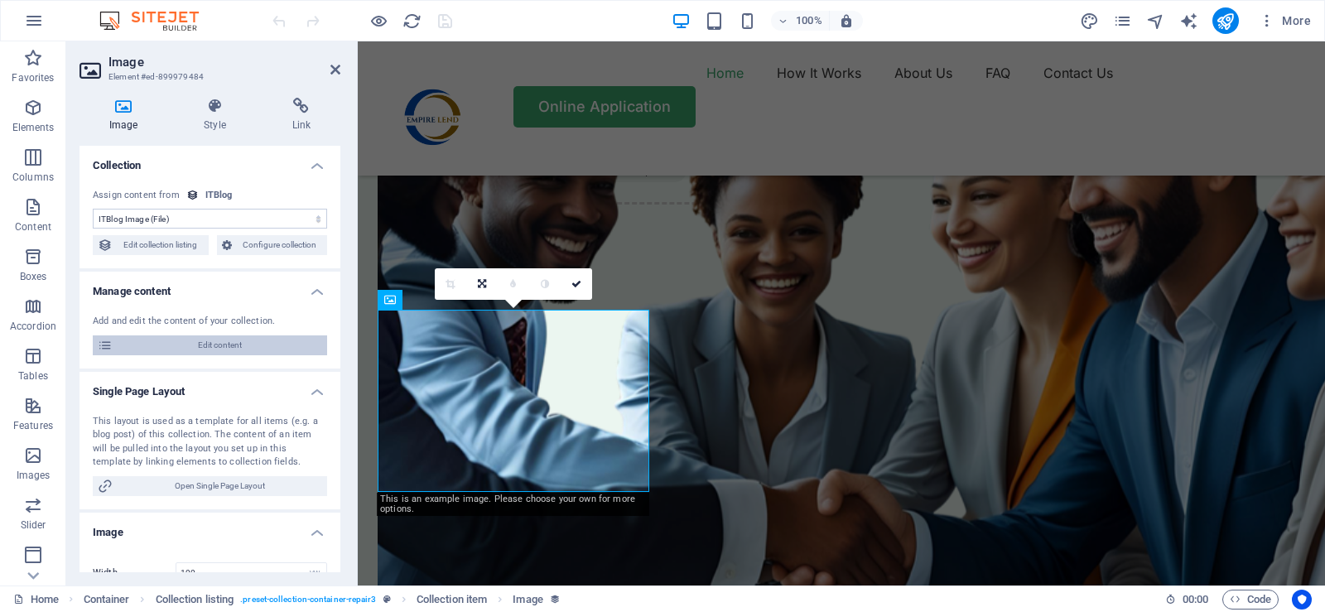
scroll to position [0, 0]
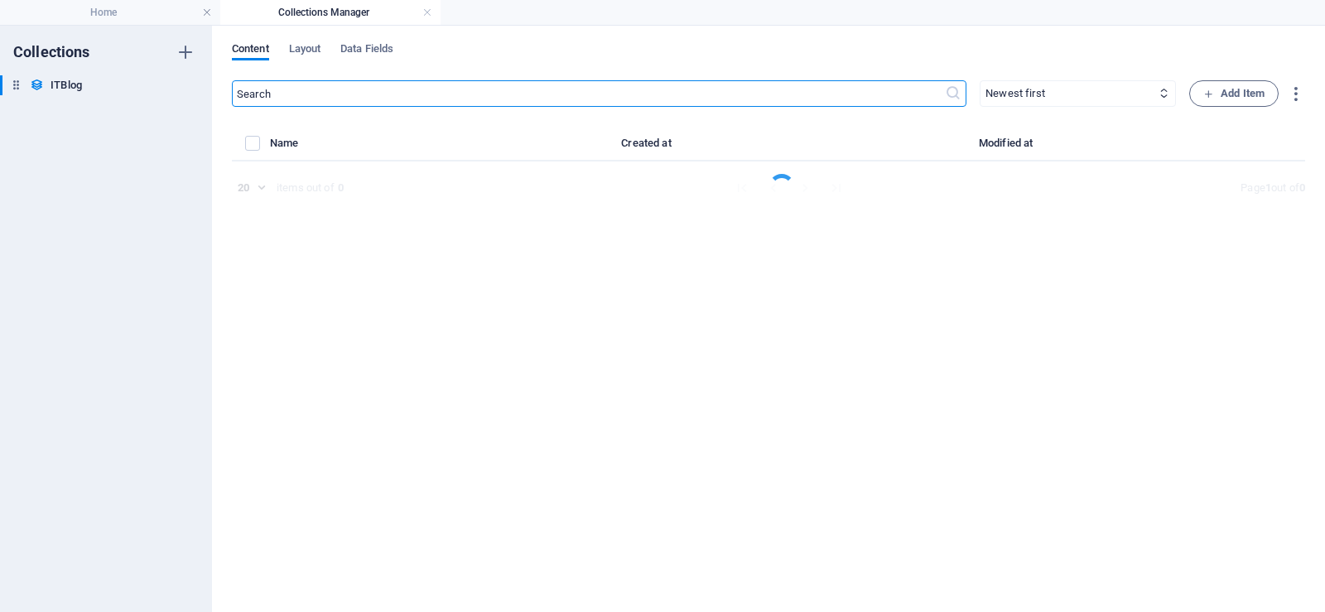
select select "Mobile"
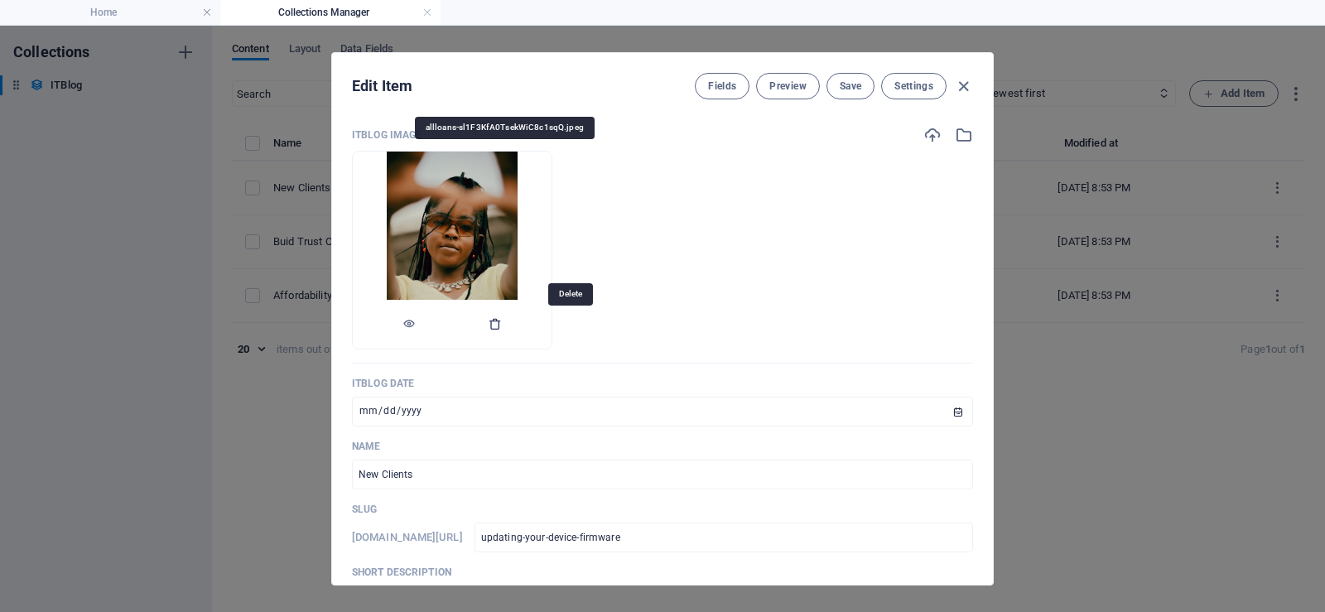
click at [502, 323] on icon "button" at bounding box center [494, 323] width 13 height 13
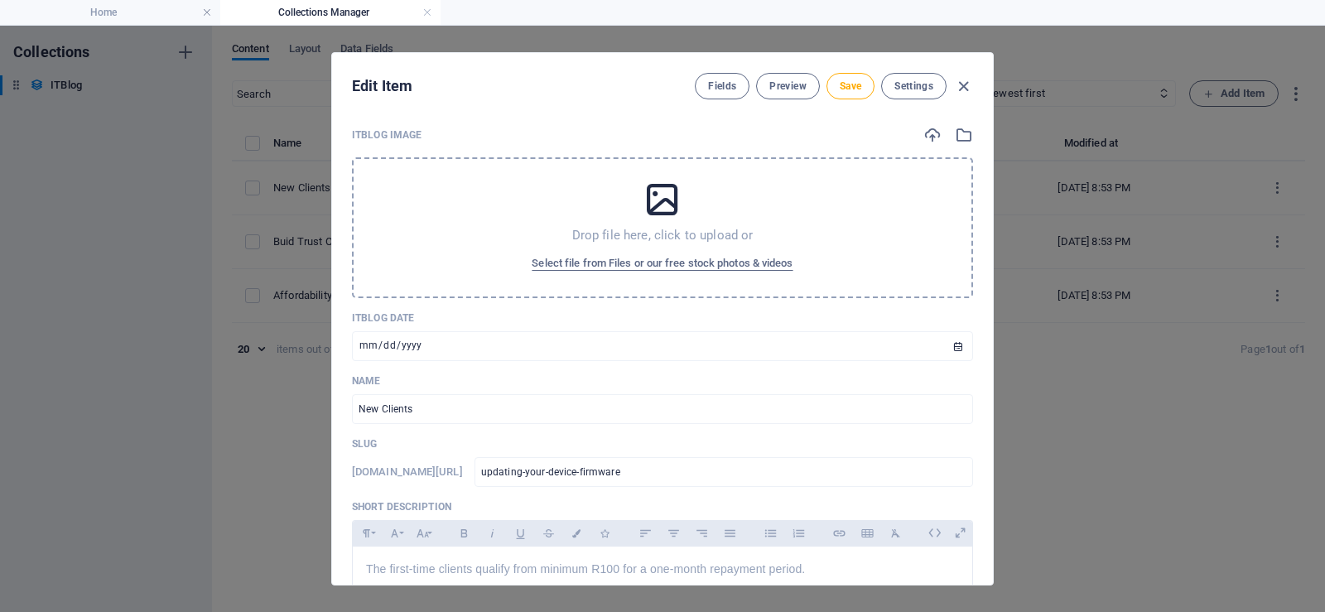
click at [660, 215] on icon at bounding box center [662, 199] width 41 height 41
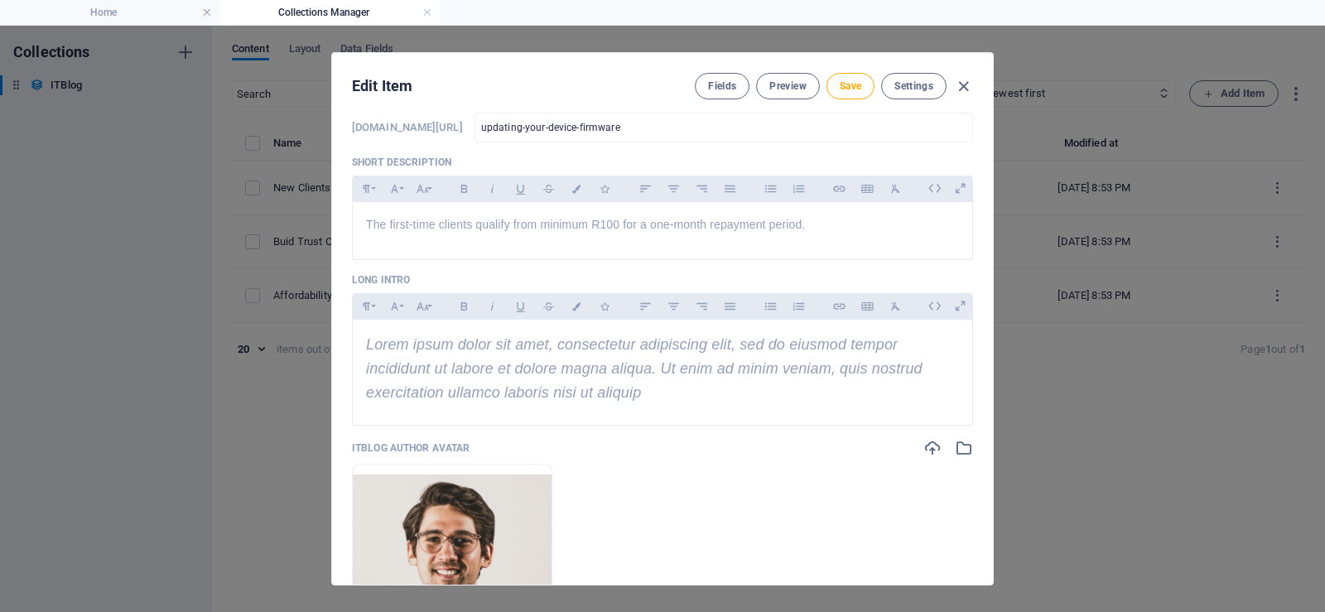
scroll to position [414, 0]
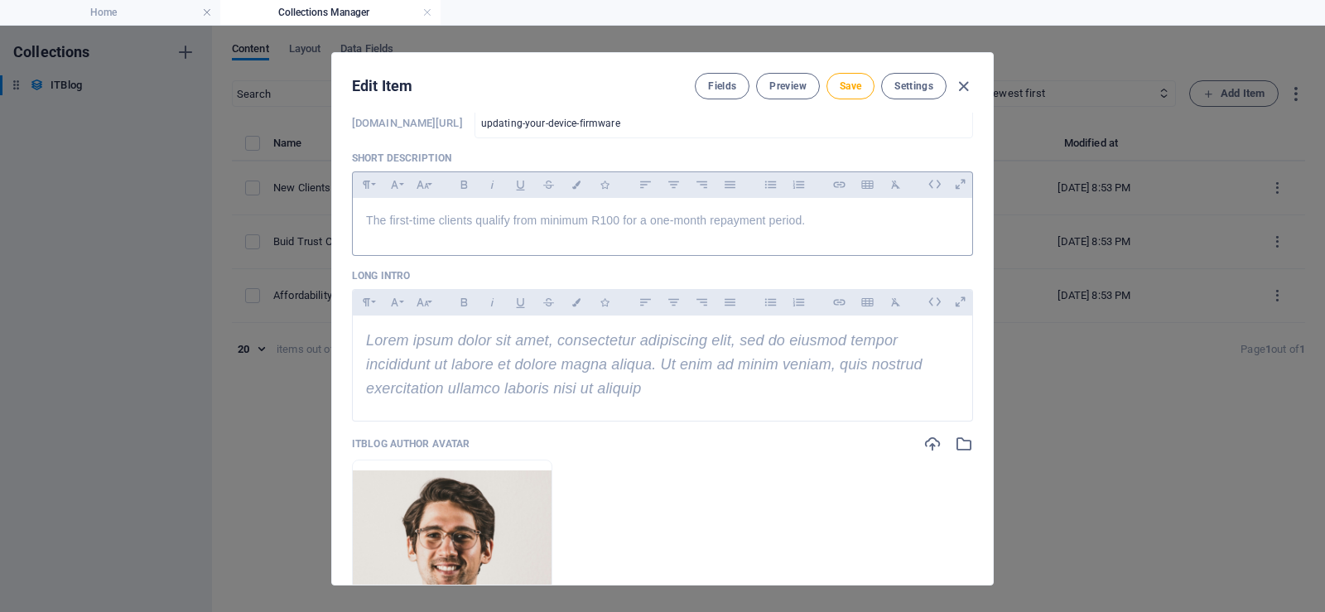
click at [850, 232] on div "The first-time clients qualify from minimum R100 for a one-month repayment peri…" at bounding box center [662, 223] width 619 height 50
click at [850, 228] on p "The first-time clients qualify from minimum R100 for a one-month repayment peri…" at bounding box center [662, 220] width 593 height 18
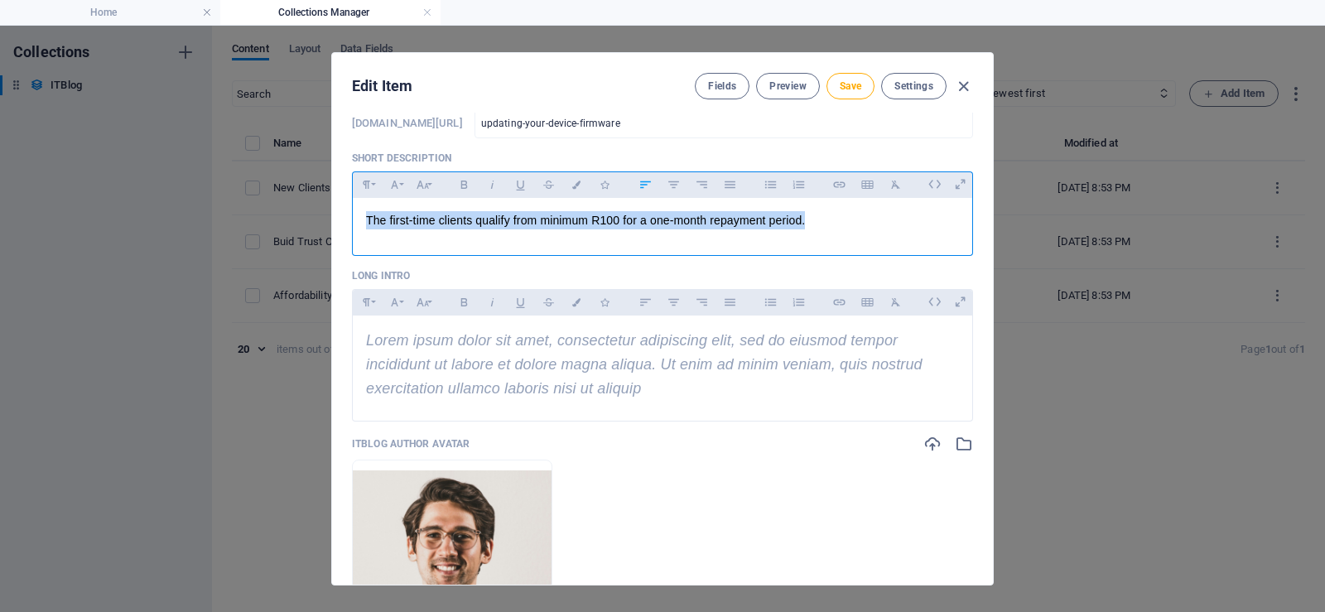
drag, startPoint x: 837, startPoint y: 216, endPoint x: 363, endPoint y: 229, distance: 474.6
click at [363, 229] on div "The first-time clients qualify from minimum R100 for a one-month repayment peri…" at bounding box center [662, 223] width 619 height 50
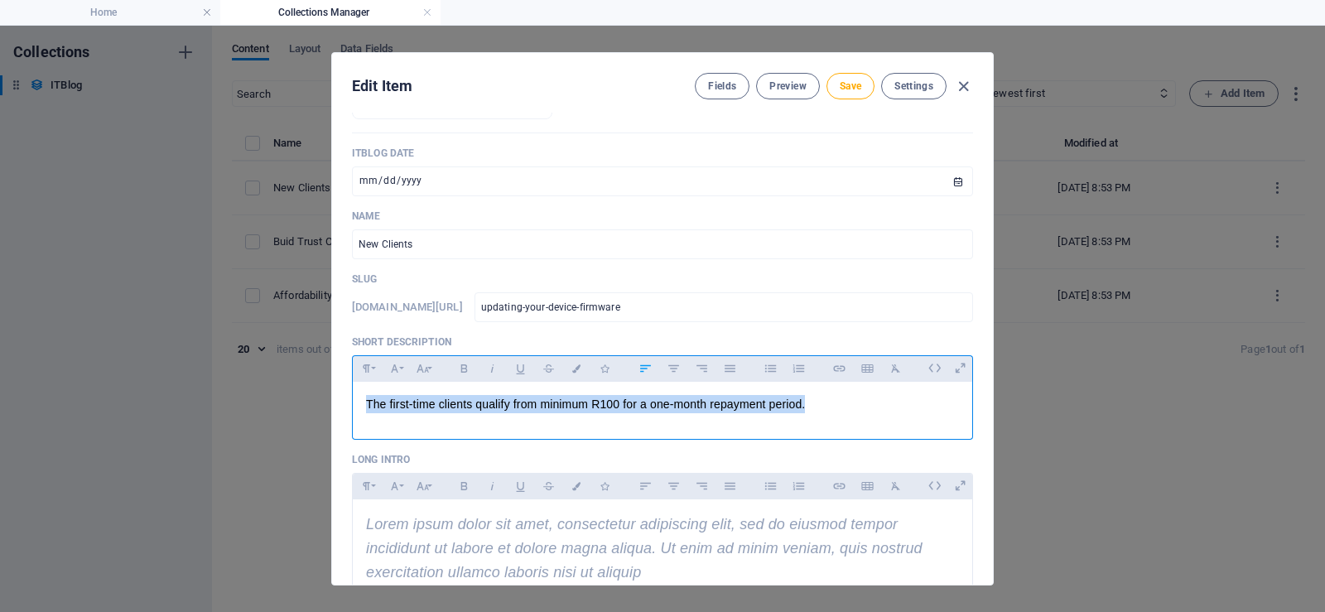
scroll to position [166, 0]
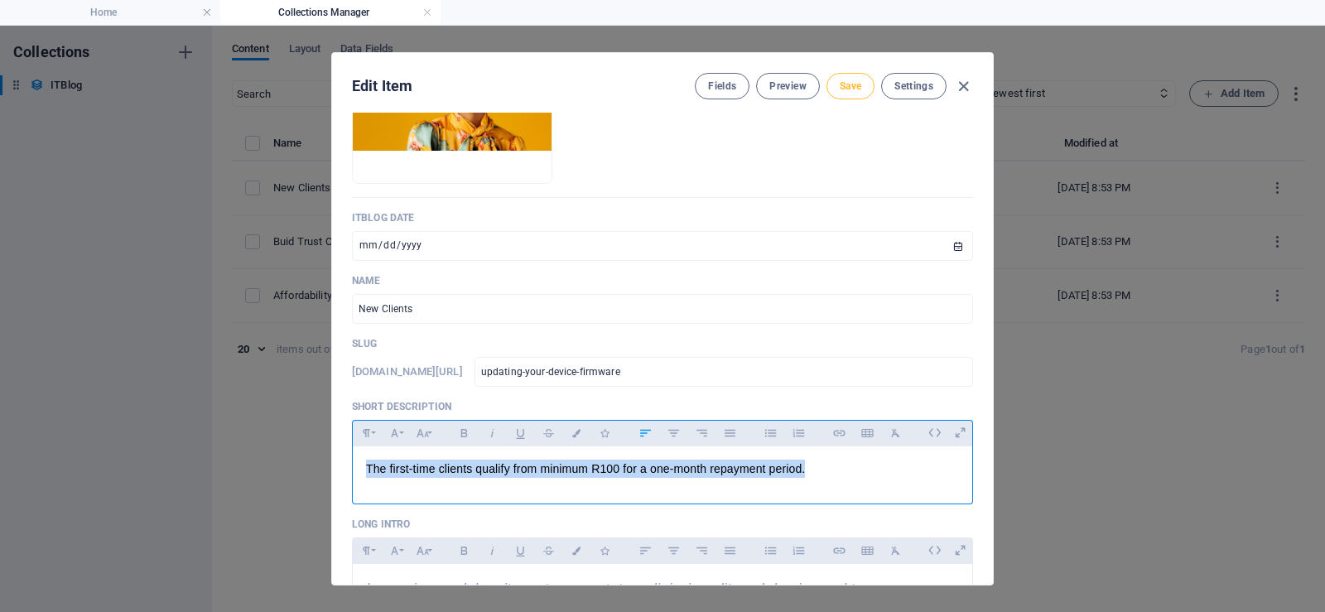
click at [839, 84] on span "Save" at bounding box center [850, 85] width 22 height 13
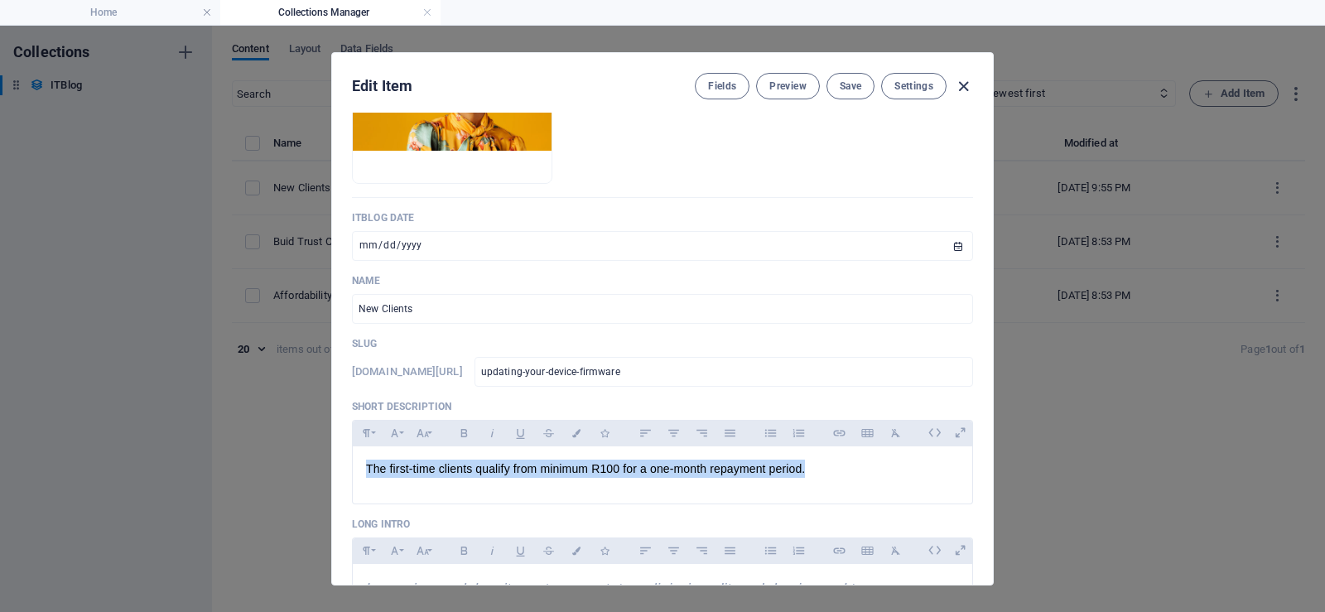
click at [962, 89] on icon "button" at bounding box center [963, 86] width 19 height 19
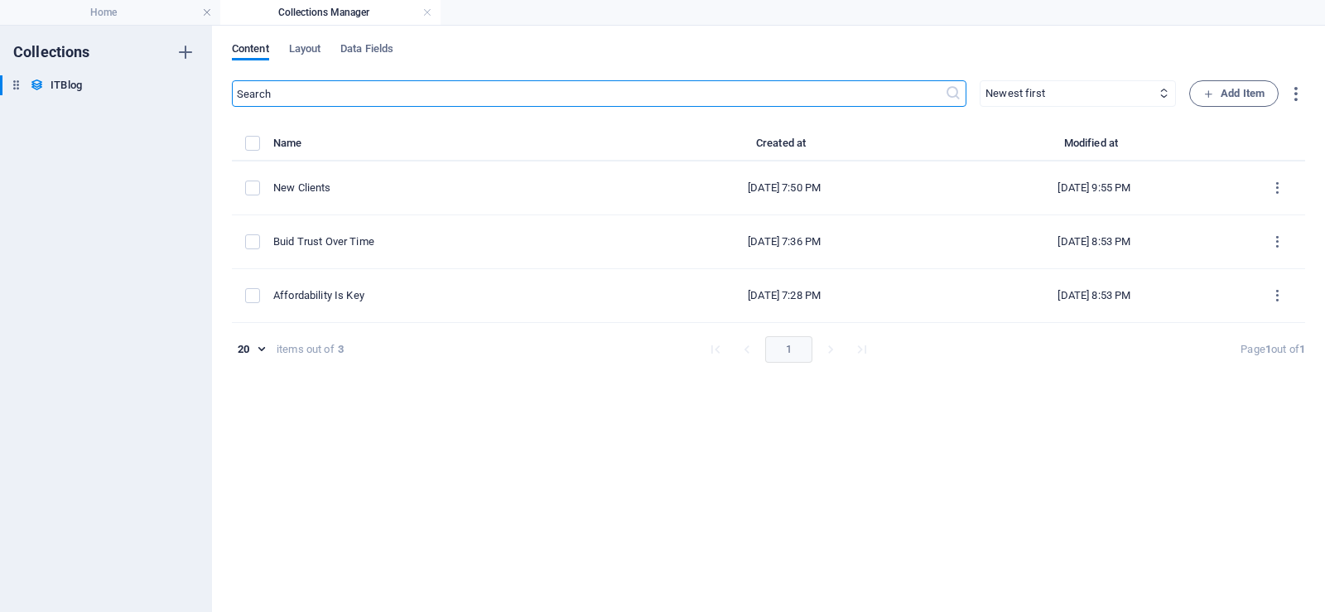
type input "2025-09-02"
type input "updating-your-device-firmware"
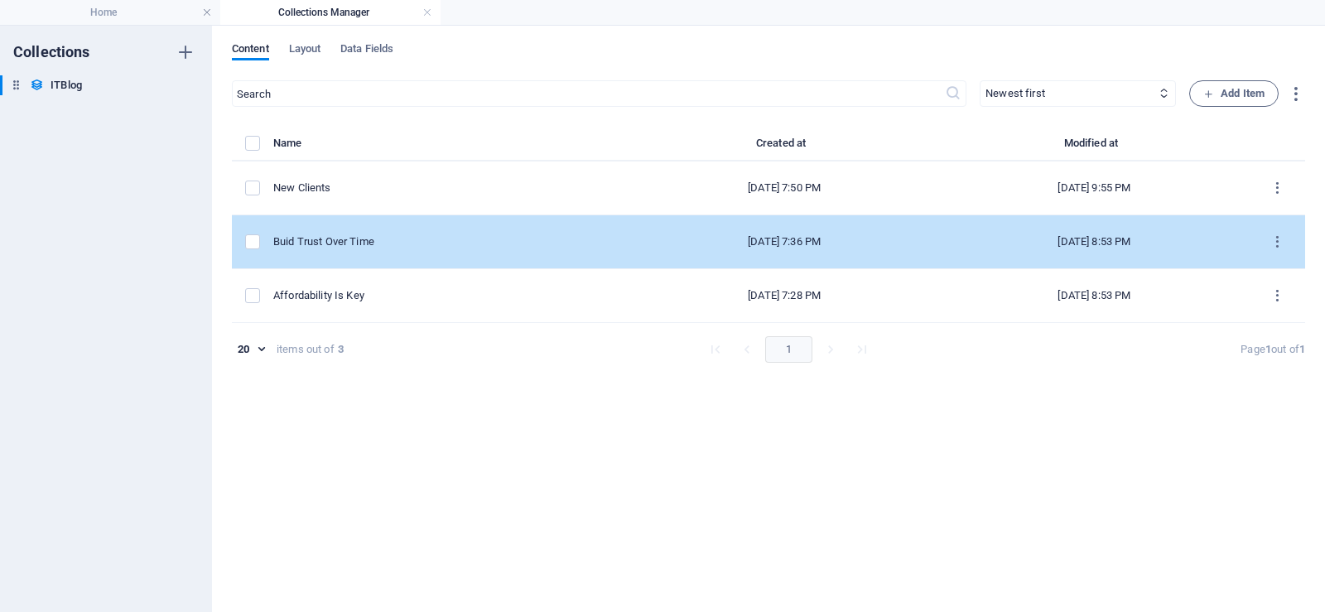
click at [388, 247] on div "Buid Trust Over Time" at bounding box center [444, 241] width 343 height 15
select select "Mobile"
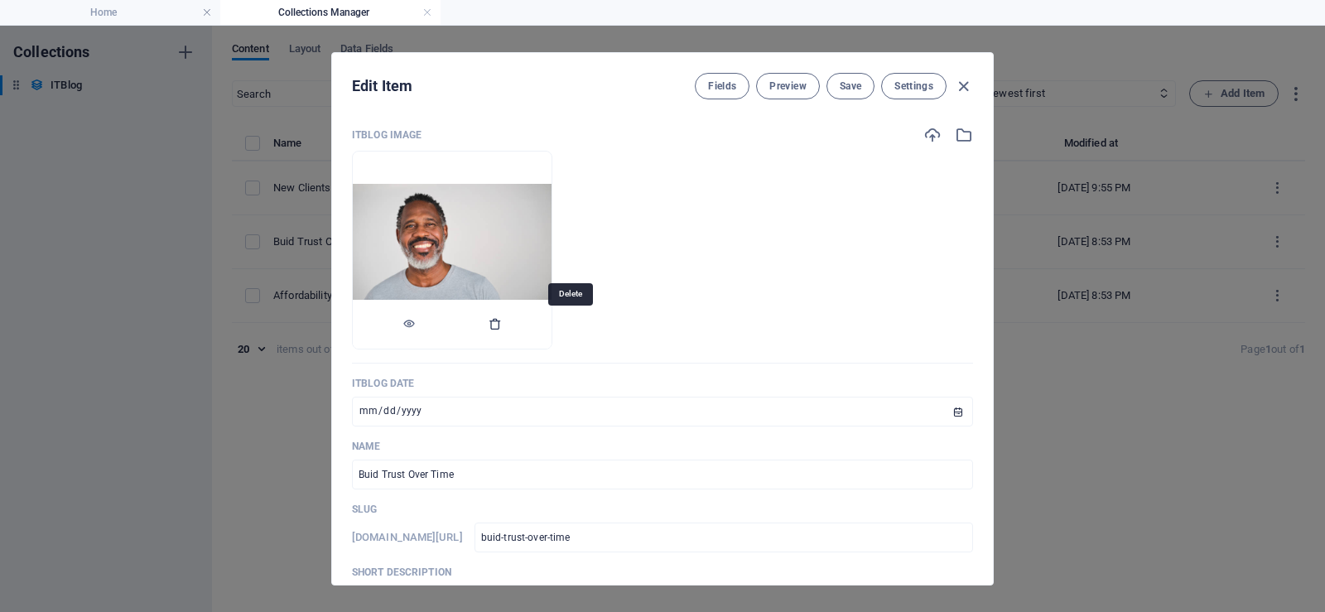
click at [502, 324] on icon "button" at bounding box center [494, 323] width 13 height 13
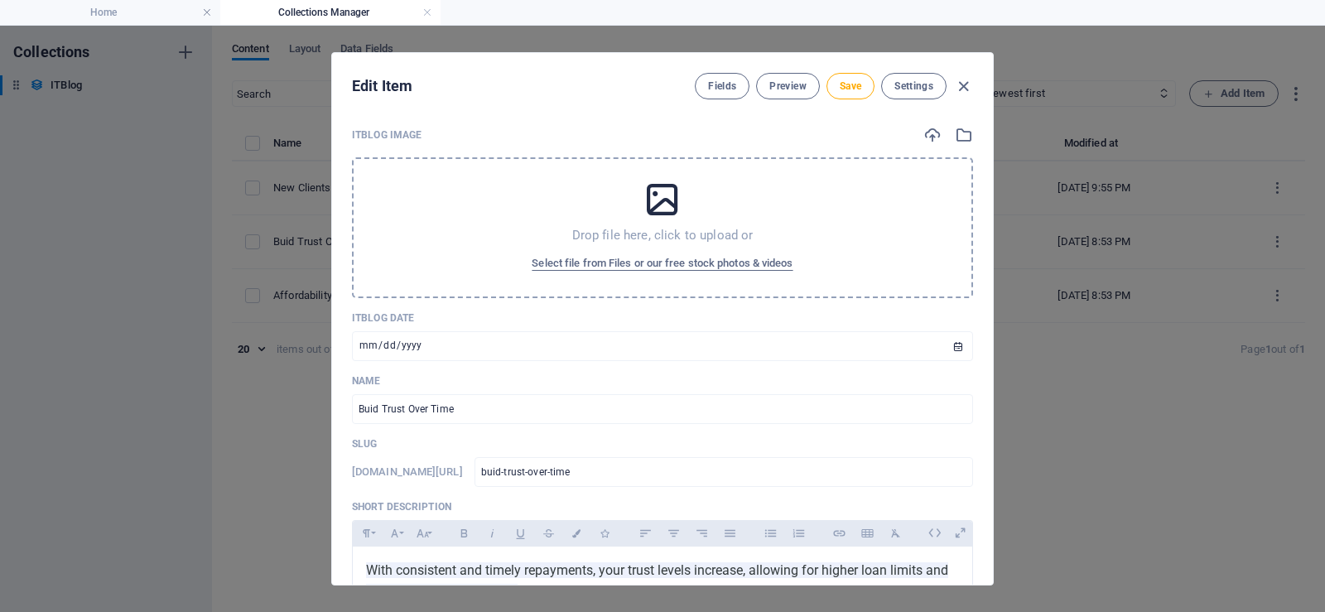
click at [656, 213] on icon at bounding box center [662, 199] width 41 height 41
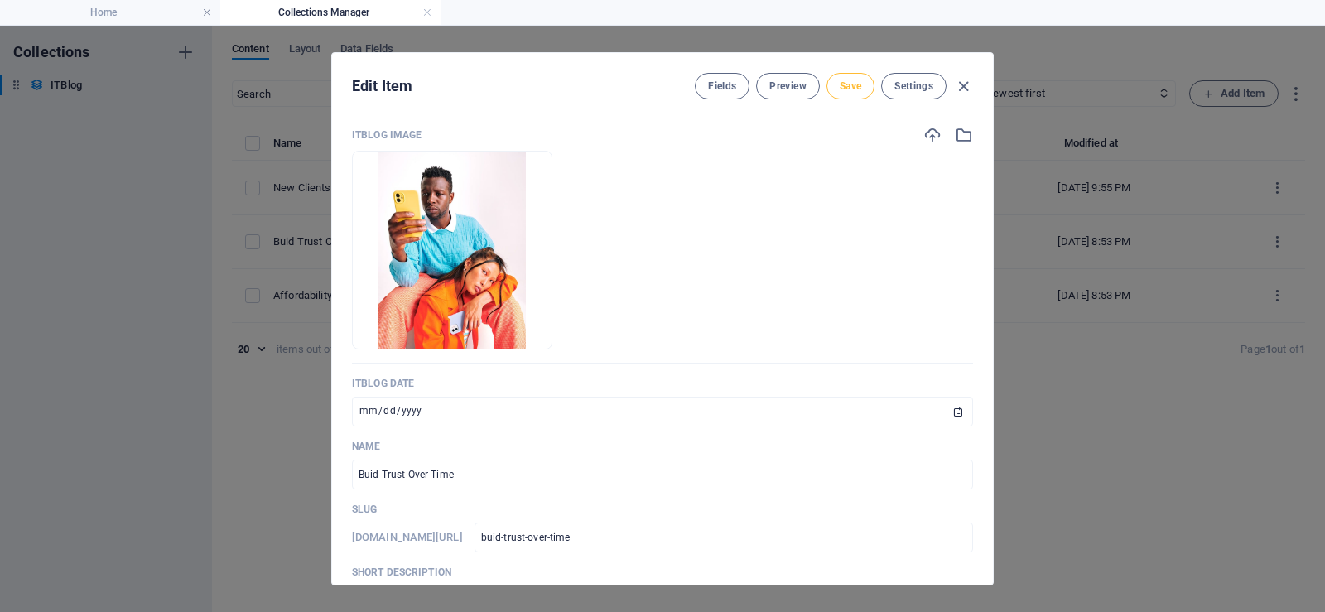
click at [851, 92] on span "Save" at bounding box center [850, 85] width 22 height 13
click at [958, 87] on icon "button" at bounding box center [963, 86] width 19 height 19
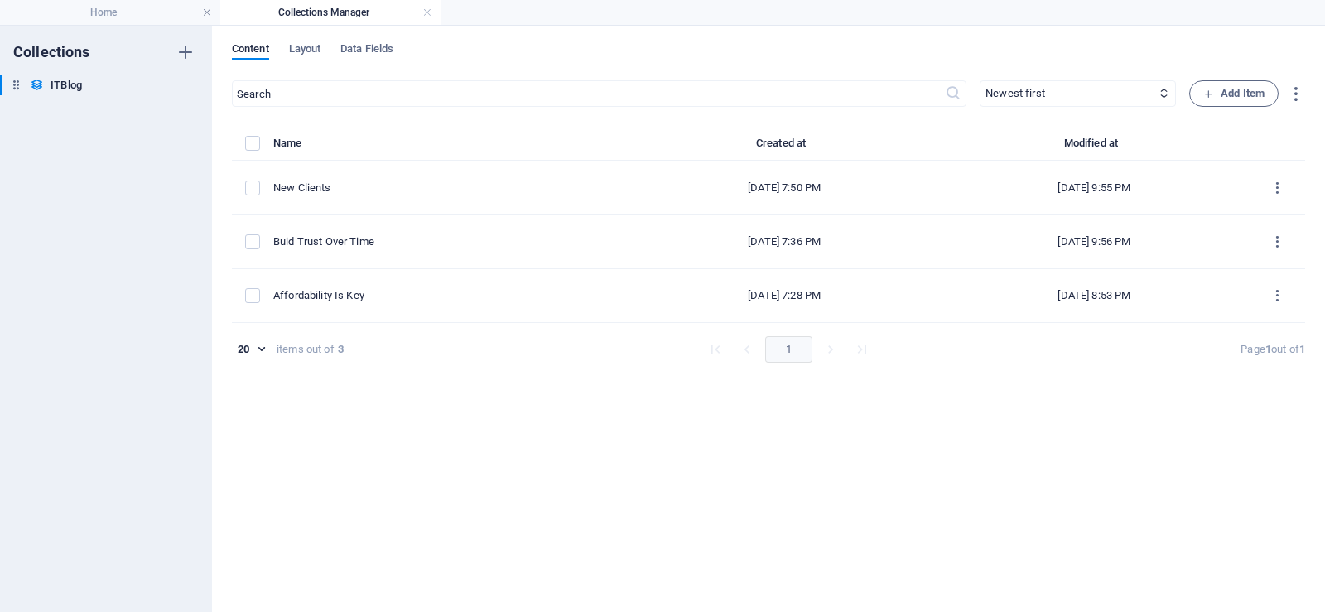
type input "2025-09-02"
type input "buid-trust-over-time"
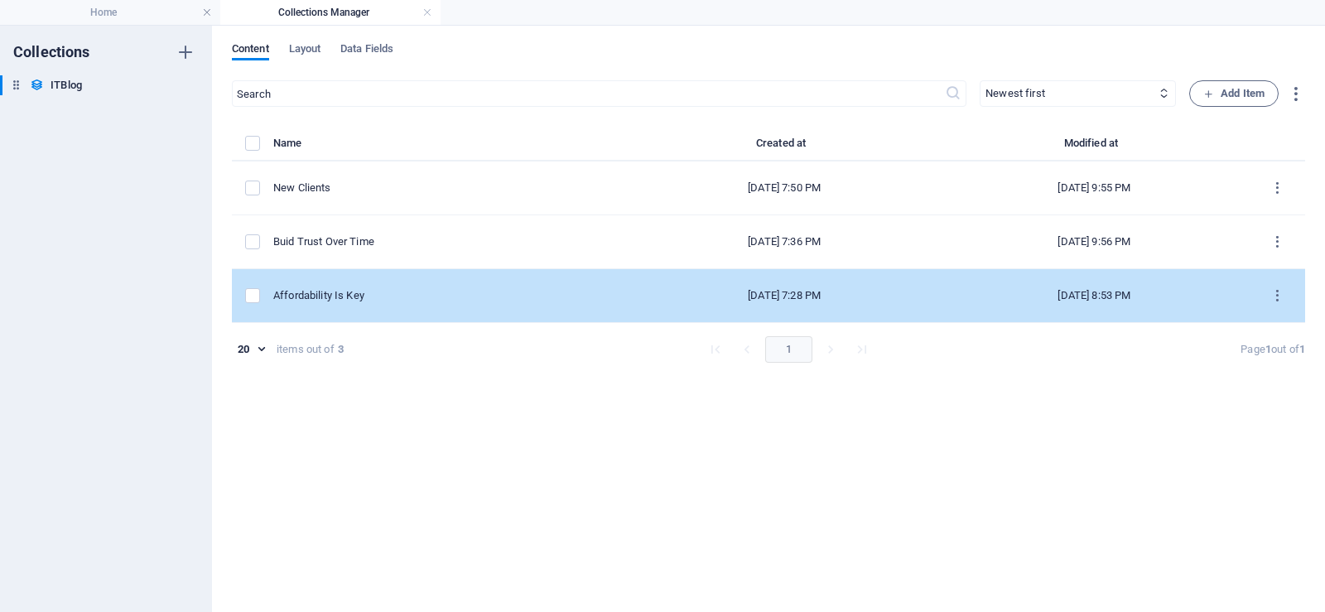
click at [409, 297] on div "Affordability Is Key" at bounding box center [444, 295] width 343 height 15
select select "Mobile"
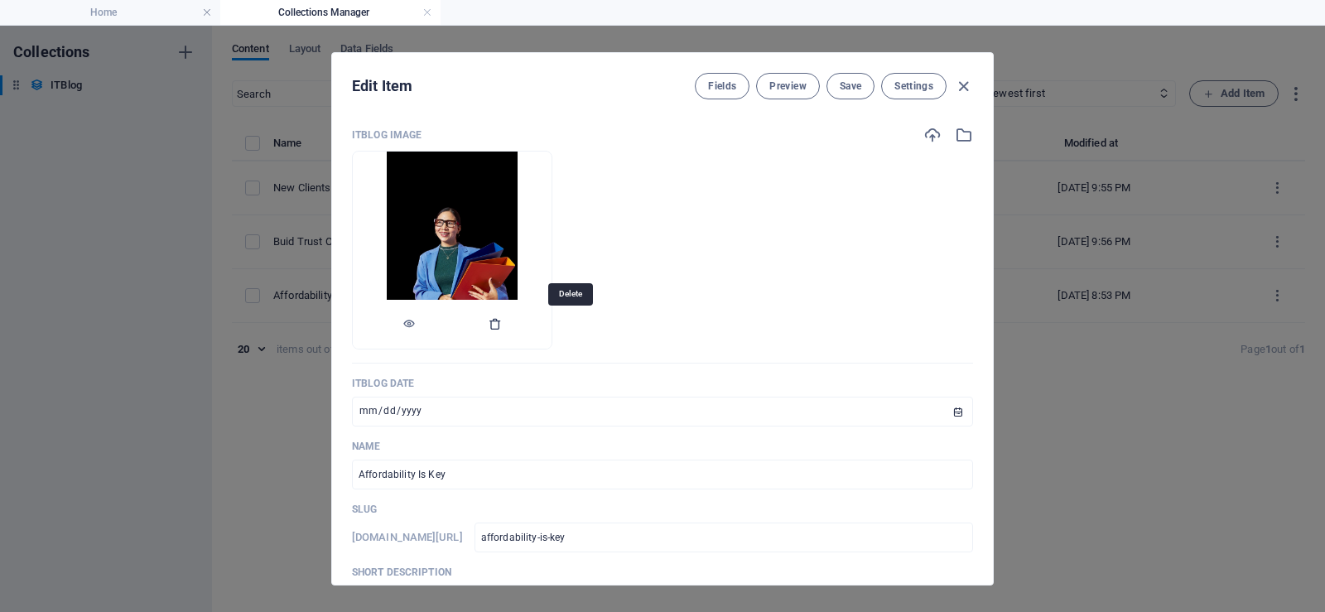
click at [502, 322] on icon "button" at bounding box center [494, 323] width 13 height 13
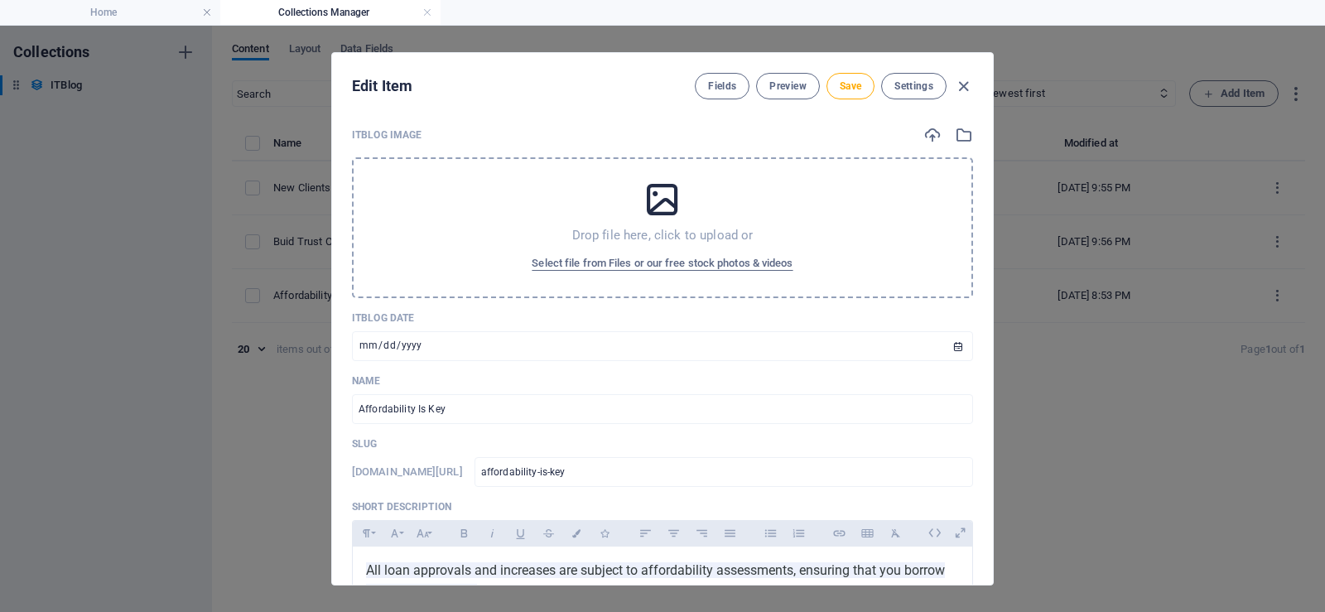
click at [676, 211] on icon at bounding box center [662, 199] width 41 height 41
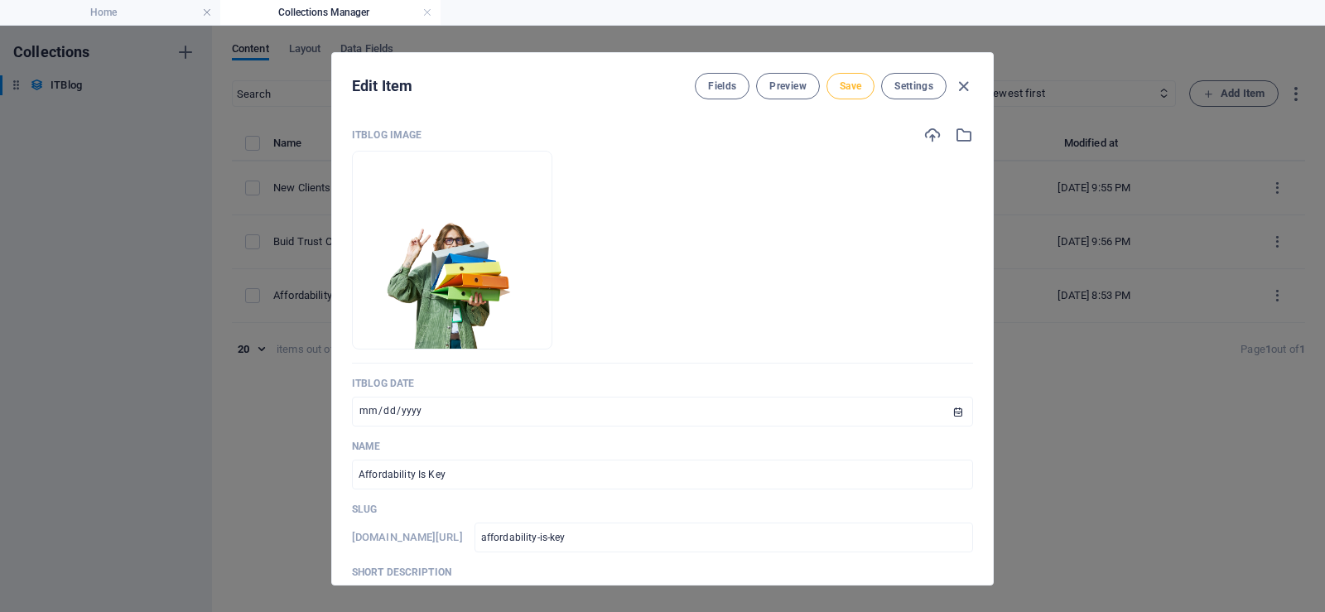
click at [846, 93] on button "Save" at bounding box center [850, 86] width 48 height 26
click at [961, 91] on icon "button" at bounding box center [963, 86] width 19 height 19
type input "2025-09-02"
type input "affordability-is-key"
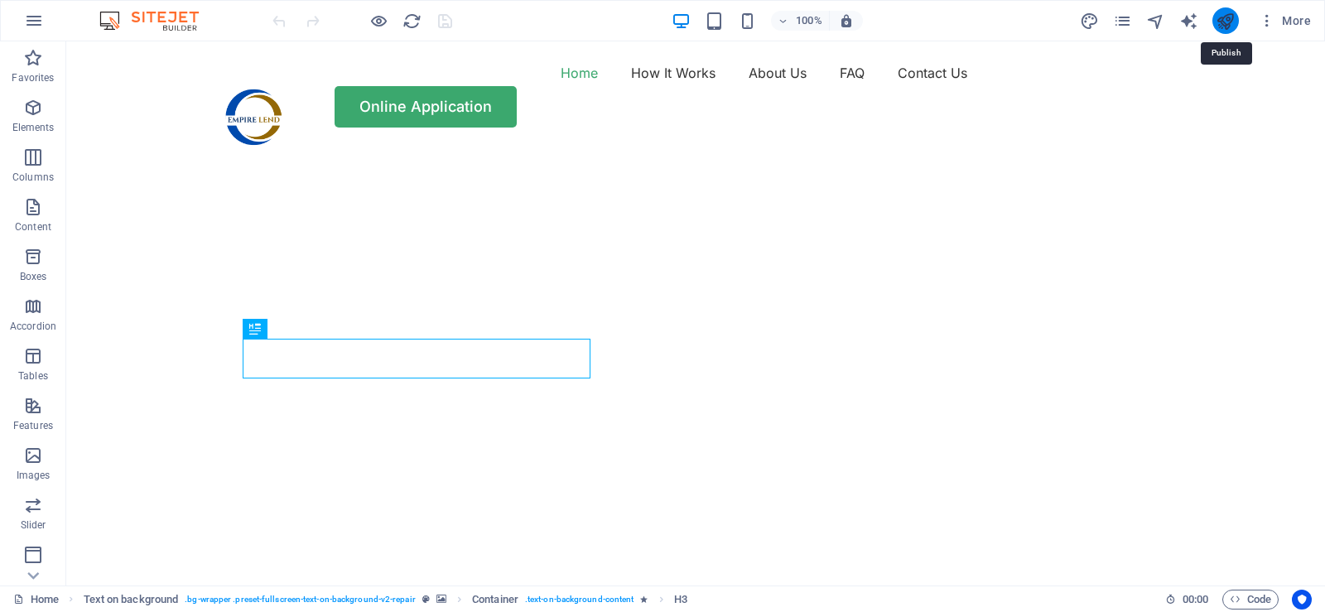
click at [1218, 23] on icon "publish" at bounding box center [1224, 21] width 19 height 19
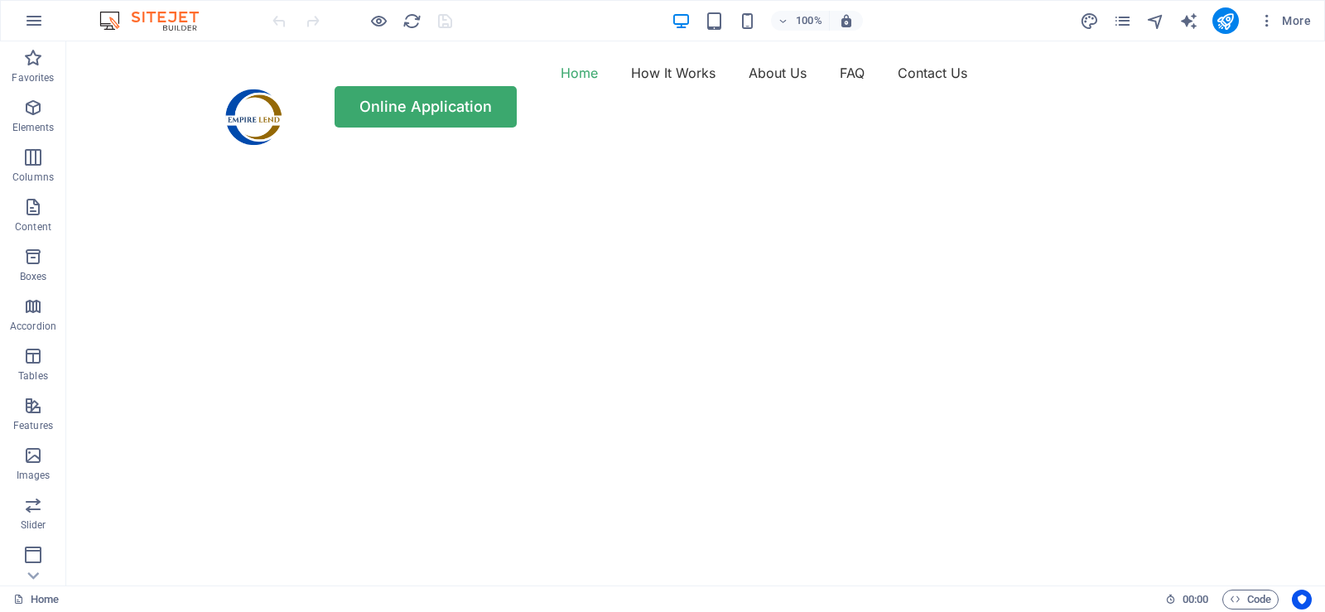
click at [961, 146] on img "1/2" at bounding box center [689, 146] width 1246 height 0
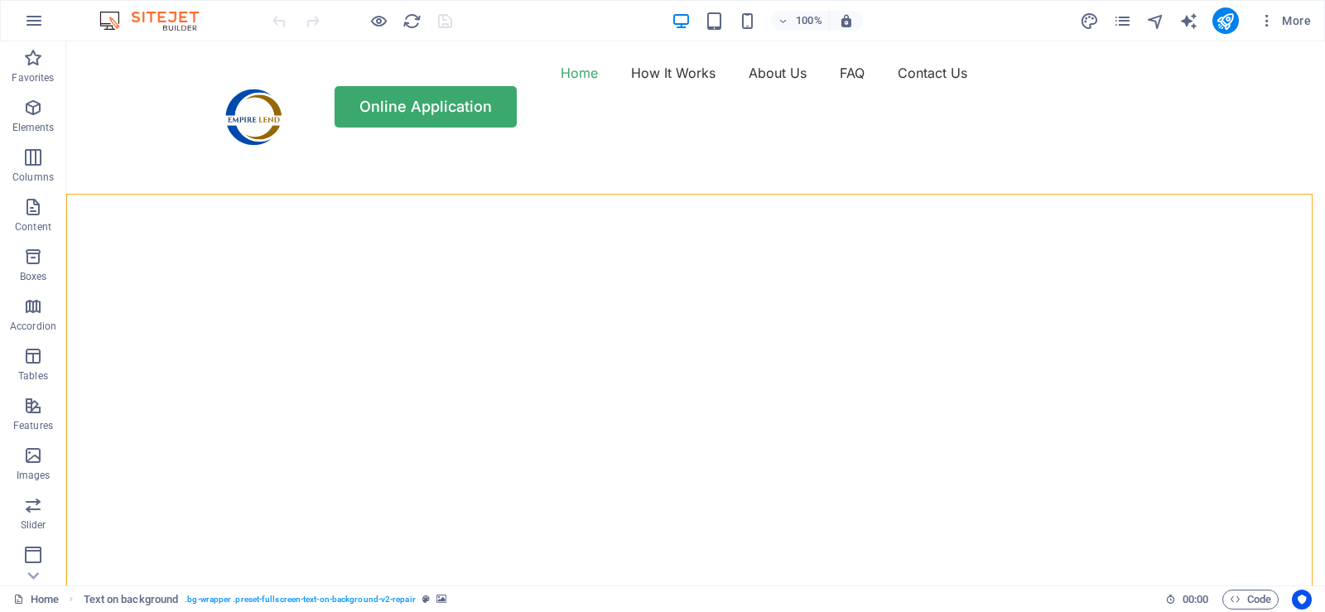
click at [961, 146] on img "1/2" at bounding box center [689, 146] width 1246 height 0
select select "vh"
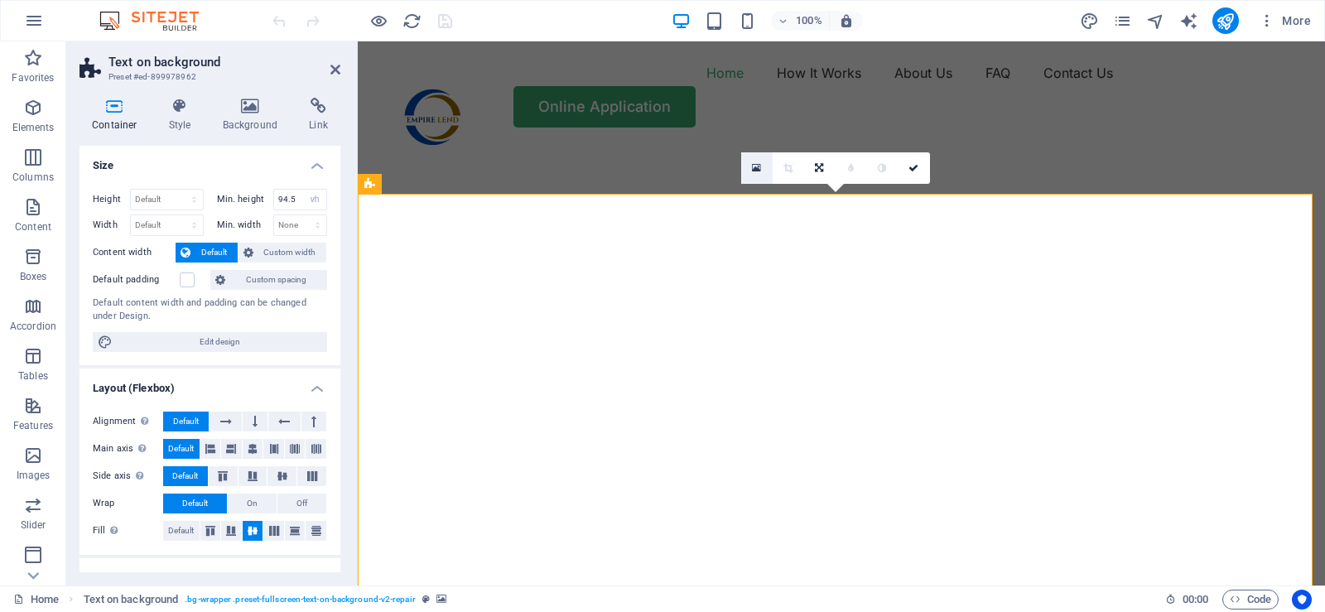
click at [755, 171] on icon at bounding box center [756, 168] width 9 height 12
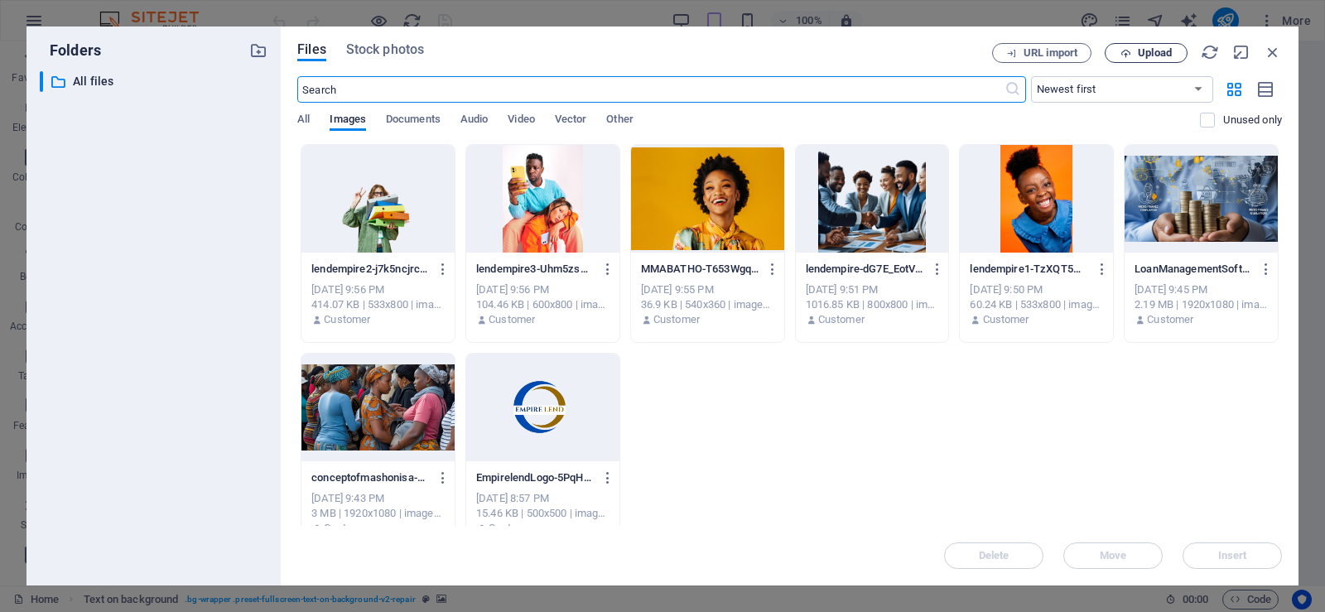
click at [1149, 52] on span "Upload" at bounding box center [1155, 53] width 34 height 10
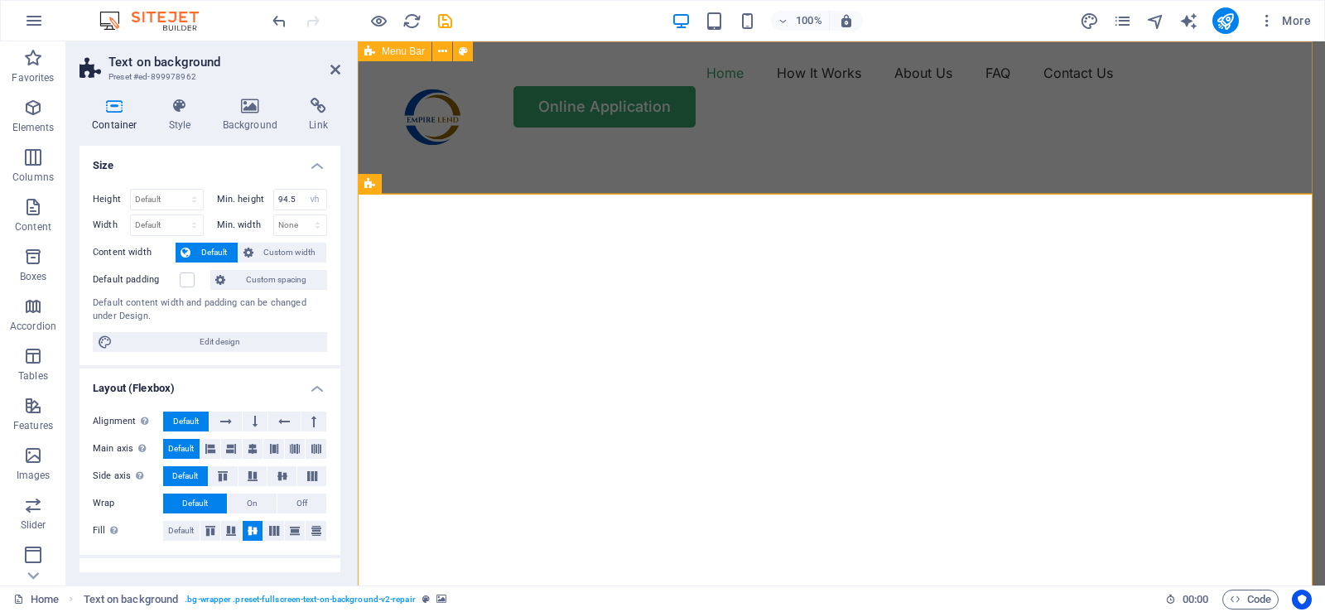
click at [631, 57] on div "Home How It Works About Us FAQ Contact Us Online Application" at bounding box center [841, 93] width 967 height 104
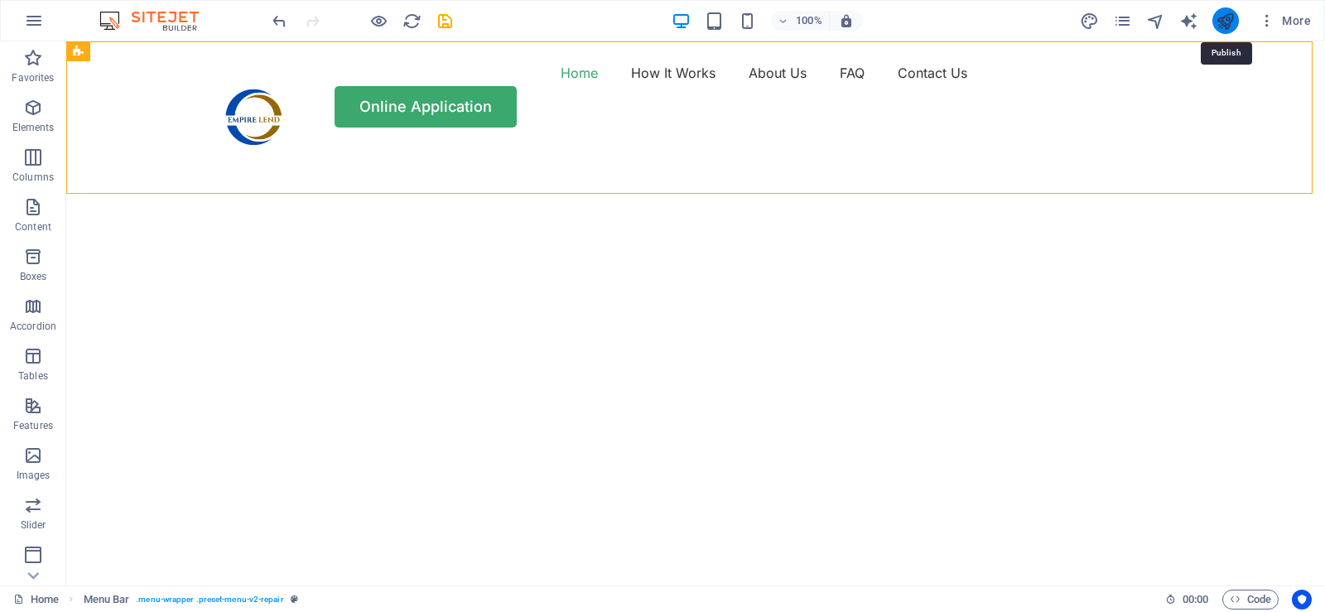
click at [1219, 20] on icon "publish" at bounding box center [1224, 21] width 19 height 19
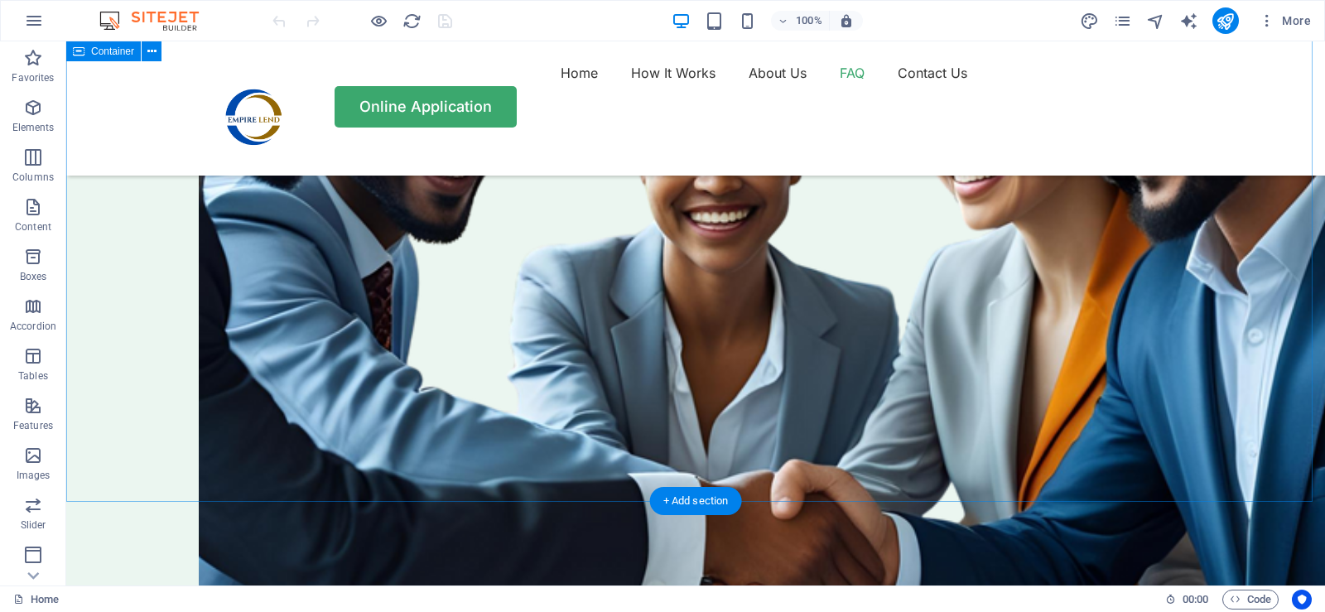
scroll to position [4741, 0]
